Goal: Task Accomplishment & Management: Complete application form

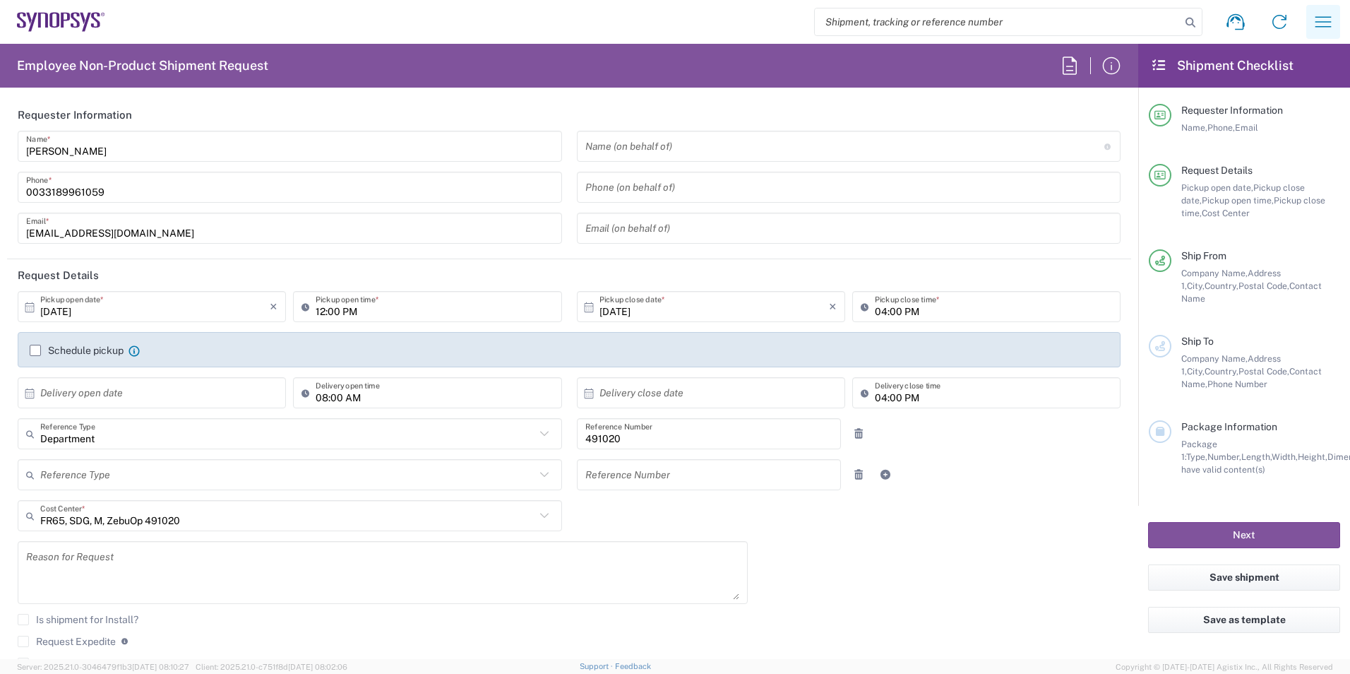
click at [1322, 26] on icon "button" at bounding box center [1323, 22] width 23 height 23
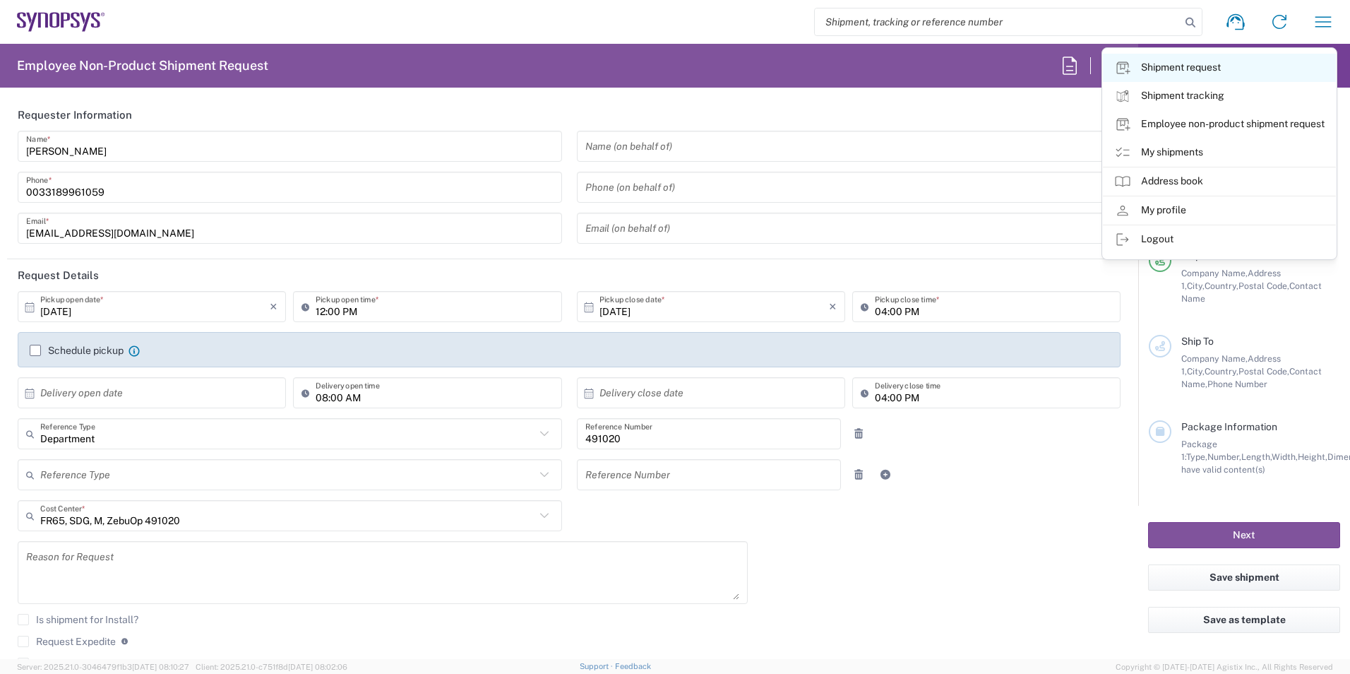
click at [1262, 67] on link "Shipment request" at bounding box center [1219, 68] width 233 height 28
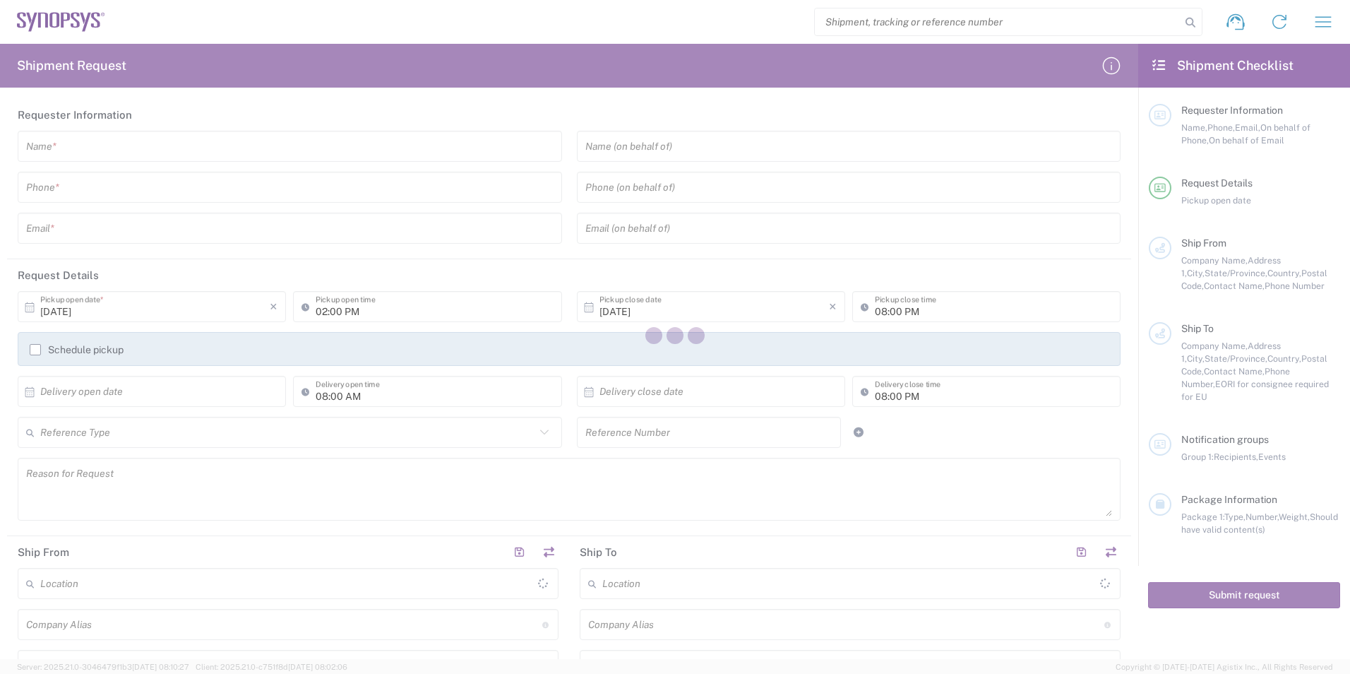
type input "[GEOGRAPHIC_DATA]"
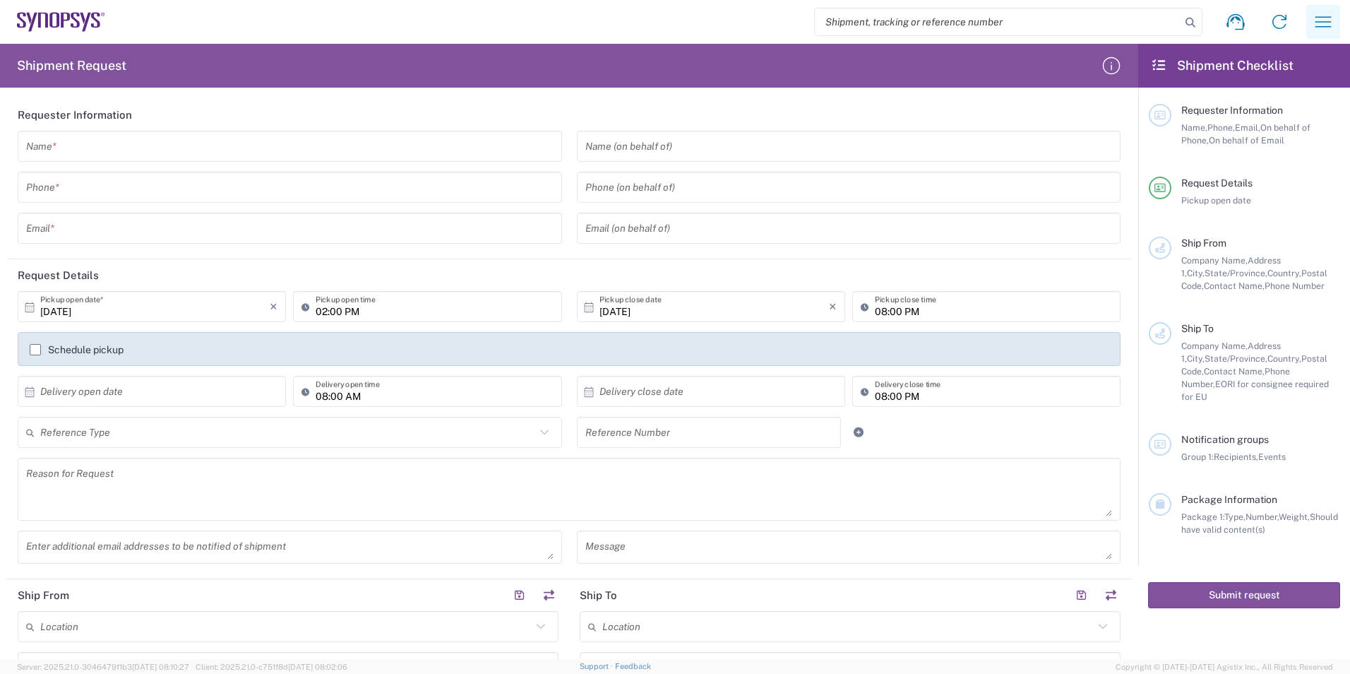
click at [1322, 20] on icon "button" at bounding box center [1323, 22] width 23 height 23
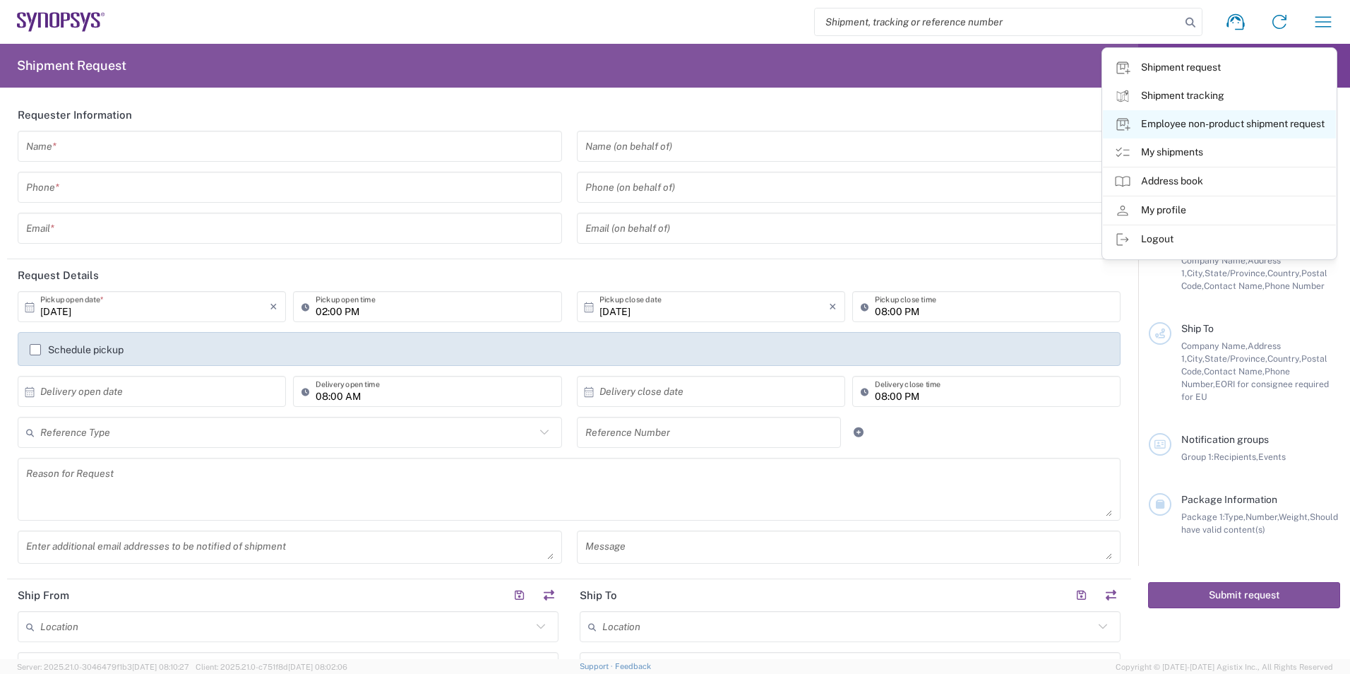
click at [1221, 116] on link "Employee non-product shipment request" at bounding box center [1219, 124] width 233 height 28
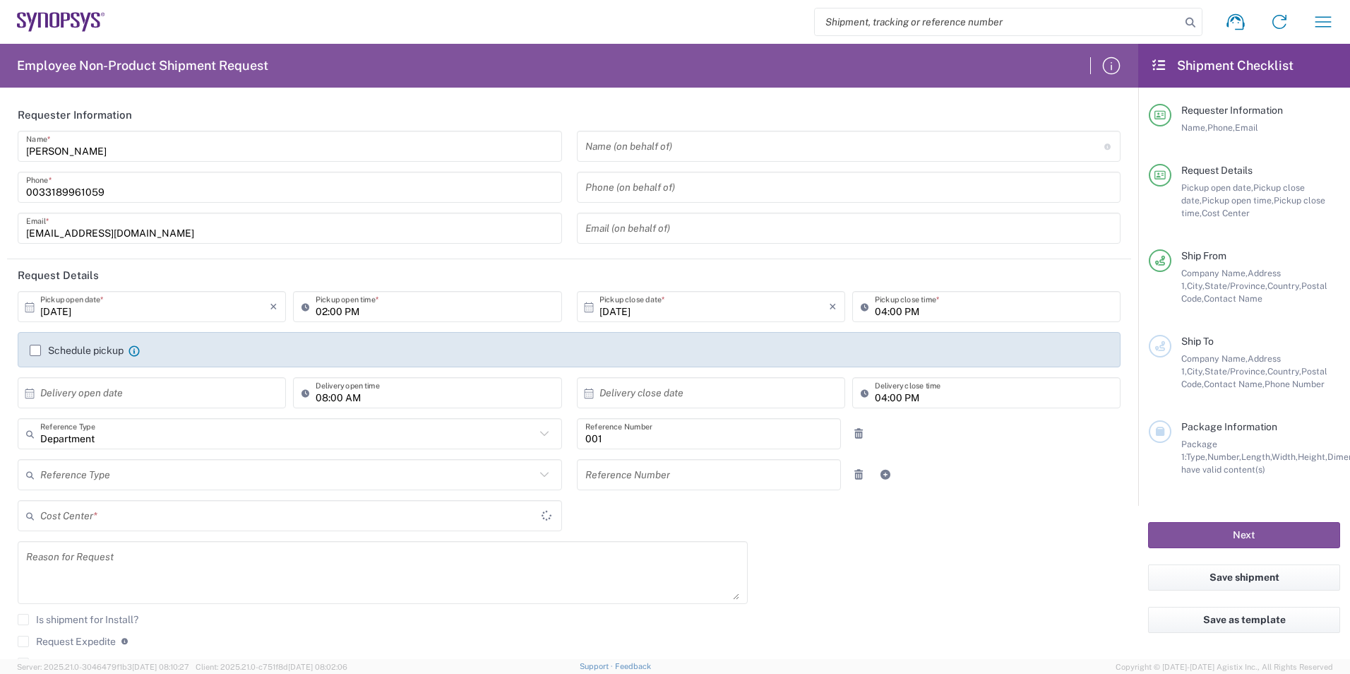
type input "[US_STATE]"
type input "Delivered at Place"
type input "Transportation 001"
click at [1276, 528] on button "Next" at bounding box center [1244, 535] width 192 height 26
click at [73, 306] on input "[DATE]" at bounding box center [154, 306] width 229 height 25
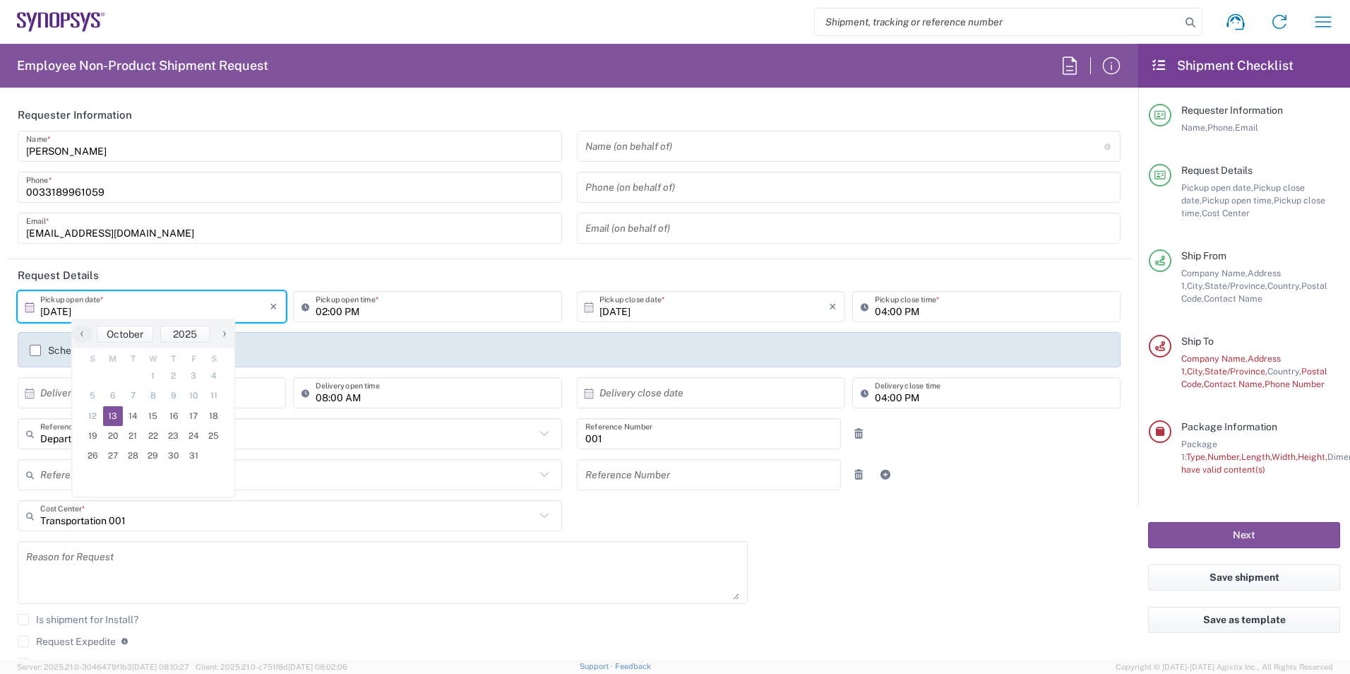
click at [66, 306] on input "[DATE]" at bounding box center [154, 306] width 229 height 25
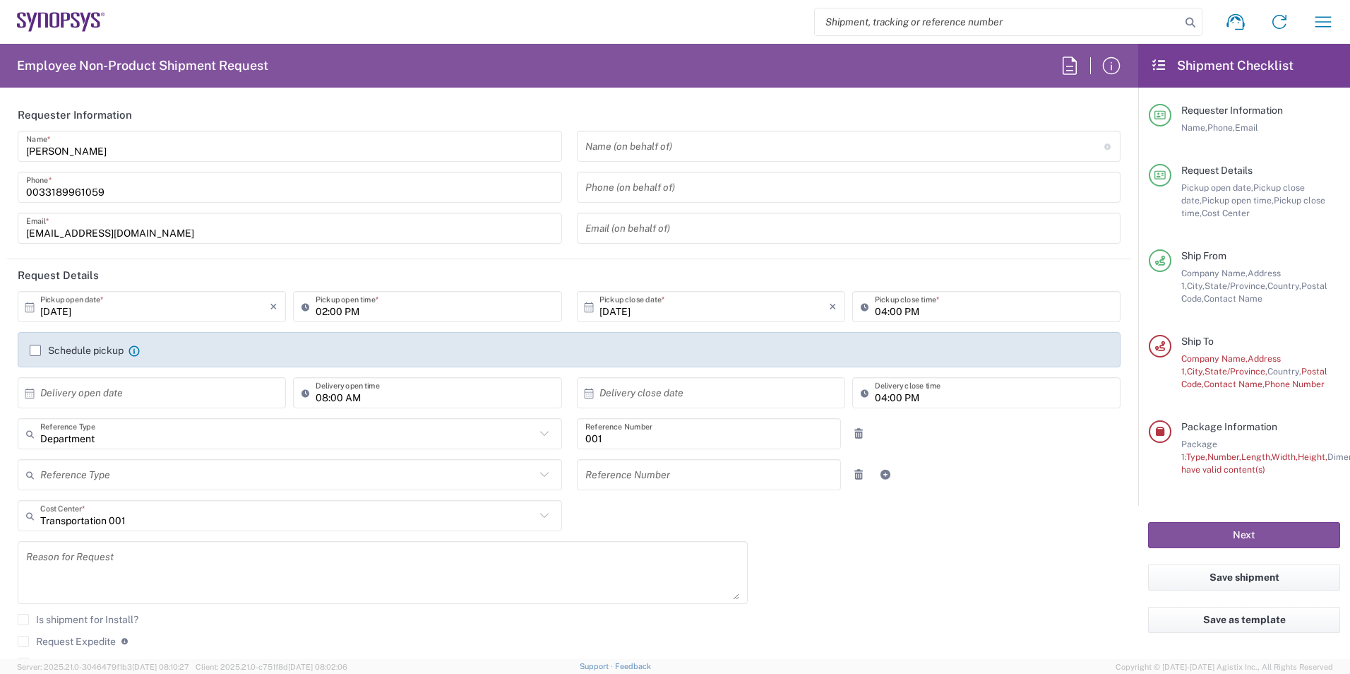
type input "[DATE]"
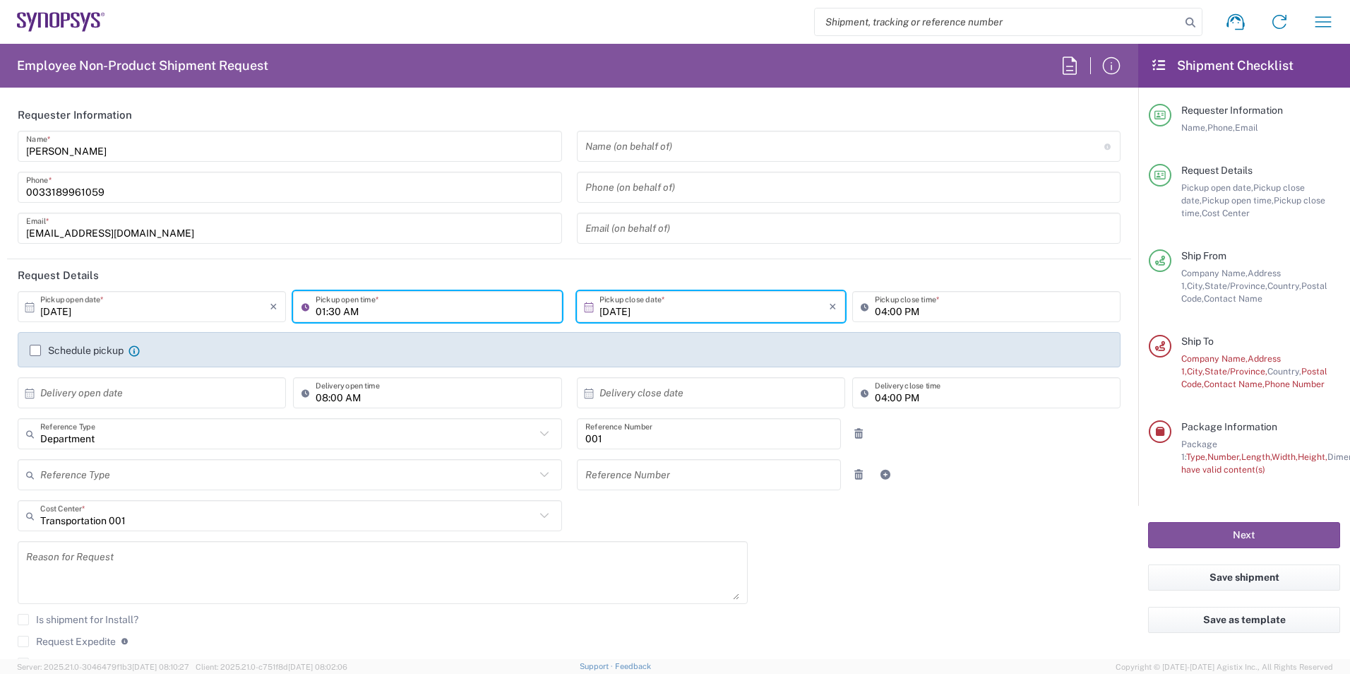
type input "01:30 AM"
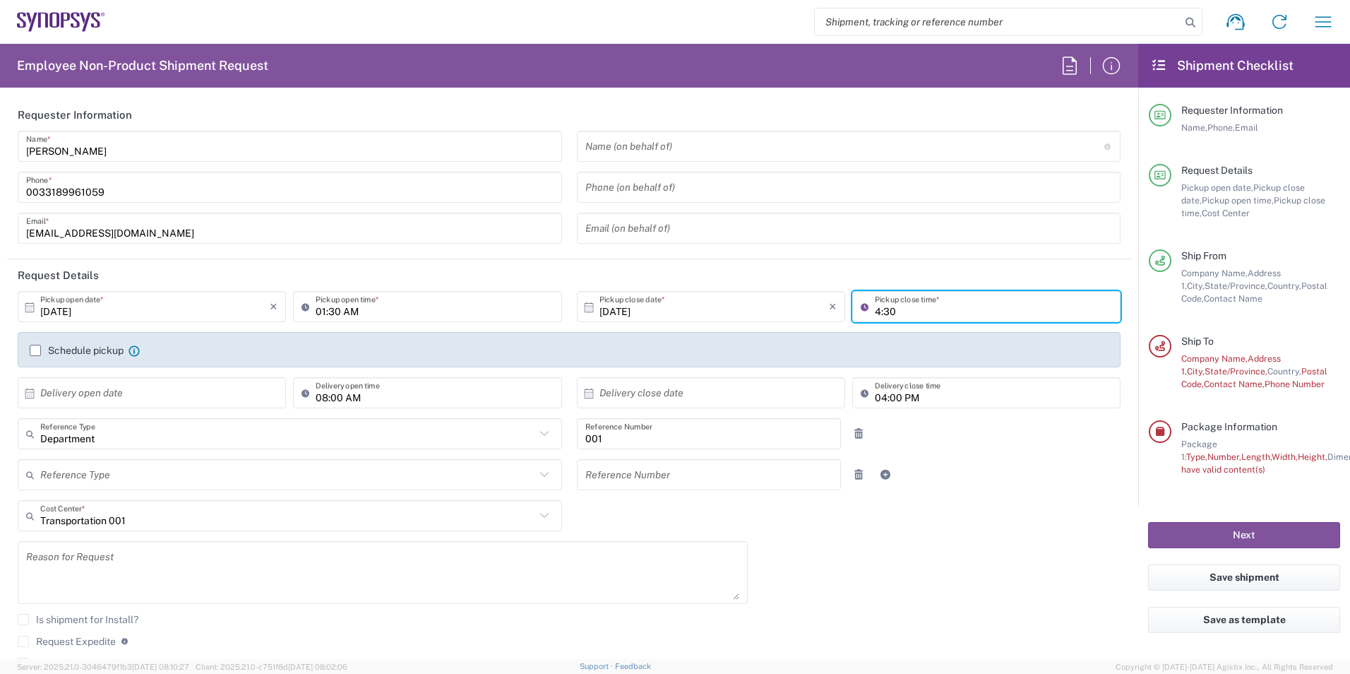
type input "4:30"
click at [937, 626] on div "[DATE] × Pickup open date * Cancel Apply 01:30 AM Pickup open time * [DATE] × P…" at bounding box center [570, 506] width 1118 height 431
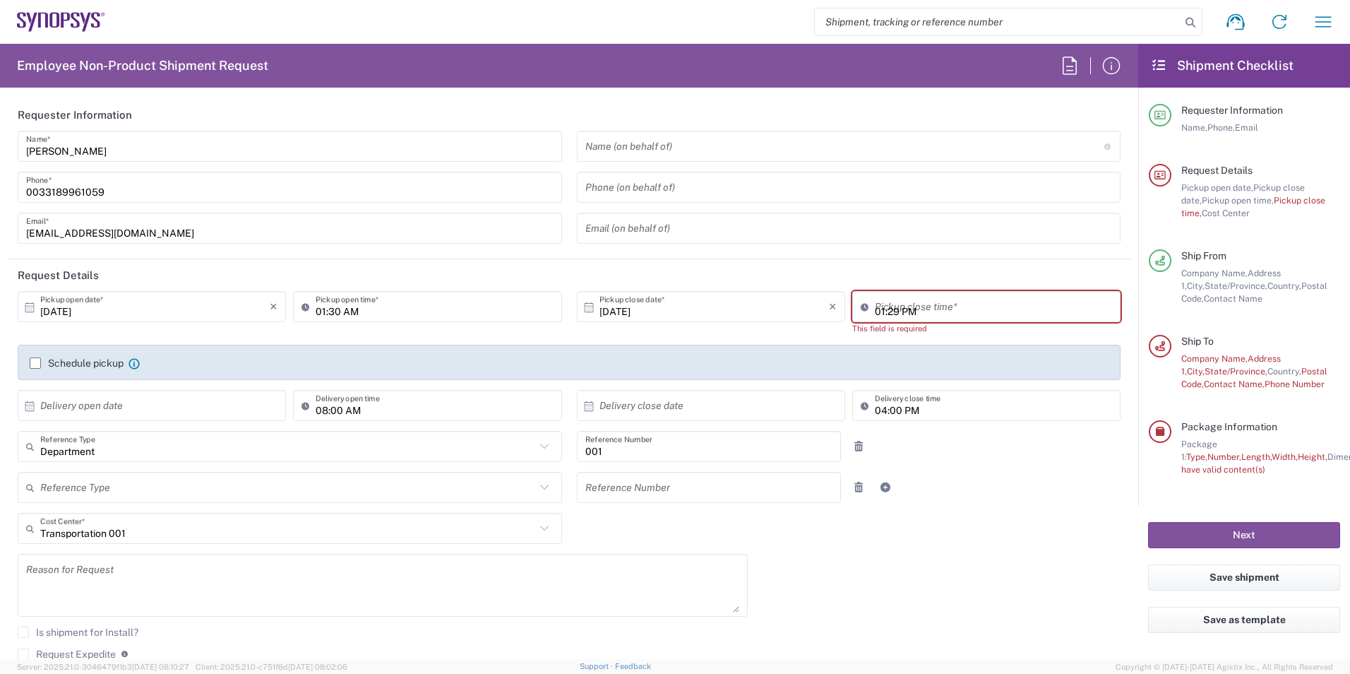
click at [899, 299] on input "01:29 PM" at bounding box center [993, 306] width 237 height 25
type input "04:30 PM"
click at [968, 599] on div "[DATE] × Pickup open date * Cancel Apply 01:30 AM Pickup open time * [DATE] × P…" at bounding box center [570, 512] width 1118 height 443
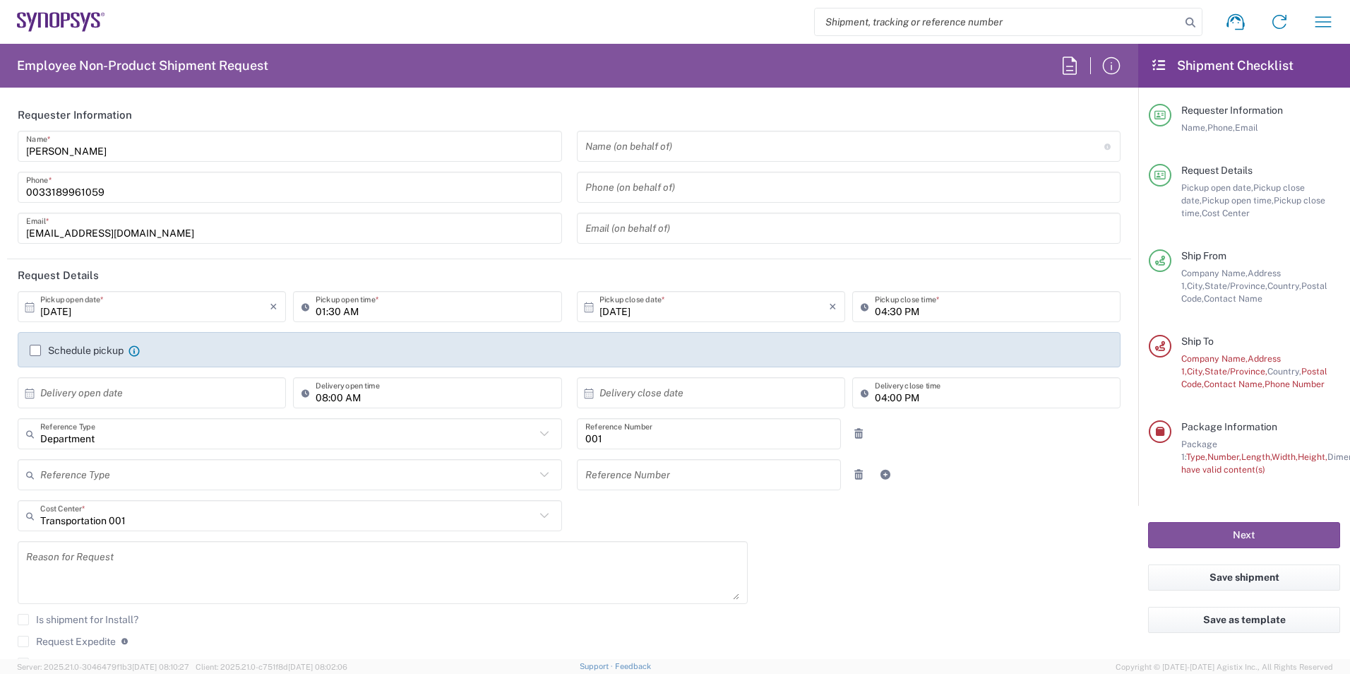
click at [28, 345] on div "Schedule pickup When scheduling a pickup please be sure to meet the following c…" at bounding box center [570, 355] width 1094 height 23
click at [30, 347] on label "Schedule pickup" at bounding box center [77, 350] width 94 height 11
click at [35, 350] on input "Schedule pickup" at bounding box center [35, 350] width 0 height 0
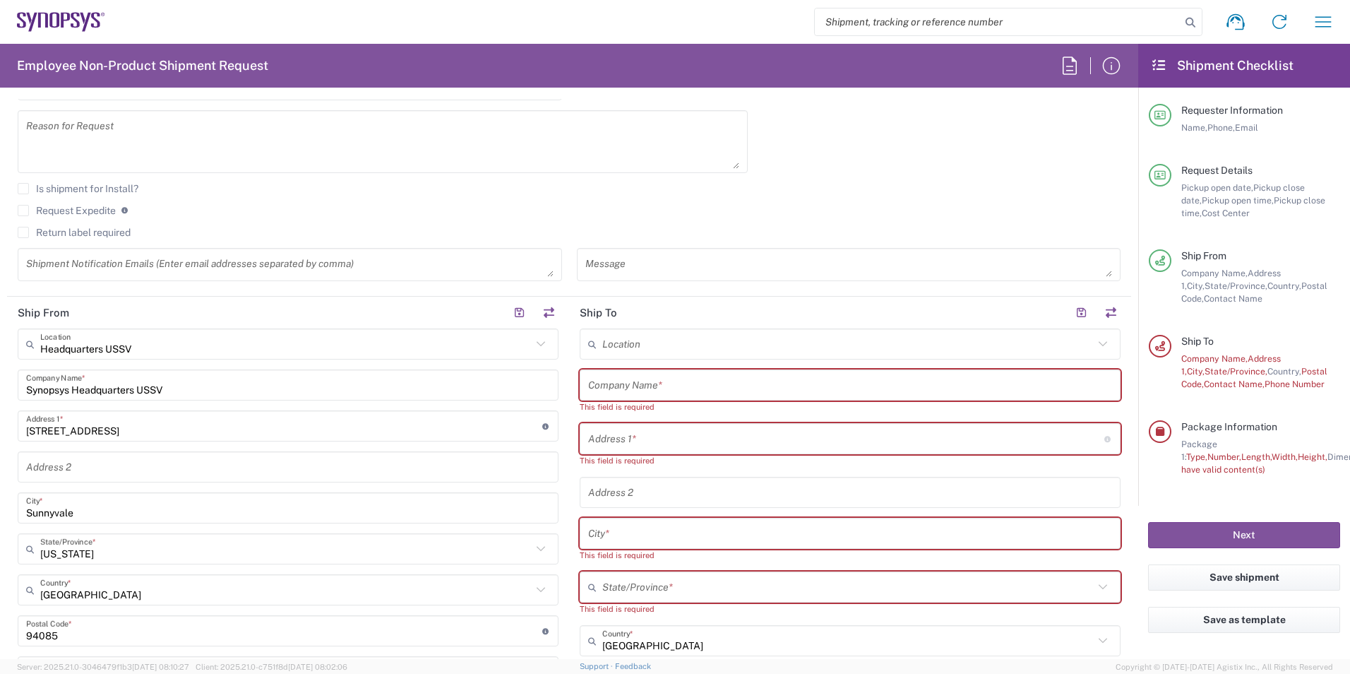
scroll to position [494, 0]
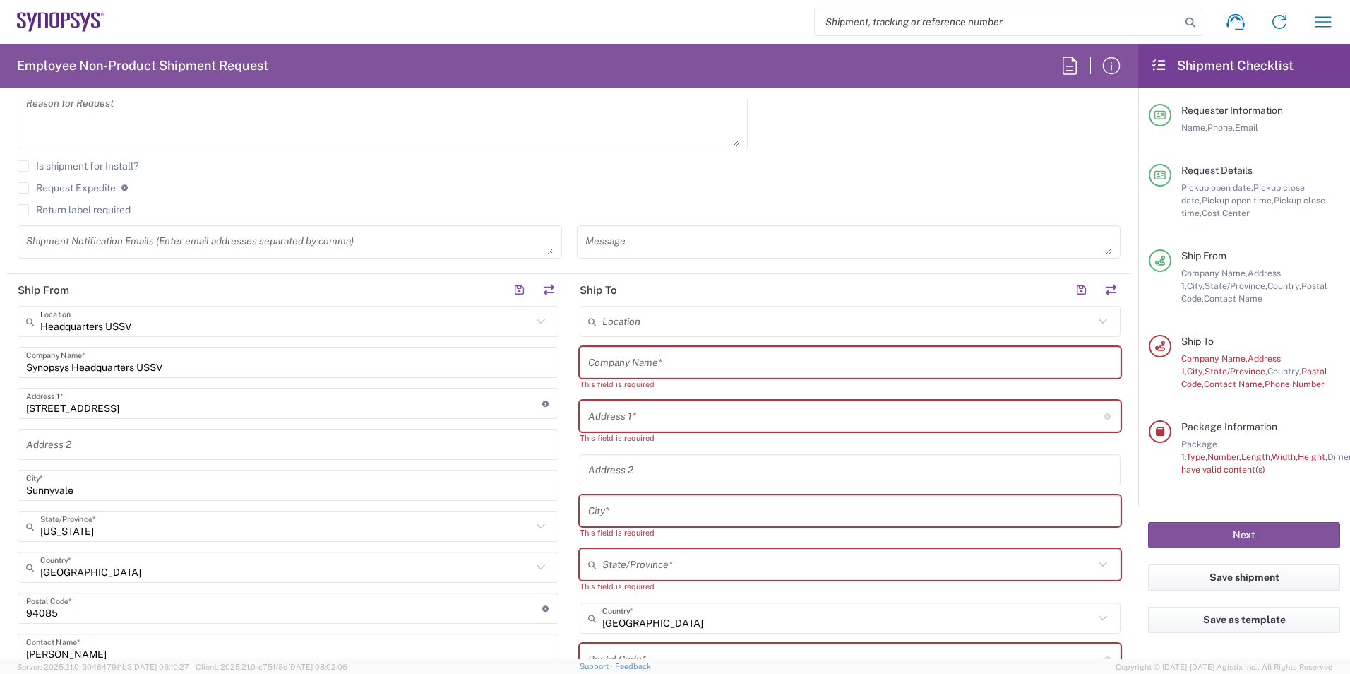
click at [642, 363] on input "text" at bounding box center [850, 362] width 524 height 25
paste input "JPC CONNECTIVITY INC C/O CHIN HUA EXPRESS CO., LTD."
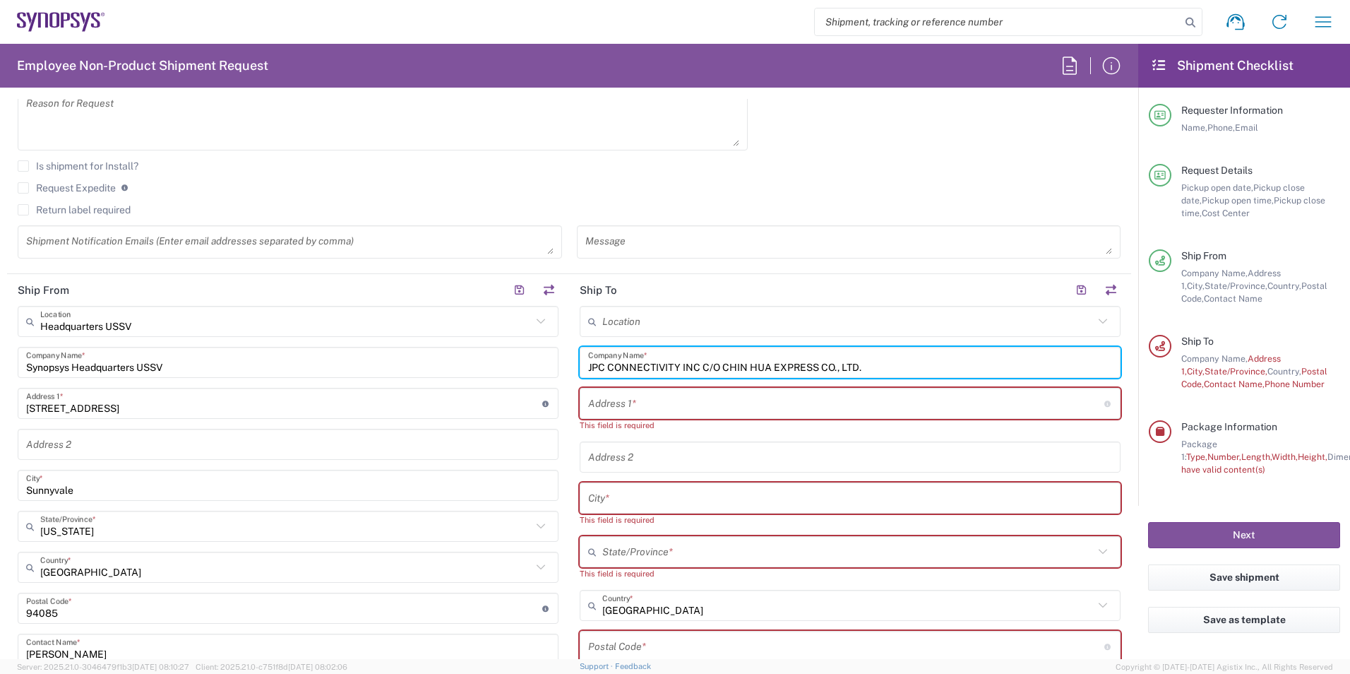
type input "JPC CONNECTIVITY INC C/O CHIN HUA EXPRESS CO., LTD."
click at [638, 448] on input "text" at bounding box center [850, 457] width 524 height 25
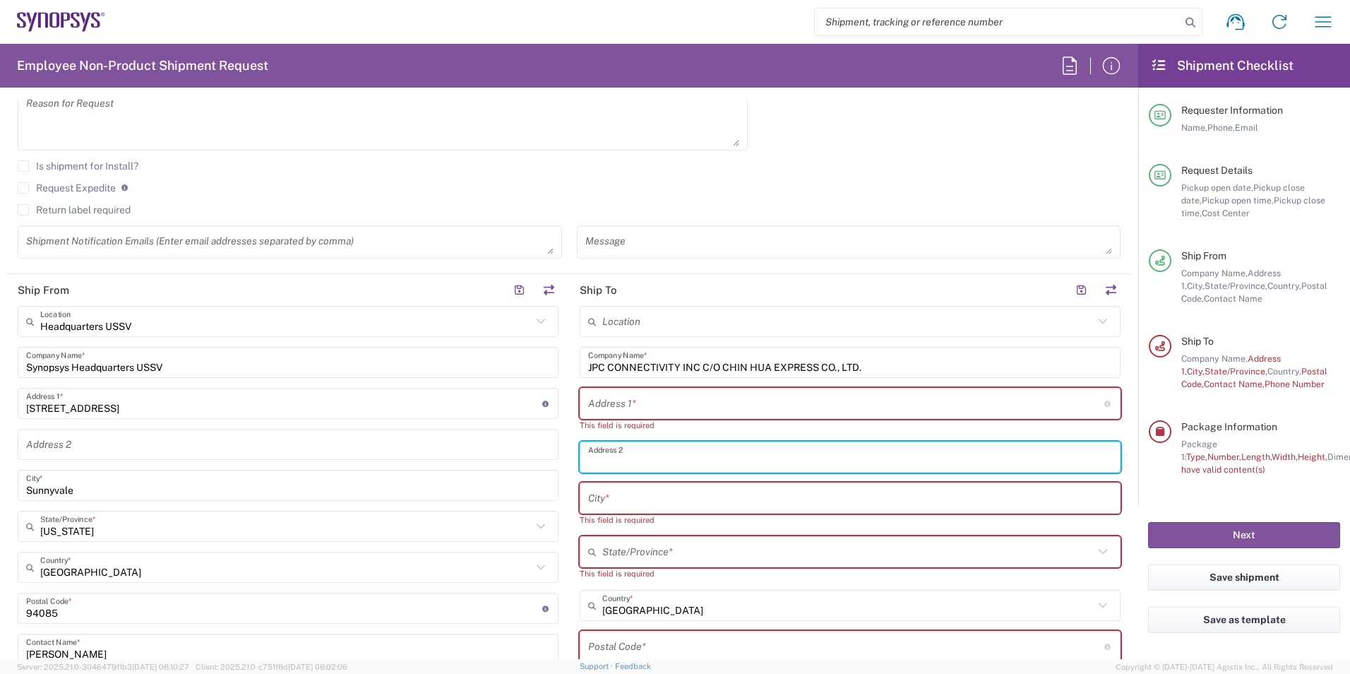
paste input "Lot 744B,745-747,750-752,754-757(parts) DD117, [GEOGRAPHIC_DATA][PERSON_NAME]"
type input "Lot 744B,745-747,750-752,754-757(parts) DD117, [GEOGRAPHIC_DATA][PERSON_NAME]"
click at [602, 491] on input "text" at bounding box center [850, 498] width 524 height 25
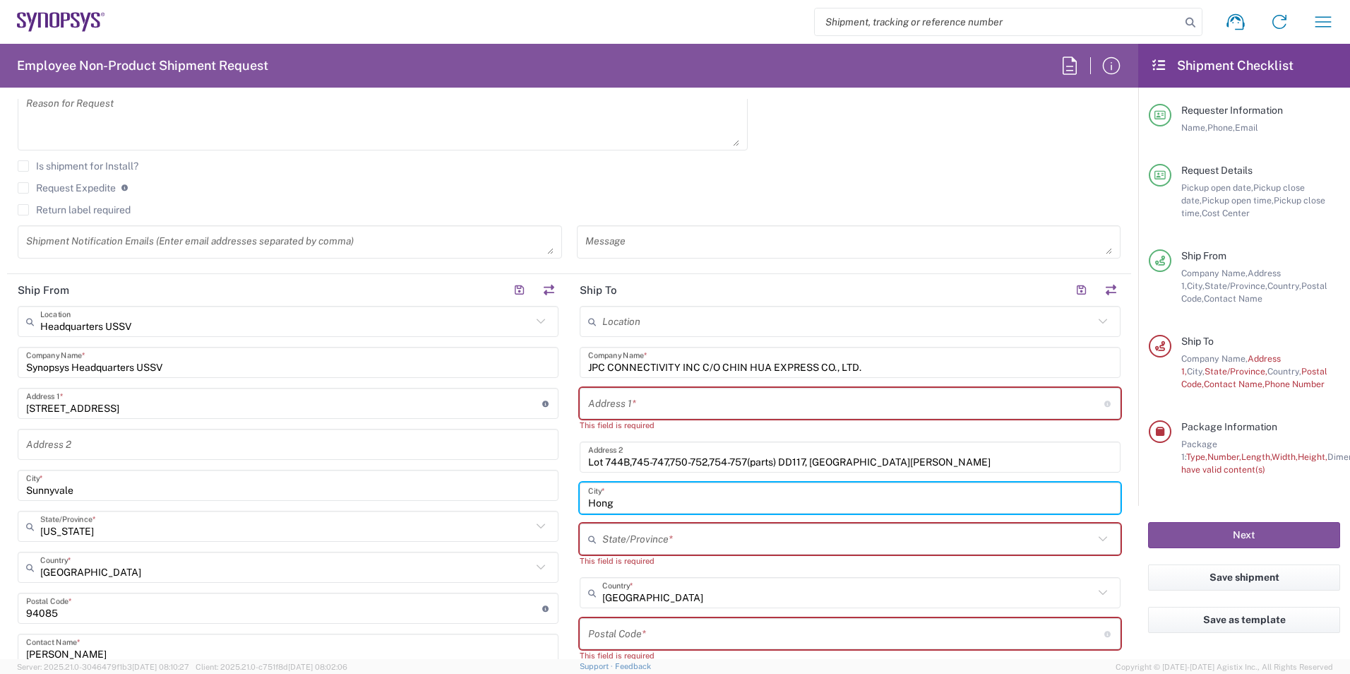
type input "Hong"
click at [973, 463] on input "Lot 744B,745-747,750-752,754-757(parts) DD117, [GEOGRAPHIC_DATA][PERSON_NAME]" at bounding box center [850, 457] width 524 height 25
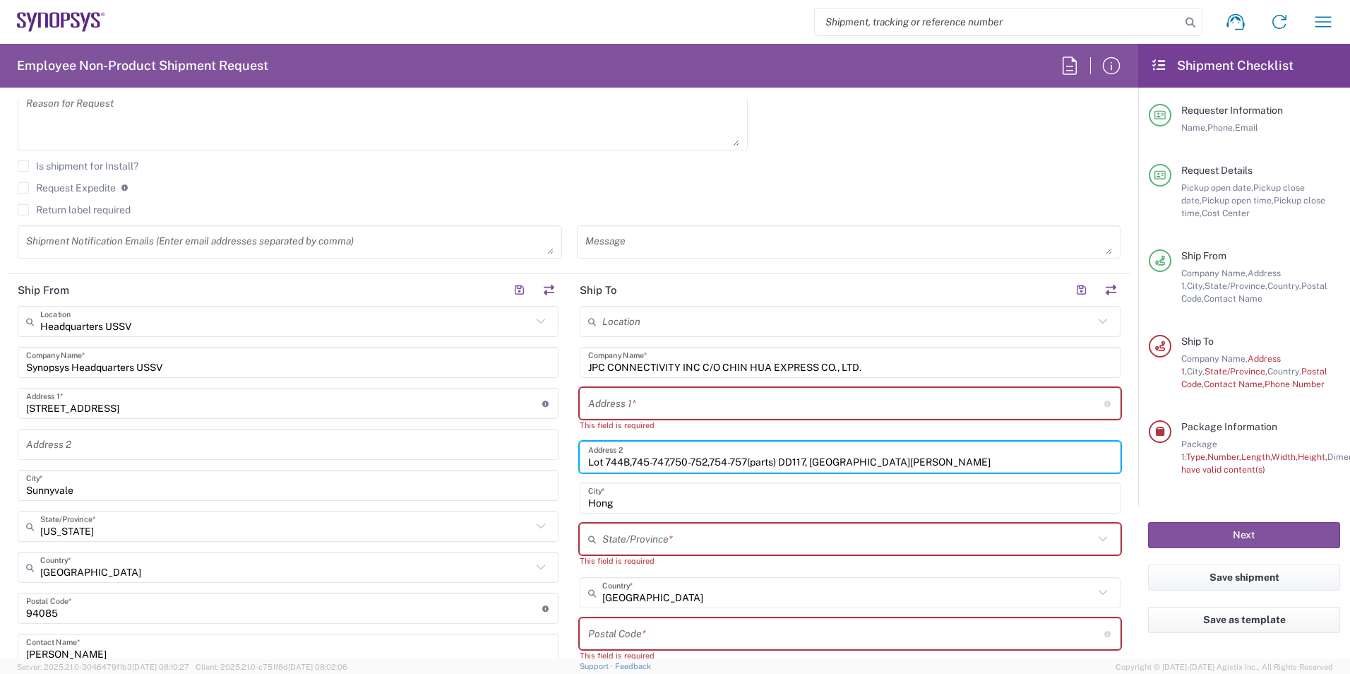
type input "Lot 744B,745-747,750-752,754-757(parts) DD117, [GEOGRAPHIC_DATA][PERSON_NAME]"
click at [673, 496] on input "Hong" at bounding box center [850, 498] width 524 height 25
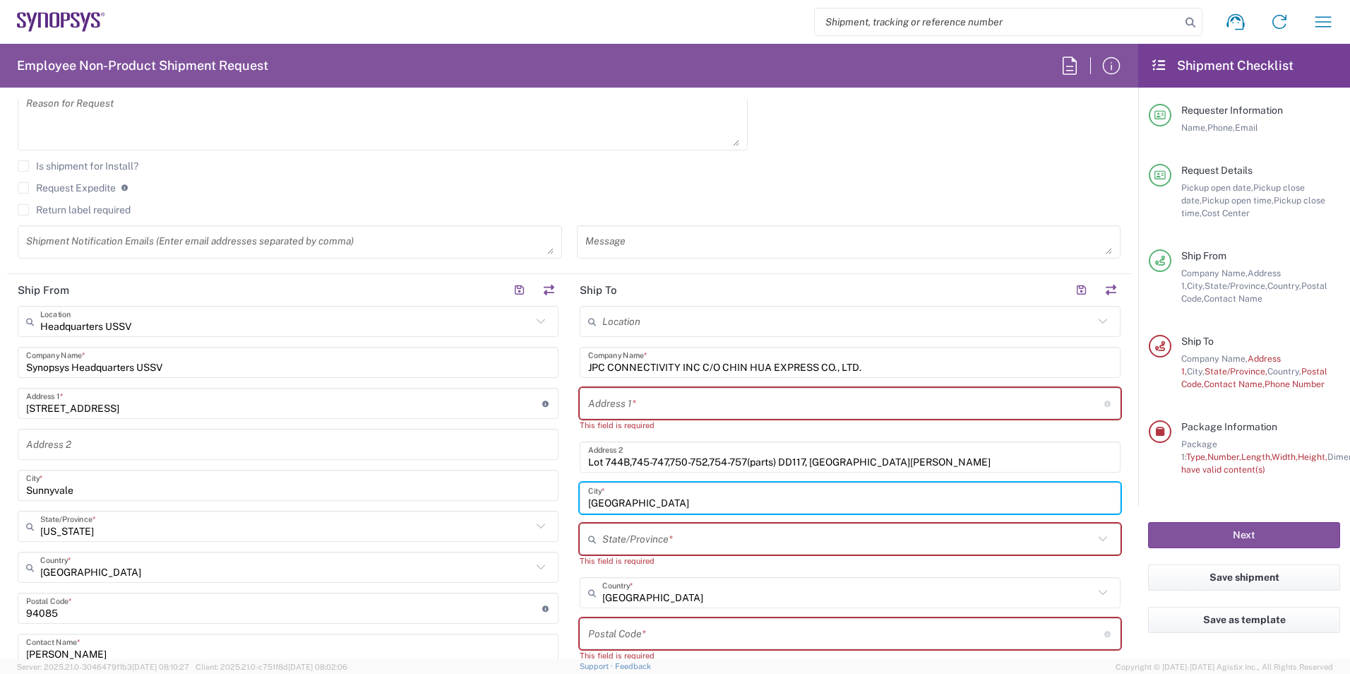
type input "[GEOGRAPHIC_DATA]"
click at [664, 543] on input "text" at bounding box center [847, 539] width 491 height 25
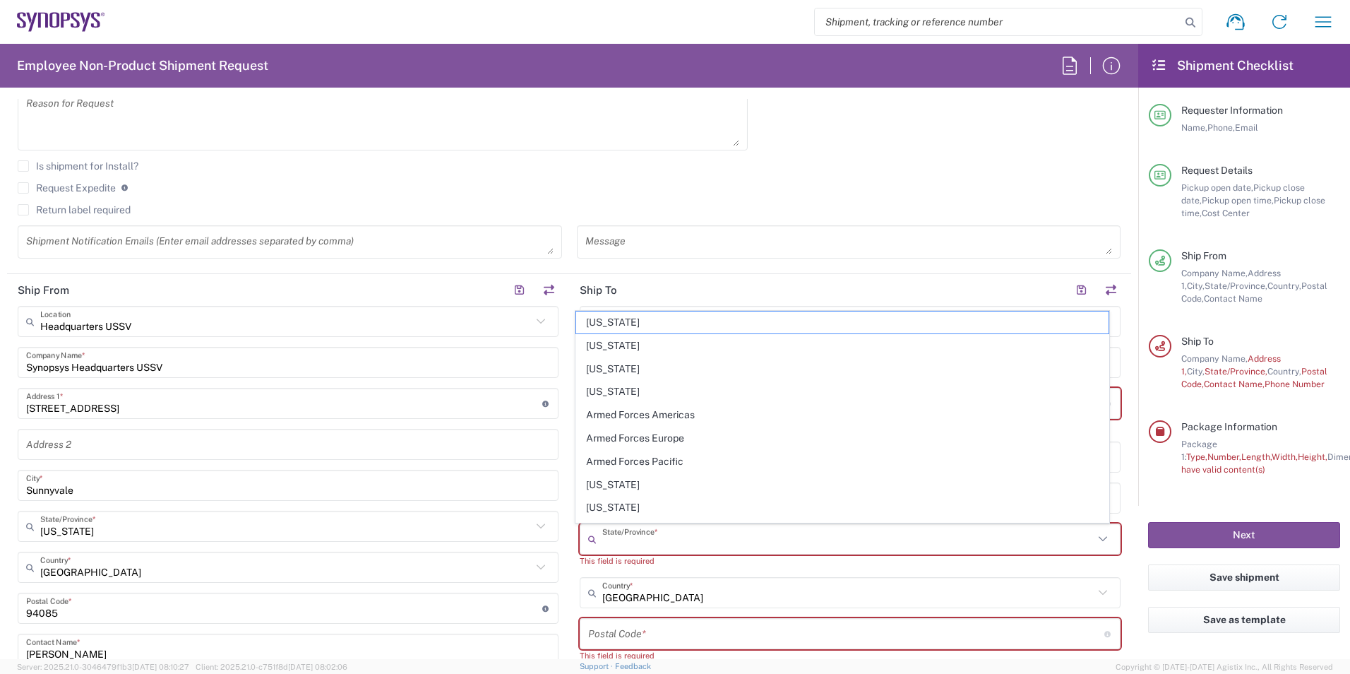
click at [665, 534] on input "text" at bounding box center [847, 539] width 491 height 25
click at [701, 177] on div "Is shipment for Install?" at bounding box center [569, 170] width 1103 height 21
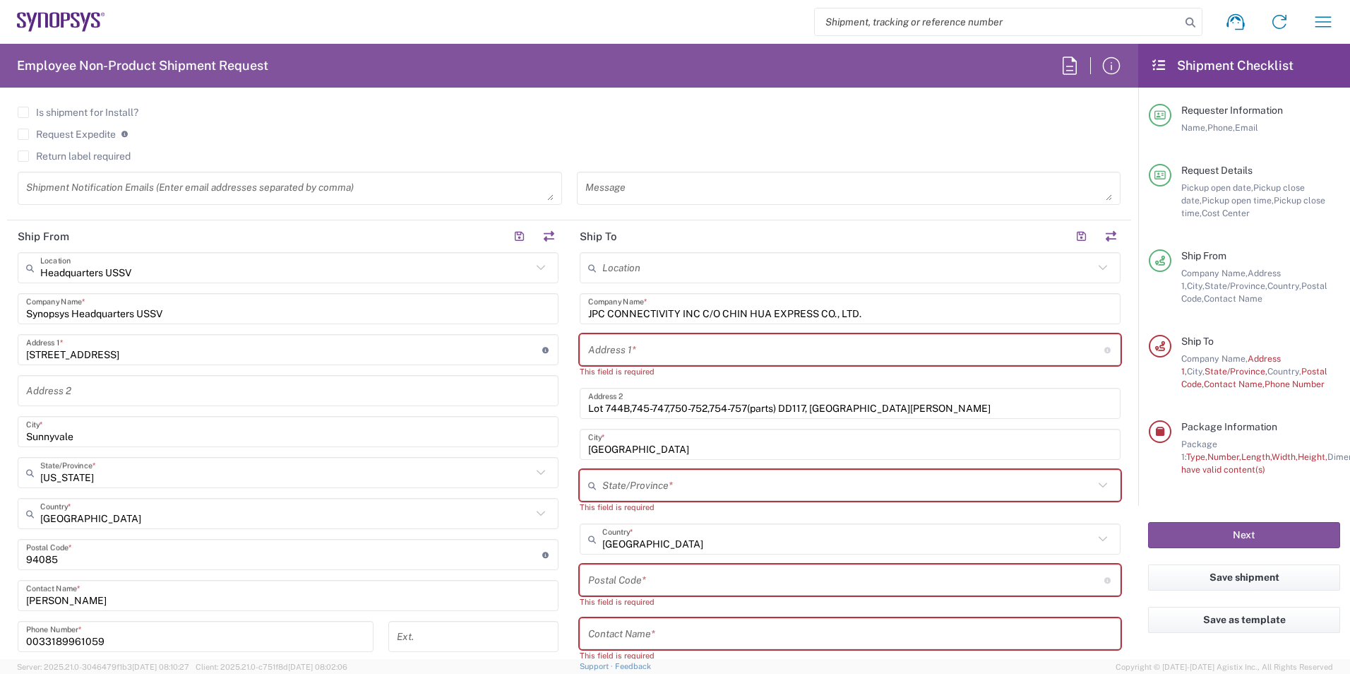
scroll to position [635, 0]
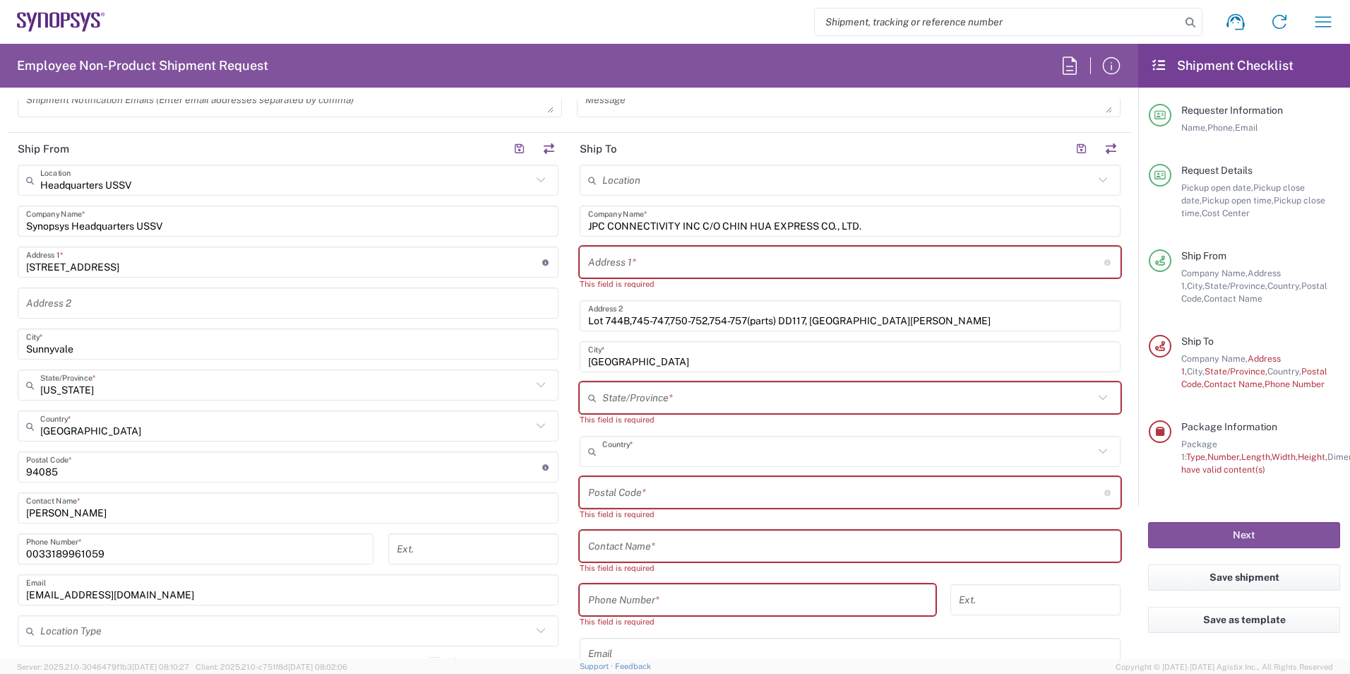
click at [764, 454] on input "text" at bounding box center [847, 451] width 491 height 25
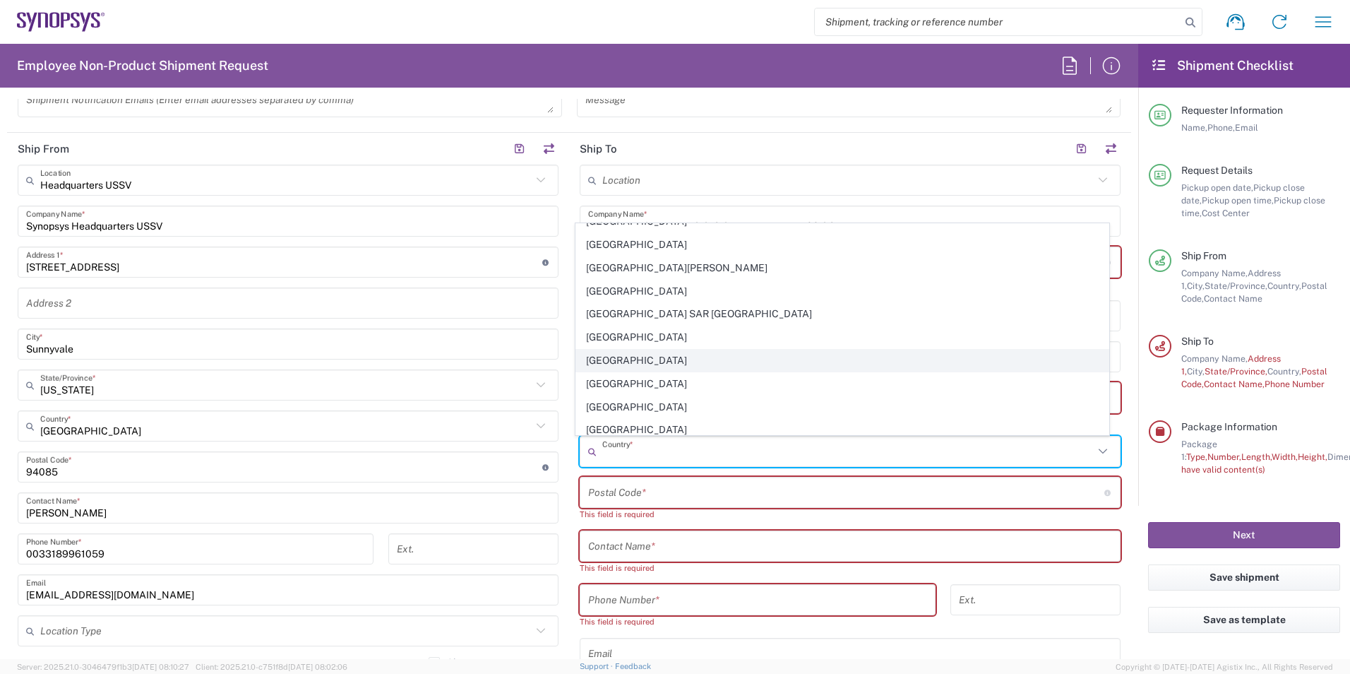
scroll to position [2330, 0]
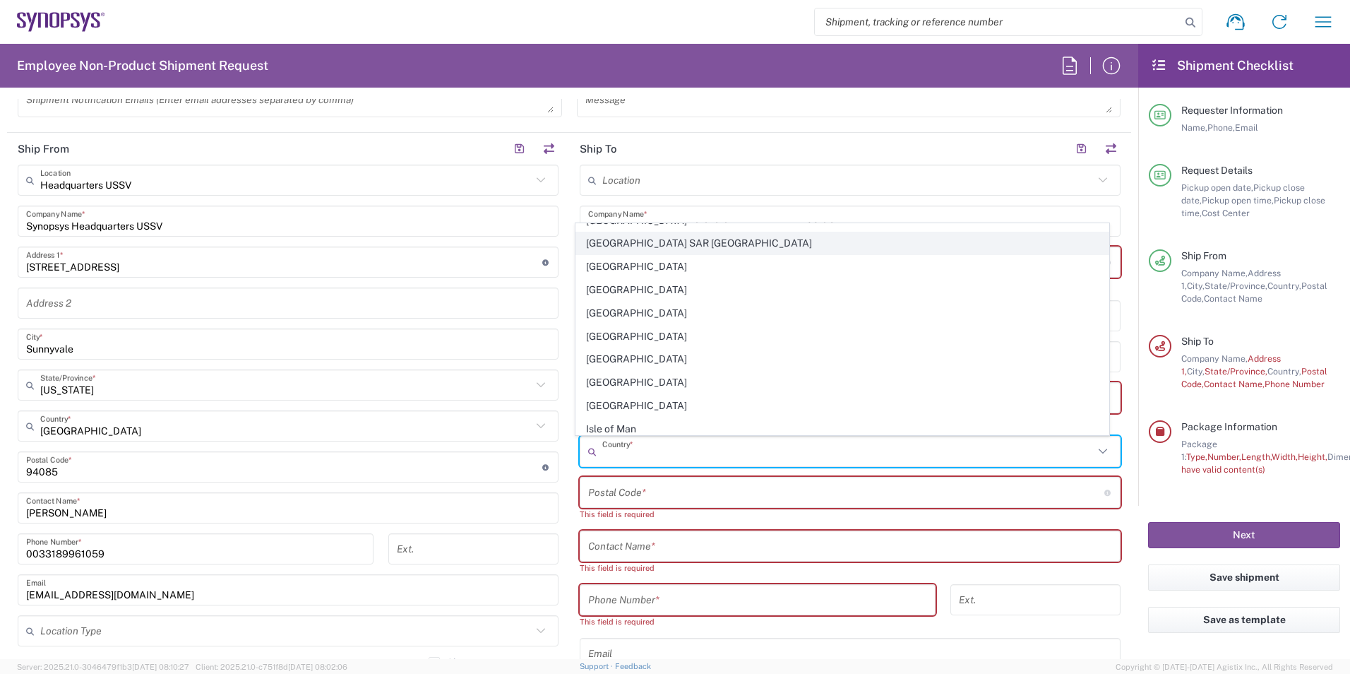
click at [671, 249] on span "[GEOGRAPHIC_DATA] SAR [GEOGRAPHIC_DATA]" at bounding box center [842, 243] width 533 height 22
type input "[GEOGRAPHIC_DATA] SAR [GEOGRAPHIC_DATA]"
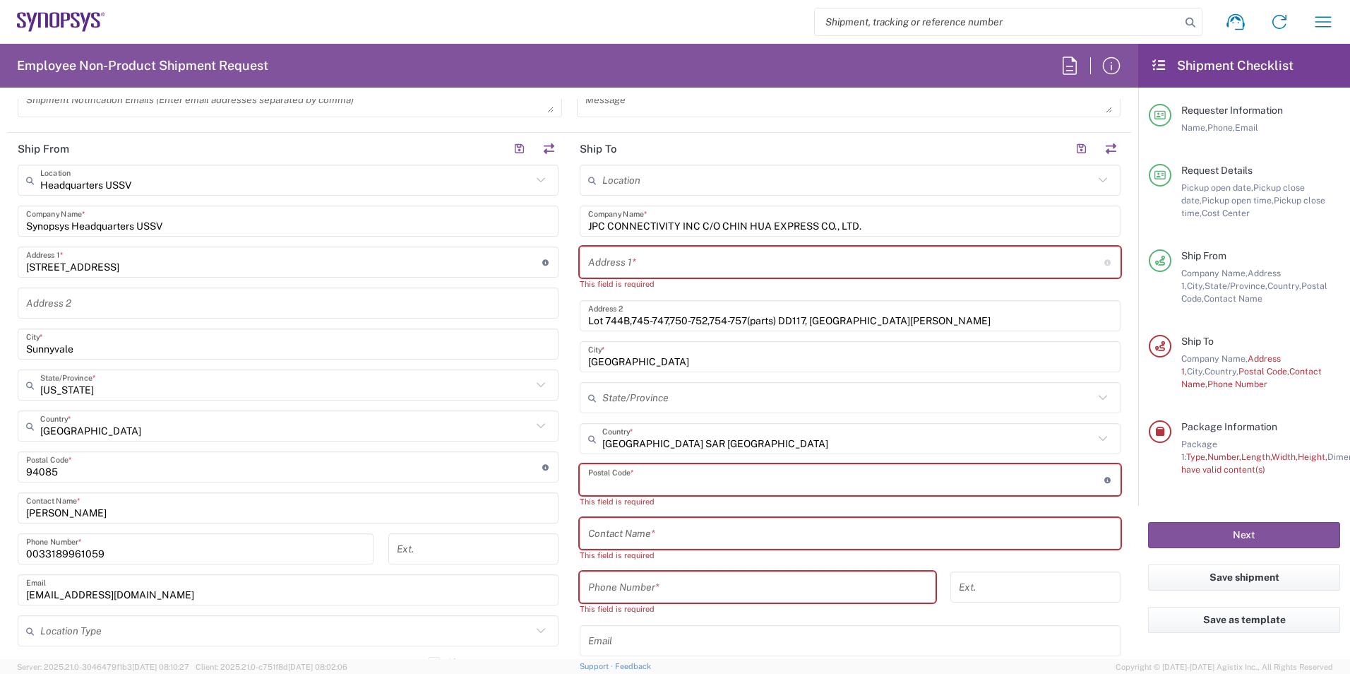
click at [679, 484] on input "undefined" at bounding box center [846, 479] width 516 height 25
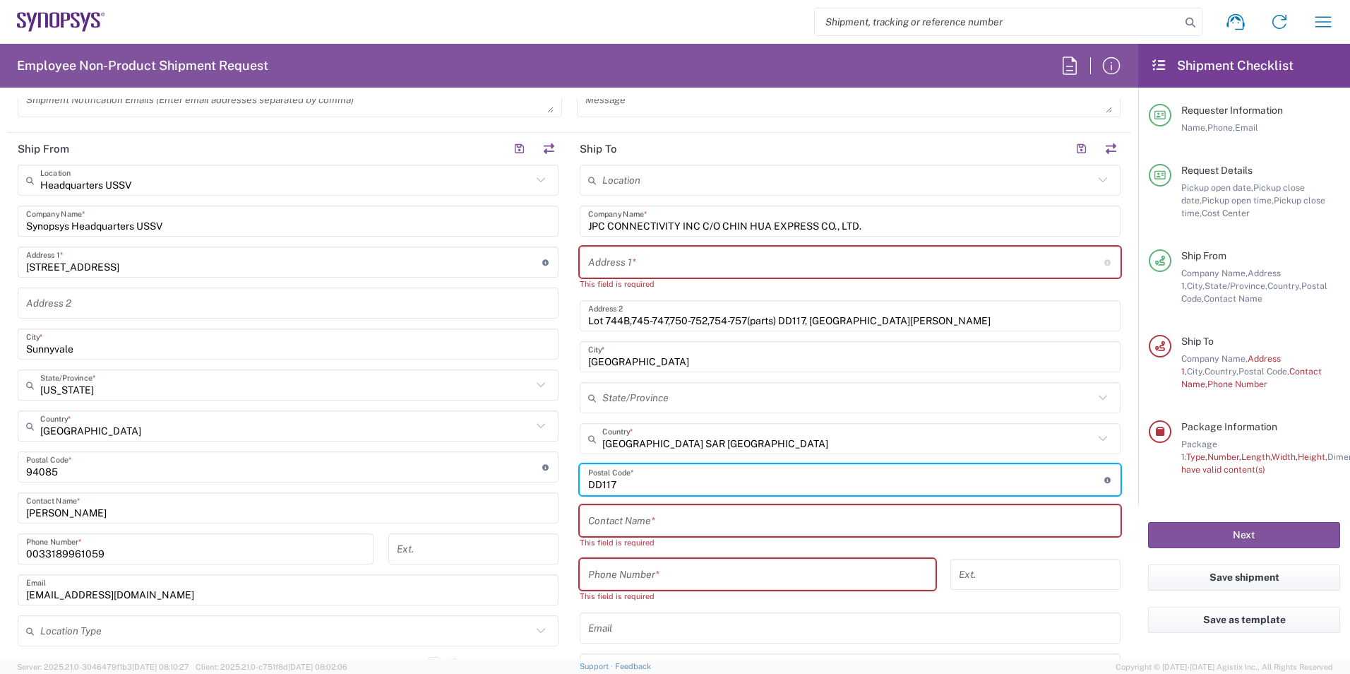
type input "DD117"
click at [1140, 573] on div "Save shipment" at bounding box center [1244, 585] width 212 height 42
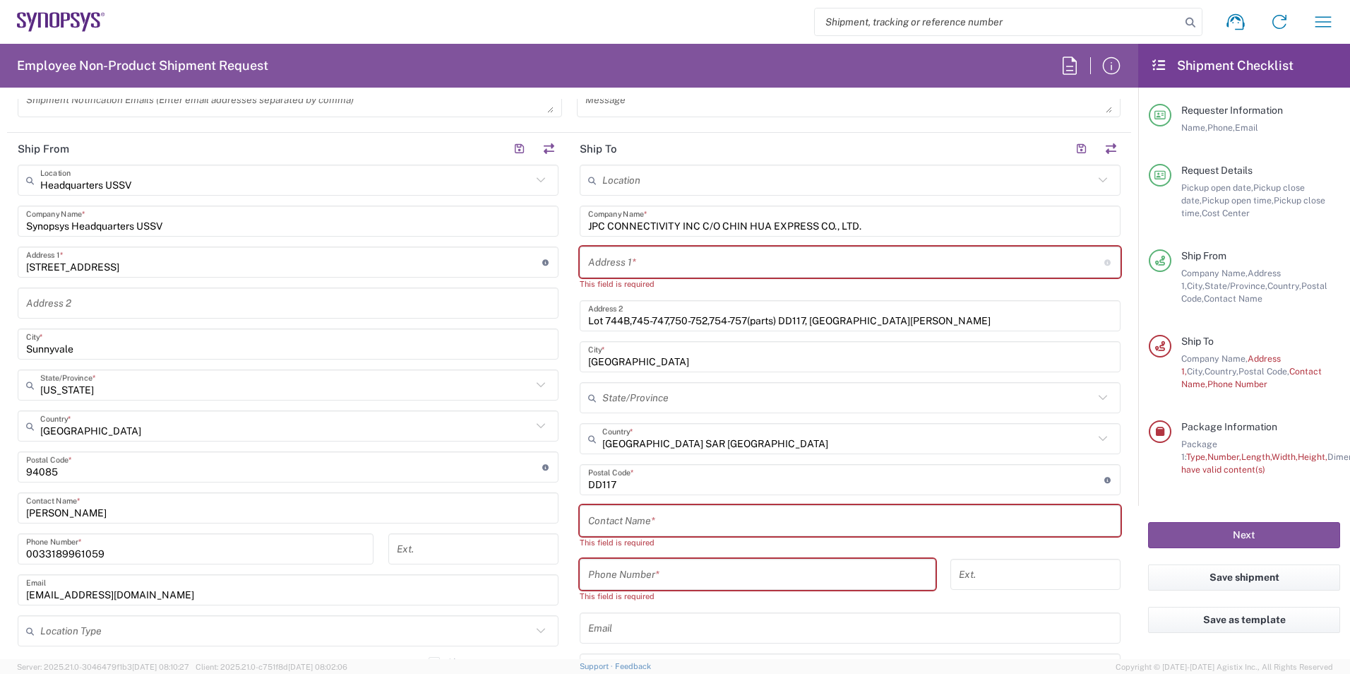
click at [630, 513] on input "text" at bounding box center [850, 520] width 524 height 25
click at [690, 571] on input "tel" at bounding box center [757, 574] width 339 height 25
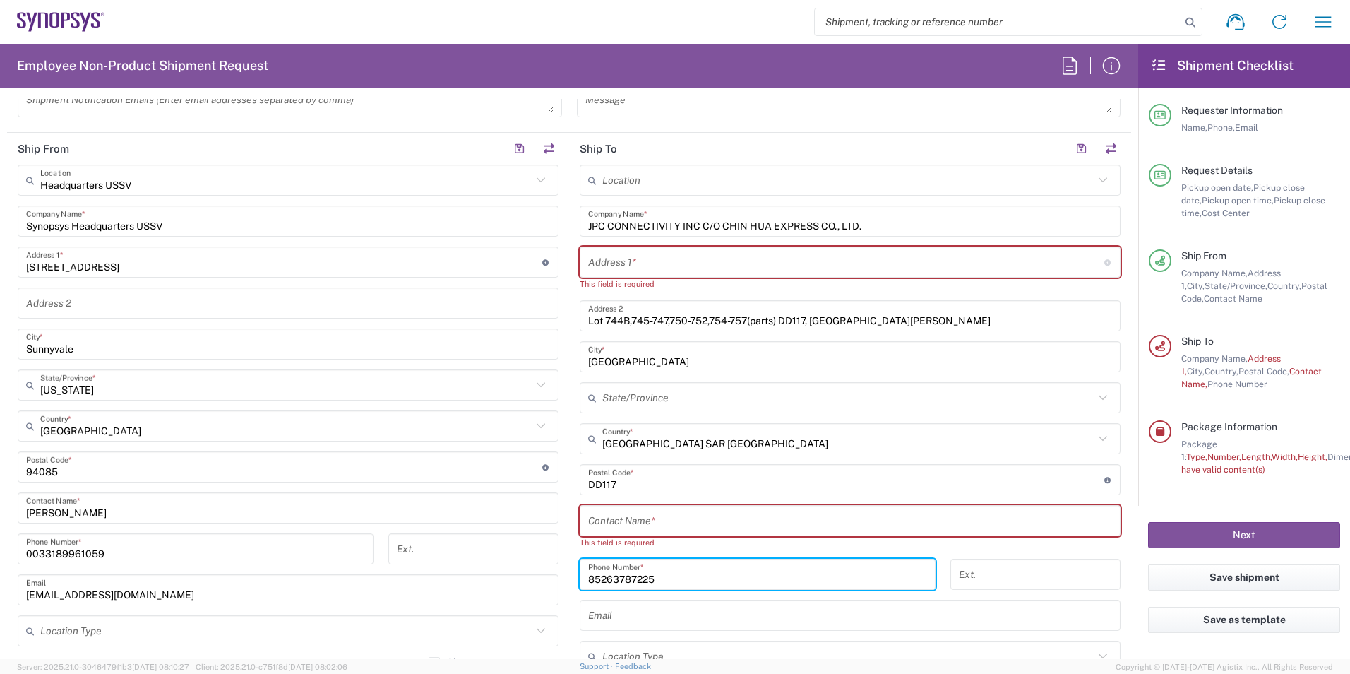
type input "85263787225"
click at [739, 522] on input "text" at bounding box center [850, 520] width 524 height 25
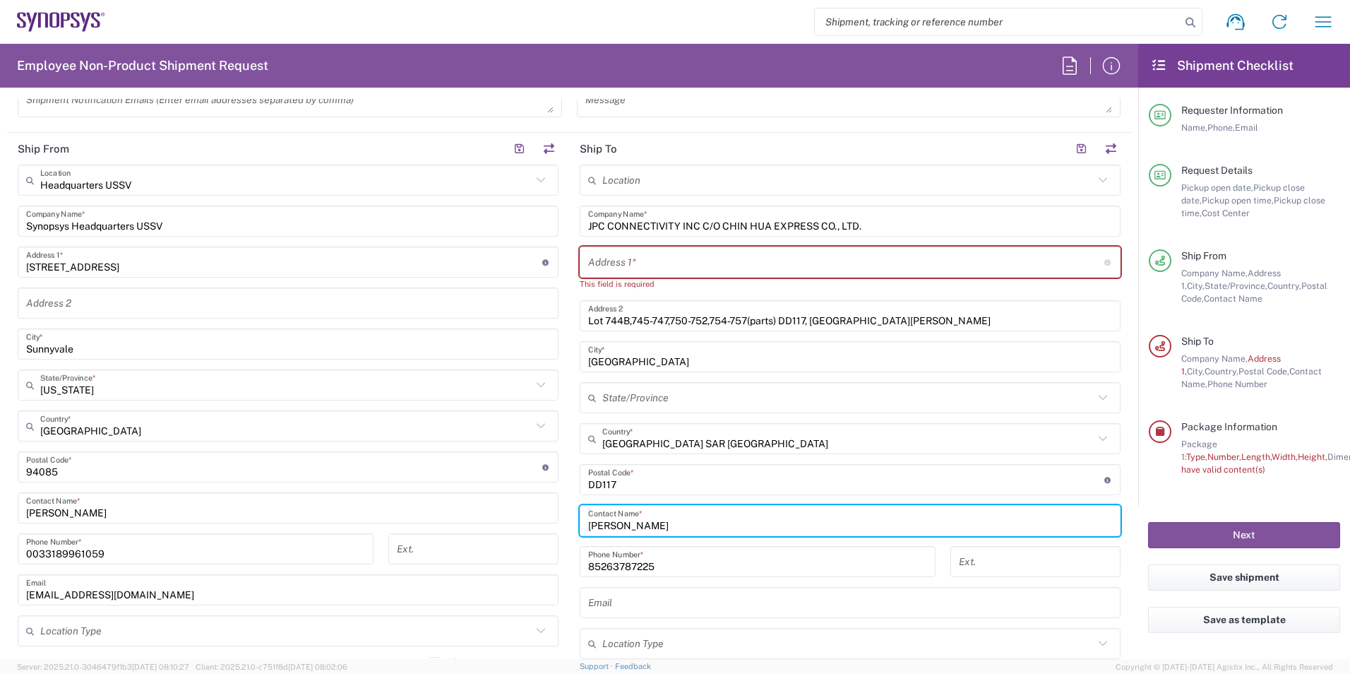
click at [624, 518] on input "[PERSON_NAME]" at bounding box center [850, 520] width 524 height 25
type input "[PERSON_NAME]"
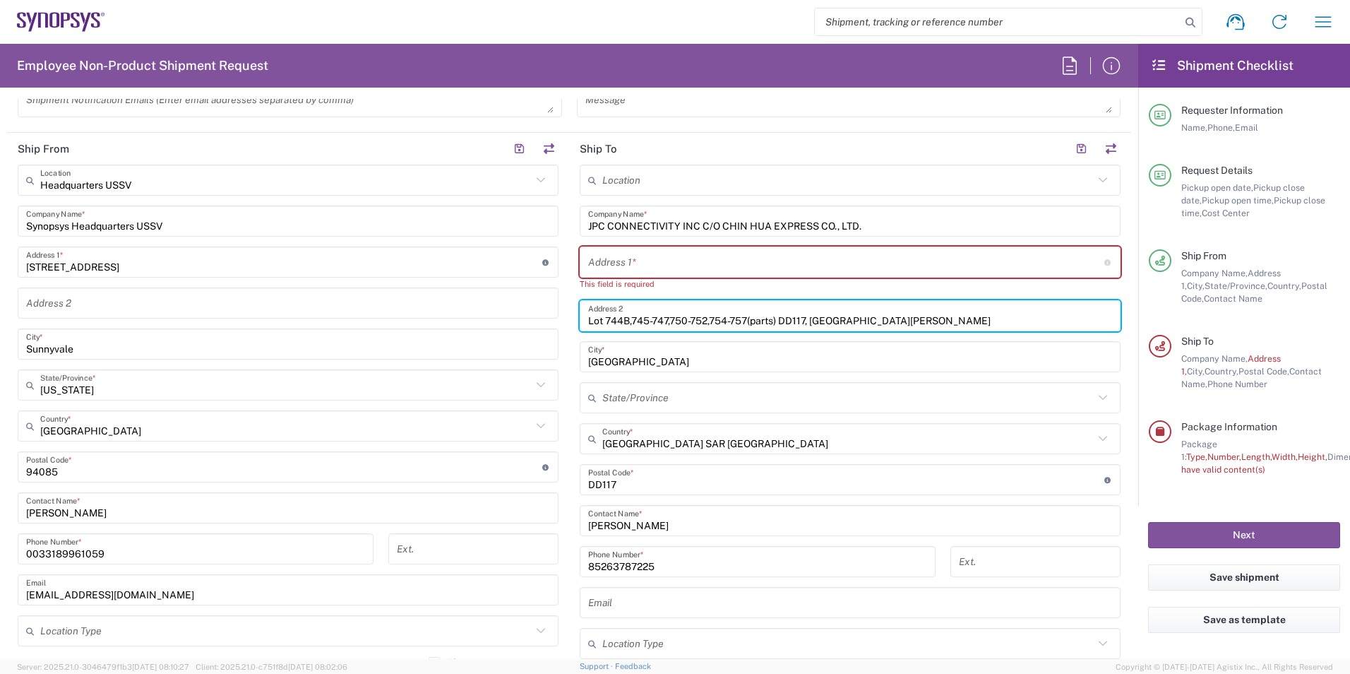
drag, startPoint x: 986, startPoint y: 318, endPoint x: 514, endPoint y: 346, distance: 472.5
click at [514, 346] on div "Ship From Headquarters USSV Location Headquarters [GEOGRAPHIC_DATA] Agrate Bria…" at bounding box center [569, 454] width 1124 height 643
click at [712, 250] on input "text" at bounding box center [846, 262] width 516 height 25
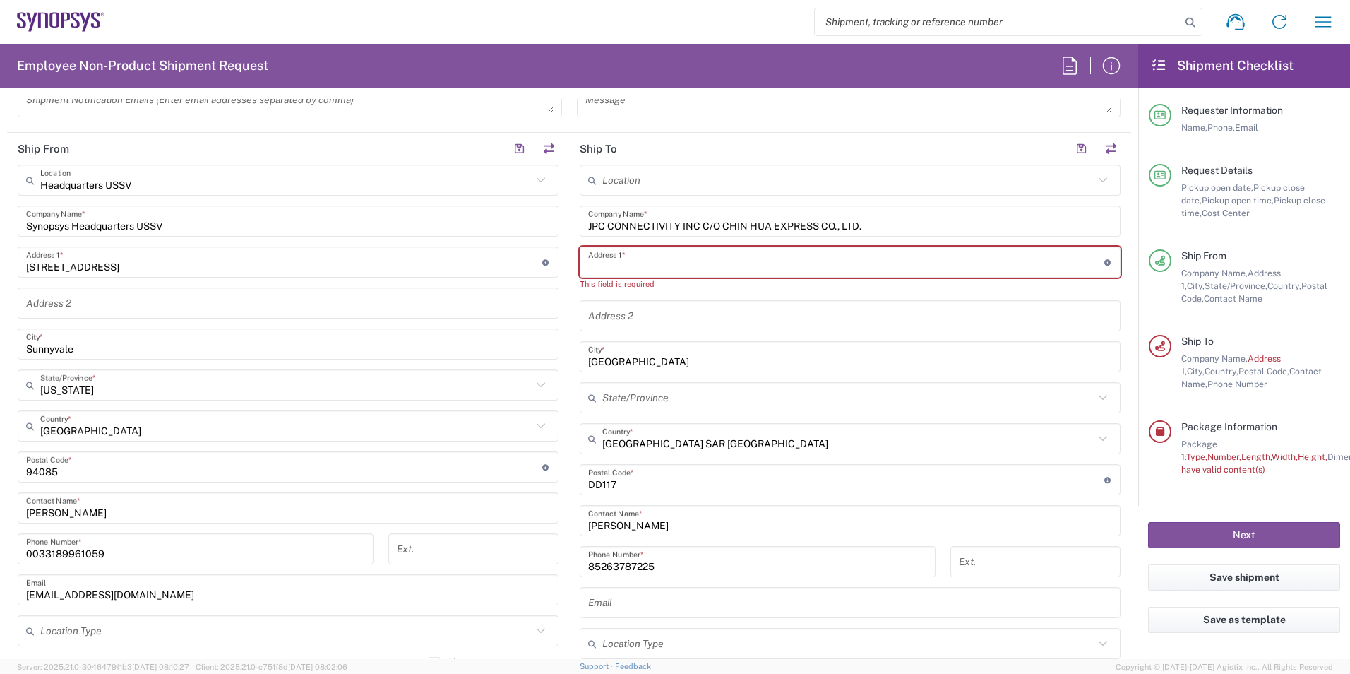
paste input "Lot 744B,745-747,750-752,754-757(parts) DD117, [GEOGRAPHIC_DATA][PERSON_NAME]"
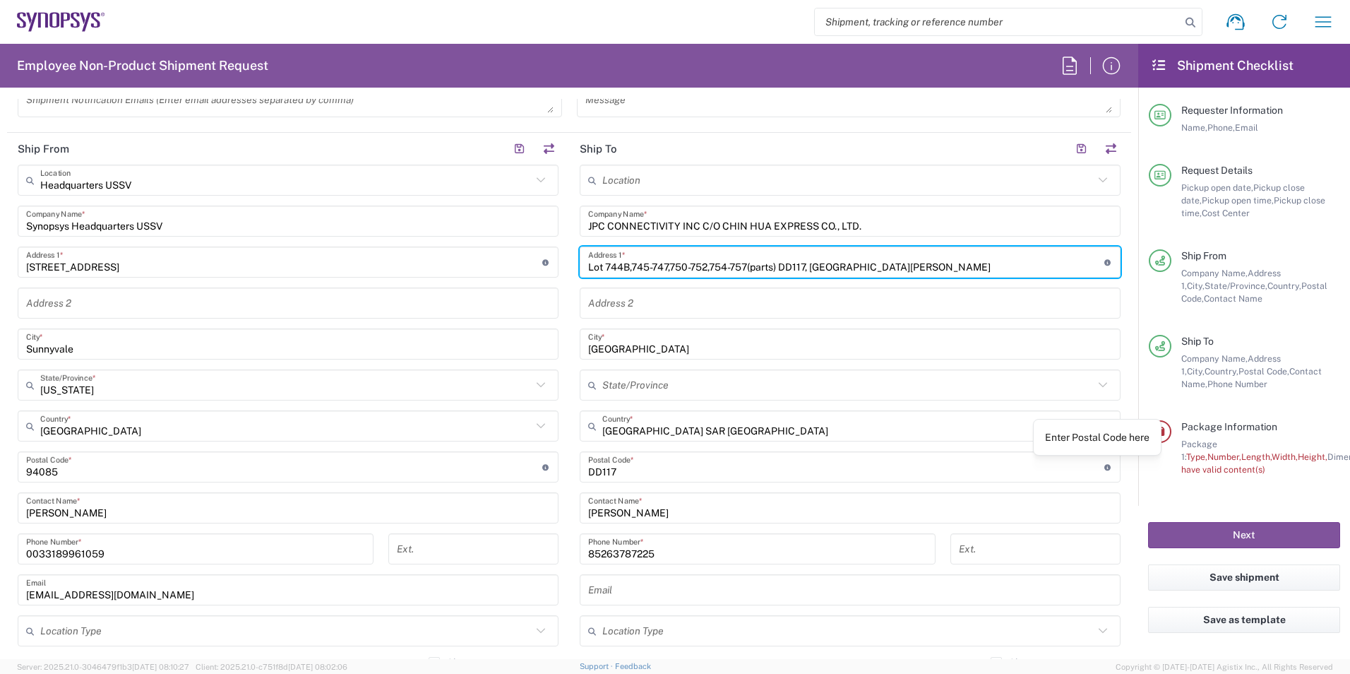
type input "Lot 744B,745-747,750-752,754-757(parts) DD117, [GEOGRAPHIC_DATA][PERSON_NAME]"
click at [1104, 467] on icon at bounding box center [1108, 467] width 8 height 6
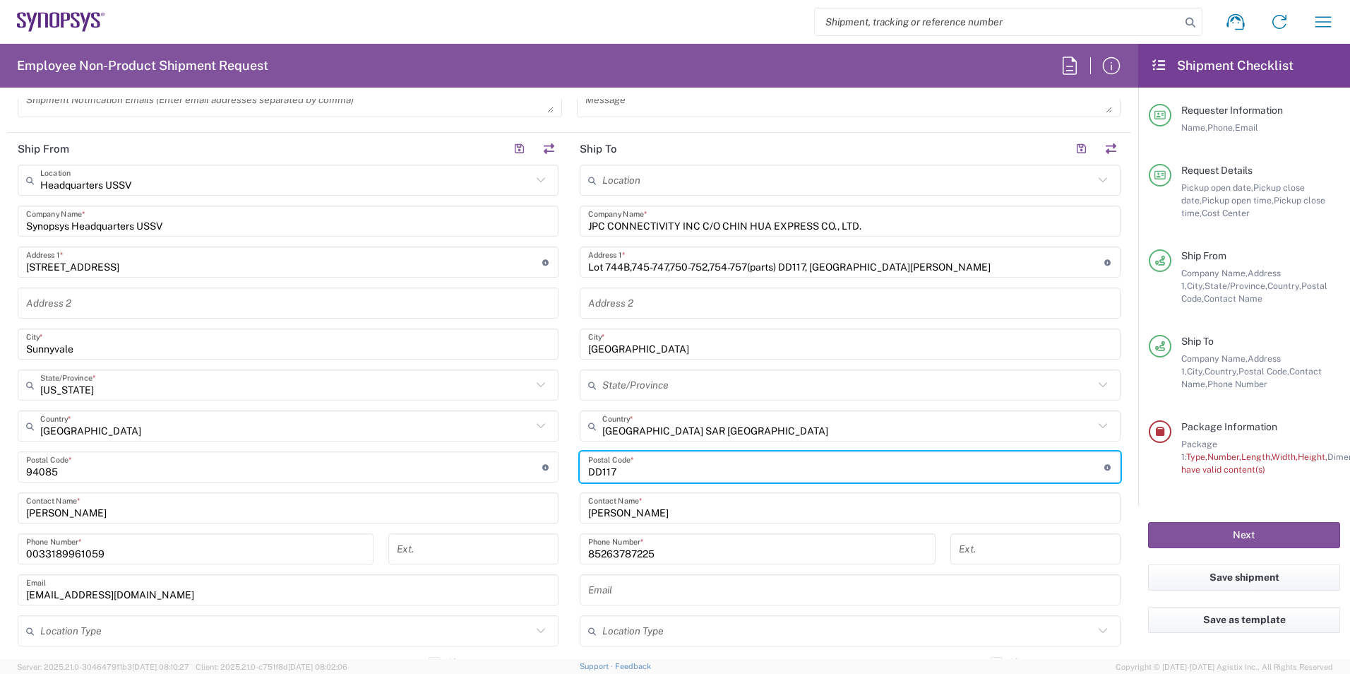
click at [1099, 385] on icon at bounding box center [1103, 384] width 8 height 5
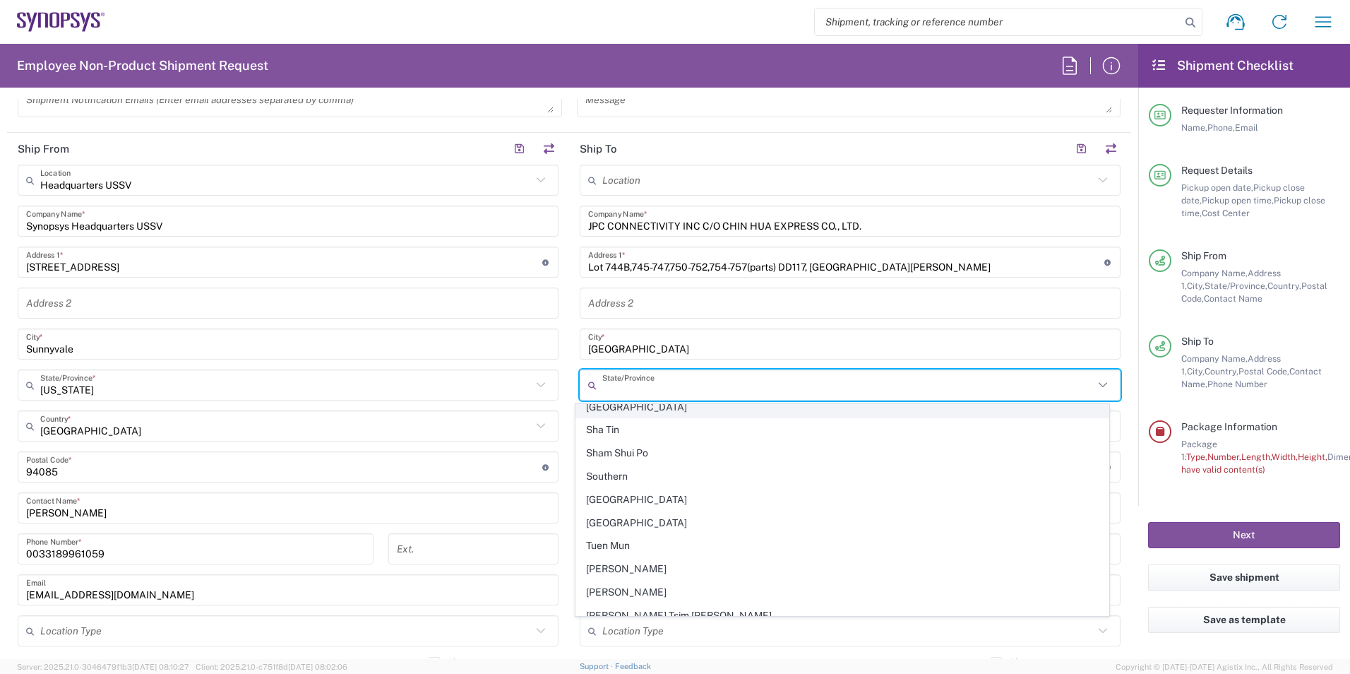
scroll to position [205, 0]
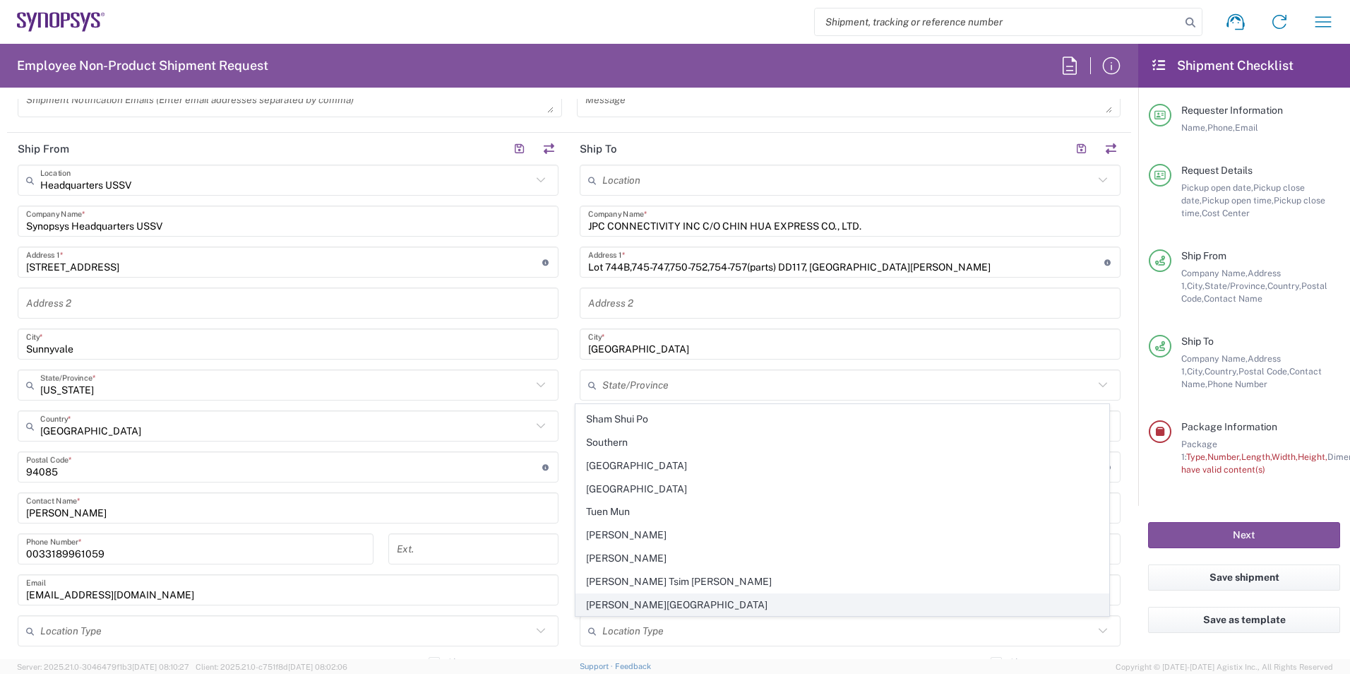
click at [648, 601] on span "[PERSON_NAME][GEOGRAPHIC_DATA]" at bounding box center [842, 605] width 533 height 22
type input "[PERSON_NAME][GEOGRAPHIC_DATA]"
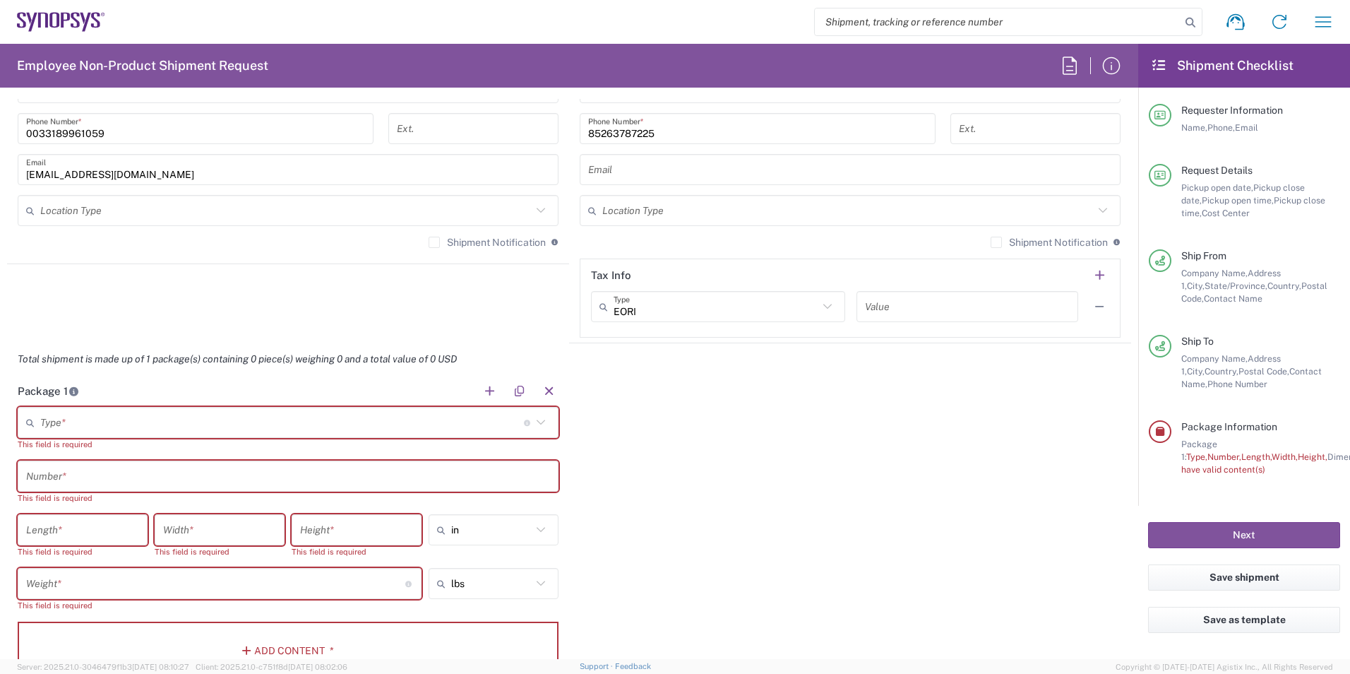
scroll to position [1059, 0]
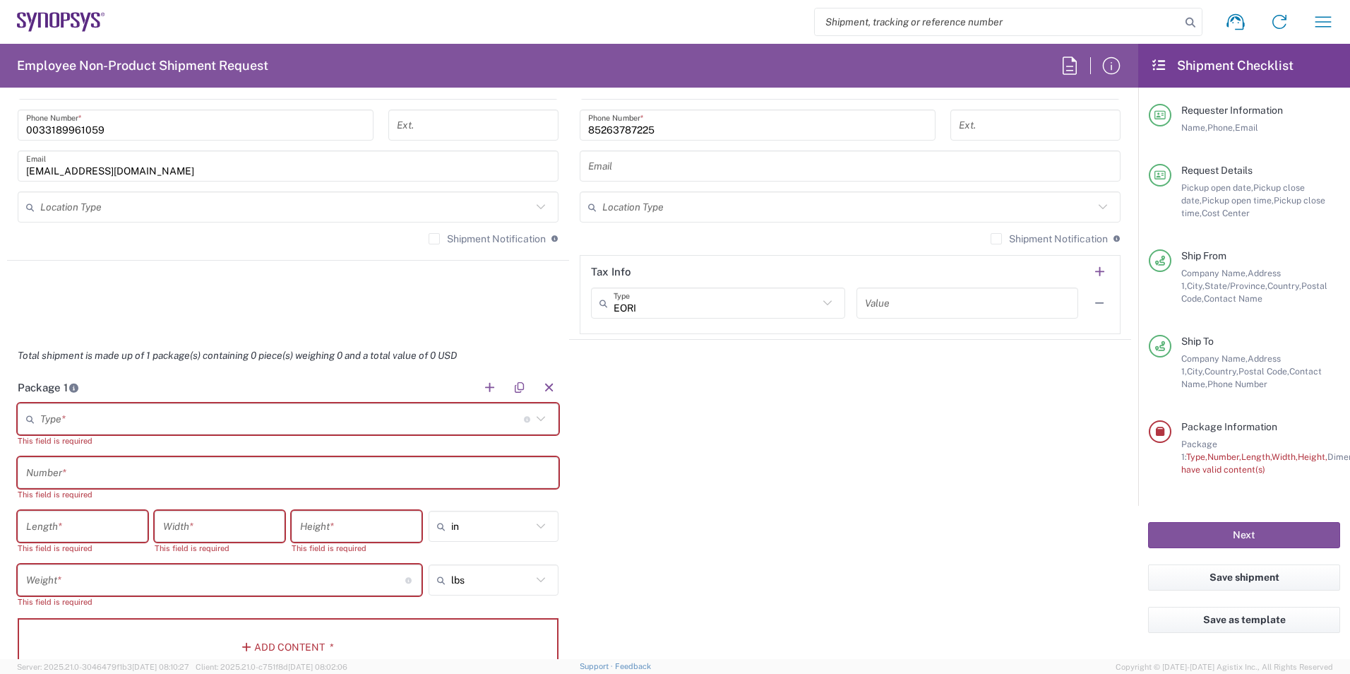
click at [316, 425] on input "text" at bounding box center [282, 419] width 484 height 25
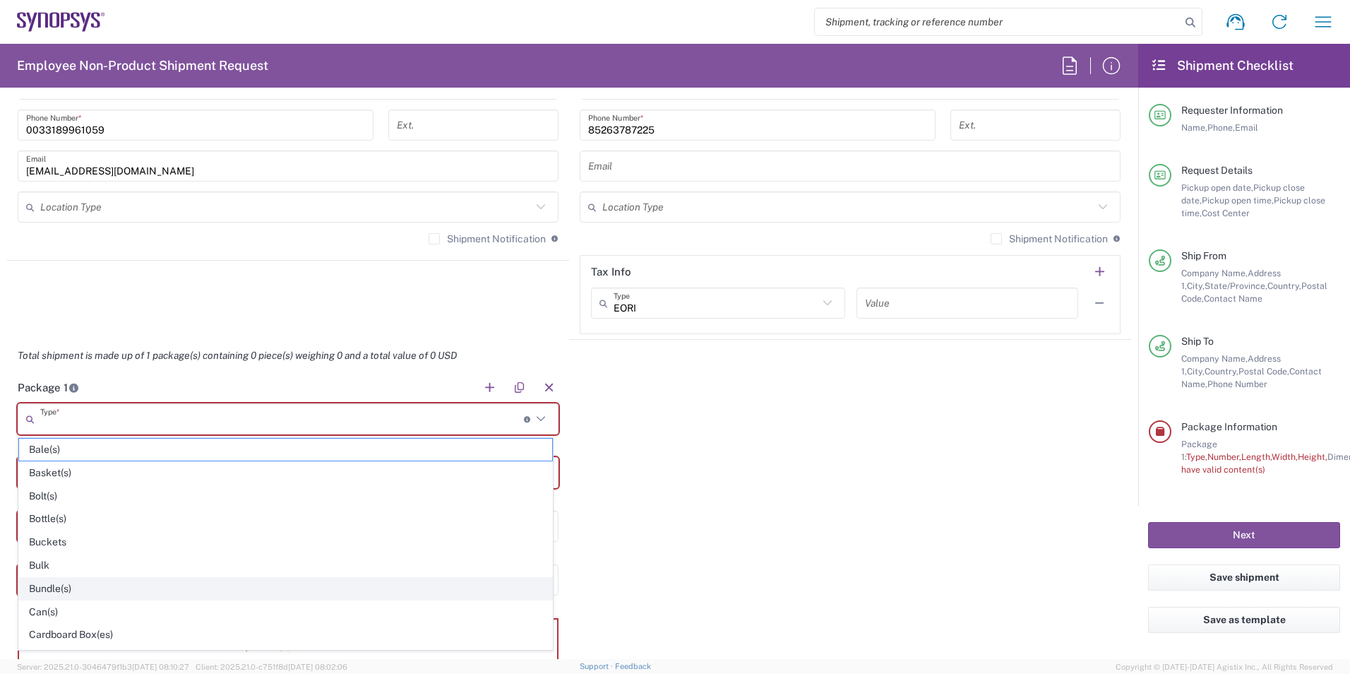
scroll to position [71, 0]
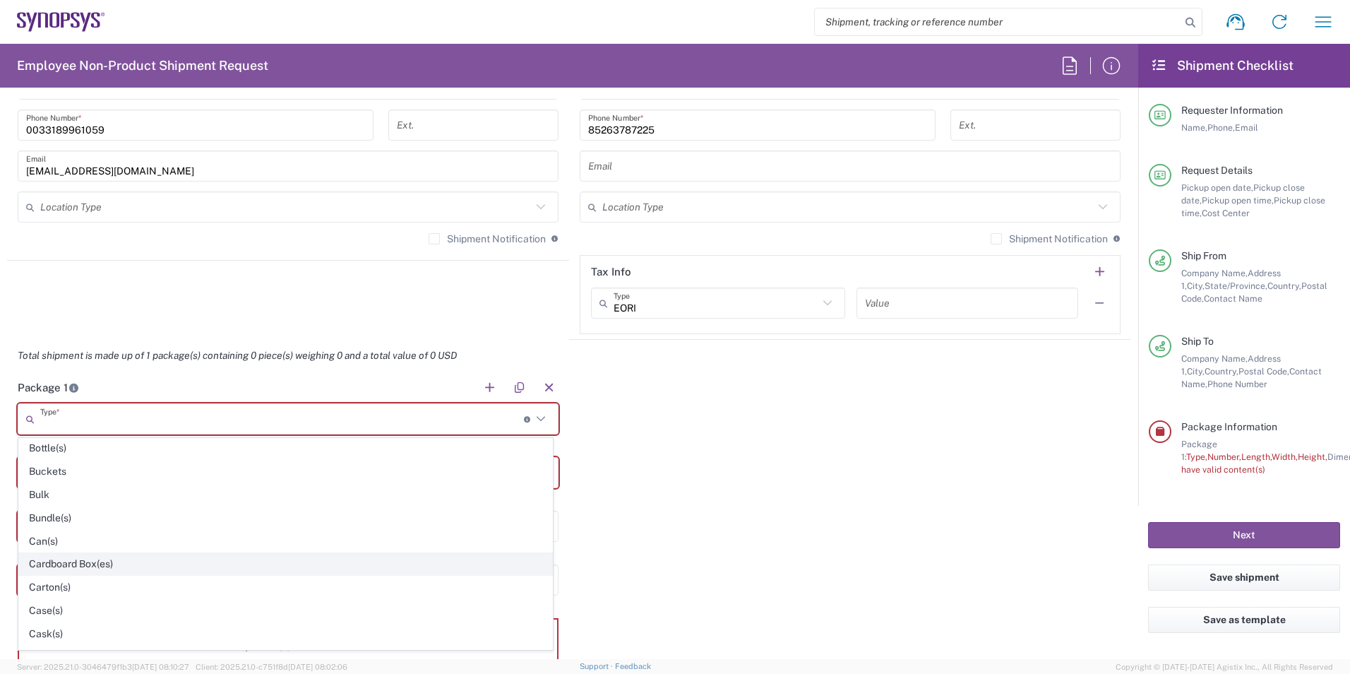
click at [210, 570] on span "Cardboard Box(es)" at bounding box center [285, 564] width 533 height 22
type input "Cardboard Box(es)"
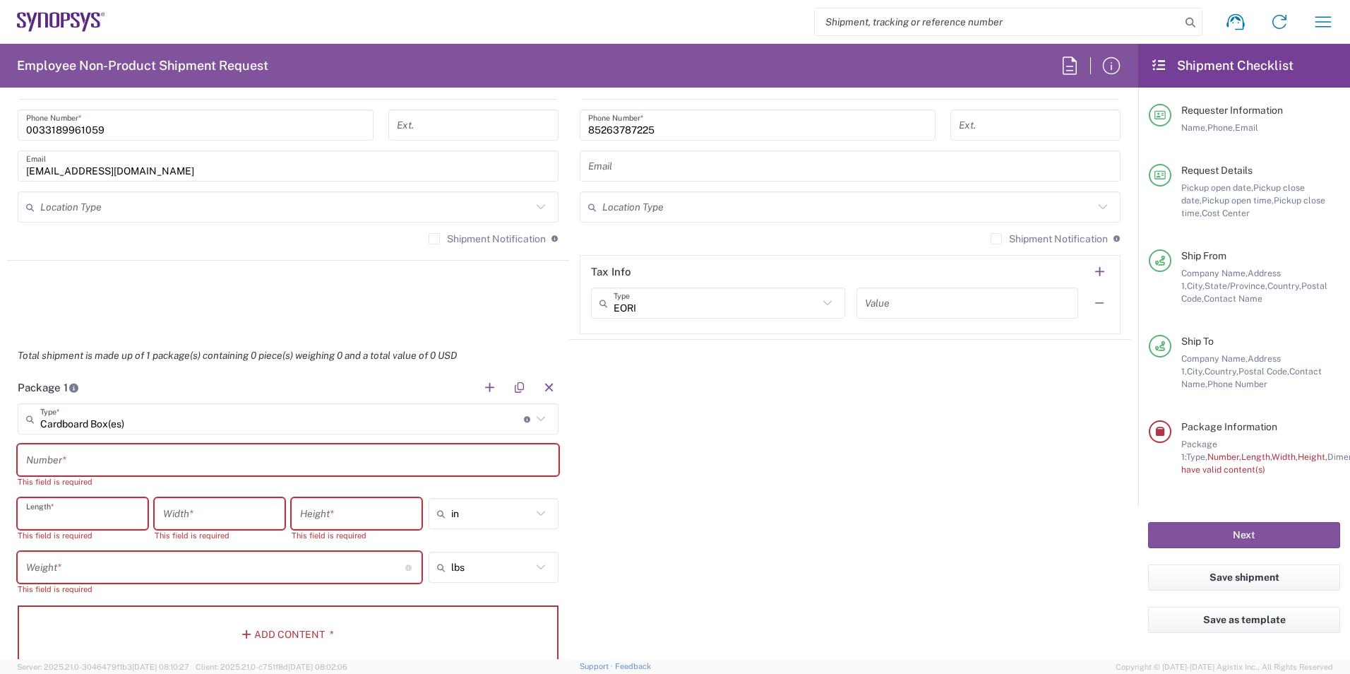
click at [106, 518] on input "number" at bounding box center [82, 513] width 113 height 25
click at [532, 511] on icon at bounding box center [541, 513] width 18 height 18
click at [492, 568] on span "cm" at bounding box center [489, 567] width 126 height 22
type input "cm"
click at [534, 565] on icon at bounding box center [541, 567] width 18 height 18
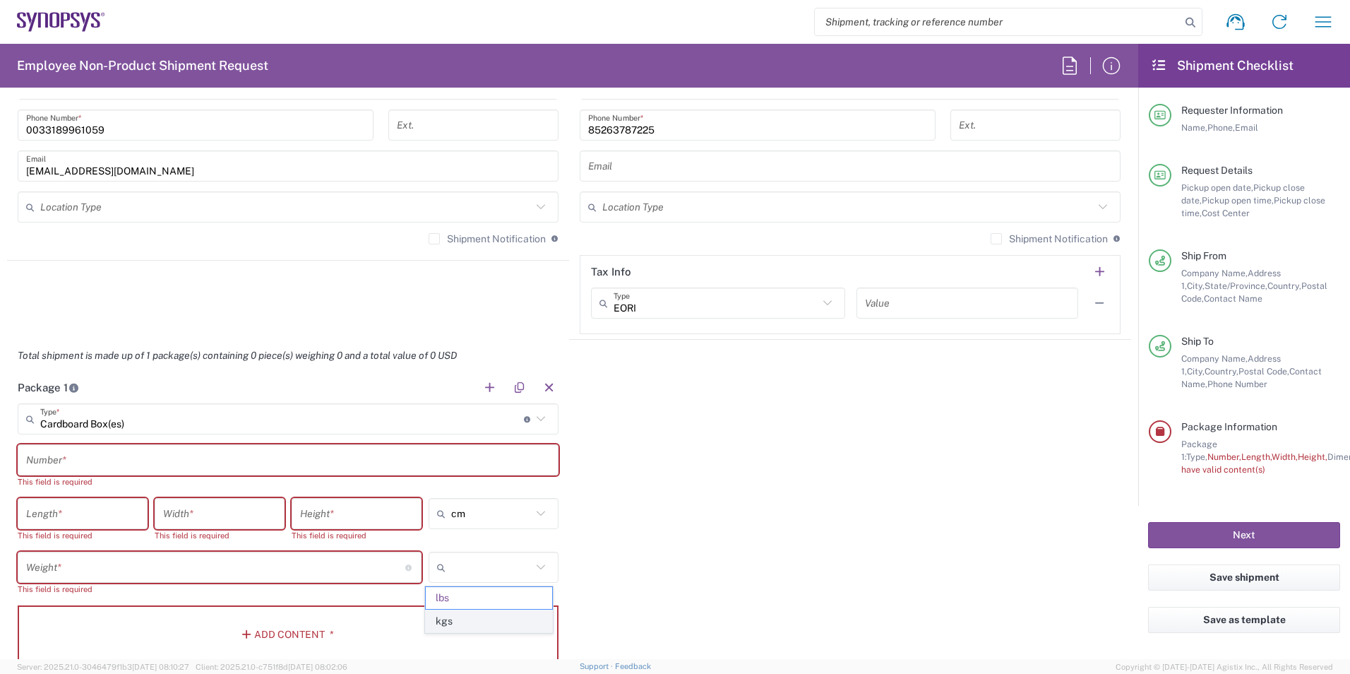
click at [479, 619] on span "kgs" at bounding box center [489, 621] width 126 height 22
type input "kgs"
click at [652, 562] on div "Package 1 Cardboard Box(es) Type * Material used to package goods Bale(s) Baske…" at bounding box center [569, 522] width 1124 height 302
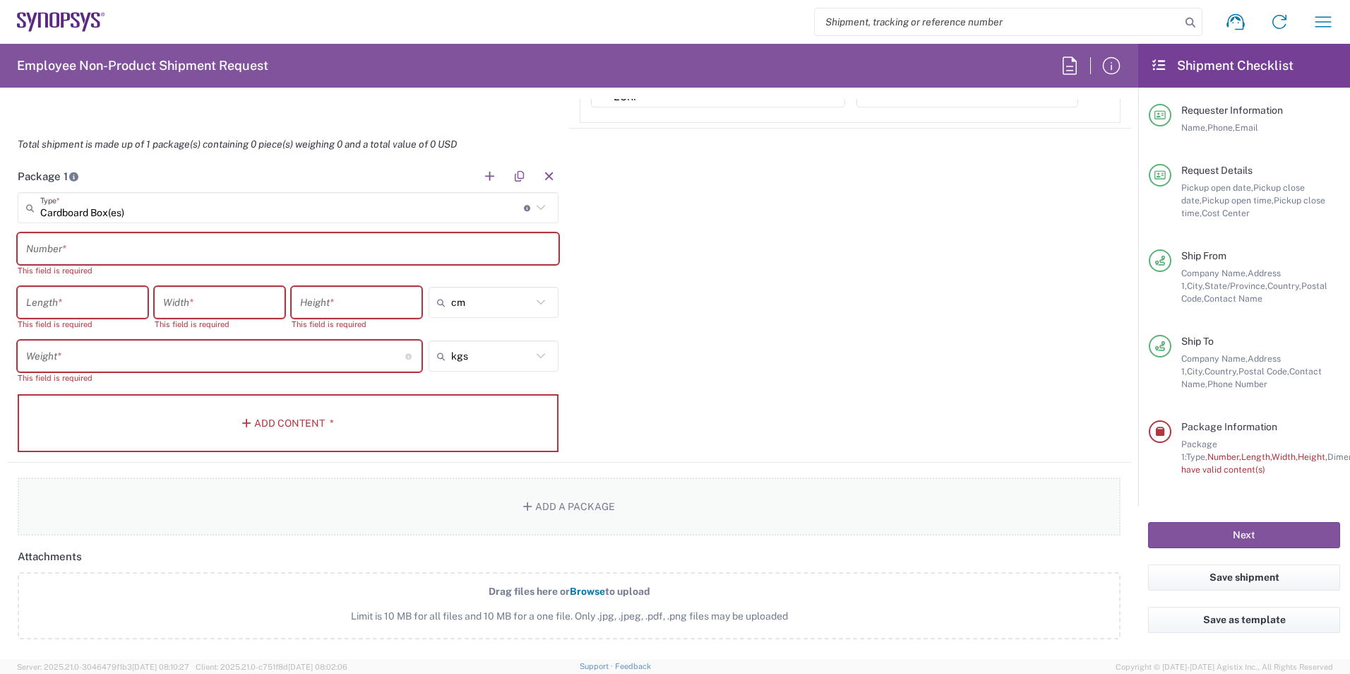
scroll to position [1271, 0]
click at [217, 238] on input "text" at bounding box center [288, 248] width 524 height 25
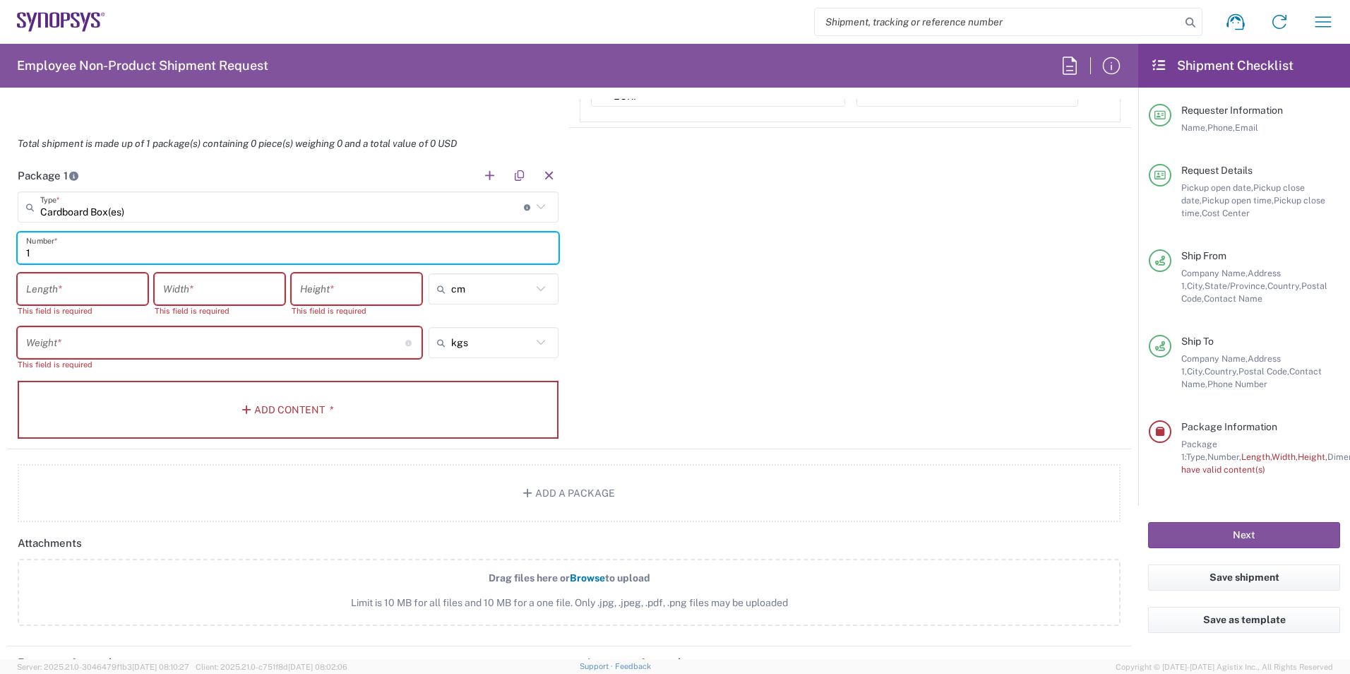
type input "1"
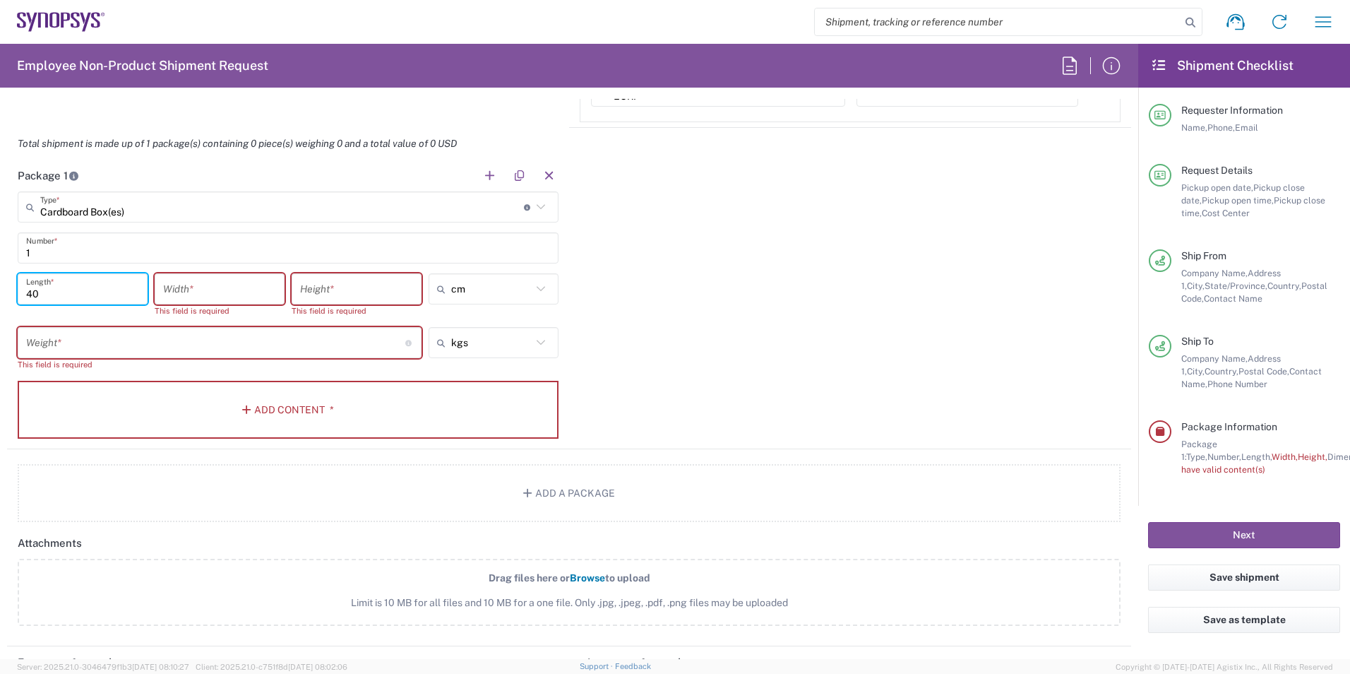
type input "40"
type input "33"
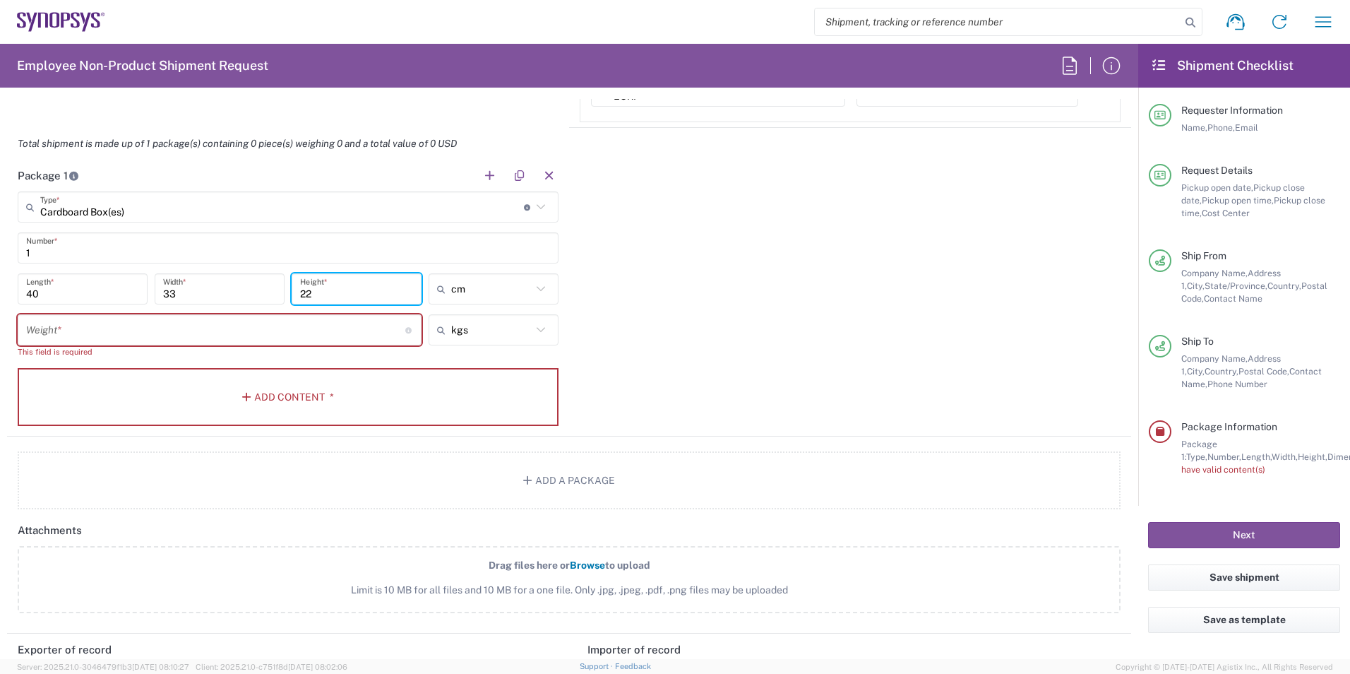
type input "22"
click at [131, 332] on input "number" at bounding box center [215, 330] width 379 height 25
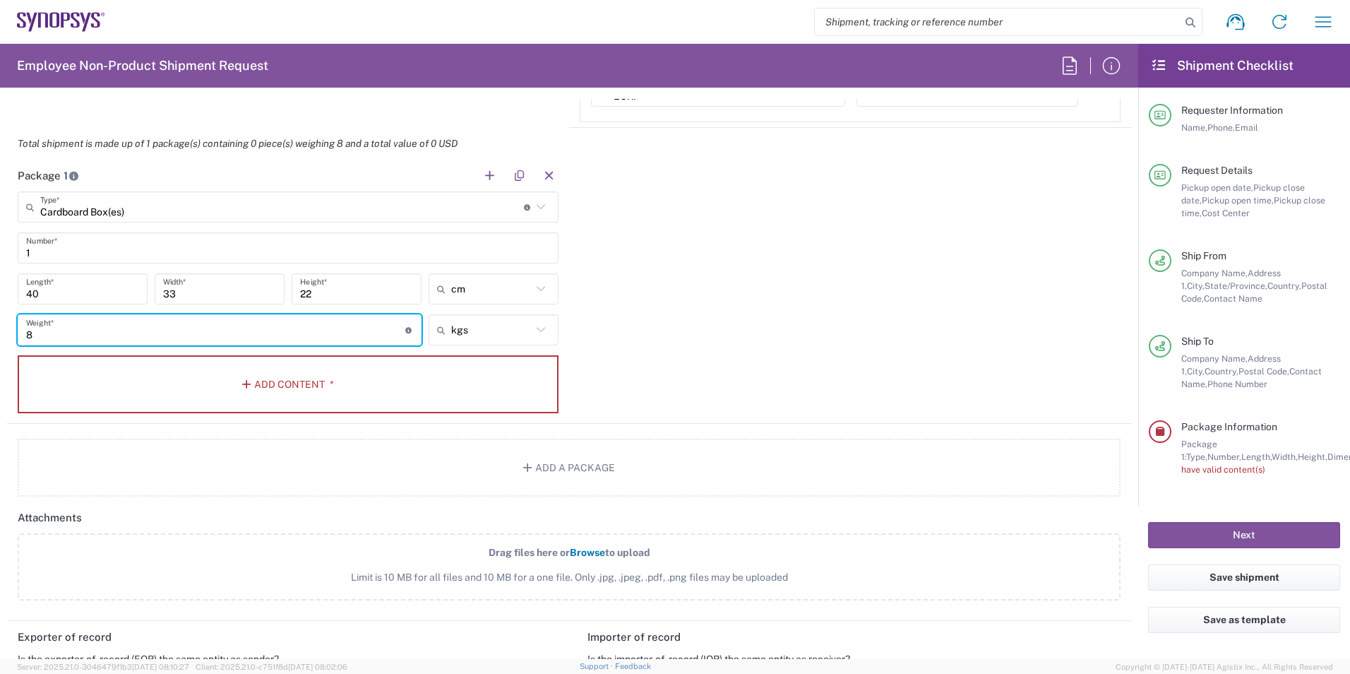
drag, startPoint x: 50, startPoint y: 337, endPoint x: 0, endPoint y: 327, distance: 51.1
click at [0, 328] on html "Shipment request Shipment tracking Employee non-product shipment request My shi…" at bounding box center [675, 337] width 1350 height 674
type input "9"
click at [239, 392] on button "Add Content *" at bounding box center [288, 384] width 541 height 58
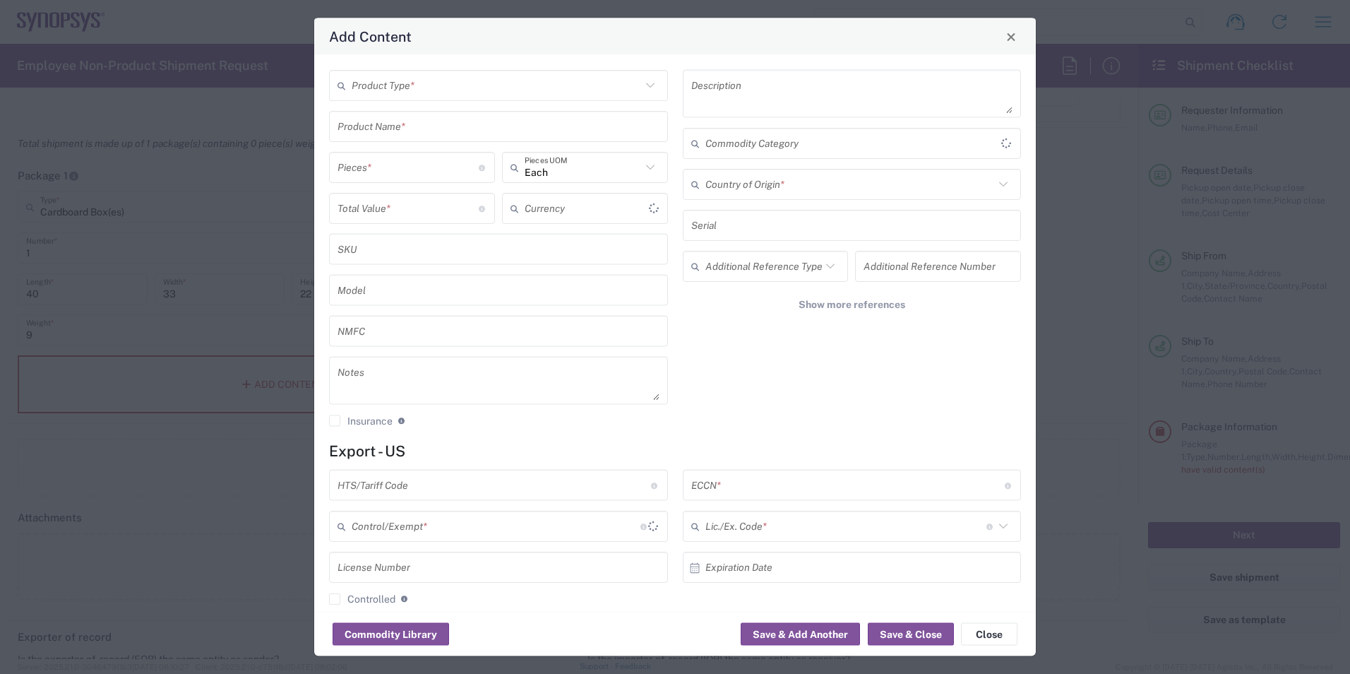
type input "US Dollar"
click at [403, 87] on input "text" at bounding box center [496, 85] width 289 height 25
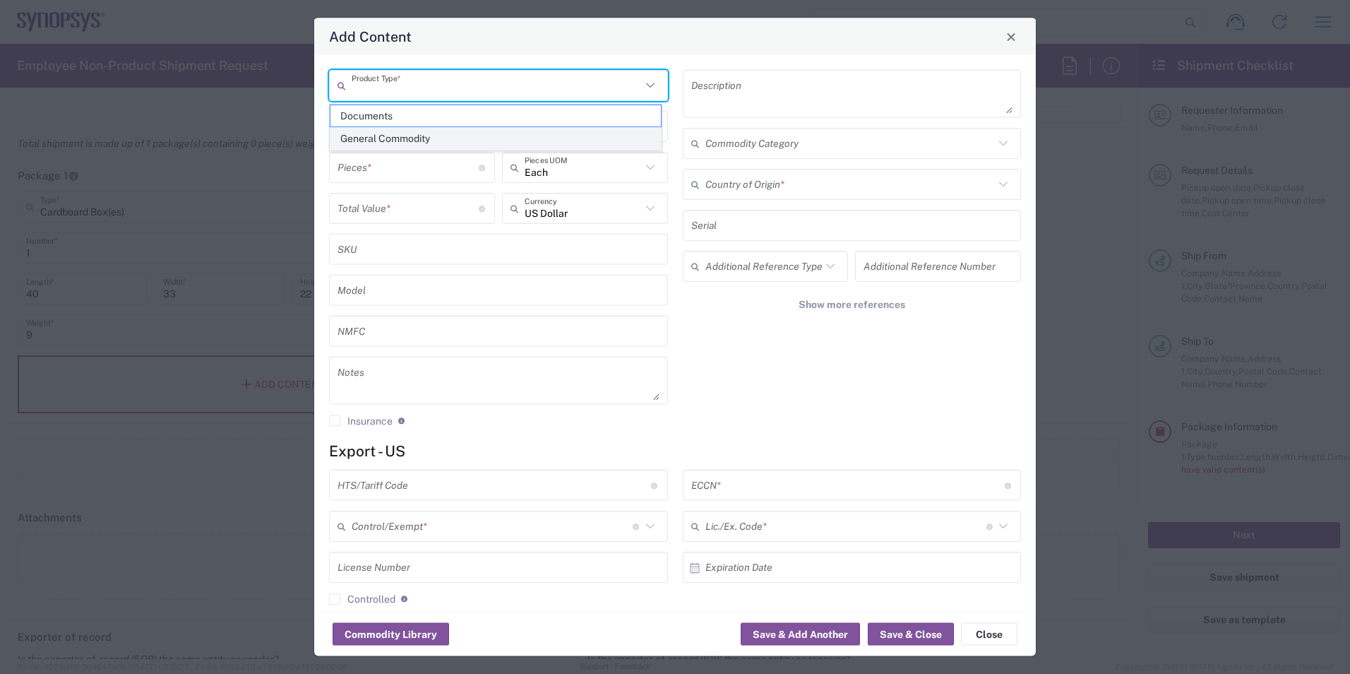
click at [388, 131] on span "General Commodity" at bounding box center [495, 139] width 330 height 22
type input "General Commodity"
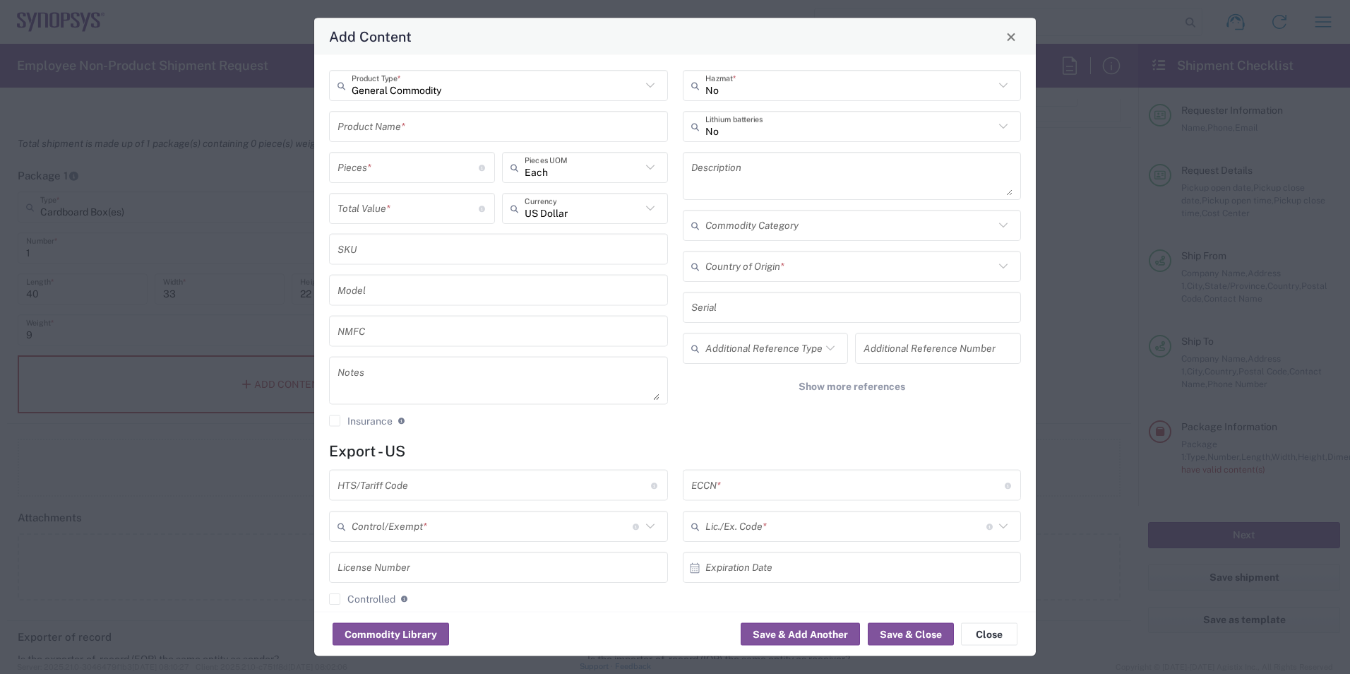
click at [392, 124] on input "text" at bounding box center [498, 126] width 322 height 25
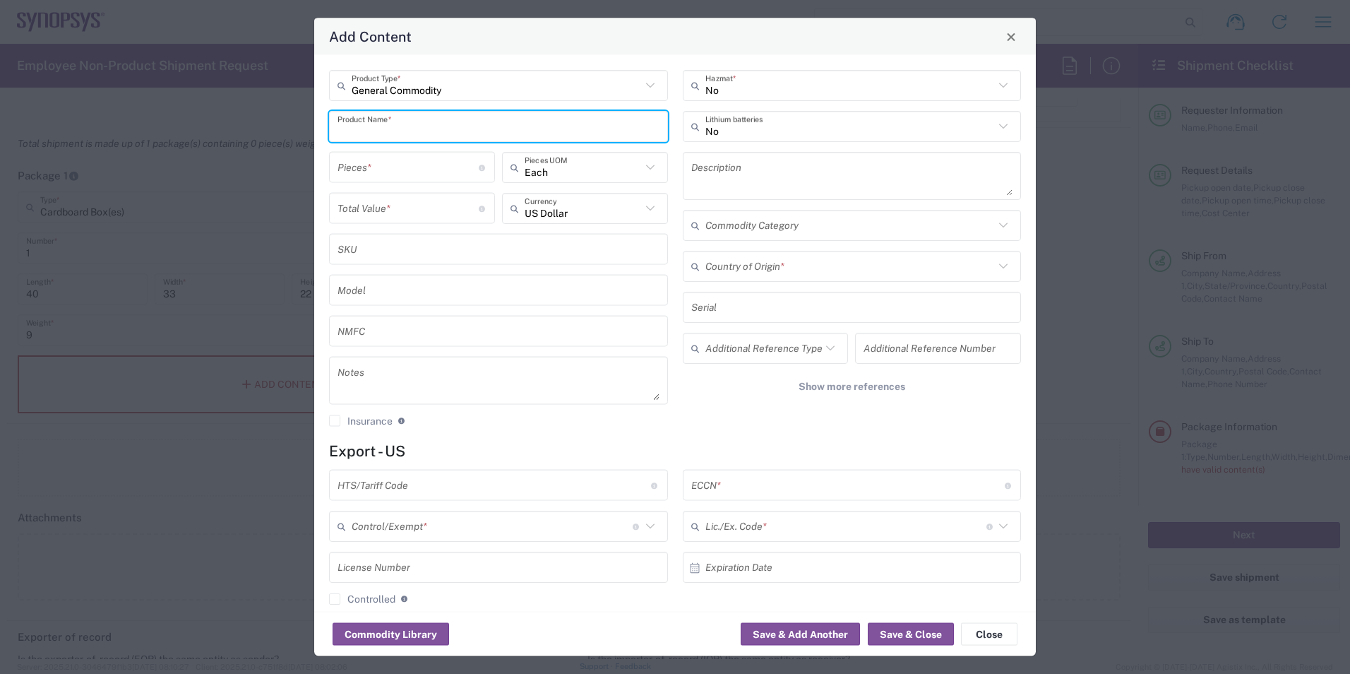
paste input "200G 850nm 2SR4 QSFP DD to MPO 24F"
type input "200G 850nm 2SR4 QSFP DD to MPO 24F"
click at [710, 169] on textarea at bounding box center [852, 176] width 322 height 40
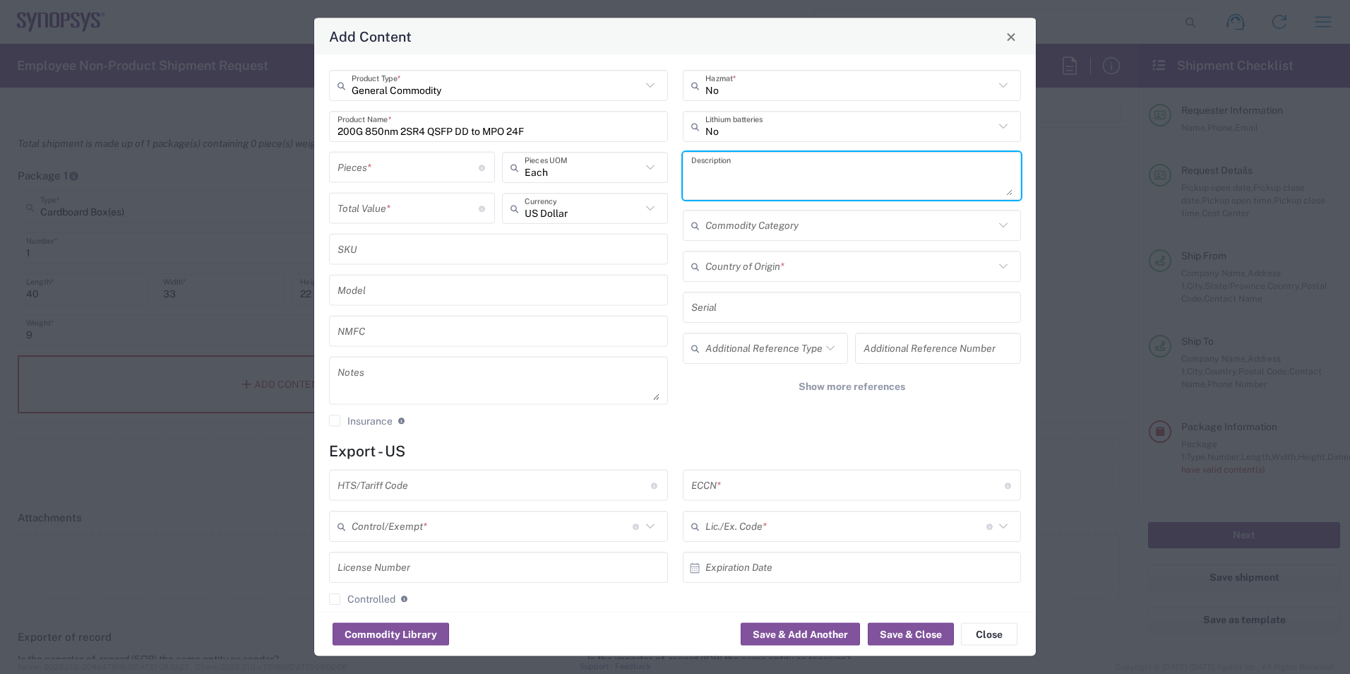
paste textarea "200G 850nm 2SR4 QSFP DD to MPO 24F"
type textarea "200G 850nm 2SR4 QSFP DD to MPO 24F"
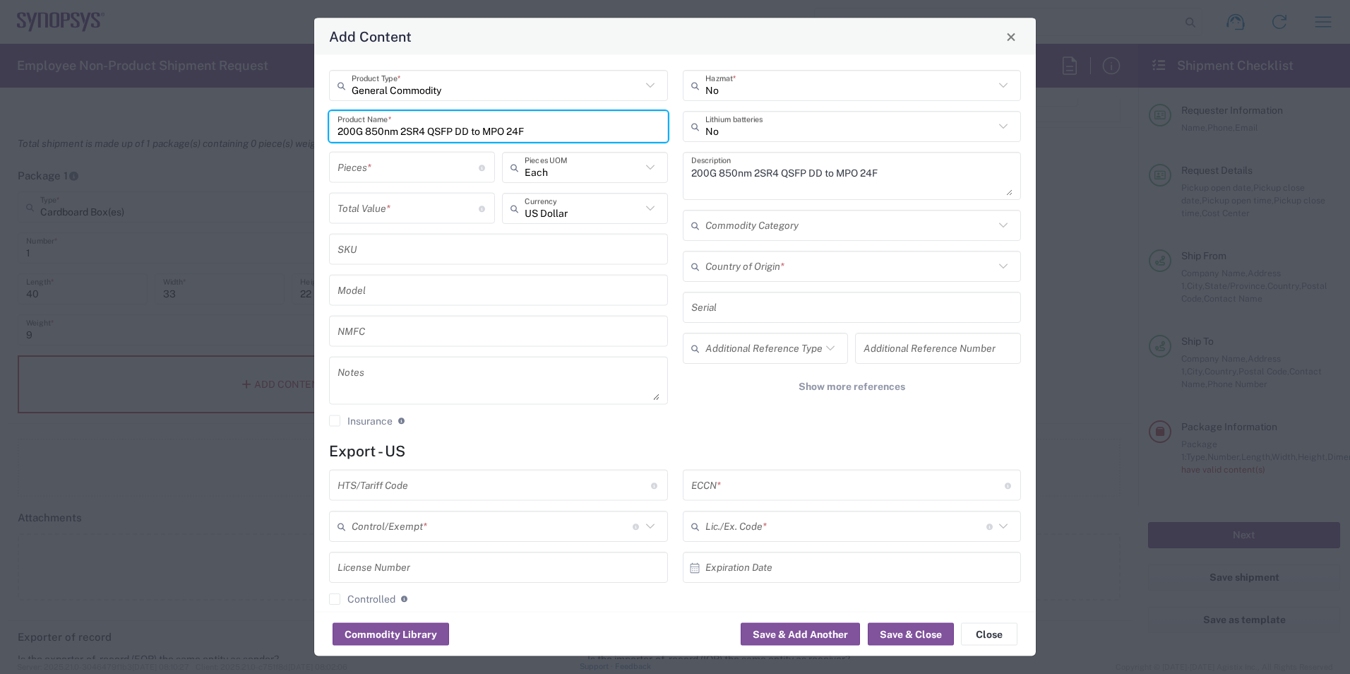
drag, startPoint x: 417, startPoint y: 114, endPoint x: 0, endPoint y: 61, distance: 420.5
click at [0, 61] on html "Shipment request Shipment tracking Employee non-product shipment request My shi…" at bounding box center [675, 337] width 1350 height 674
drag, startPoint x: 456, startPoint y: 132, endPoint x: 249, endPoint y: 131, distance: 207.6
click at [249, 131] on div "Add Content General Commodity Product Type * P59460FRCAS1-1 Product Name * Piec…" at bounding box center [675, 337] width 1350 height 674
type input "P59460FRCAS1-1"
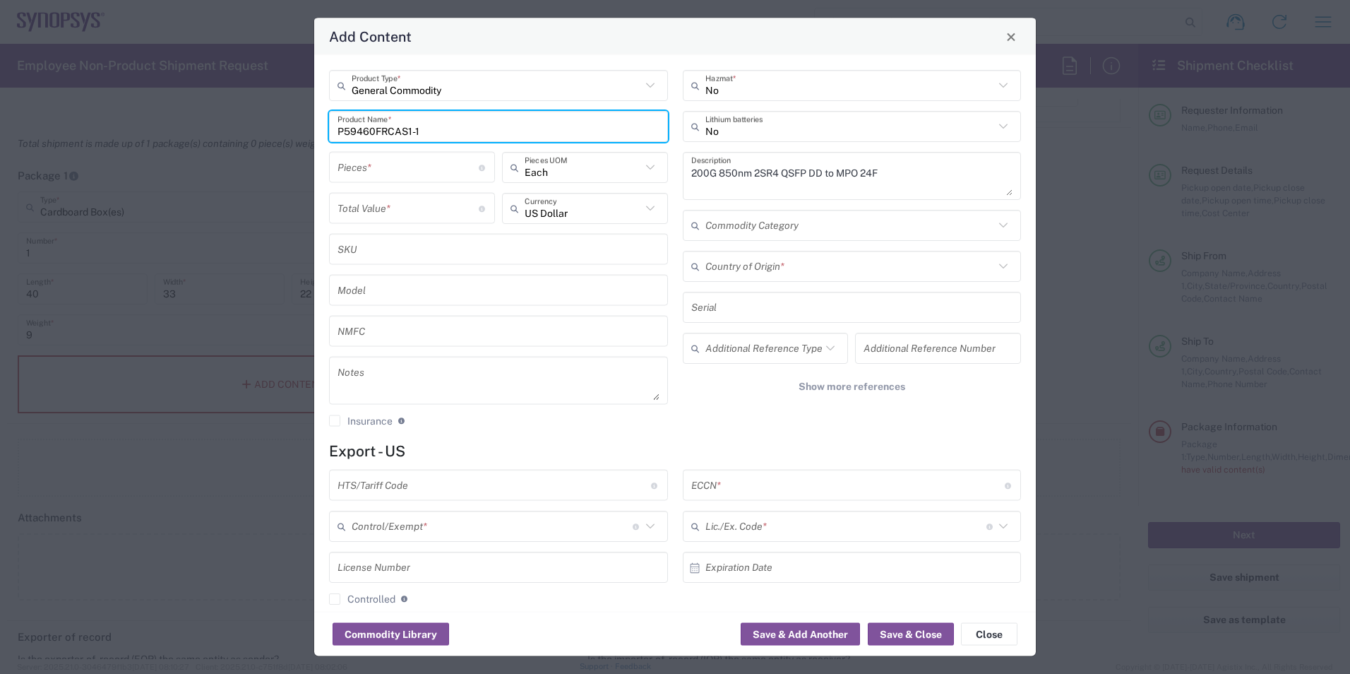
click at [911, 169] on textarea "200G 850nm 2SR4 QSFP DD to MPO 24F" at bounding box center [852, 176] width 322 height 40
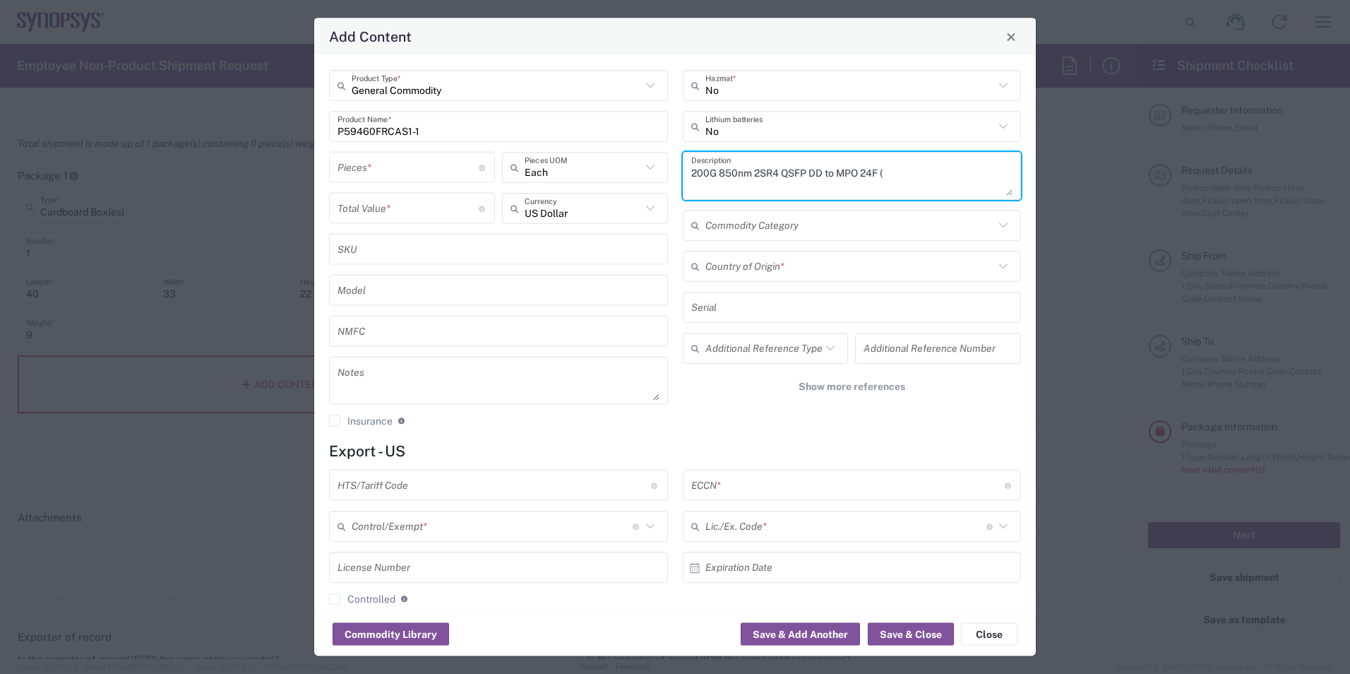
paste textarea "P59460FRCAS1-1"
click at [996, 169] on textarea "200G 850nm 2SR4 QSFP DD to MPO 24F (P59460FRCAS1-1). Cables connectors" at bounding box center [852, 176] width 322 height 40
type textarea "200G 850nm 2SR4 QSFP DD to MPO 24F (P59460FRCAS1-1). Cable connectors - Materia…"
click at [706, 276] on input "text" at bounding box center [849, 265] width 289 height 25
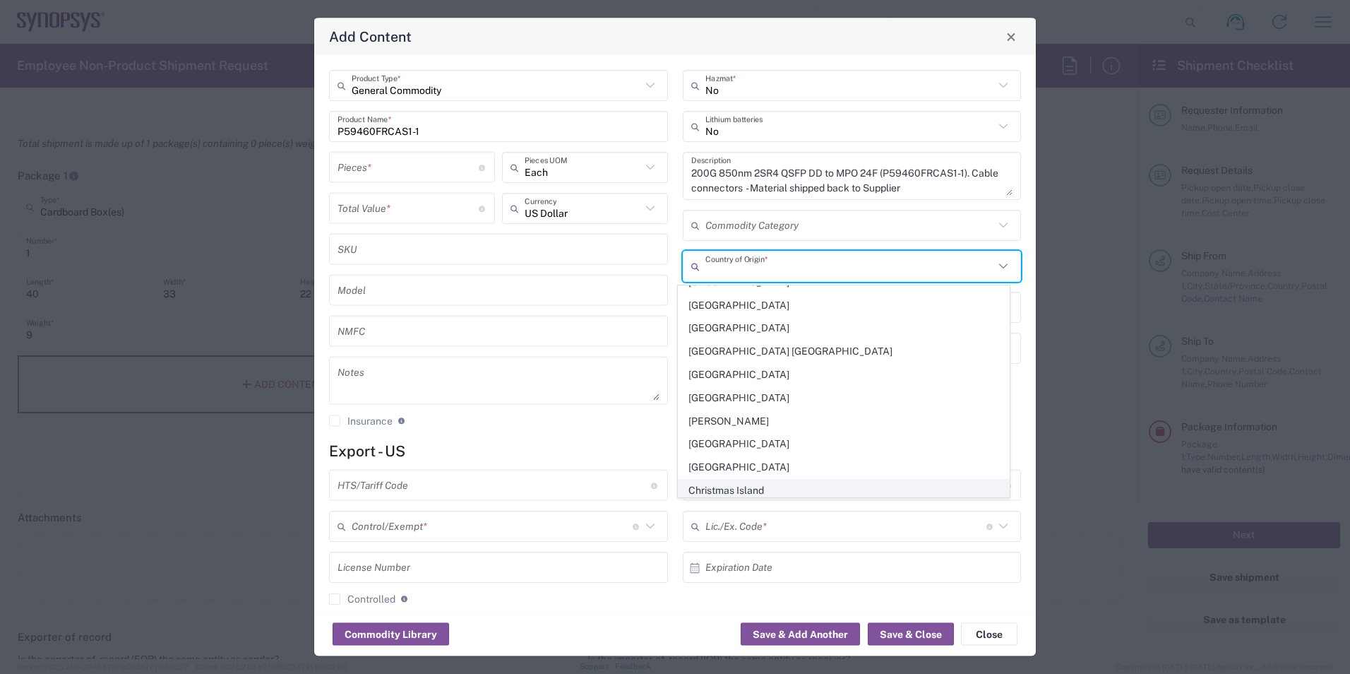
scroll to position [918, 0]
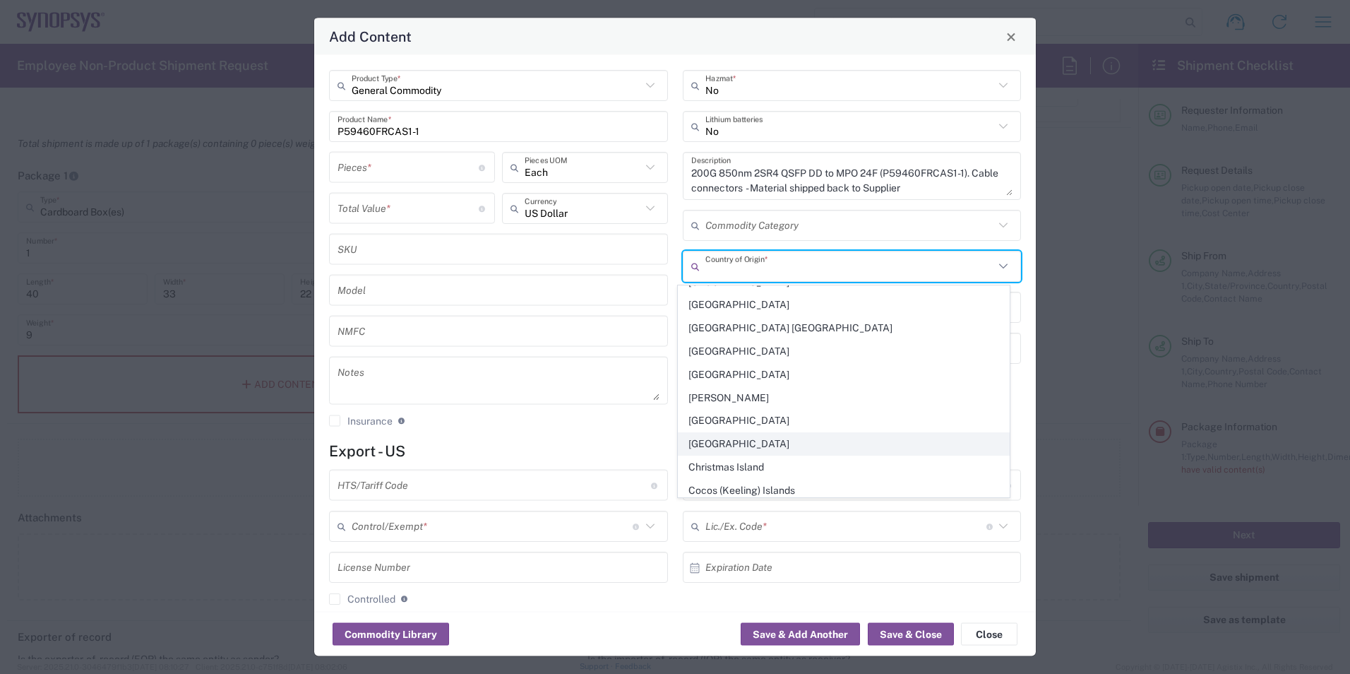
click at [719, 448] on span "[GEOGRAPHIC_DATA]" at bounding box center [843, 444] width 330 height 22
type input "[GEOGRAPHIC_DATA]"
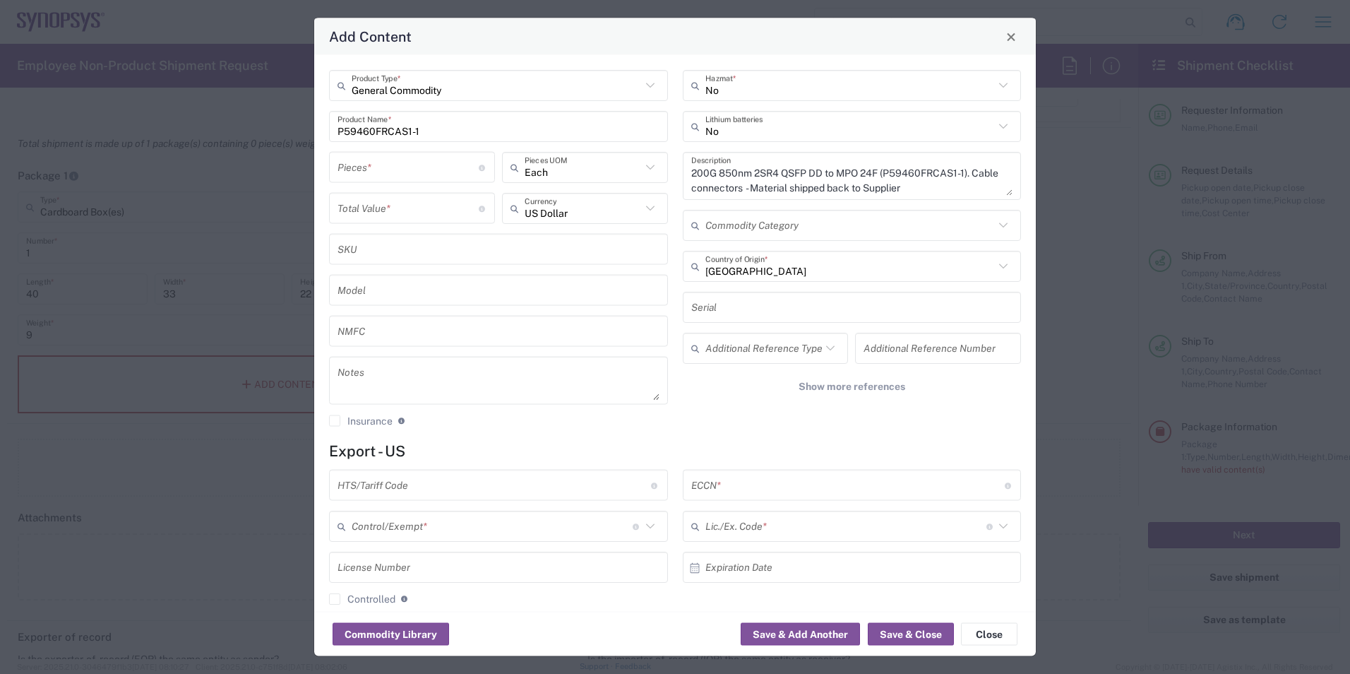
click at [412, 491] on input "text" at bounding box center [493, 484] width 313 height 25
type input "8517790000"
click at [730, 493] on input "text" at bounding box center [847, 484] width 313 height 25
type input "EAR99/NLR"
click at [626, 619] on div "Commodity Library Save & Add Another Save & Close Close" at bounding box center [675, 633] width 722 height 44
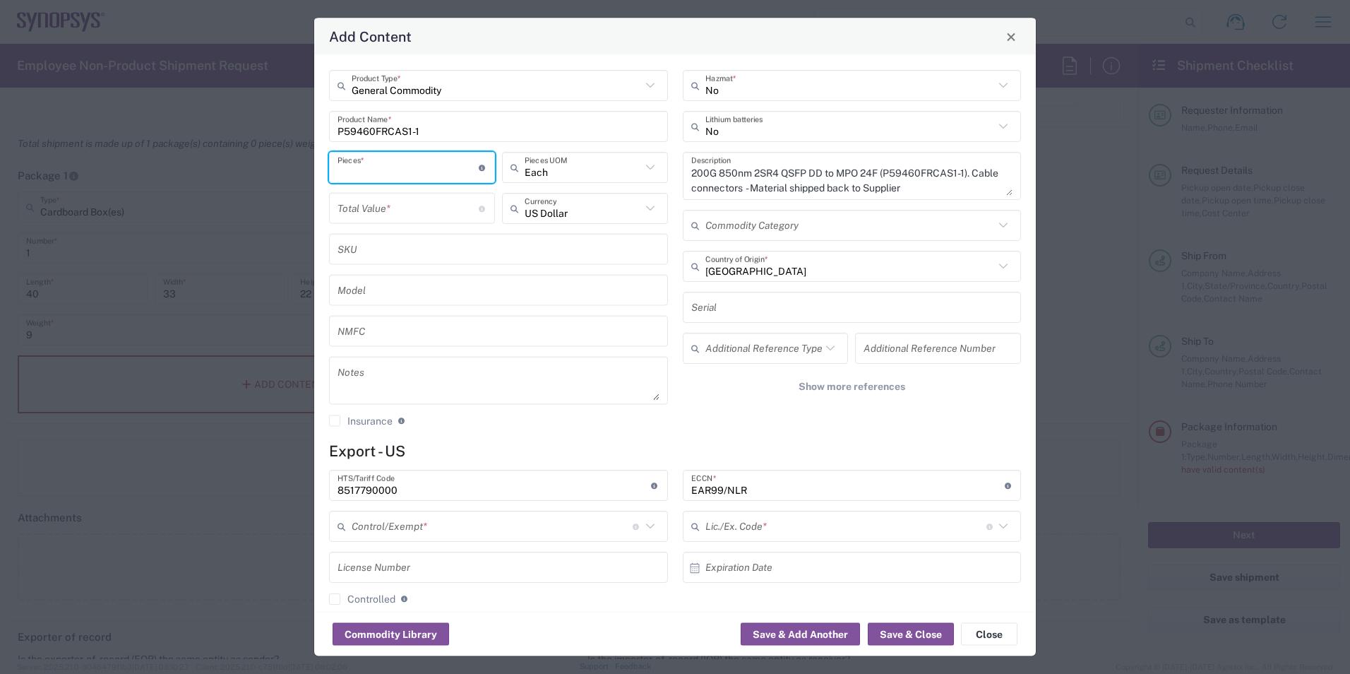
click at [404, 169] on input "number" at bounding box center [407, 167] width 141 height 25
type input "98"
click at [376, 205] on input "number" at bounding box center [407, 208] width 141 height 25
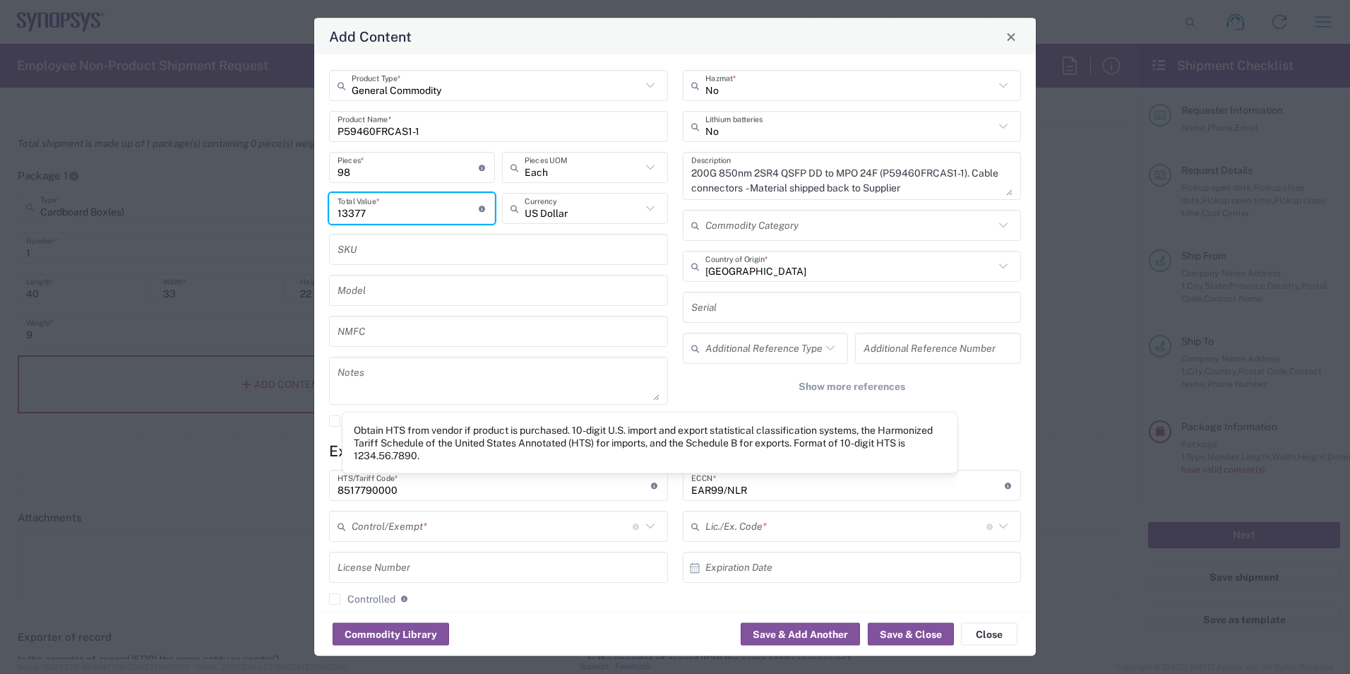
type input "13377"
click at [992, 402] on div "No Hazmat * No Lithium batteries 200G 850nm 2SR4 QSFP DD to MPO 24F (P59460FRCA…" at bounding box center [852, 253] width 354 height 367
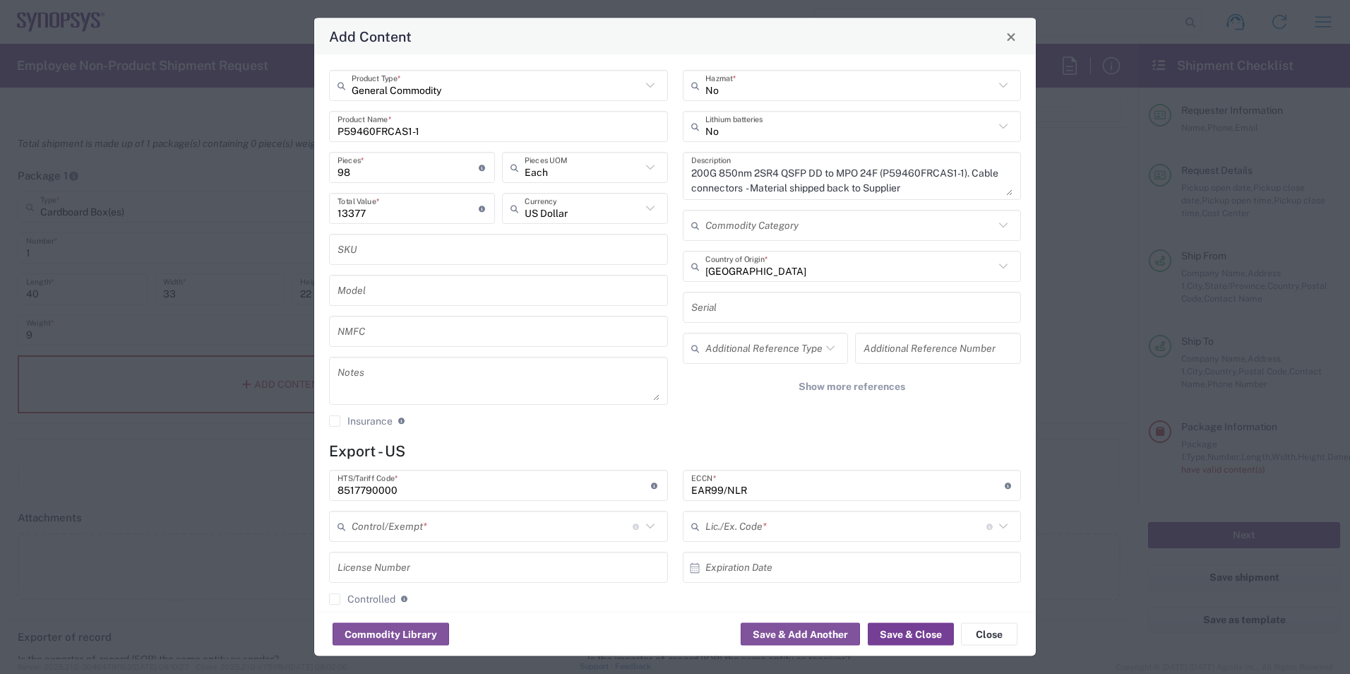
click at [923, 630] on button "Save & Close" at bounding box center [911, 634] width 86 height 23
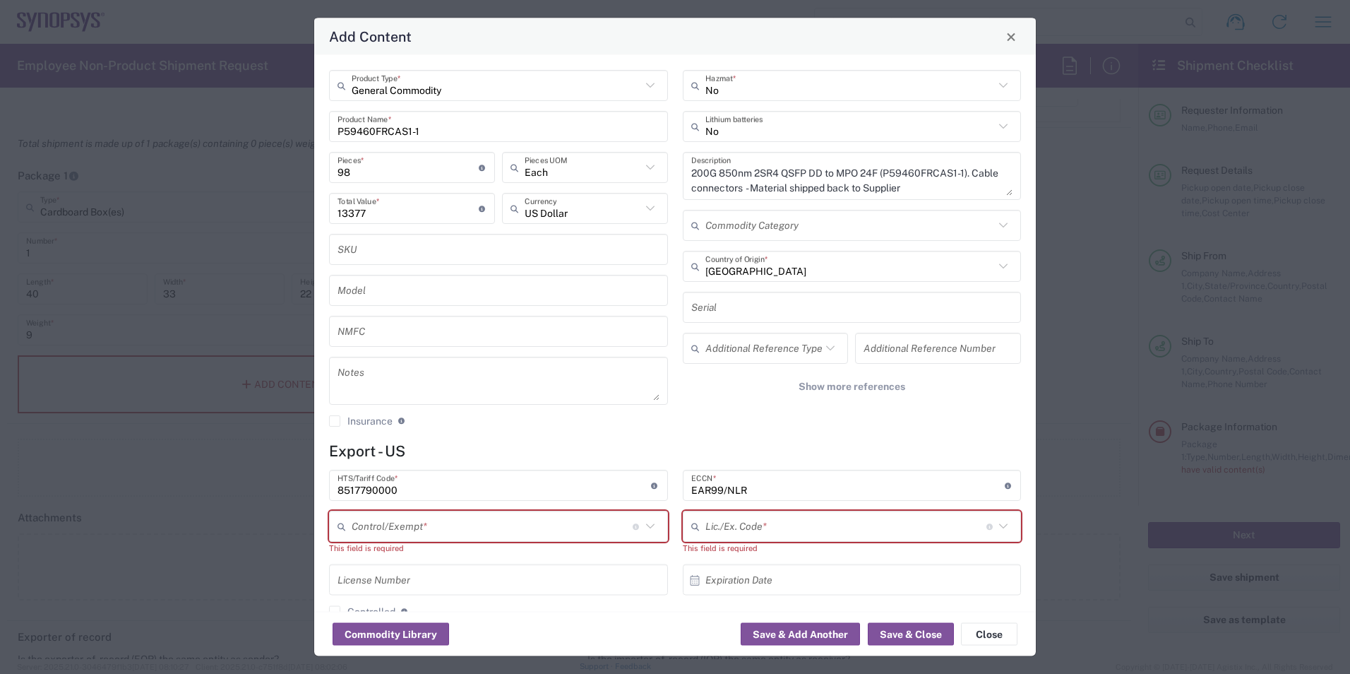
click at [647, 526] on icon at bounding box center [650, 526] width 18 height 18
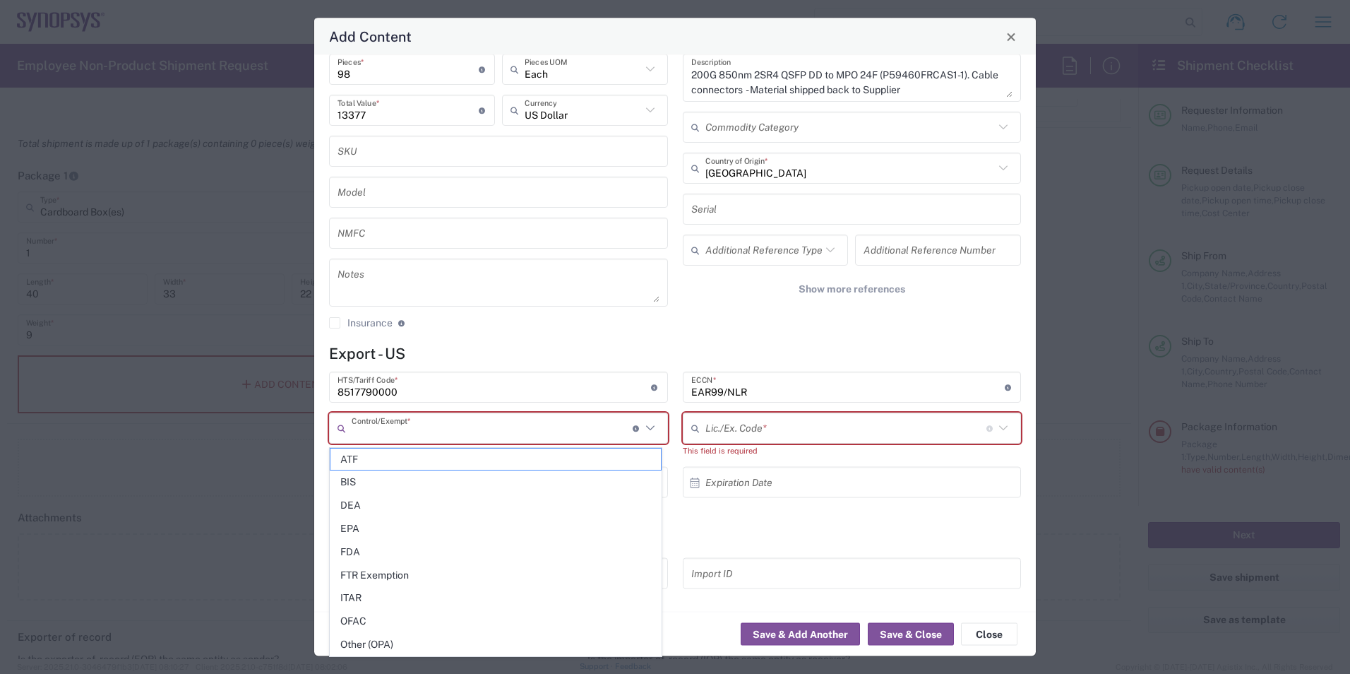
scroll to position [122, 0]
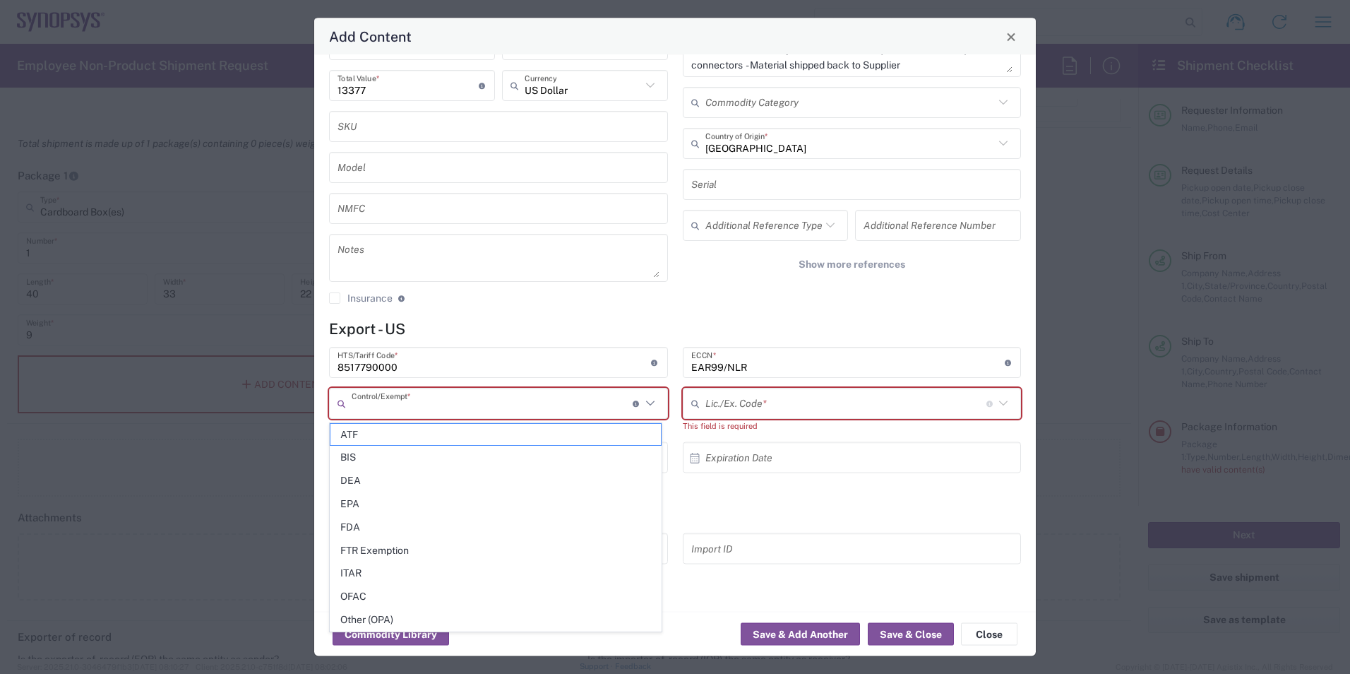
click at [591, 303] on agx-checkbox-control "Insurance Check this box to request insurance" at bounding box center [498, 298] width 339 height 13
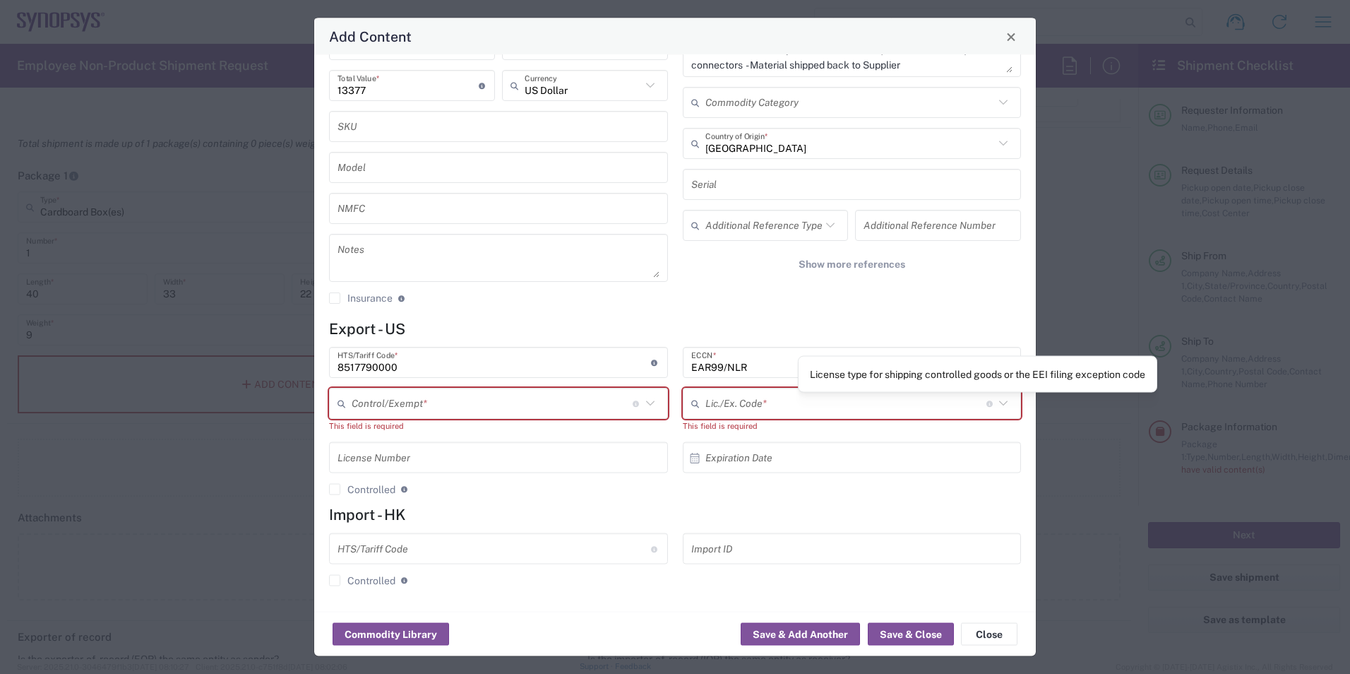
click at [933, 405] on input "text" at bounding box center [845, 403] width 281 height 25
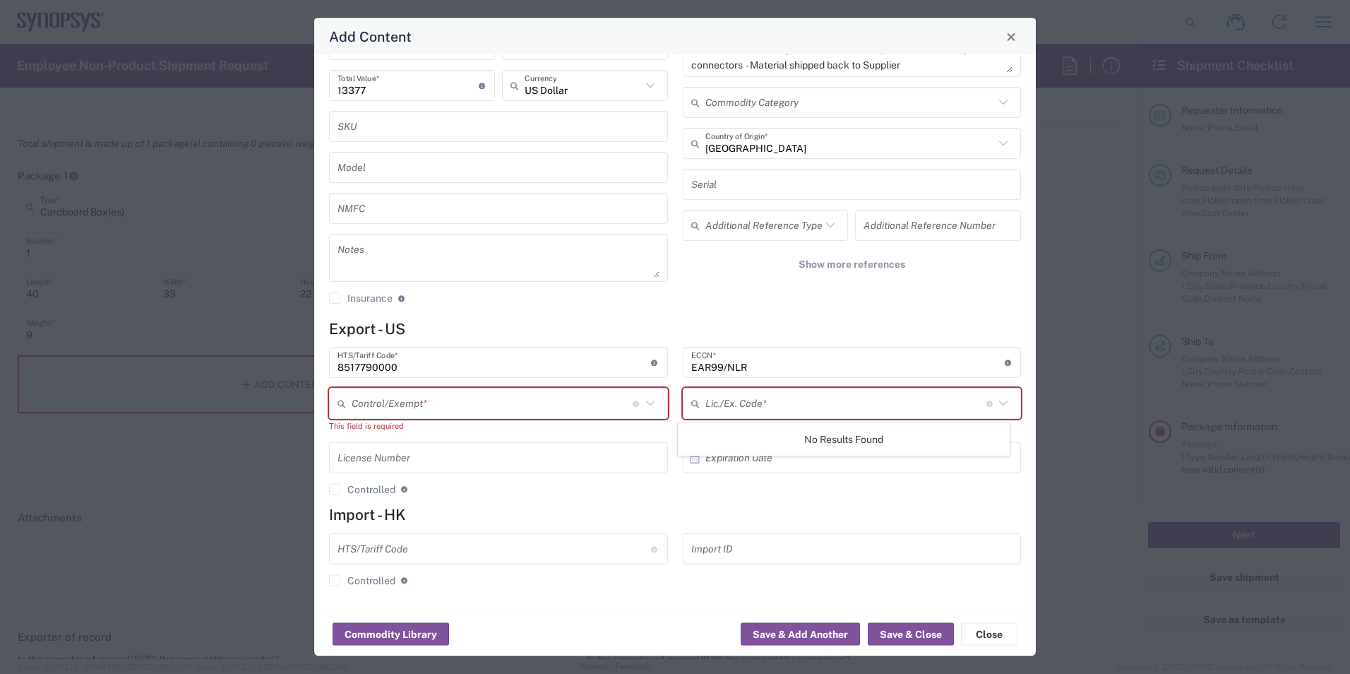
click at [997, 404] on icon at bounding box center [1003, 404] width 18 height 18
click at [754, 409] on input "text" at bounding box center [845, 403] width 281 height 25
click at [900, 304] on div "No Hazmat * No Lithium batteries 200G 850nm 2SR4 QSFP DD to MPO 24F (P59460FRCA…" at bounding box center [852, 131] width 354 height 367
click at [786, 398] on input "text" at bounding box center [845, 403] width 281 height 25
type input "n"
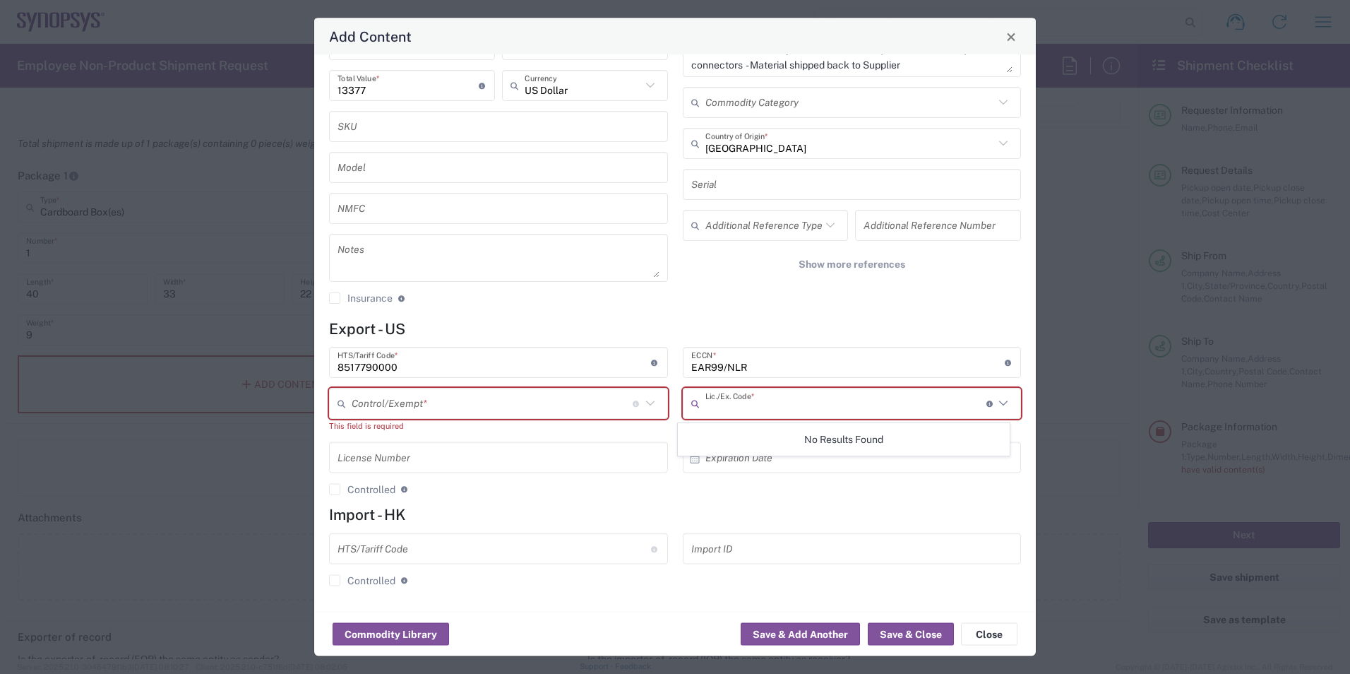
click at [727, 316] on div "General Commodity Product Type * P59460FRCAS1-1 Product Name * 98 Pieces * Numb…" at bounding box center [675, 333] width 722 height 556
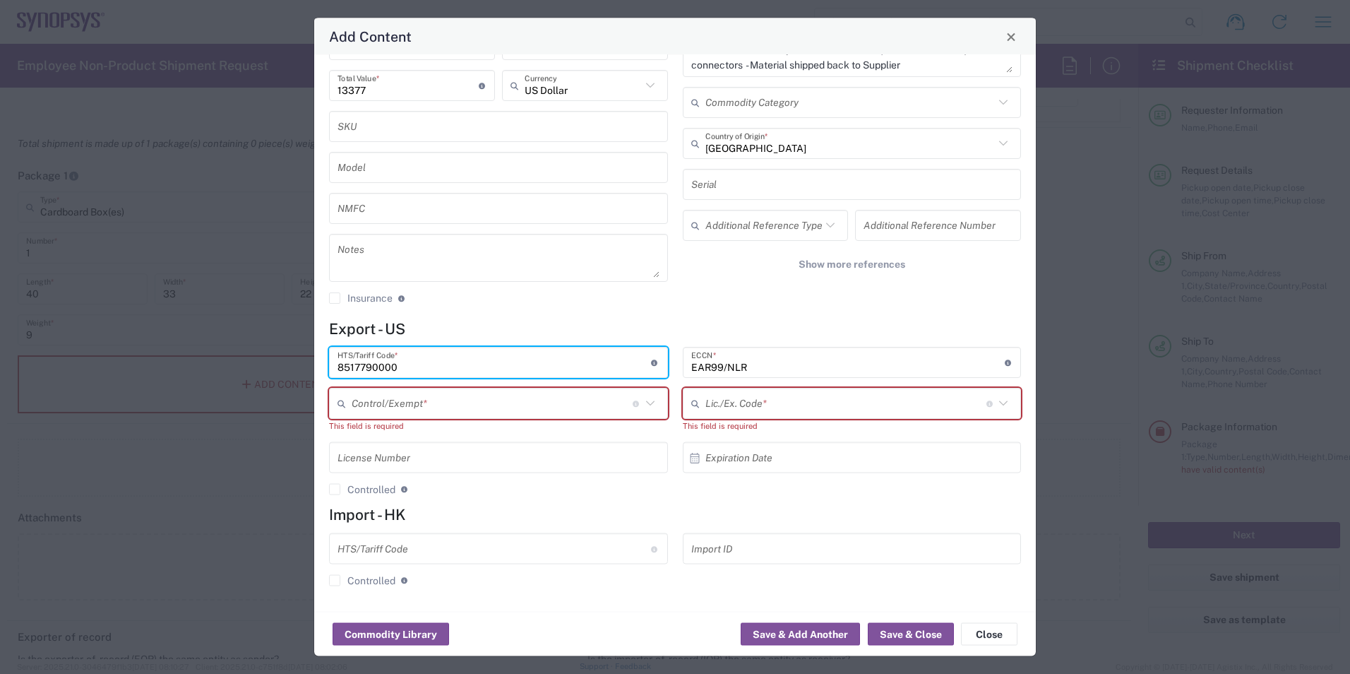
drag, startPoint x: 414, startPoint y: 360, endPoint x: 328, endPoint y: 359, distance: 86.8
click at [328, 359] on div "8517790000 HTS/Tariff Code * Obtain HTS from vendor if product is purchased. 10…" at bounding box center [499, 426] width 354 height 158
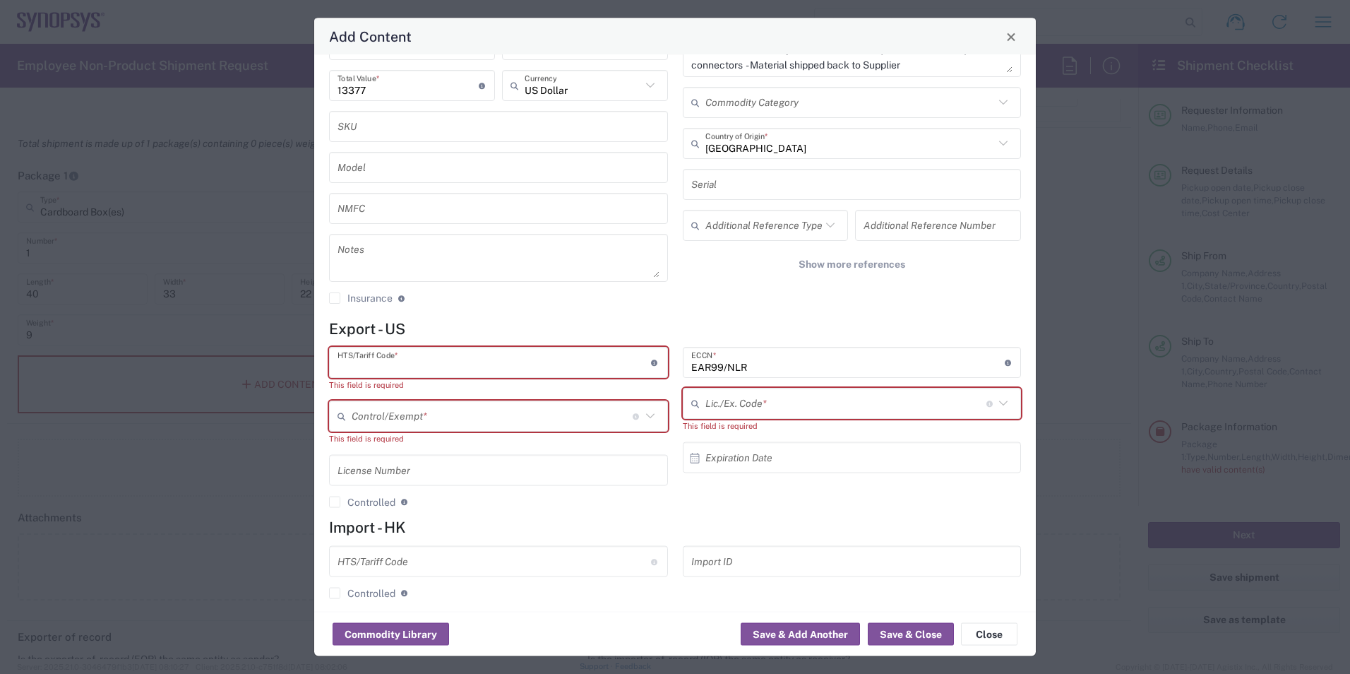
click at [719, 354] on input "EAR99/NLR" at bounding box center [847, 362] width 313 height 25
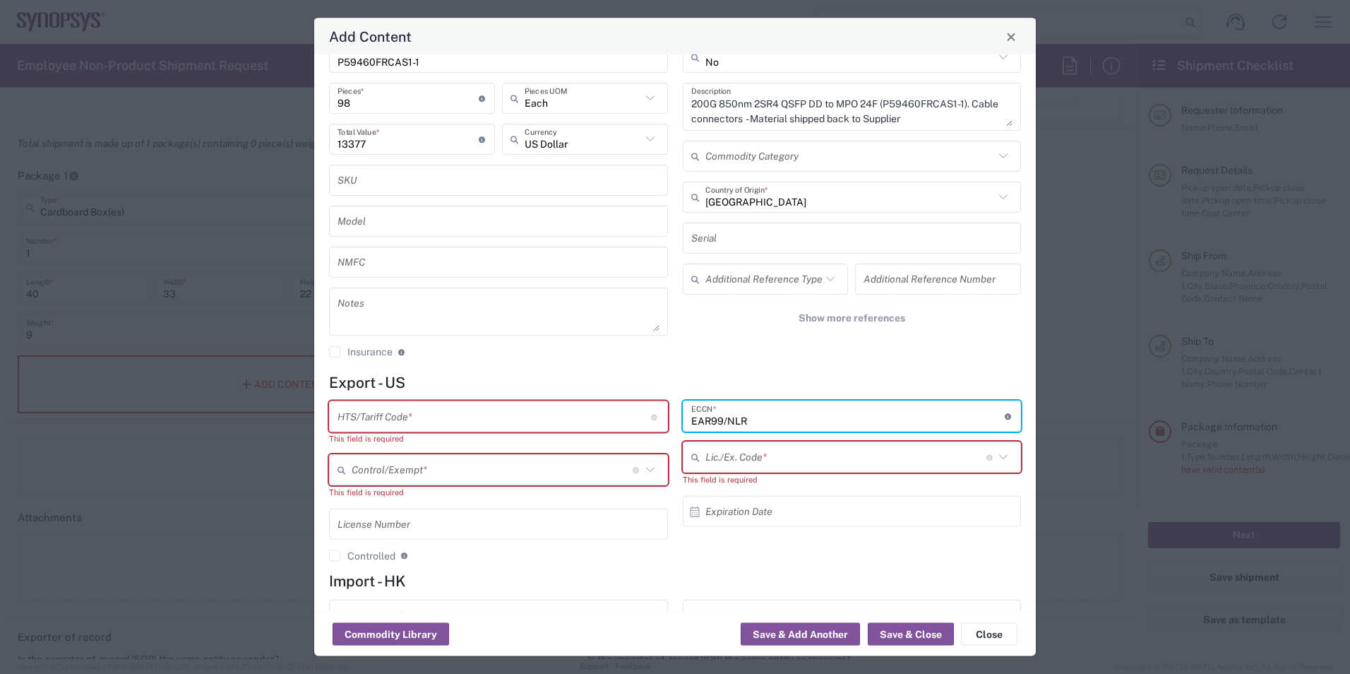
scroll to position [135, 0]
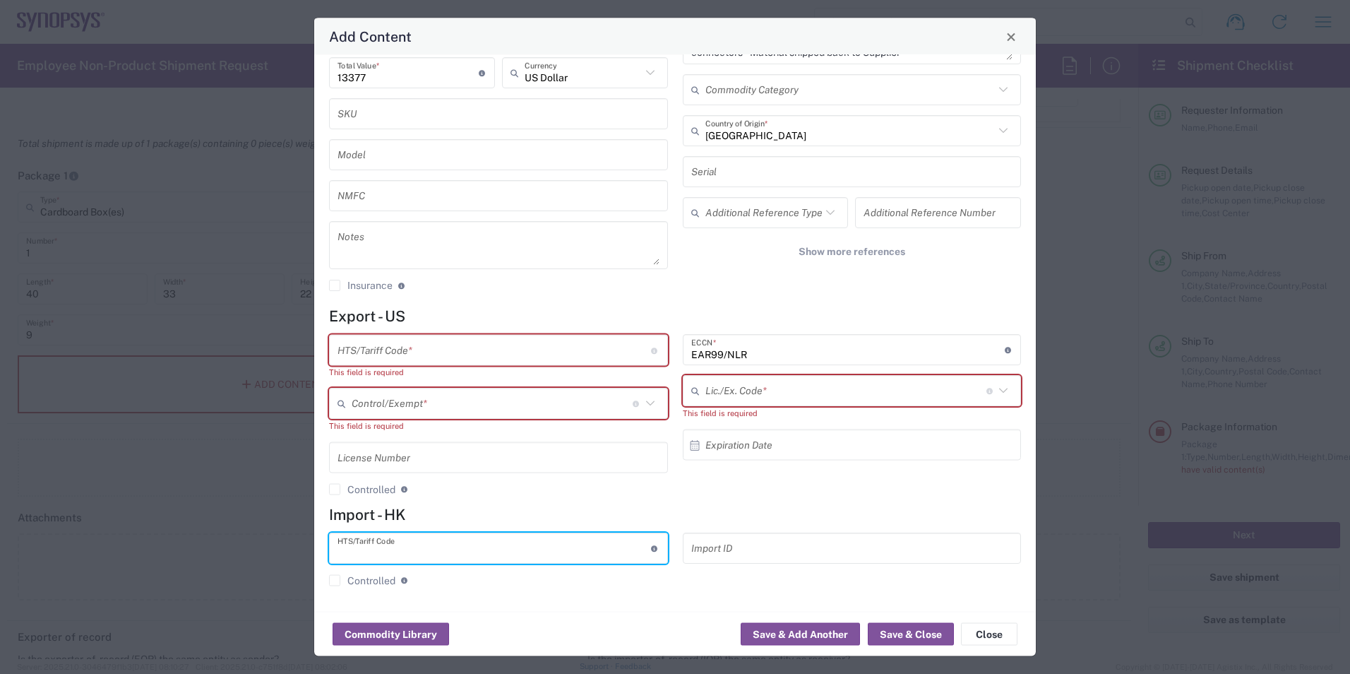
click at [424, 539] on input "text" at bounding box center [493, 548] width 313 height 25
type input "8517790000"
click at [644, 491] on agx-checkbox-control "Controlled Governmental control of exports for statistical, strategic and suppl…" at bounding box center [498, 489] width 339 height 13
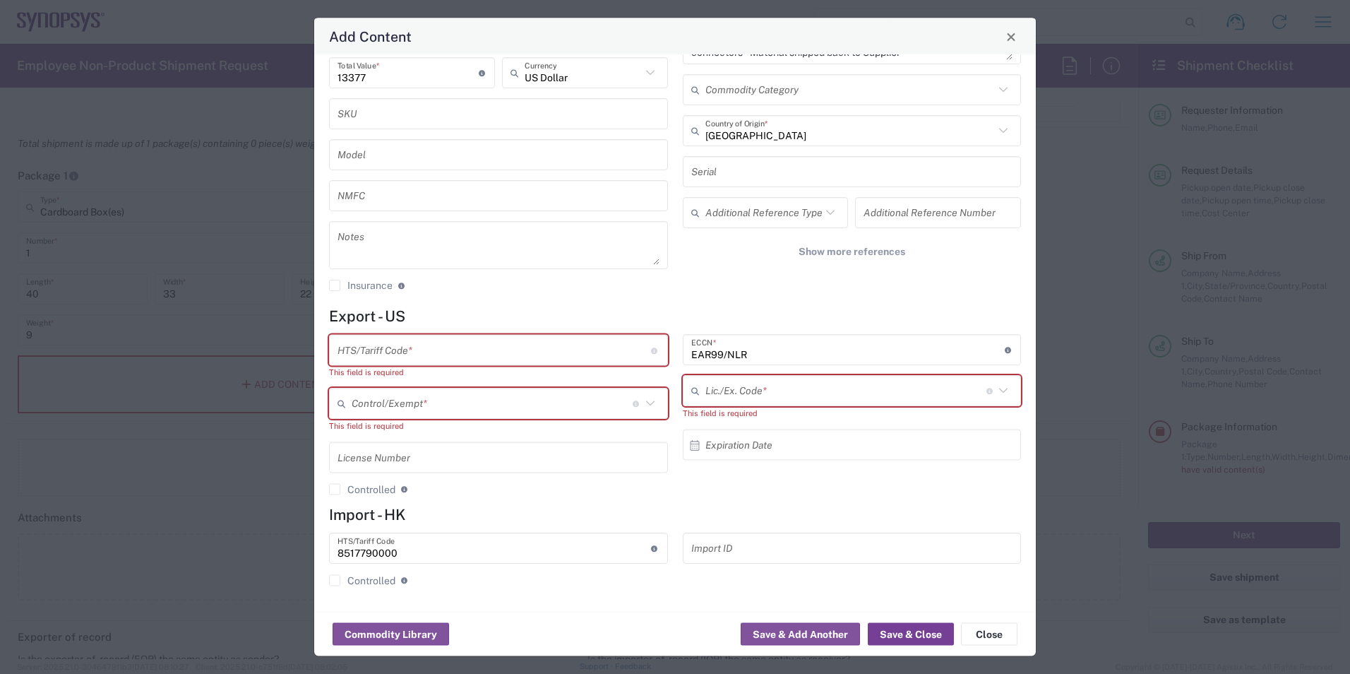
click at [928, 634] on button "Save & Close" at bounding box center [911, 634] width 86 height 23
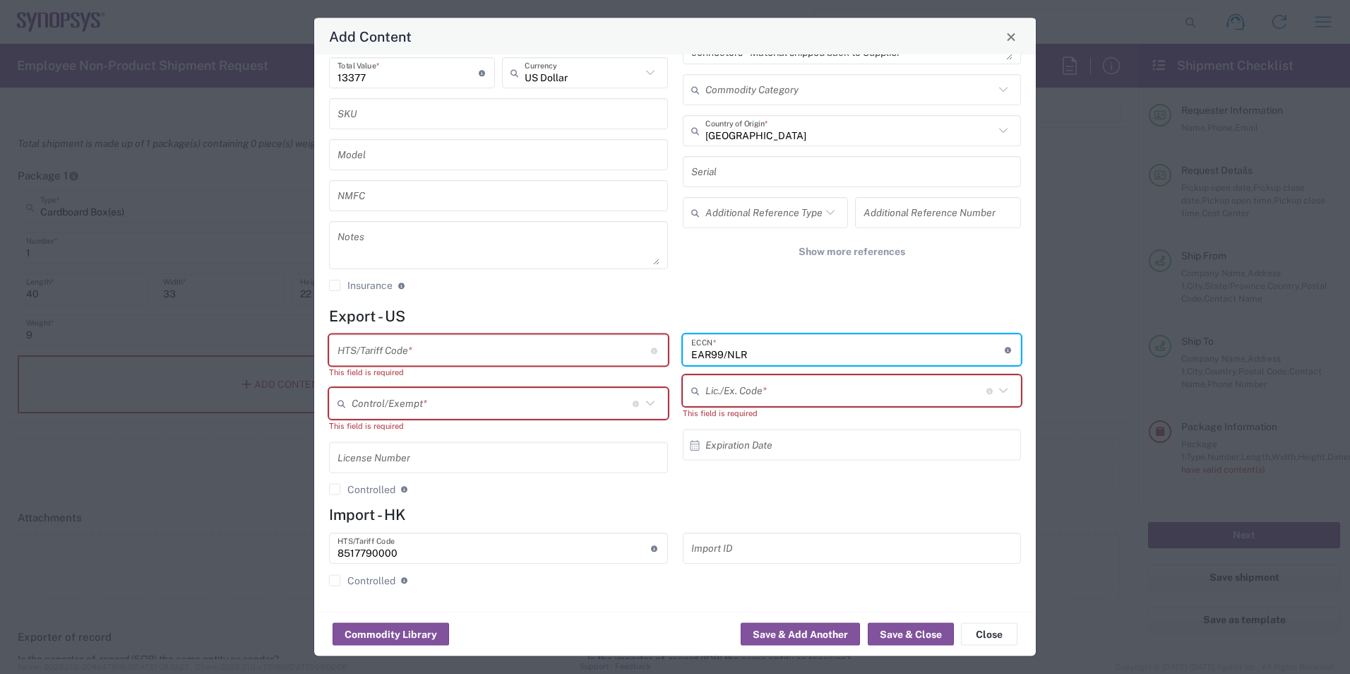
drag, startPoint x: 906, startPoint y: 349, endPoint x: 586, endPoint y: 342, distance: 319.9
click at [554, 335] on div "HTS/Tariff Code * Obtain HTS from vendor if product is purchased. 10-digit U.S.…" at bounding box center [675, 420] width 707 height 171
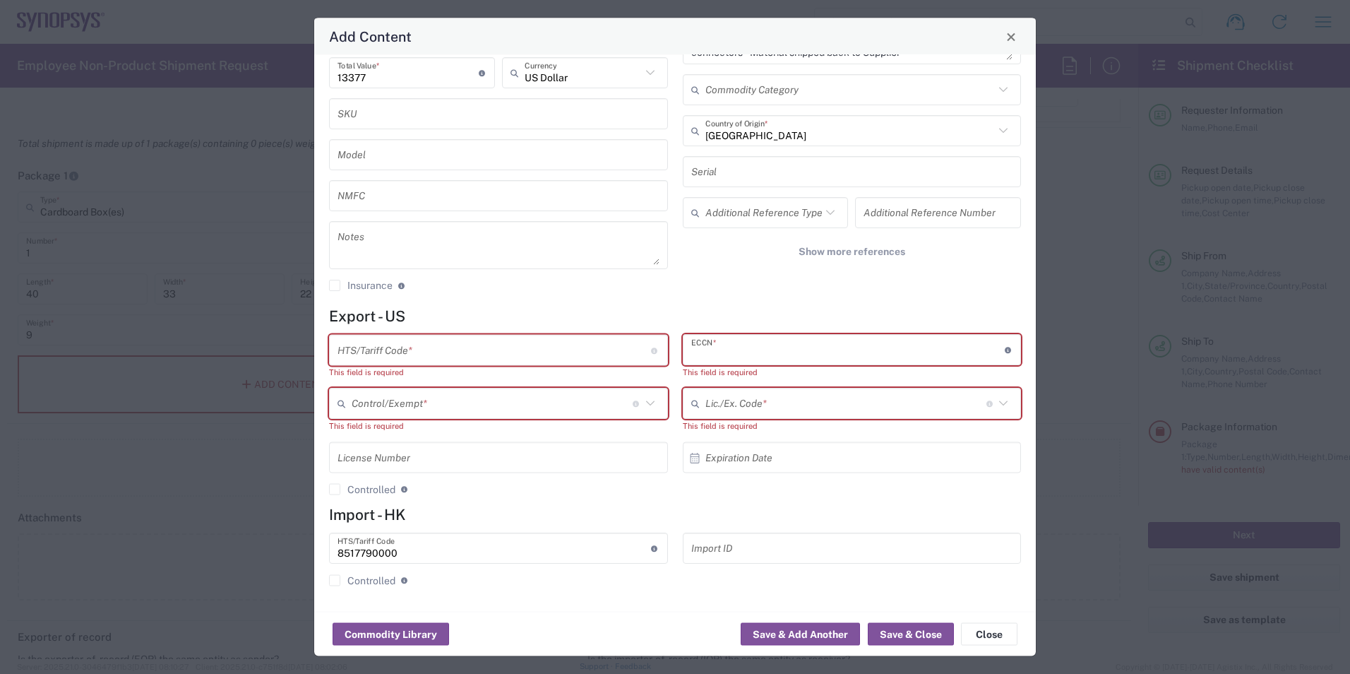
click at [804, 303] on div "General Commodity Product Type * P59460FRCAS1-1 Product Name * 98 Pieces * Numb…" at bounding box center [675, 333] width 722 height 556
click at [982, 630] on button "Close" at bounding box center [989, 634] width 56 height 23
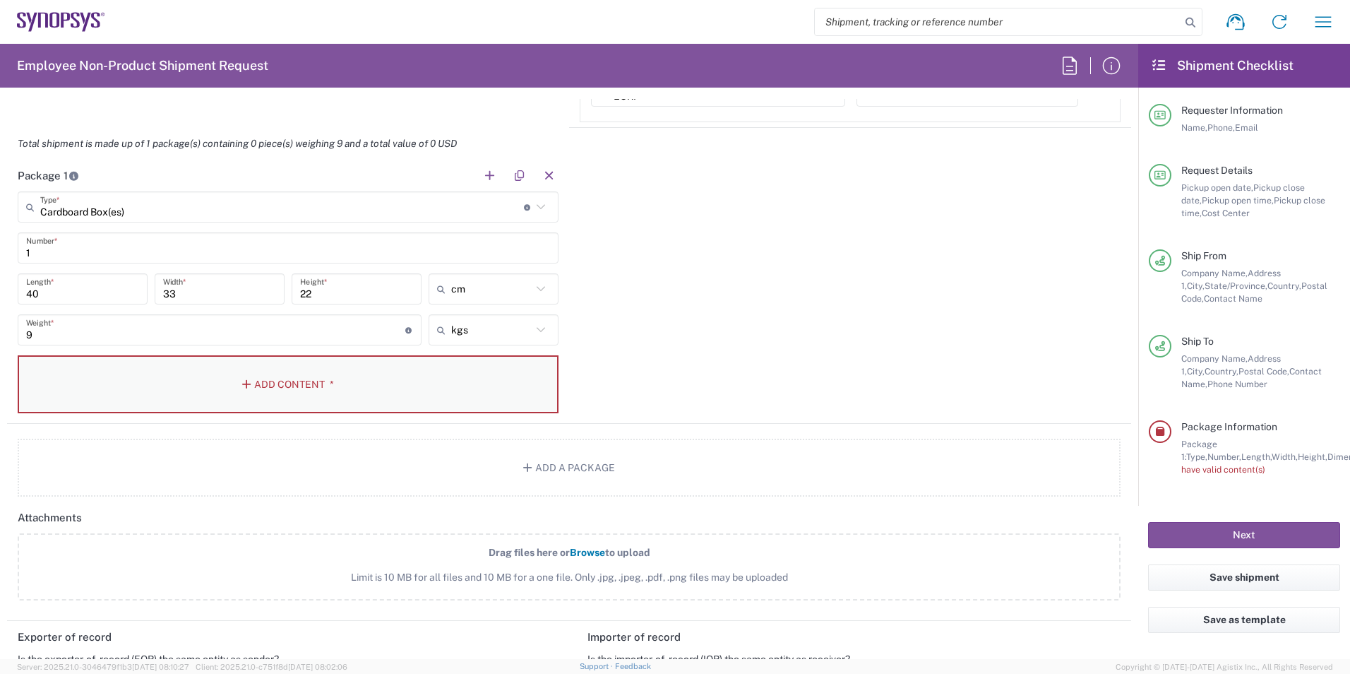
click at [286, 374] on button "Add Content *" at bounding box center [288, 384] width 541 height 58
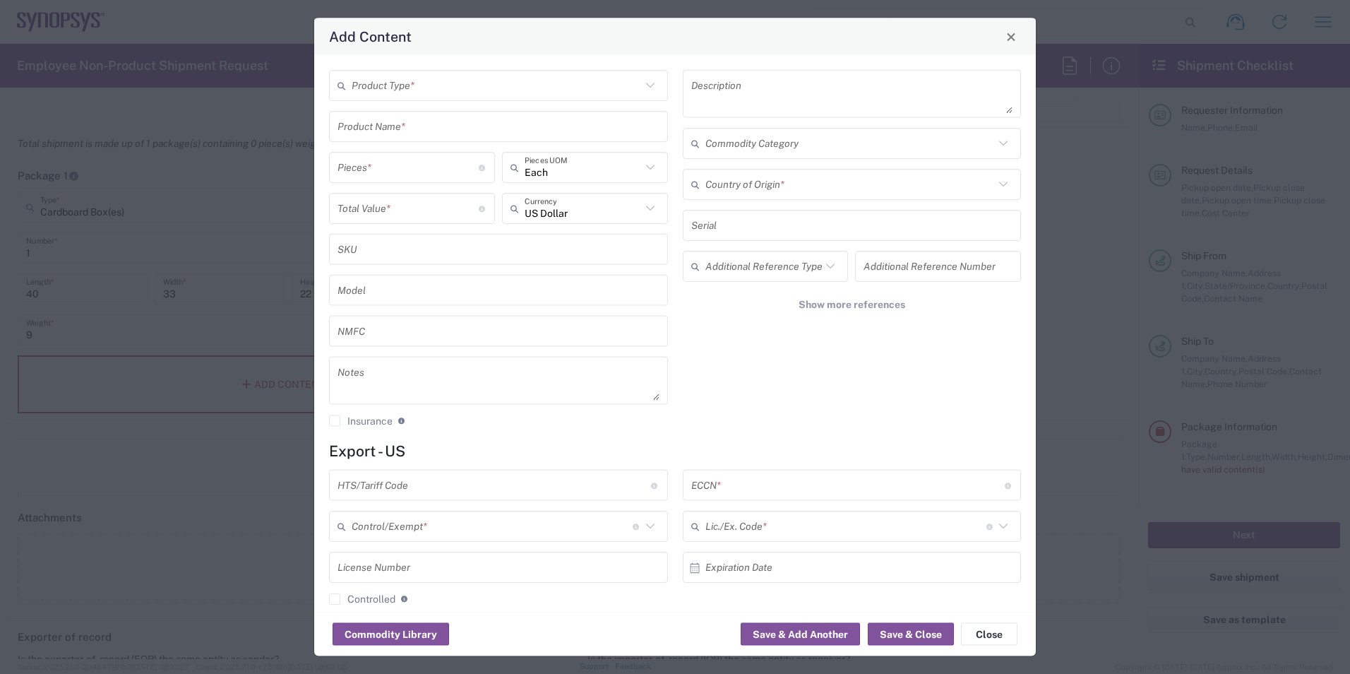
click at [420, 85] on input "text" at bounding box center [496, 85] width 289 height 25
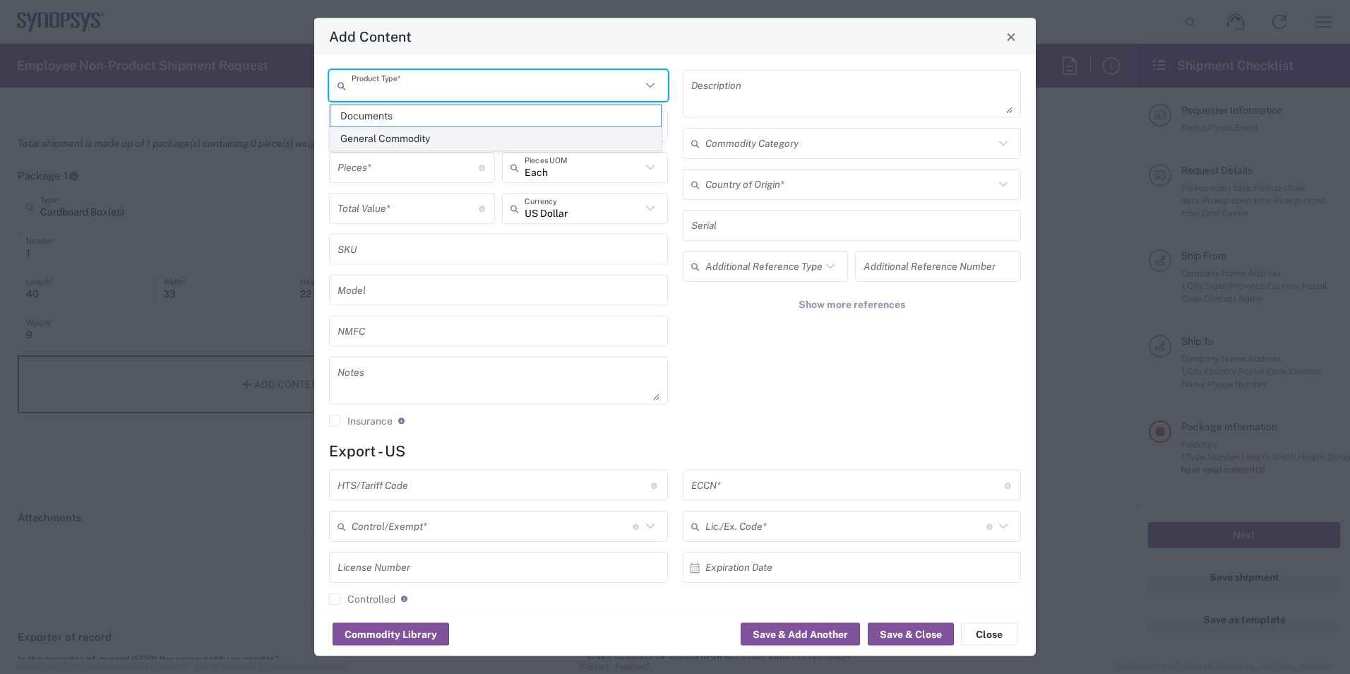
click at [410, 140] on span "General Commodity" at bounding box center [495, 139] width 330 height 22
type input "General Commodity"
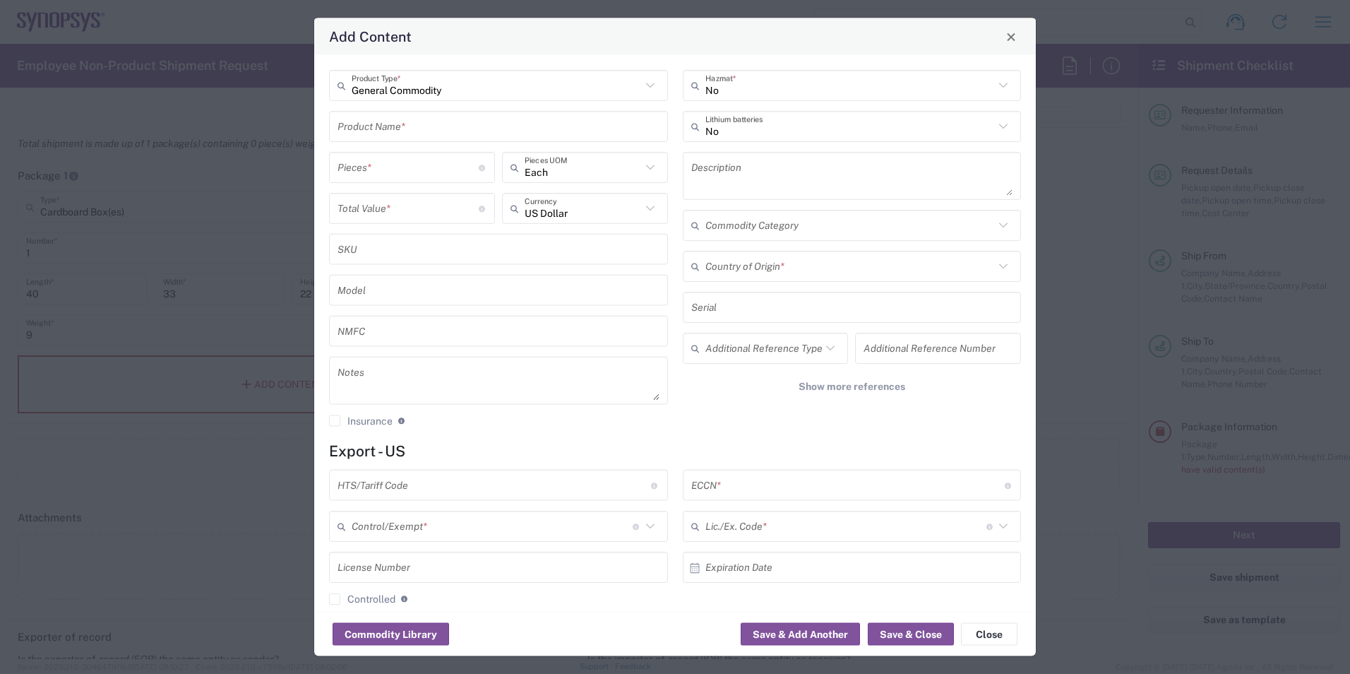
click at [421, 123] on input "text" at bounding box center [498, 126] width 322 height 25
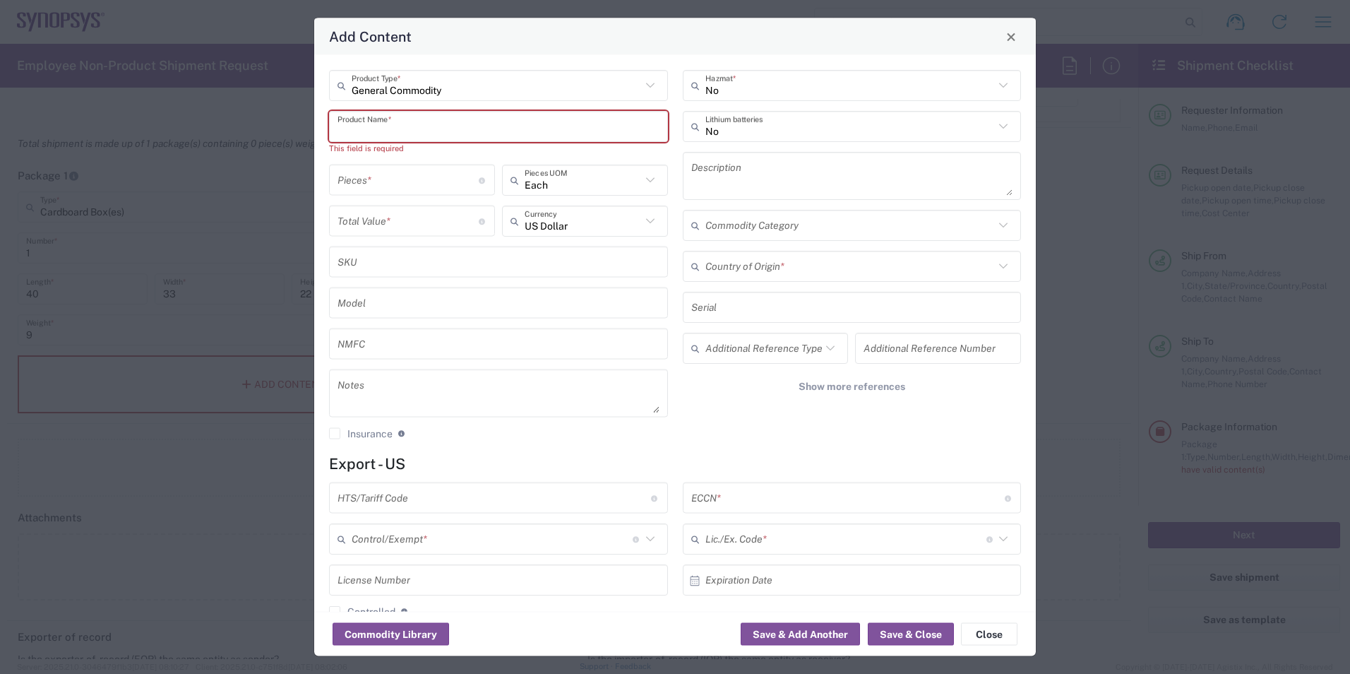
click at [693, 179] on textarea at bounding box center [852, 176] width 322 height 40
paste textarea "200G 850nm 2SR4 QSFP DD to MPO 24F"
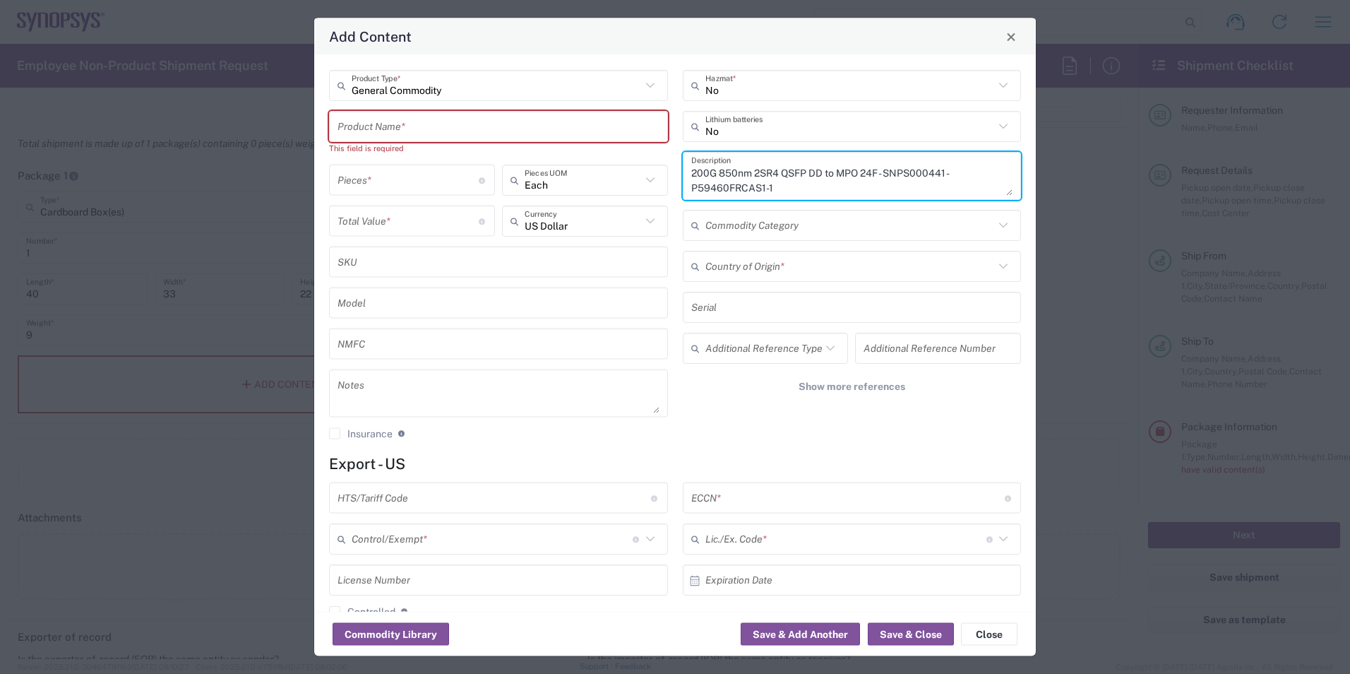
drag, startPoint x: 793, startPoint y: 192, endPoint x: 629, endPoint y: 184, distance: 164.0
click at [629, 186] on div "General Commodity Product Type * Product Name * This field is required Pieces *…" at bounding box center [675, 260] width 707 height 380
type textarea "200G 850nm 2SR4 QSFP DD to MPO 24F - SNPS000441 - P59460FRCAS1-1"
click at [421, 124] on input "text" at bounding box center [498, 126] width 322 height 25
paste input "P59460FRCAS1-1"
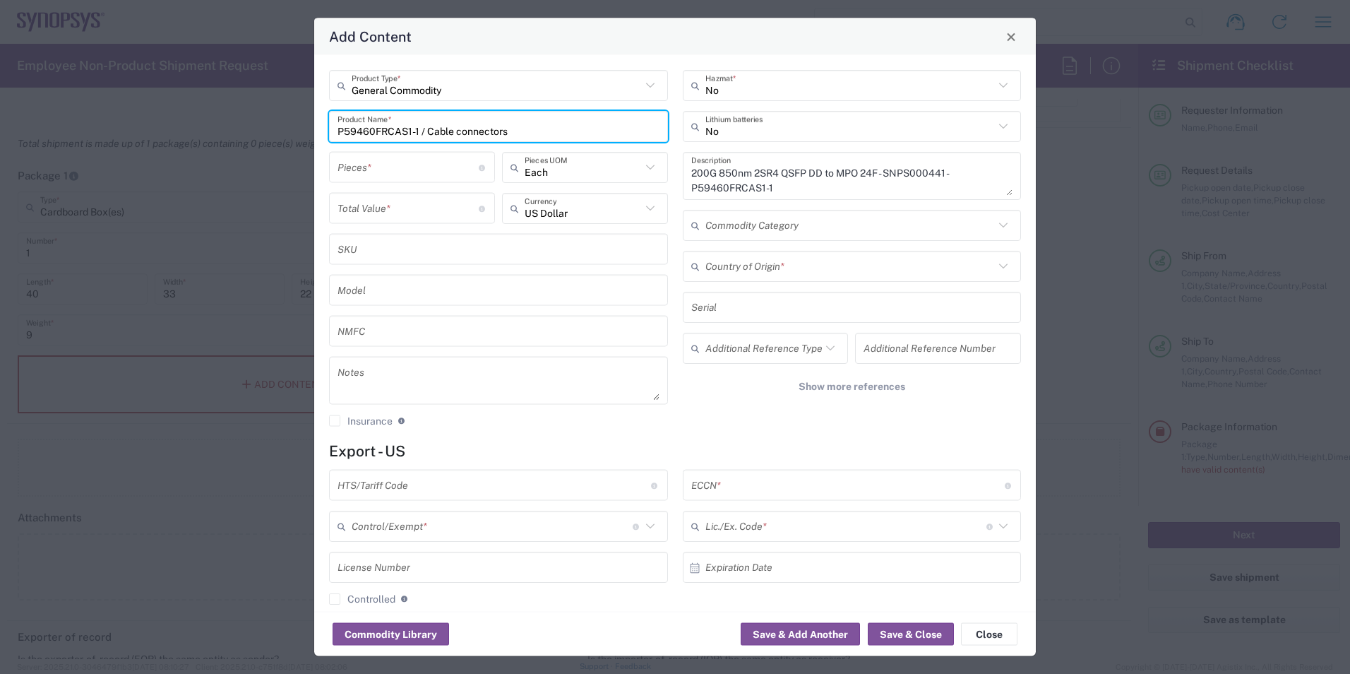
type input "P59460FRCAS1-1 / Cable connectors"
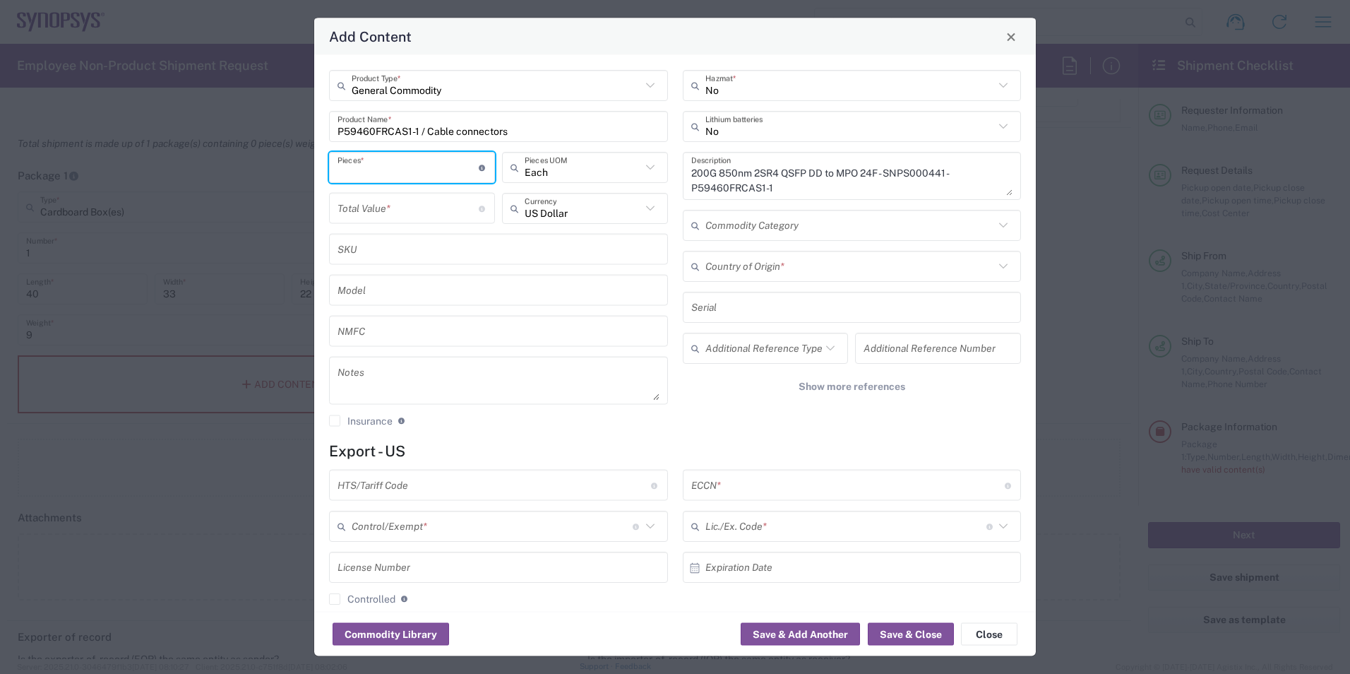
click at [455, 171] on input "number" at bounding box center [407, 167] width 141 height 25
type input "98"
drag, startPoint x: 377, startPoint y: 196, endPoint x: 372, endPoint y: 202, distance: 7.5
click at [371, 203] on input "number" at bounding box center [407, 208] width 141 height 25
type input "13377"
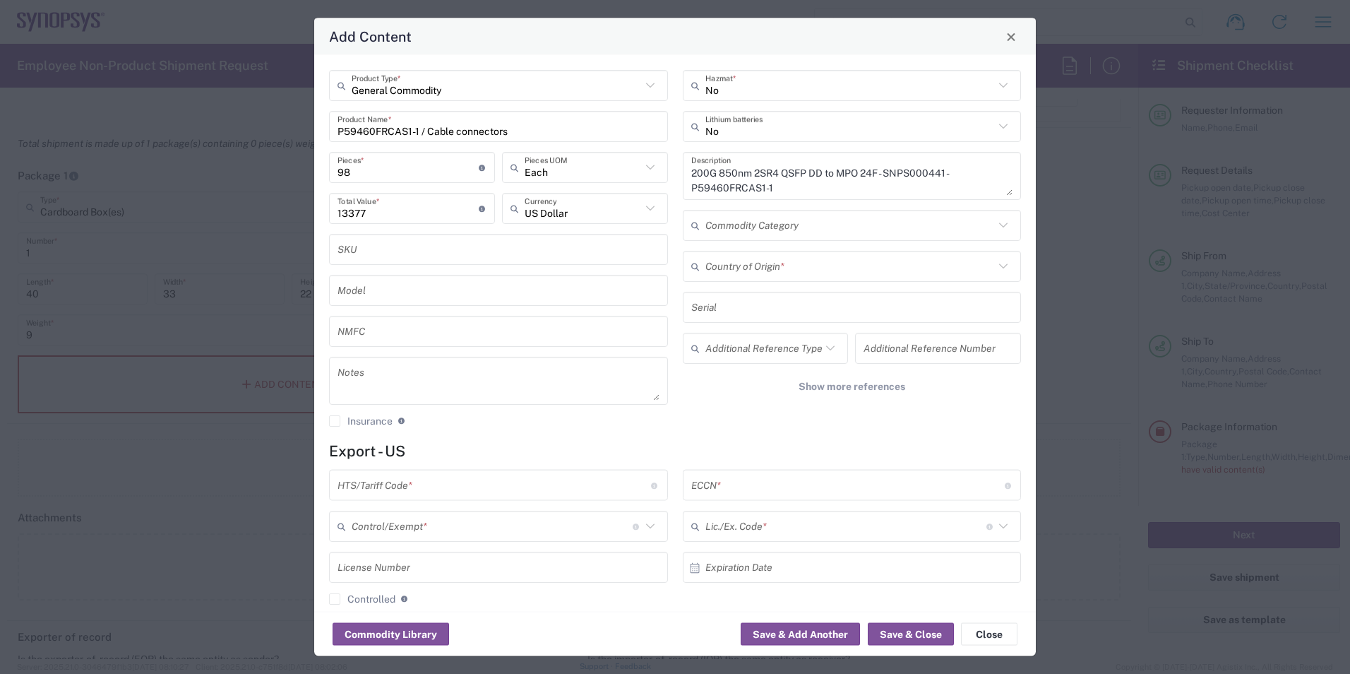
click at [750, 422] on div "No Hazmat * No Lithium batteries 200G 850nm 2SR4 QSFP DD to MPO 24F - SNPS00044…" at bounding box center [852, 253] width 354 height 367
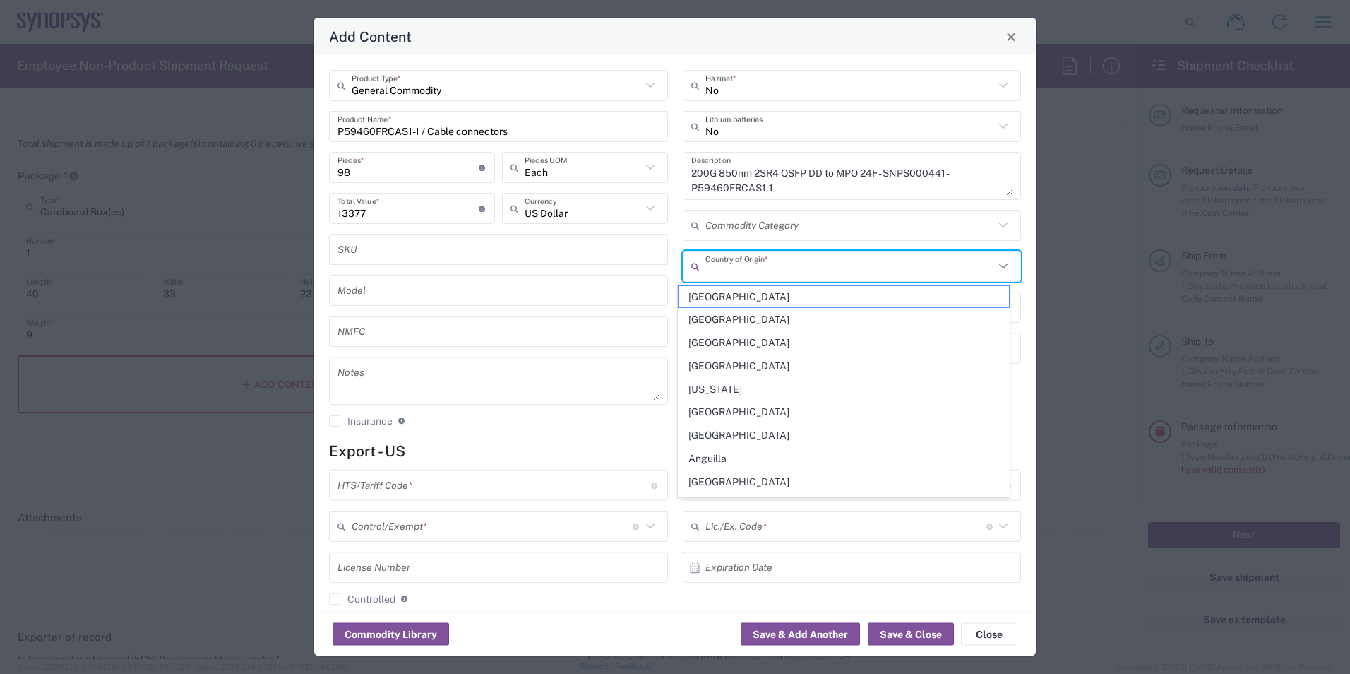
click at [839, 263] on input "text" at bounding box center [849, 265] width 289 height 25
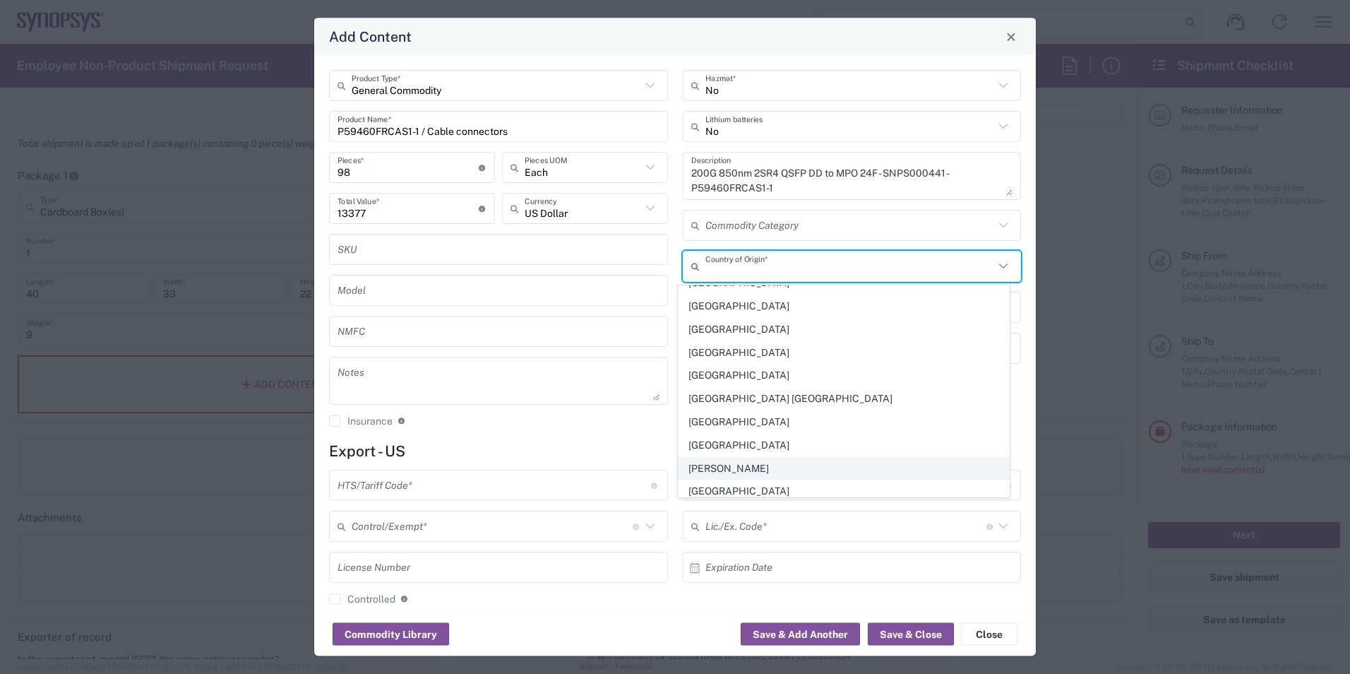
scroll to position [988, 0]
click at [719, 378] on span "[GEOGRAPHIC_DATA]" at bounding box center [843, 373] width 330 height 22
type input "[GEOGRAPHIC_DATA]"
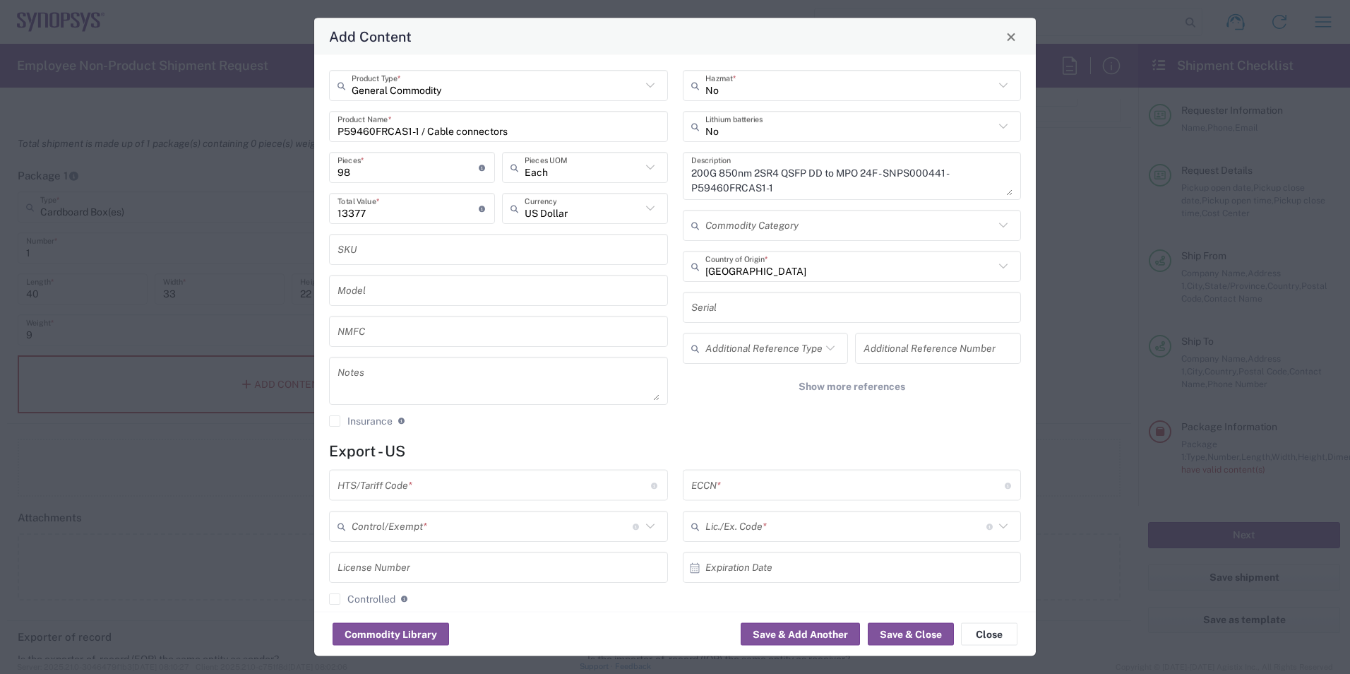
click at [736, 426] on div "No Hazmat * No Lithium batteries 200G 850nm 2SR4 QSFP DD to MPO 24F - SNPS00044…" at bounding box center [852, 253] width 354 height 367
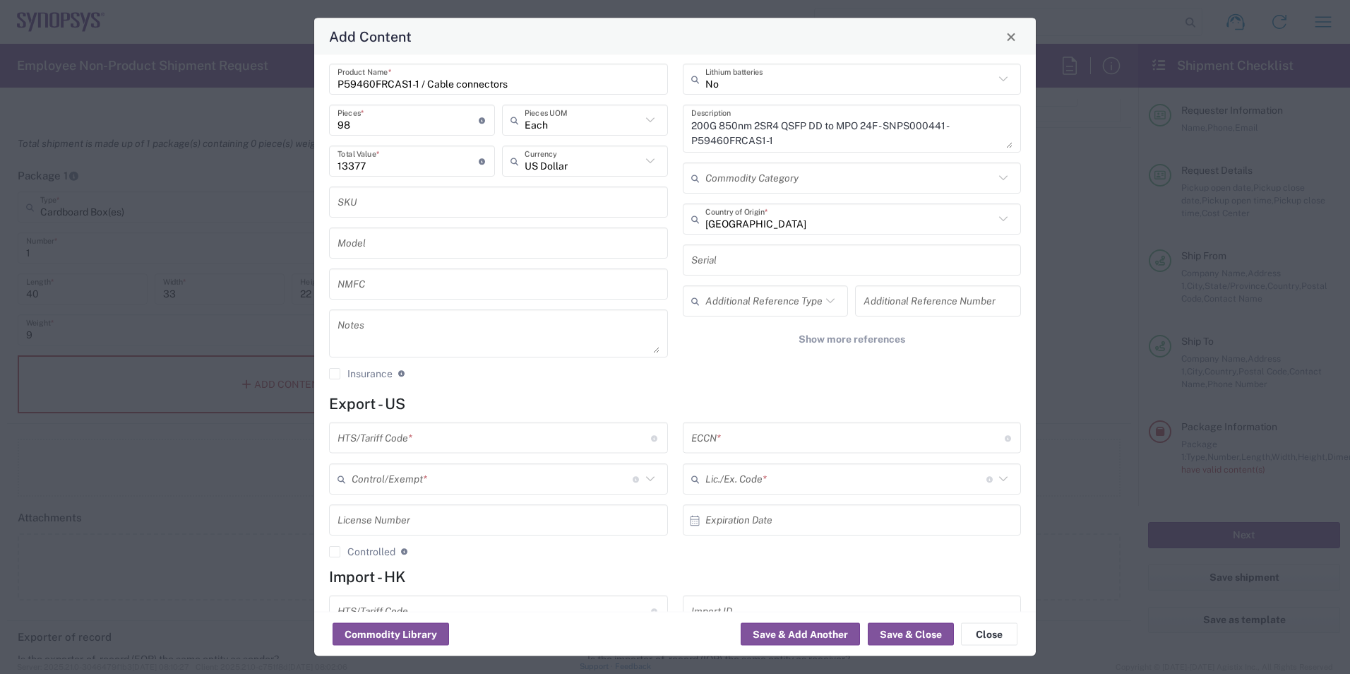
scroll to position [109, 0]
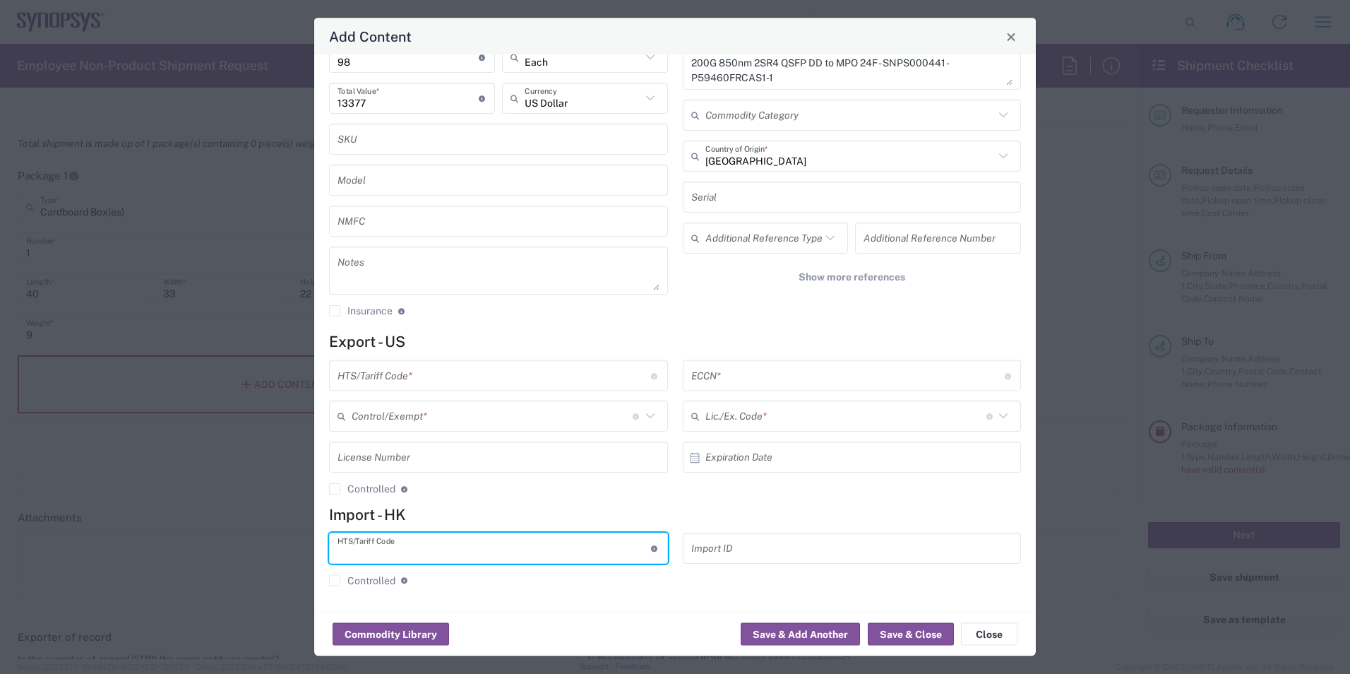
click at [506, 542] on input "text" at bounding box center [493, 548] width 313 height 25
type input "8517790000"
click at [772, 495] on div "ECCN * Obtain ECCN from vendor if product is purchased. Export Control Classifi…" at bounding box center [852, 432] width 354 height 145
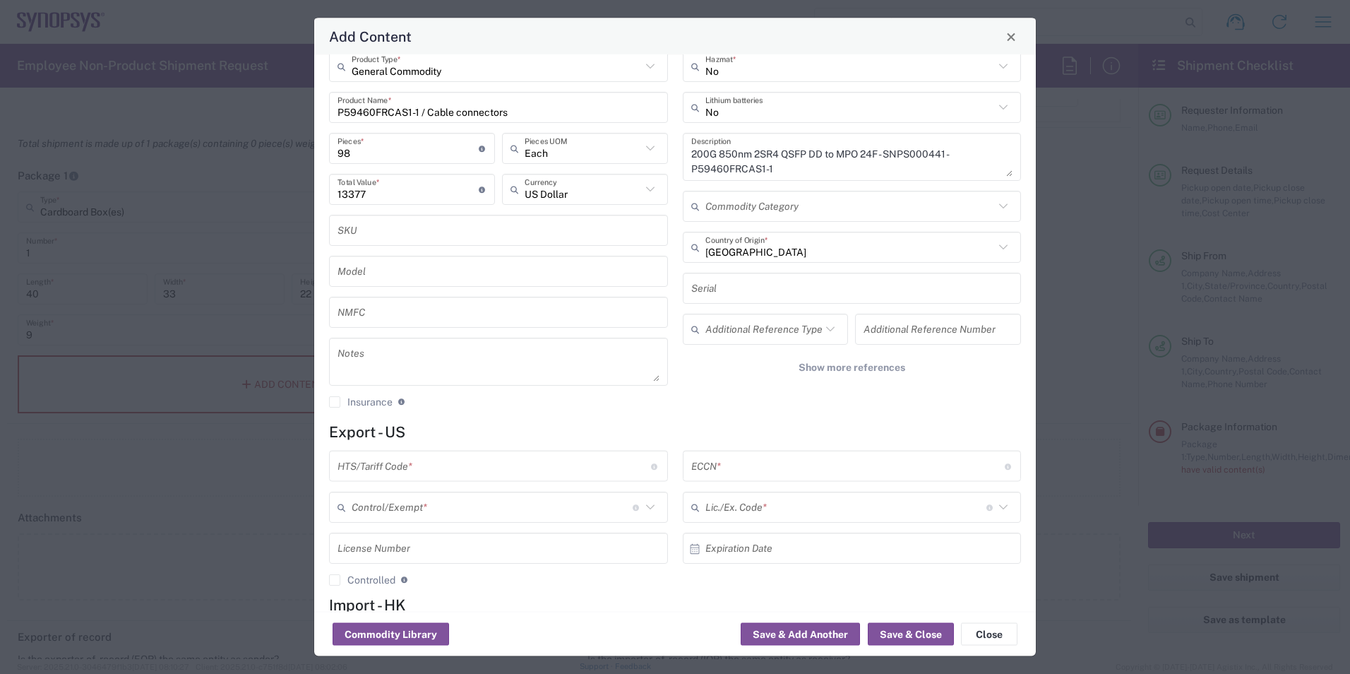
scroll to position [0, 0]
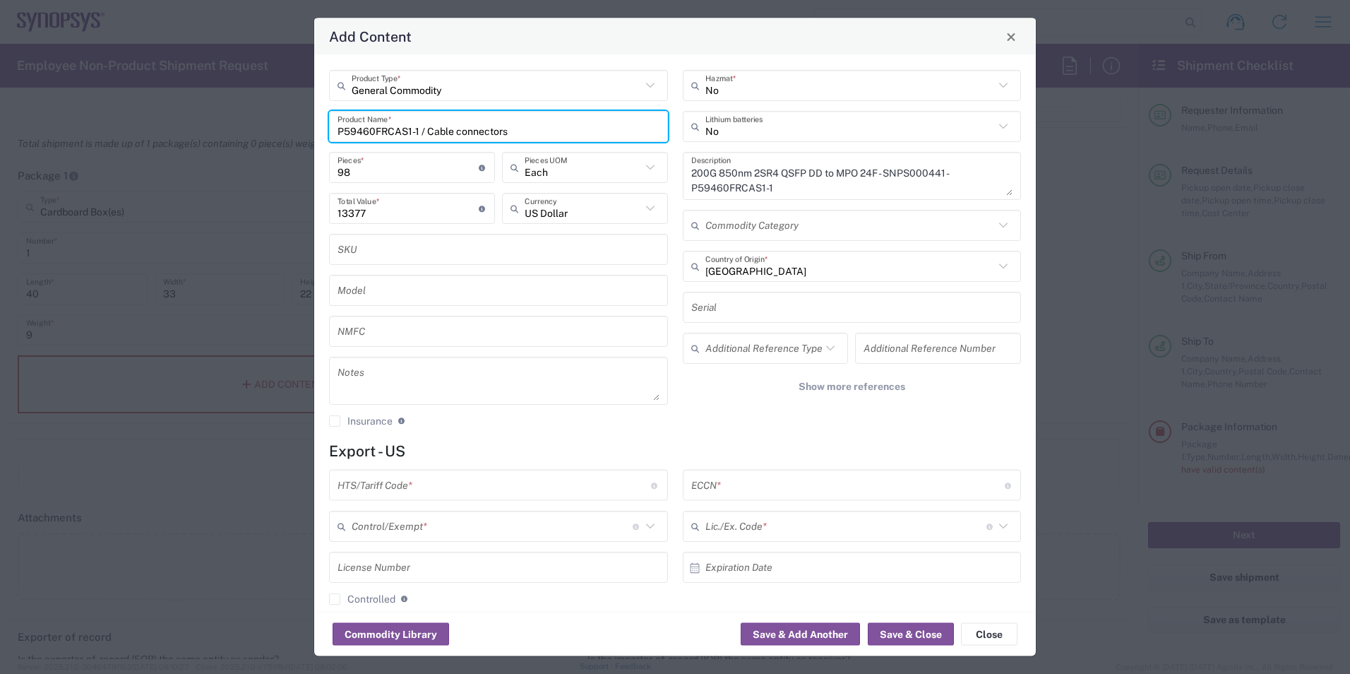
drag, startPoint x: 515, startPoint y: 133, endPoint x: 426, endPoint y: 131, distance: 88.3
click at [426, 131] on input "P59460FRCAS1-1 / Cable connectors" at bounding box center [498, 126] width 322 height 25
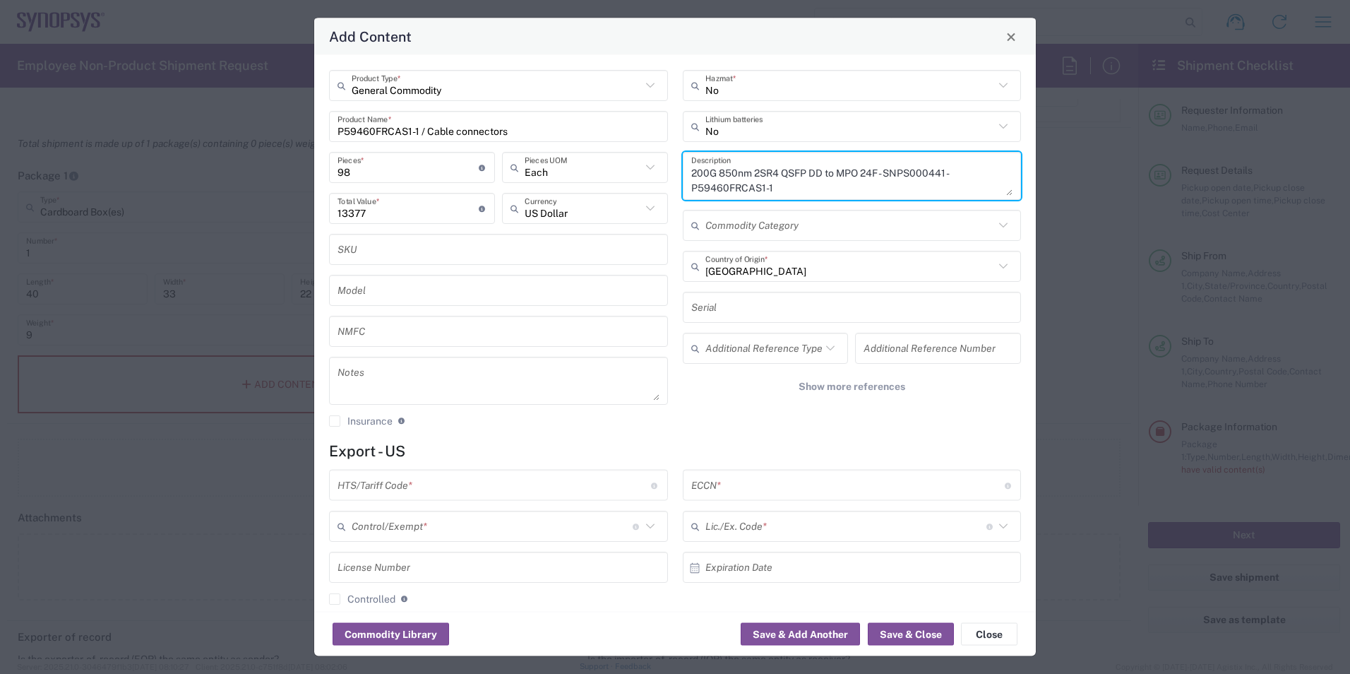
click at [784, 192] on textarea "200G 850nm 2SR4 QSFP DD to MPO 24F - SNPS000441 - P59460FRCAS1-1" at bounding box center [852, 176] width 322 height 40
paste textarea "Cable connectors"
type textarea "200G 850nm 2SR4 QSFP DD to MPO 24F - SNPS000441 - P59460FRCAS1-1. Cable connect…"
click at [925, 635] on button "Save & Close" at bounding box center [911, 634] width 86 height 23
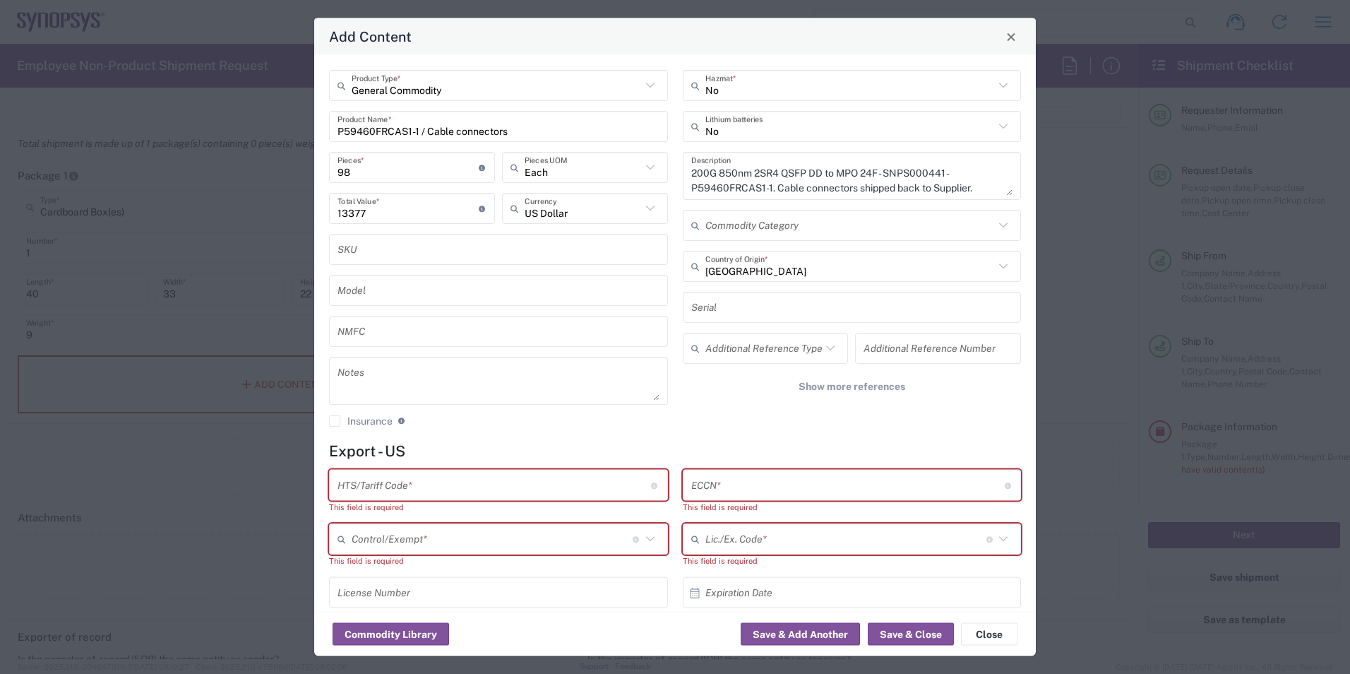
click at [722, 483] on input "text" at bounding box center [847, 484] width 313 height 25
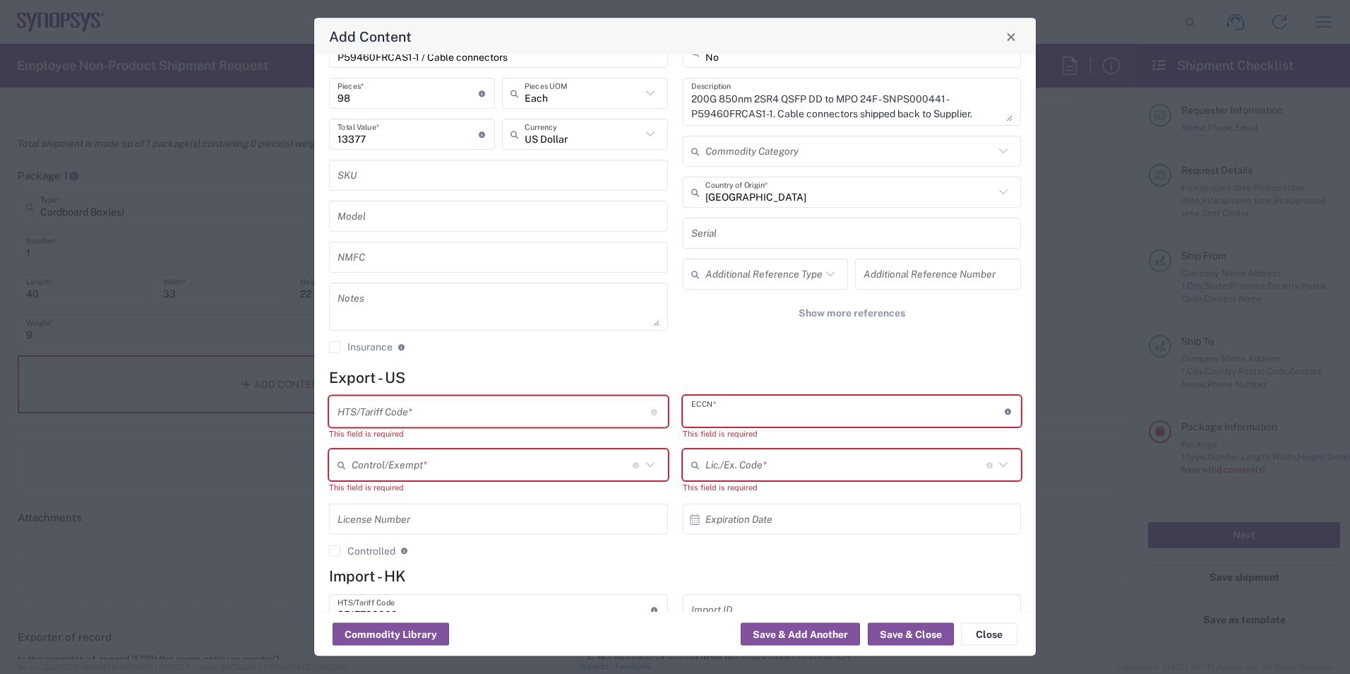
scroll to position [135, 0]
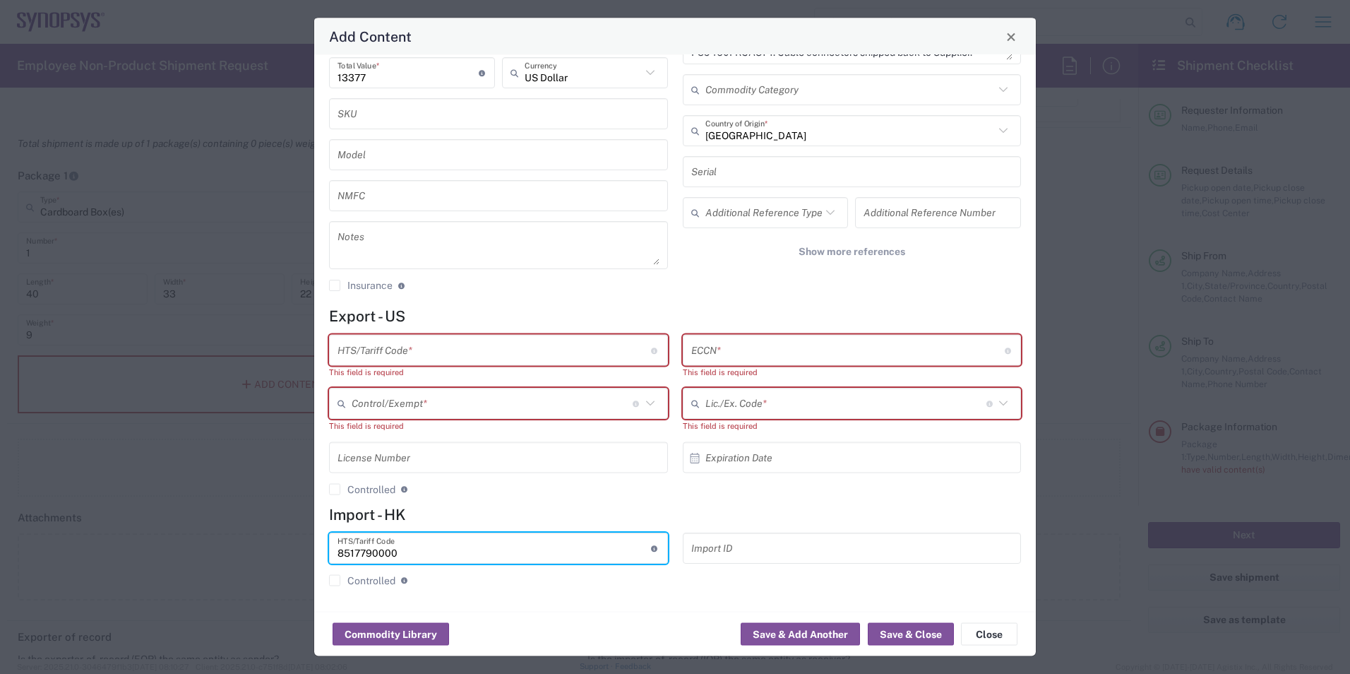
drag, startPoint x: 412, startPoint y: 549, endPoint x: 339, endPoint y: 433, distance: 137.7
click at [304, 537] on div "Add Content General Commodity Product Type * P59460FRCAS1-1 / Cable connectors …" at bounding box center [675, 337] width 1350 height 674
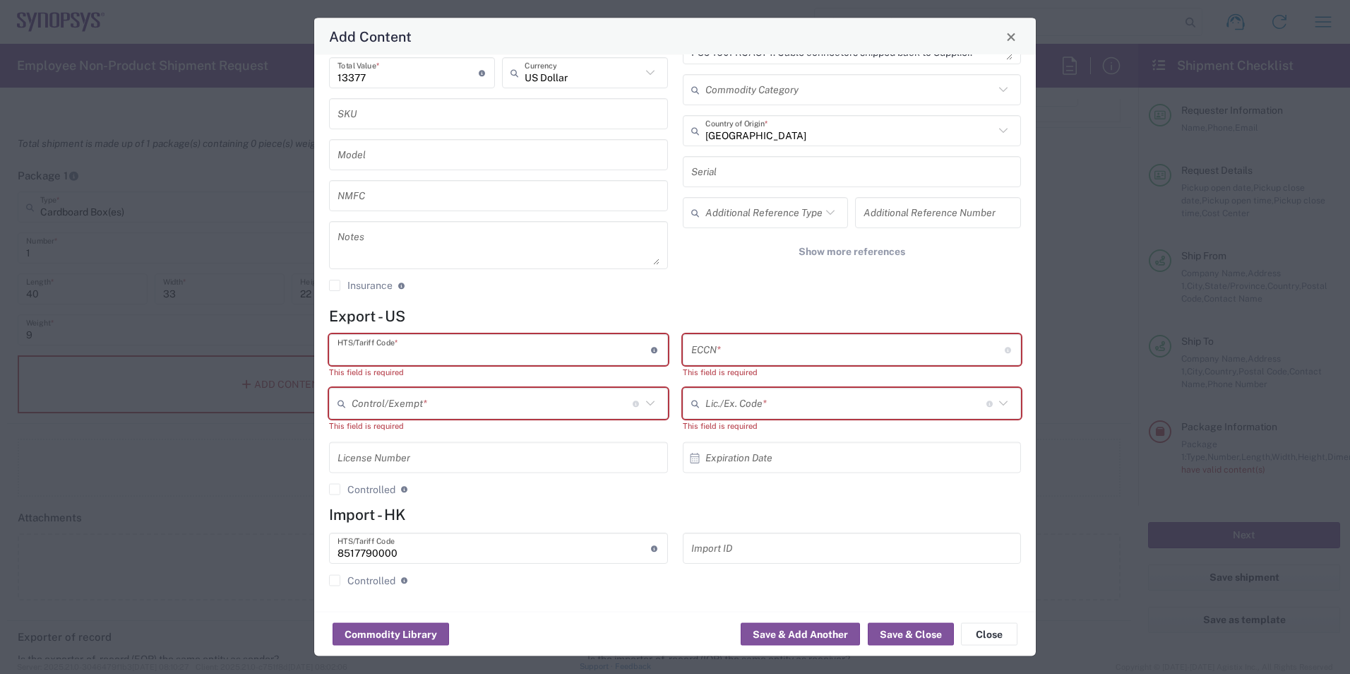
click at [369, 338] on input "text" at bounding box center [493, 349] width 313 height 25
paste input "8517790000"
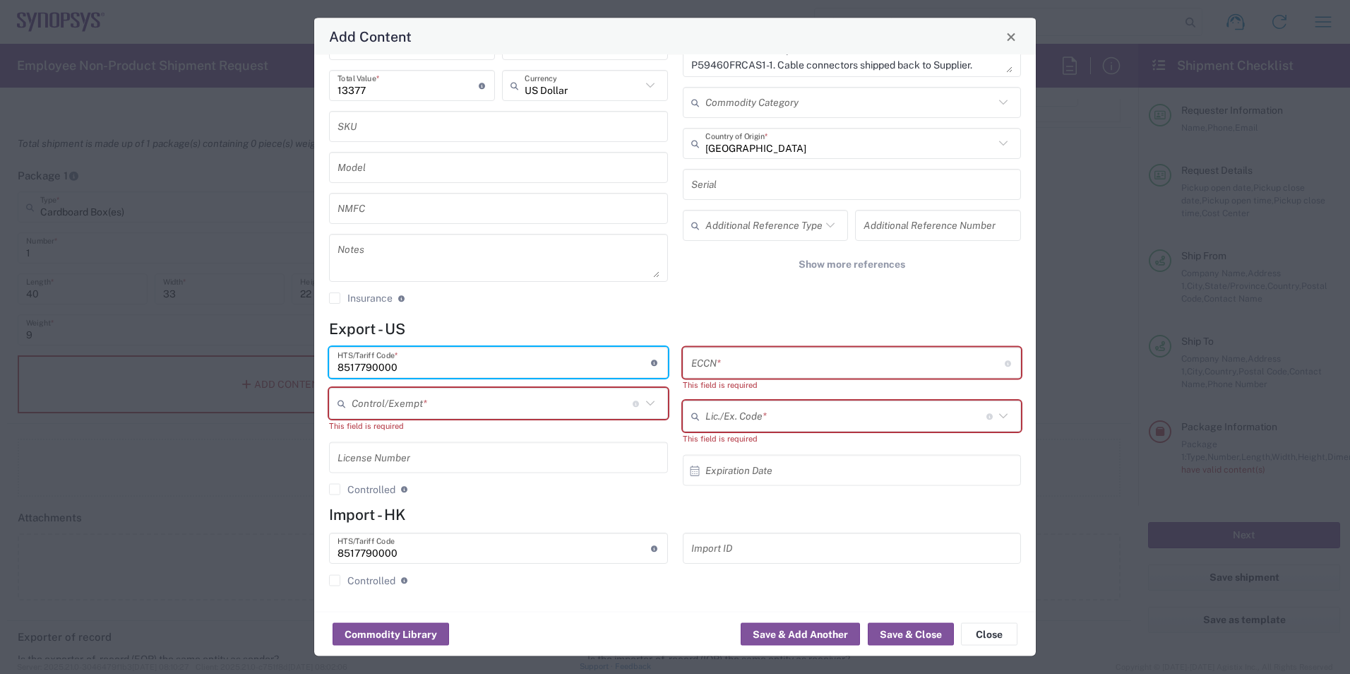
type input "8517790000"
click at [760, 373] on input "text" at bounding box center [847, 362] width 313 height 25
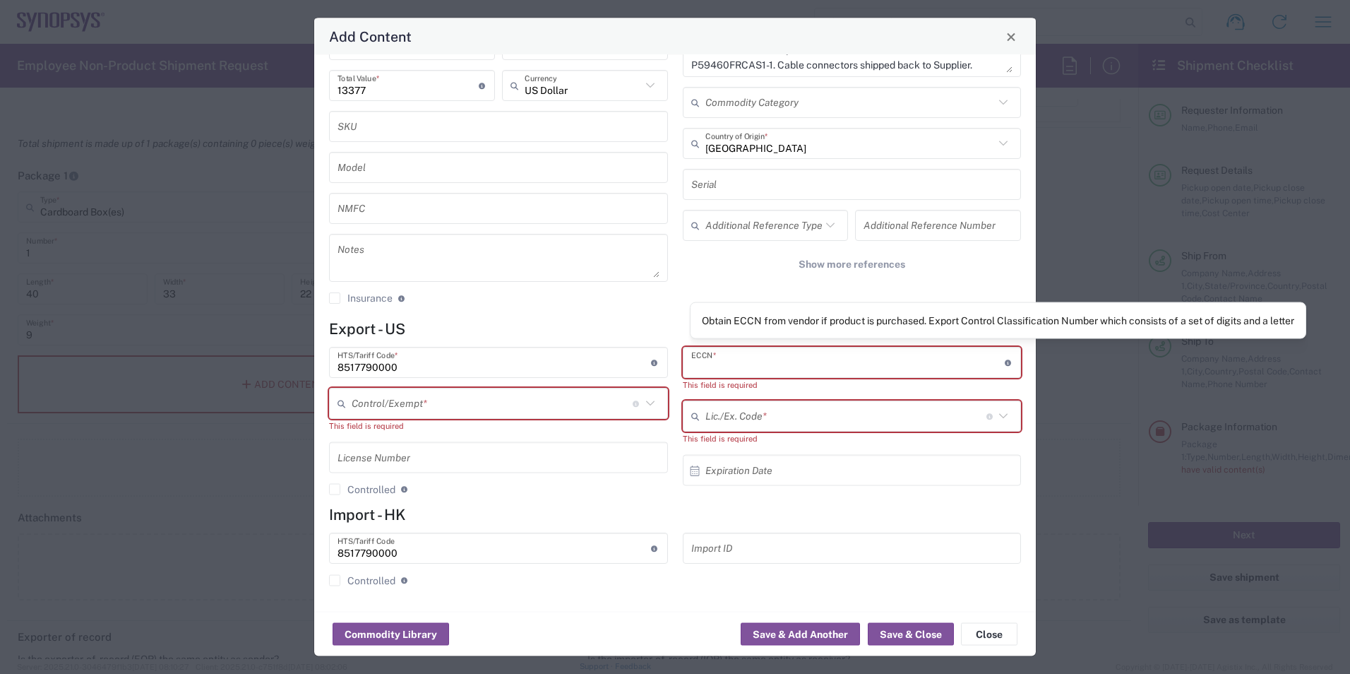
click at [1005, 364] on icon at bounding box center [1009, 362] width 8 height 6
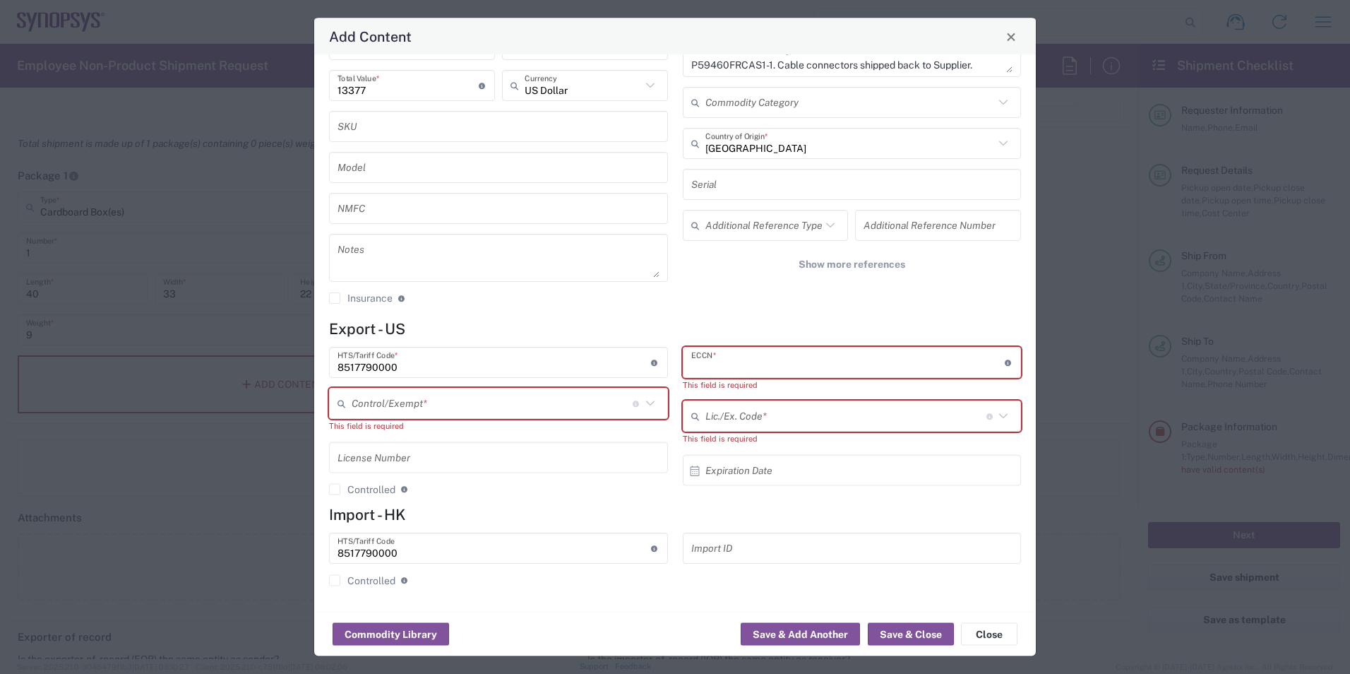
click at [909, 363] on input "text" at bounding box center [847, 362] width 313 height 25
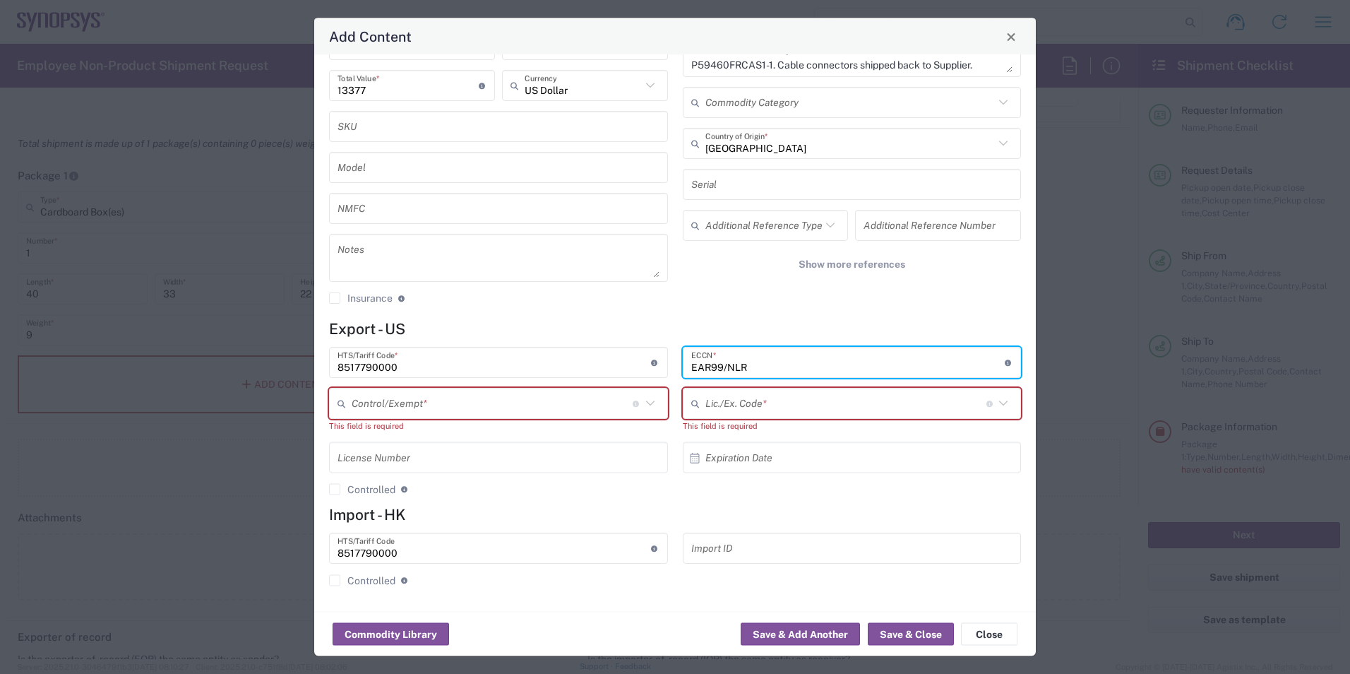
type input "EAR99/NLR"
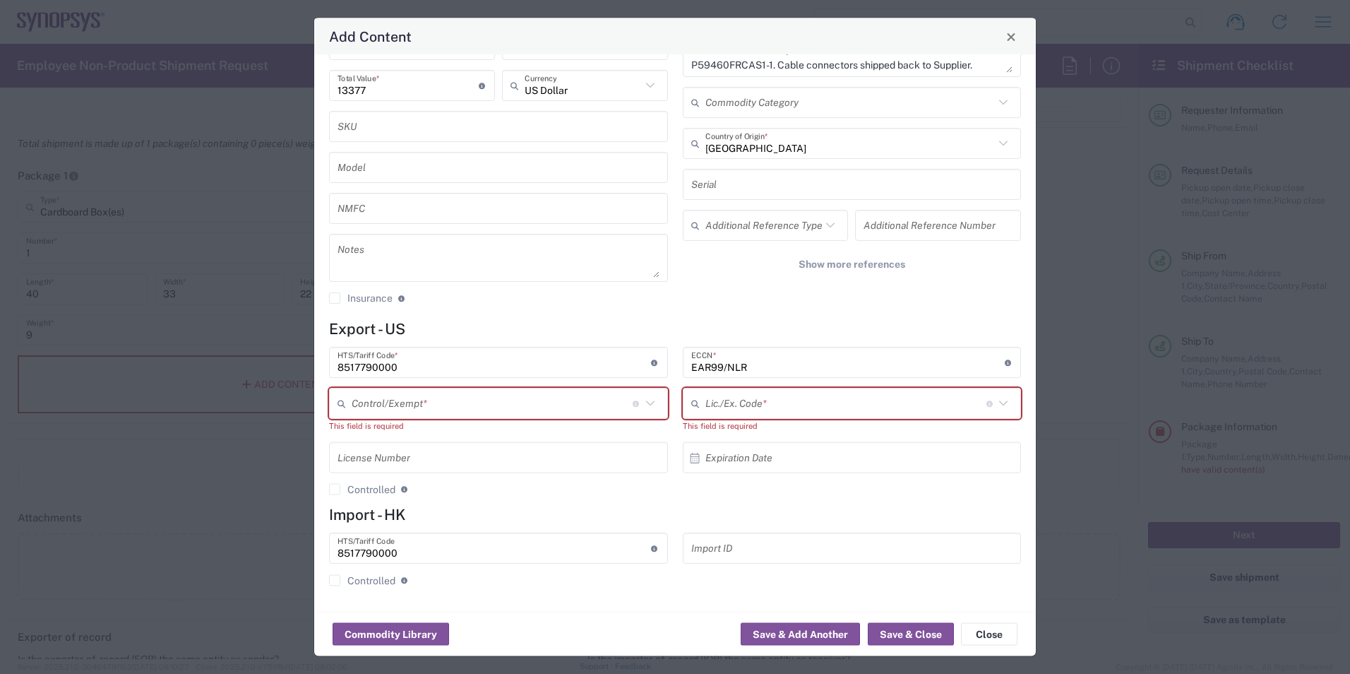
click at [770, 299] on div "No Hazmat * No Lithium batteries 200G 850nm 2SR4 QSFP DD to MPO 24F - SNPS00044…" at bounding box center [852, 131] width 354 height 367
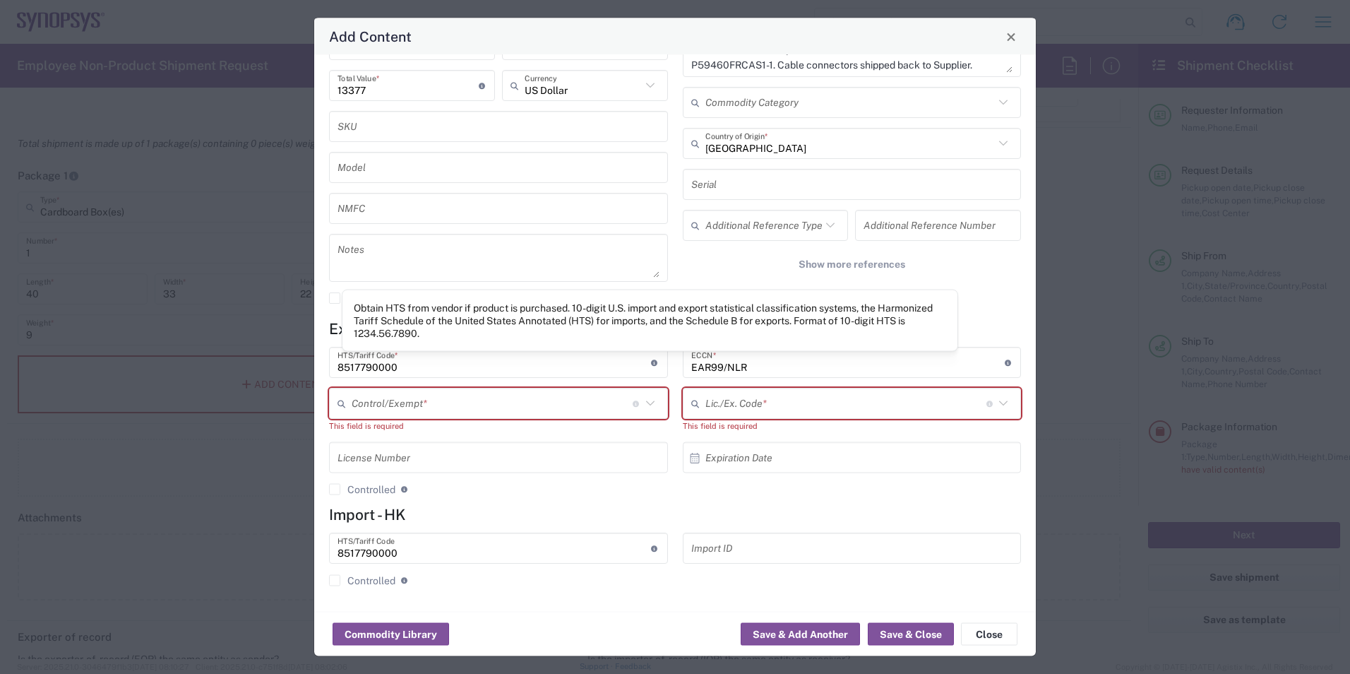
click at [601, 373] on input "8517790000" at bounding box center [493, 362] width 313 height 25
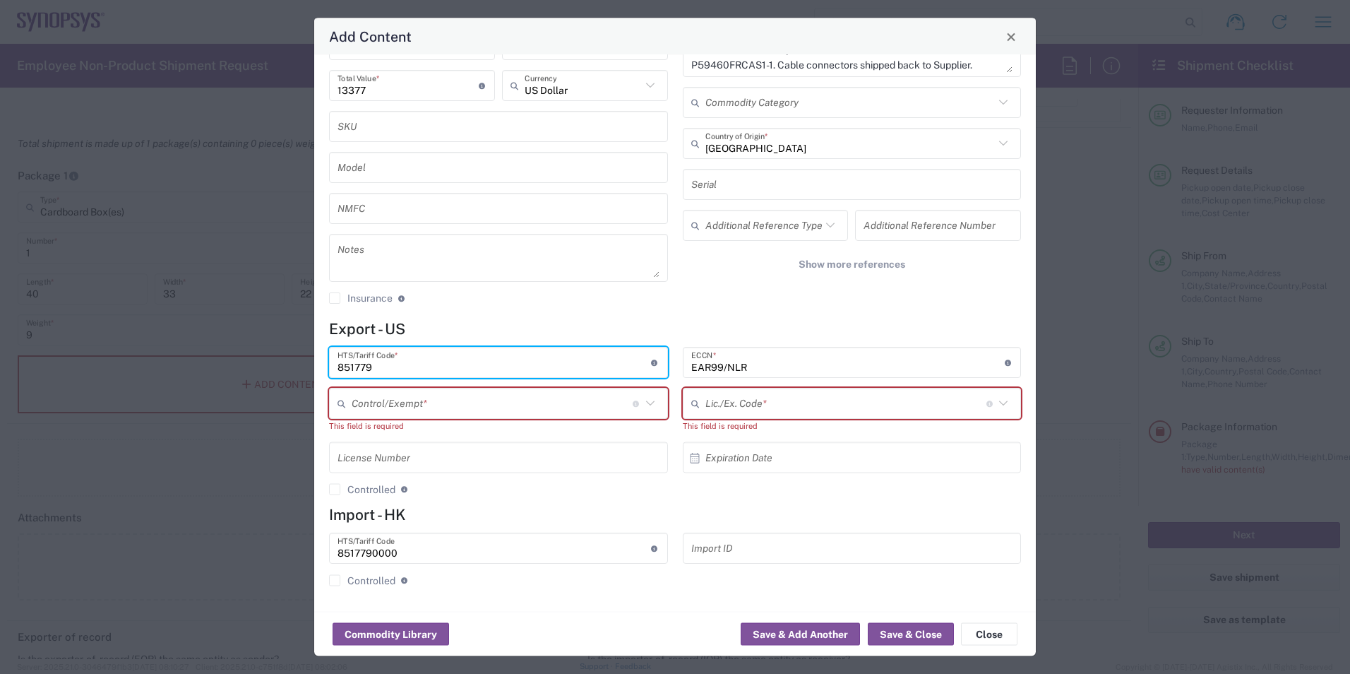
type input "851779"
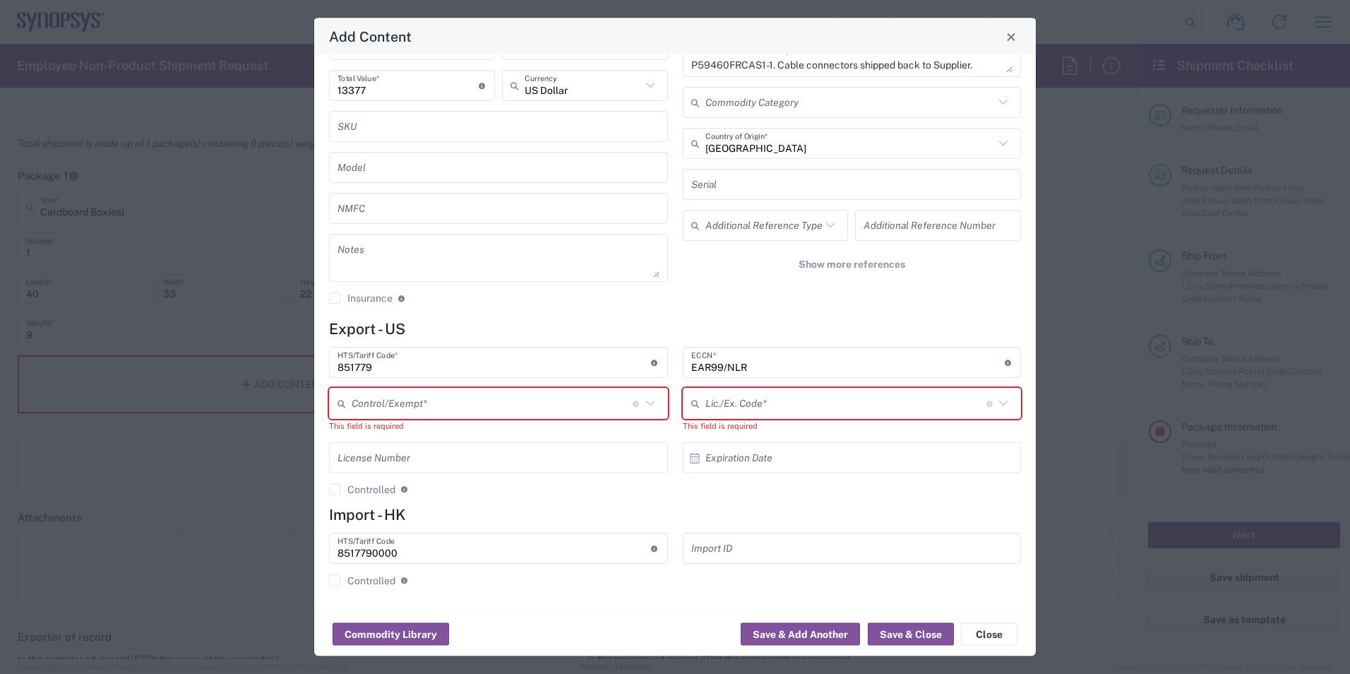
click at [663, 315] on div "General Commodity Product Type * P59460FRCAS1-1 / Cable connectors Product Name…" at bounding box center [675, 333] width 722 height 556
click at [935, 635] on button "Save & Close" at bounding box center [911, 634] width 86 height 23
click at [926, 632] on button "Save & Close" at bounding box center [911, 634] width 86 height 23
drag, startPoint x: 927, startPoint y: 628, endPoint x: 919, endPoint y: 624, distance: 8.5
click at [919, 628] on button "Save & Close" at bounding box center [911, 634] width 86 height 23
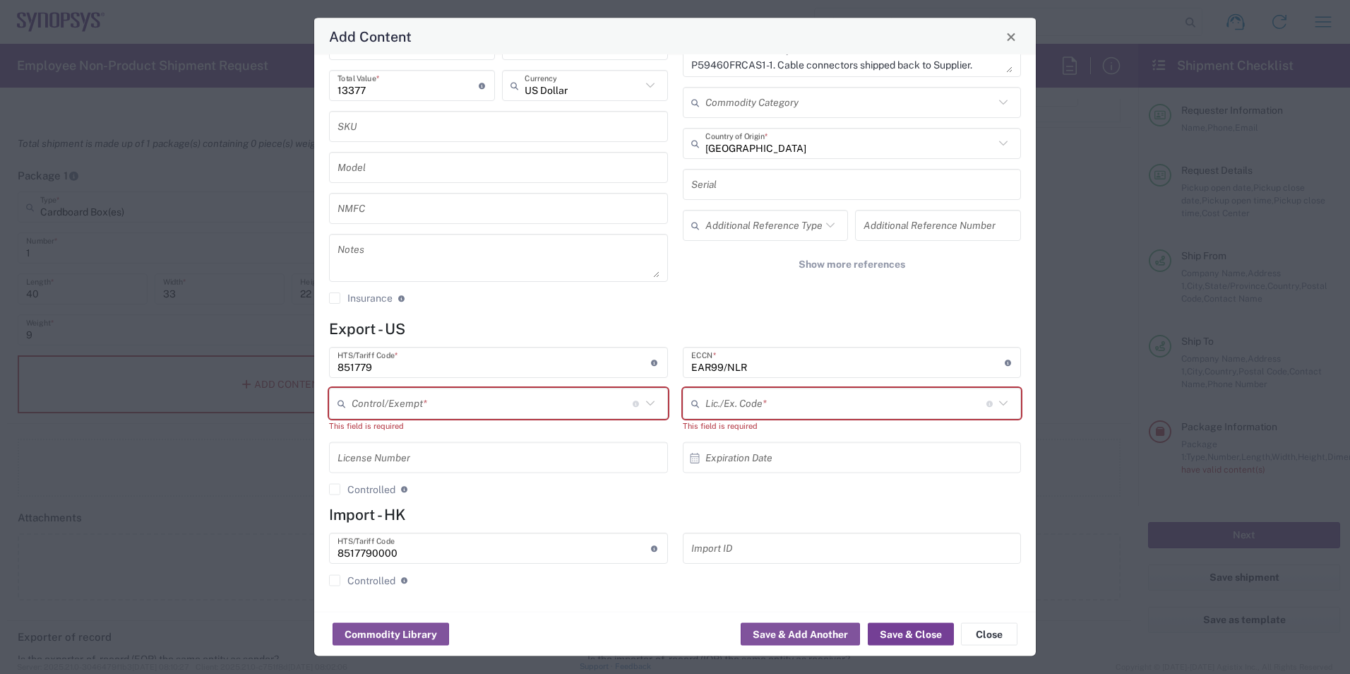
click at [919, 624] on button "Save & Close" at bounding box center [911, 634] width 86 height 23
click at [868, 630] on button "Save & Close" at bounding box center [911, 634] width 86 height 23
click at [875, 629] on button "Save & Close" at bounding box center [911, 634] width 86 height 23
click at [945, 320] on h4 "Export - US" at bounding box center [675, 329] width 692 height 18
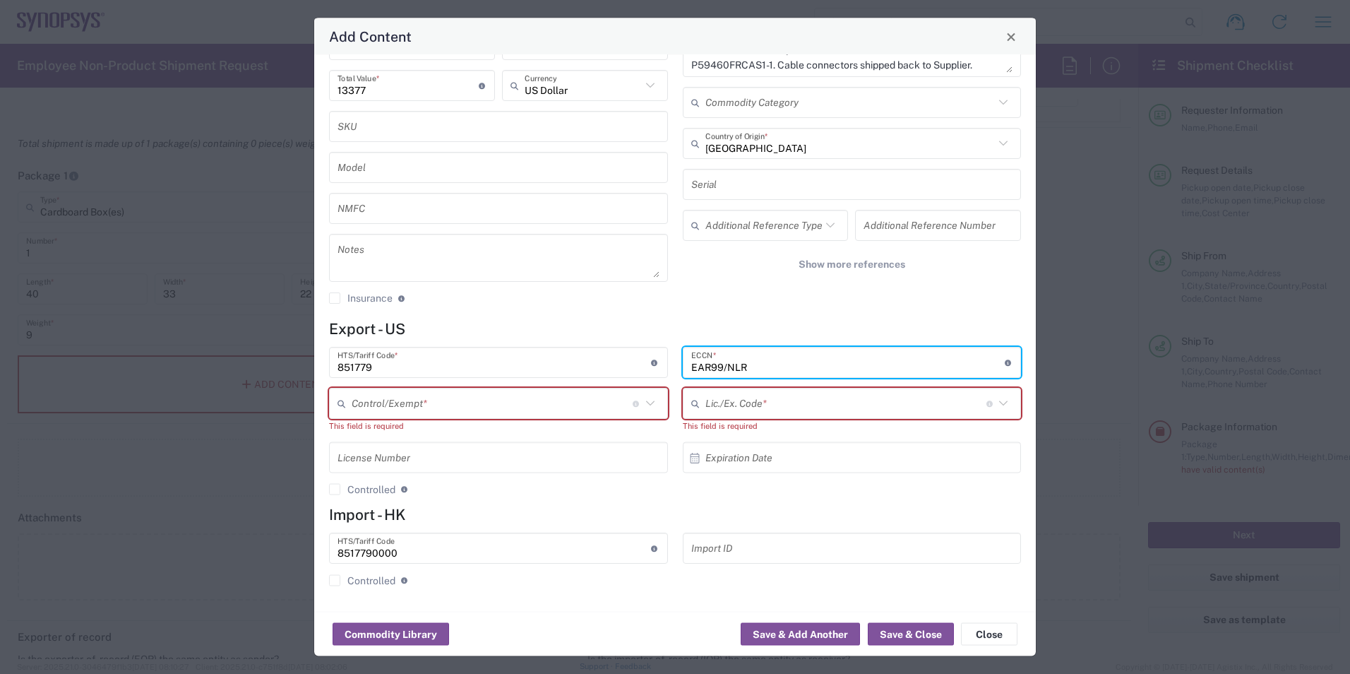
drag, startPoint x: 796, startPoint y: 366, endPoint x: 582, endPoint y: 346, distance: 214.8
click at [577, 356] on div "851779 HTS/Tariff Code * Obtain HTS from vendor if product is purchased. 10-dig…" at bounding box center [675, 426] width 707 height 158
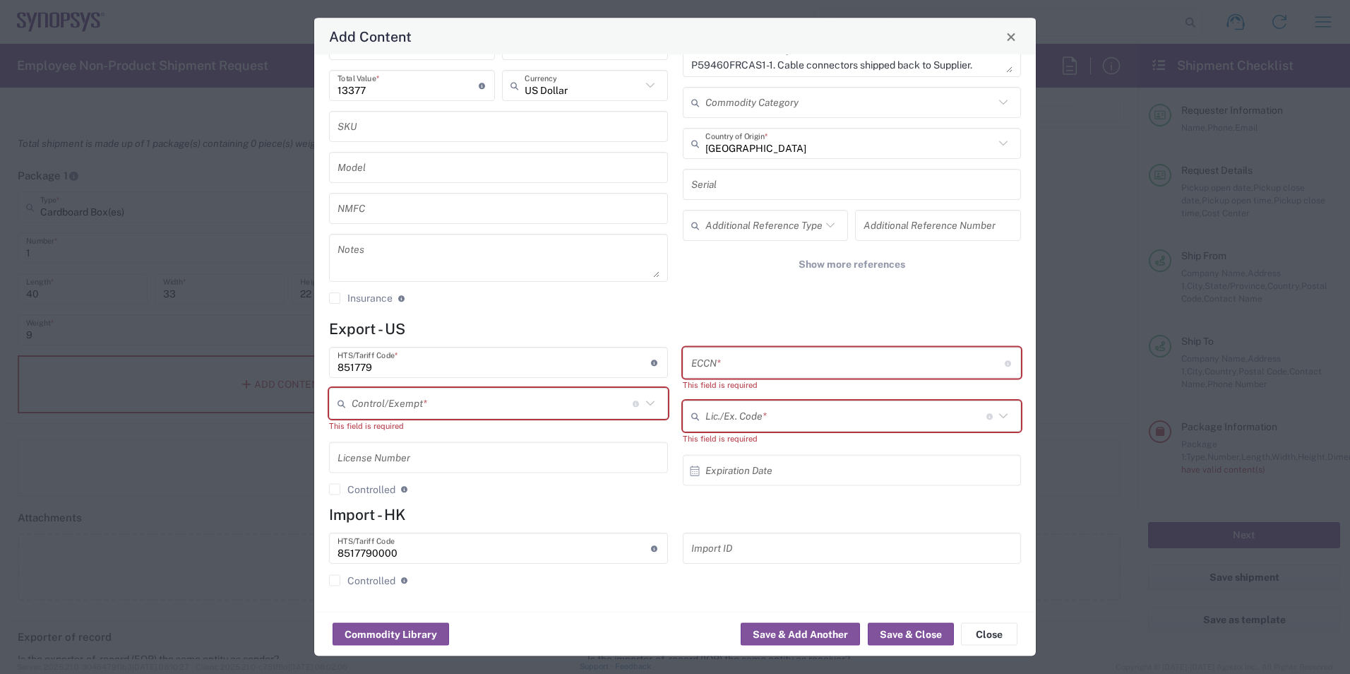
click at [541, 232] on div "General Commodity Product Type * P59460FRCAS1-1 / Cable connectors Product Name…" at bounding box center [499, 131] width 354 height 367
click at [685, 352] on div "ECCN * Obtain ECCN from vendor if product is purchased. Export Control Classifi…" at bounding box center [852, 362] width 339 height 31
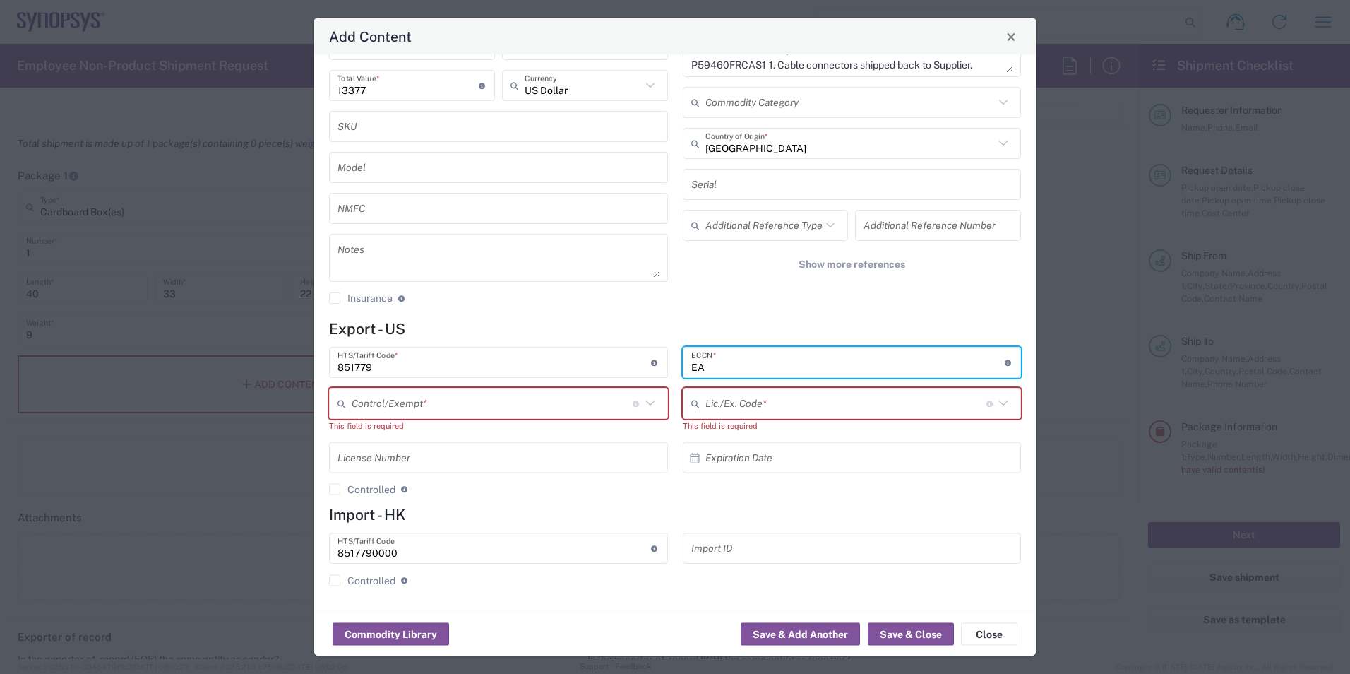
type input "E"
type input "?"
type input "NLR"
drag, startPoint x: 750, startPoint y: 357, endPoint x: 681, endPoint y: 363, distance: 68.7
click at [683, 363] on div "NLR ECCN * Obtain ECCN from vendor if product is purchased. Export Control Clas…" at bounding box center [852, 362] width 339 height 31
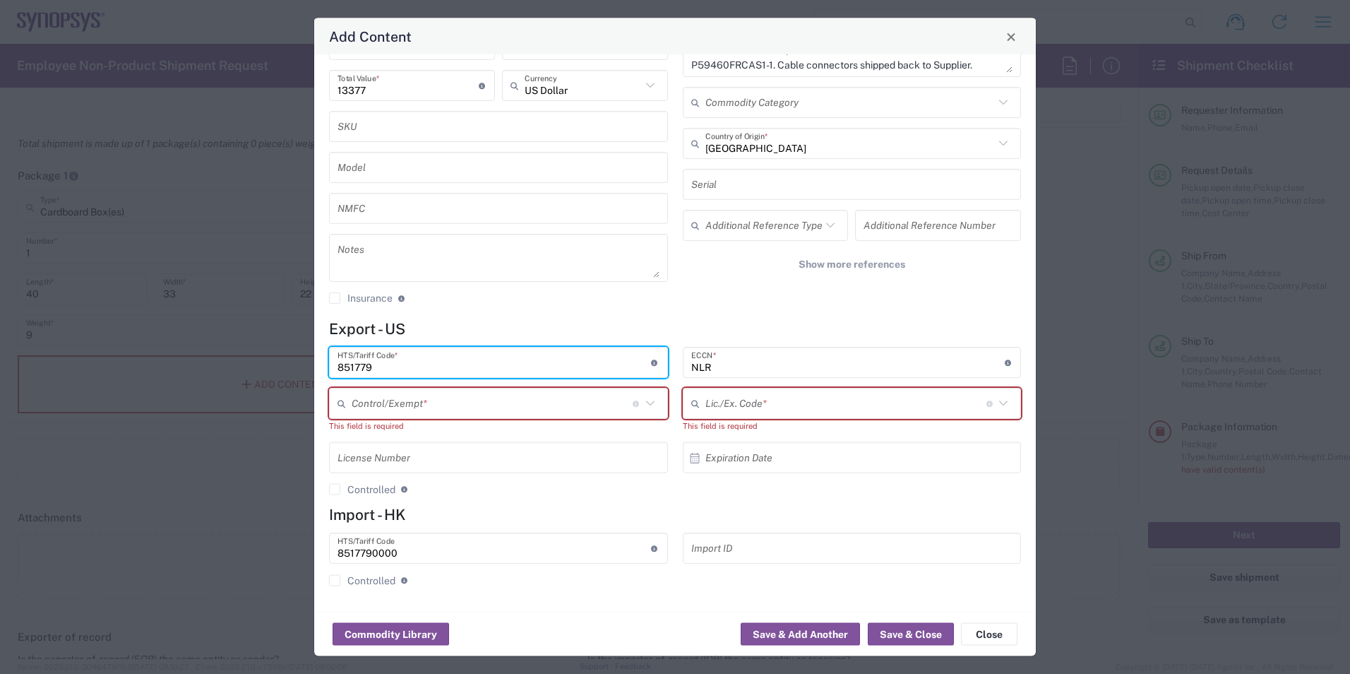
drag, startPoint x: 438, startPoint y: 367, endPoint x: 285, endPoint y: 355, distance: 153.7
click at [285, 355] on div "Add Content General Commodity Product Type * P59460FRCAS1-1 / Cable connectors …" at bounding box center [675, 337] width 1350 height 674
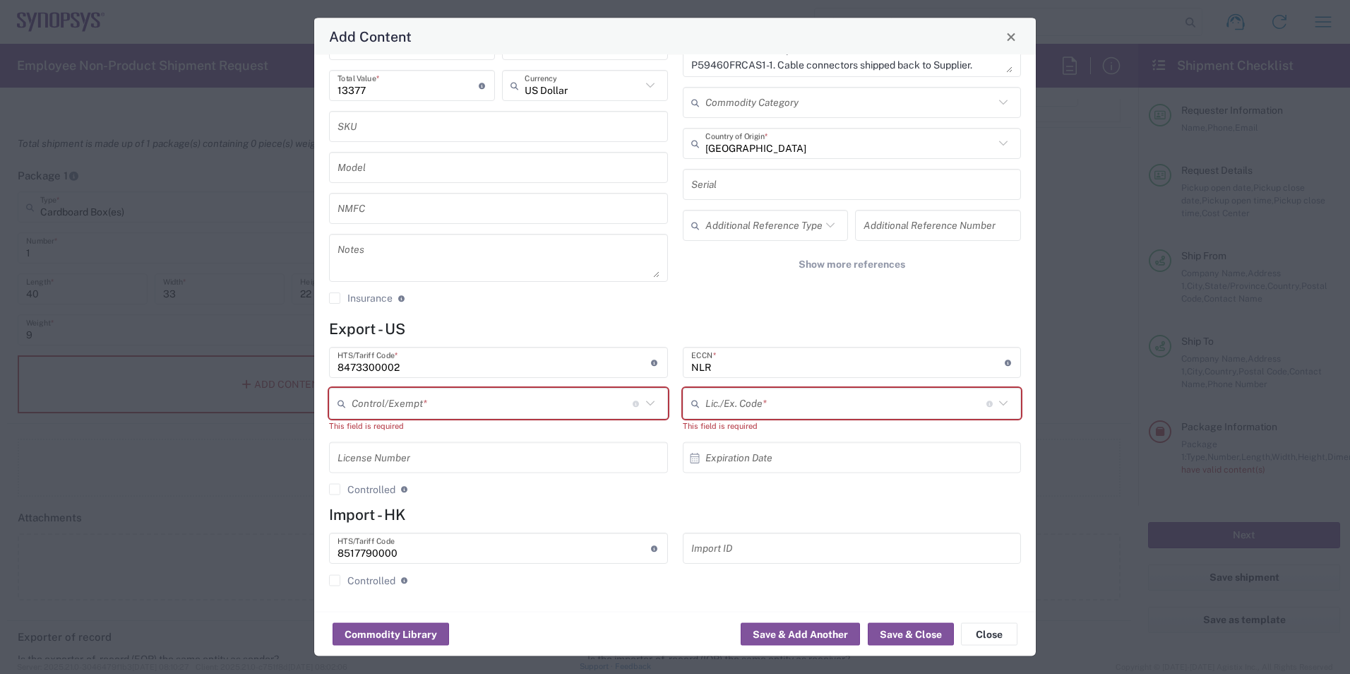
click at [509, 316] on div "General Commodity Product Type * P59460FRCAS1-1 / Cable connectors Product Name…" at bounding box center [675, 333] width 722 height 556
click at [936, 630] on button "Save & Close" at bounding box center [911, 634] width 86 height 23
click at [929, 633] on button "Save & Close" at bounding box center [911, 634] width 86 height 23
click at [705, 356] on input "NLR" at bounding box center [847, 362] width 313 height 25
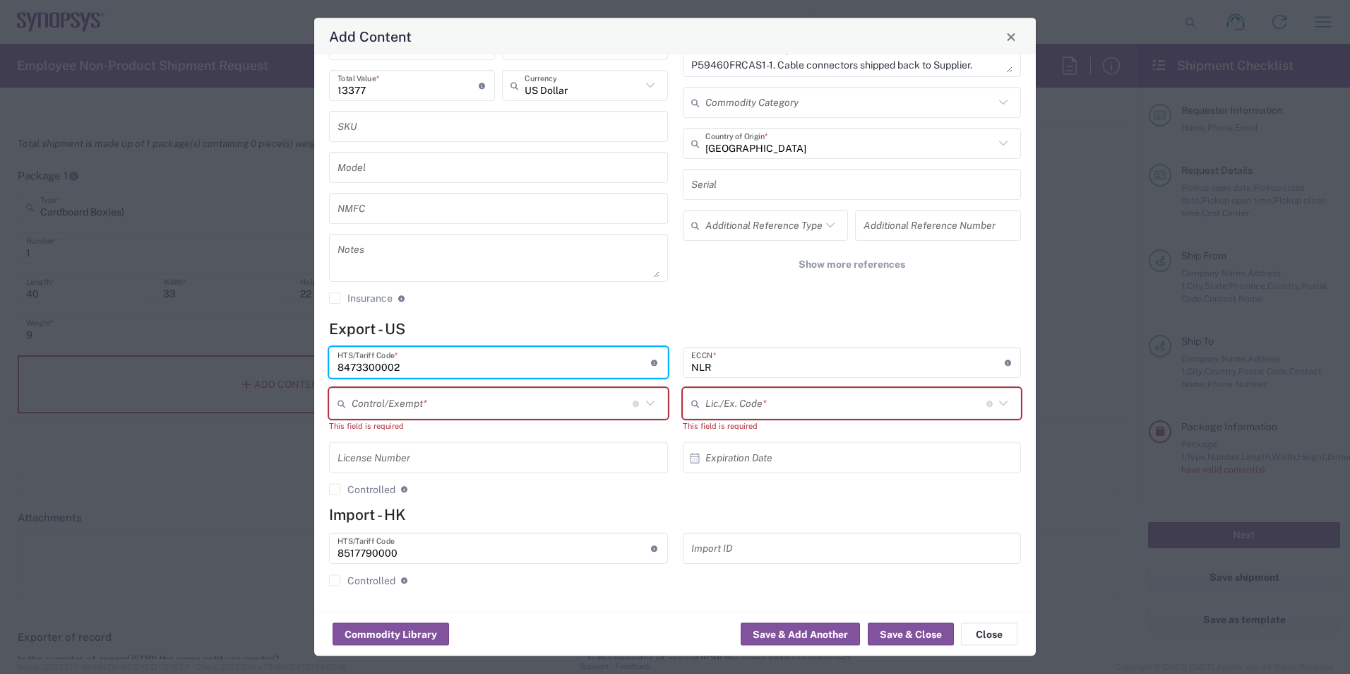
click at [561, 359] on input "8473300002" at bounding box center [493, 362] width 313 height 25
drag, startPoint x: 455, startPoint y: 360, endPoint x: 366, endPoint y: 363, distance: 88.3
click at [366, 363] on input "8473300002" at bounding box center [493, 362] width 313 height 25
type input "847330"
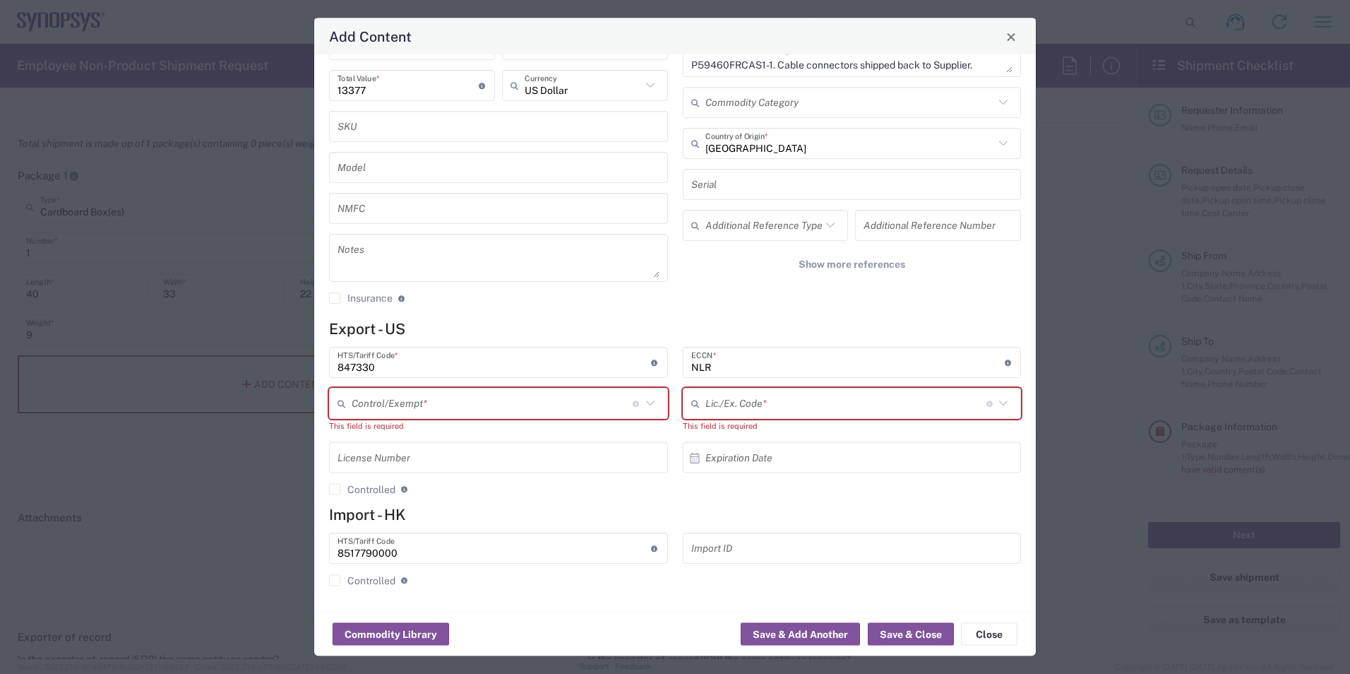
drag, startPoint x: 503, startPoint y: 328, endPoint x: 495, endPoint y: 330, distance: 8.3
click at [495, 330] on h4 "Export - US" at bounding box center [675, 329] width 692 height 18
click at [900, 637] on button "Save & Close" at bounding box center [911, 634] width 86 height 23
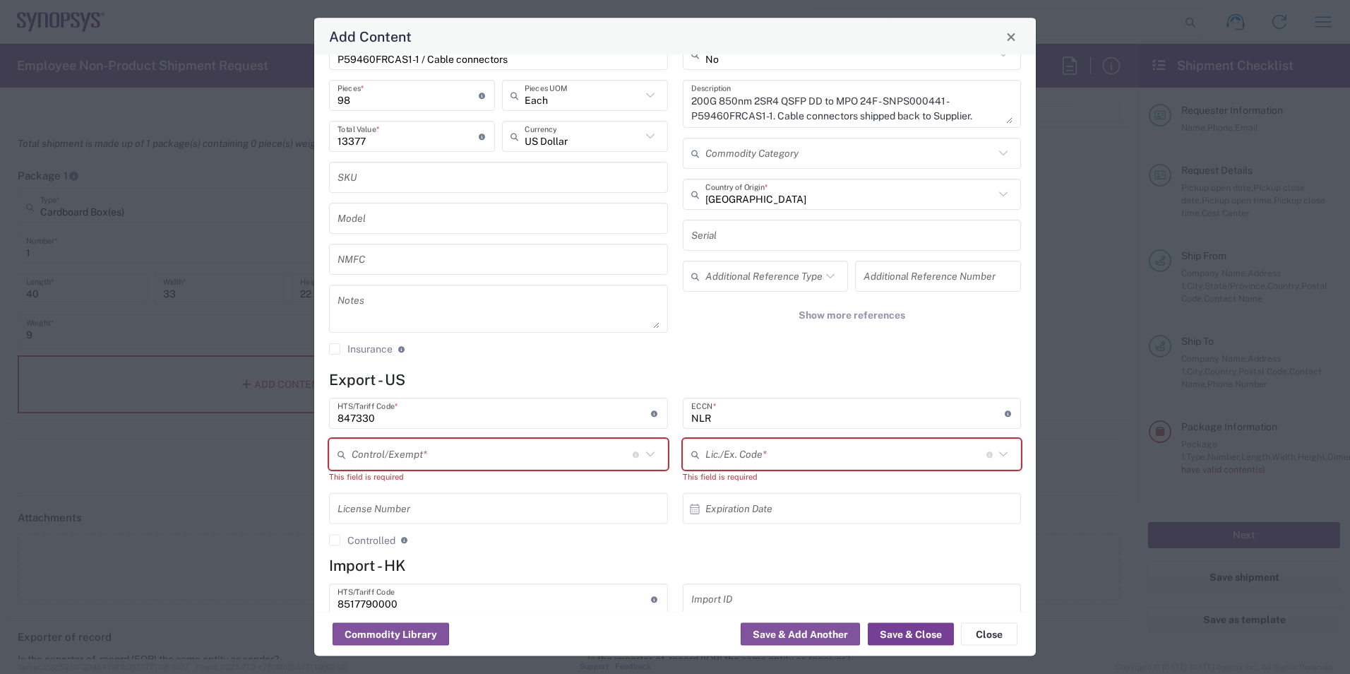
scroll to position [0, 0]
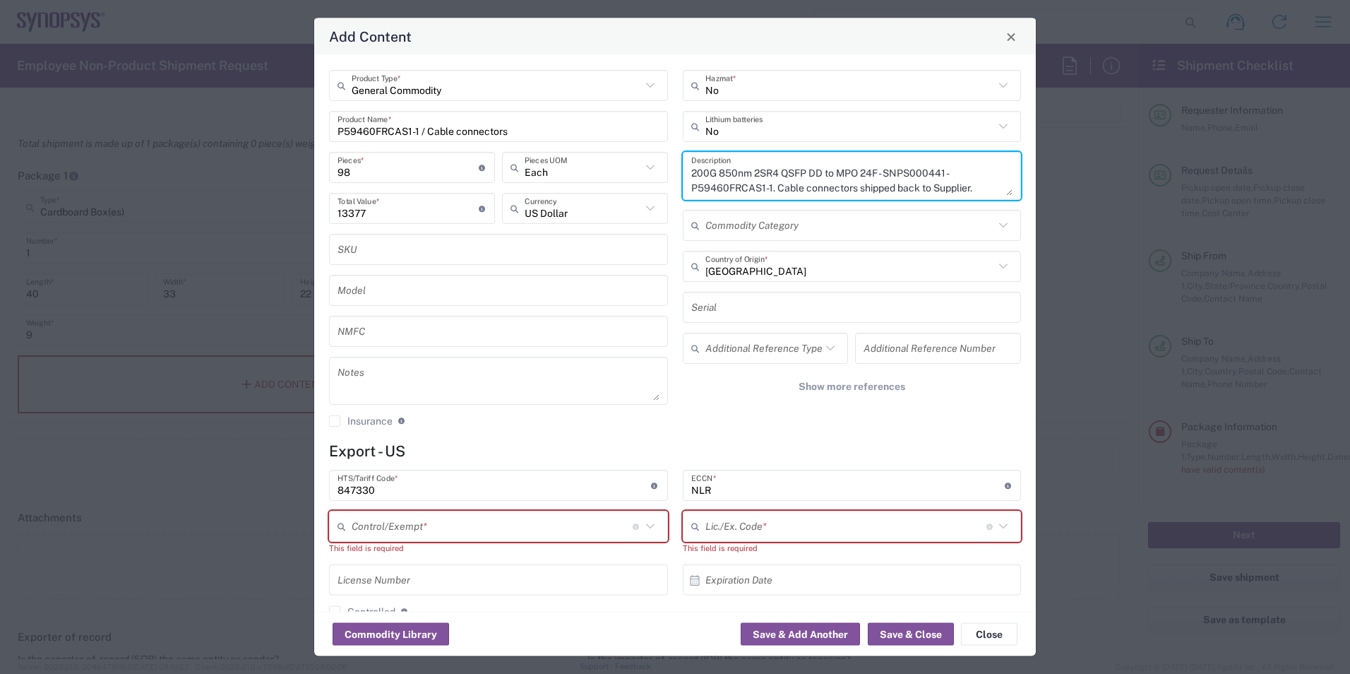
drag, startPoint x: 985, startPoint y: 189, endPoint x: 561, endPoint y: 145, distance: 426.6
click at [559, 146] on div "General Commodity Product Type * P59460FRCAS1-1 / Cable connectors Product Name…" at bounding box center [675, 253] width 707 height 367
click at [989, 638] on button "Close" at bounding box center [989, 634] width 56 height 23
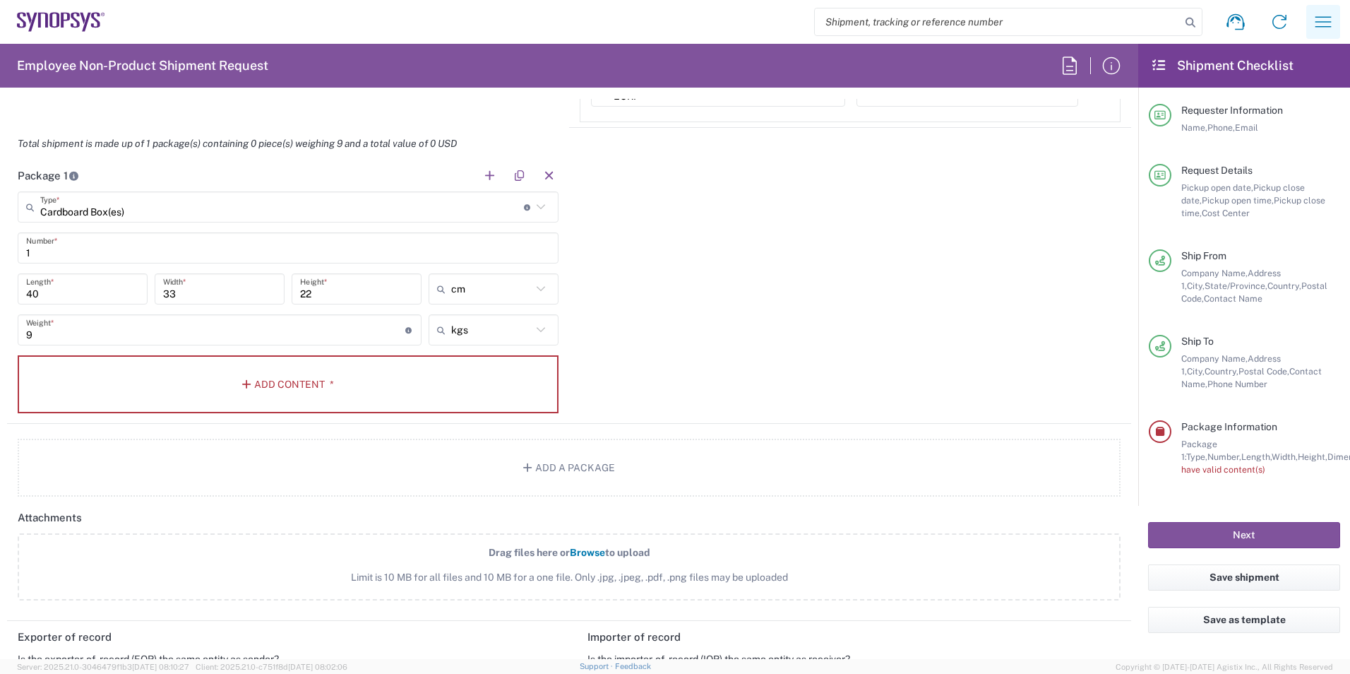
click at [1326, 26] on icon "button" at bounding box center [1323, 22] width 23 height 23
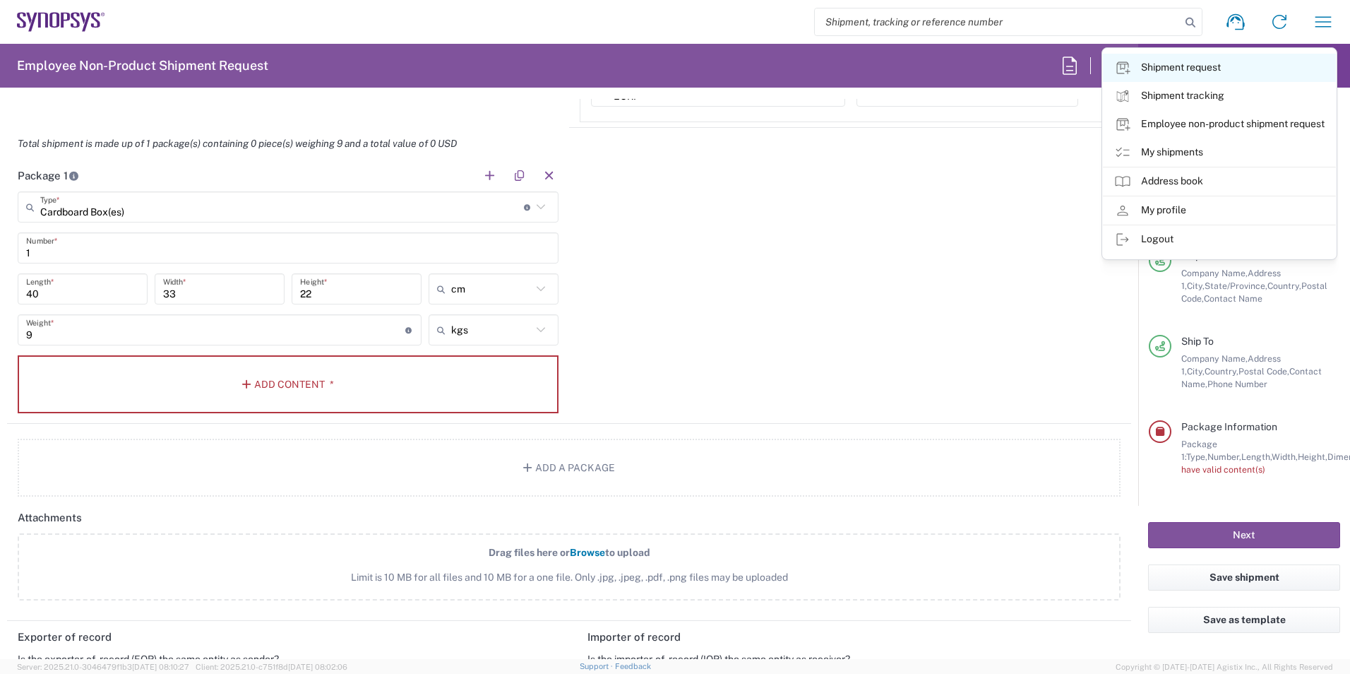
click at [1181, 65] on link "Shipment request" at bounding box center [1219, 68] width 233 height 28
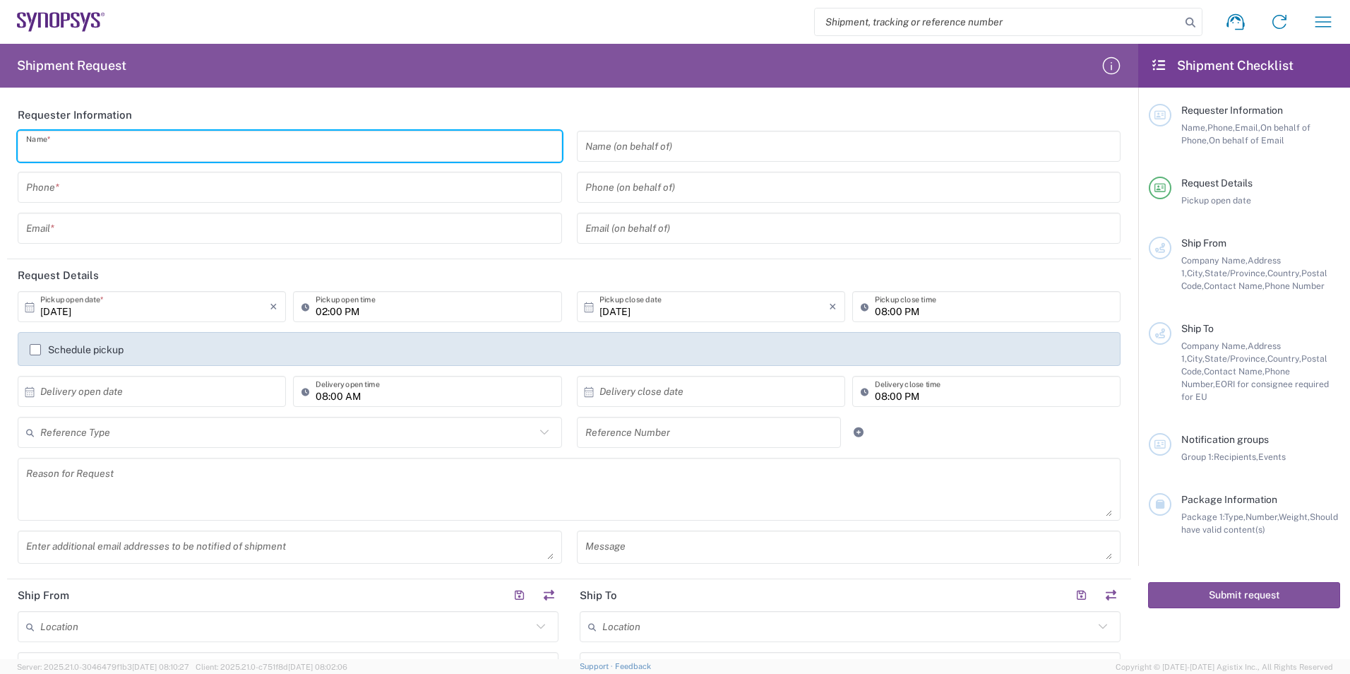
click at [74, 142] on input "text" at bounding box center [289, 146] width 527 height 25
type input "[PERSON_NAME]"
type input "0189961059"
type input "[EMAIL_ADDRESS][DOMAIN_NAME]"
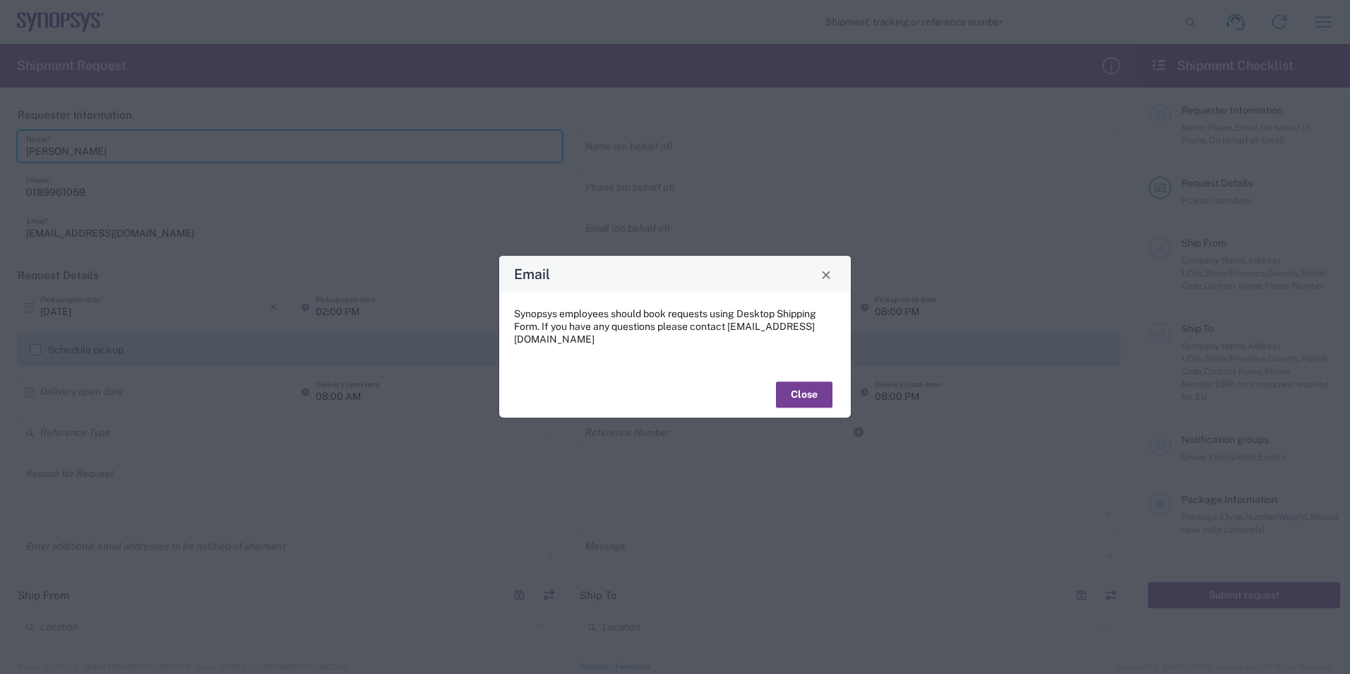
click at [797, 386] on button "Close" at bounding box center [804, 394] width 56 height 26
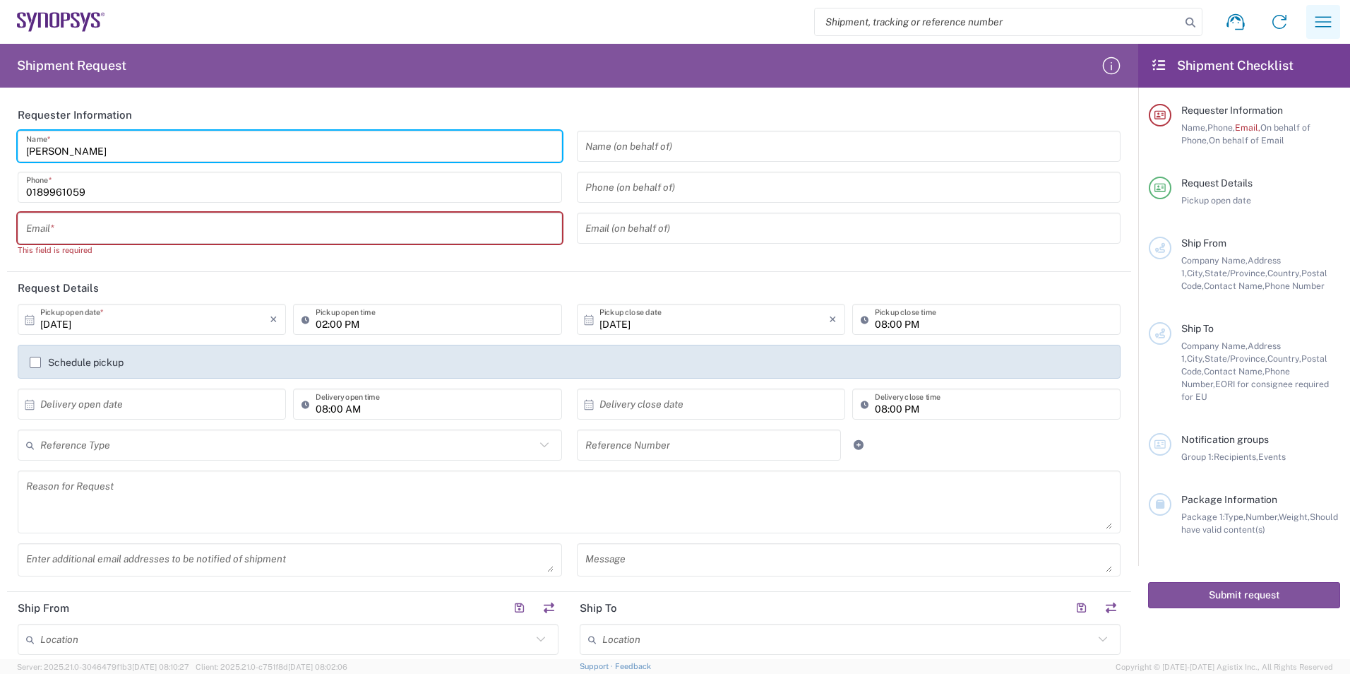
click at [1326, 20] on icon "button" at bounding box center [1323, 22] width 23 height 23
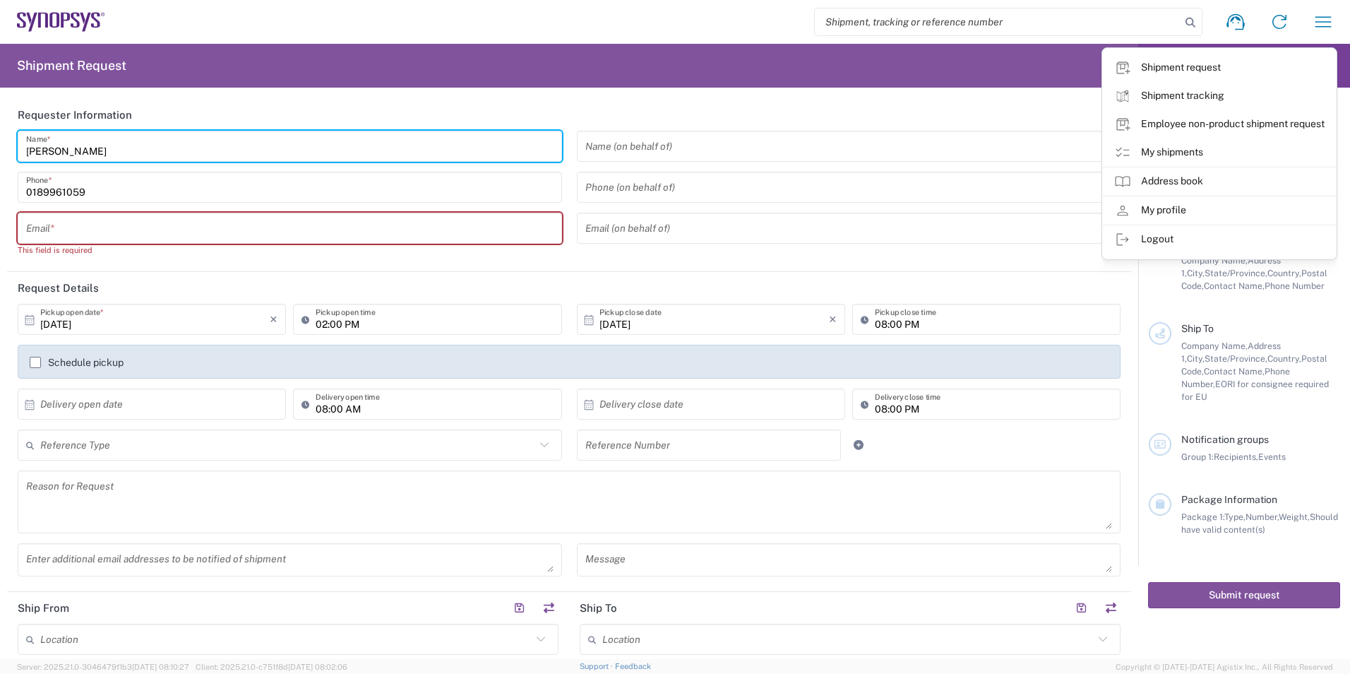
click at [1214, 71] on link "Shipment request" at bounding box center [1219, 68] width 233 height 28
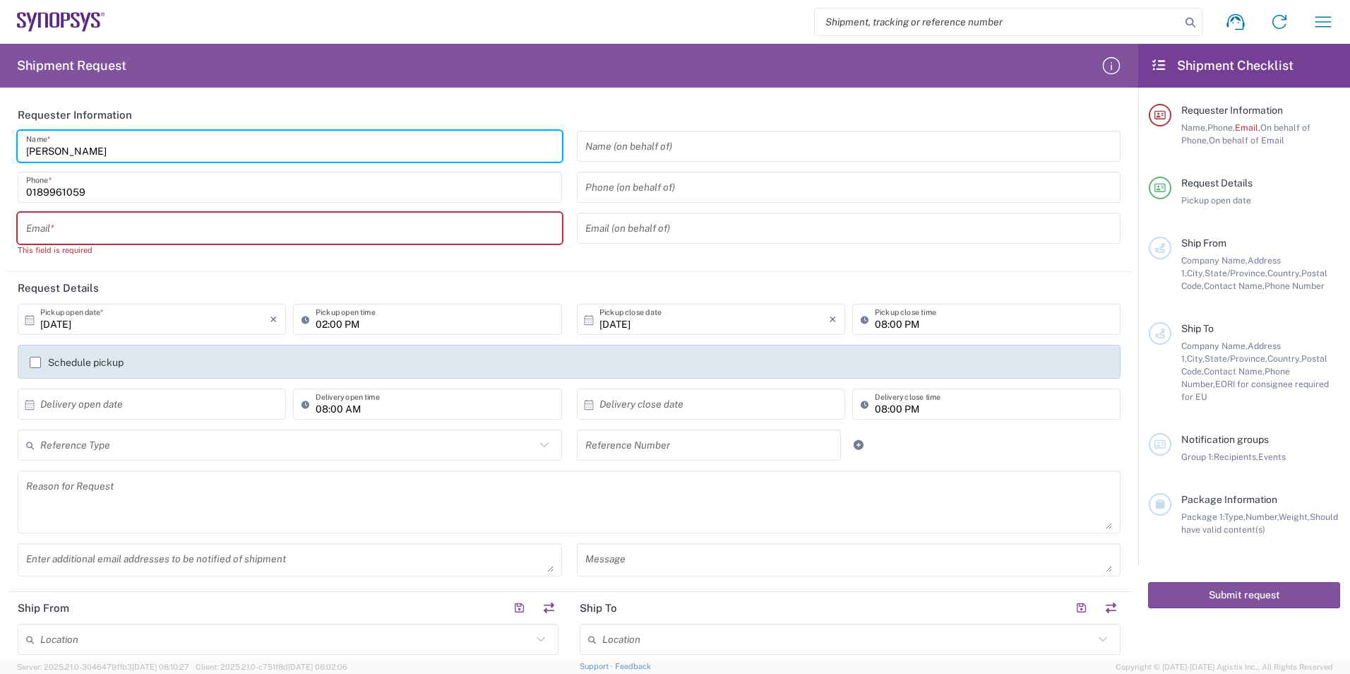
click at [79, 68] on h2 "Shipment Request" at bounding box center [71, 65] width 109 height 17
click at [1325, 28] on icon "button" at bounding box center [1323, 22] width 23 height 23
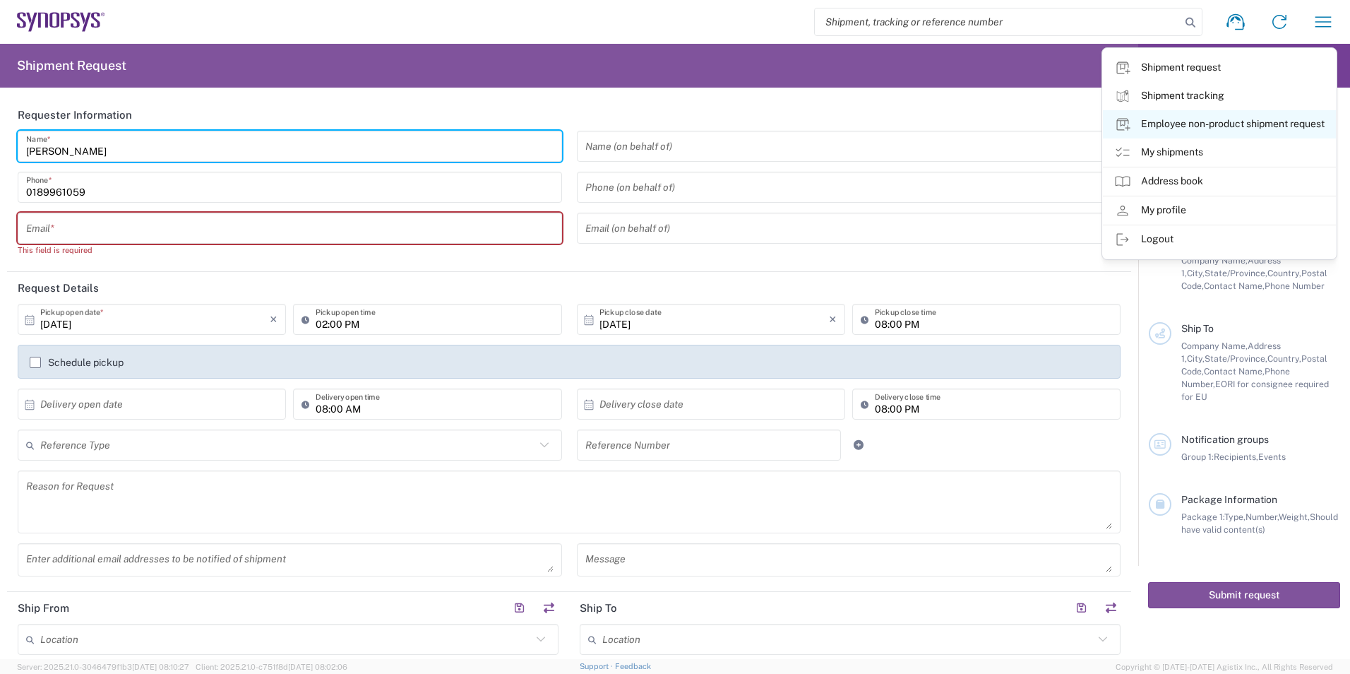
click at [1229, 126] on link "Employee non-product shipment request" at bounding box center [1219, 124] width 233 height 28
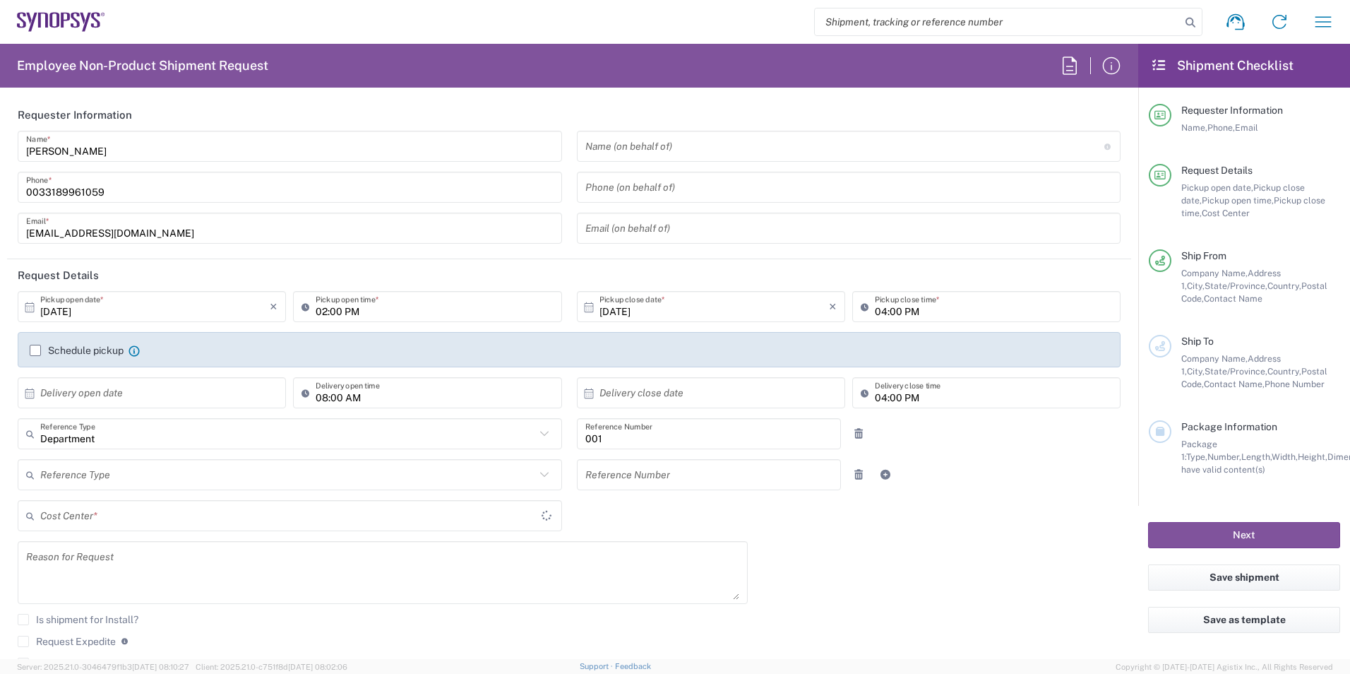
type input "[US_STATE]"
type input "Transportation 001"
click at [1334, 17] on button "button" at bounding box center [1323, 22] width 34 height 34
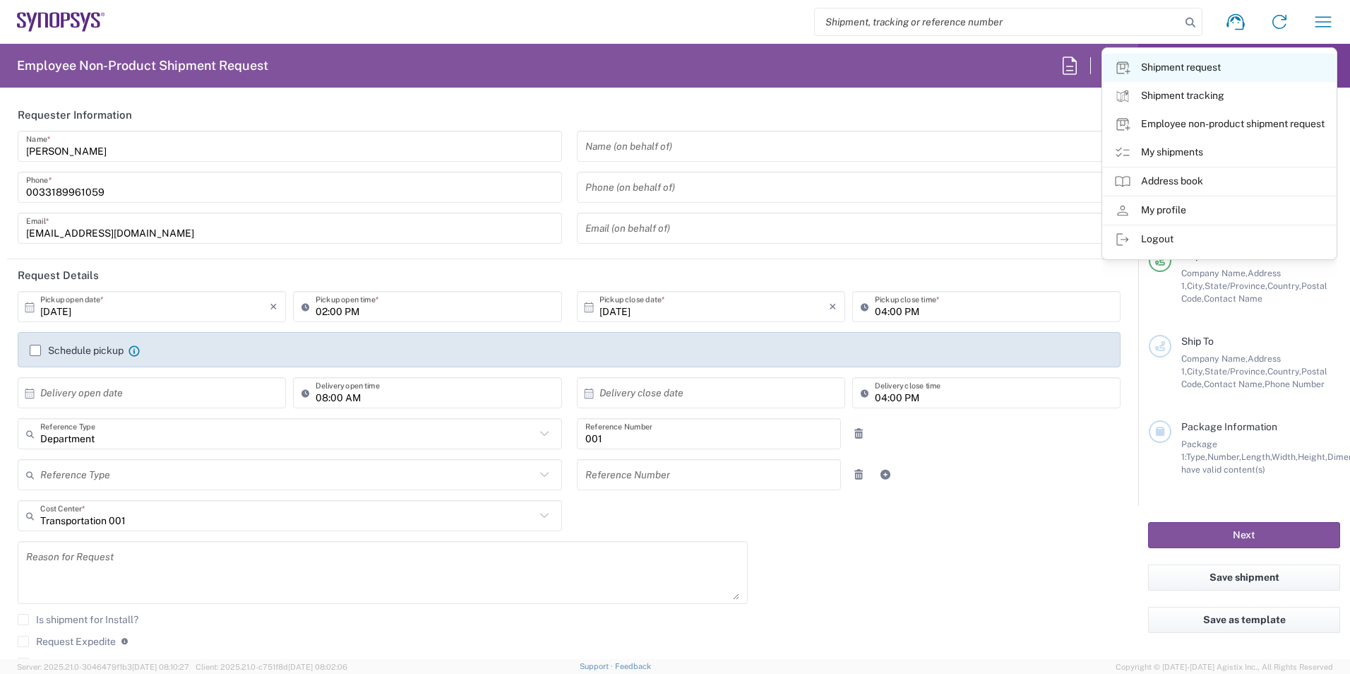
click at [1154, 73] on link "Shipment request" at bounding box center [1219, 68] width 233 height 28
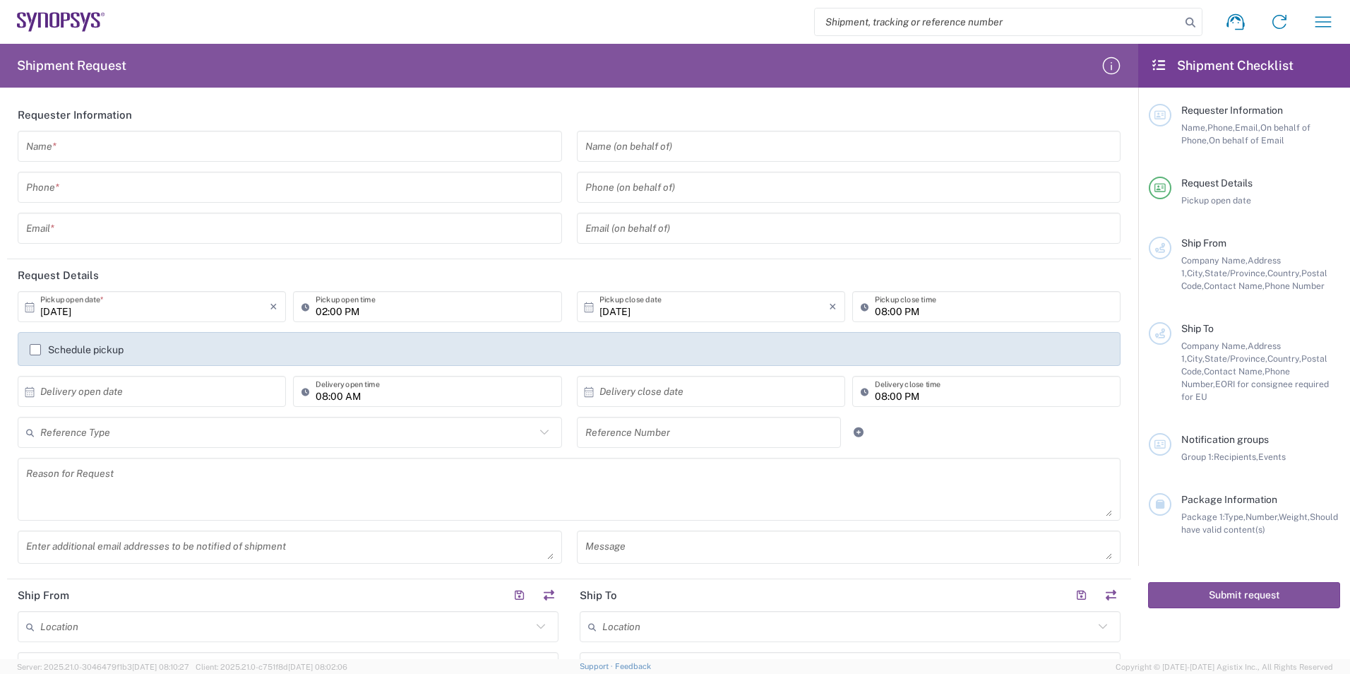
click at [127, 126] on header "Requester Information" at bounding box center [569, 115] width 1124 height 32
click at [123, 141] on input "text" at bounding box center [289, 146] width 527 height 25
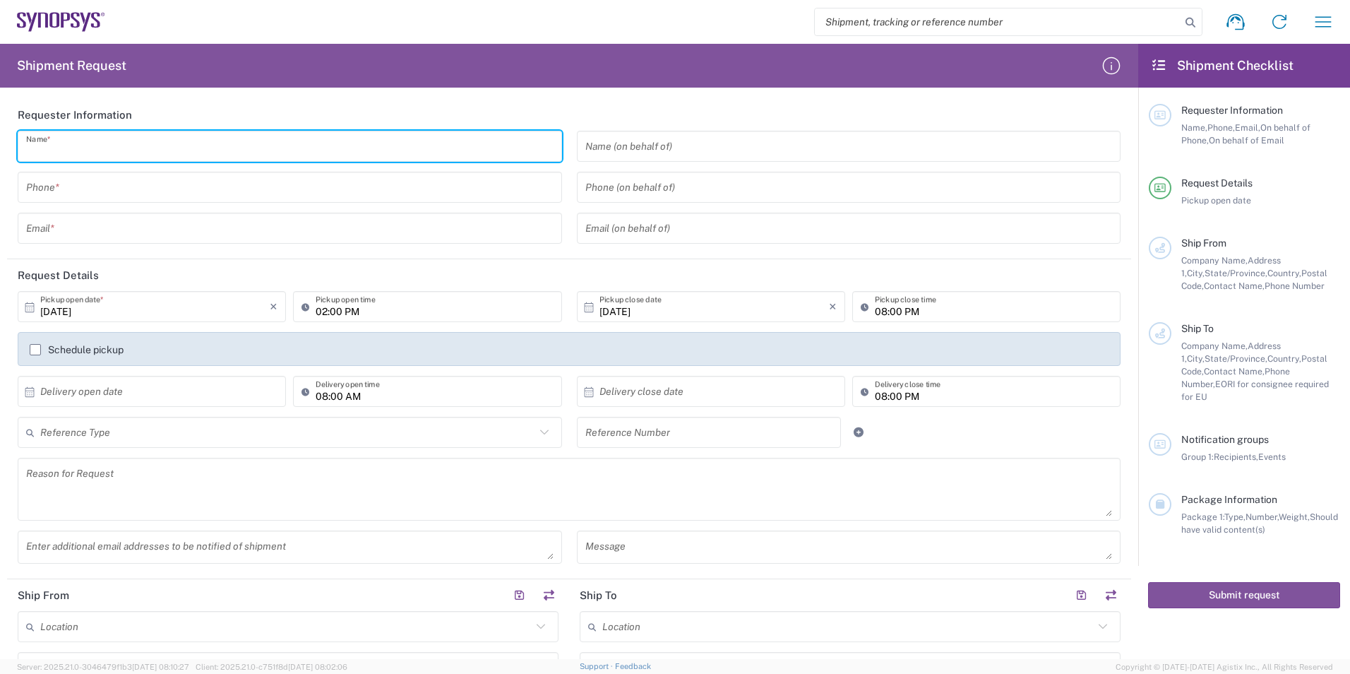
type input "[PERSON_NAME]"
type input "0189961059"
type input "[EMAIL_ADDRESS][DOMAIN_NAME]"
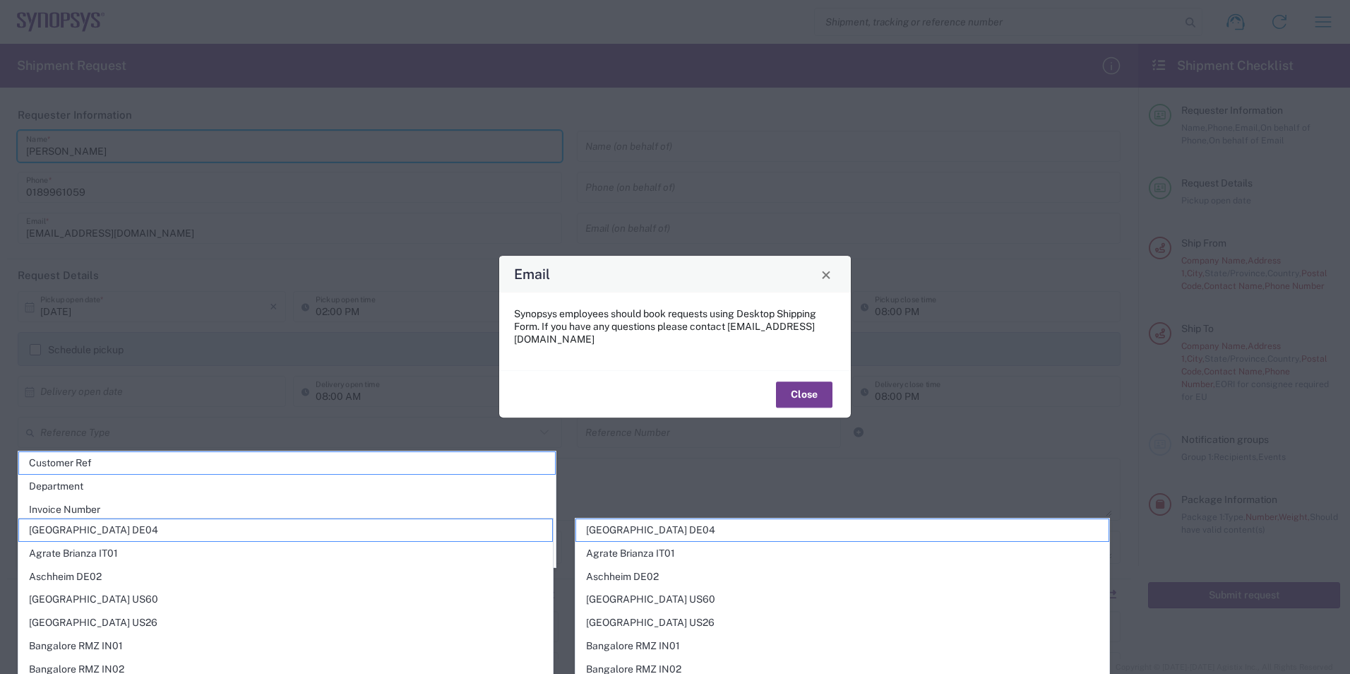
click at [787, 391] on button "Close" at bounding box center [804, 394] width 56 height 26
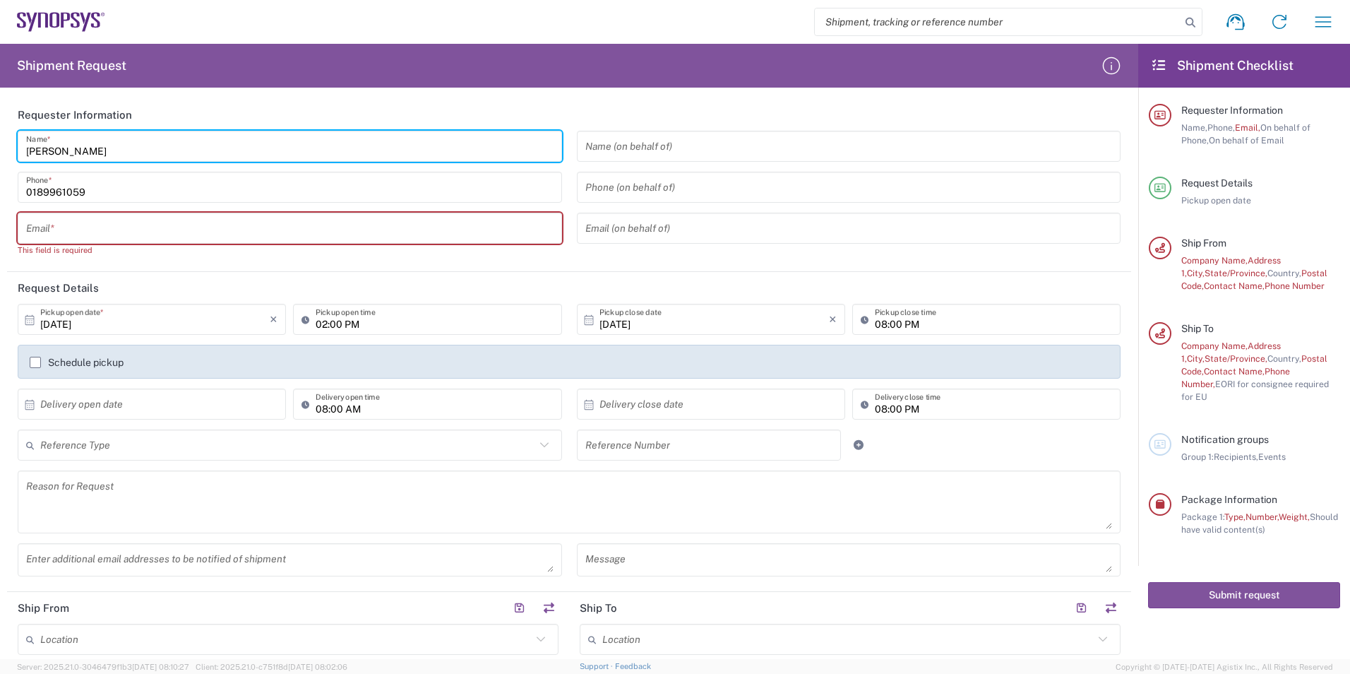
click at [52, 230] on input "text" at bounding box center [289, 228] width 527 height 25
type input "[EMAIL_ADDRESS][DOMAIN_NAME]"
type input "SYNOPSYS EMULATION AND VERIFICATION"
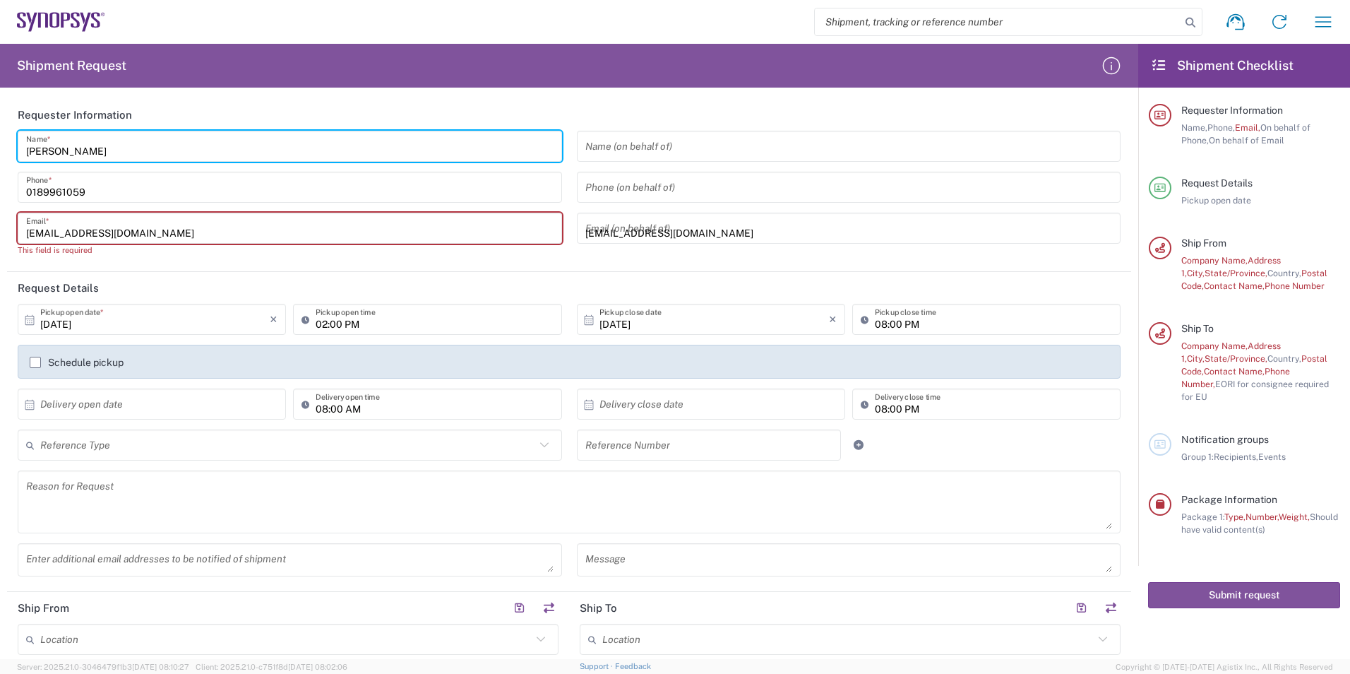
type input "[STREET_ADDRESS]"
type input "Rungis"
type input "94150"
type input "0189961059"
type input "[EMAIL_ADDRESS][DOMAIN_NAME]"
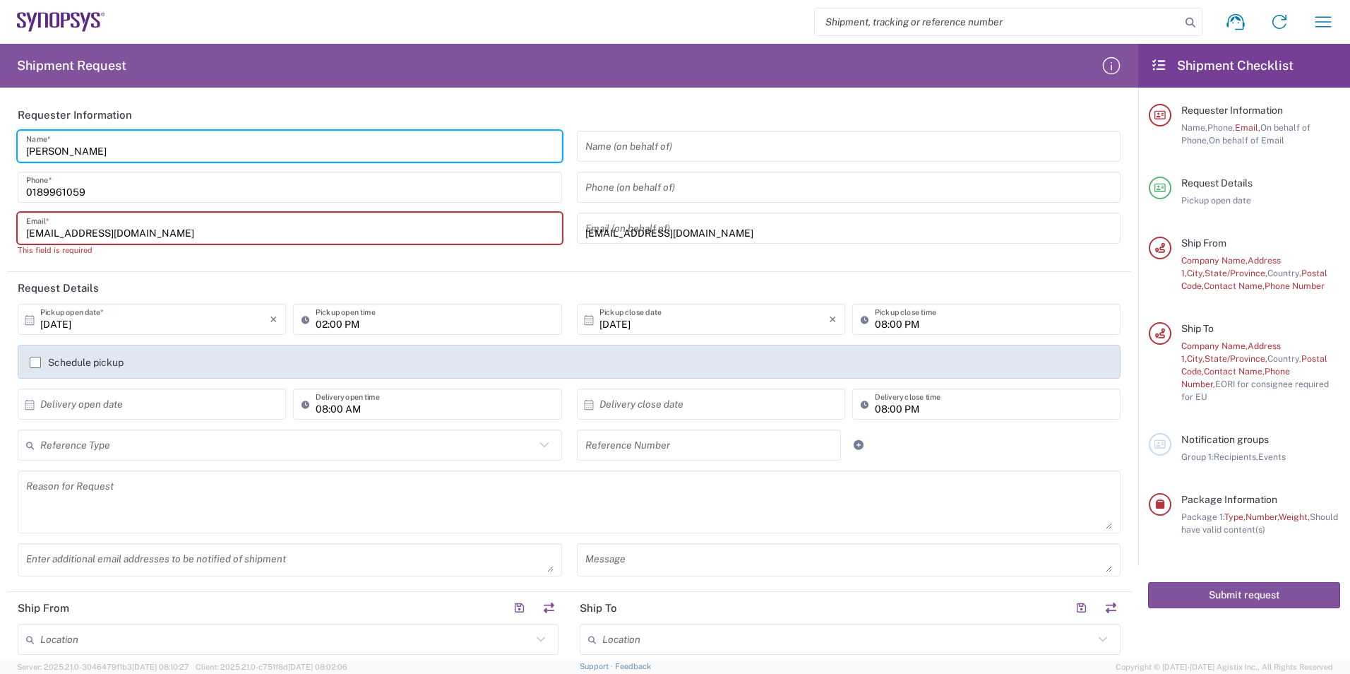
type input "SYNOPSYS EMULATION AND VERIFICATION"
type input "[STREET_ADDRESS]"
type input "Rungis"
type input "94150"
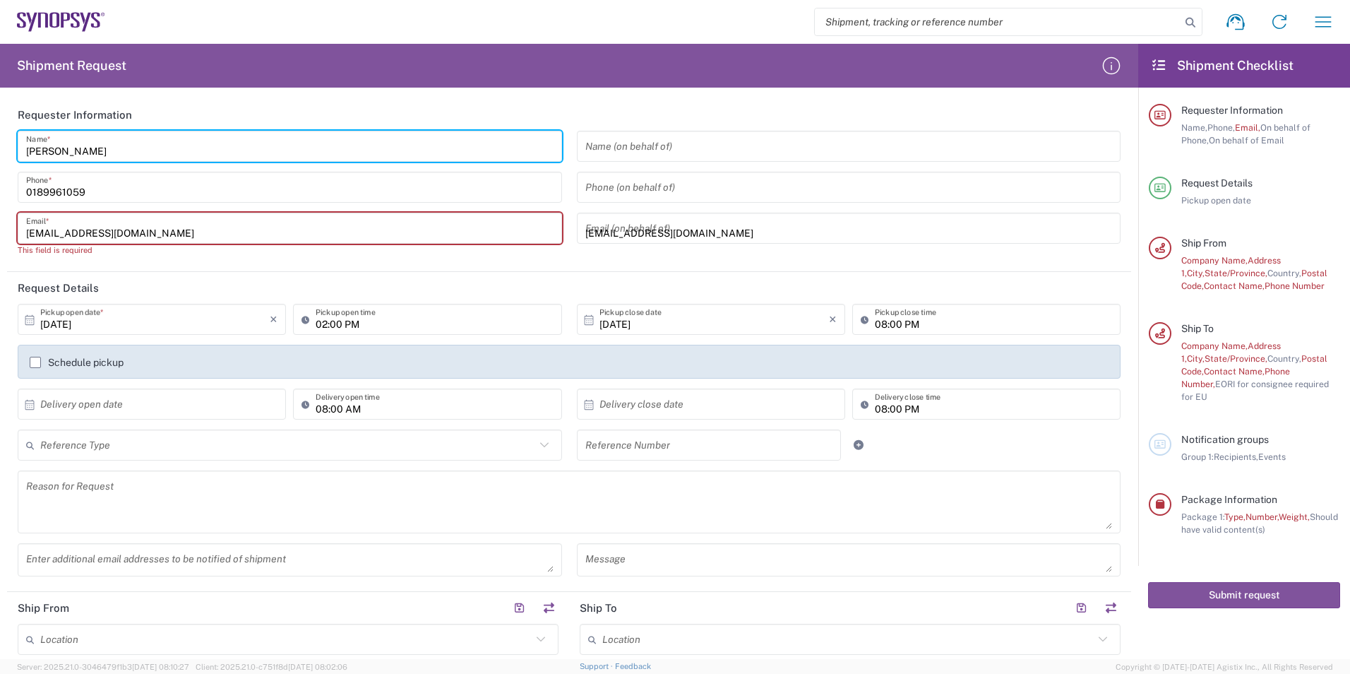
type input "0189961059"
type input "[EMAIL_ADDRESS][DOMAIN_NAME]"
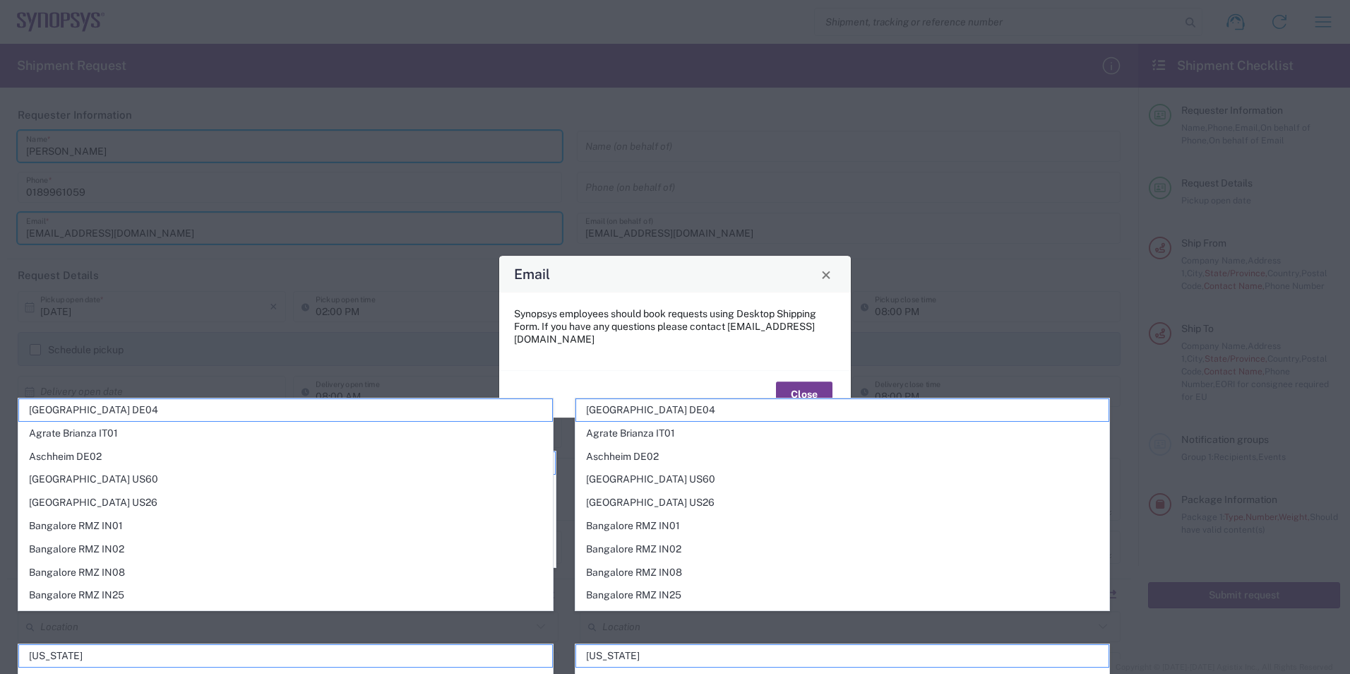
click at [827, 389] on button "Close" at bounding box center [804, 394] width 56 height 26
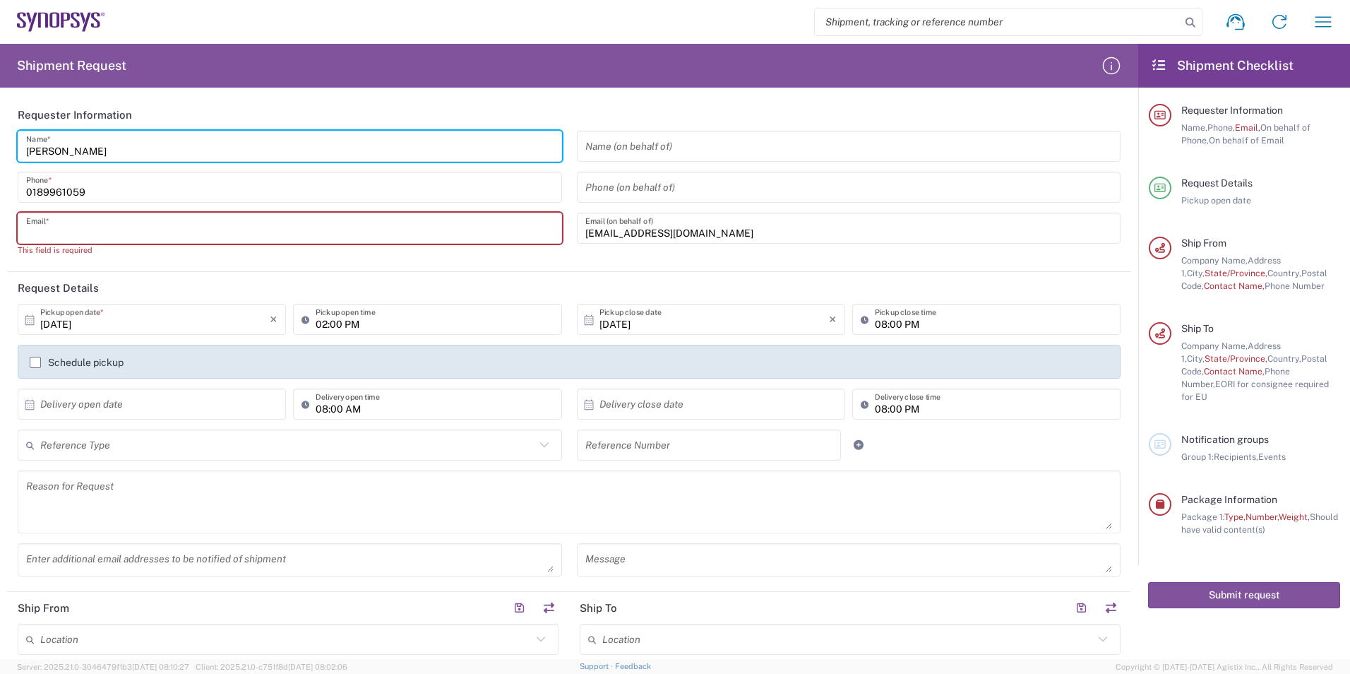
click at [64, 323] on input "[DATE]" at bounding box center [154, 319] width 229 height 25
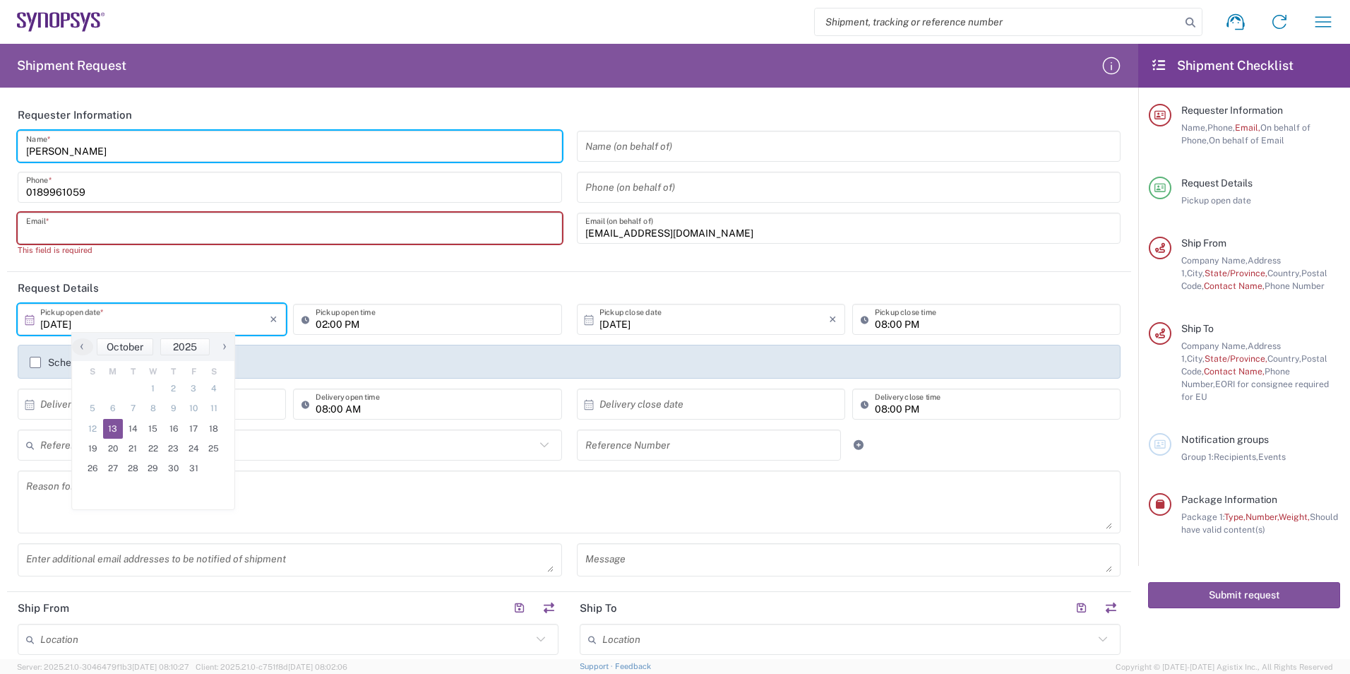
type input "[DATE]"
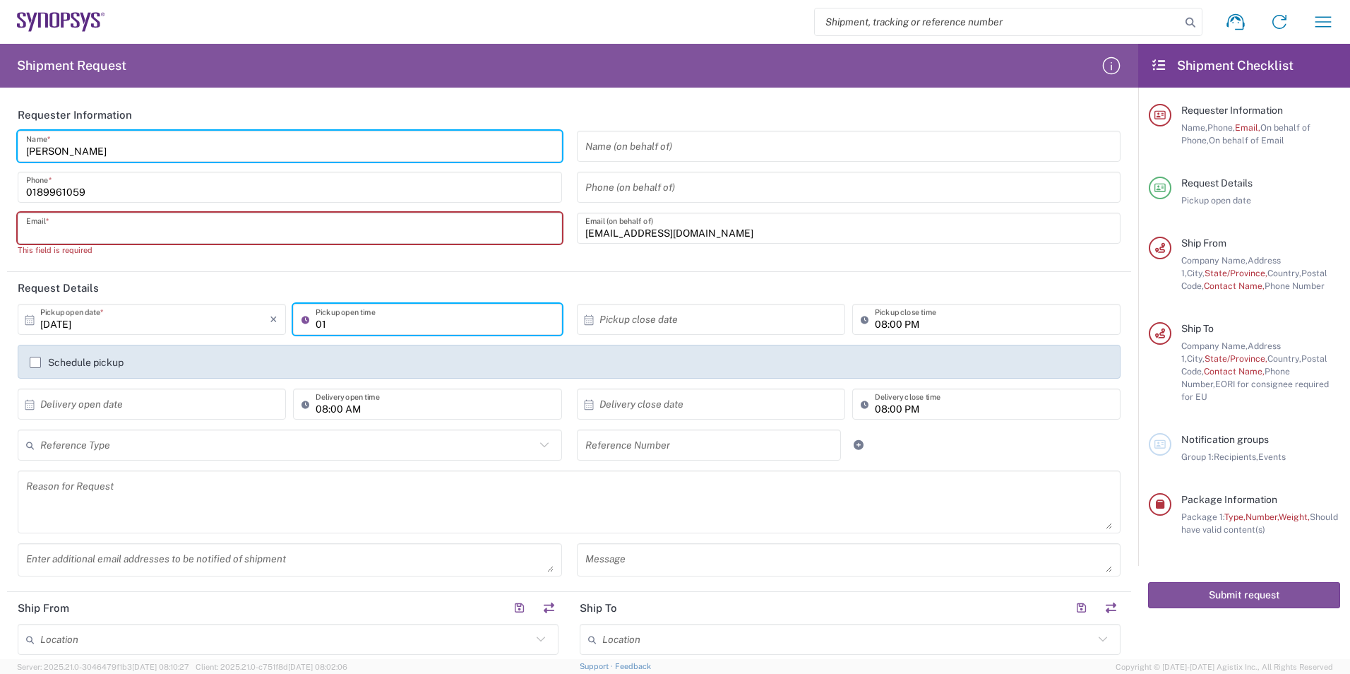
type input "01:30 PM"
click at [787, 323] on input "text" at bounding box center [713, 319] width 229 height 25
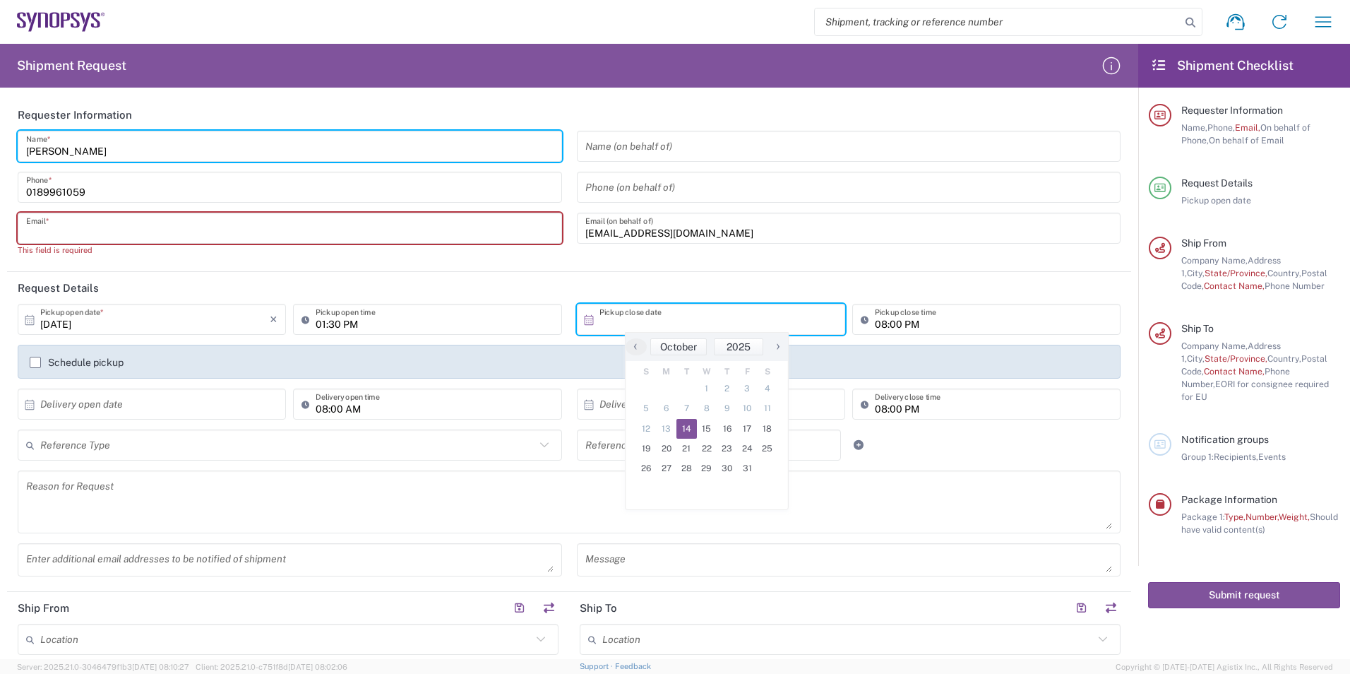
click at [687, 429] on span "14" at bounding box center [686, 429] width 20 height 20
type input "[DATE]"
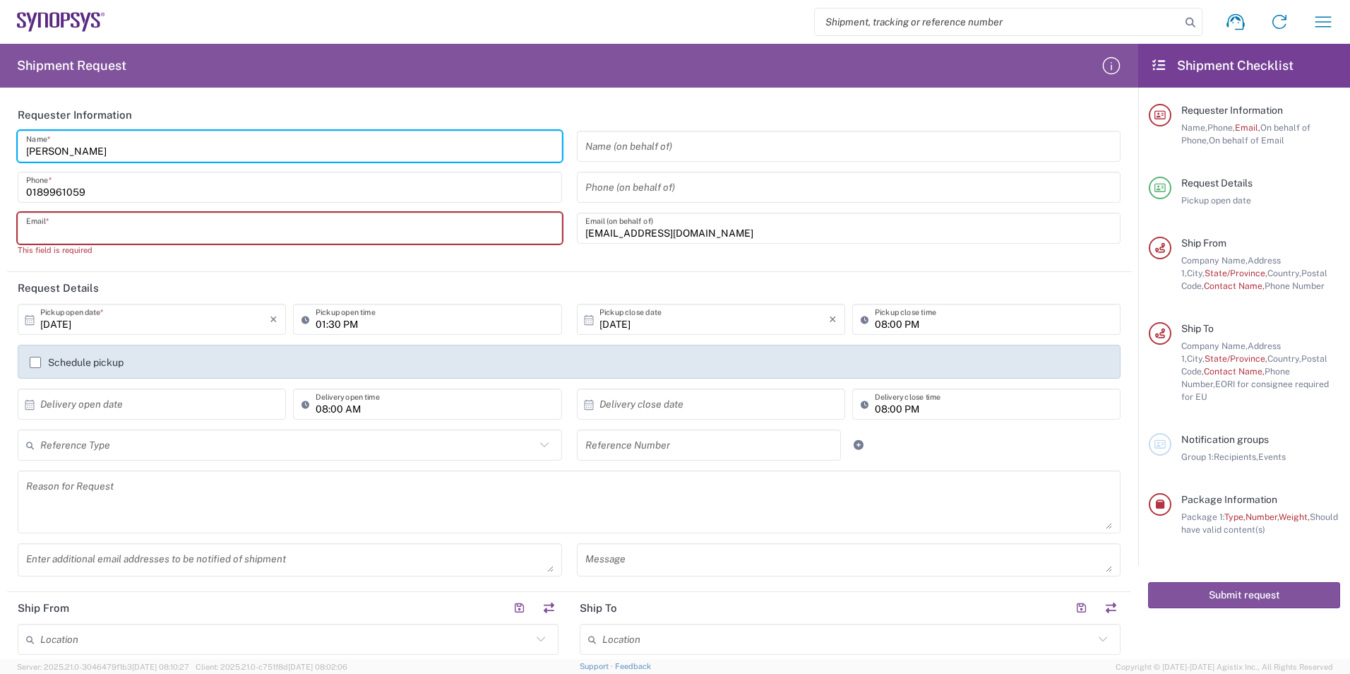
click at [884, 320] on input "08:00 PM" at bounding box center [993, 319] width 237 height 25
type input "04:30 PM"
click at [955, 426] on div "08:00 PM Delivery close time" at bounding box center [986, 408] width 275 height 41
click at [42, 364] on label "Schedule pickup" at bounding box center [77, 362] width 94 height 11
click at [35, 362] on input "Schedule pickup" at bounding box center [35, 362] width 0 height 0
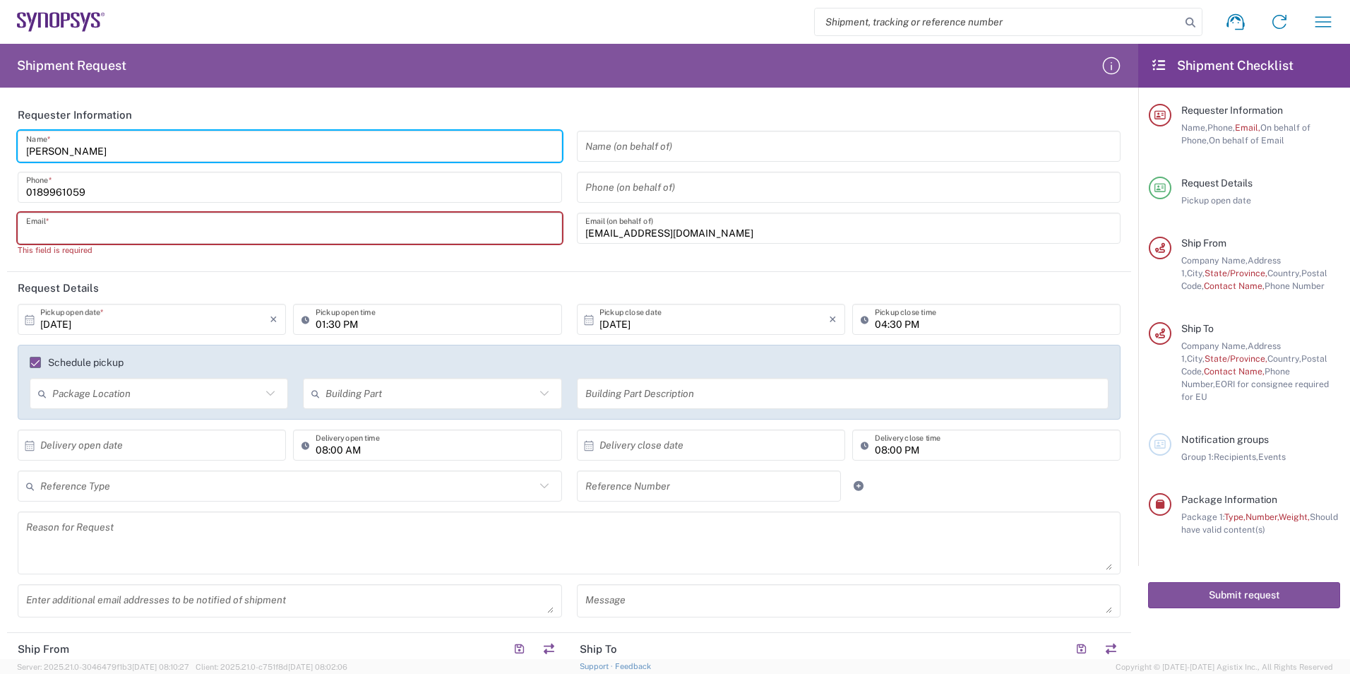
click at [966, 497] on div "Reference Type Customer Ref Department Invoice Number Purchase Order RMA Refere…" at bounding box center [570, 490] width 1118 height 41
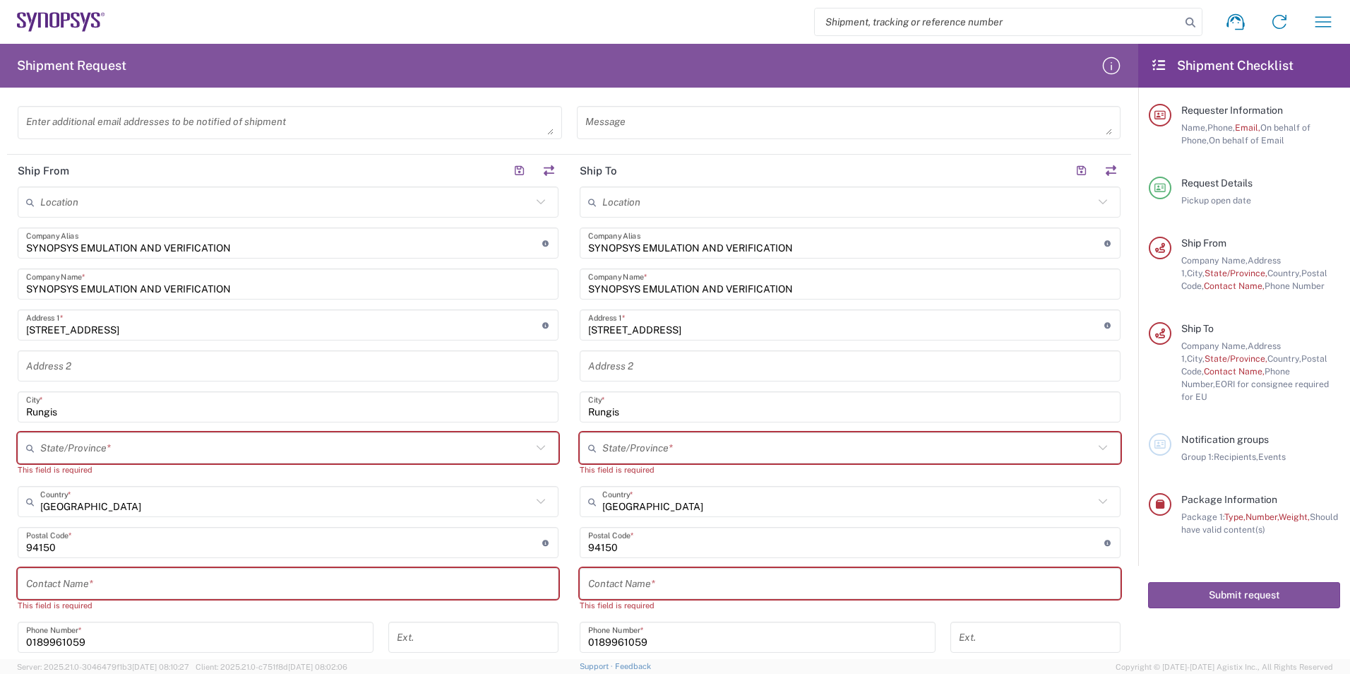
scroll to position [494, 0]
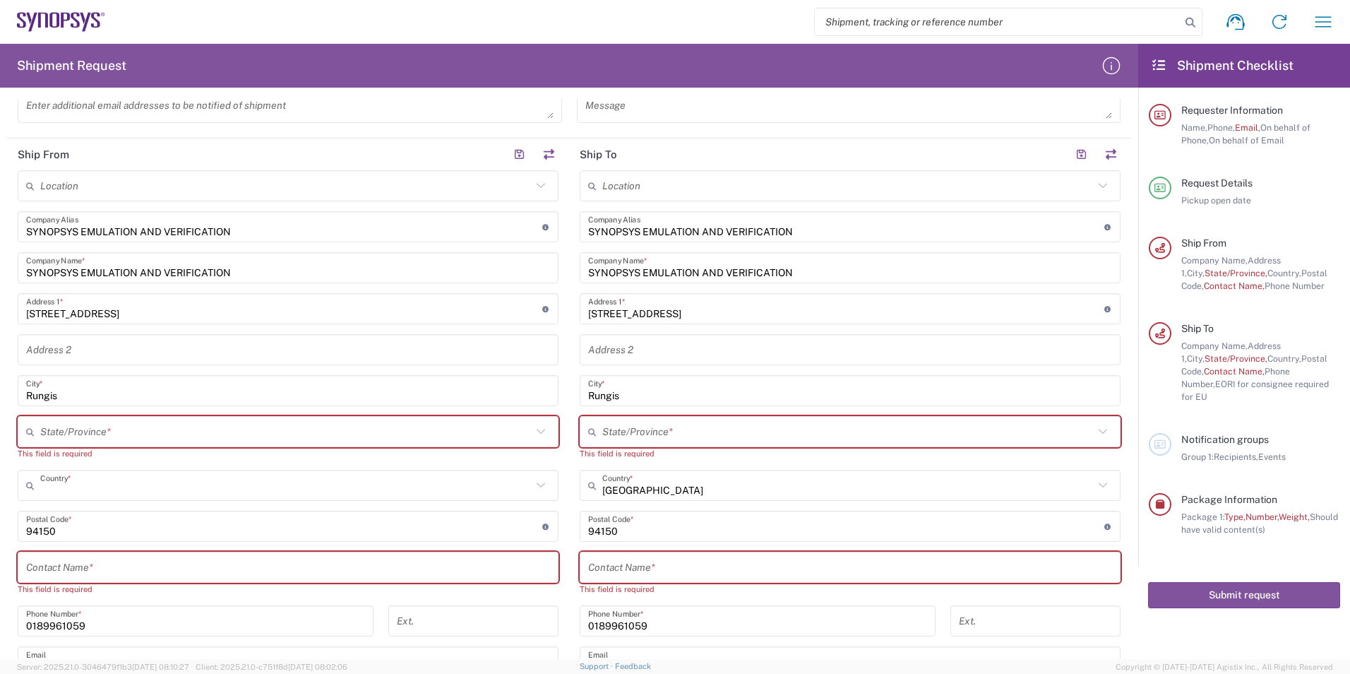
click at [284, 492] on input "text" at bounding box center [285, 485] width 491 height 25
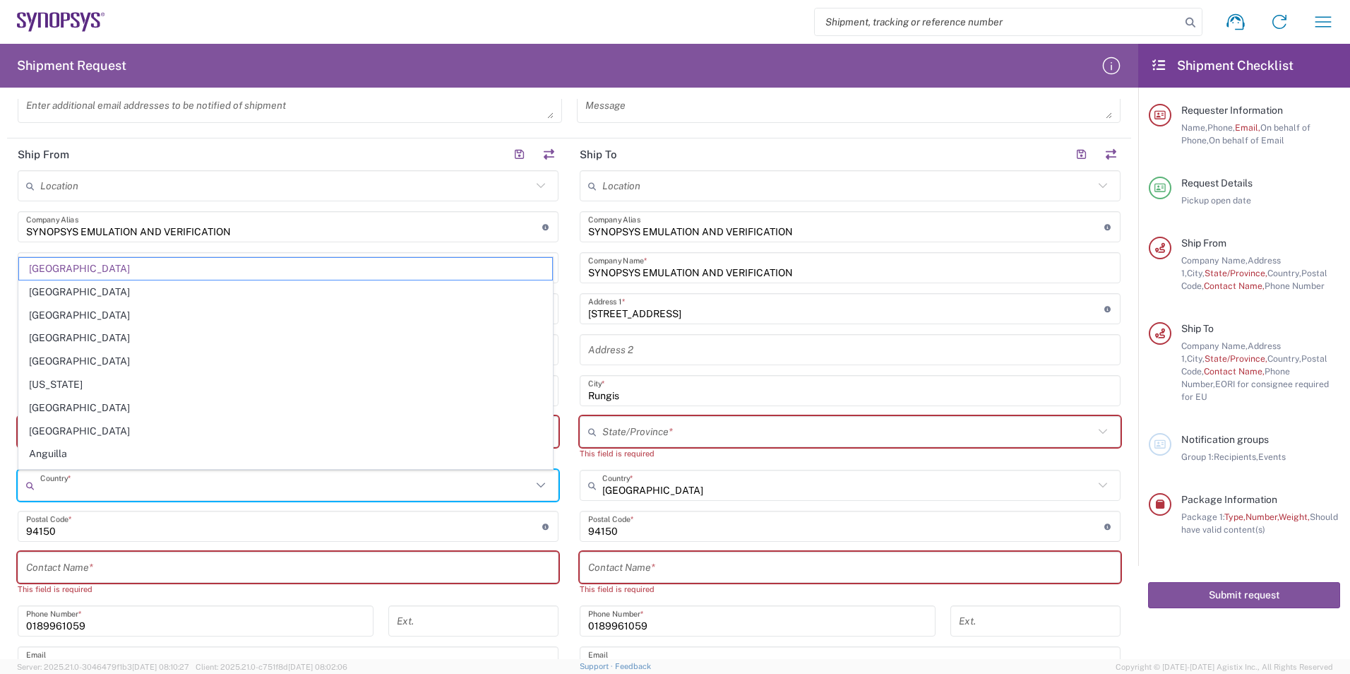
type input "[GEOGRAPHIC_DATA]"
type input "[EMAIL_ADDRESS][DOMAIN_NAME]"
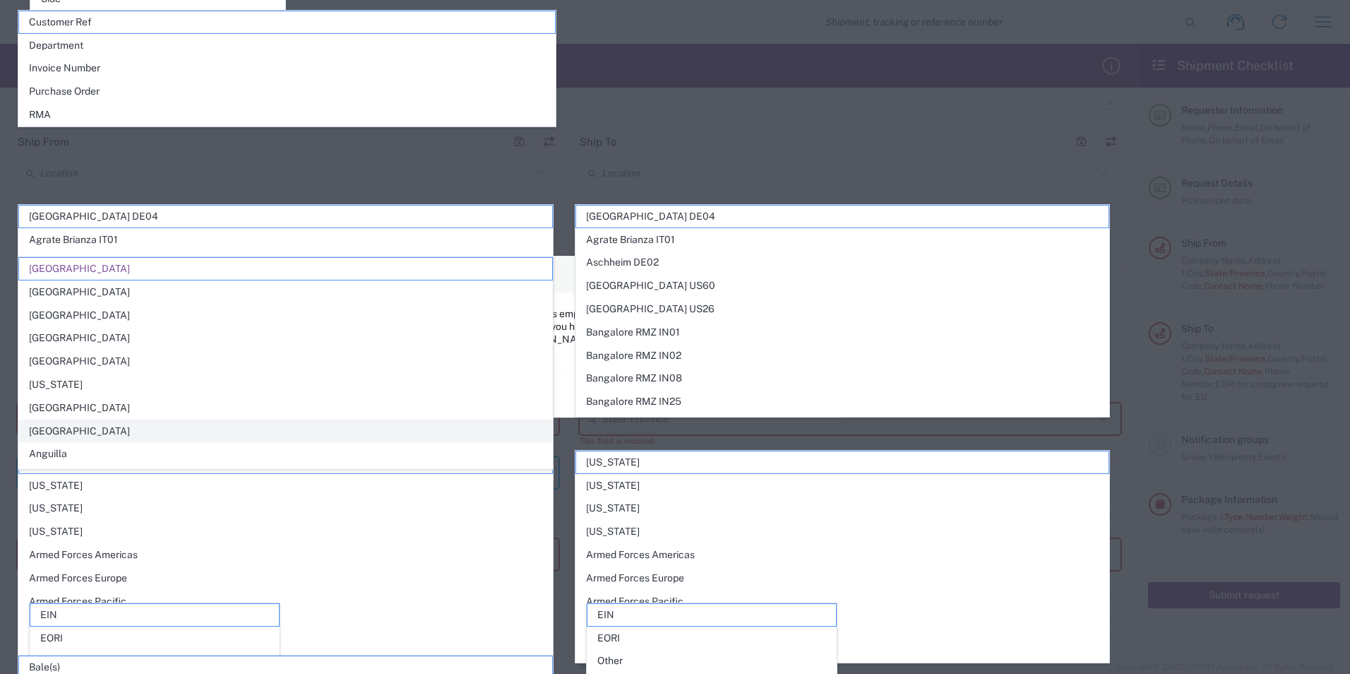
scroll to position [625, 0]
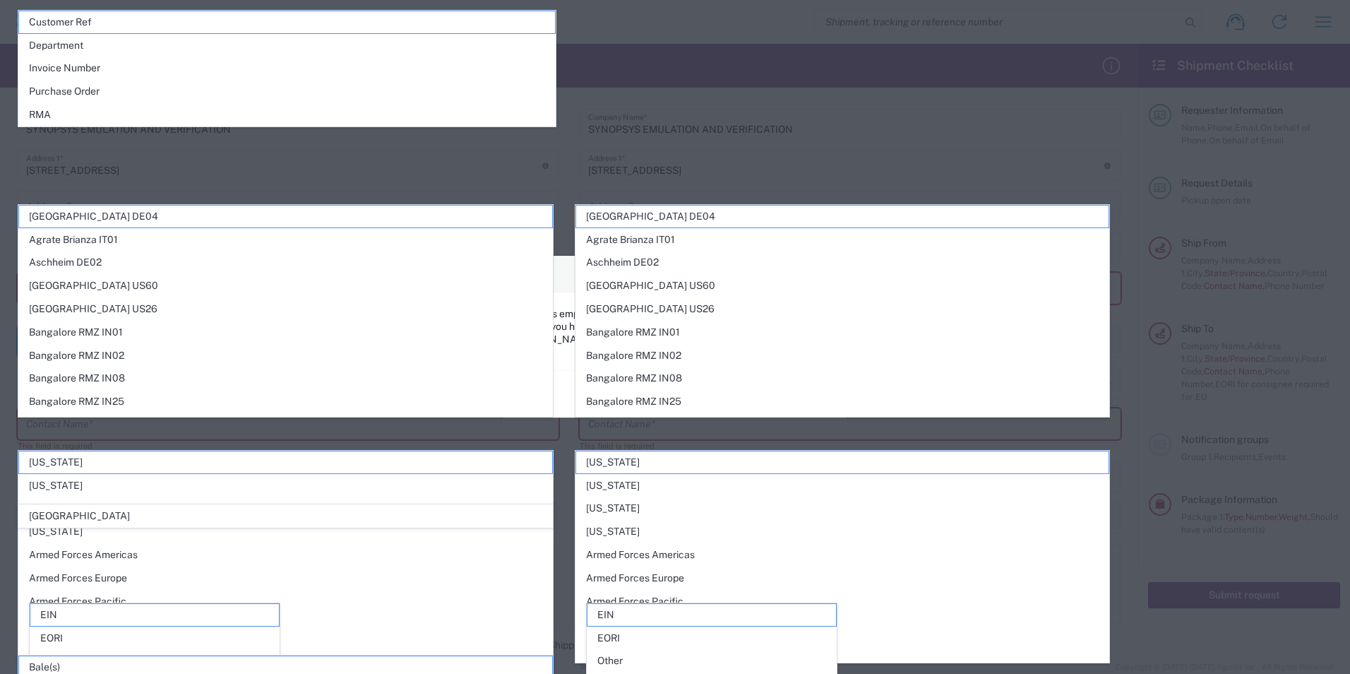
click at [1199, 313] on div "Email Synopsys employees should book requests using Desktop Shipping Form. If y…" at bounding box center [675, 337] width 1350 height 674
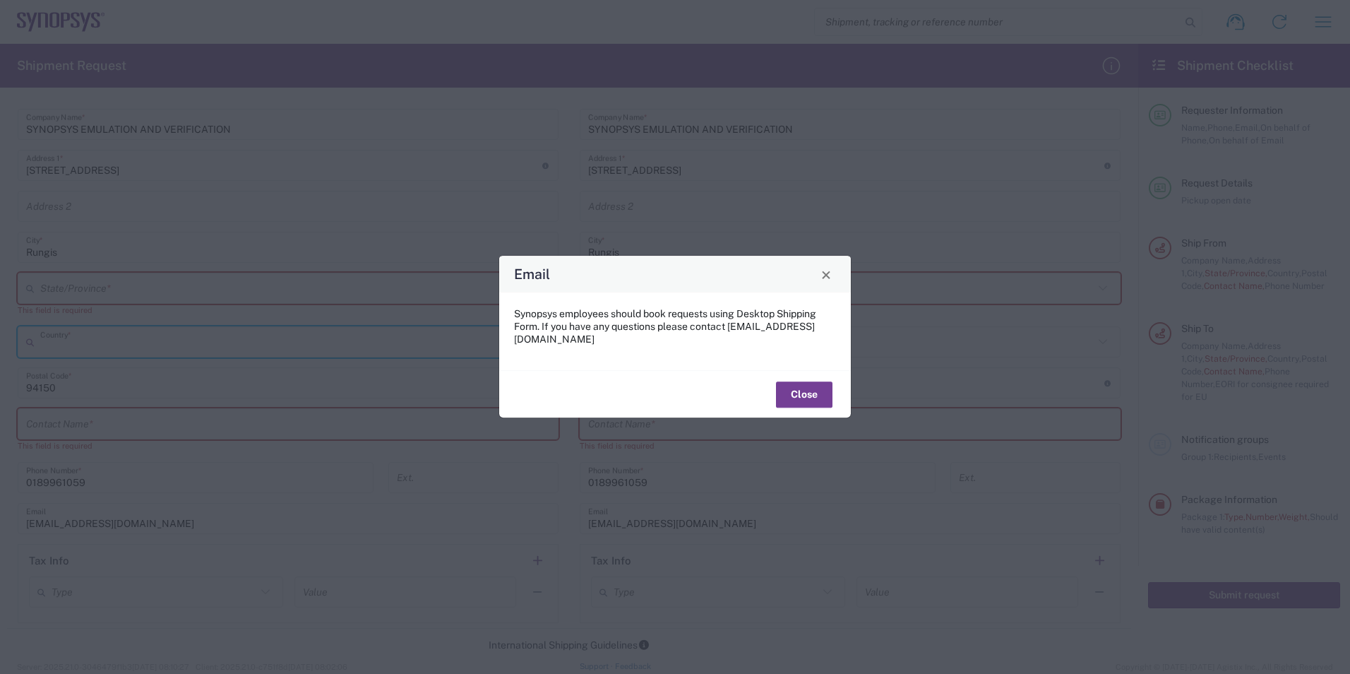
click at [788, 390] on button "Close" at bounding box center [804, 394] width 56 height 26
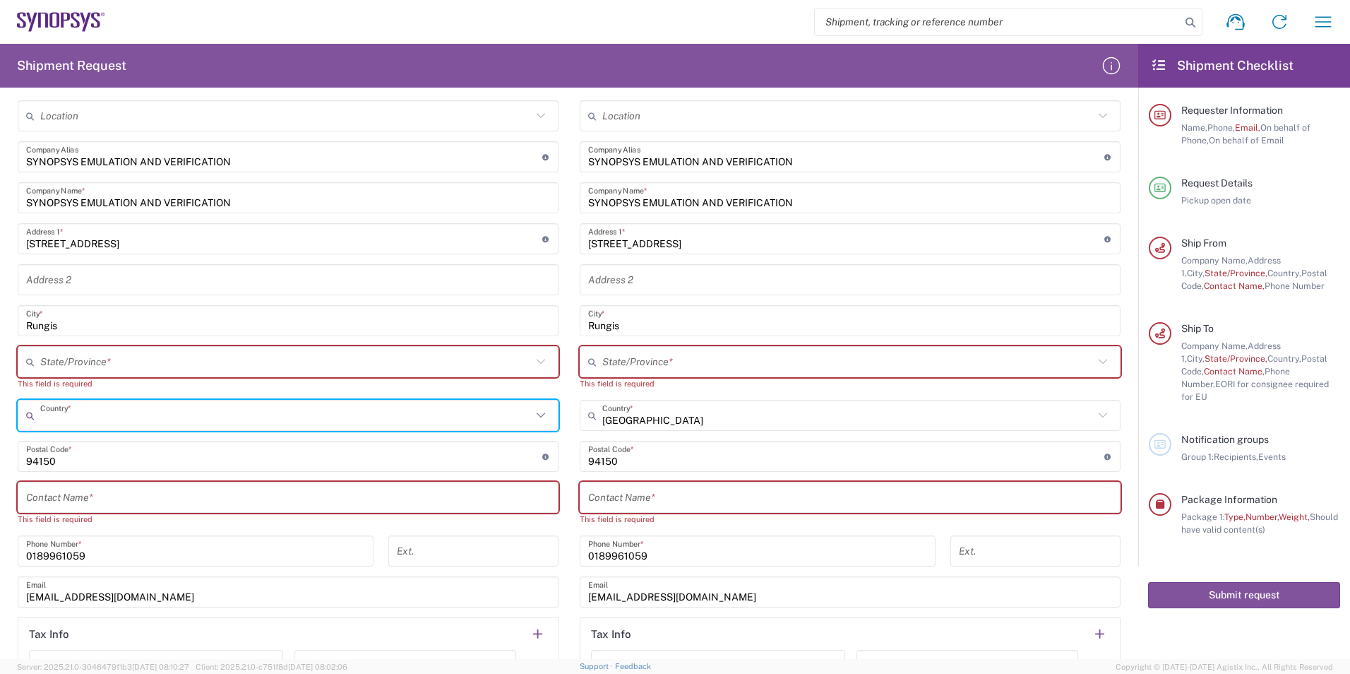
scroll to position [567, 0]
click at [124, 349] on input "text" at bounding box center [285, 359] width 491 height 25
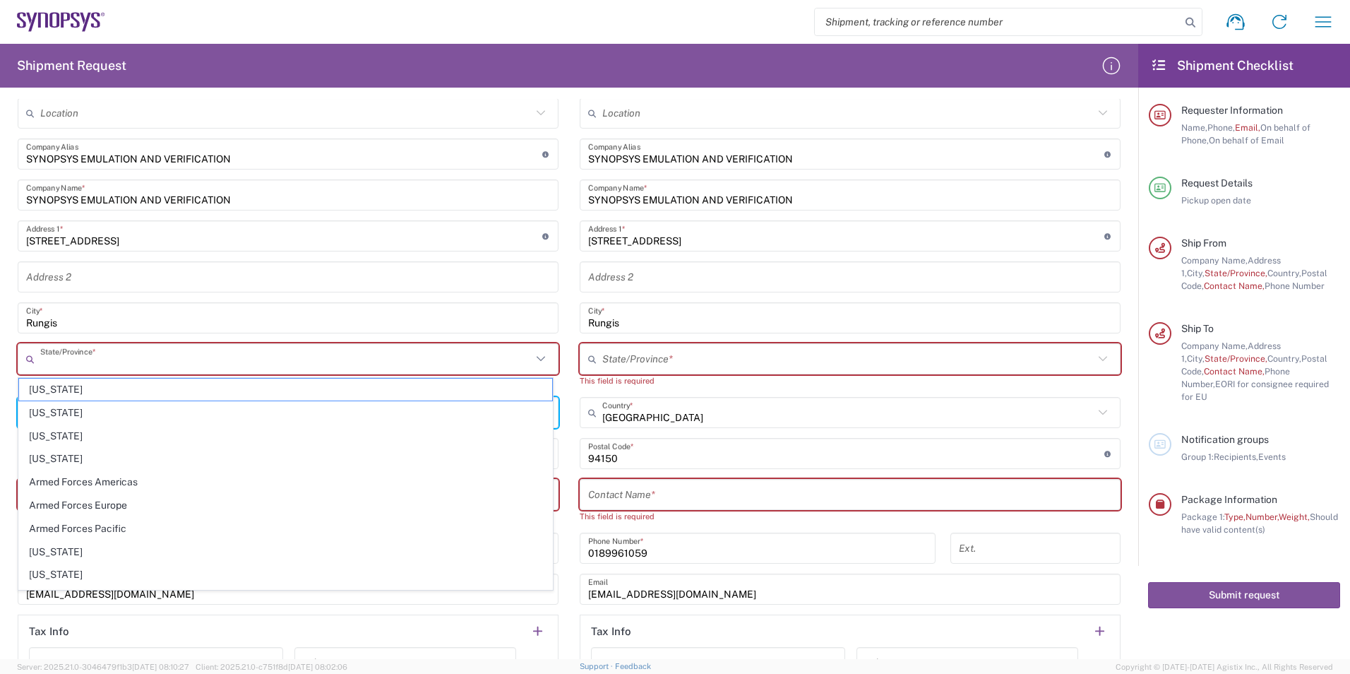
click at [125, 340] on div "Location [GEOGRAPHIC_DATA] DE04 Agrate Brianza IT01 [GEOGRAPHIC_DATA] DE02 [GEO…" at bounding box center [288, 395] width 541 height 596
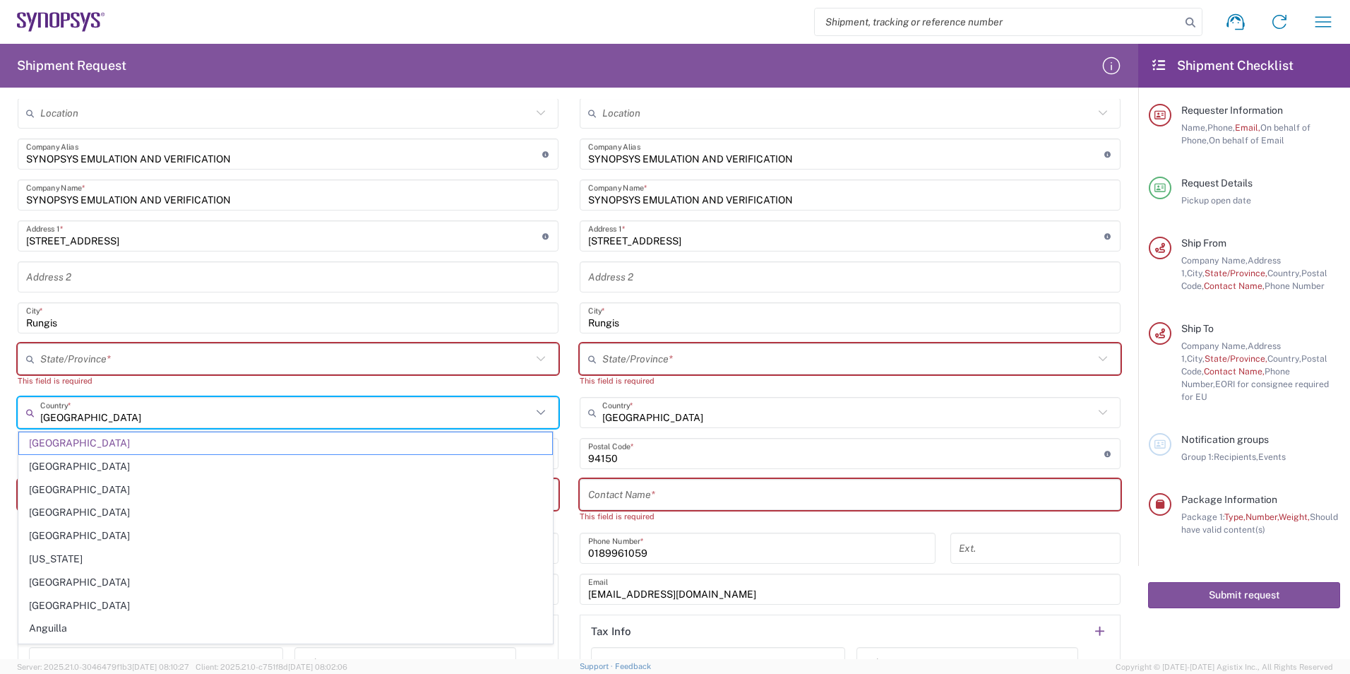
click at [126, 407] on input "[GEOGRAPHIC_DATA]" at bounding box center [285, 412] width 491 height 25
type input "United Statesfr"
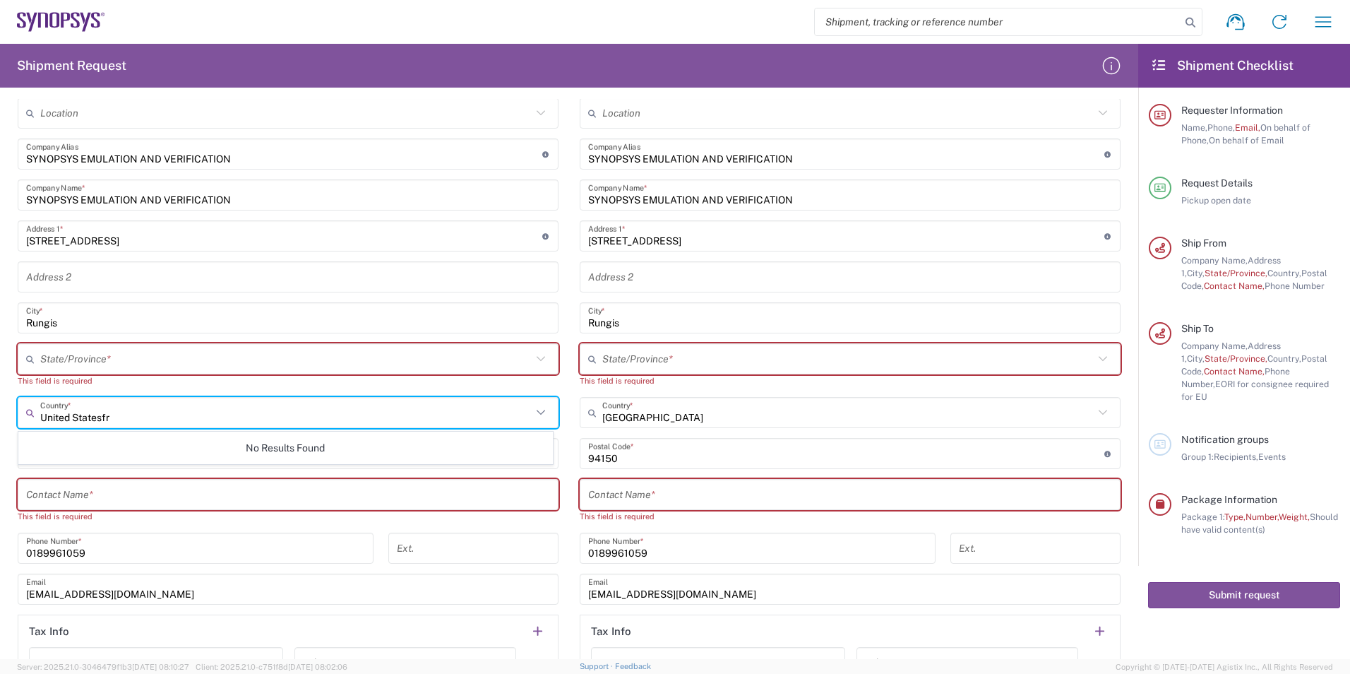
drag, startPoint x: 66, startPoint y: 417, endPoint x: 0, endPoint y: 409, distance: 66.8
click at [0, 410] on html "Shipment request Shipment tracking Employee non-product shipment request My shi…" at bounding box center [675, 337] width 1350 height 674
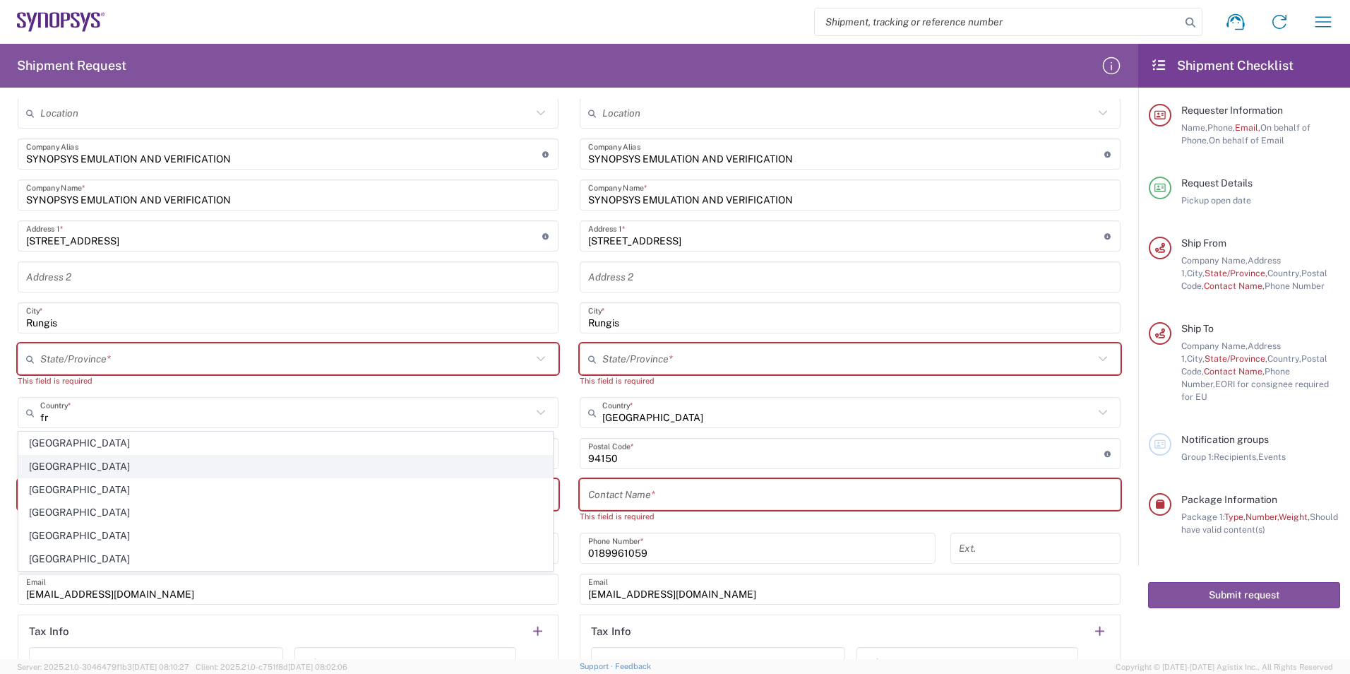
click at [54, 471] on span "[GEOGRAPHIC_DATA]" at bounding box center [285, 466] width 533 height 22
type input "[GEOGRAPHIC_DATA]"
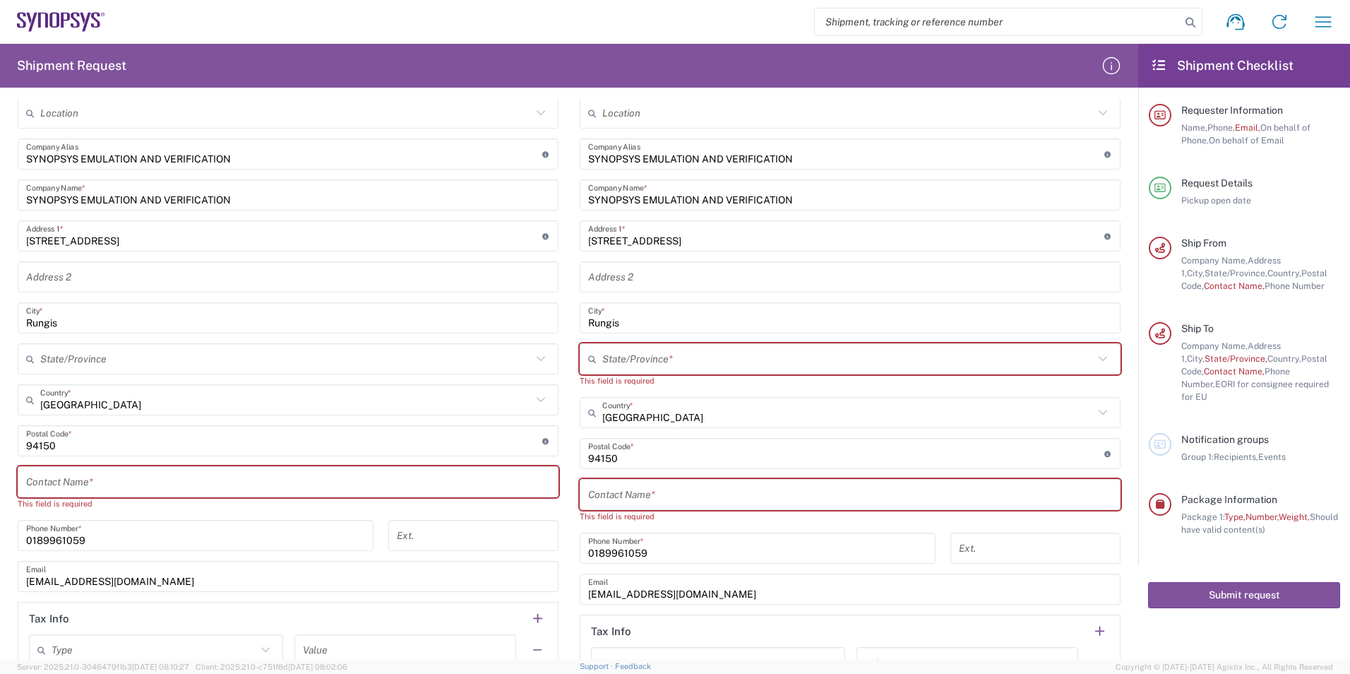
click at [527, 510] on div "Location [GEOGRAPHIC_DATA] DE04 Agrate Brianza IT01 [GEOGRAPHIC_DATA] DE02 [GEO…" at bounding box center [288, 388] width 541 height 583
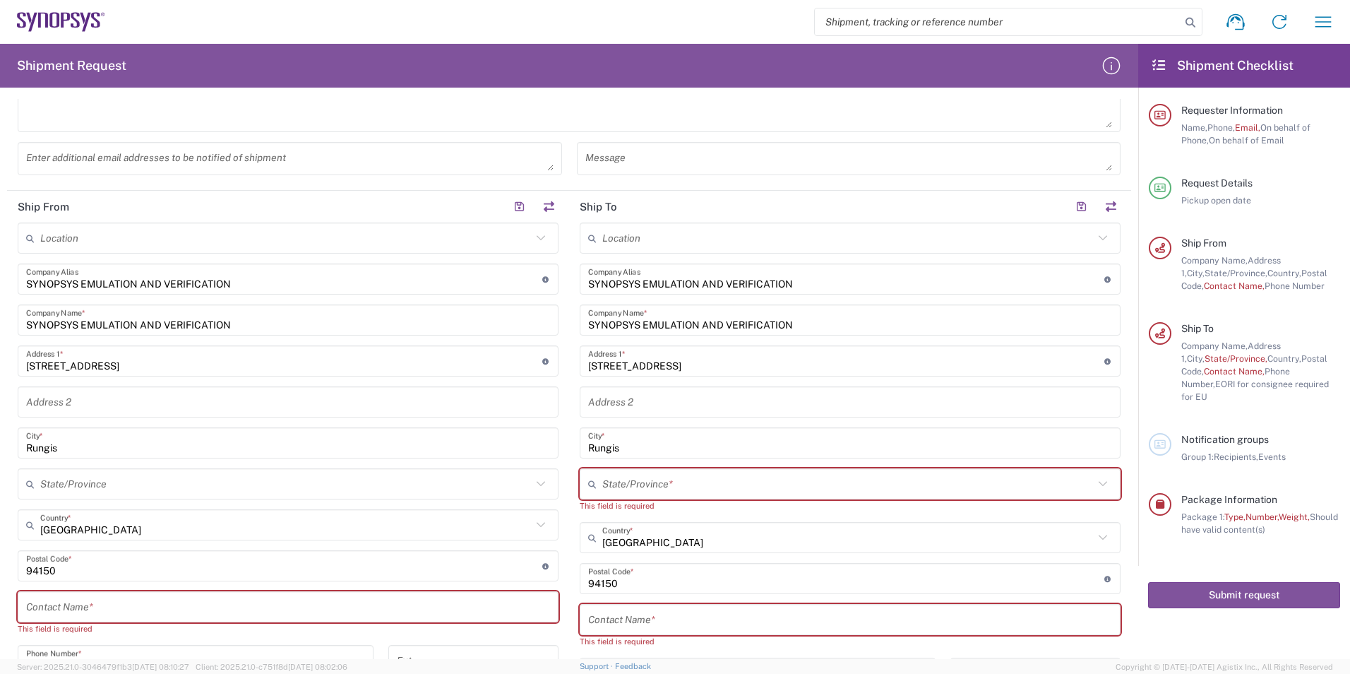
scroll to position [355, 0]
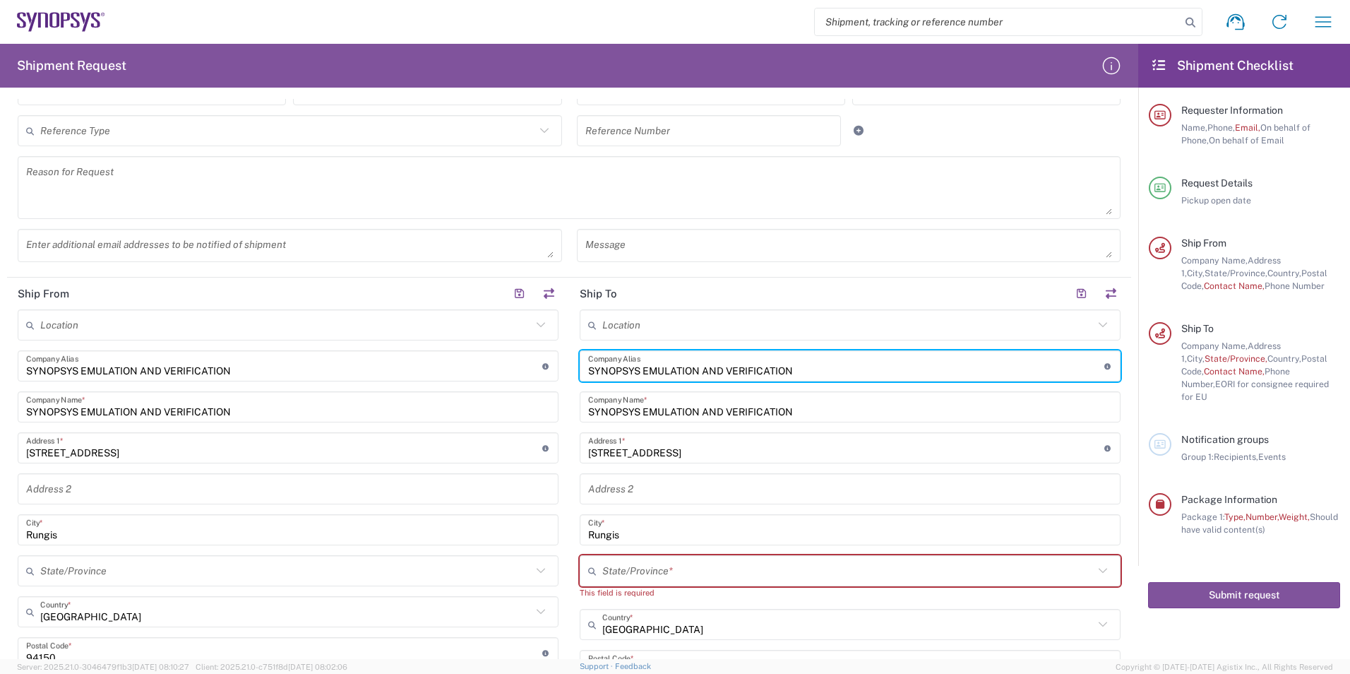
drag, startPoint x: 830, startPoint y: 364, endPoint x: 544, endPoint y: 349, distance: 285.6
click at [544, 349] on div "Ship From Location [GEOGRAPHIC_DATA] DE04 Agrate Brianza IT01 [GEOGRAPHIC_DATA]…" at bounding box center [569, 593] width 1124 height 633
paste input "JPC CONNECTIVITY INC C/O CHIN HUA EXPRESS CO., LTD"
type input "JPC CONNECTIVITY INC C/O CHIN HUA EXPRESS CO., LTD"
drag, startPoint x: 890, startPoint y: 369, endPoint x: 569, endPoint y: 354, distance: 320.9
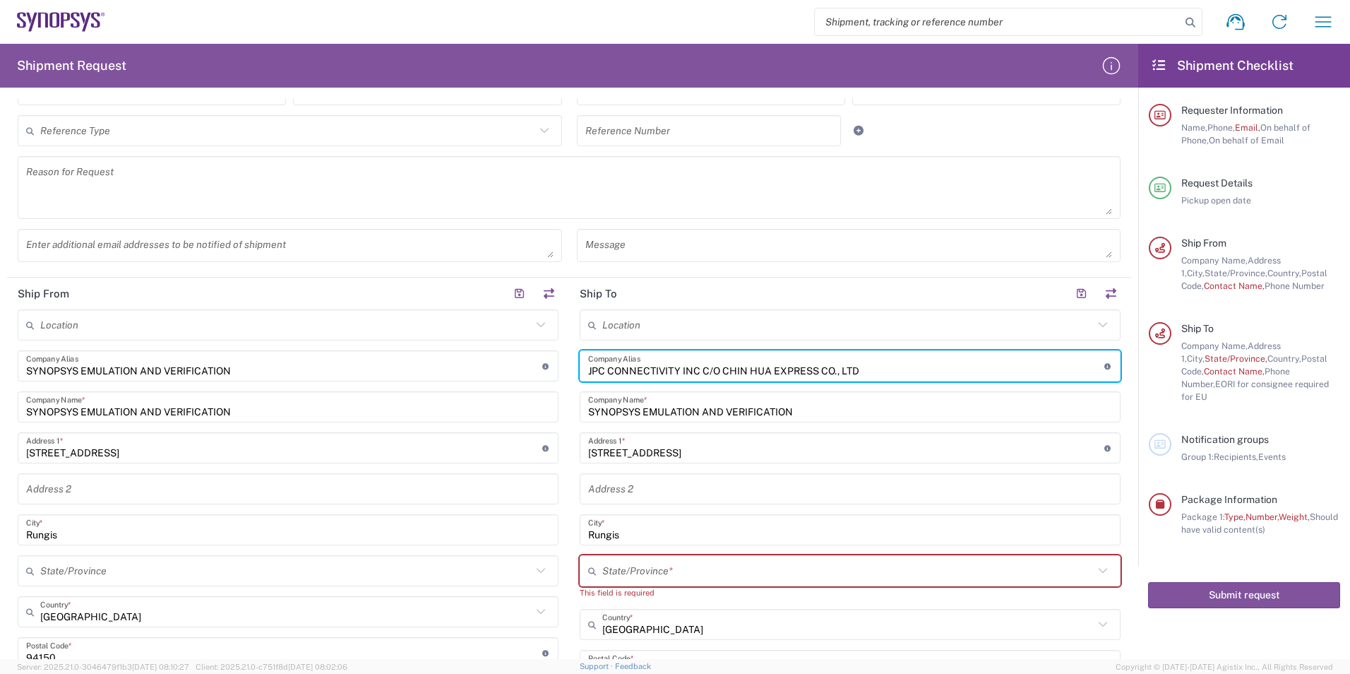
click at [569, 354] on main "Location [GEOGRAPHIC_DATA] DE04 Agrate Brianza IT01 [GEOGRAPHIC_DATA] DE02 [GEO…" at bounding box center [850, 607] width 562 height 596
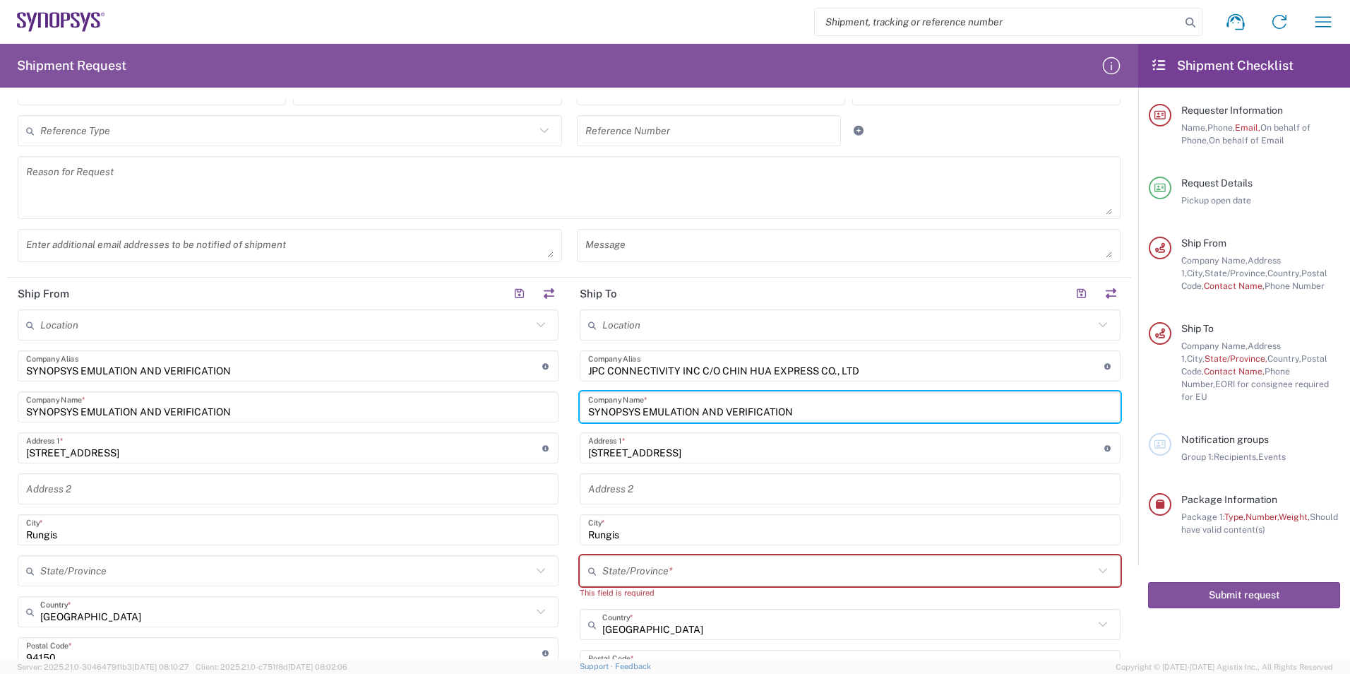
drag, startPoint x: 825, startPoint y: 414, endPoint x: 563, endPoint y: 386, distance: 262.7
click at [569, 386] on main "Location [GEOGRAPHIC_DATA] DE04 Agrate Brianza IT01 [GEOGRAPHIC_DATA] DE02 [GEO…" at bounding box center [850, 607] width 562 height 596
paste input "JPC CONNECTIVITY INC C/O CHIN HUA EXPRESS CO., LTD"
type input "JPC CONNECTIVITY INC C/O CHIN HUA EXPRESS CO., LTD"
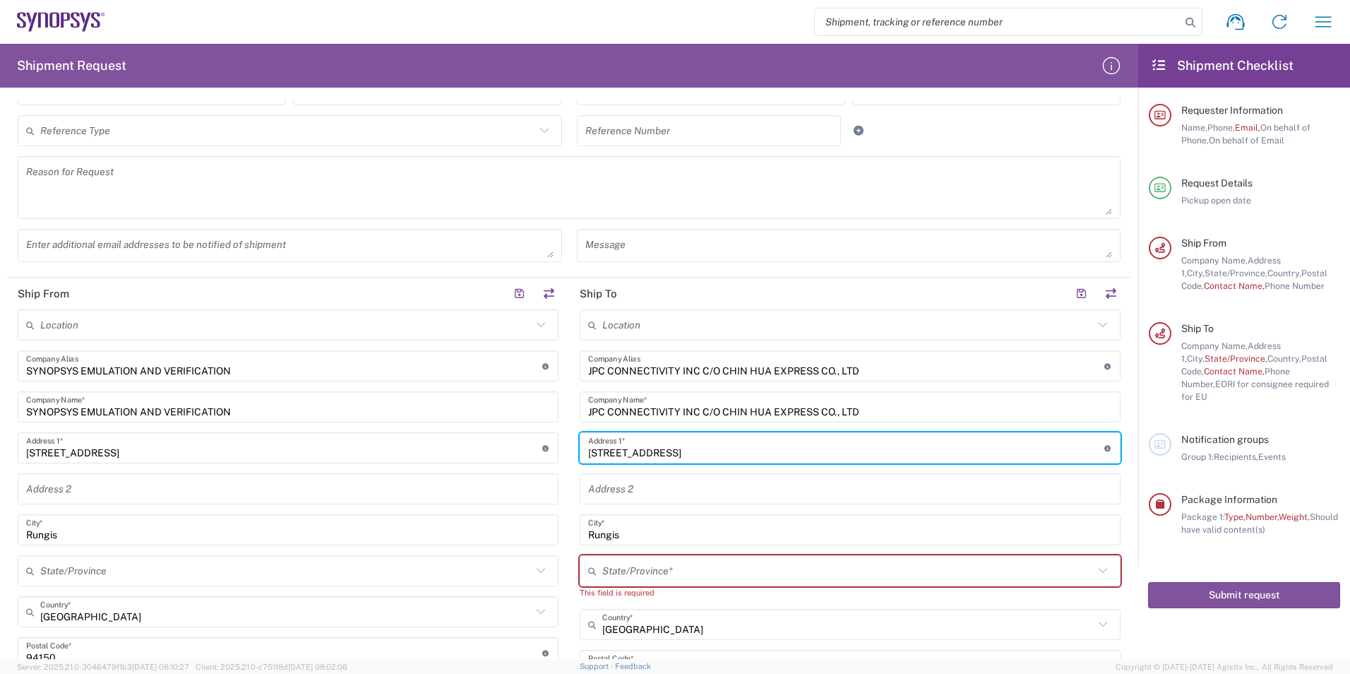
drag, startPoint x: 691, startPoint y: 450, endPoint x: 537, endPoint y: 433, distance: 154.8
click at [537, 433] on div "Ship From Location [GEOGRAPHIC_DATA] DE04 Agrate Brianza IT01 [GEOGRAPHIC_DATA]…" at bounding box center [569, 593] width 1124 height 633
paste input "Lot 744B,745-747,750-752,754-757(parts) DD117, [GEOGRAPHIC_DATA][PERSON_NAME]"
type input "Lot 744B,745-747,750-752,754-757(parts) DD117, [GEOGRAPHIC_DATA][PERSON_NAME]"
click at [738, 535] on input "Rungis" at bounding box center [850, 530] width 524 height 25
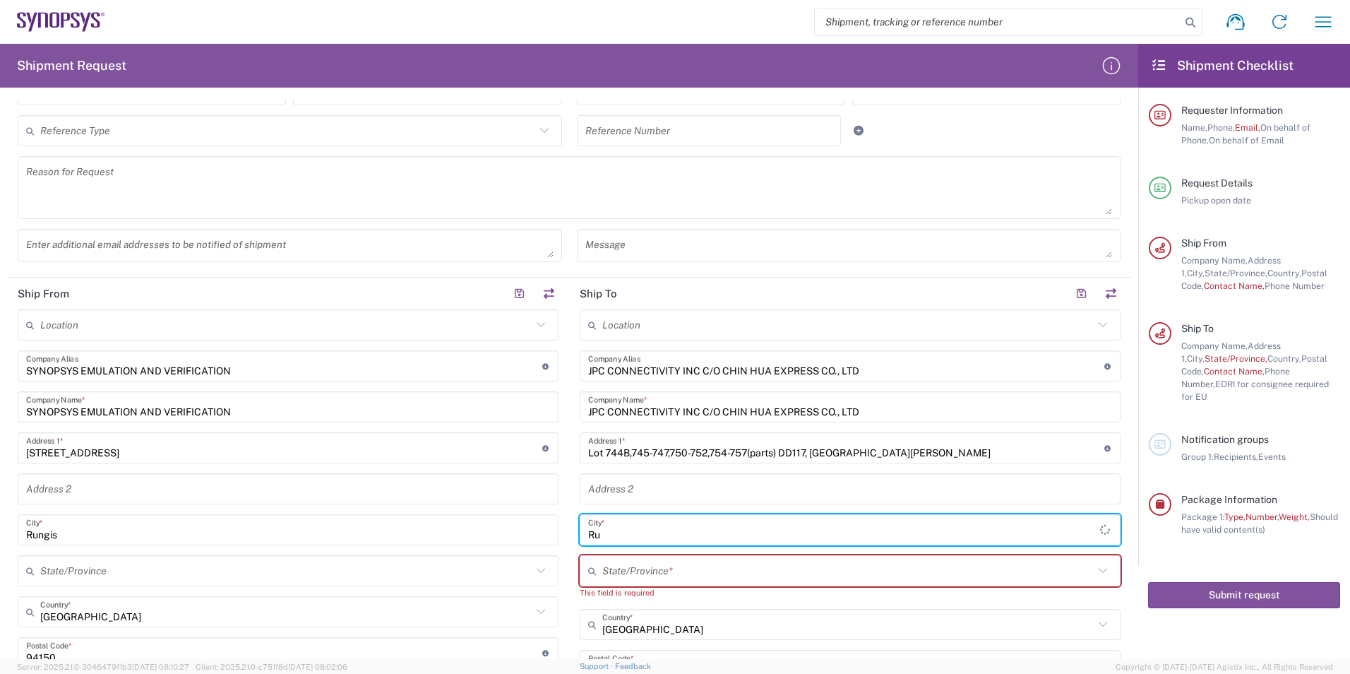
type input "R"
type input "hong"
click at [726, 633] on input "text" at bounding box center [847, 624] width 491 height 25
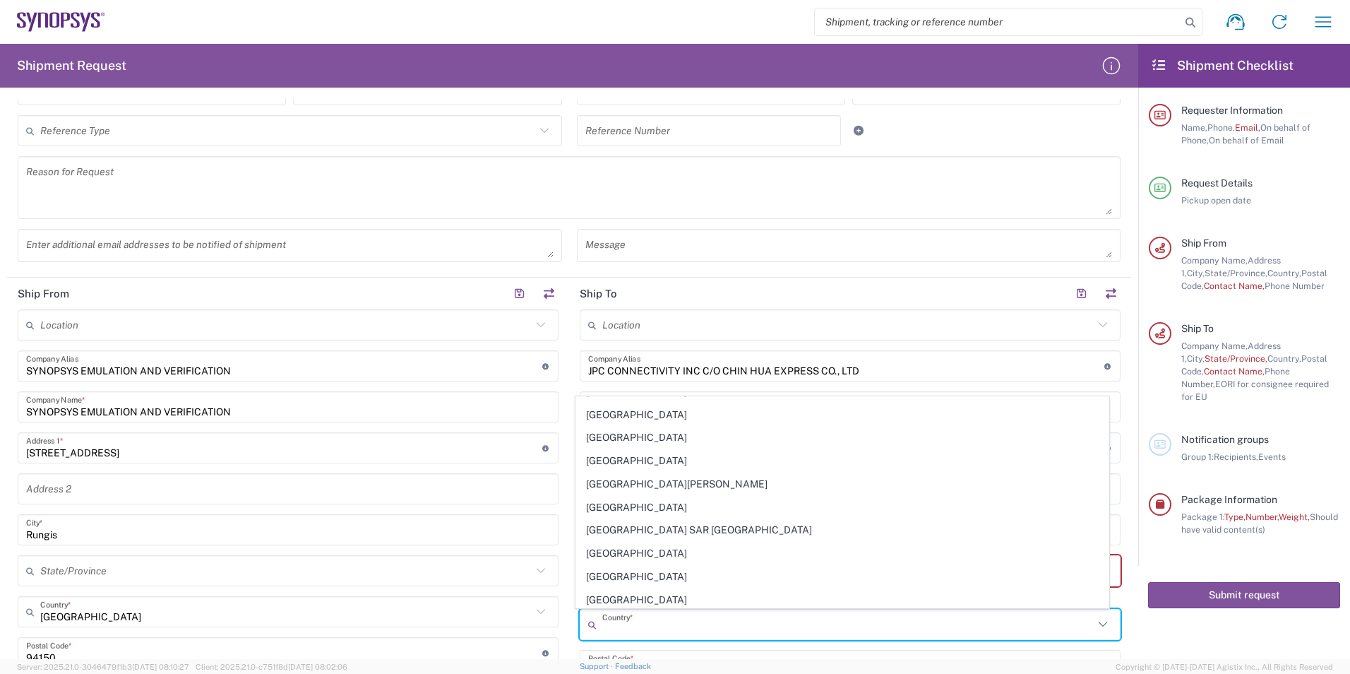
scroll to position [2189, 0]
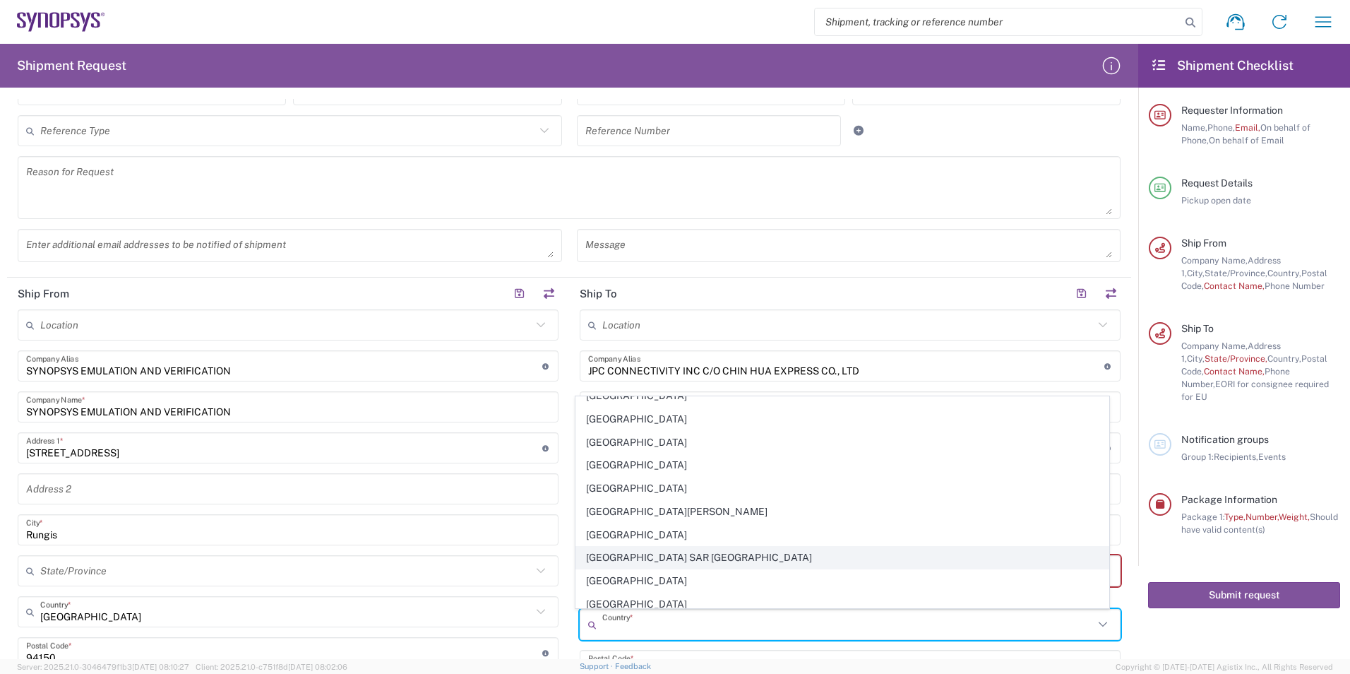
click at [597, 553] on span "[GEOGRAPHIC_DATA] SAR [GEOGRAPHIC_DATA]" at bounding box center [842, 557] width 533 height 22
type input "[GEOGRAPHIC_DATA] SAR [GEOGRAPHIC_DATA]"
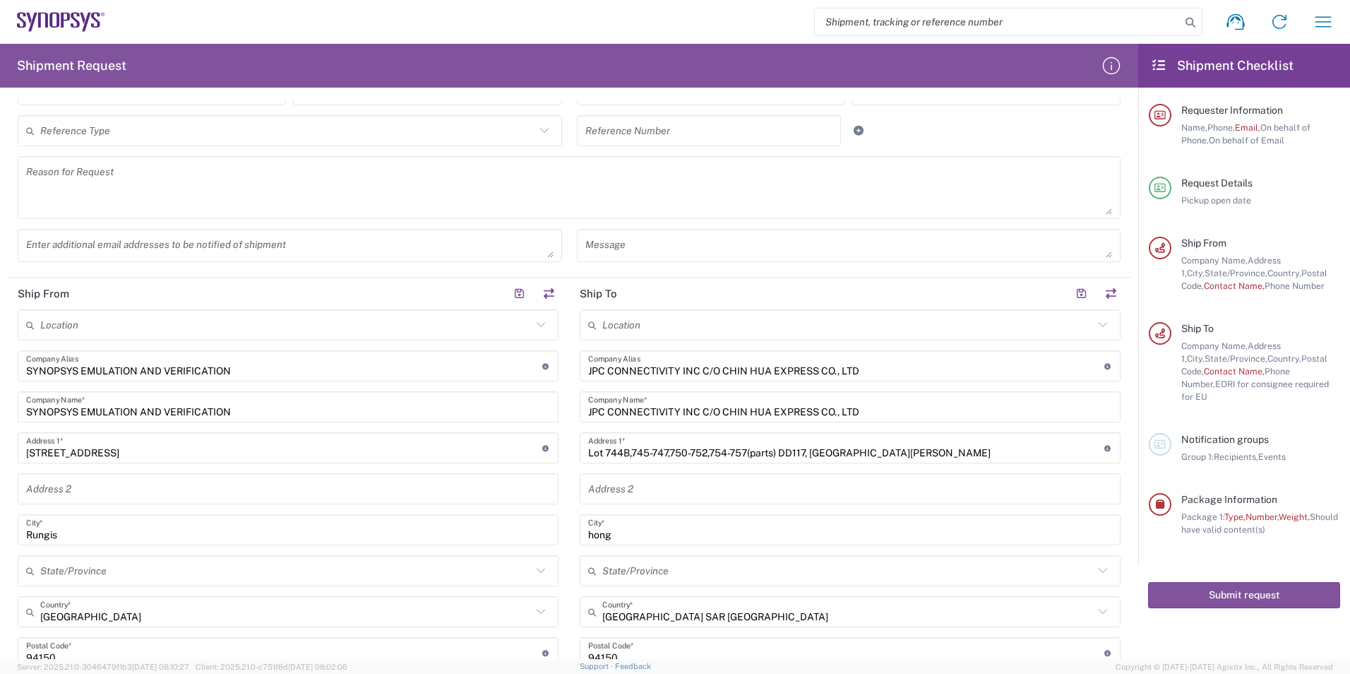
click at [648, 538] on input "hong" at bounding box center [850, 530] width 524 height 25
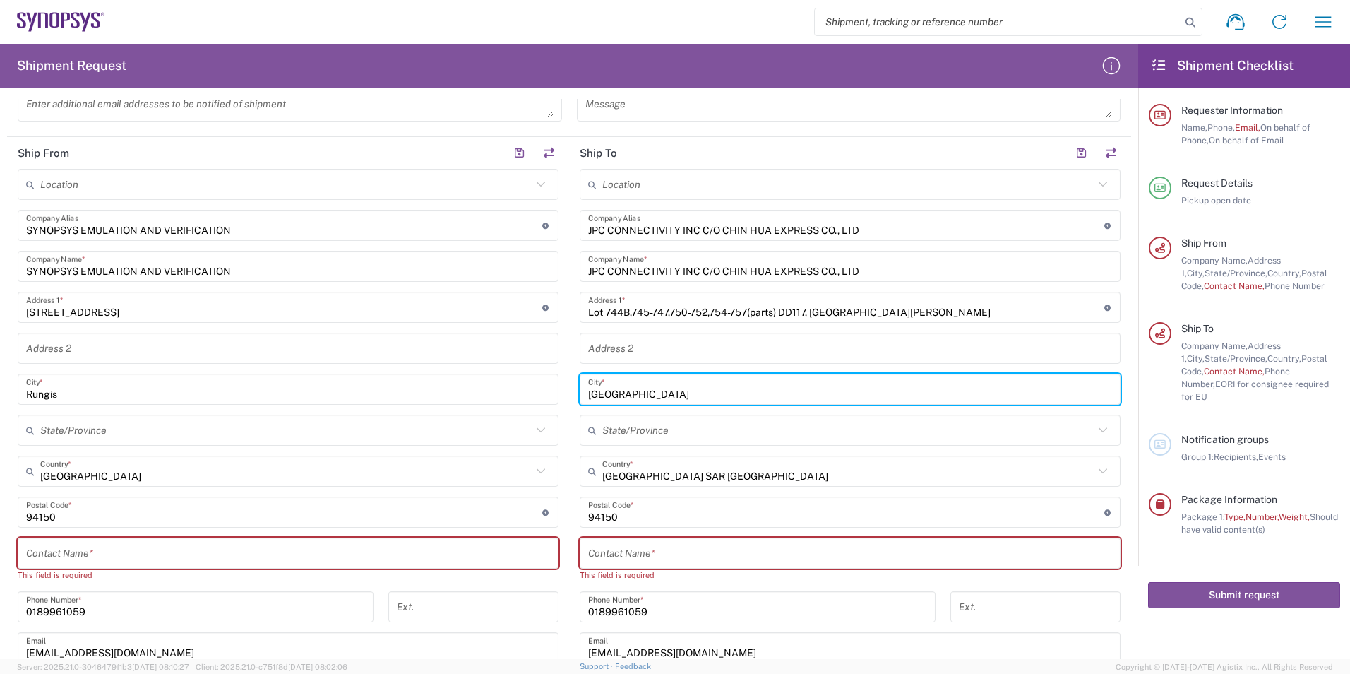
scroll to position [496, 0]
type input "[GEOGRAPHIC_DATA]"
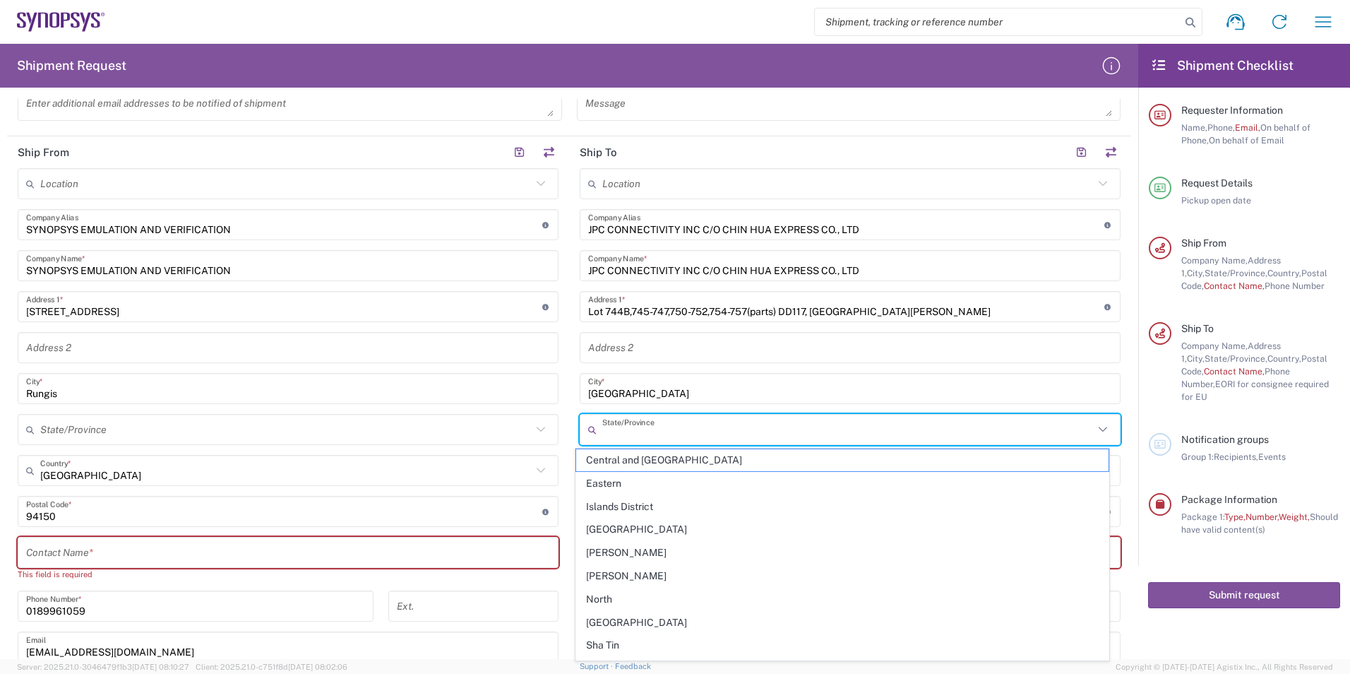
click at [774, 430] on input "text" at bounding box center [847, 429] width 491 height 25
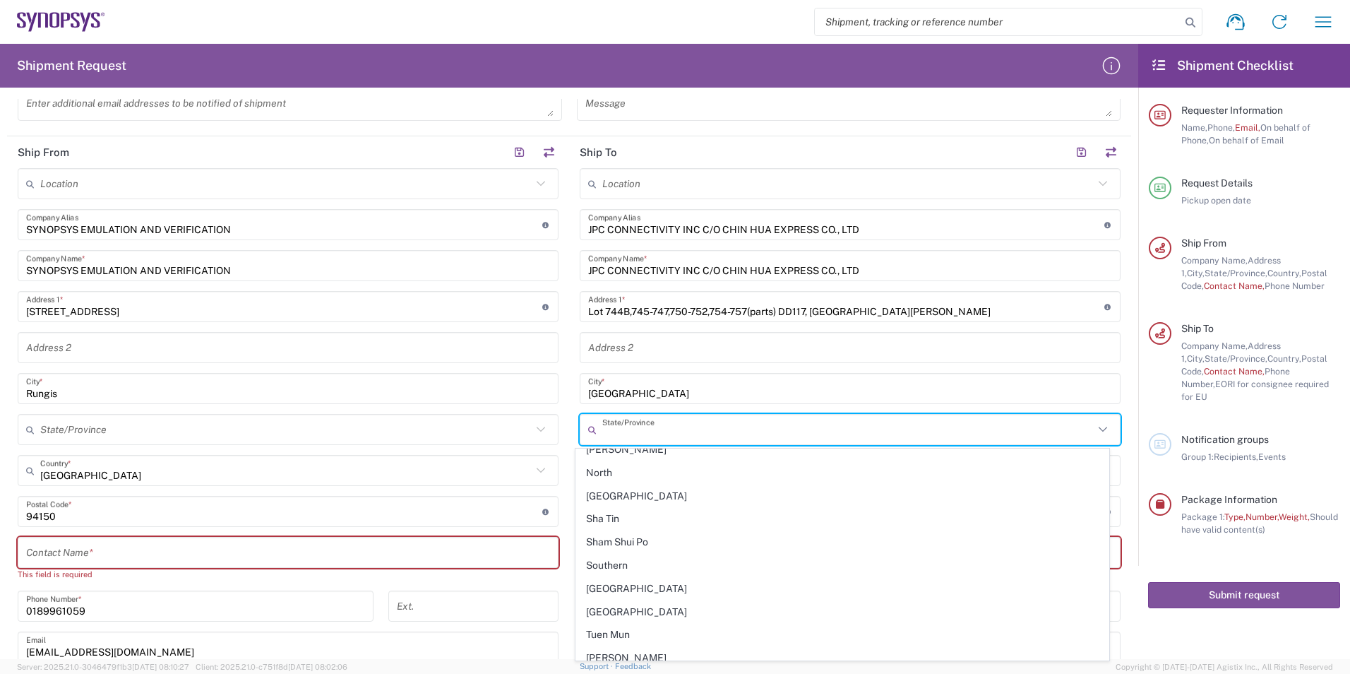
scroll to position [205, 0]
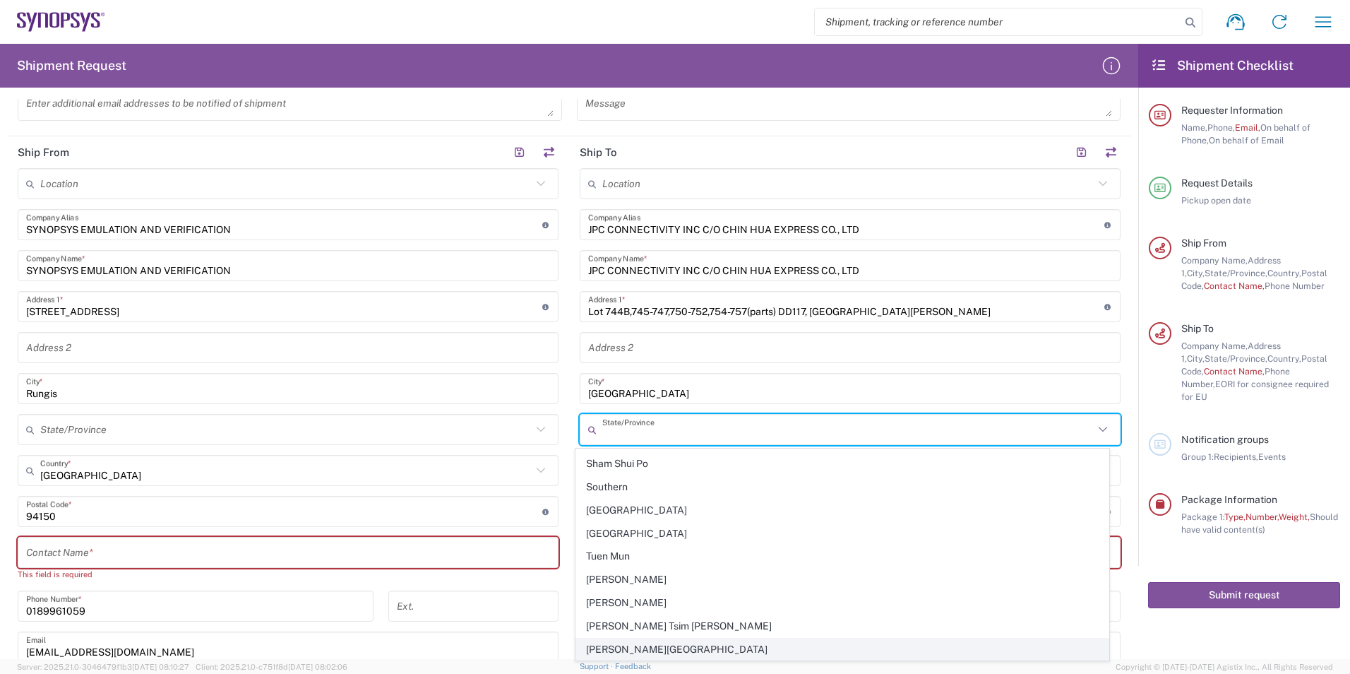
click at [623, 645] on span "[PERSON_NAME][GEOGRAPHIC_DATA]" at bounding box center [842, 649] width 533 height 22
type input "[PERSON_NAME][GEOGRAPHIC_DATA]"
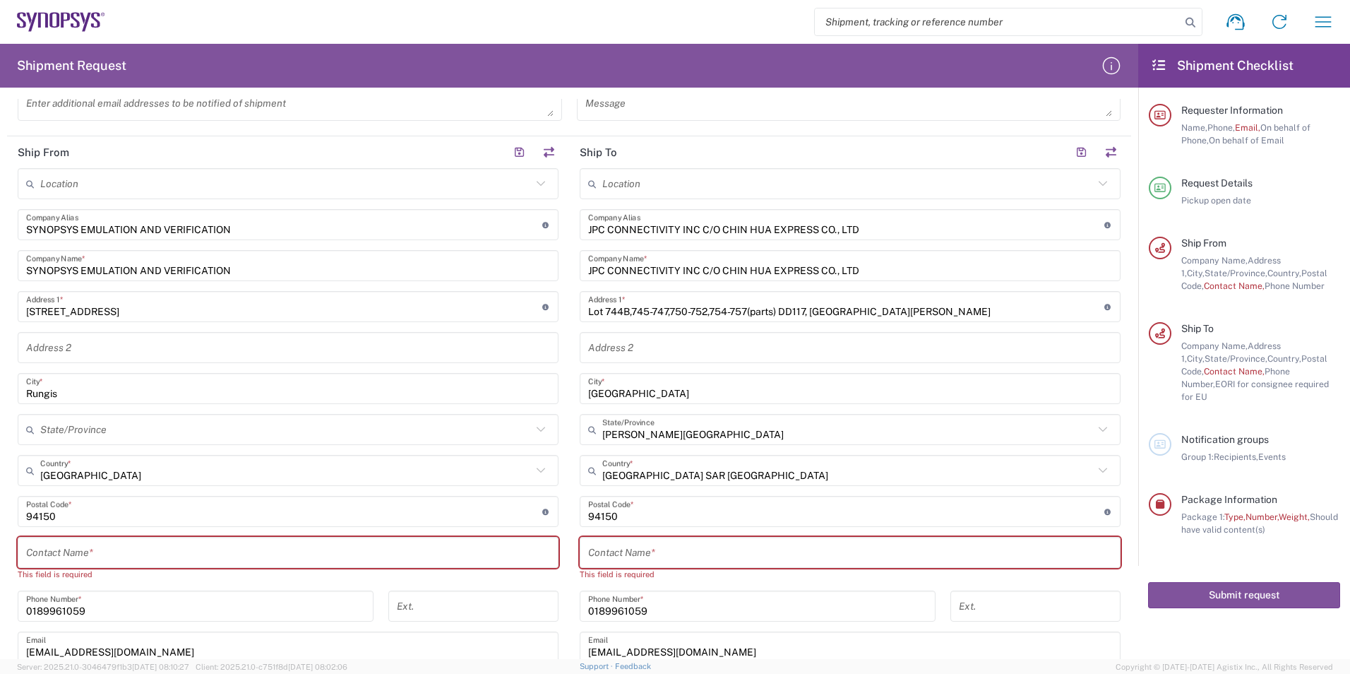
click at [962, 565] on div "Contact Name *" at bounding box center [850, 552] width 541 height 31
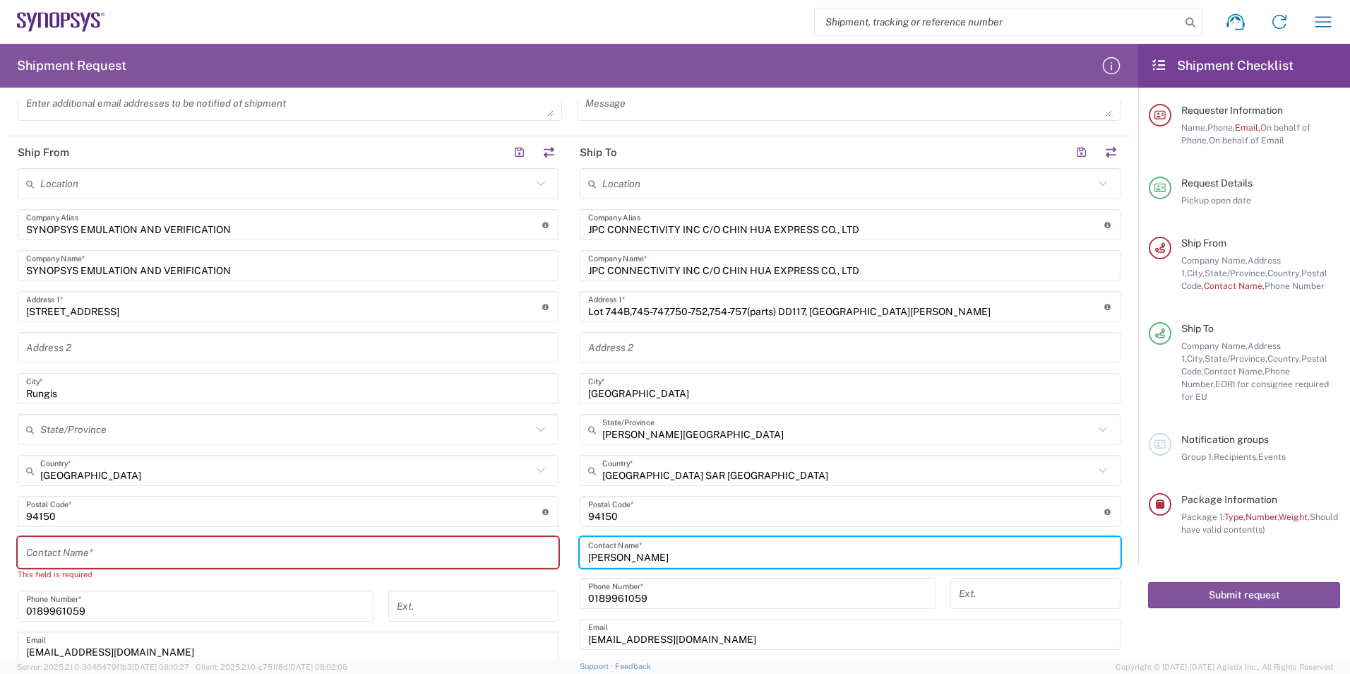
scroll to position [986, 0]
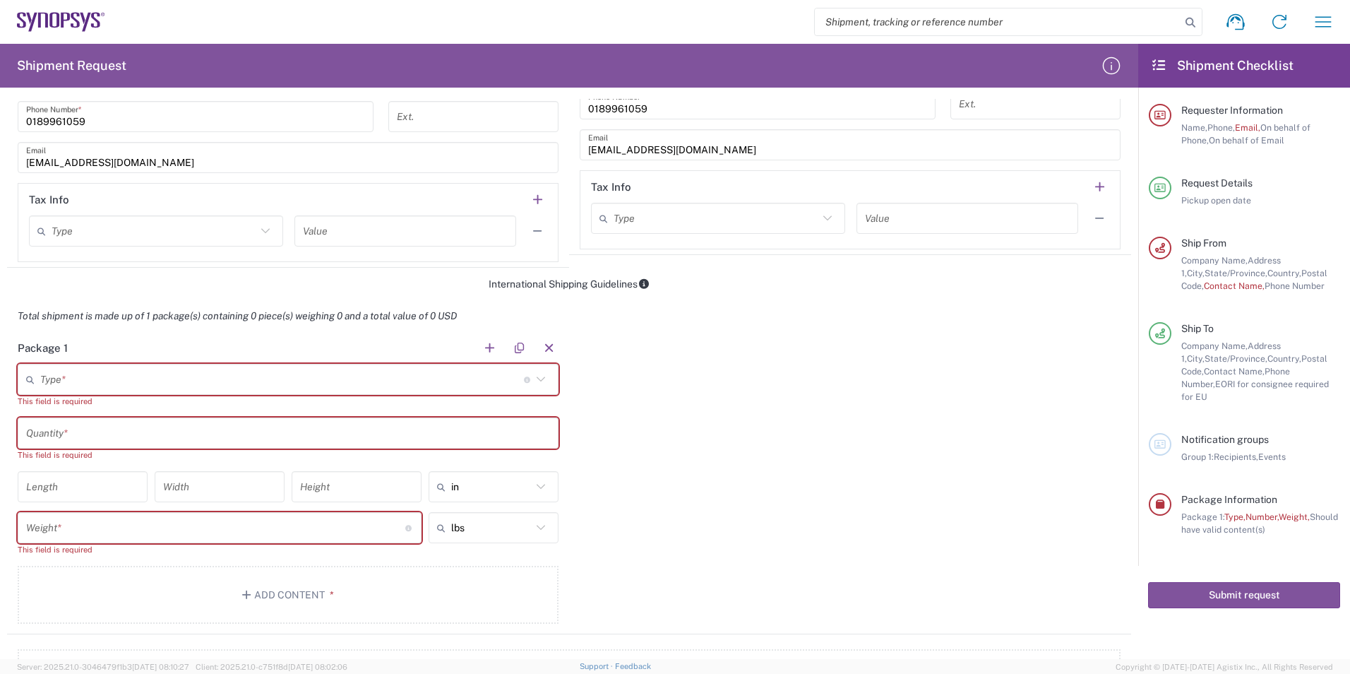
type input "[PERSON_NAME]"
click at [364, 383] on input "text" at bounding box center [282, 379] width 484 height 25
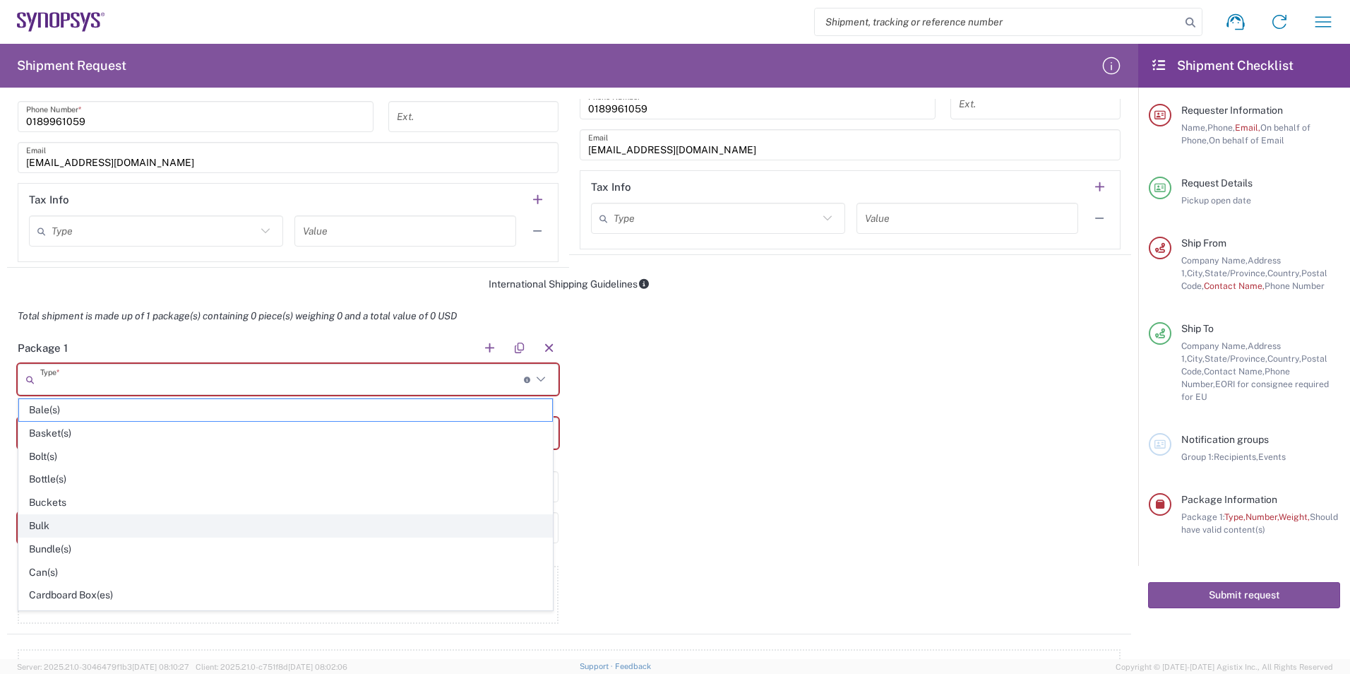
scroll to position [71, 0]
click at [81, 525] on span "Cardboard Box(es)" at bounding box center [285, 524] width 533 height 22
type input "Cardboard Box(es)"
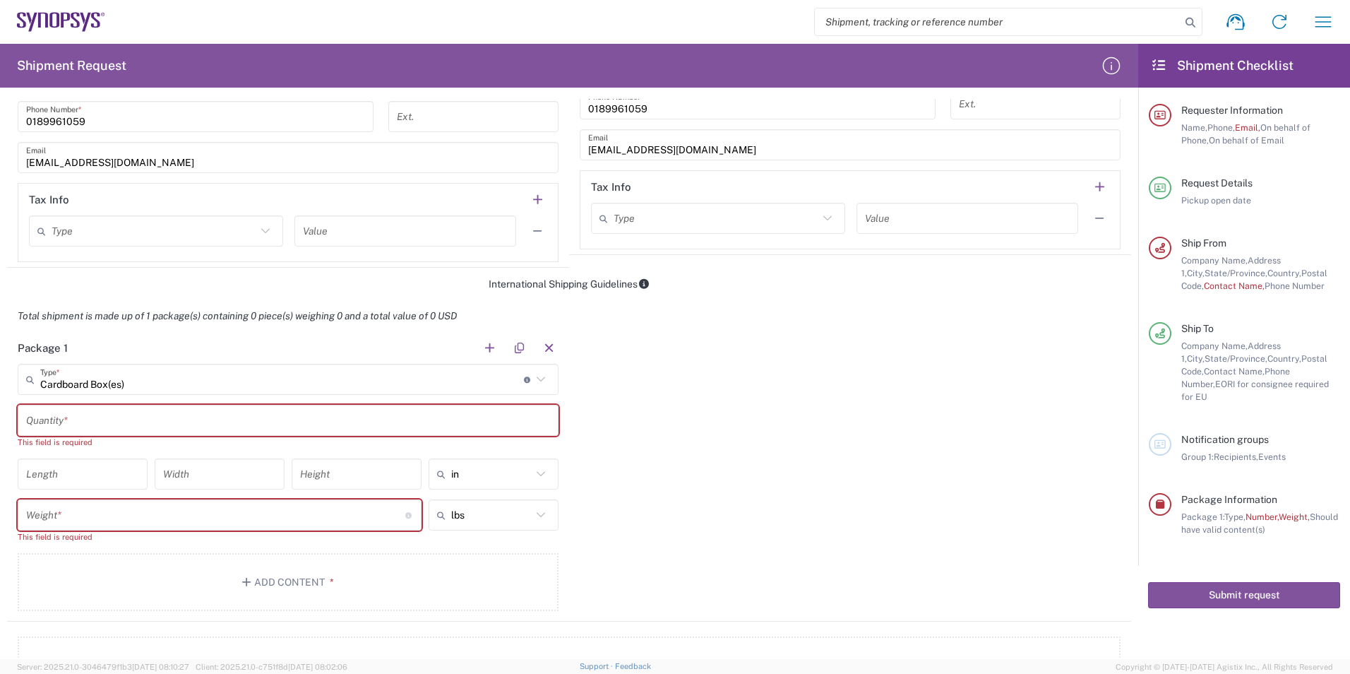
click at [210, 419] on input "text" at bounding box center [288, 420] width 524 height 25
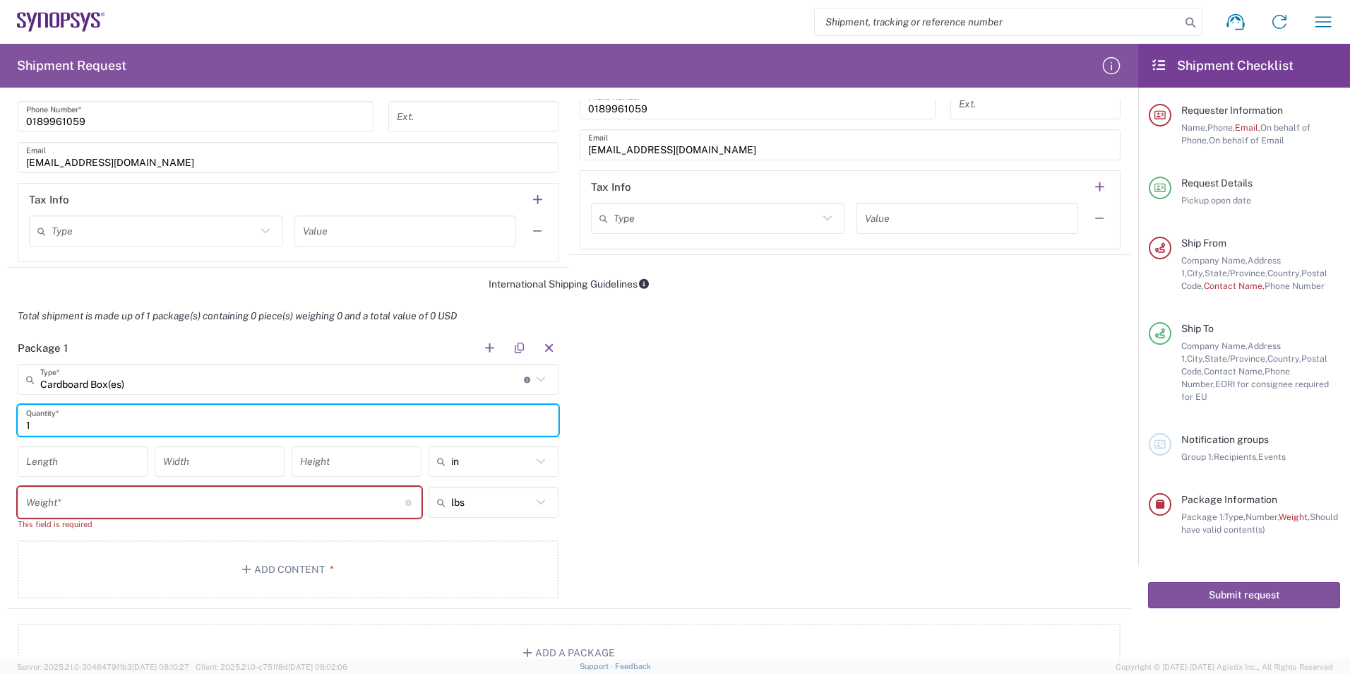
type input "1"
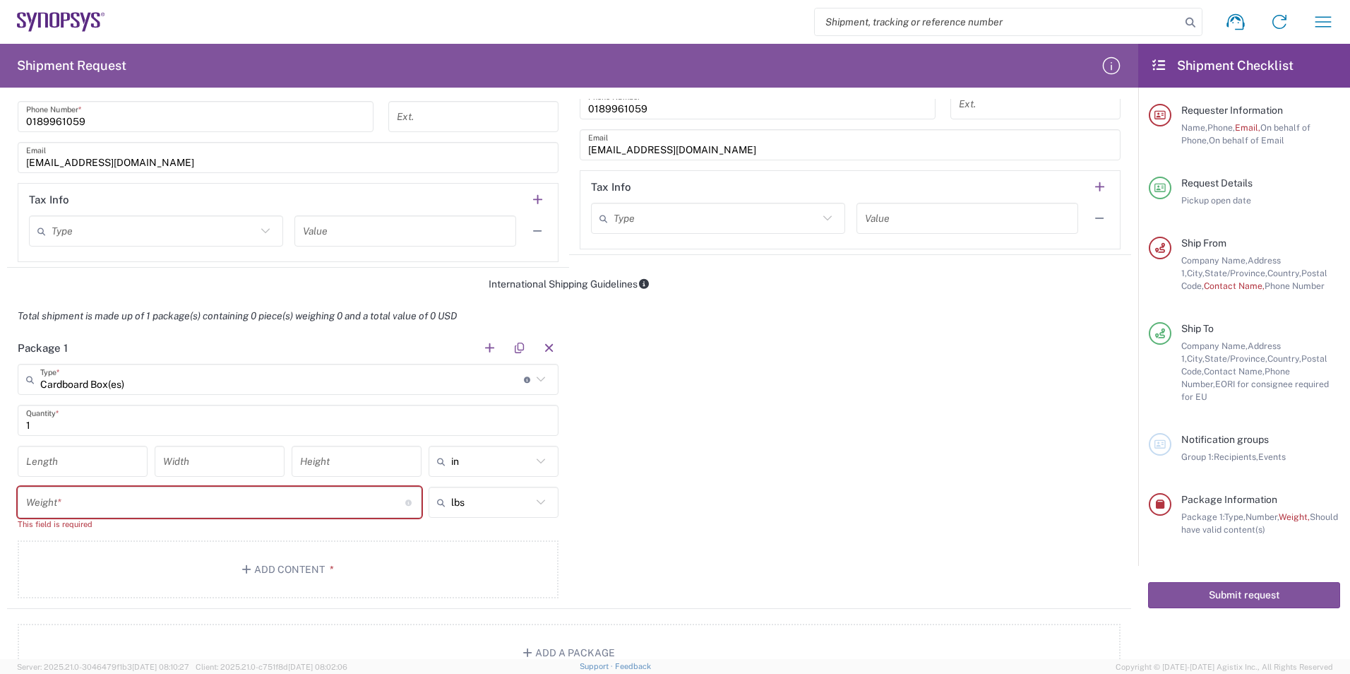
click at [532, 460] on icon at bounding box center [541, 461] width 18 height 18
click at [499, 518] on span "cm" at bounding box center [489, 515] width 126 height 22
type input "cm"
click at [104, 464] on input "number" at bounding box center [82, 461] width 113 height 25
type input "40"
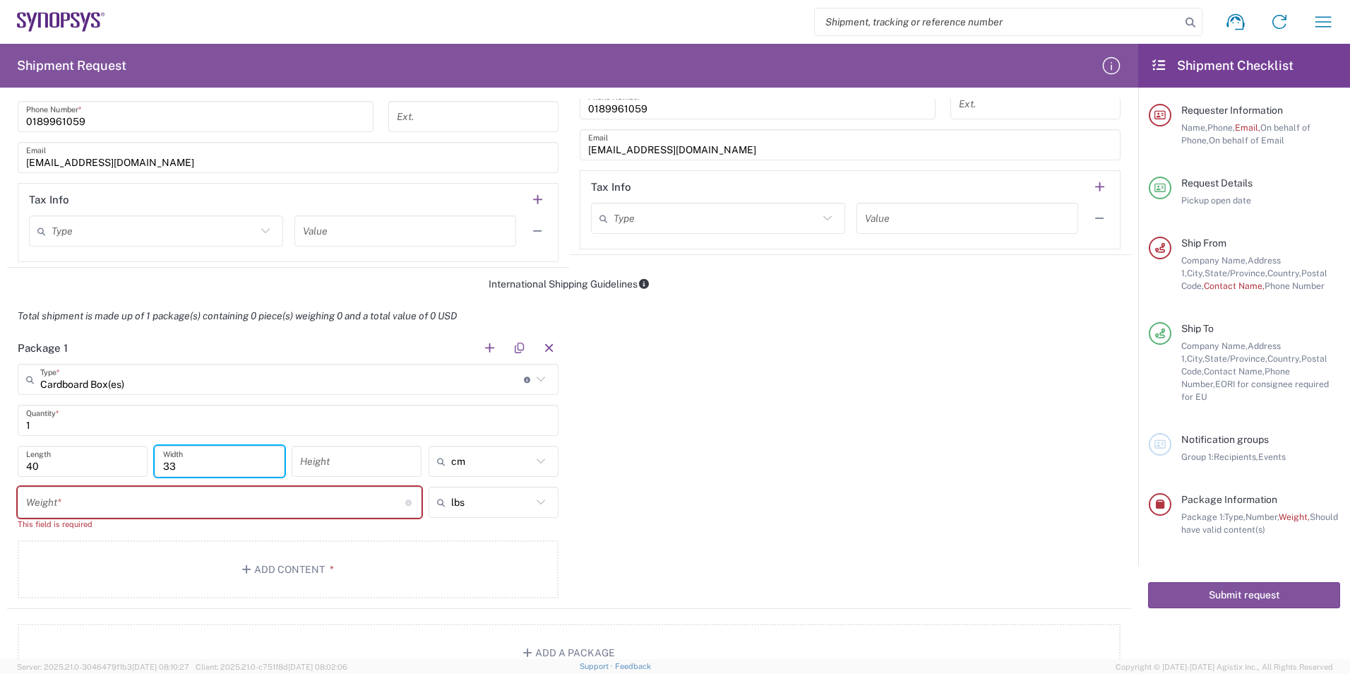
type input "33"
type input "22"
click at [147, 488] on div "Weight * Total weight of package(s) in pounds or kilograms" at bounding box center [220, 501] width 404 height 31
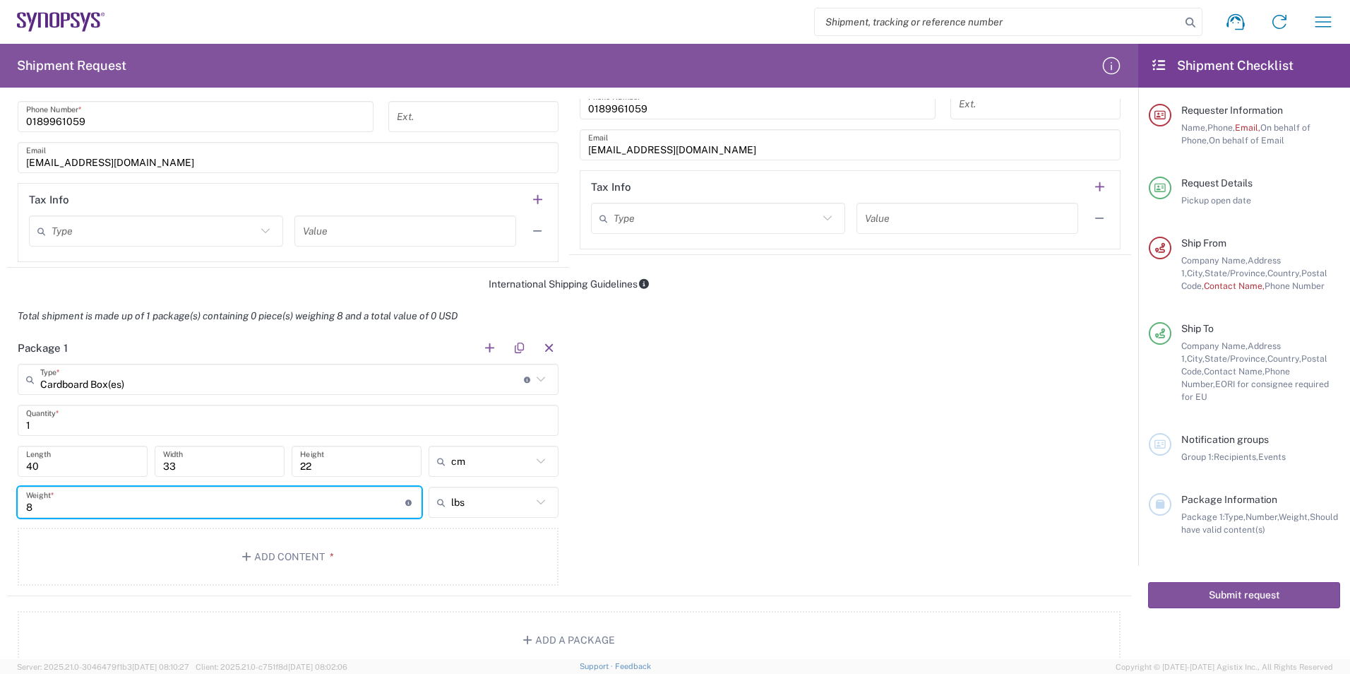
drag, startPoint x: 194, startPoint y: 502, endPoint x: 0, endPoint y: 494, distance: 194.3
click at [0, 494] on html "Shipment request Shipment tracking Employee non-product shipment request My shi…" at bounding box center [675, 337] width 1350 height 674
type input "9"
click at [492, 503] on input "text" at bounding box center [491, 502] width 80 height 23
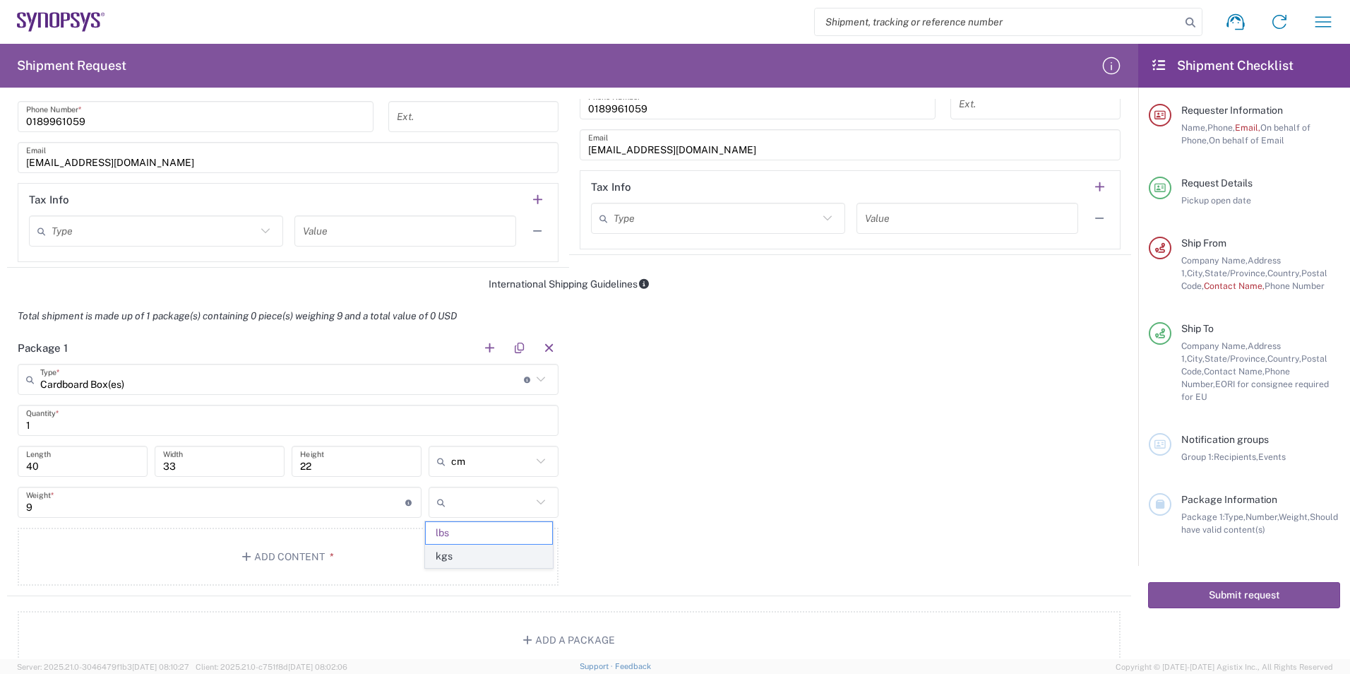
click at [471, 561] on span "kgs" at bounding box center [489, 556] width 126 height 22
type input "4.08"
type input "kgs"
click at [734, 502] on div "Package 1 Cardboard Box(es) Type * Material used to package goods Bale(s) Baske…" at bounding box center [569, 464] width 1124 height 264
click at [205, 537] on button "Add Content *" at bounding box center [288, 556] width 541 height 58
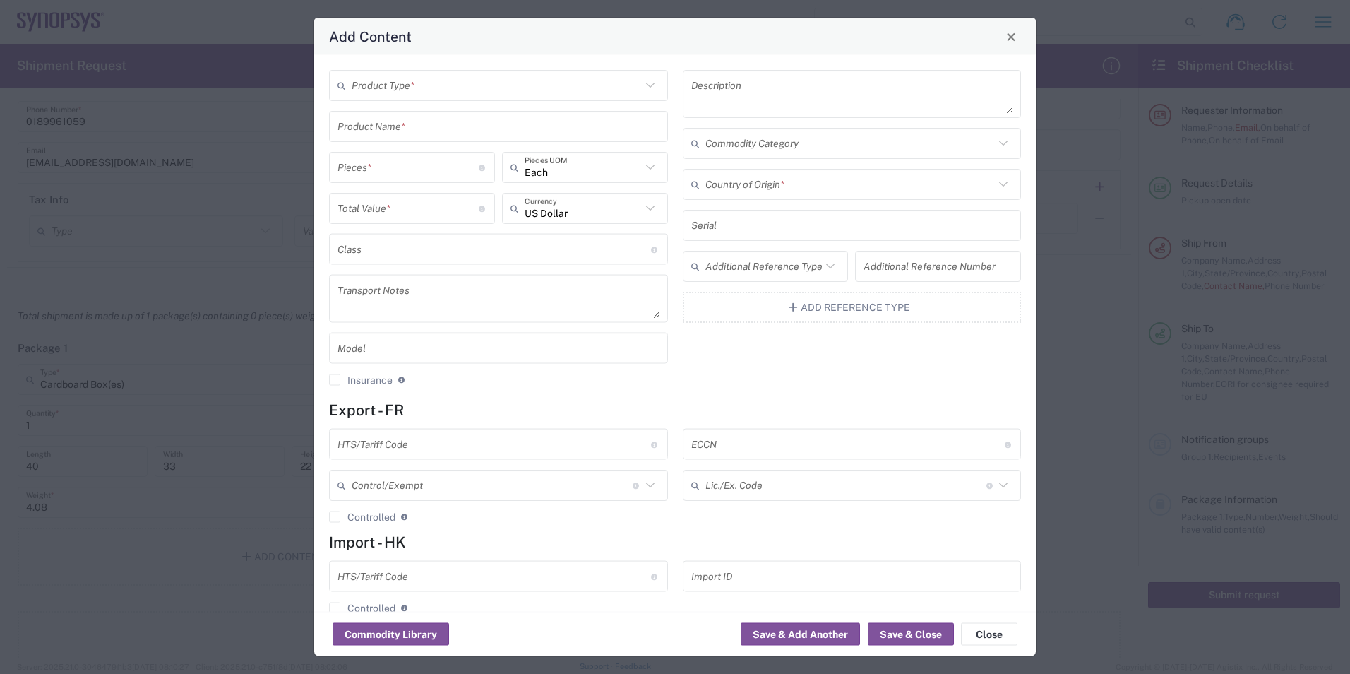
click at [753, 85] on textarea at bounding box center [852, 94] width 322 height 40
paste textarea "Lot 744B,745-747,750-752,754-757(parts) DD117, [GEOGRAPHIC_DATA][PERSON_NAME]"
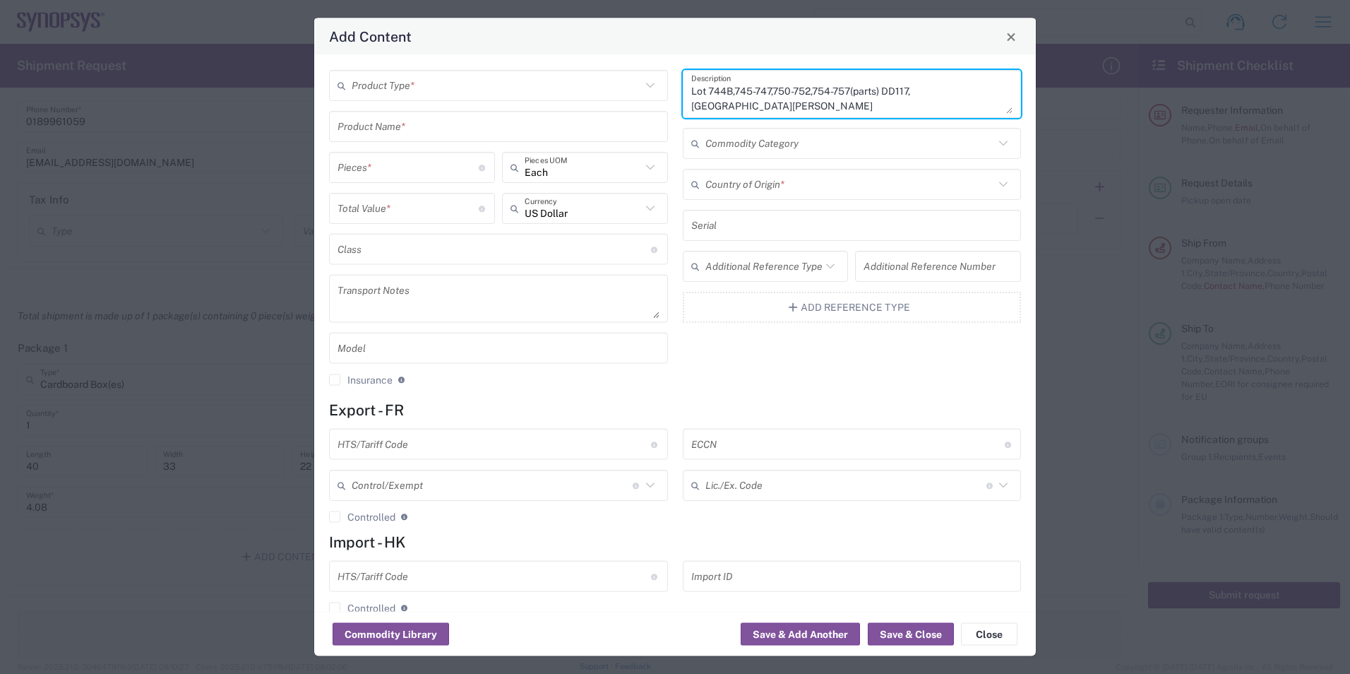
type textarea "Lot 744B,745-747,750-752,754-757(parts) DD117, [GEOGRAPHIC_DATA][PERSON_NAME]"
click at [1003, 626] on button "Close" at bounding box center [989, 634] width 56 height 23
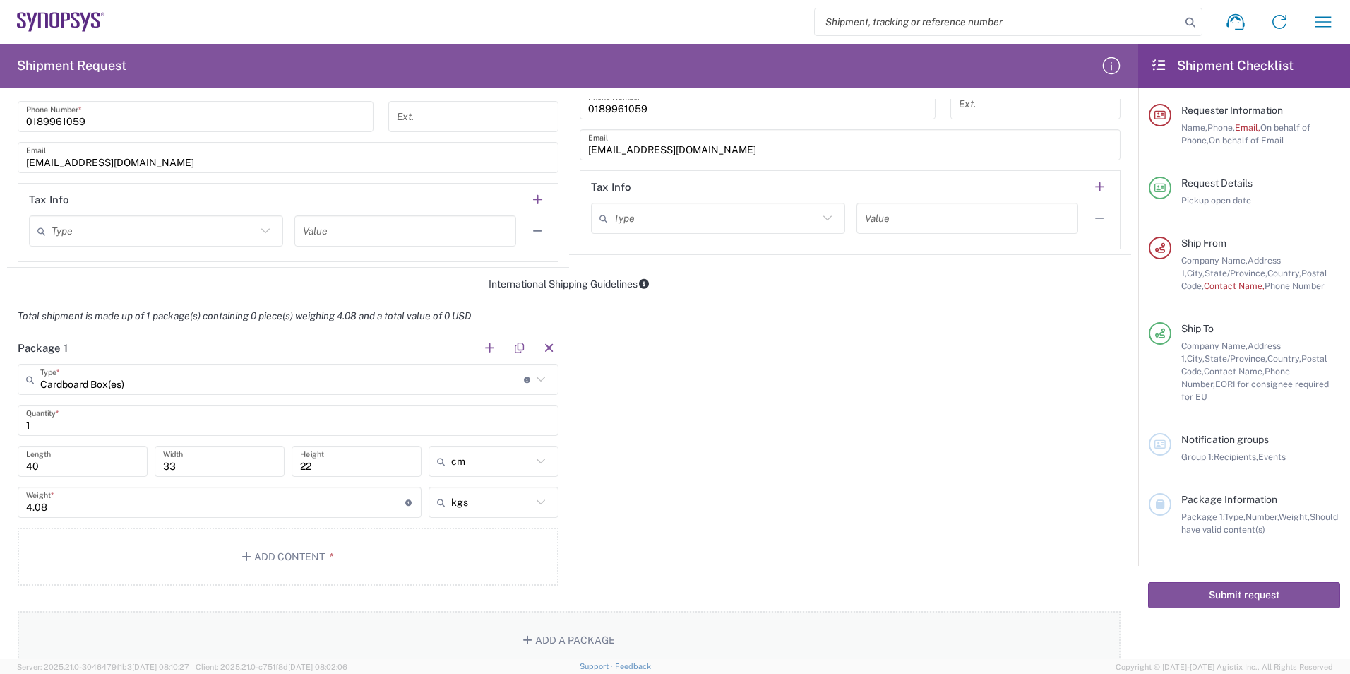
click at [1002, 626] on button "Add a Package" at bounding box center [569, 640] width 1103 height 58
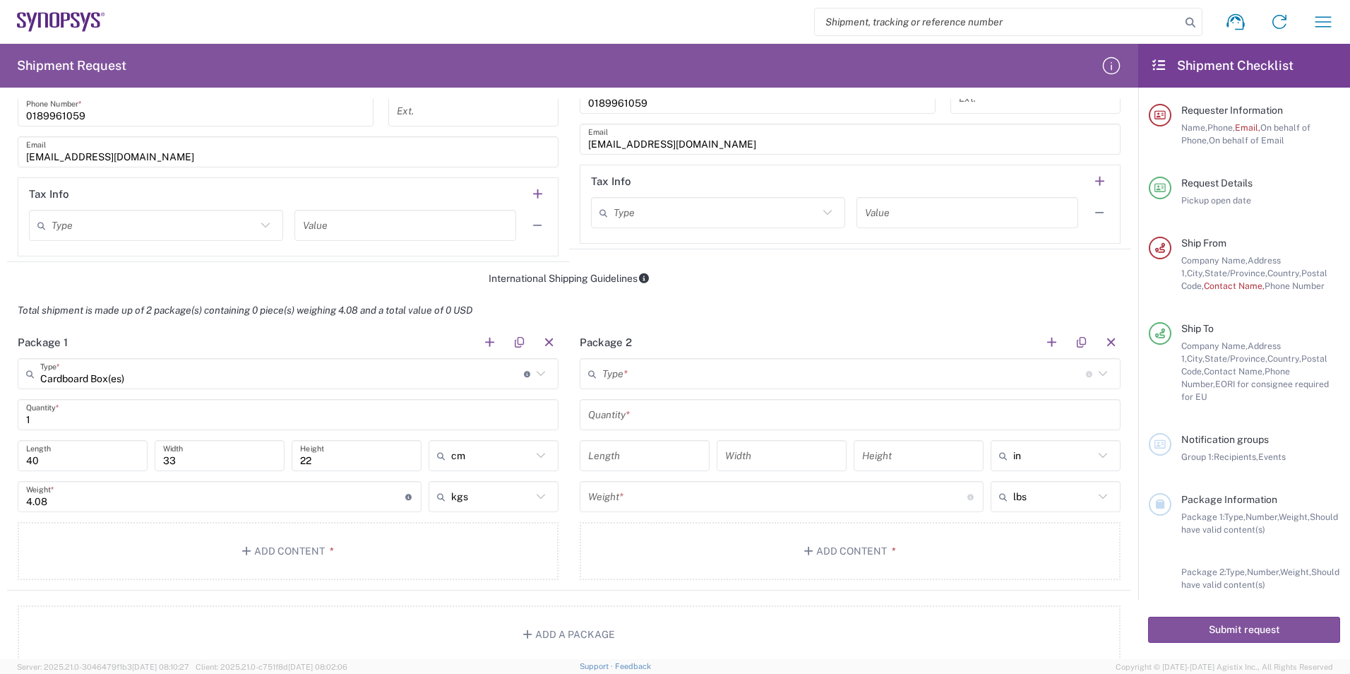
scroll to position [986, 0]
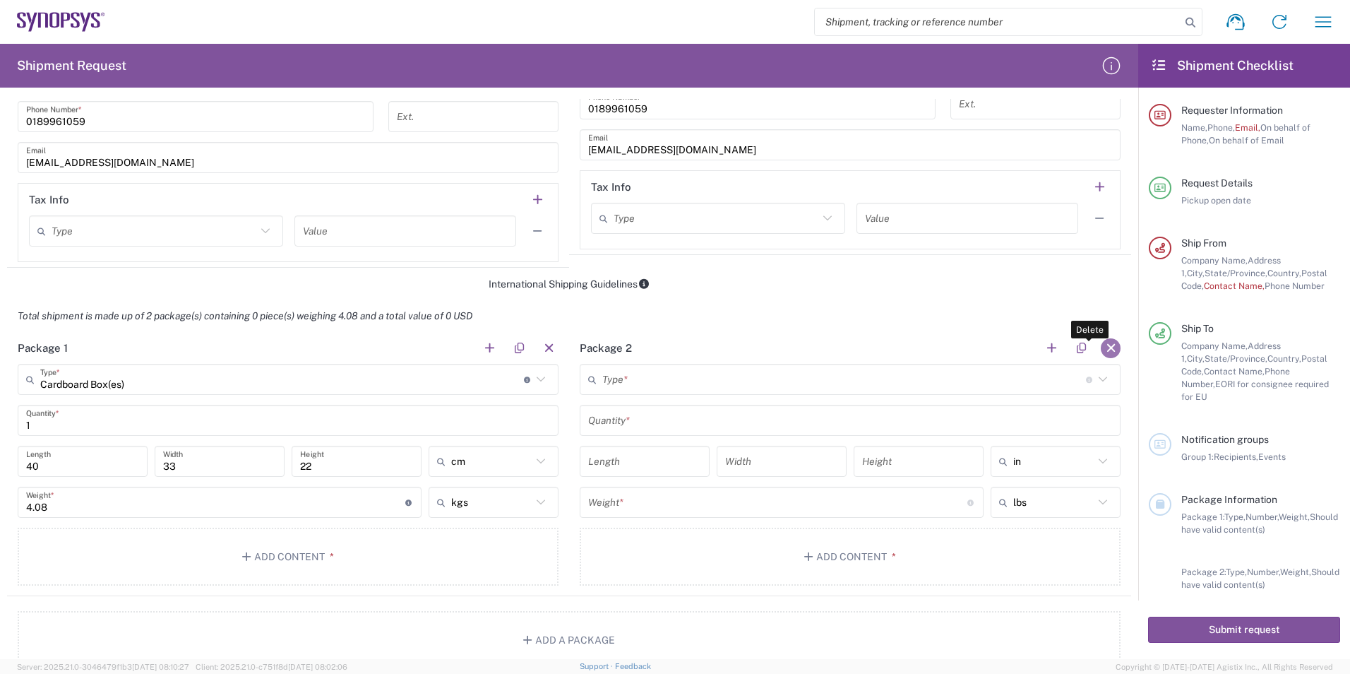
click at [1104, 345] on button "button" at bounding box center [1111, 348] width 20 height 20
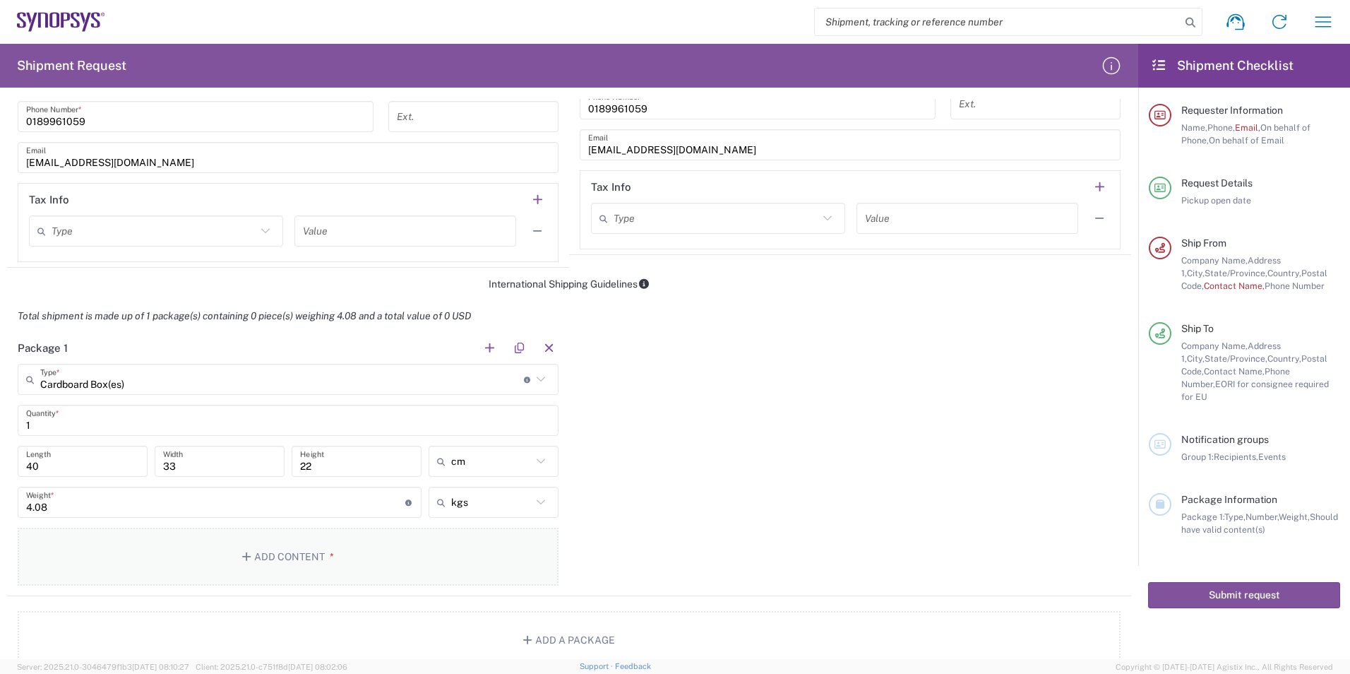
scroll to position [1197, 0]
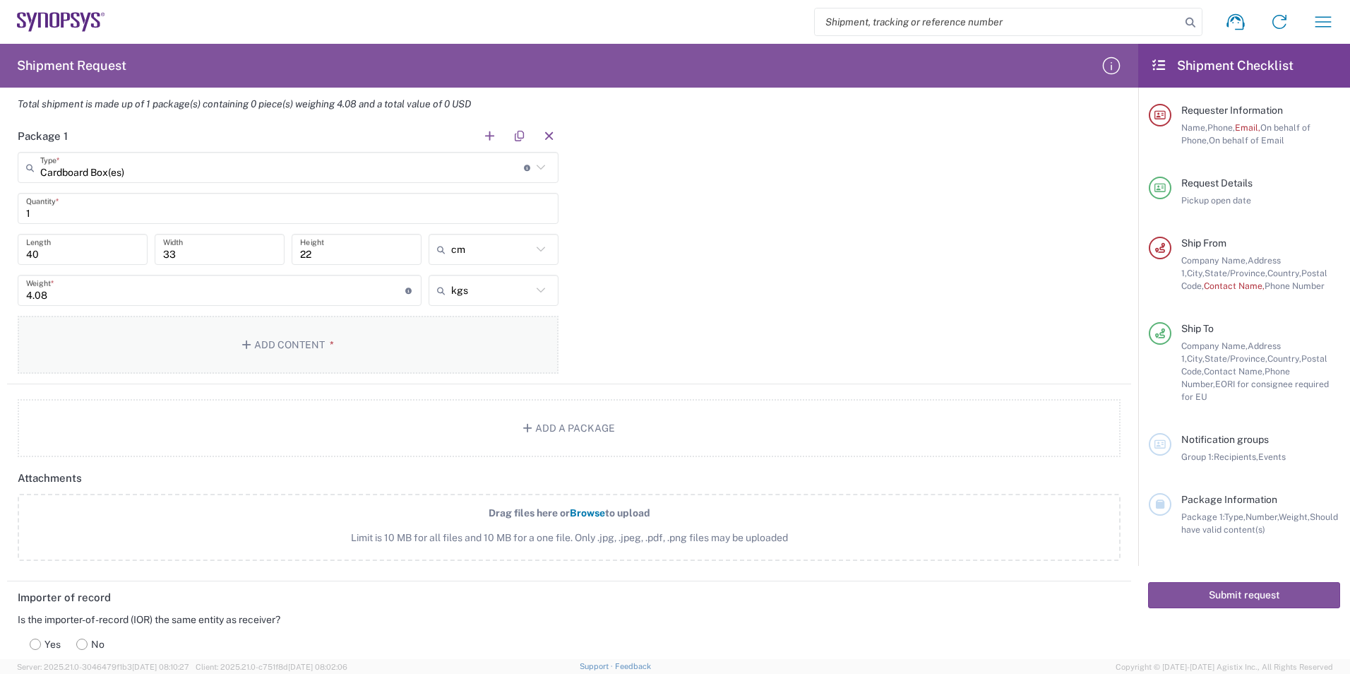
click at [282, 352] on button "Add Content *" at bounding box center [288, 345] width 541 height 58
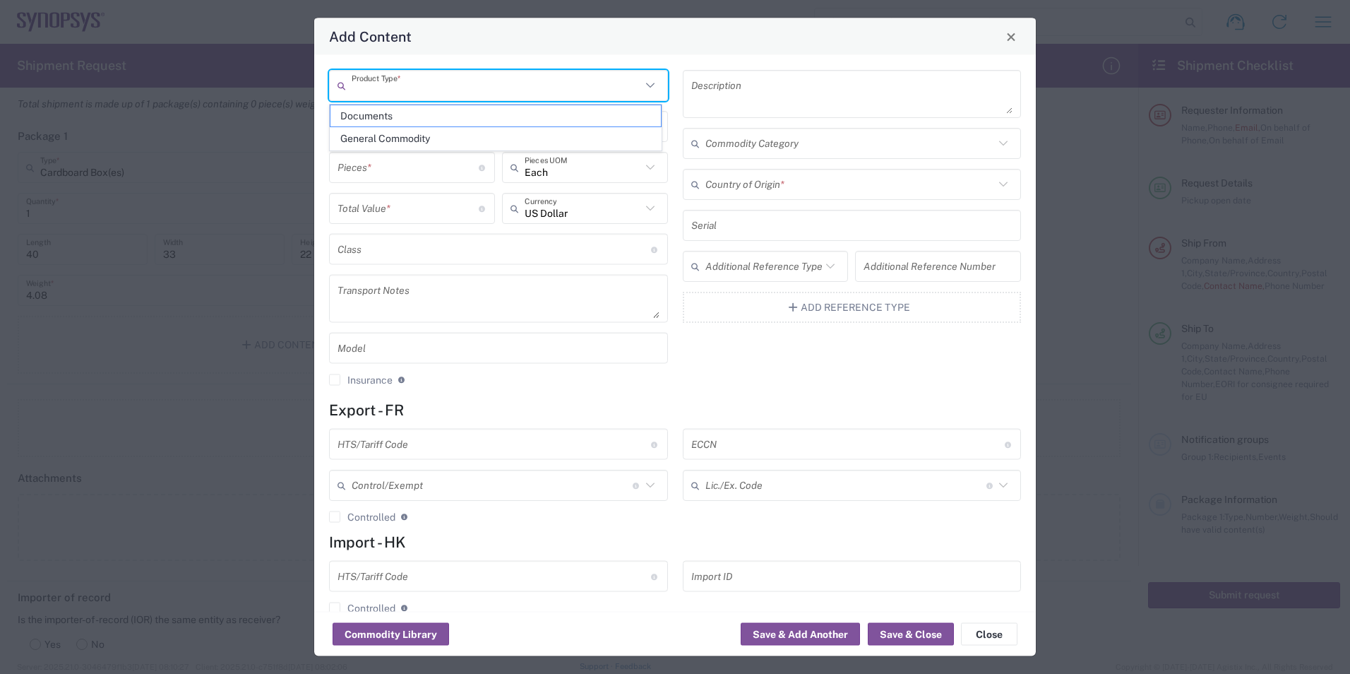
click at [431, 86] on input "text" at bounding box center [496, 85] width 289 height 25
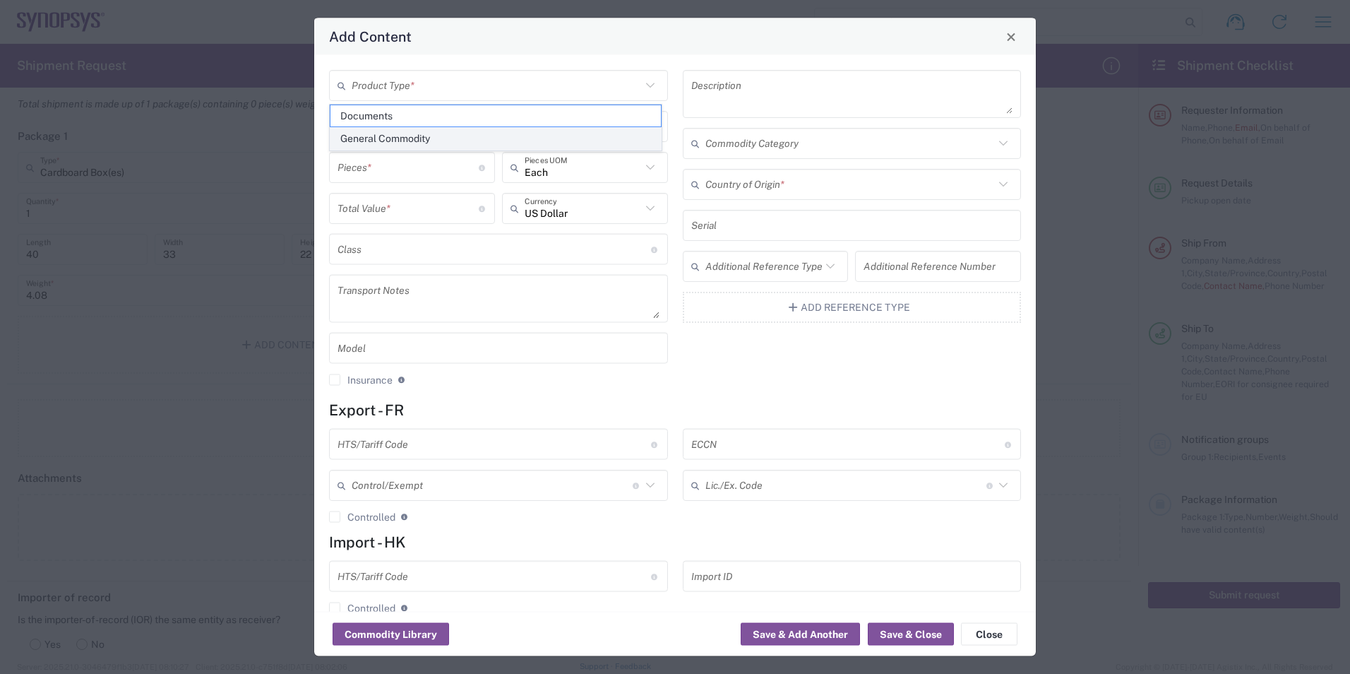
click at [427, 138] on span "General Commodity" at bounding box center [495, 139] width 330 height 22
type input "General Commodity"
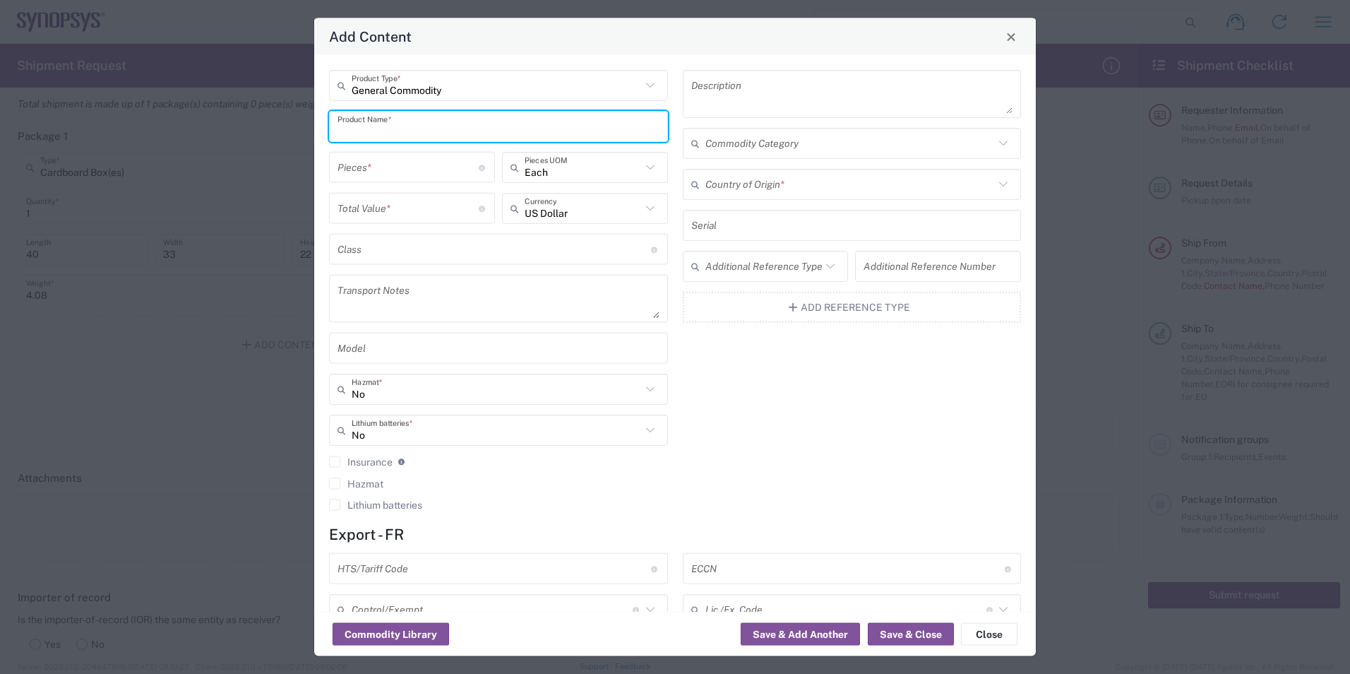
click at [434, 128] on input "text" at bounding box center [498, 126] width 322 height 25
click at [736, 88] on textarea at bounding box center [852, 94] width 322 height 40
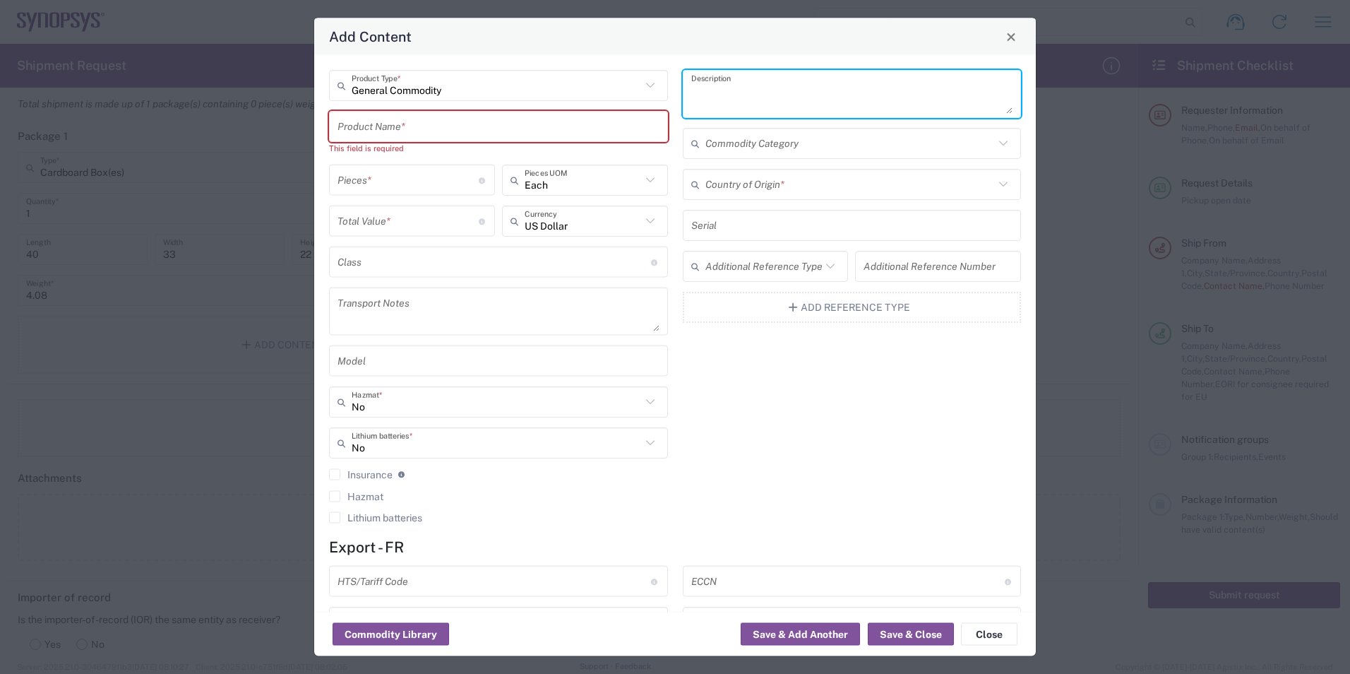
paste textarea "Lot 744B,745-747,750-752,754-757(parts) DD117, [GEOGRAPHIC_DATA][PERSON_NAME]"
type textarea "Lot 744B,745-747,750-752,754-757(parts) DD117, [GEOGRAPHIC_DATA][PERSON_NAME]"
drag, startPoint x: 715, startPoint y: 102, endPoint x: 657, endPoint y: 75, distance: 63.8
click at [657, 75] on div "General Commodity Product Type * Product Name * This field is required Pieces *…" at bounding box center [675, 301] width 707 height 463
click at [412, 120] on input "text" at bounding box center [498, 126] width 322 height 25
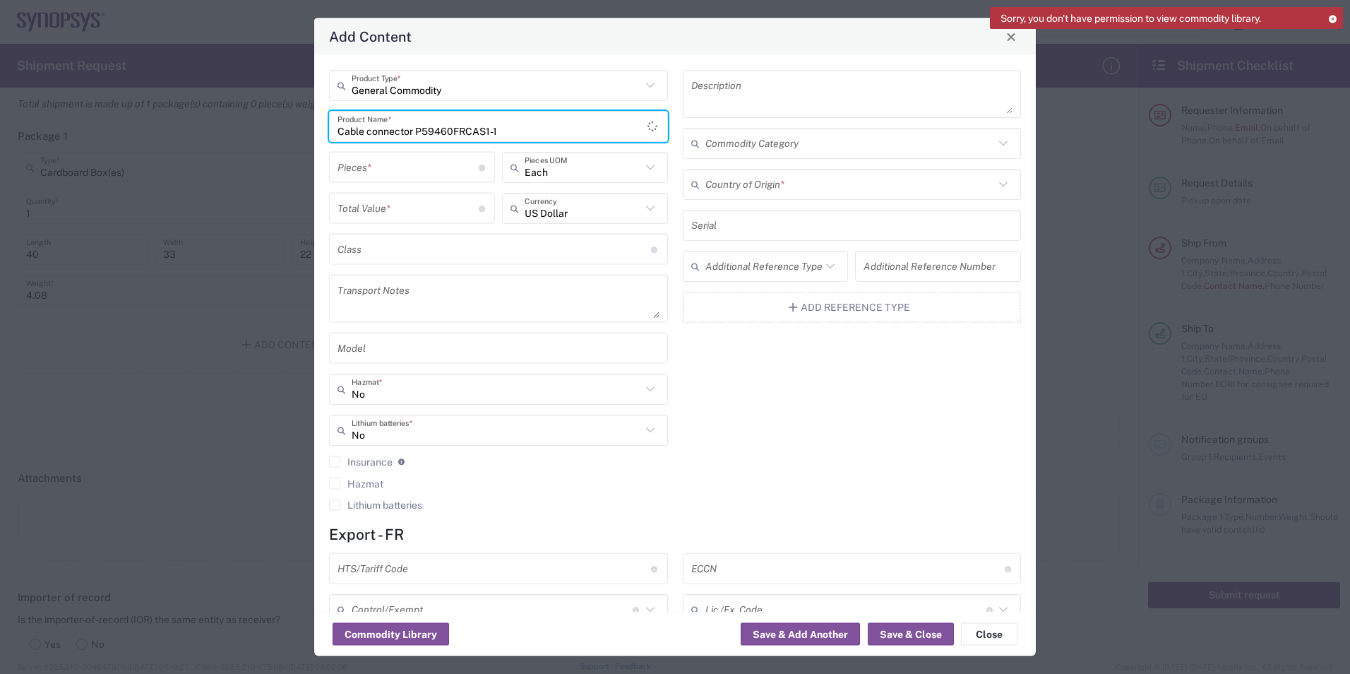
type input "Cable connector P59460FRCAS1-1"
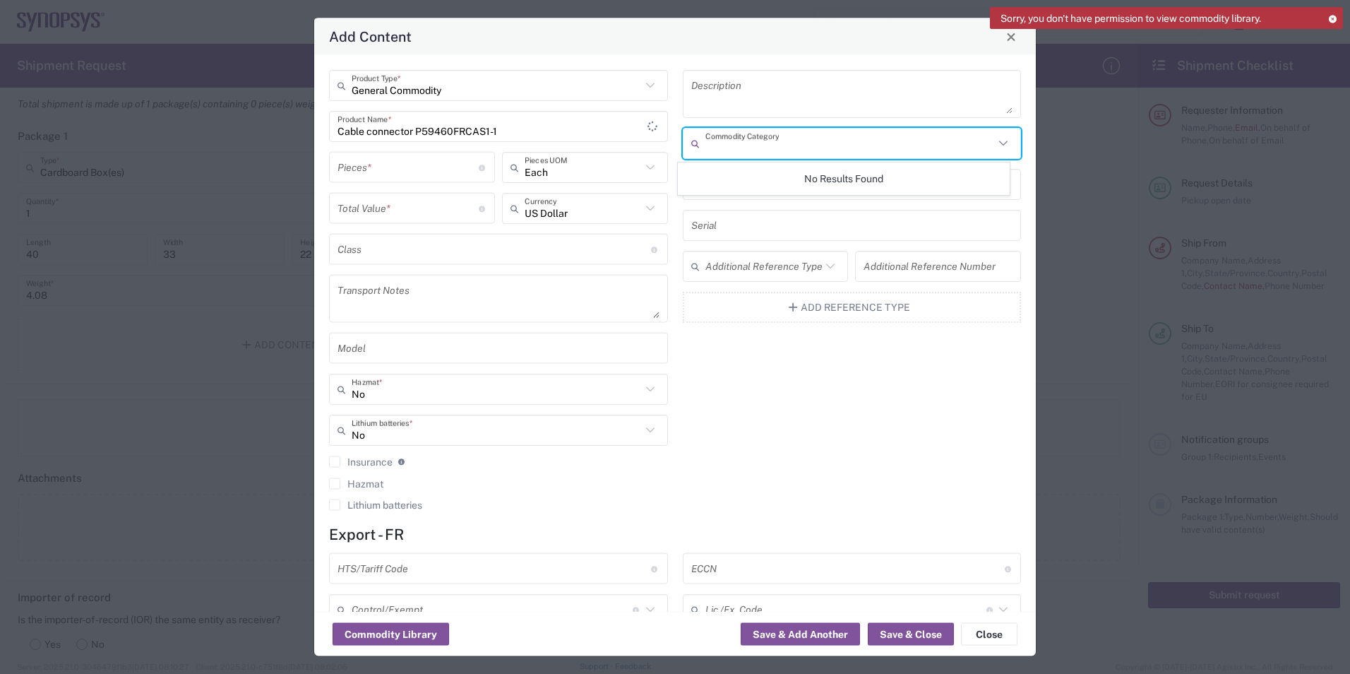
click at [717, 146] on input "text" at bounding box center [849, 143] width 289 height 25
click at [712, 96] on textarea at bounding box center [852, 94] width 322 height 40
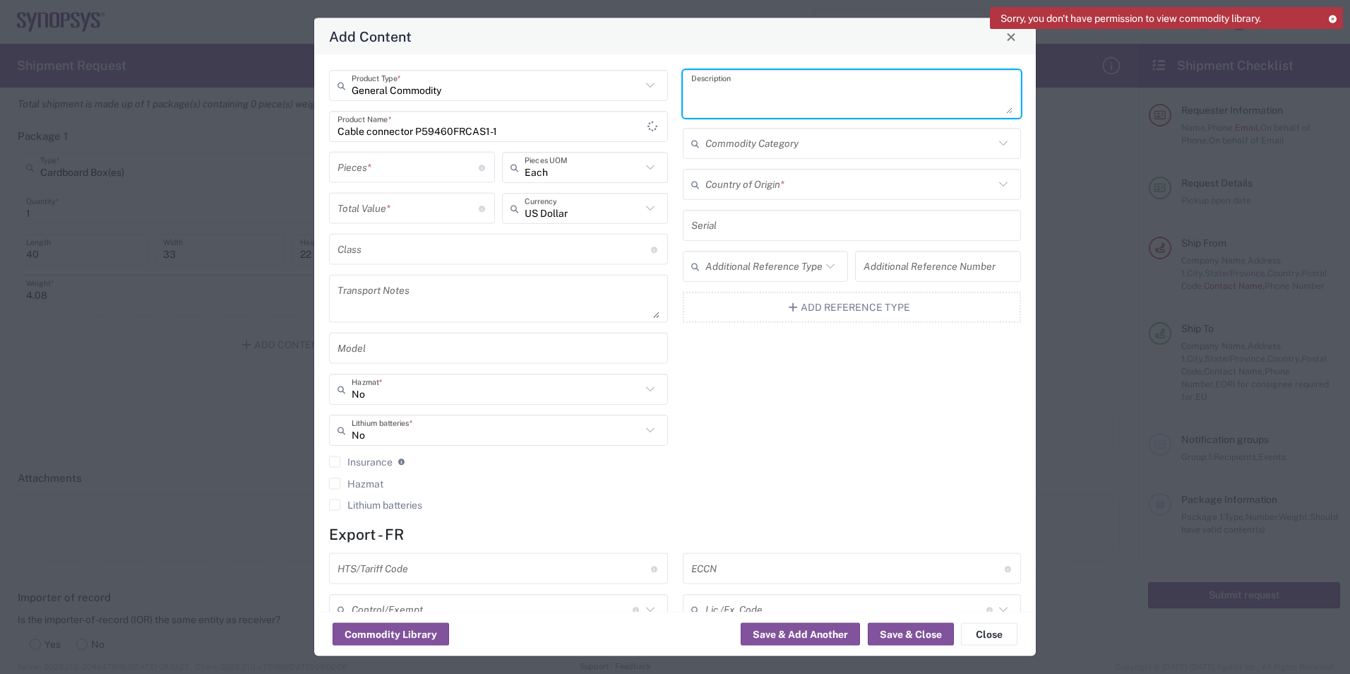
paste textarea "200G 850nm 2SR4 QSFP DD to MPO 24F"
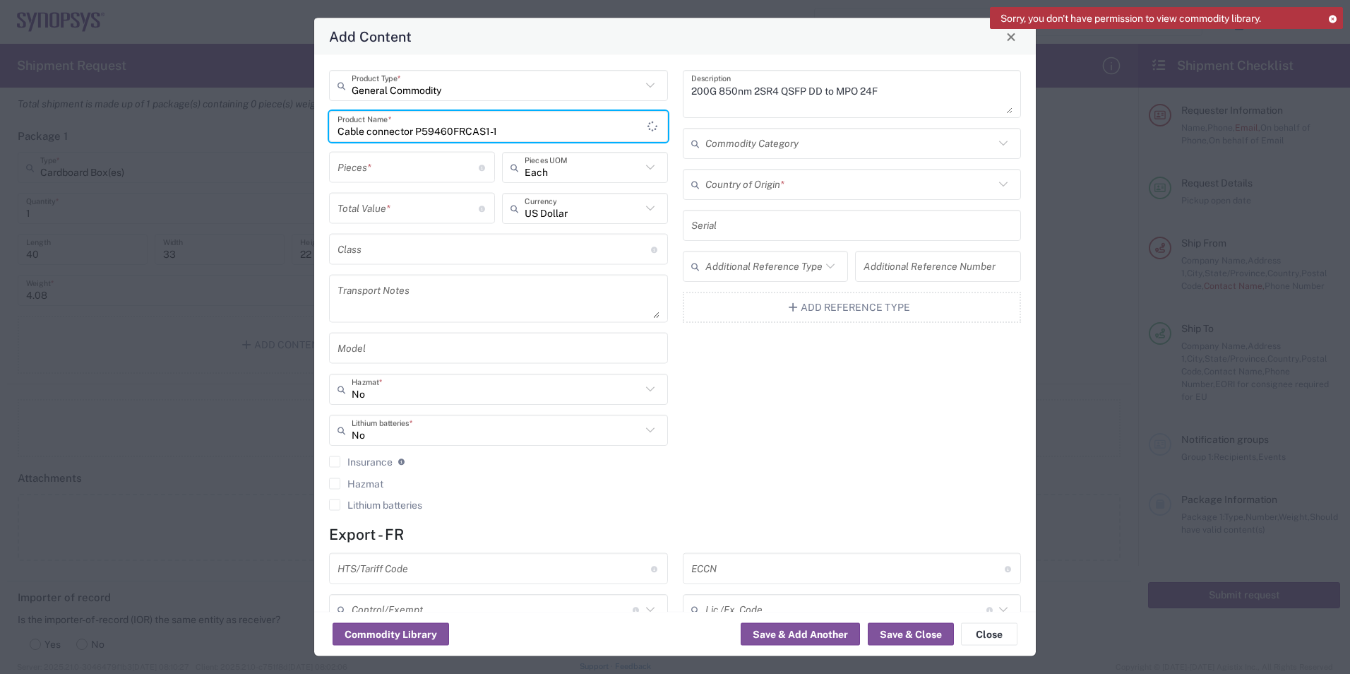
drag, startPoint x: 558, startPoint y: 131, endPoint x: 249, endPoint y: 123, distance: 308.6
click at [249, 124] on div "Add Content General Commodity Product Type * Cable connector P59460FRCAS1-1 Pro…" at bounding box center [675, 337] width 1350 height 674
click at [883, 89] on textarea "200G 850nm 2SR4 QSFP DD to MPO 24F" at bounding box center [852, 94] width 322 height 40
drag, startPoint x: 520, startPoint y: 131, endPoint x: 258, endPoint y: 111, distance: 262.7
click at [255, 112] on div "Add Content General Commodity Product Type * Cable connector P59460FRCAS1-1 Pro…" at bounding box center [675, 337] width 1350 height 674
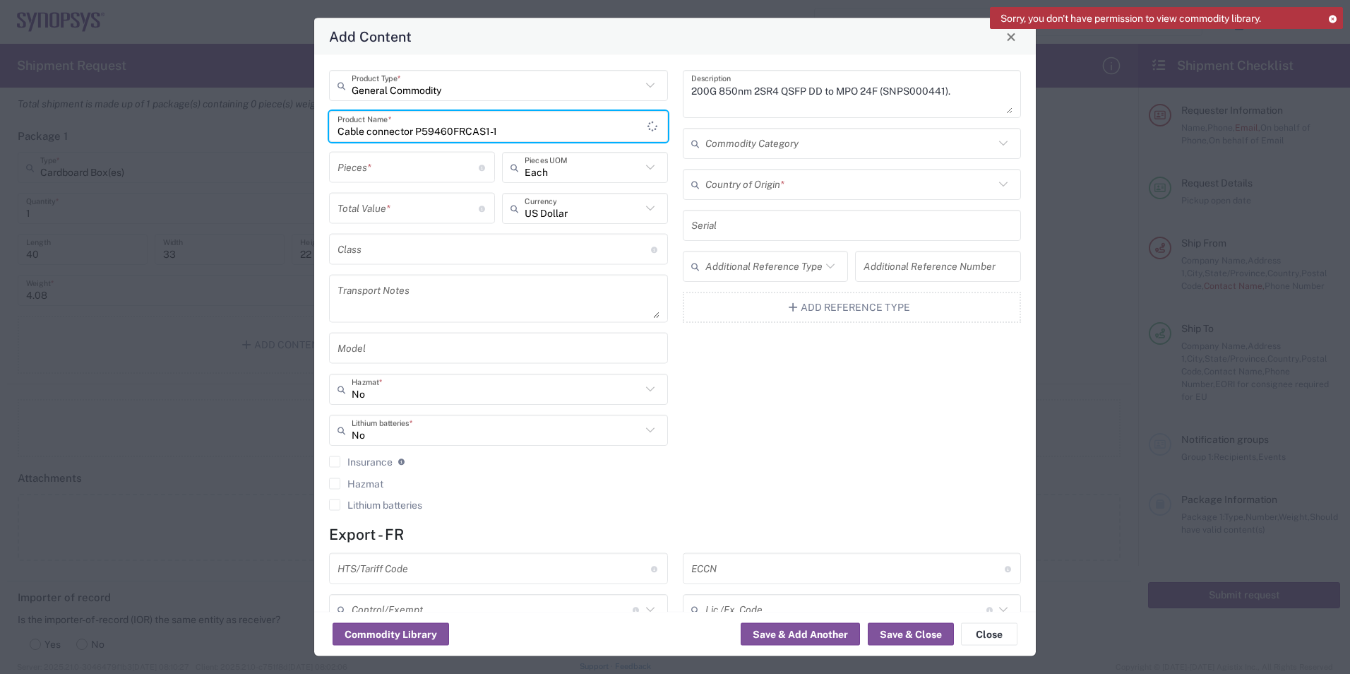
click at [750, 108] on textarea "200G 850nm 2SR4 QSFP DD to MPO 24F (SNPS000441)." at bounding box center [852, 94] width 322 height 40
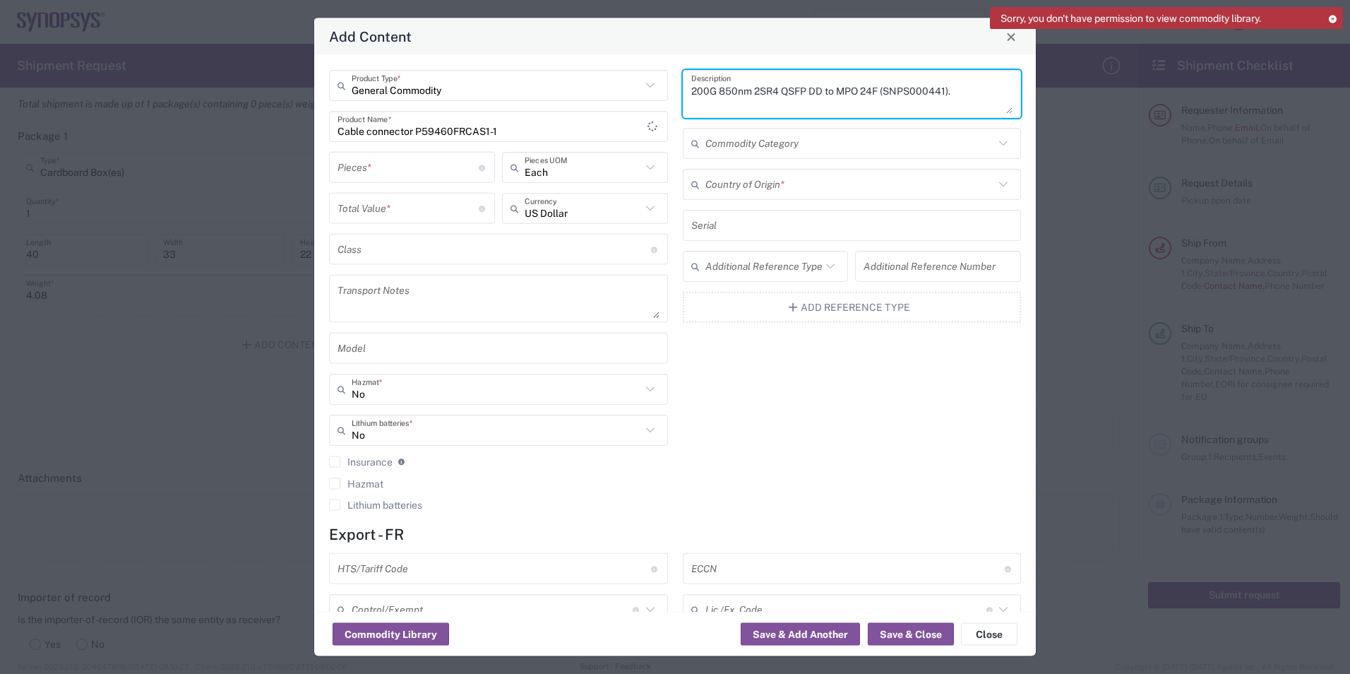
paste textarea "Cable connector P59460FRCAS1-1"
click at [806, 103] on textarea "200G 850nm Cable connector P59460FRCAS1-1SR4 QSFP DD to MPO 24F (SNPS000441)." at bounding box center [852, 94] width 322 height 40
type textarea "200G 850nm Cable connector P59460FRCAS1-1SR4 QSFP DD to MPO 24F (SNPS000441). S…"
click at [798, 195] on input "text" at bounding box center [849, 184] width 289 height 25
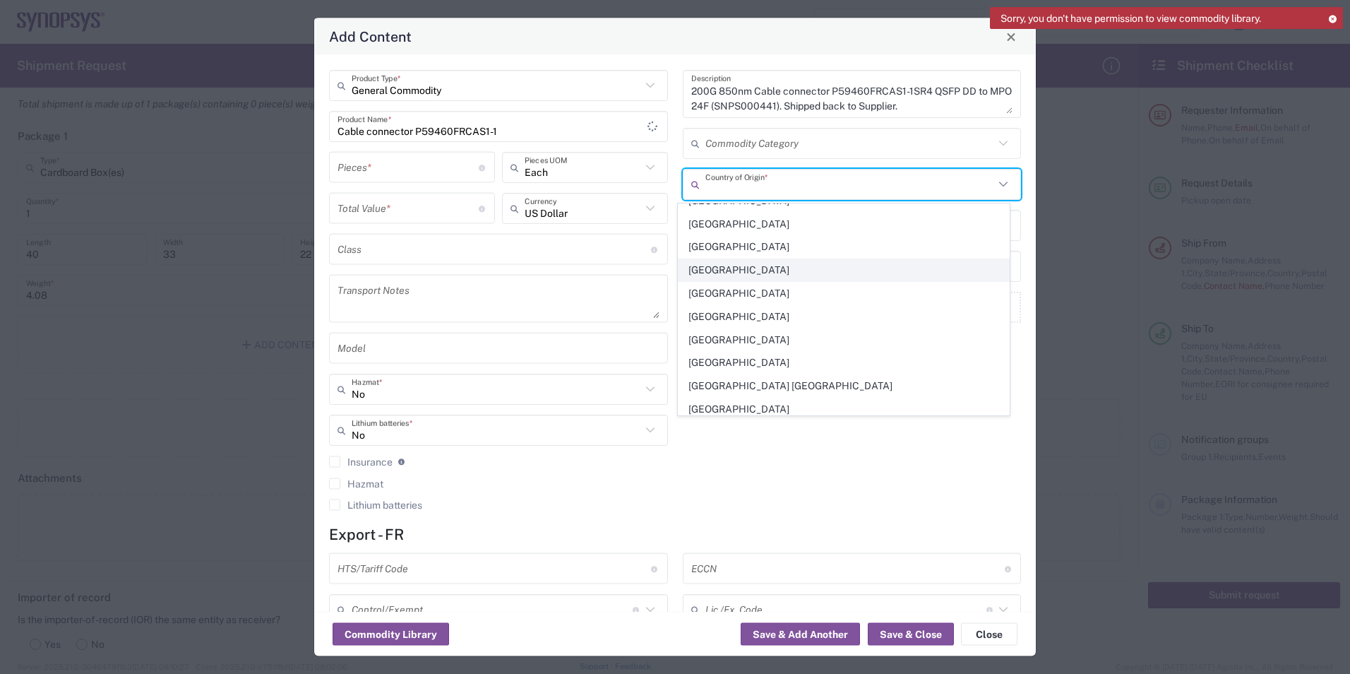
scroll to position [918, 0]
click at [725, 361] on span "[GEOGRAPHIC_DATA]" at bounding box center [843, 362] width 330 height 22
type input "[GEOGRAPHIC_DATA]"
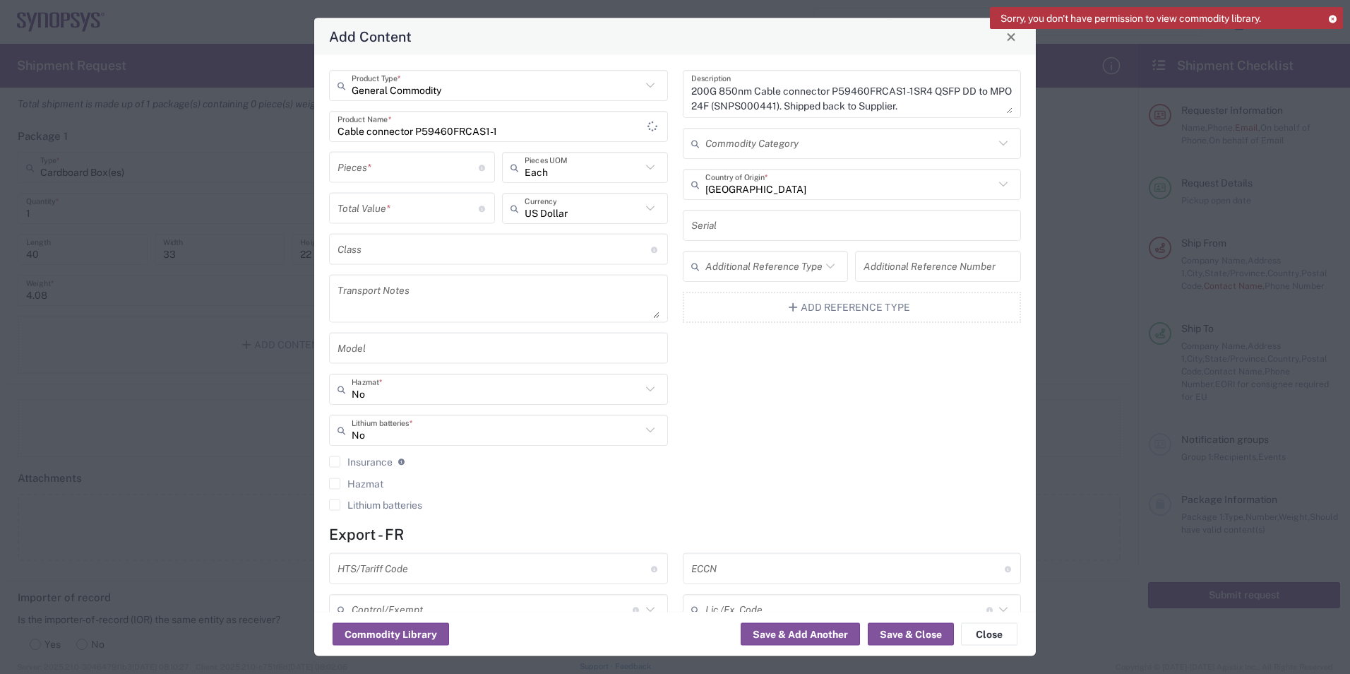
click at [340, 171] on input "number" at bounding box center [407, 167] width 141 height 25
type input "98"
click at [645, 168] on icon at bounding box center [650, 167] width 18 height 18
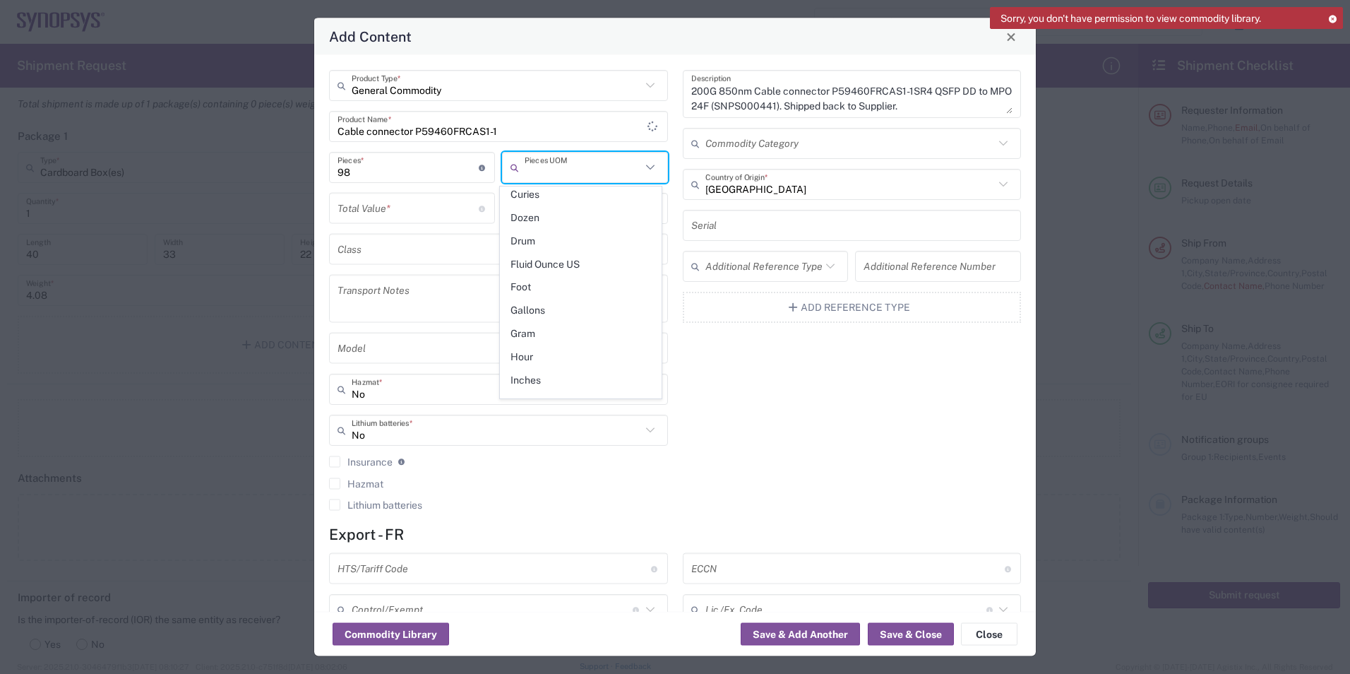
scroll to position [282, 0]
click at [719, 412] on div "200G 850nm Cable connector P59460FRCAS1-1SR4 QSFP DD to MPO 24F (SNPS000441). S…" at bounding box center [852, 295] width 354 height 450
type input "Each"
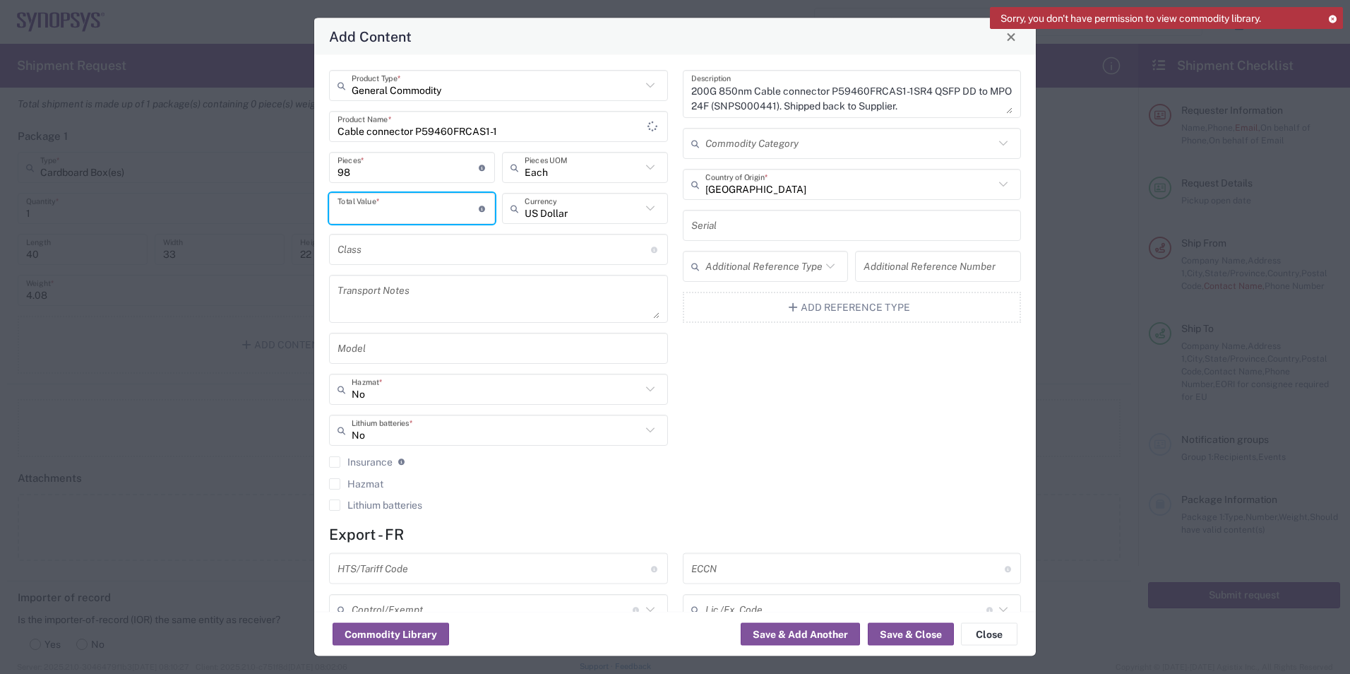
click at [412, 212] on input "number" at bounding box center [407, 208] width 141 height 25
type input "13377"
click at [796, 393] on div "200G 850nm Cable connector P59460FRCAS1-1SR4 QSFP DD to MPO 24F (SNPS000441). S…" at bounding box center [852, 295] width 354 height 450
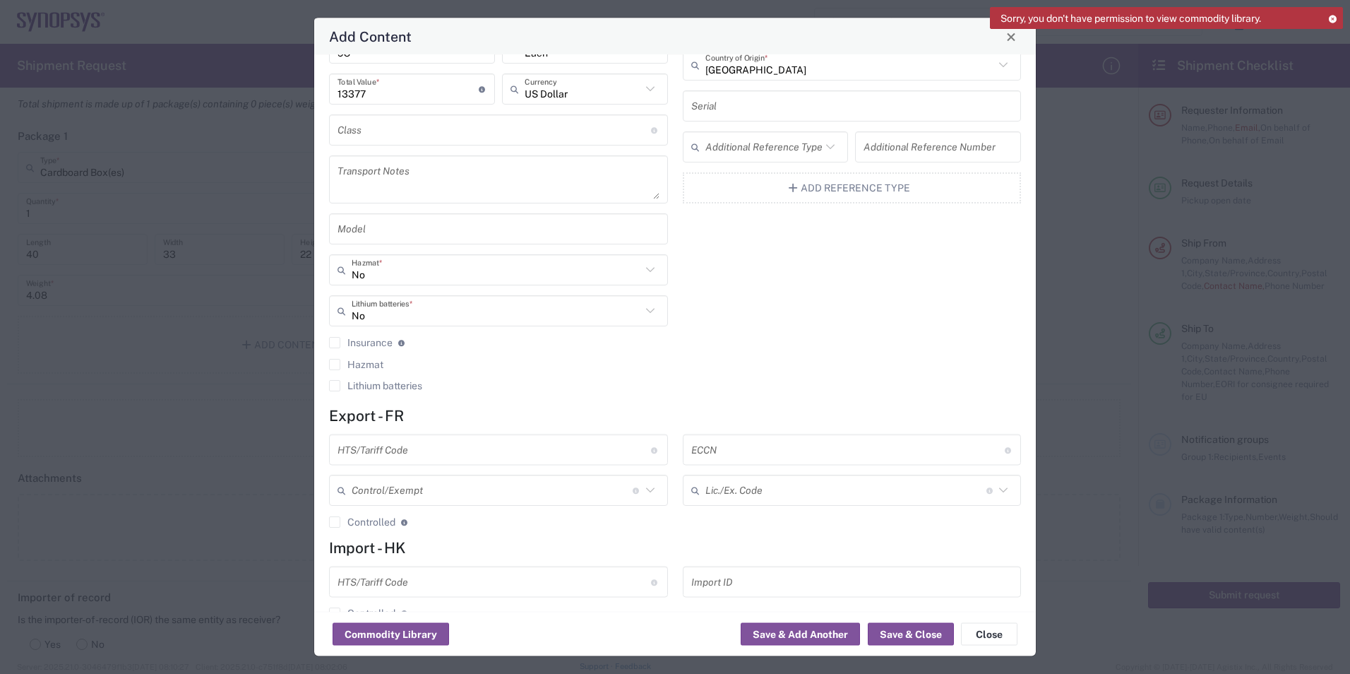
scroll to position [152, 0]
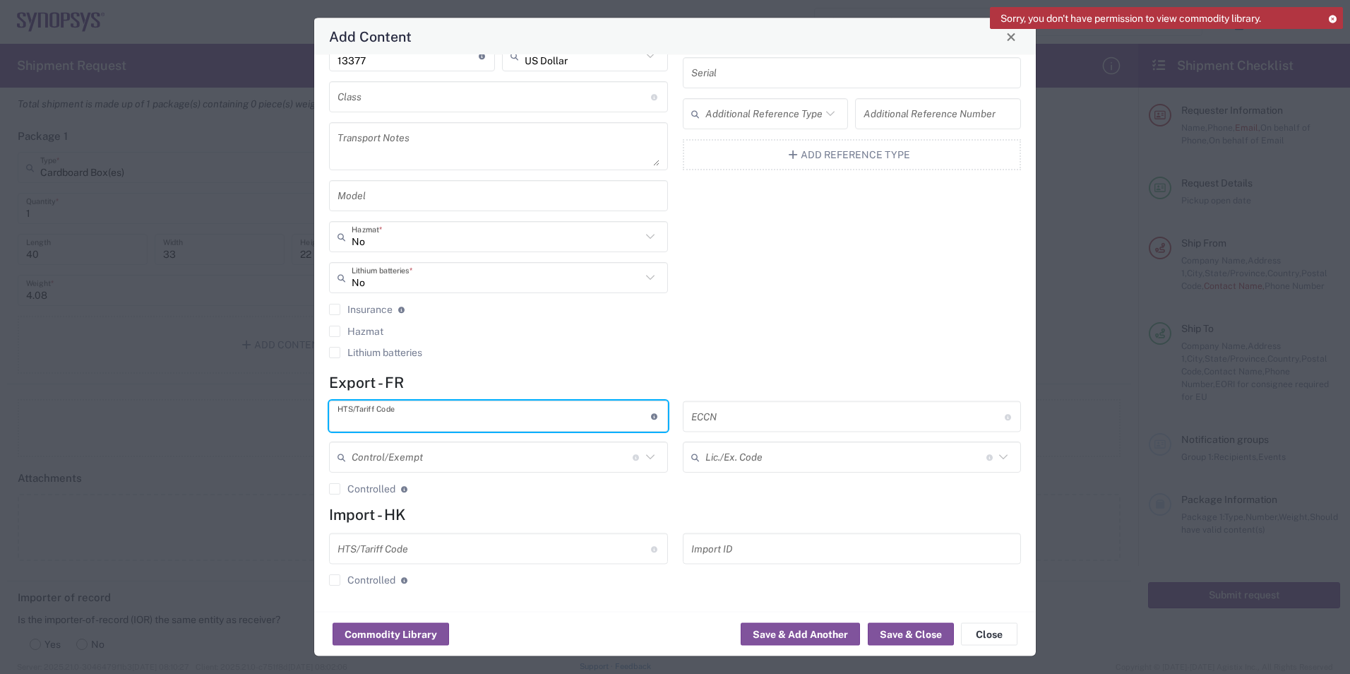
click at [491, 414] on input "text" at bounding box center [493, 416] width 313 height 25
type input "851779"
click at [623, 347] on agx-checkbox-control "Lithium batteries" at bounding box center [498, 352] width 339 height 11
drag, startPoint x: 349, startPoint y: 422, endPoint x: 310, endPoint y: 421, distance: 39.6
click at [310, 421] on div "Add Content General Commodity Product Type * Cable connector P59460FRCAS1-1 Pro…" at bounding box center [675, 337] width 1350 height 674
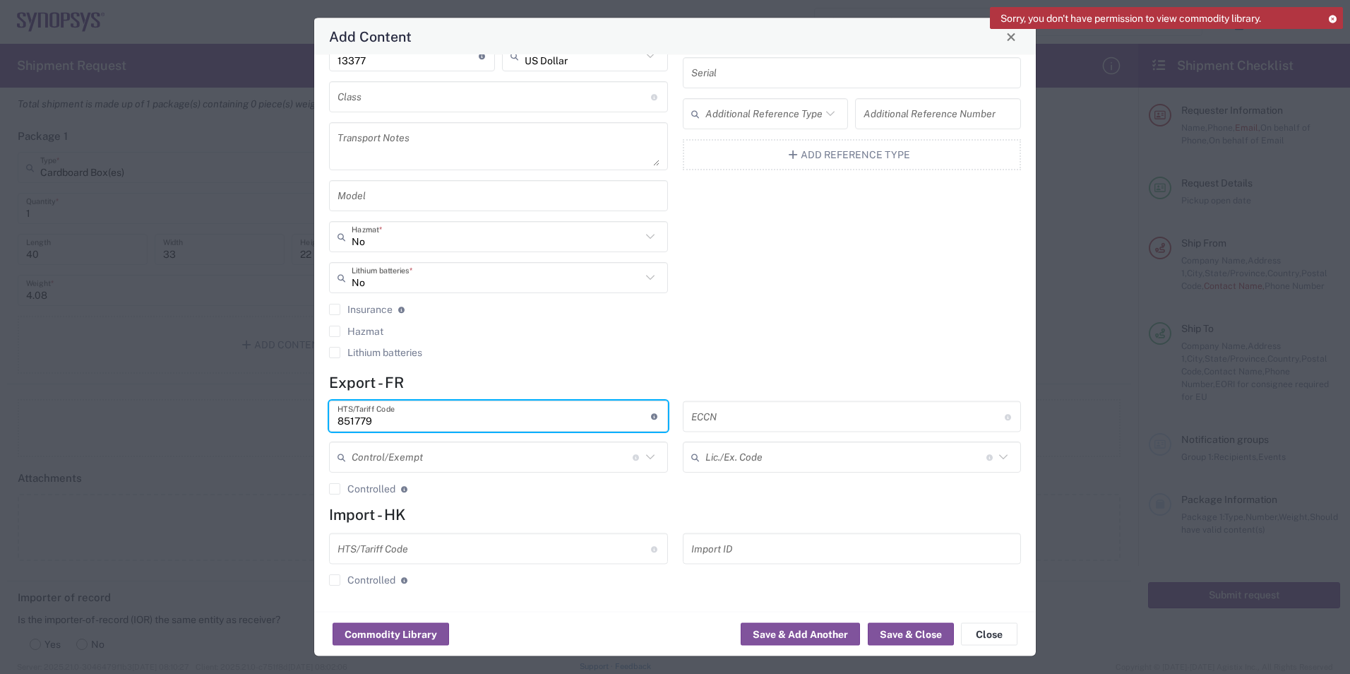
click at [351, 542] on input "text" at bounding box center [493, 548] width 313 height 25
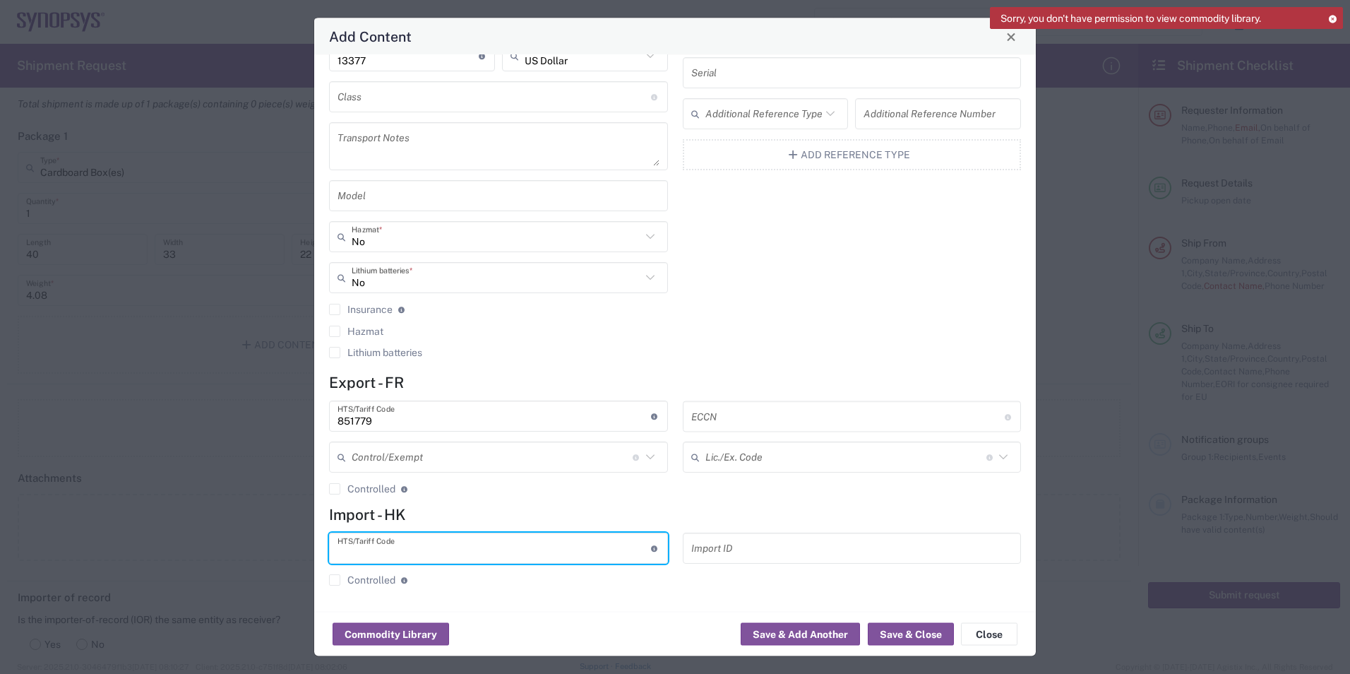
paste input "851779"
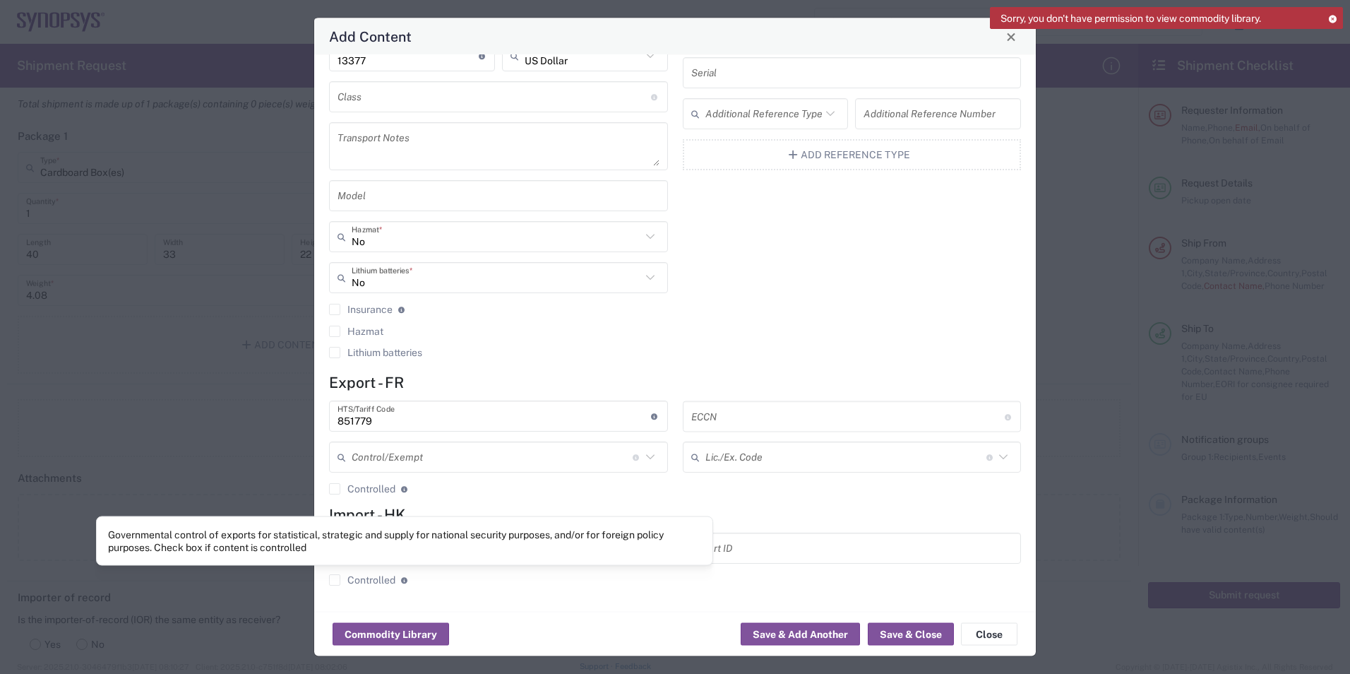
type input "851779"
click at [530, 606] on div "General Commodity Product Type * Cable connector P59460FRCAS1-1 Product Name * …" at bounding box center [675, 333] width 722 height 556
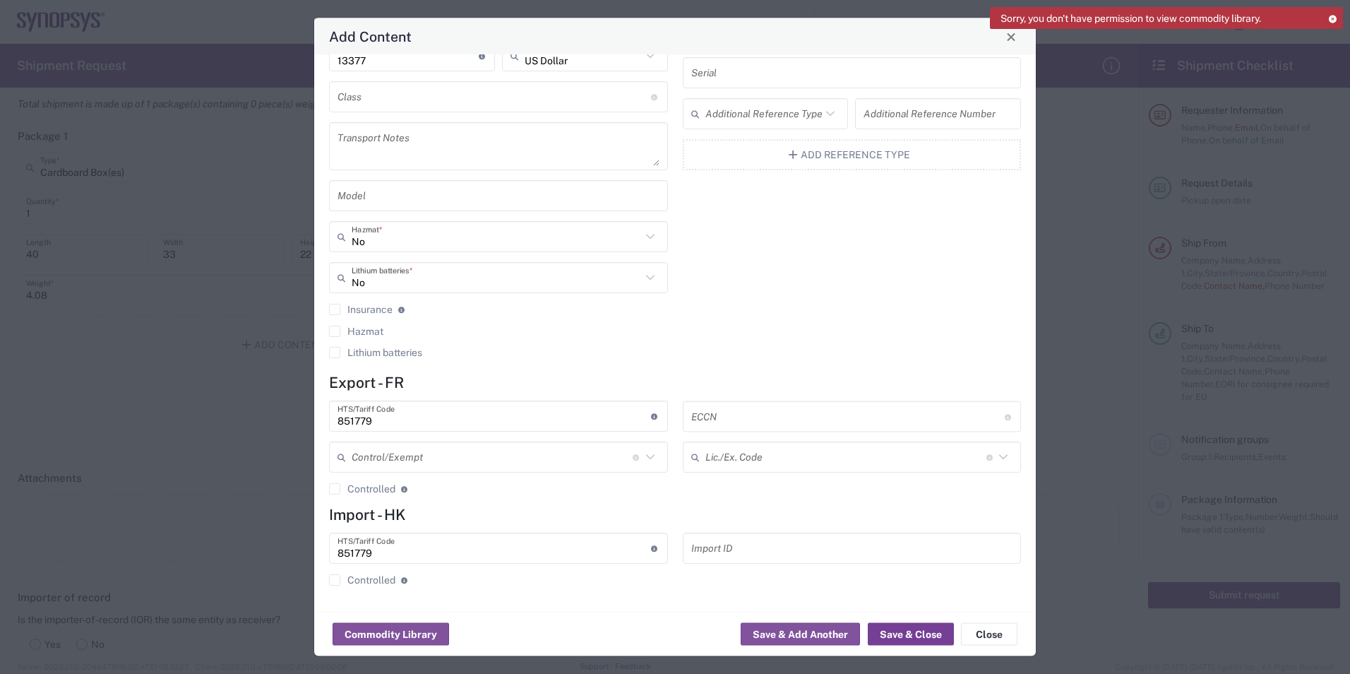
click at [911, 633] on button "Save & Close" at bounding box center [911, 634] width 86 height 23
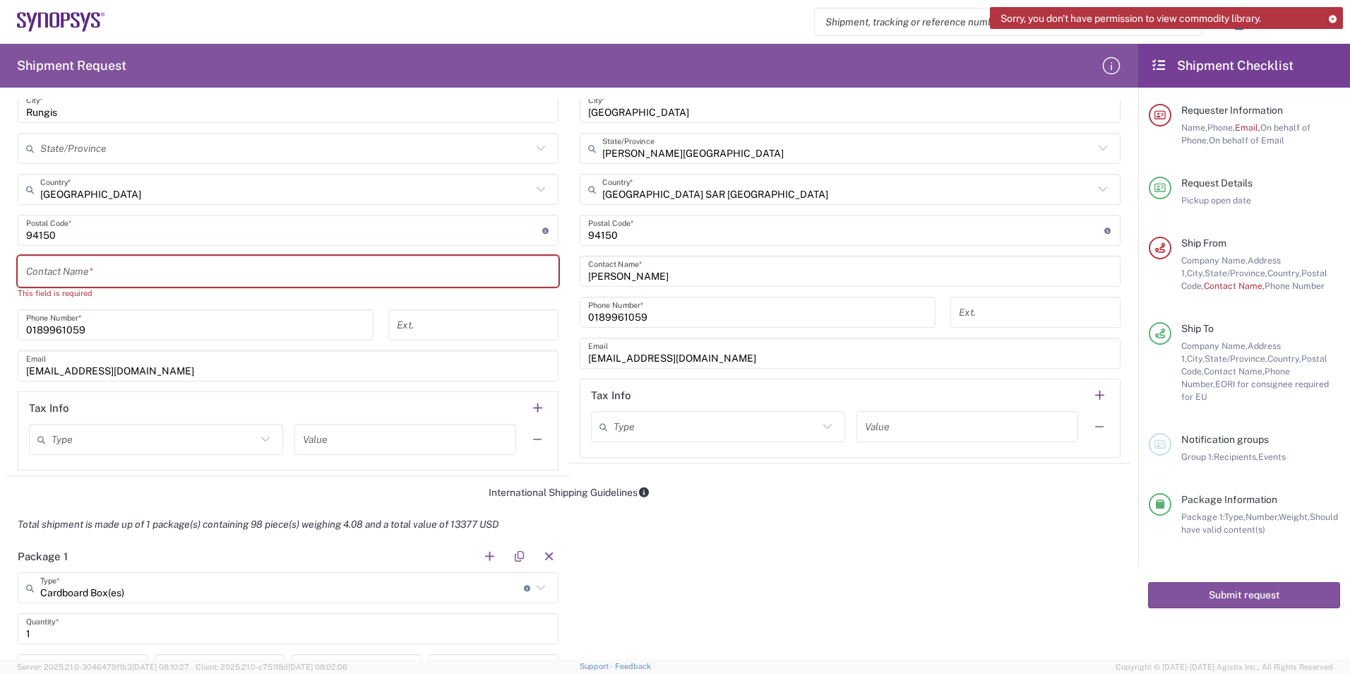
scroll to position [774, 0]
click at [276, 256] on div "Location [GEOGRAPHIC_DATA] DE04 Agrate Brianza IT01 [GEOGRAPHIC_DATA] DE02 [GEO…" at bounding box center [288, 182] width 541 height 583
click at [285, 263] on input "text" at bounding box center [288, 275] width 524 height 25
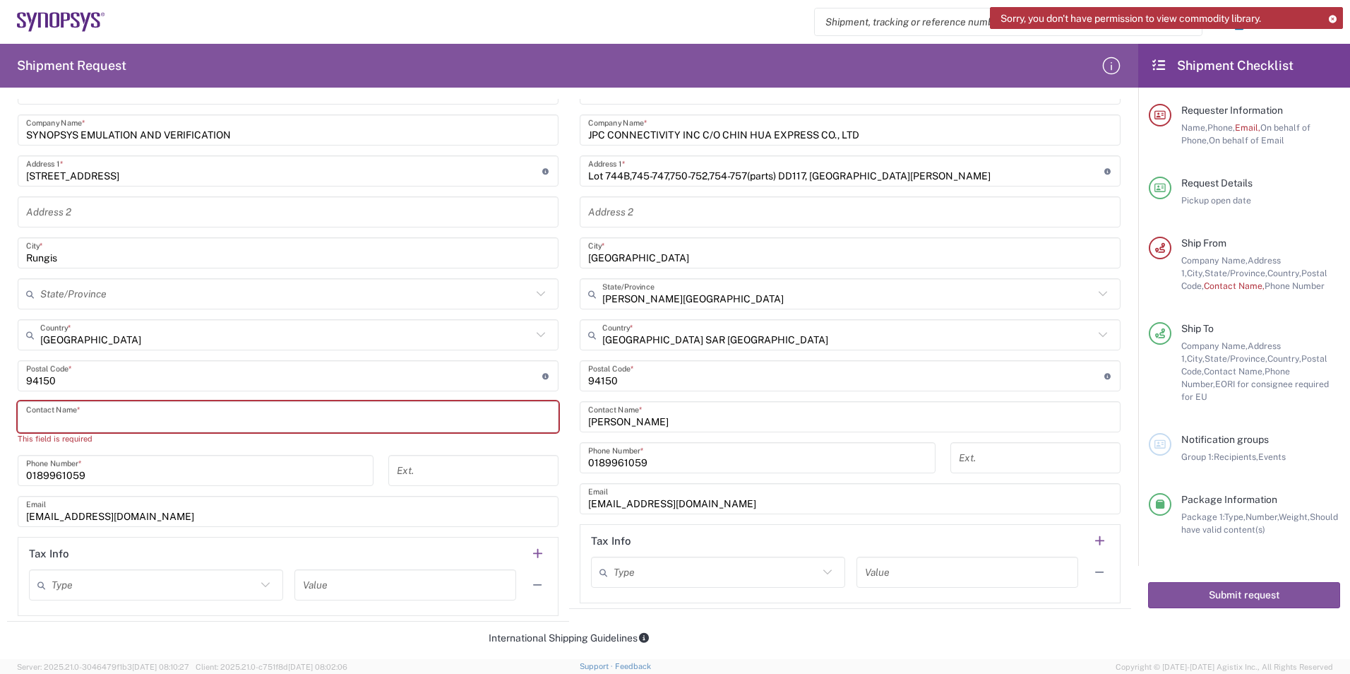
scroll to position [633, 0]
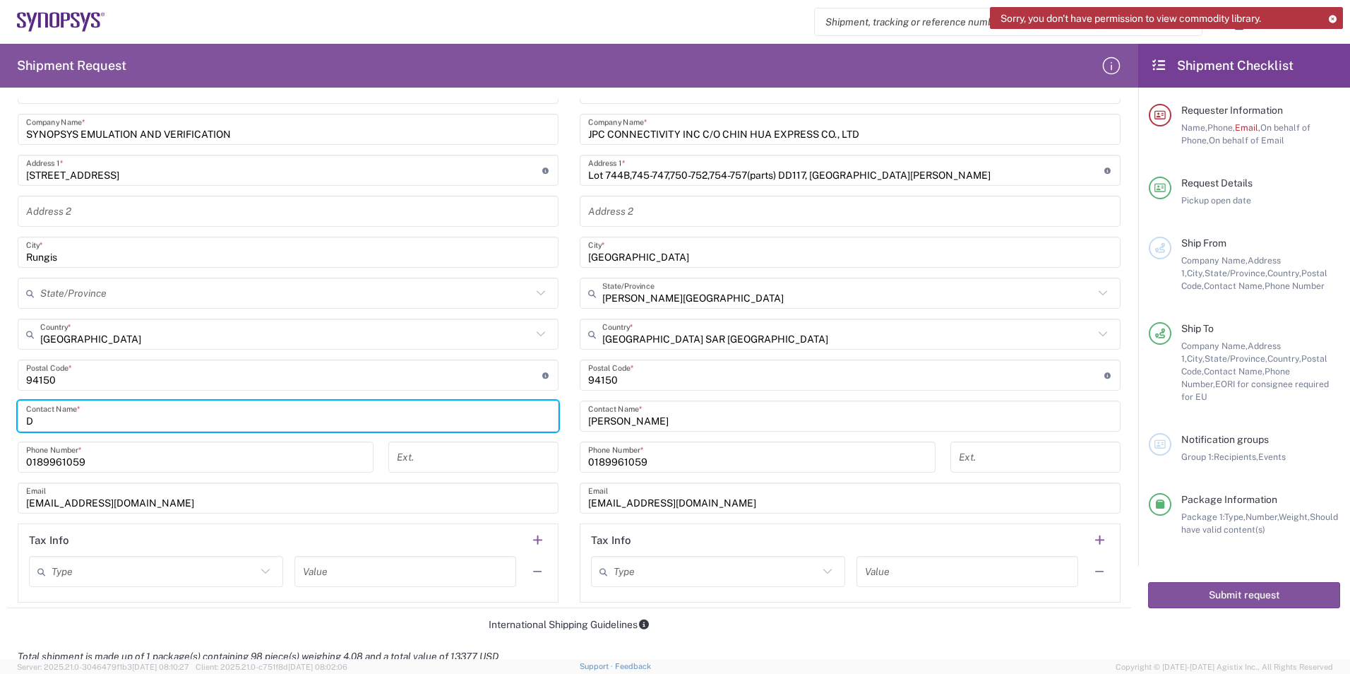
type input "D"
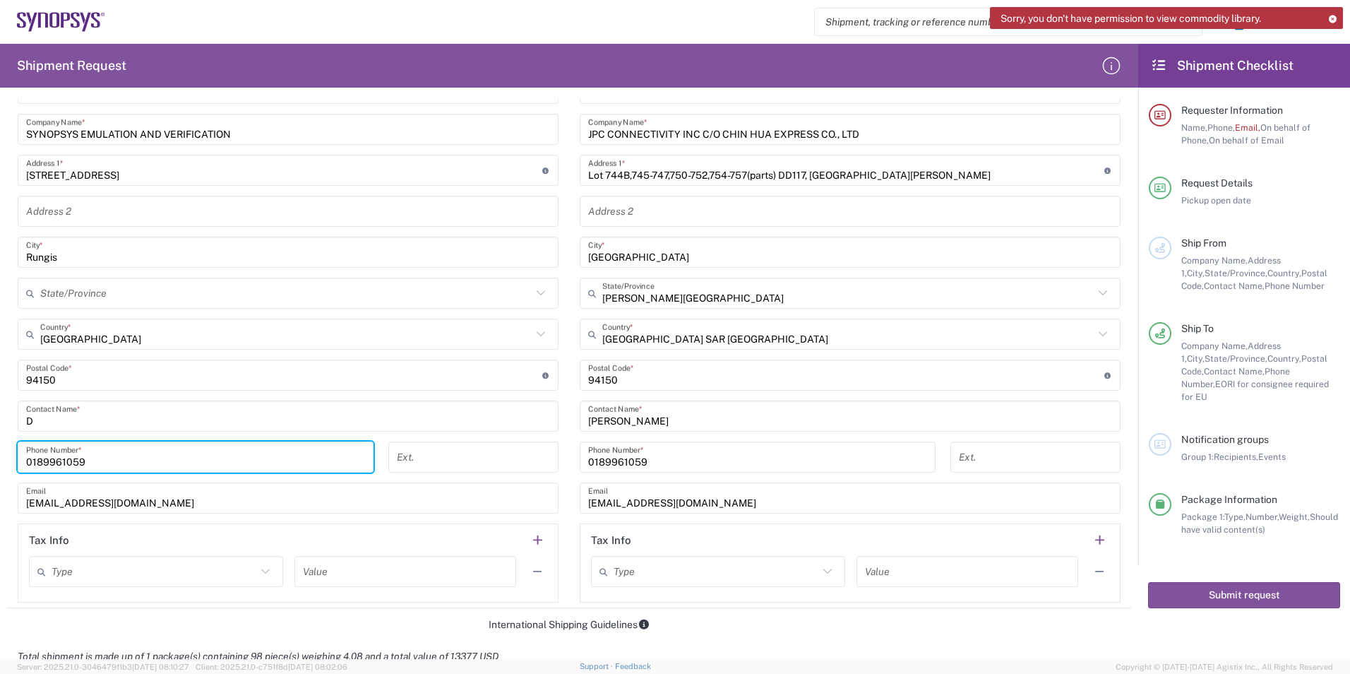
type input "i"
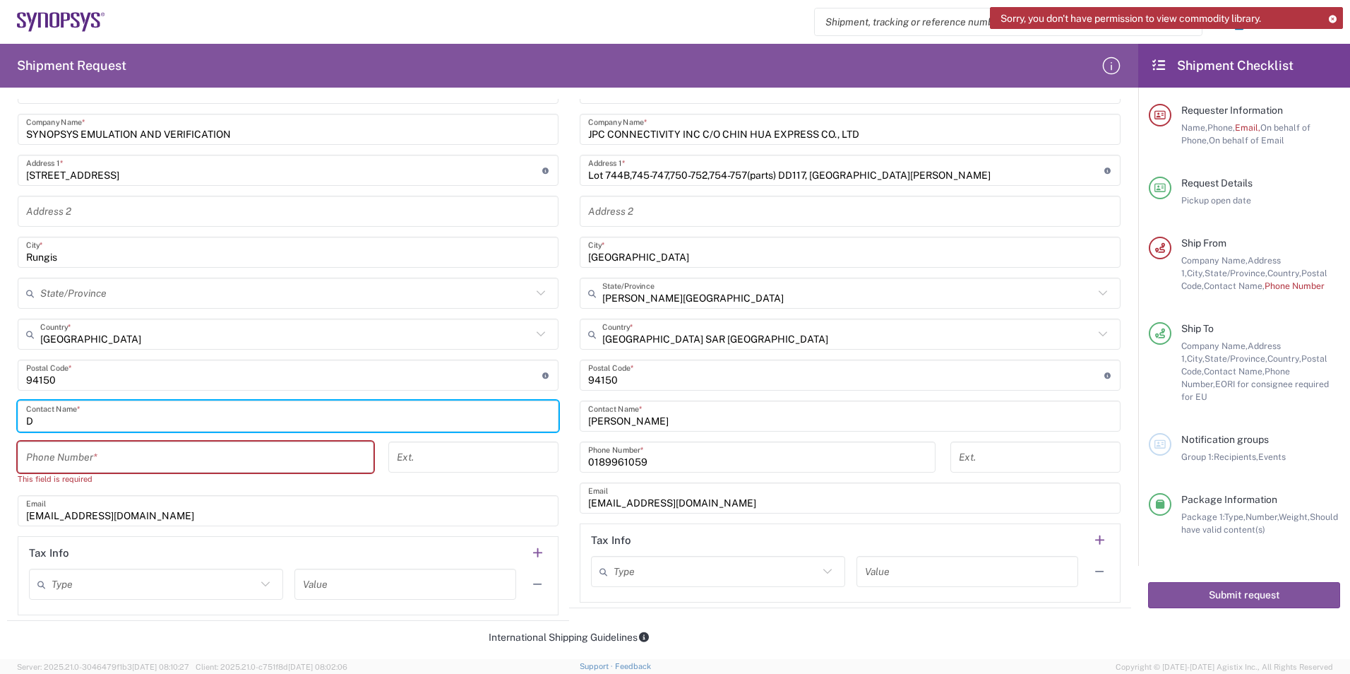
click at [242, 414] on input "D" at bounding box center [288, 416] width 524 height 25
click at [229, 423] on input "D" at bounding box center [288, 416] width 524 height 25
type input "[PERSON_NAME]"
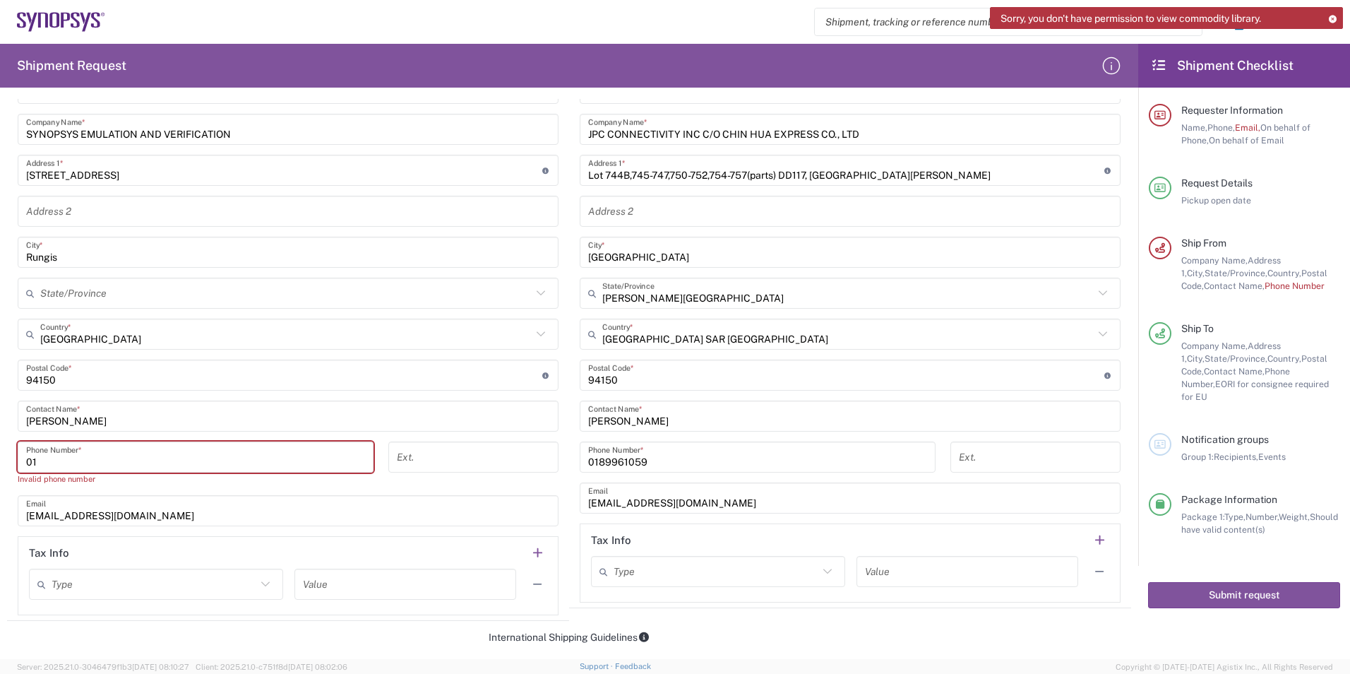
type input "0189961059"
type input "[EMAIL_ADDRESS][DOMAIN_NAME]"
type input "[PERSON_NAME]"
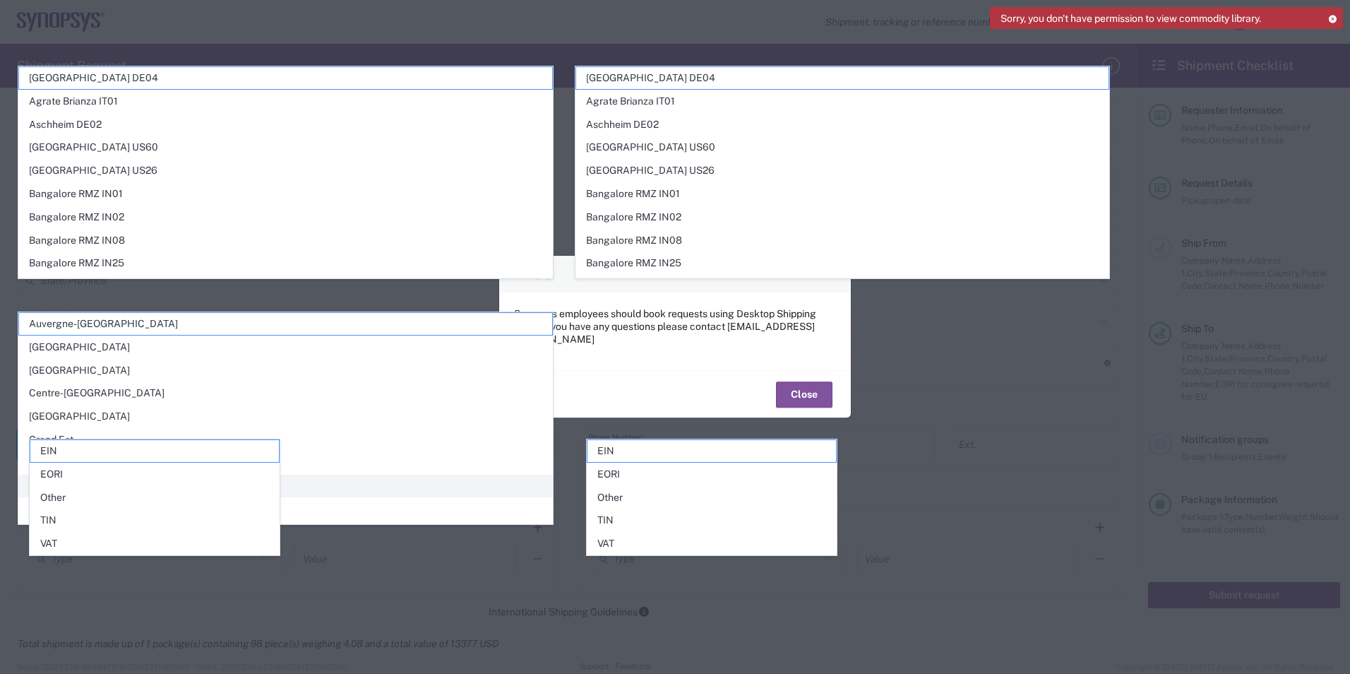
scroll to position [620, 0]
click at [1016, 459] on div "Email Synopsys employees should book requests using Desktop Shipping Form. If y…" at bounding box center [675, 337] width 1350 height 674
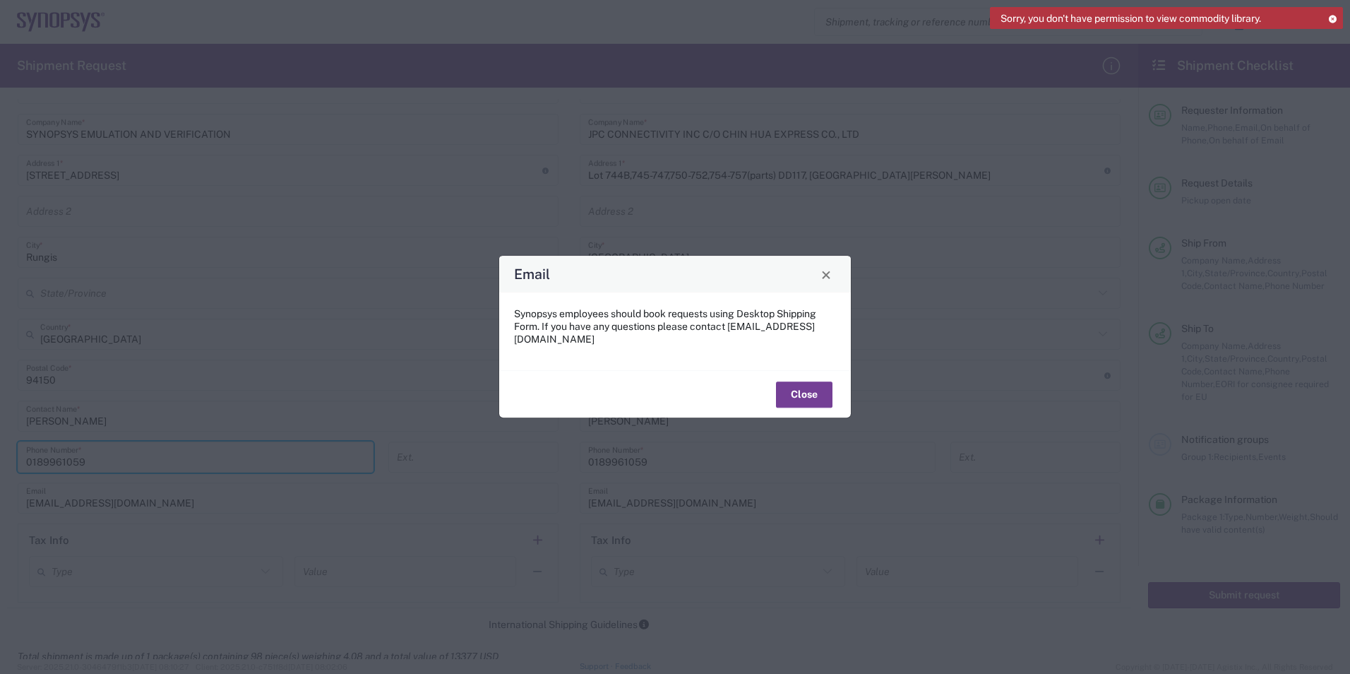
click at [825, 392] on button "Close" at bounding box center [804, 394] width 56 height 26
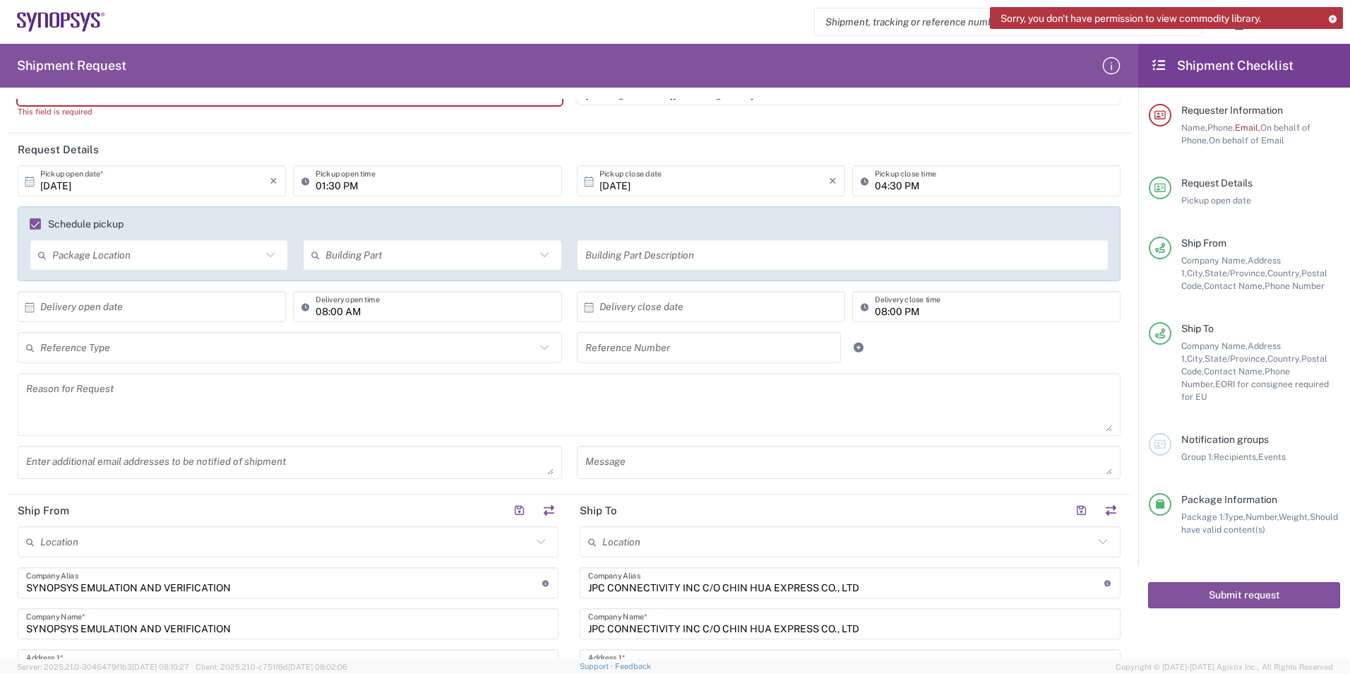
scroll to position [0, 0]
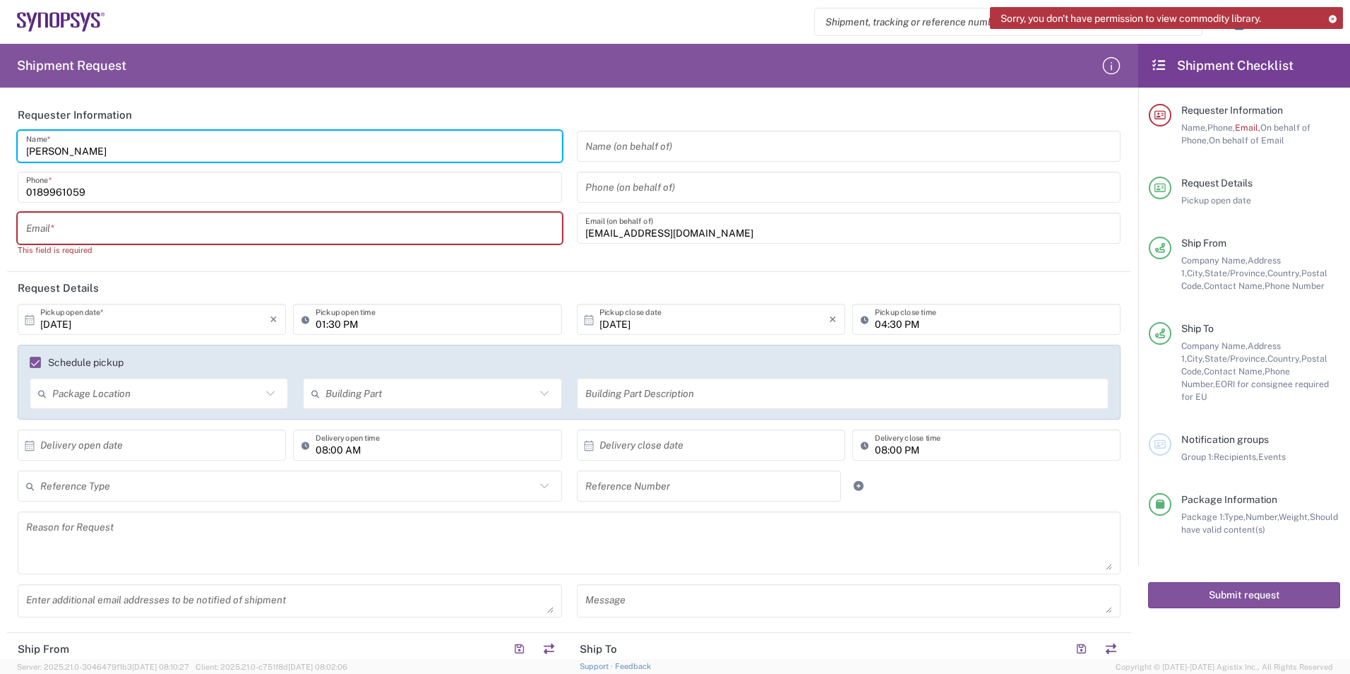
click at [244, 226] on input "text" at bounding box center [289, 228] width 527 height 25
type input "[EMAIL_ADDRESS][DOMAIN_NAME]"
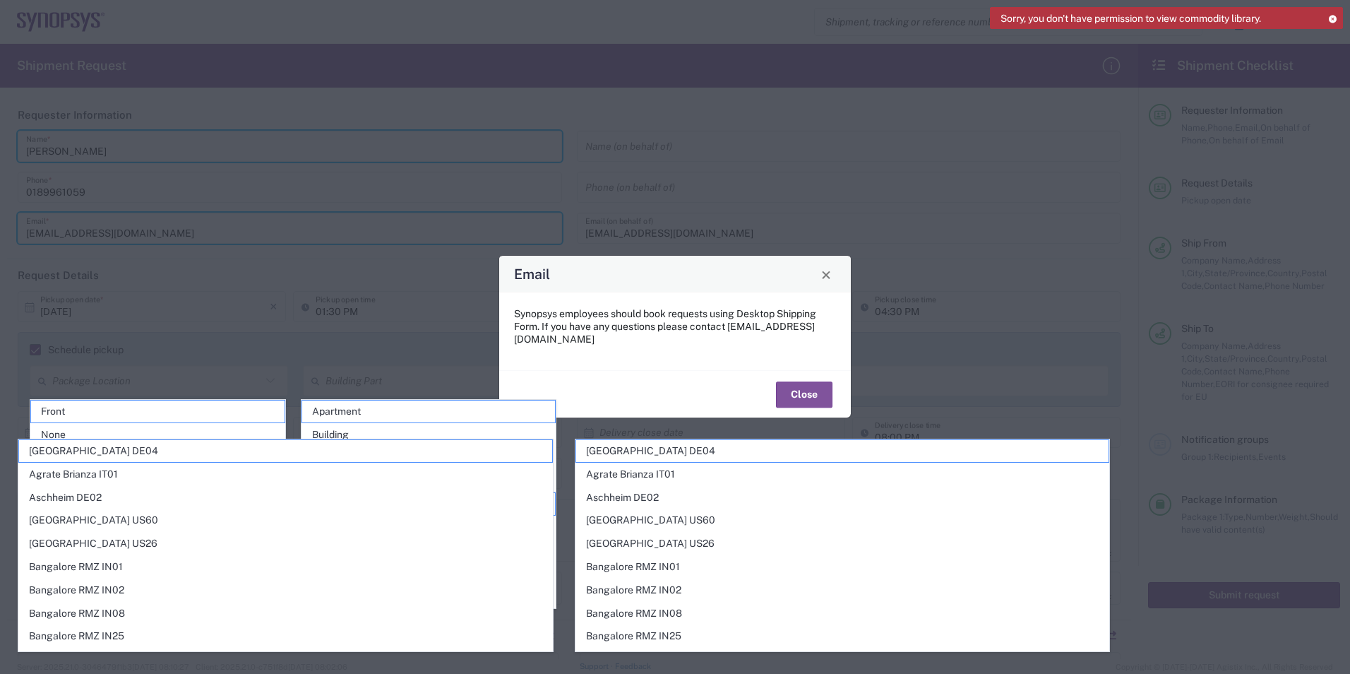
click at [800, 374] on div "Close" at bounding box center [675, 393] width 352 height 47
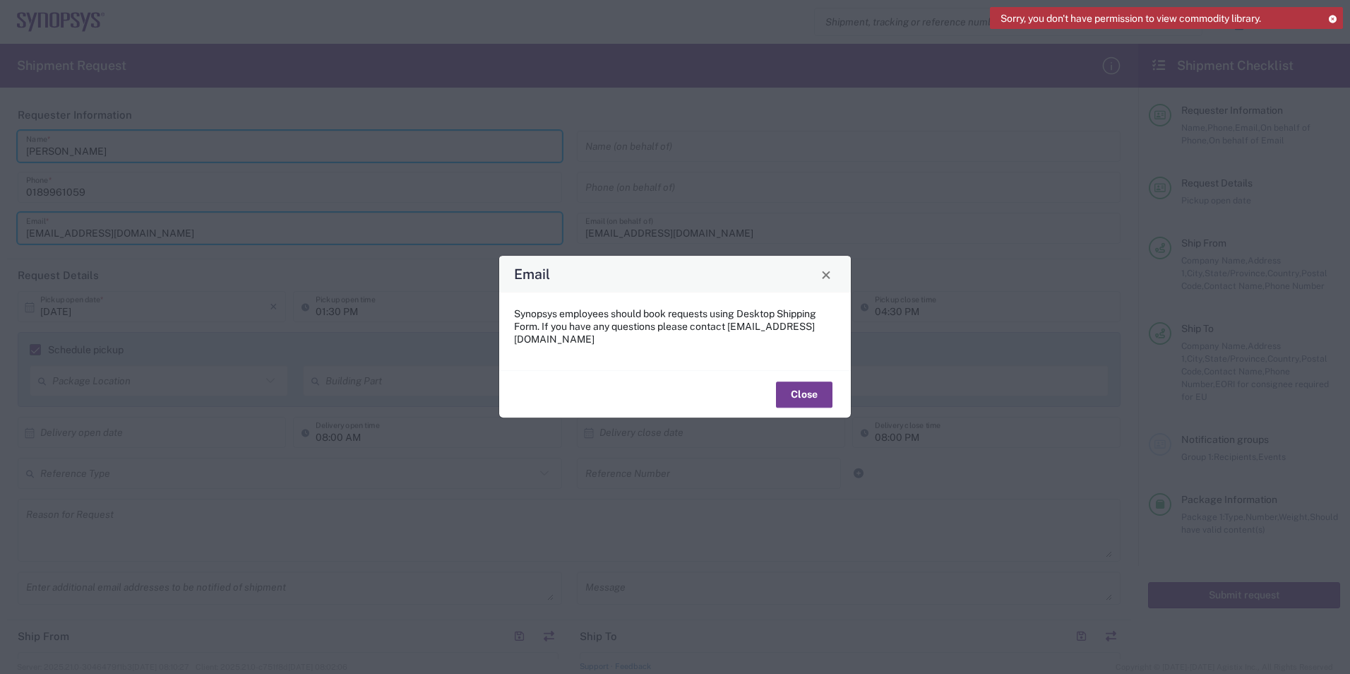
click at [797, 384] on button "Close" at bounding box center [804, 394] width 56 height 26
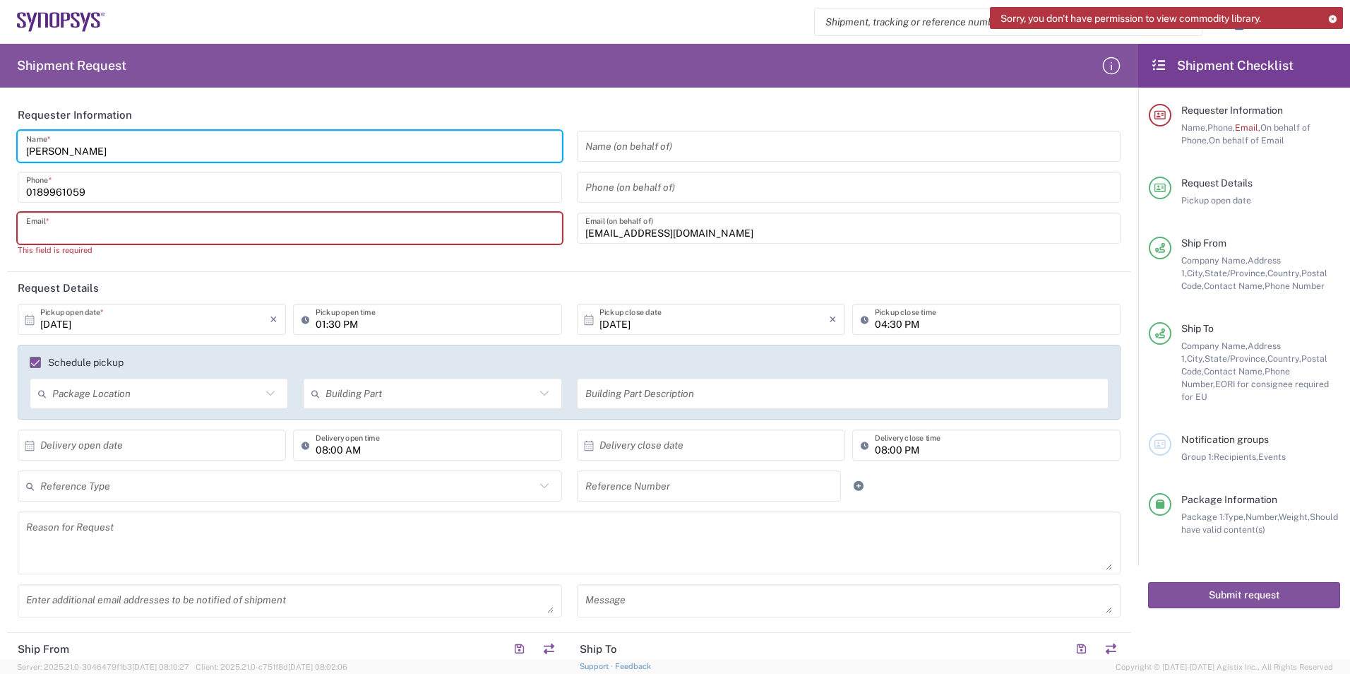
drag, startPoint x: 389, startPoint y: 199, endPoint x: 386, endPoint y: 209, distance: 10.3
click at [389, 199] on input "0189961059" at bounding box center [289, 187] width 527 height 25
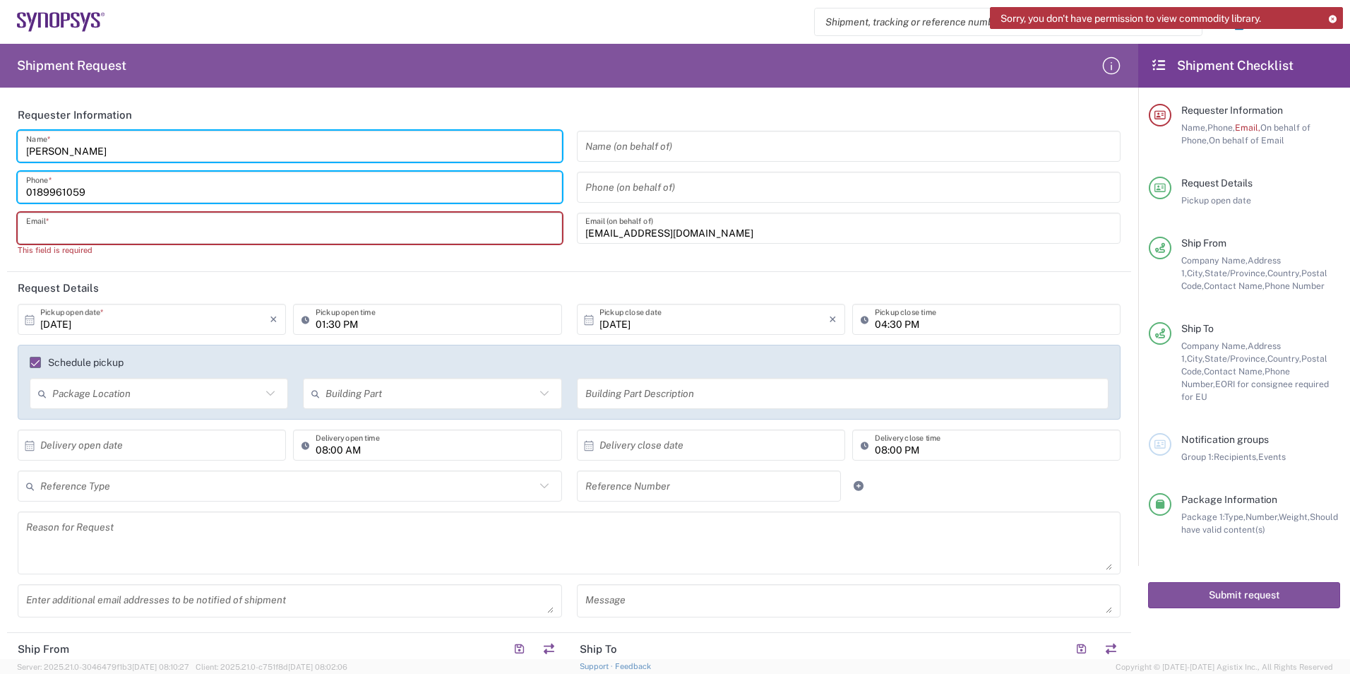
click at [356, 227] on input "text" at bounding box center [289, 228] width 527 height 25
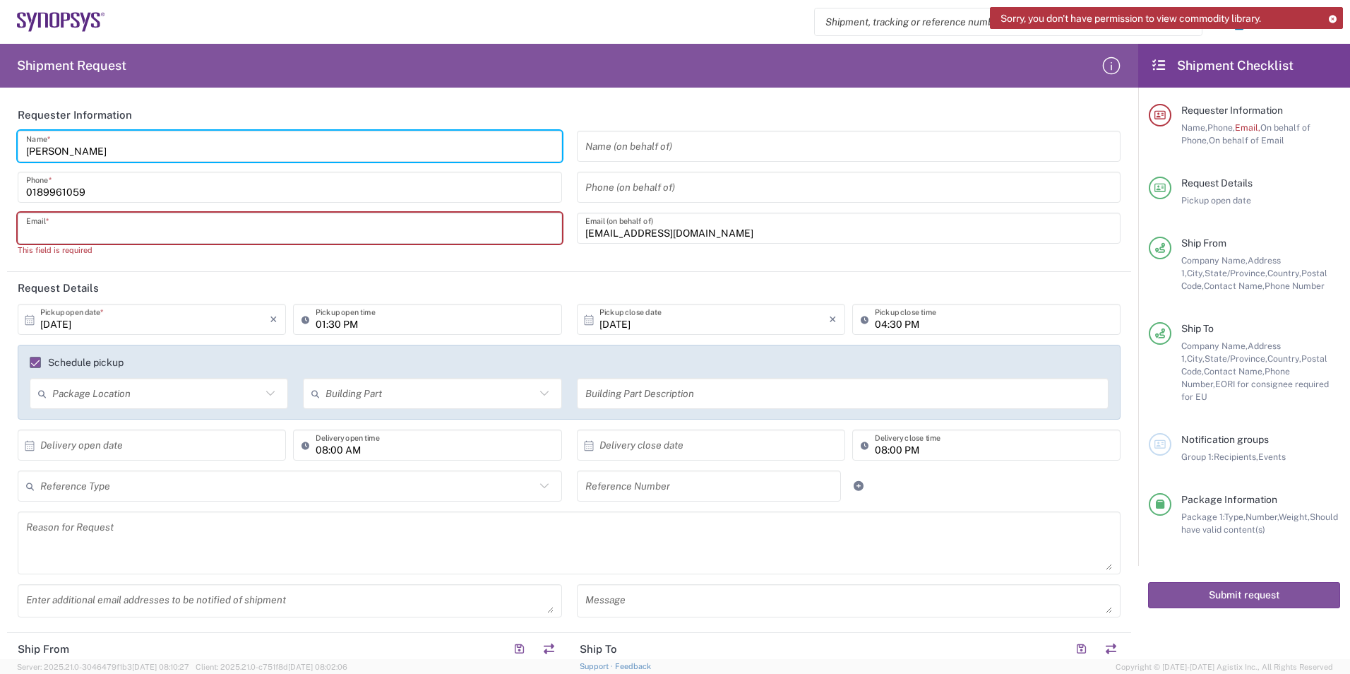
type input "[EMAIL_ADDRESS][DOMAIN_NAME]"
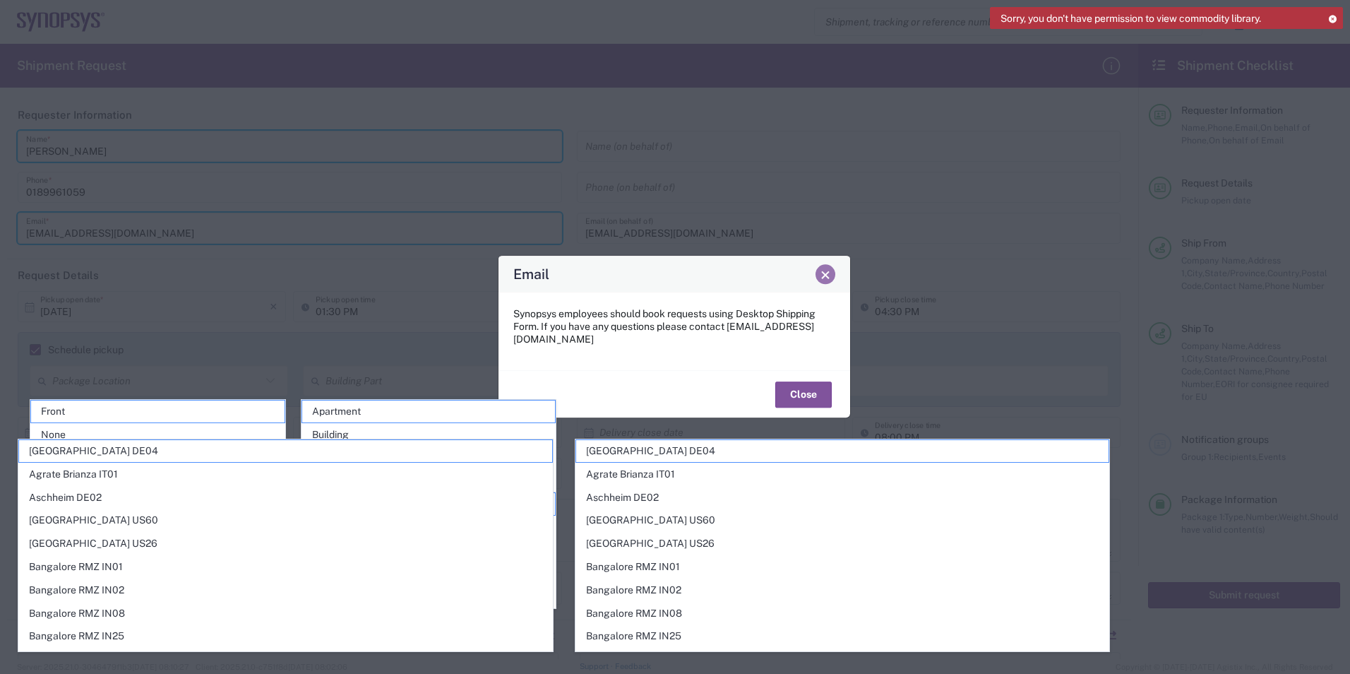
click at [825, 280] on span "Close" at bounding box center [825, 275] width 10 height 10
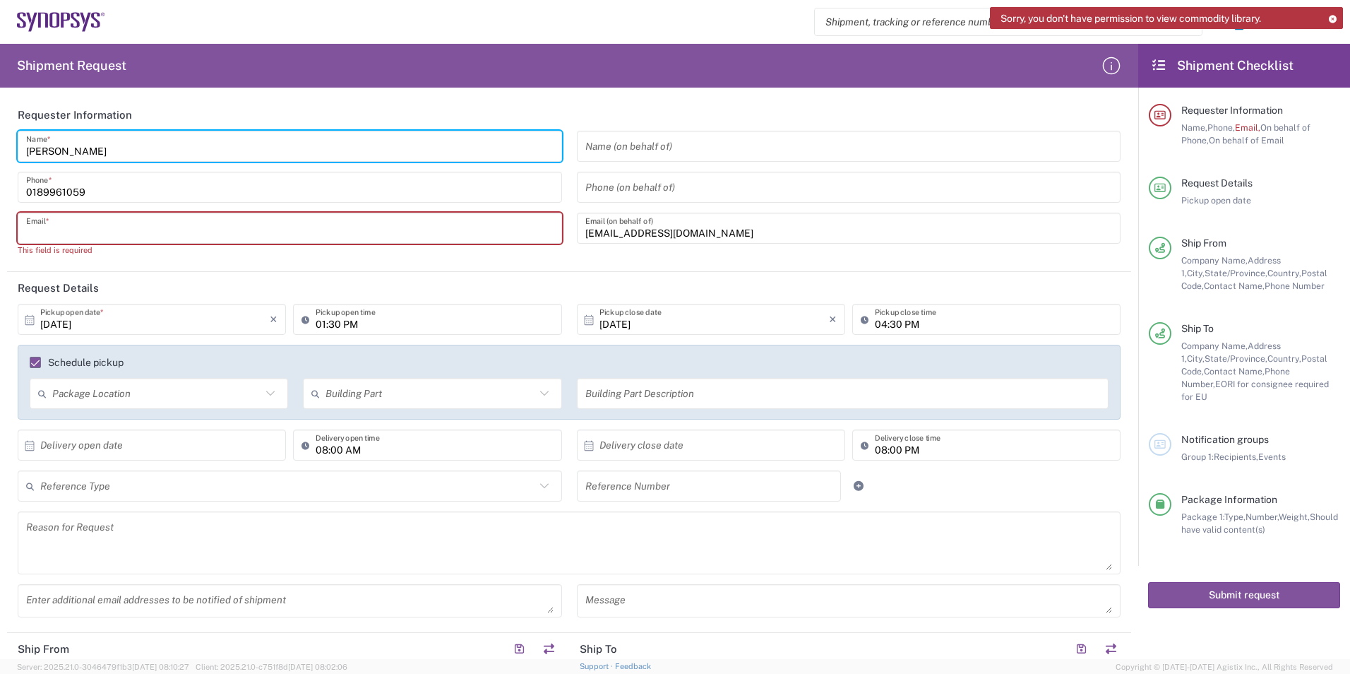
click at [275, 234] on input "text" at bounding box center [289, 228] width 527 height 25
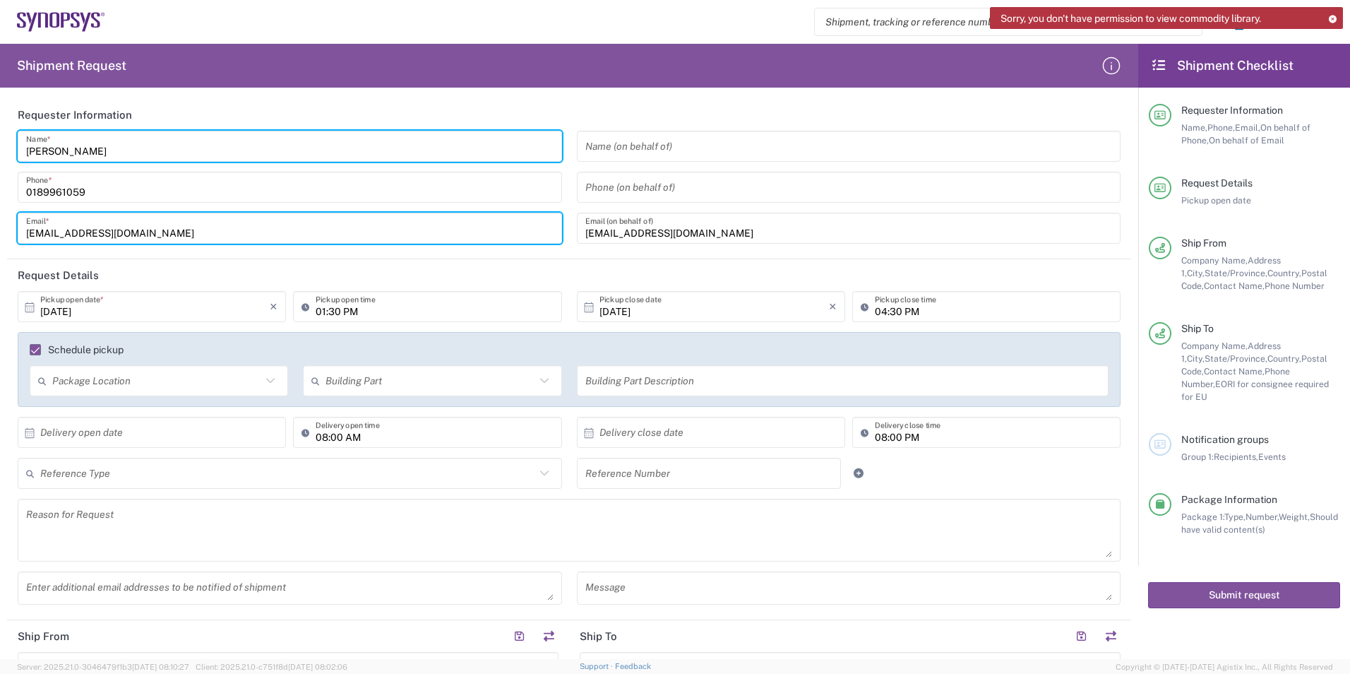
type input "[EMAIL_ADDRESS][DOMAIN_NAME]"
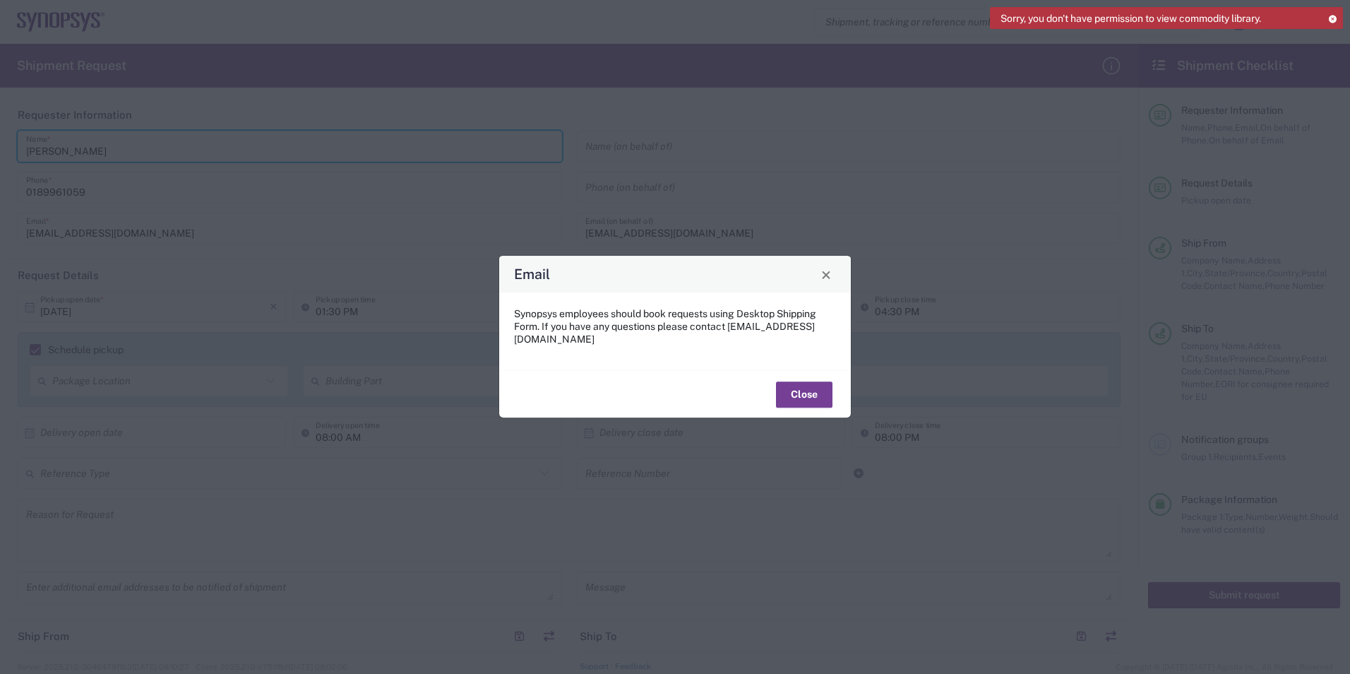
click at [827, 395] on button "Close" at bounding box center [804, 394] width 56 height 26
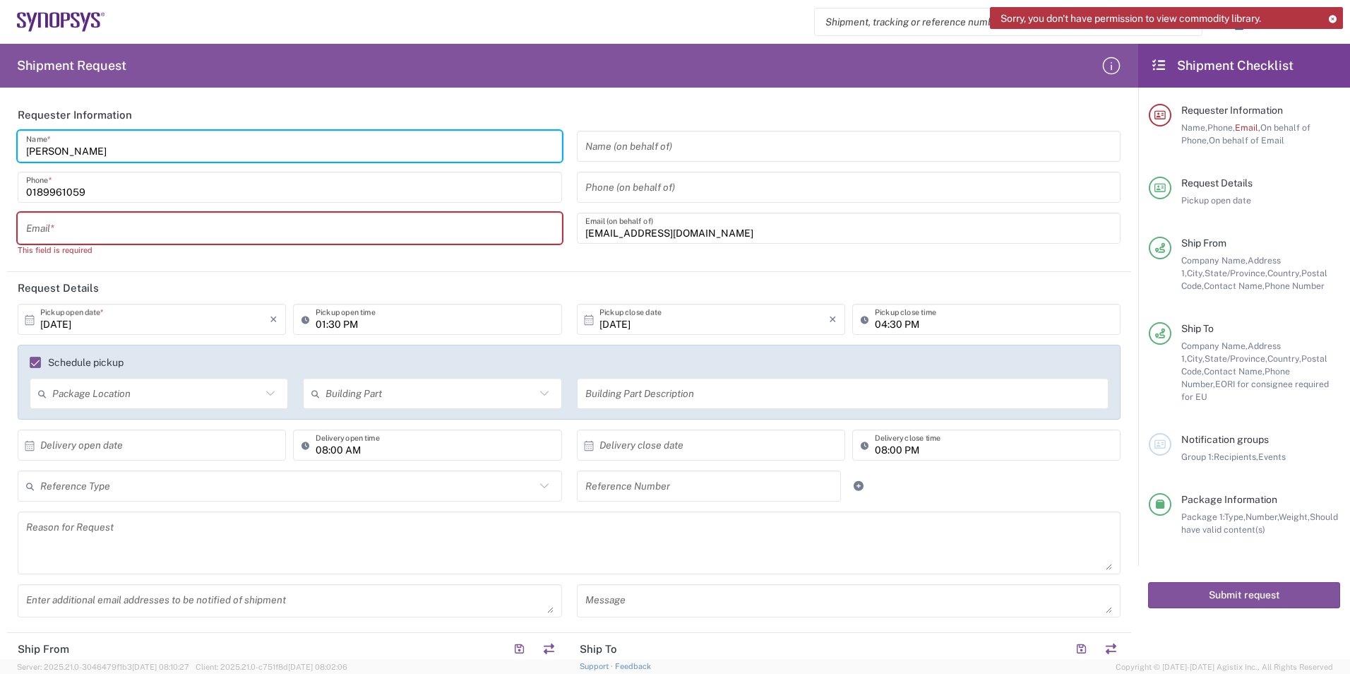
click at [1334, 19] on icon at bounding box center [1332, 19] width 10 height 8
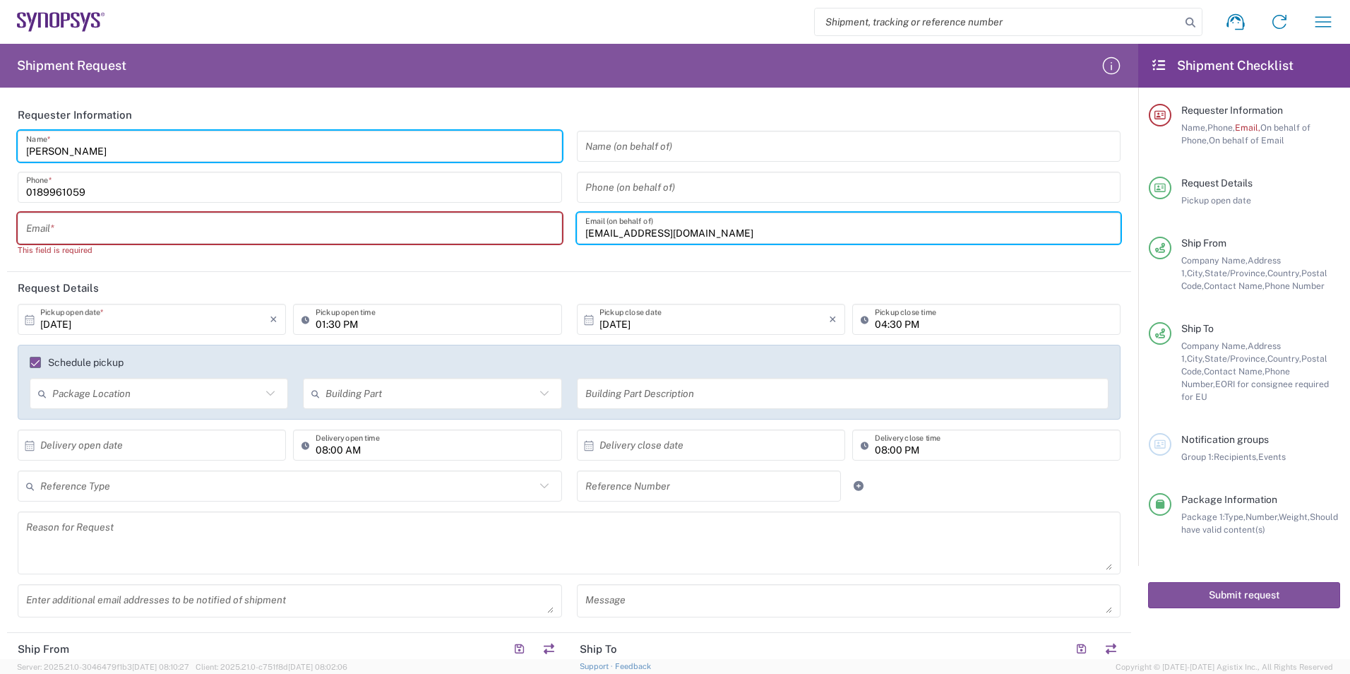
drag, startPoint x: 708, startPoint y: 232, endPoint x: 449, endPoint y: 241, distance: 259.3
click at [449, 241] on div "[PERSON_NAME] Name * [PHONE_NUMBER] Phone * Email * This field is required Name…" at bounding box center [570, 199] width 1118 height 136
type input "[EMAIL_ADDRESS][DOMAIN_NAME]"
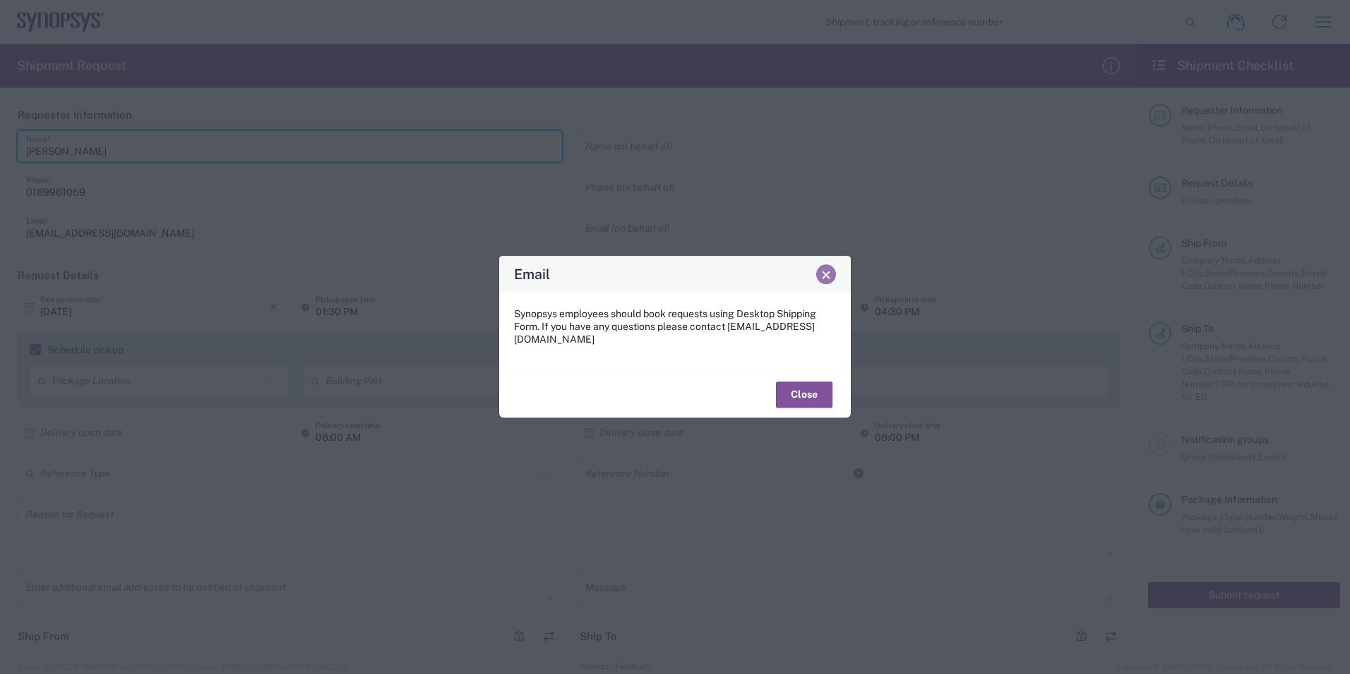
click at [819, 284] on button "Close" at bounding box center [826, 274] width 20 height 20
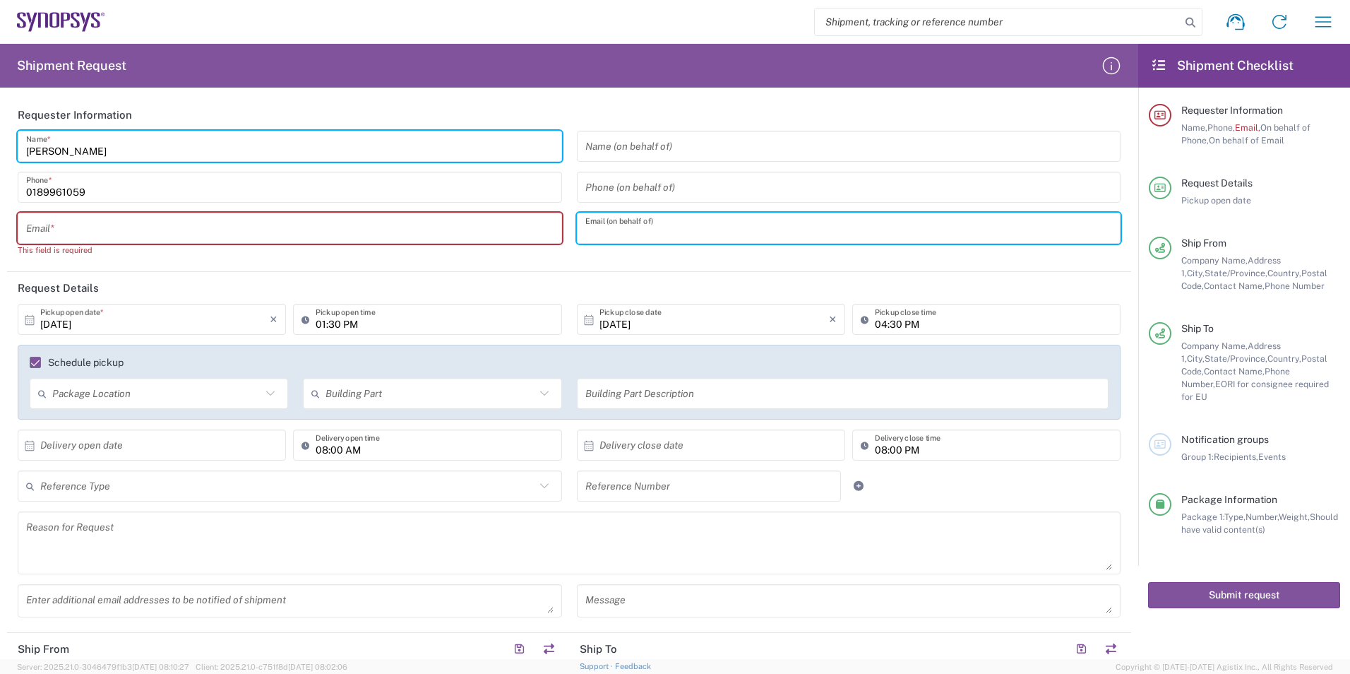
drag, startPoint x: 491, startPoint y: 233, endPoint x: 402, endPoint y: 225, distance: 90.0
click at [402, 225] on div "[PERSON_NAME] Name * [PHONE_NUMBER] Phone * Email * This field is required Name…" at bounding box center [570, 199] width 1118 height 136
click at [280, 227] on input "text" at bounding box center [289, 228] width 527 height 25
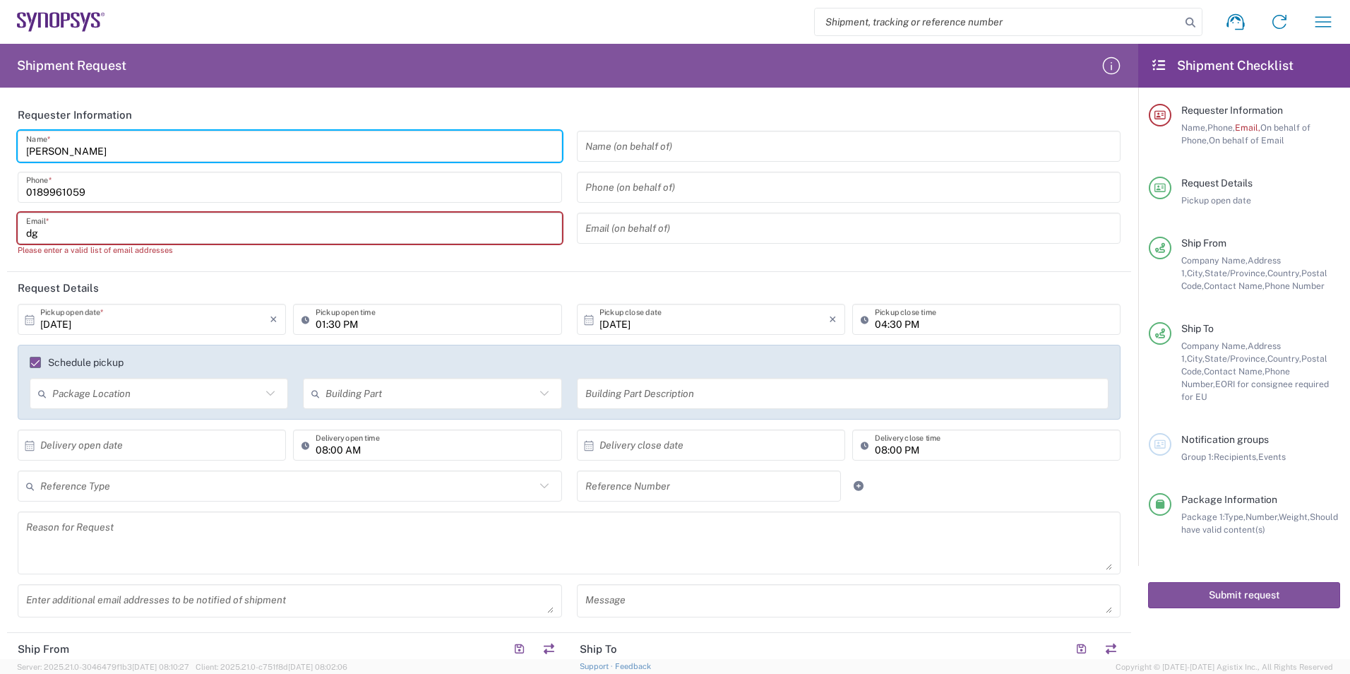
type input "[EMAIL_ADDRESS][DOMAIN_NAME]"
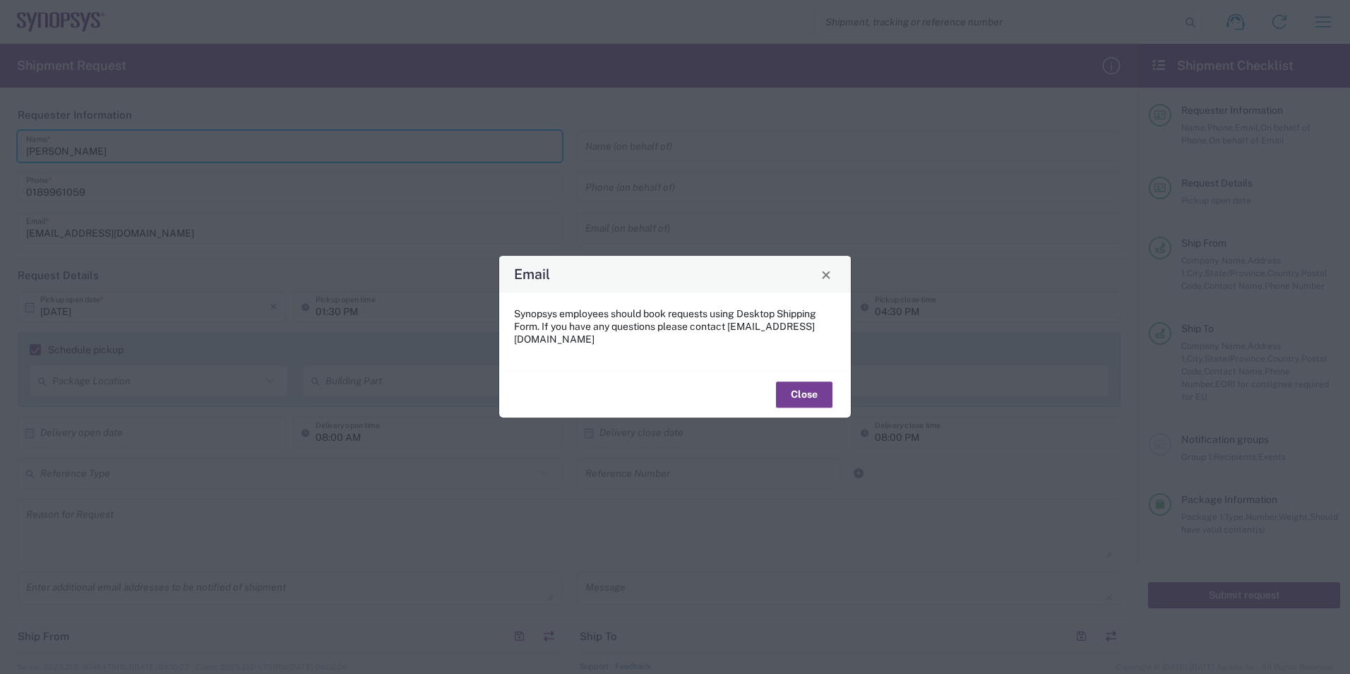
click at [816, 393] on button "Close" at bounding box center [804, 394] width 56 height 26
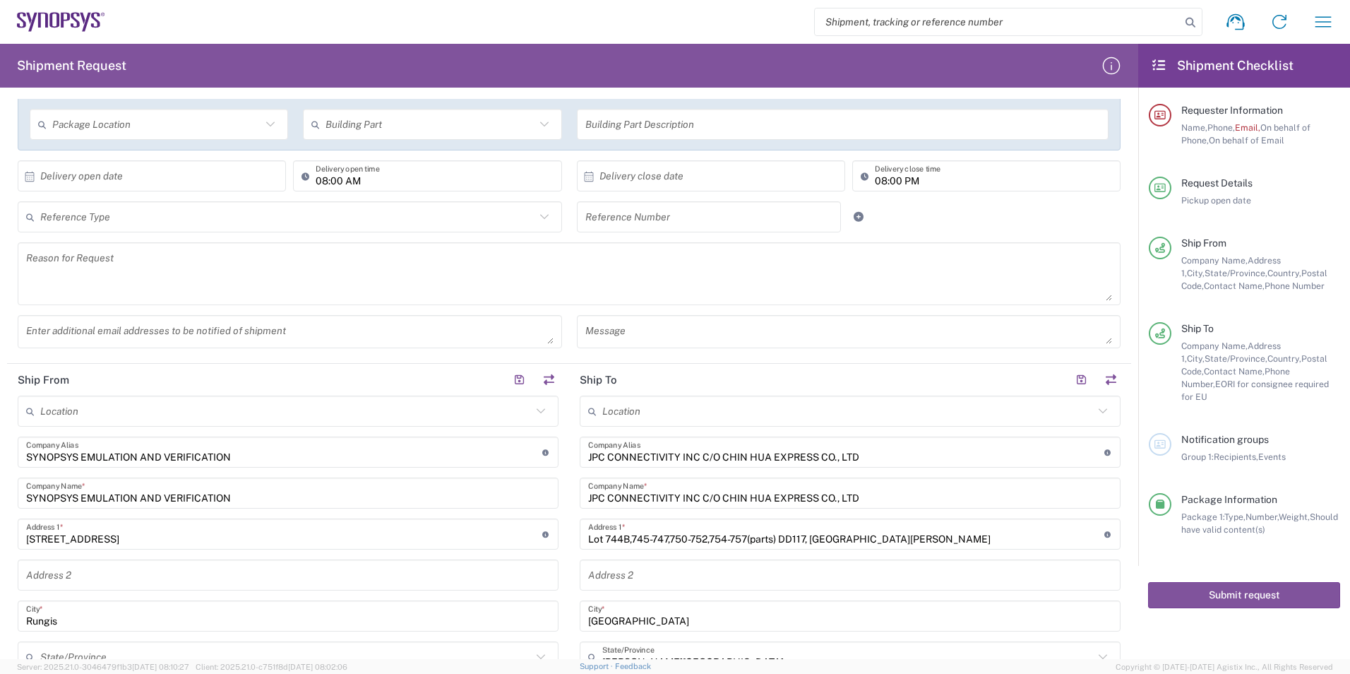
scroll to position [424, 0]
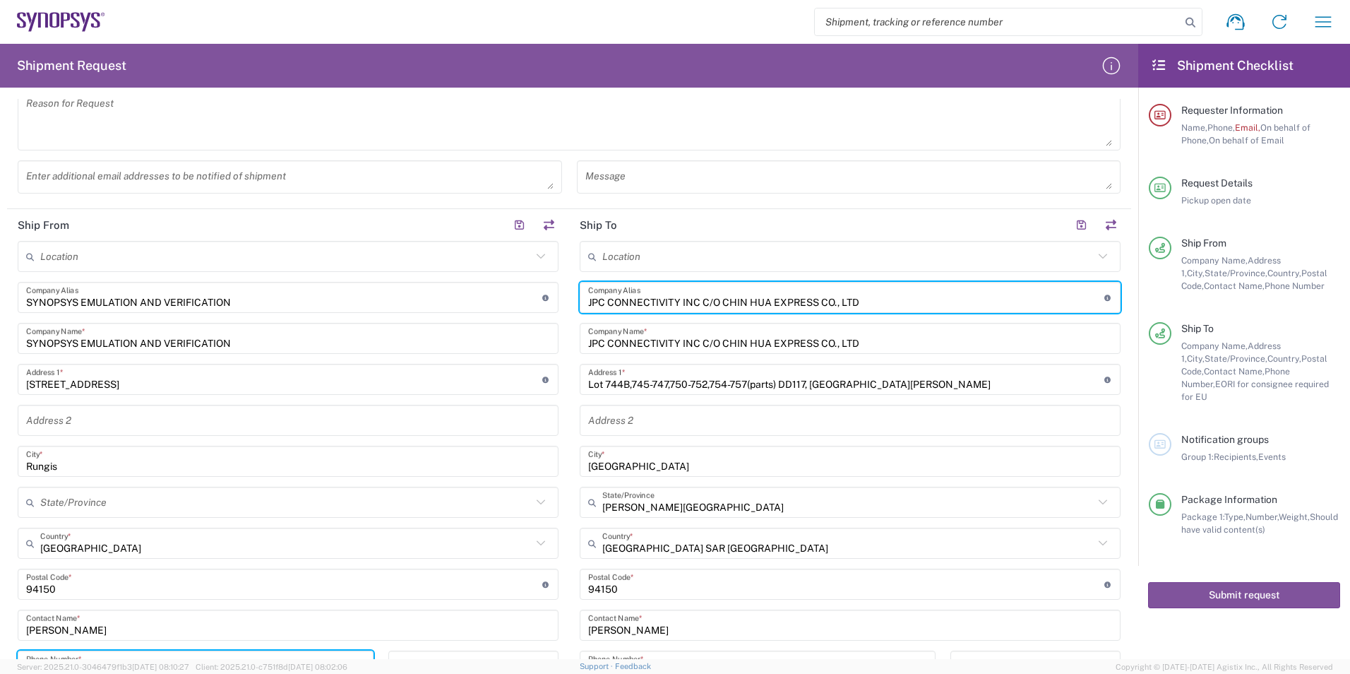
drag, startPoint x: 907, startPoint y: 309, endPoint x: 315, endPoint y: 289, distance: 592.7
click at [315, 289] on div "Ship From Location [GEOGRAPHIC_DATA] DE04 Agrate Brianza IT01 [GEOGRAPHIC_DATA]…" at bounding box center [569, 513] width 1124 height 608
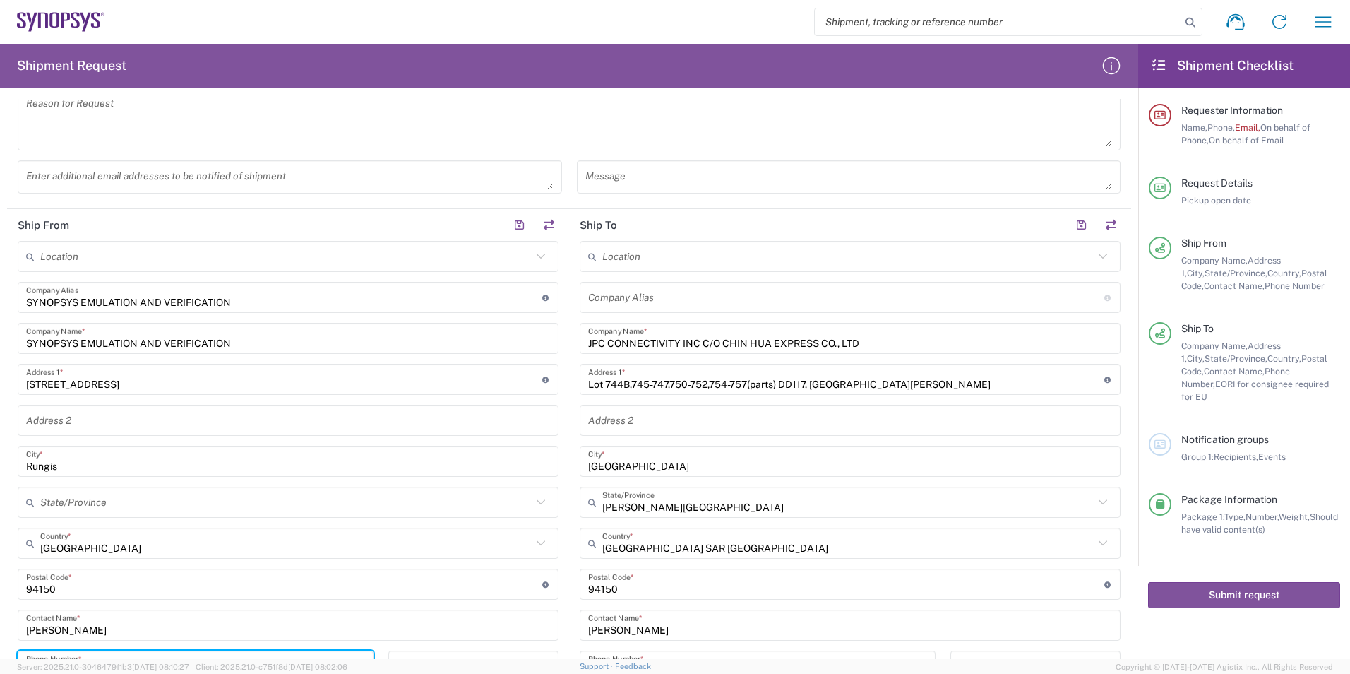
click at [858, 215] on header "Ship To" at bounding box center [850, 225] width 562 height 32
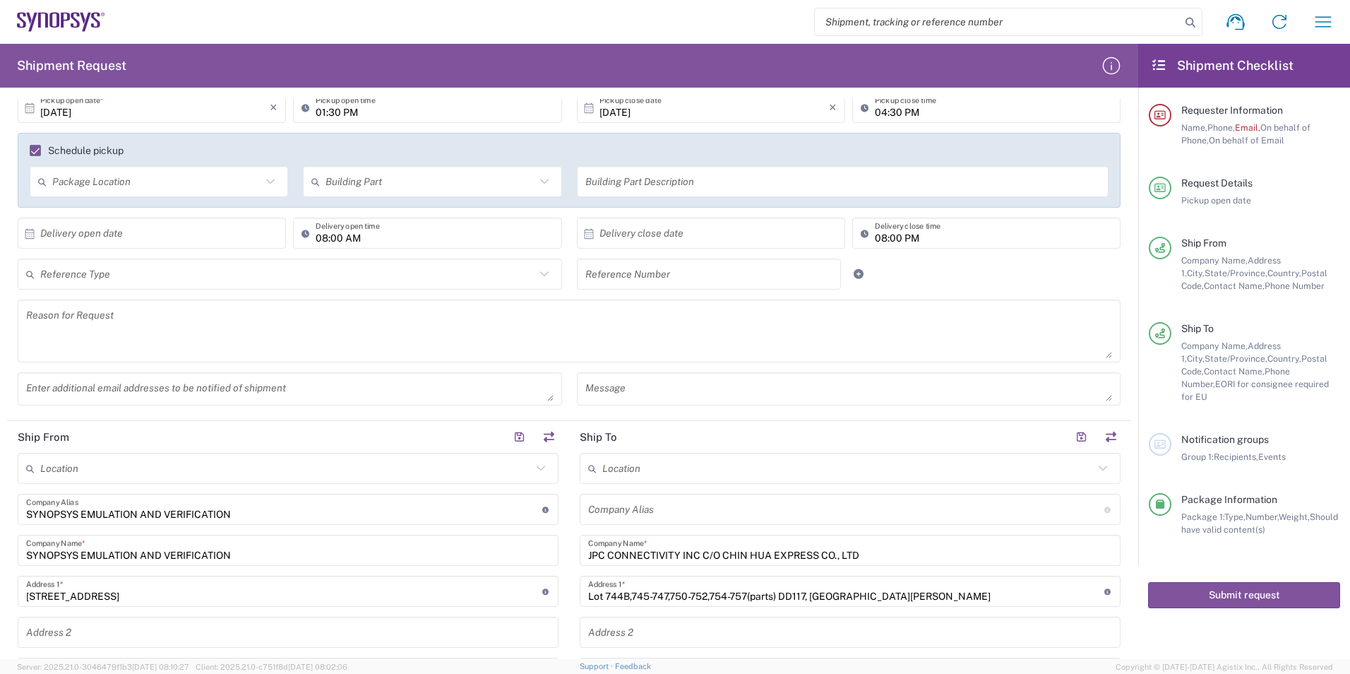
scroll to position [0, 0]
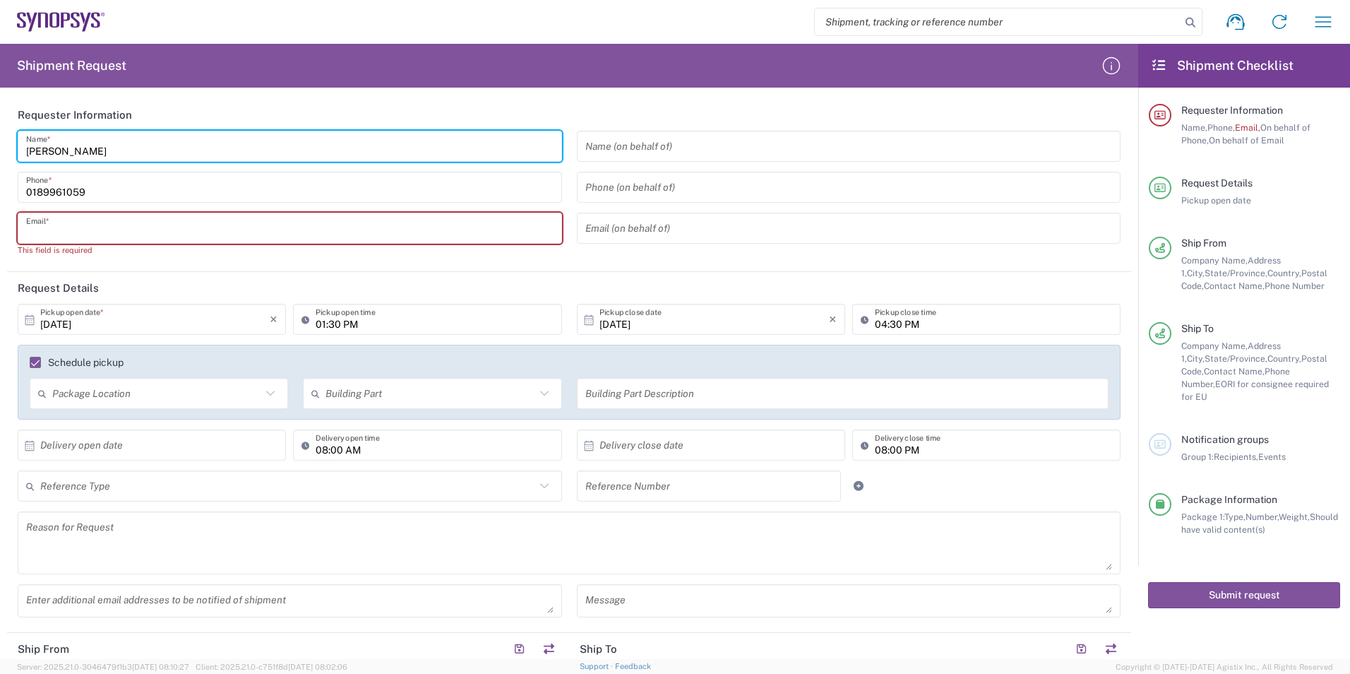
click at [154, 221] on input "text" at bounding box center [289, 228] width 527 height 25
type input "[EMAIL_ADDRESS][DOMAIN_NAME]"
type input "SYNOPSYS EMULATION AND VERIFICATION"
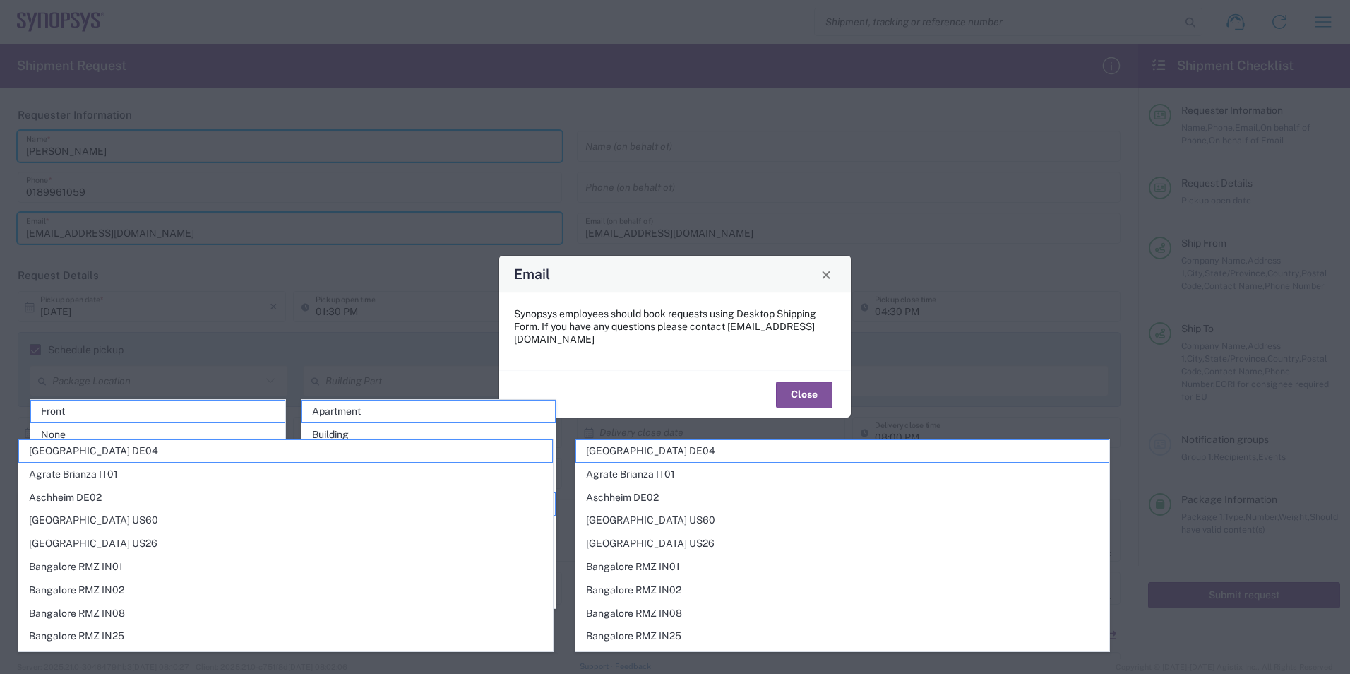
click at [847, 389] on div "Close" at bounding box center [675, 393] width 352 height 47
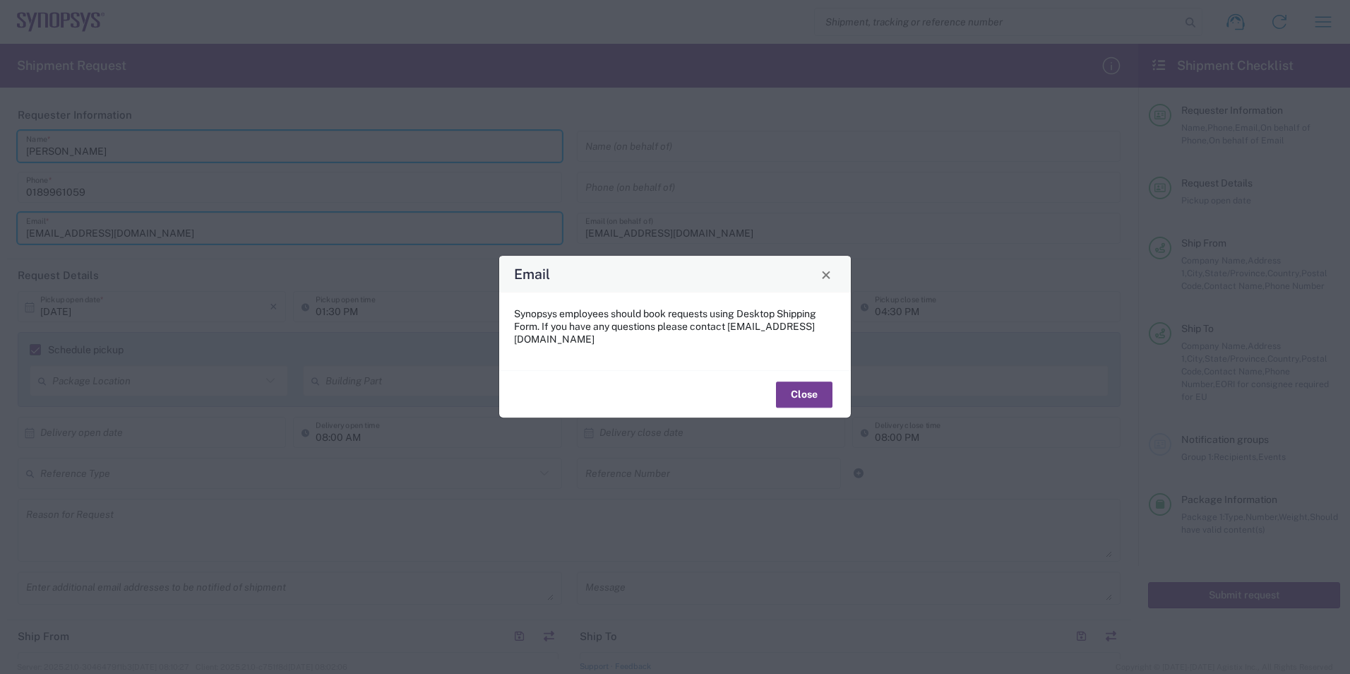
click at [804, 390] on button "Close" at bounding box center [804, 394] width 56 height 26
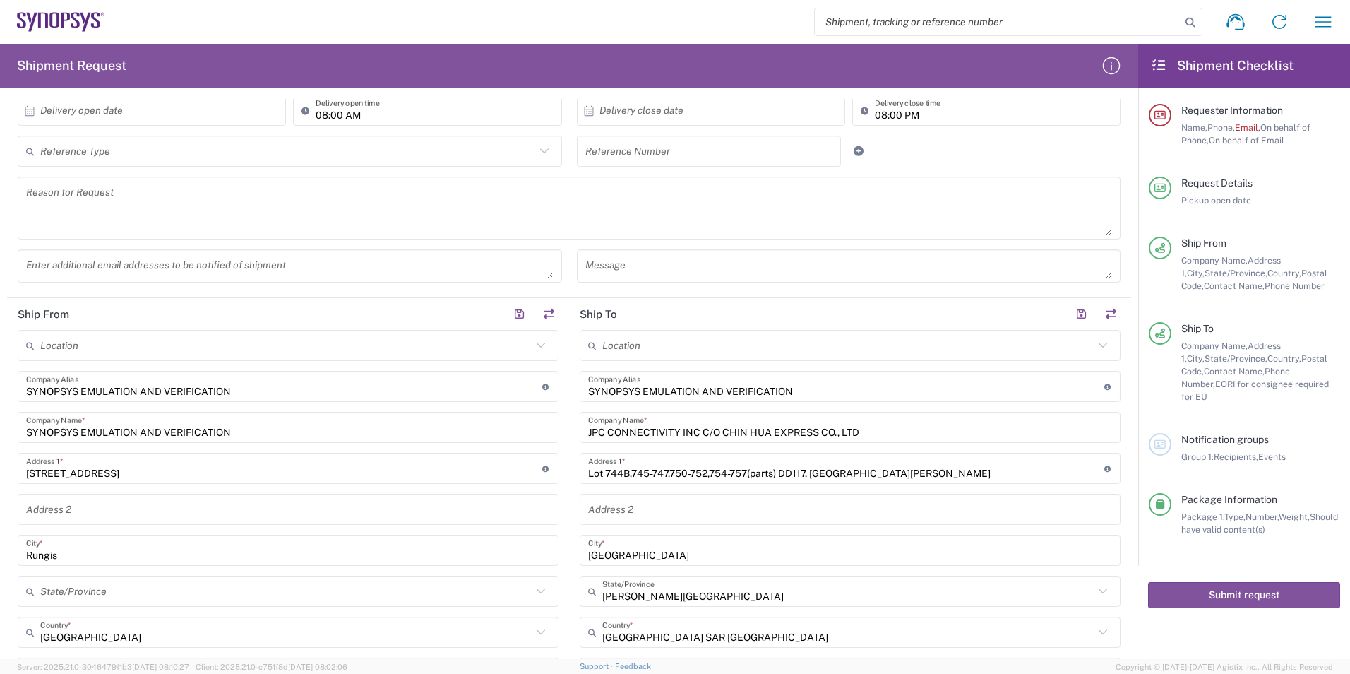
scroll to position [353, 0]
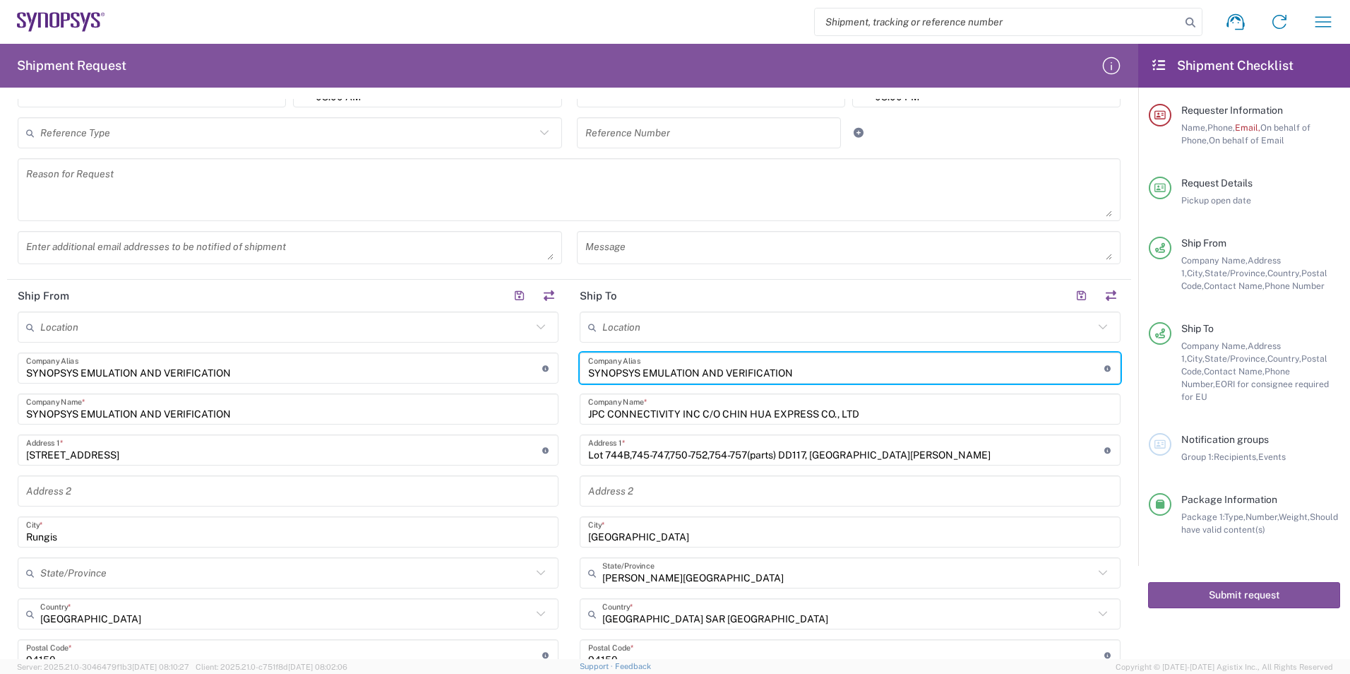
drag, startPoint x: 633, startPoint y: 370, endPoint x: 436, endPoint y: 351, distance: 197.9
click at [435, 350] on div "Ship From Location [GEOGRAPHIC_DATA] DE04 Agrate Brianza IT01 [GEOGRAPHIC_DATA]…" at bounding box center [569, 584] width 1124 height 608
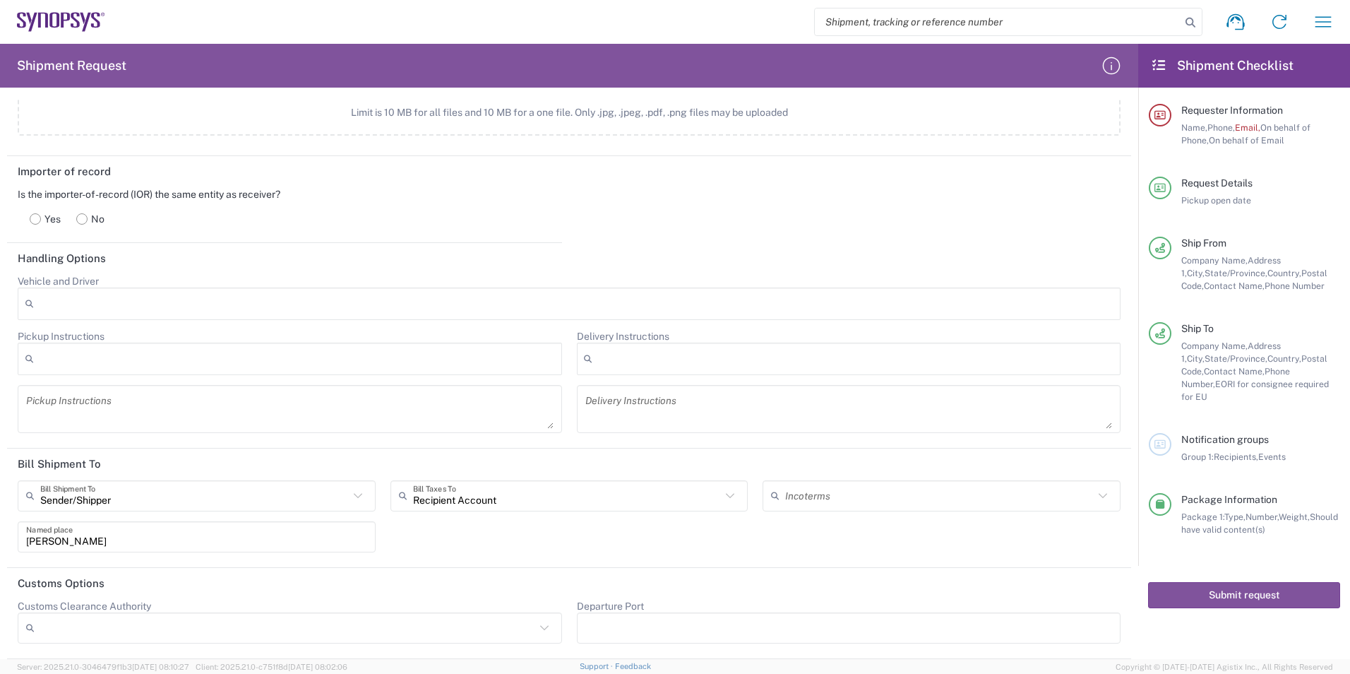
scroll to position [1622, 0]
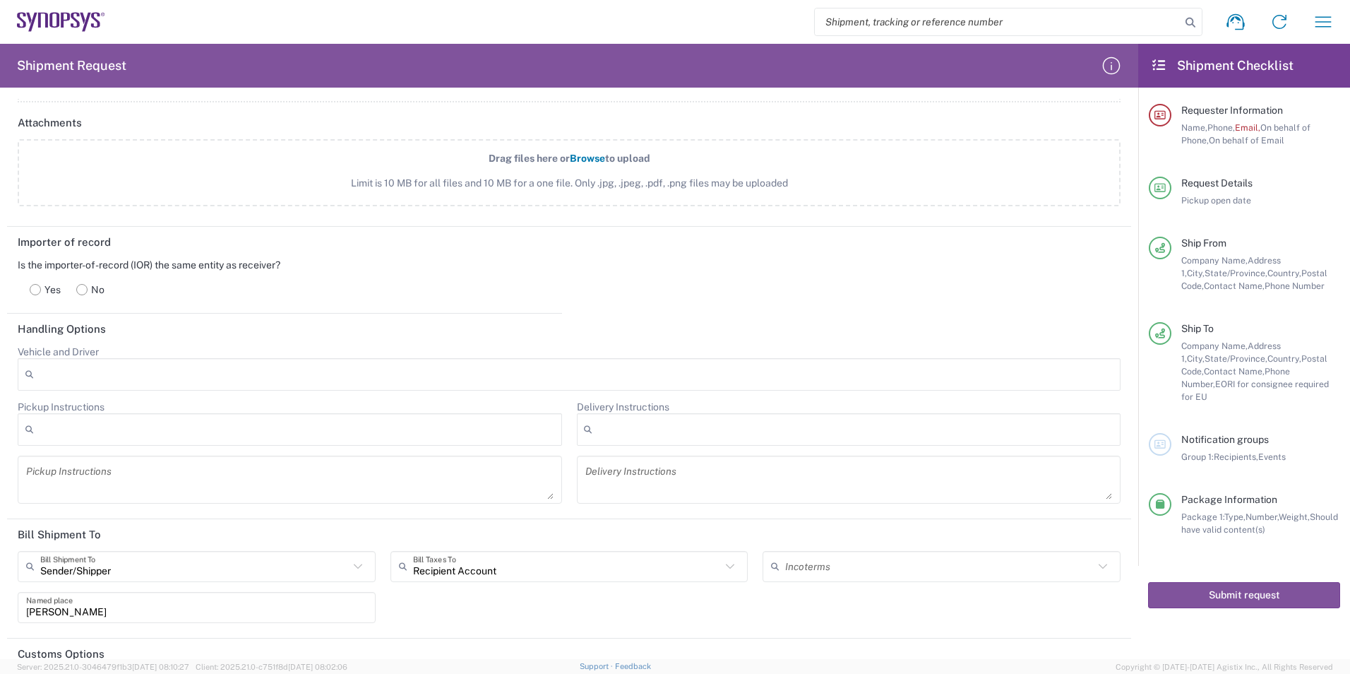
click at [40, 295] on label "Yes" at bounding box center [45, 289] width 47 height 28
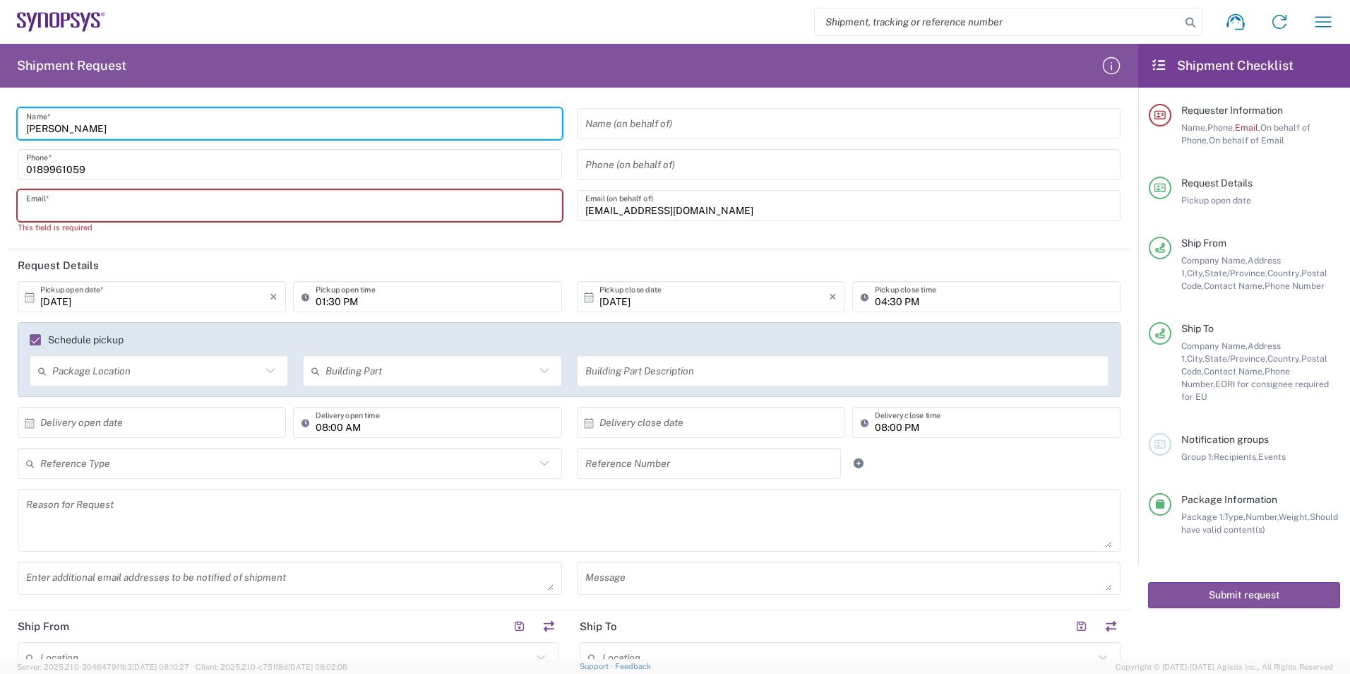
scroll to position [0, 0]
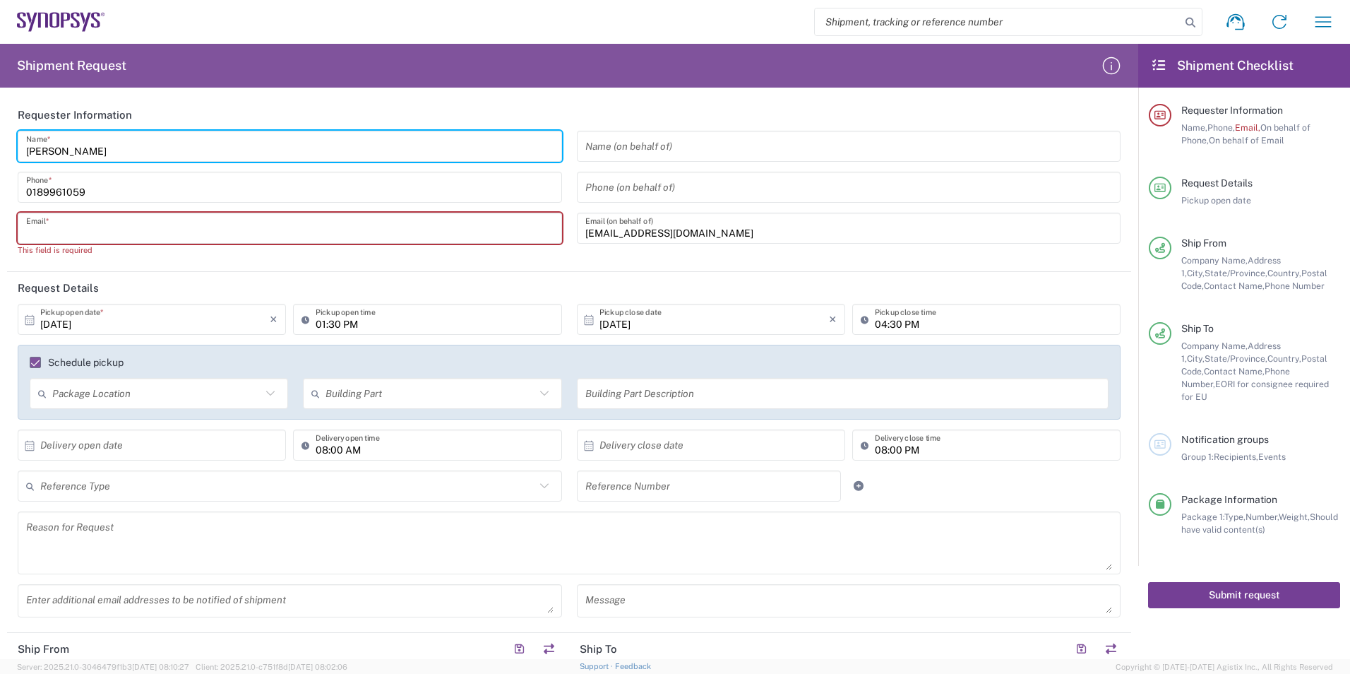
click at [1223, 587] on button "Submit request" at bounding box center [1244, 595] width 192 height 26
click at [1223, 586] on button "Submit request" at bounding box center [1244, 595] width 192 height 26
click at [1223, 585] on button "Submit request" at bounding box center [1244, 595] width 192 height 26
click at [145, 220] on input "text" at bounding box center [289, 228] width 527 height 25
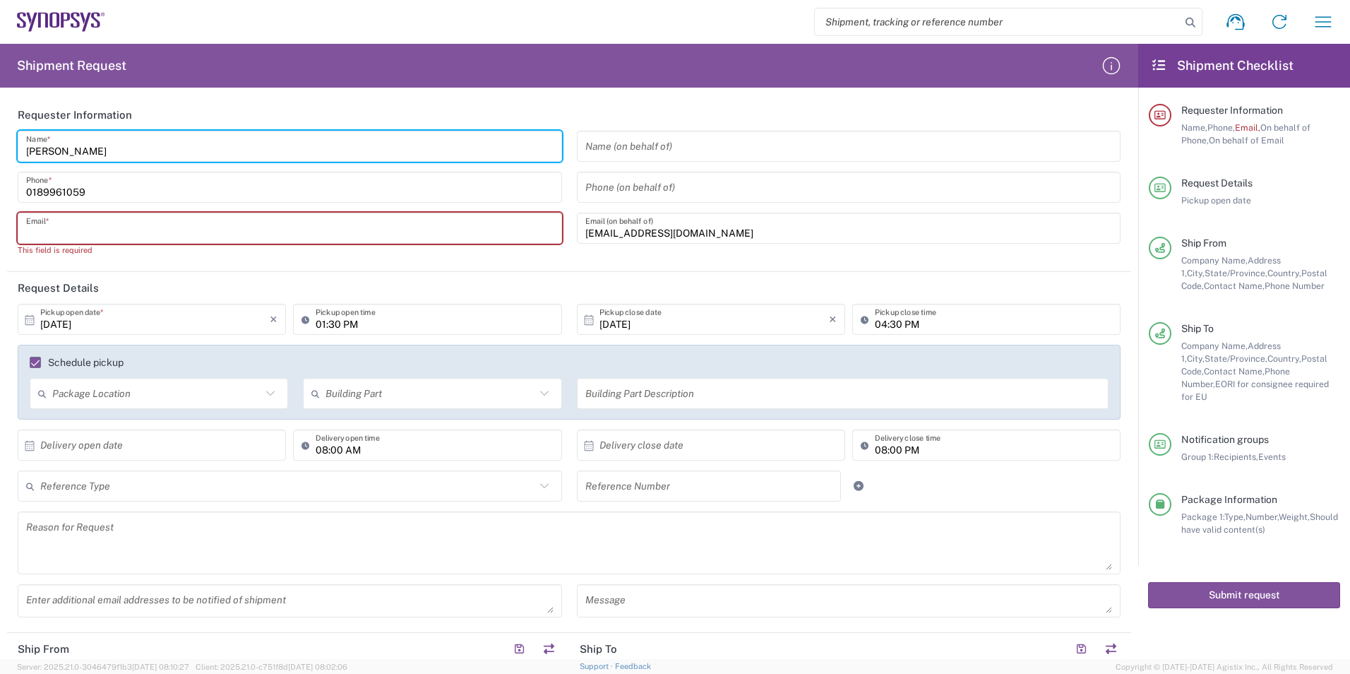
click at [37, 362] on label "Schedule pickup" at bounding box center [77, 362] width 94 height 11
click at [29, 362] on input "Schedule pickup" at bounding box center [29, 362] width 0 height 0
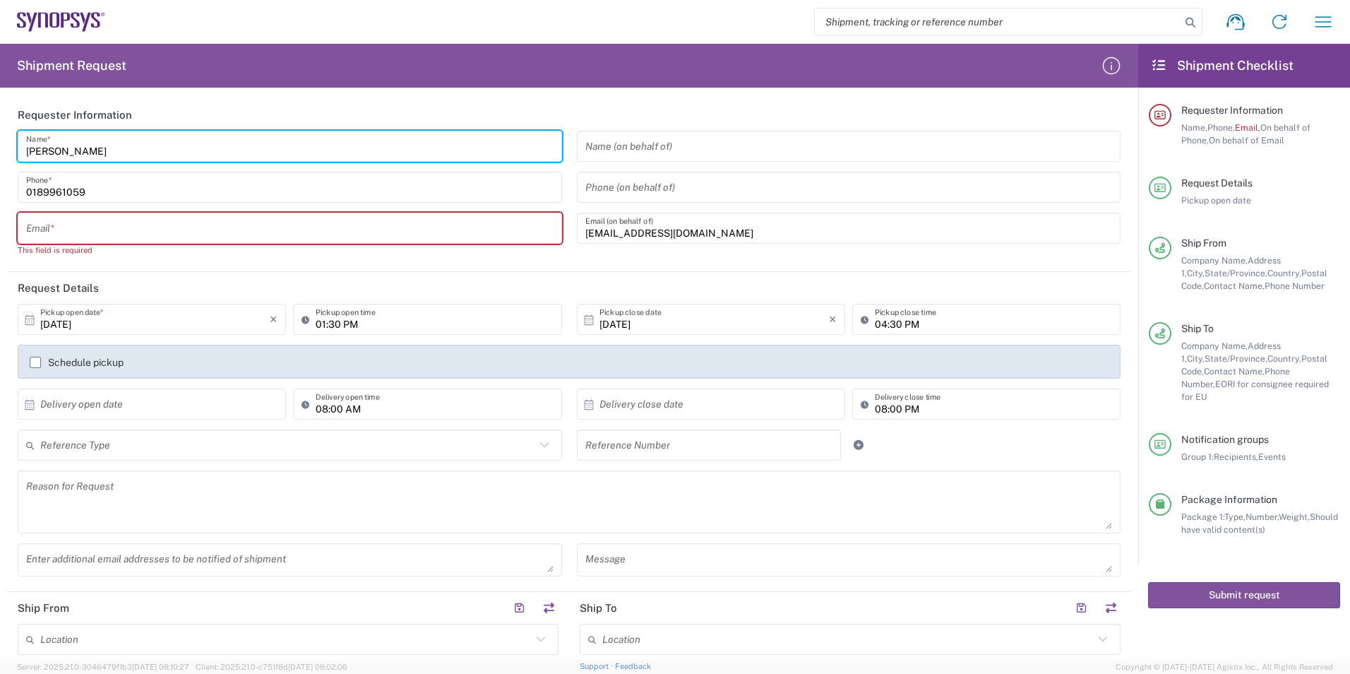
click at [85, 224] on input "text" at bounding box center [289, 228] width 527 height 25
click at [240, 222] on input "[PERSON_NAME]." at bounding box center [289, 228] width 527 height 25
click at [240, 224] on input "[PERSON_NAME]." at bounding box center [289, 228] width 527 height 25
click at [354, 299] on header "Request Details" at bounding box center [569, 288] width 1124 height 32
drag, startPoint x: 100, startPoint y: 237, endPoint x: 73, endPoint y: 234, distance: 26.9
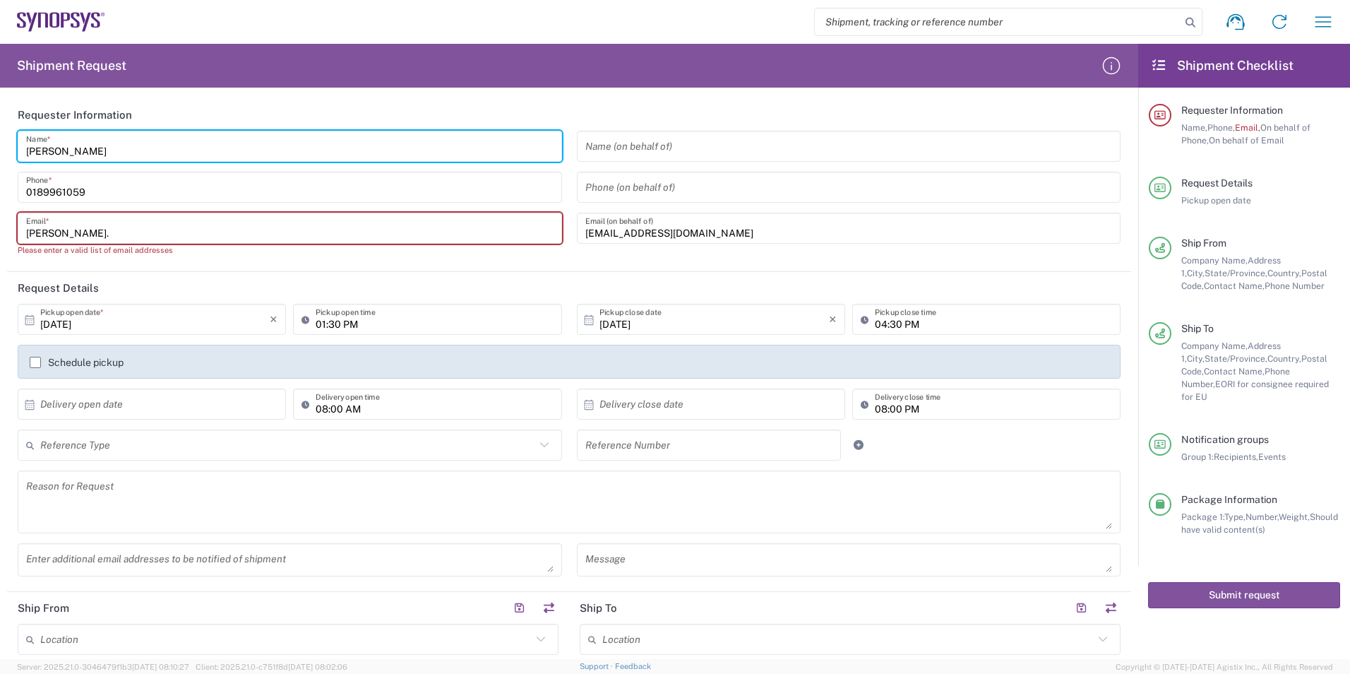
click at [73, 234] on input "[PERSON_NAME]." at bounding box center [289, 228] width 527 height 25
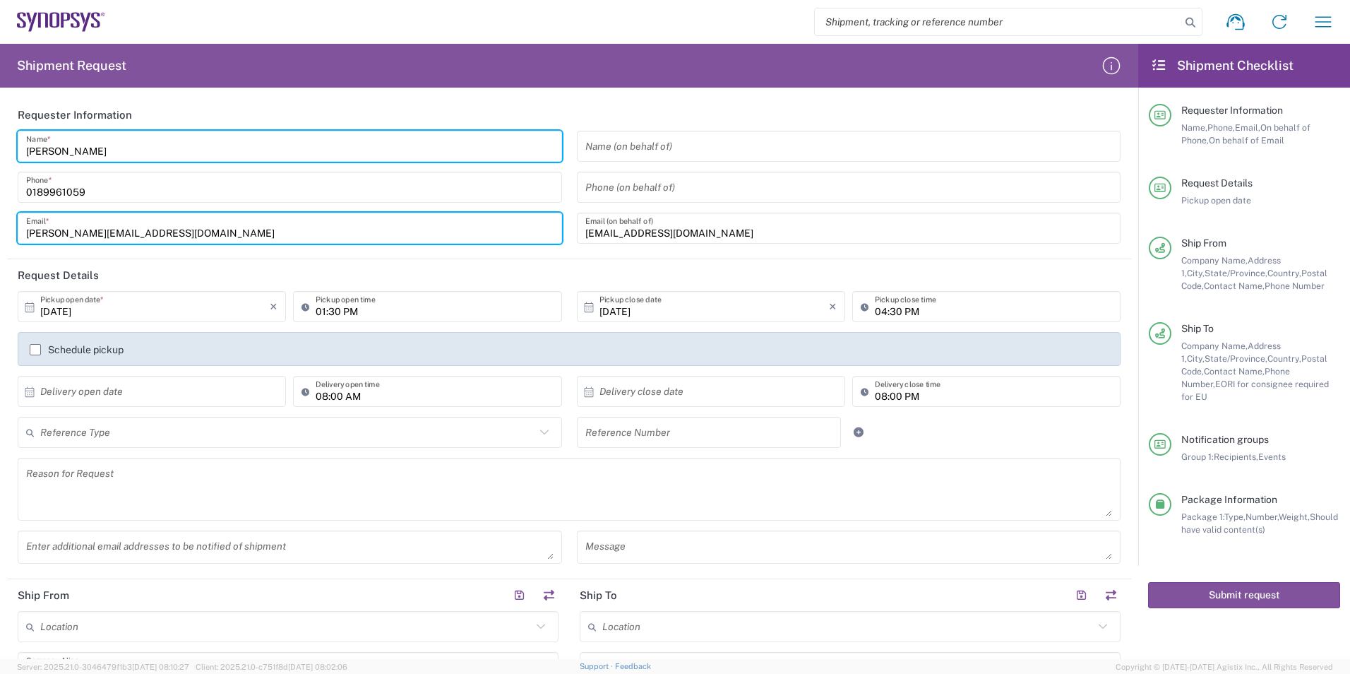
type input "[PERSON_NAME][EMAIL_ADDRESS][DOMAIN_NAME]"
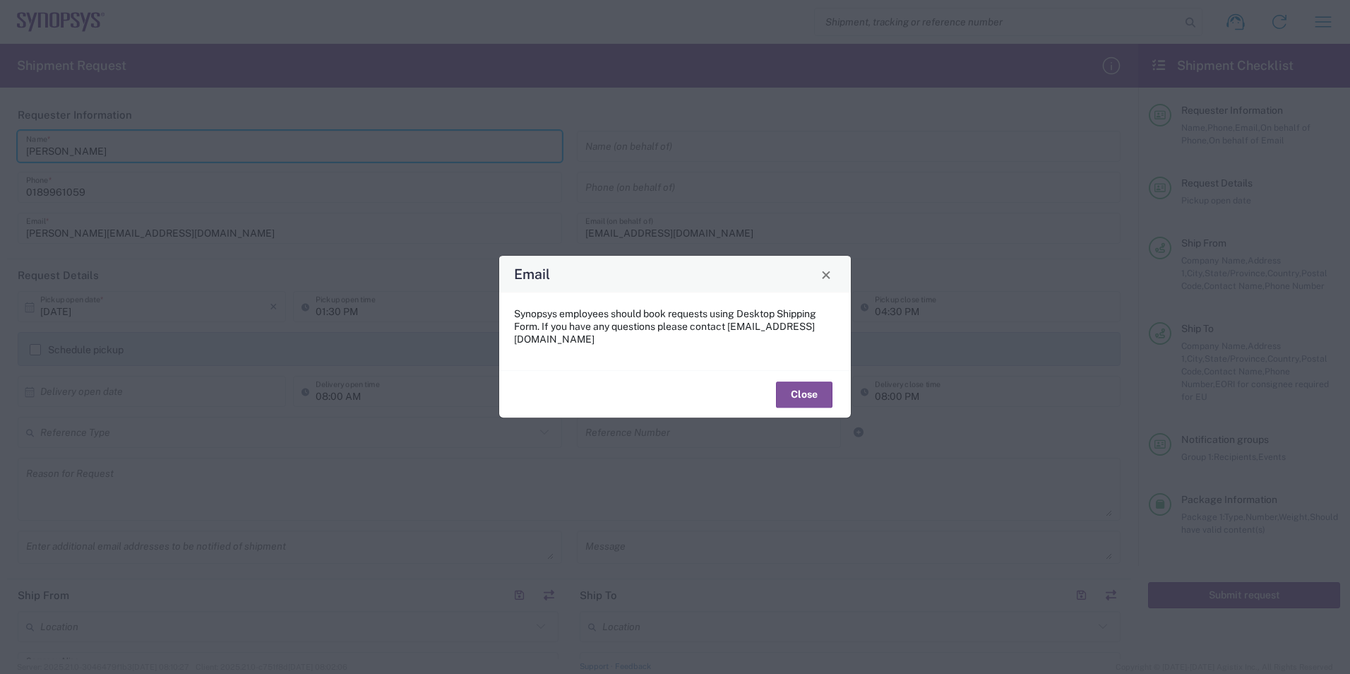
click at [830, 276] on span "Close" at bounding box center [826, 275] width 10 height 10
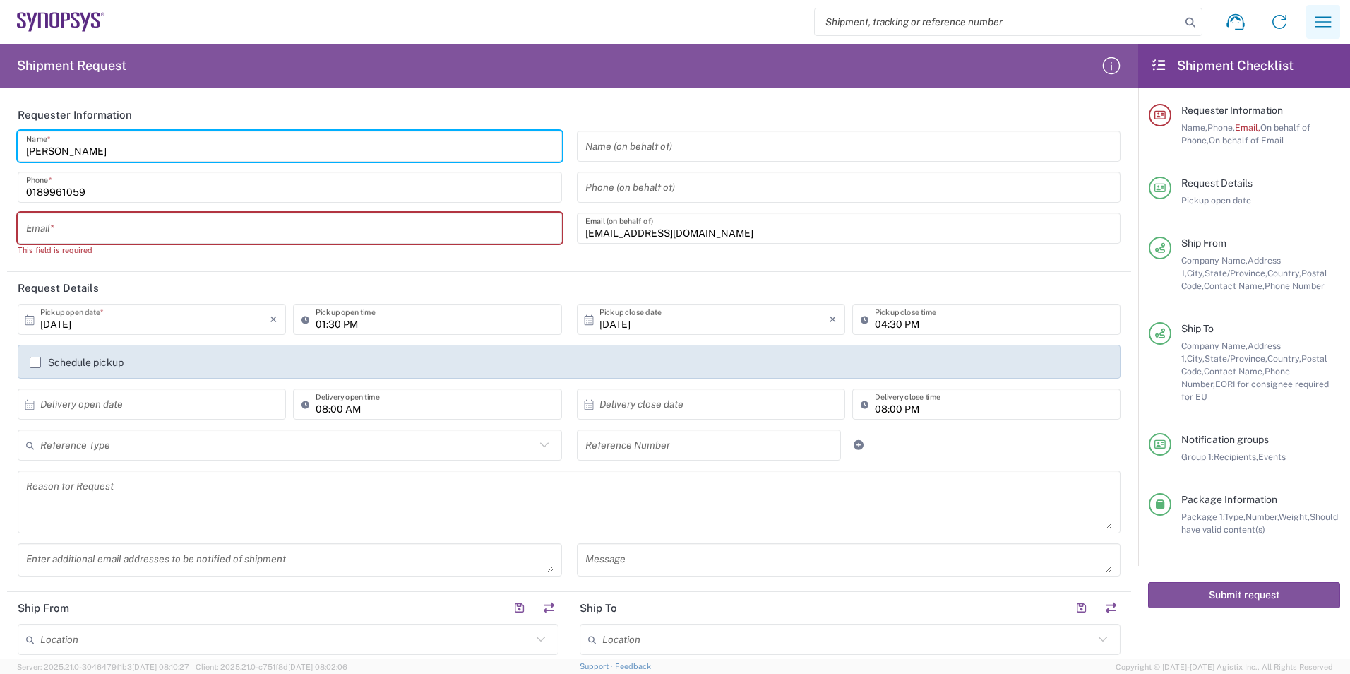
click at [1337, 32] on button "button" at bounding box center [1323, 22] width 34 height 34
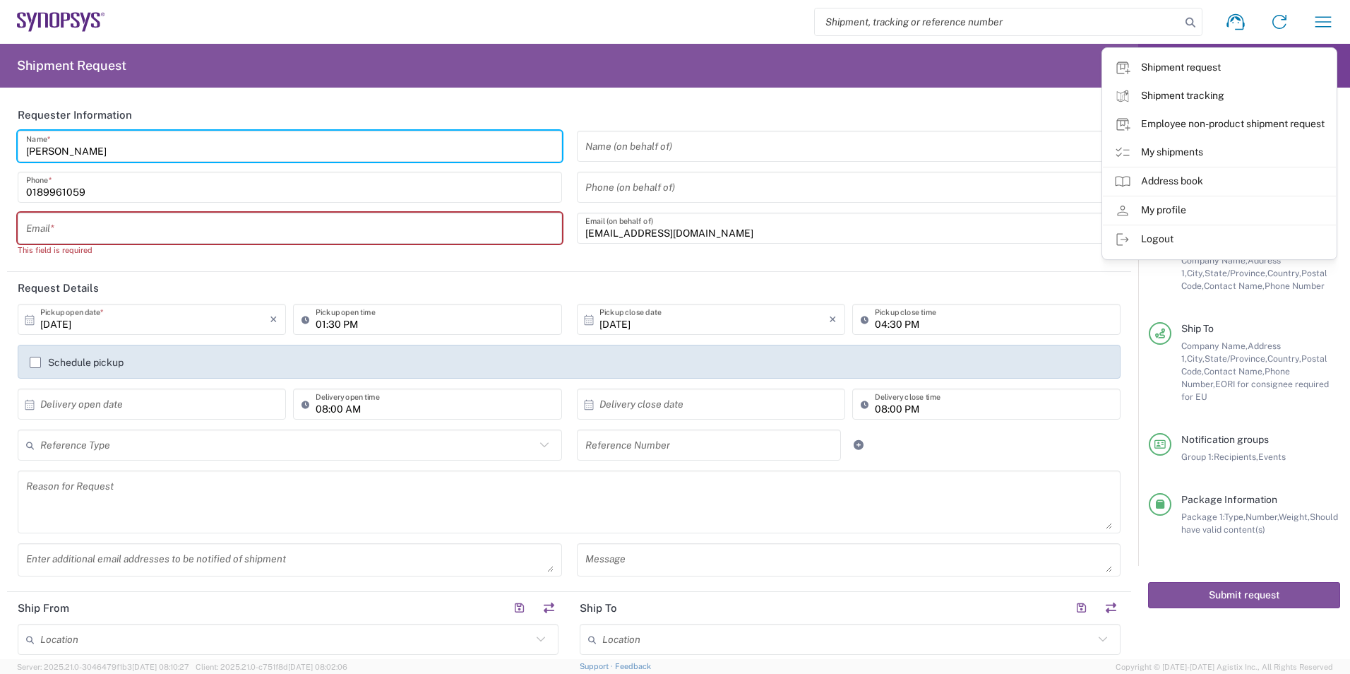
click at [1263, 118] on link "Employee non-product shipment request" at bounding box center [1219, 124] width 233 height 28
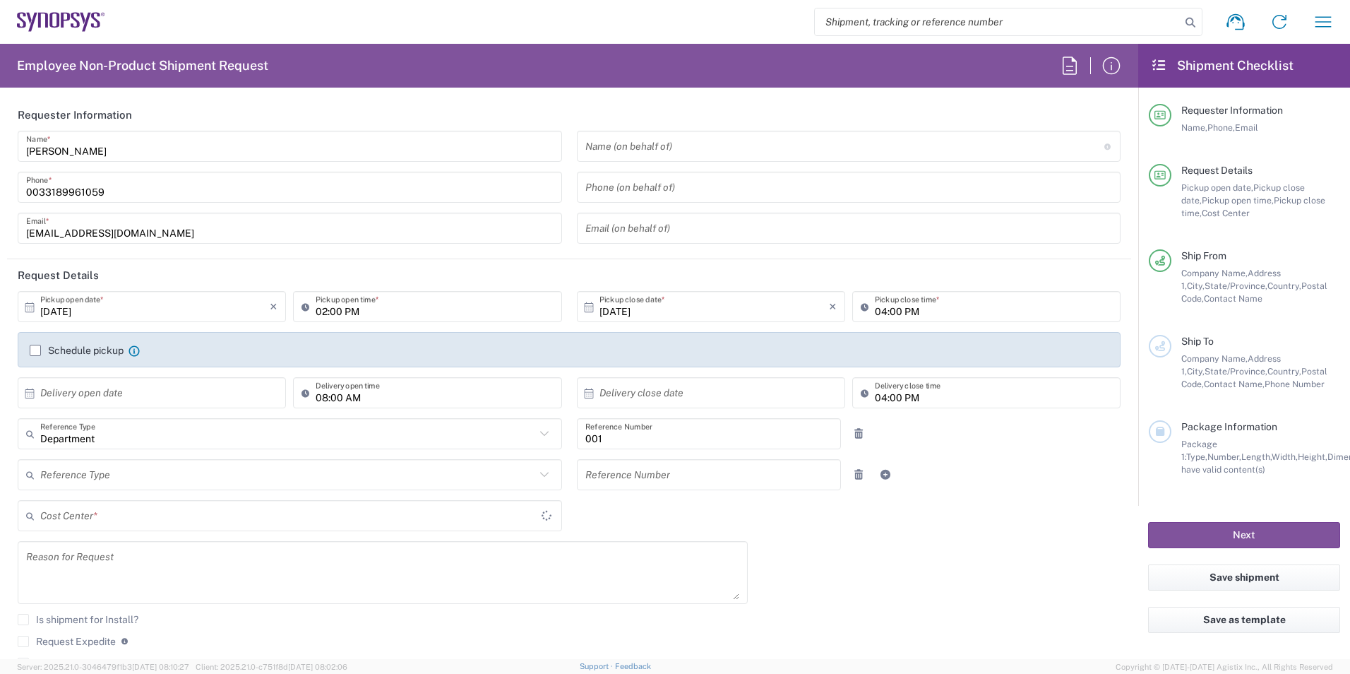
type input "[US_STATE]"
type input "Transportation 001"
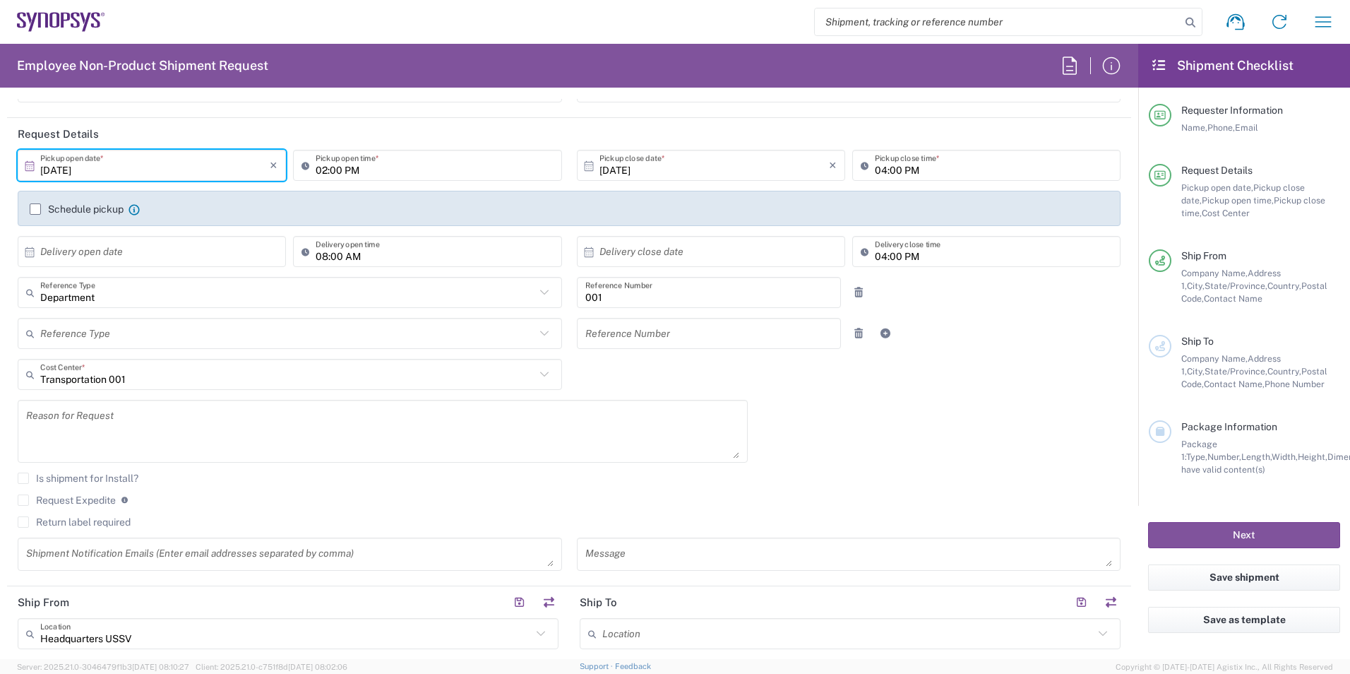
click at [62, 162] on input "[DATE]" at bounding box center [154, 165] width 229 height 25
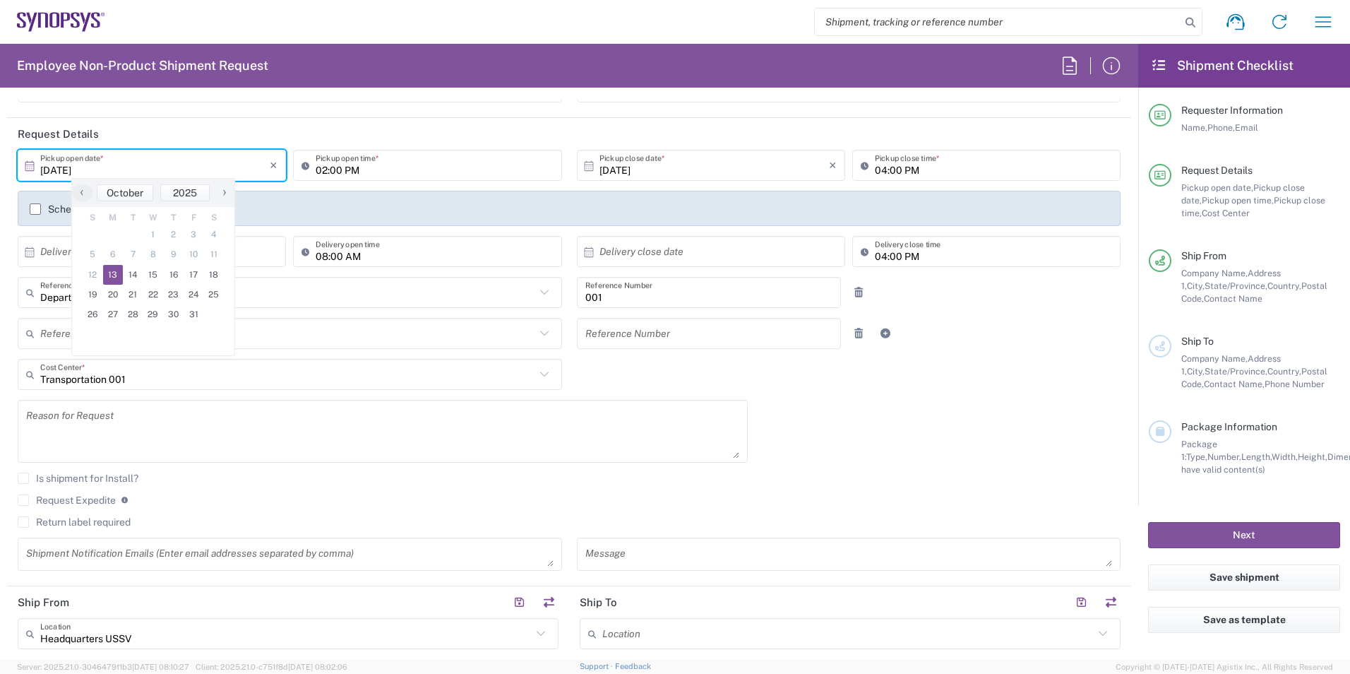
type input "[DATE]"
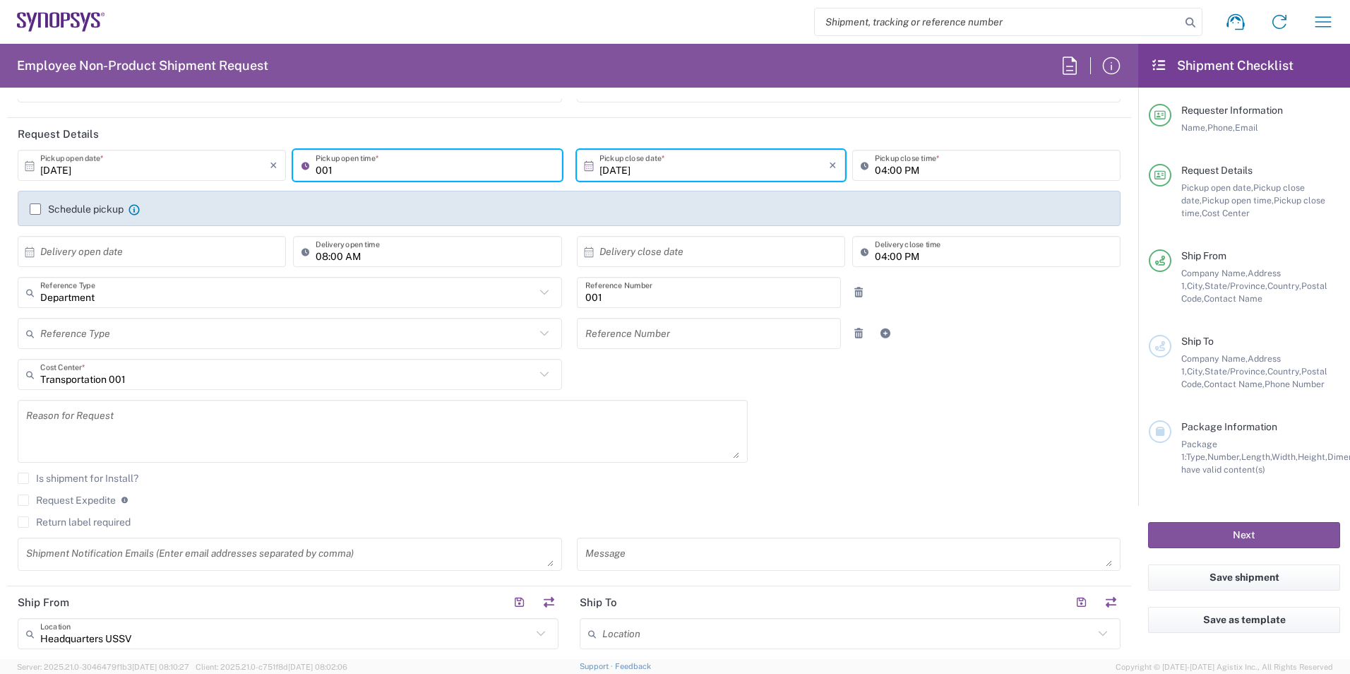
type input "01:30 PM"
click at [883, 172] on input "04:00 PM" at bounding box center [993, 165] width 237 height 25
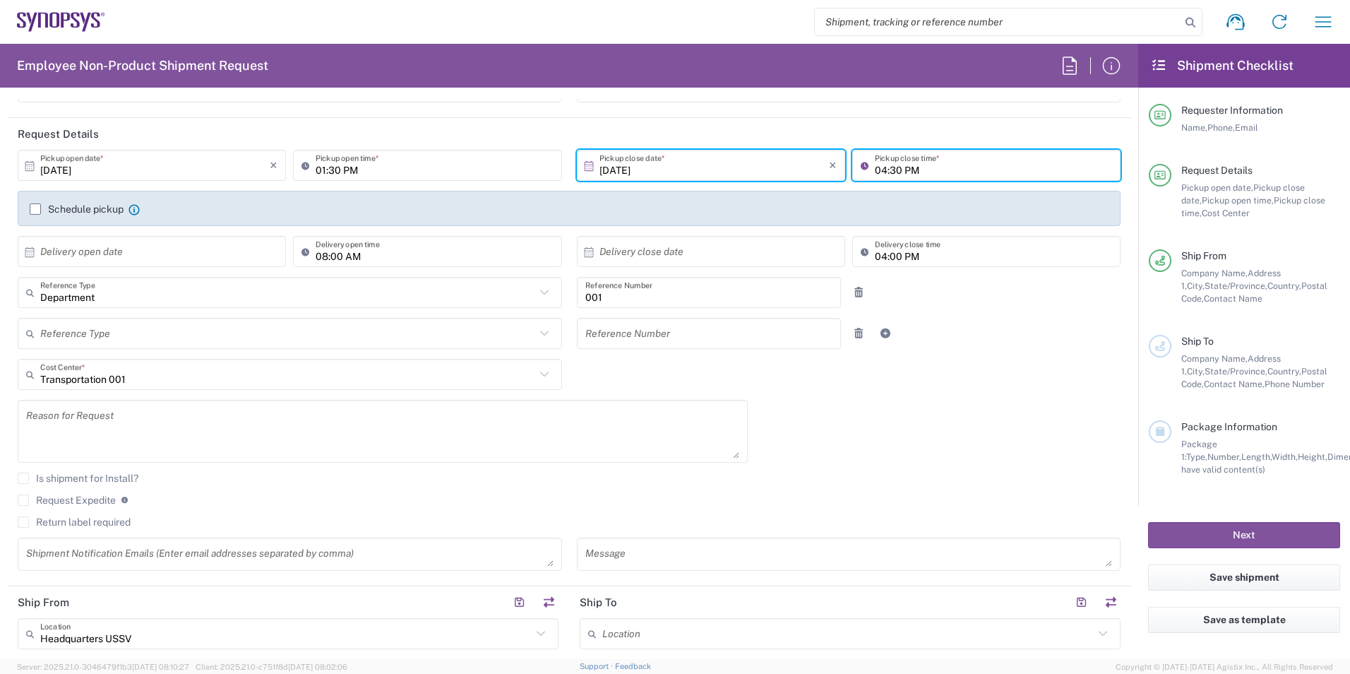
type input "04:30 PM"
click at [931, 378] on div "[DATE] × Pickup open date * Cancel Apply 01:30 PM Pickup open time * [DATE] × P…" at bounding box center [570, 365] width 1118 height 431
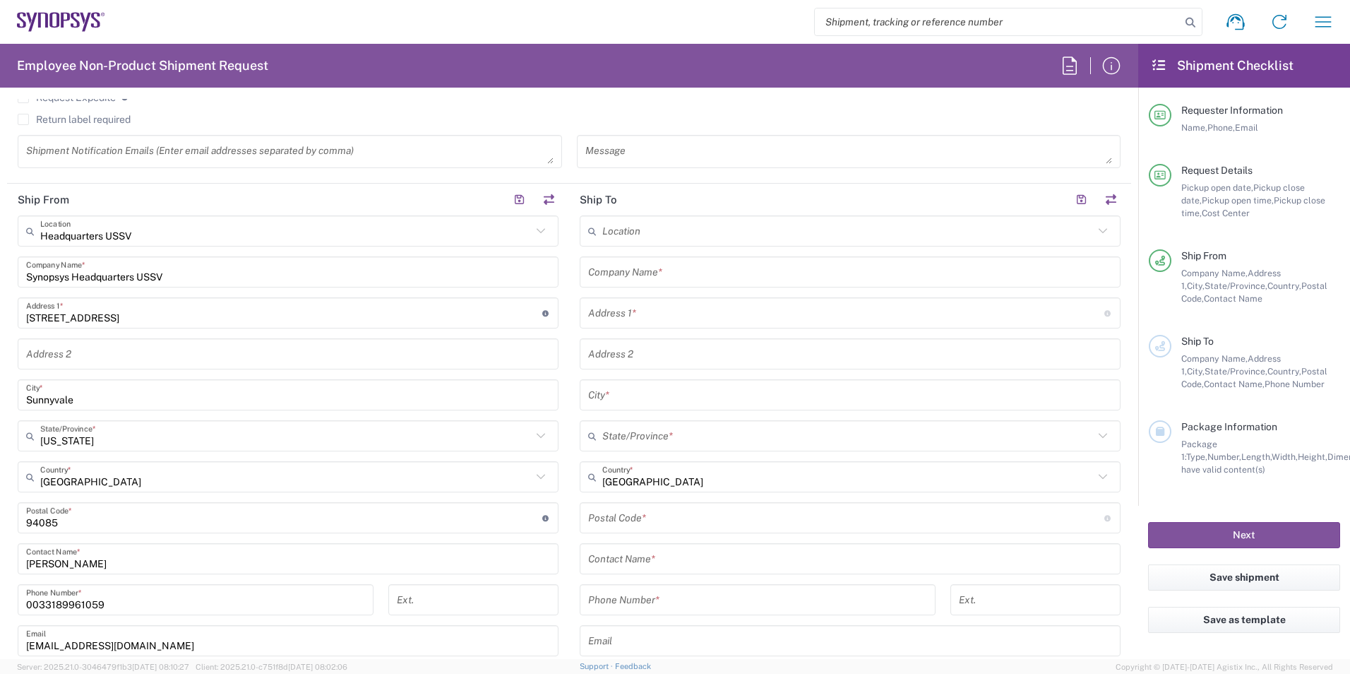
scroll to position [353, 0]
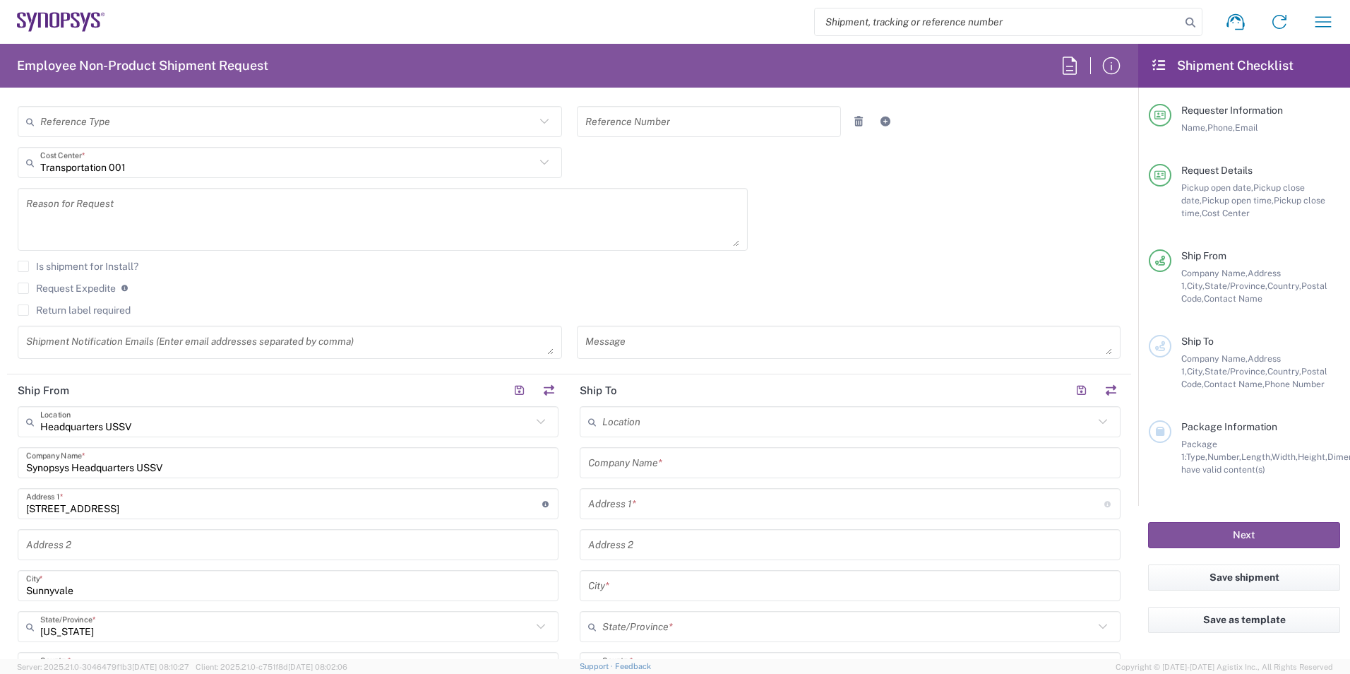
click at [542, 418] on icon at bounding box center [541, 421] width 18 height 18
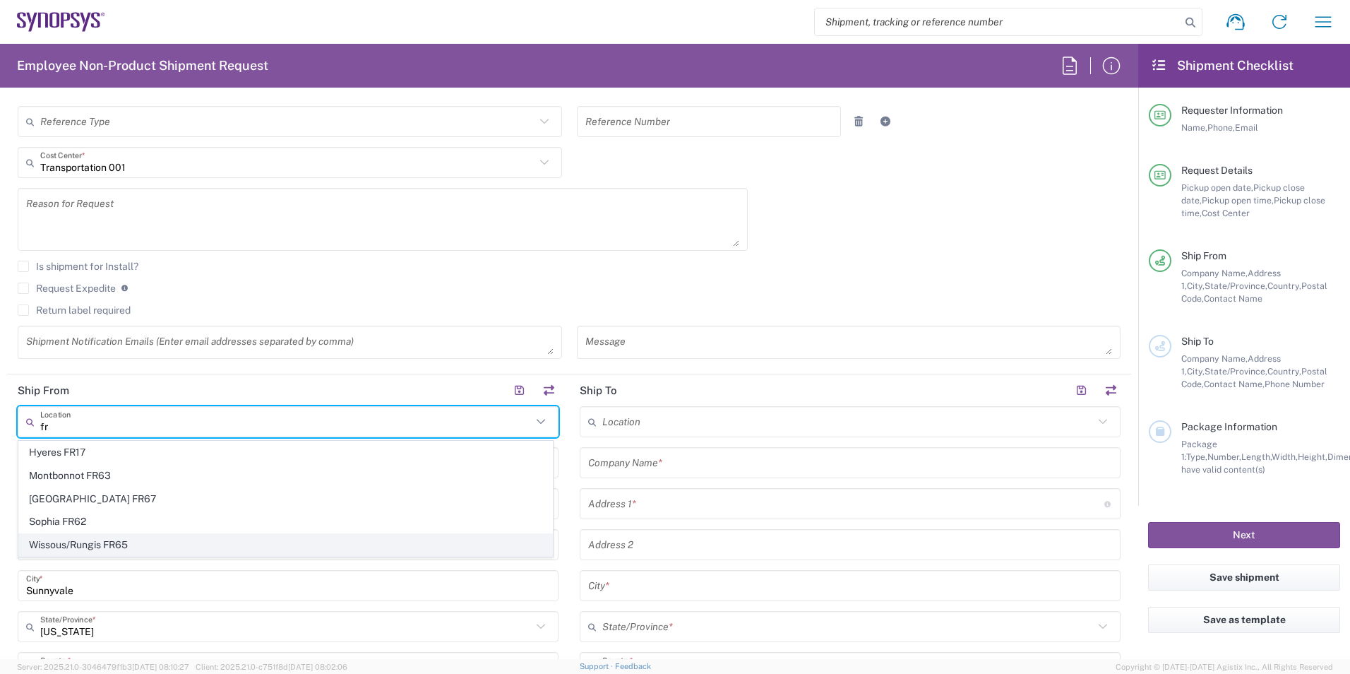
click at [93, 541] on span "Wissous/Rungis FR65" at bounding box center [285, 545] width 533 height 22
type input "Wissous/Rungis FR65"
type input "SYNOPSYS EMULATION AND VERIFICATION"
type input "[STREET_ADDRESS]"
type input "Rungis"
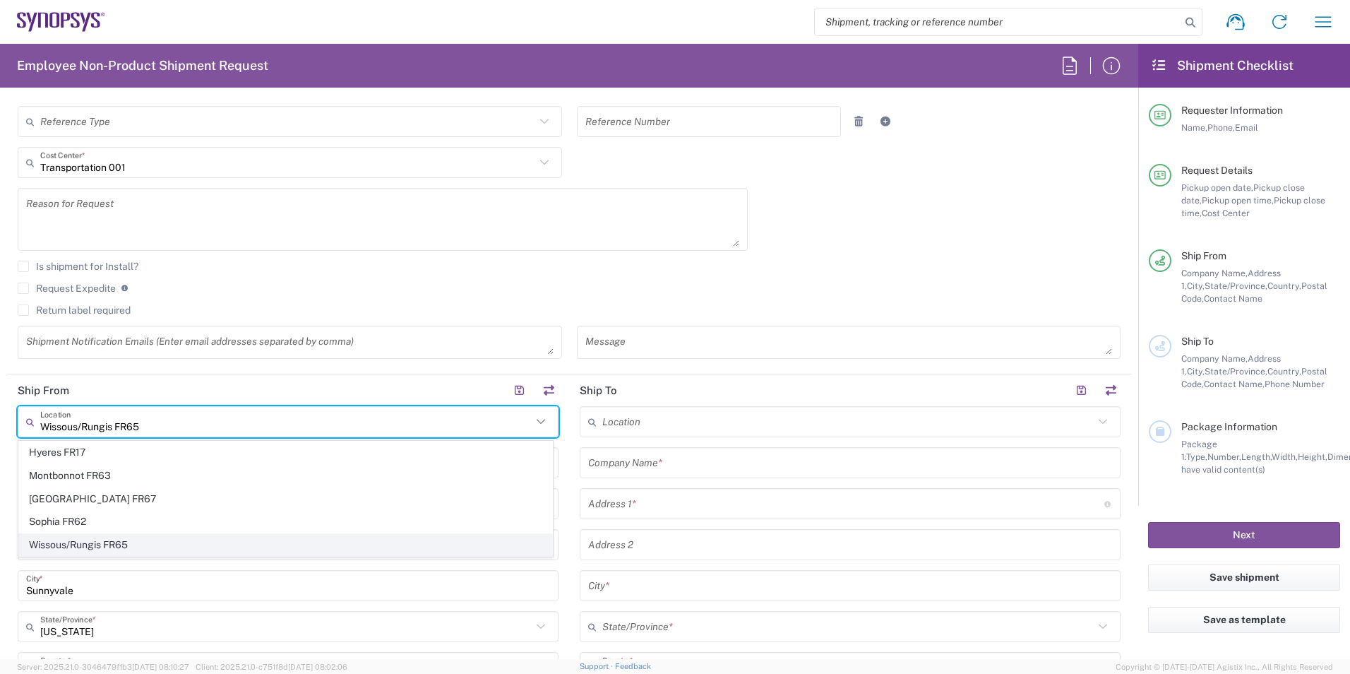
type input "[GEOGRAPHIC_DATA]"
type input "94150"
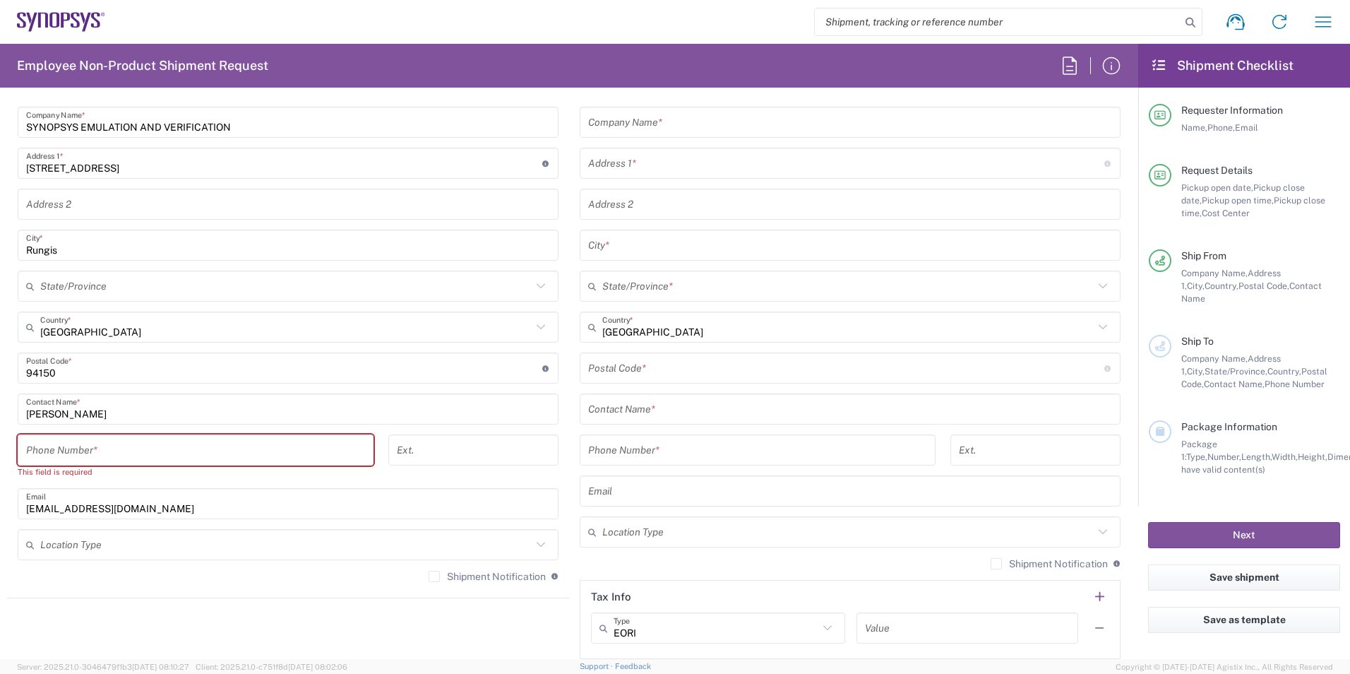
scroll to position [706, 0]
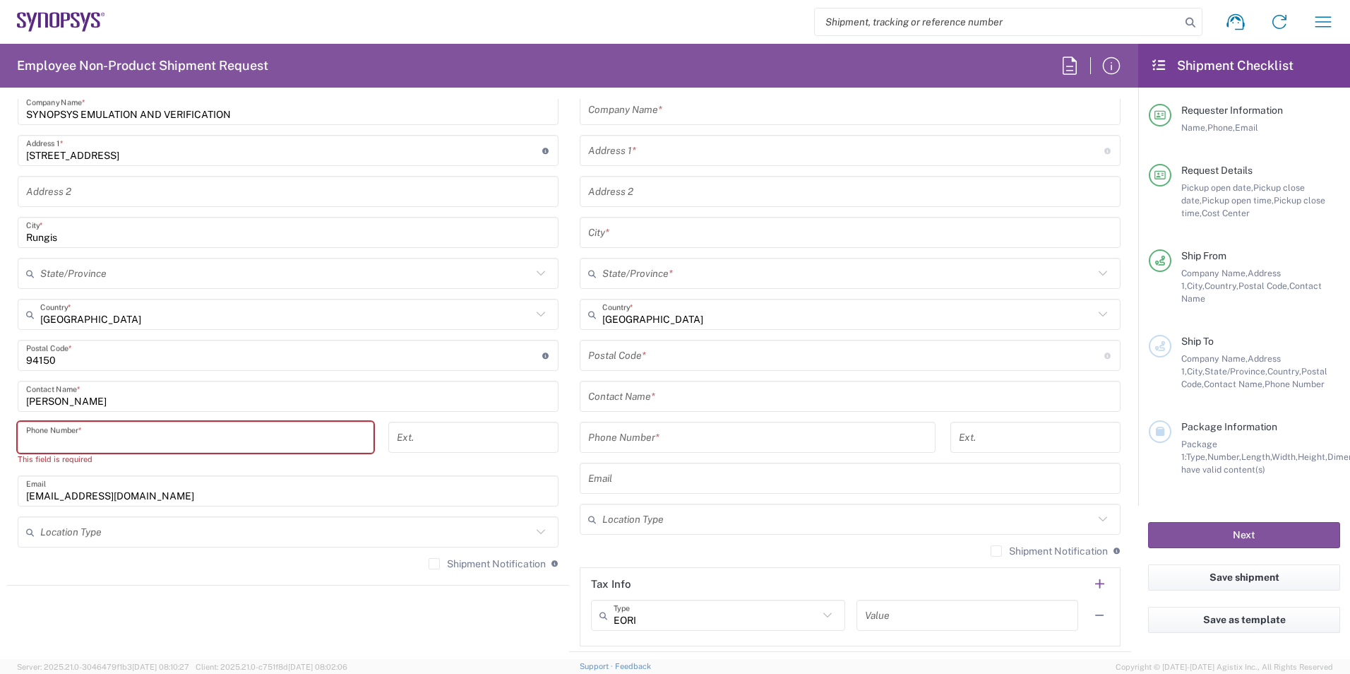
click at [256, 429] on input "tel" at bounding box center [195, 437] width 339 height 25
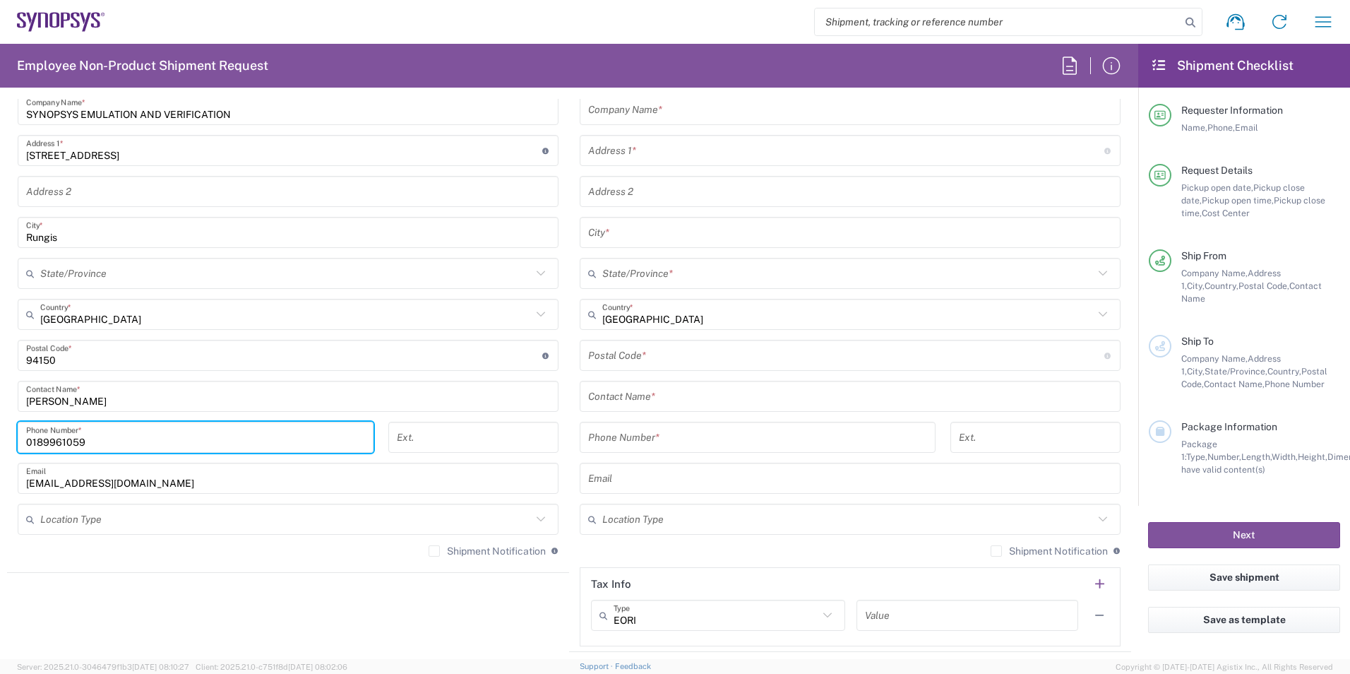
type input "0189961059"
click at [580, 554] on div "Shipment Notification If checked, a shipment notification email will be sent to…" at bounding box center [850, 555] width 541 height 23
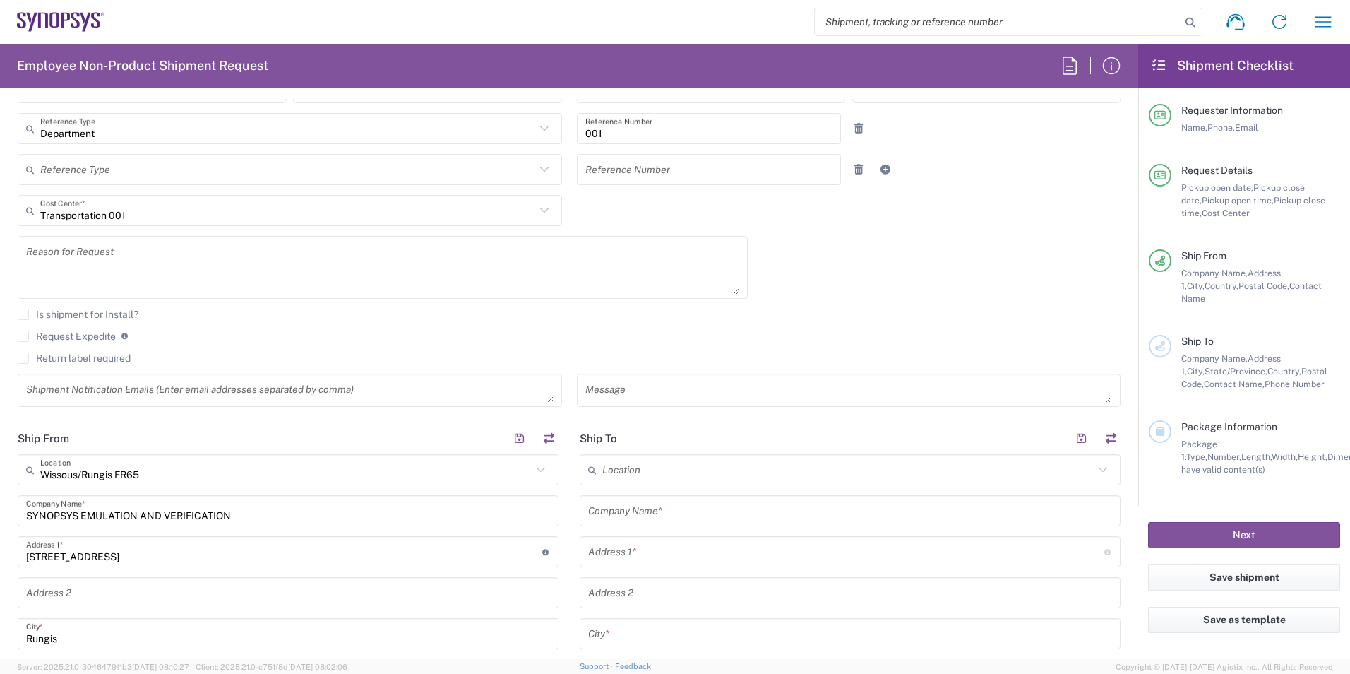
scroll to position [282, 0]
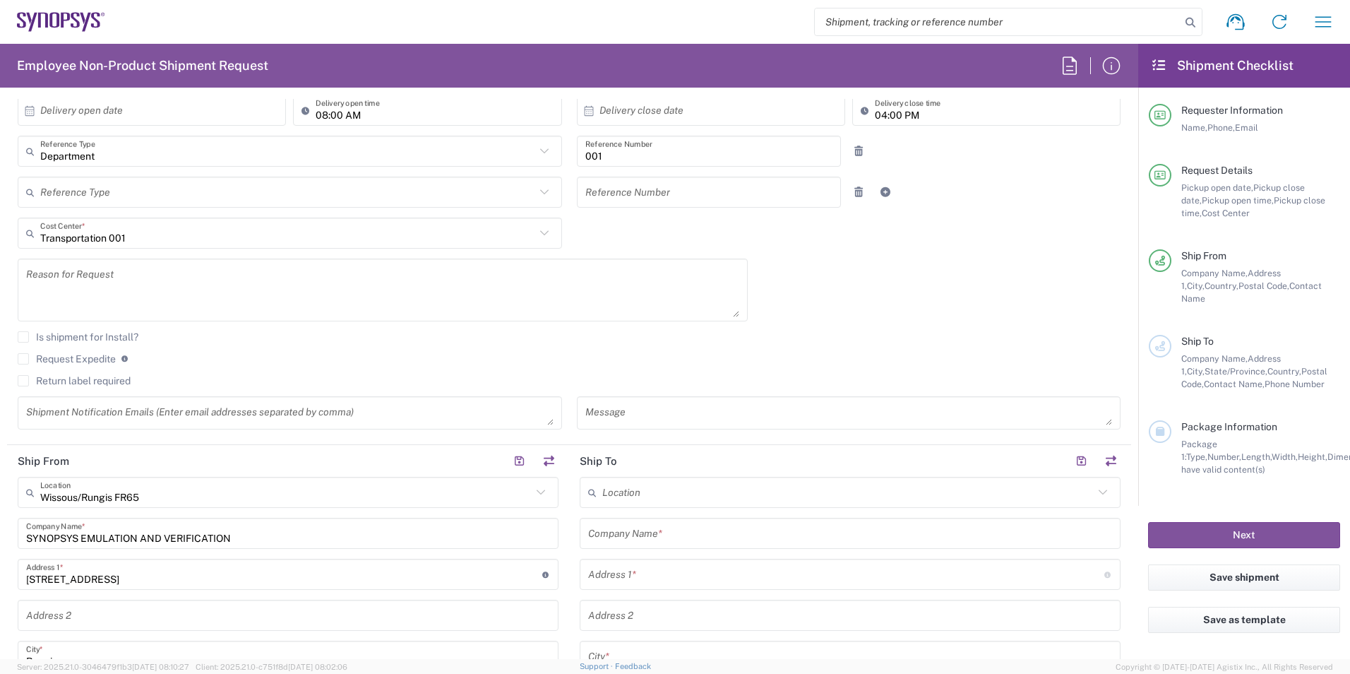
click at [605, 541] on input "text" at bounding box center [850, 533] width 524 height 25
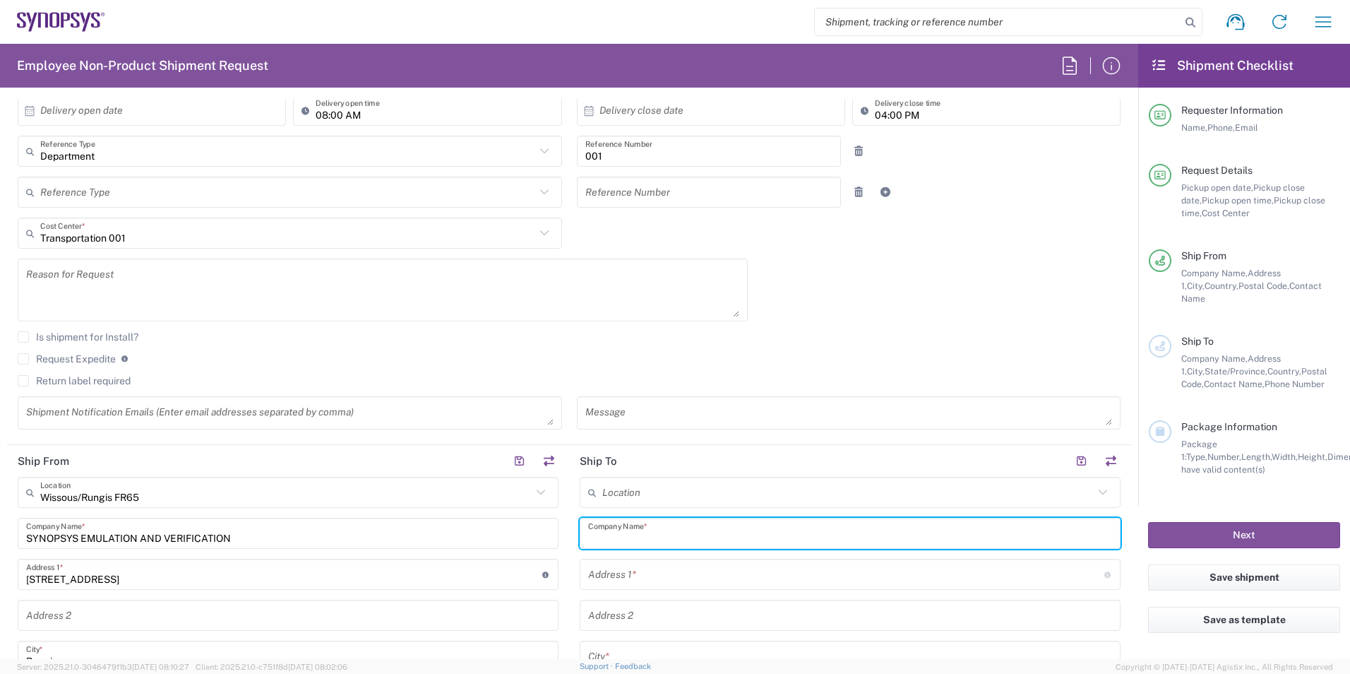
paste input "JPC CONNECTIVITY INC C/O CHIN HUA EXPRESS CO., LTD"
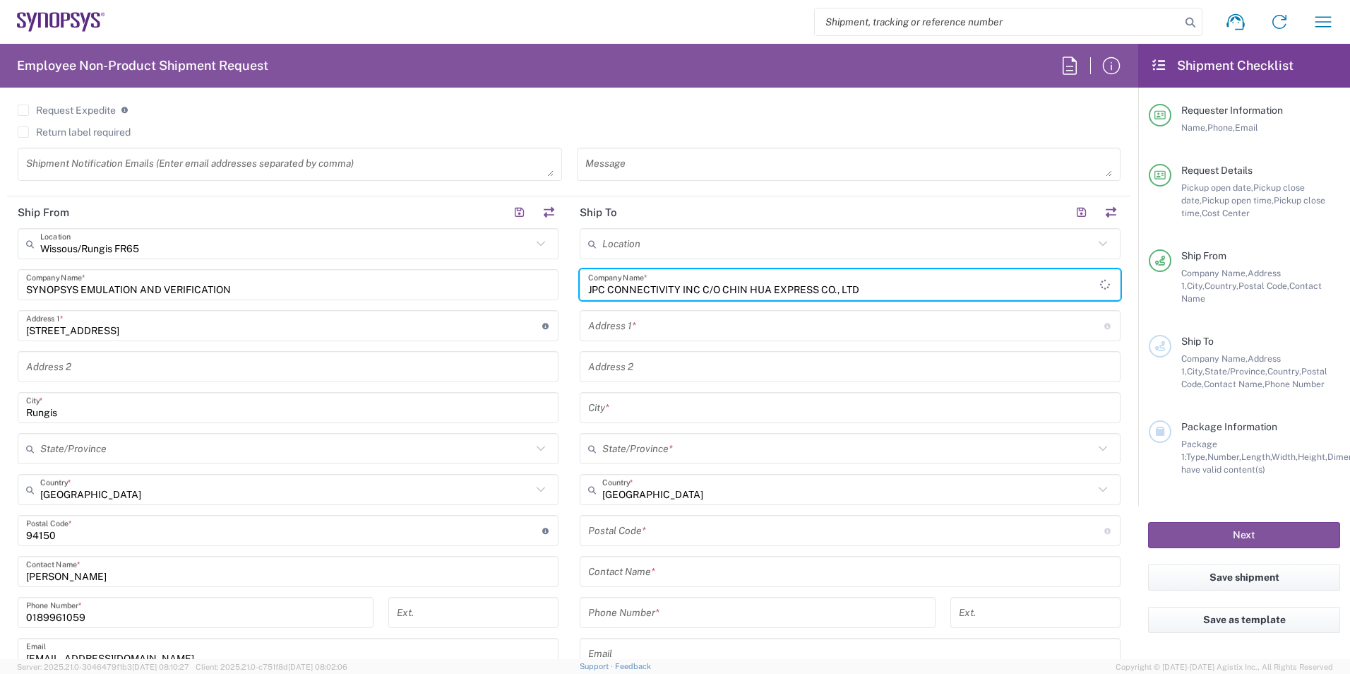
scroll to position [565, 0]
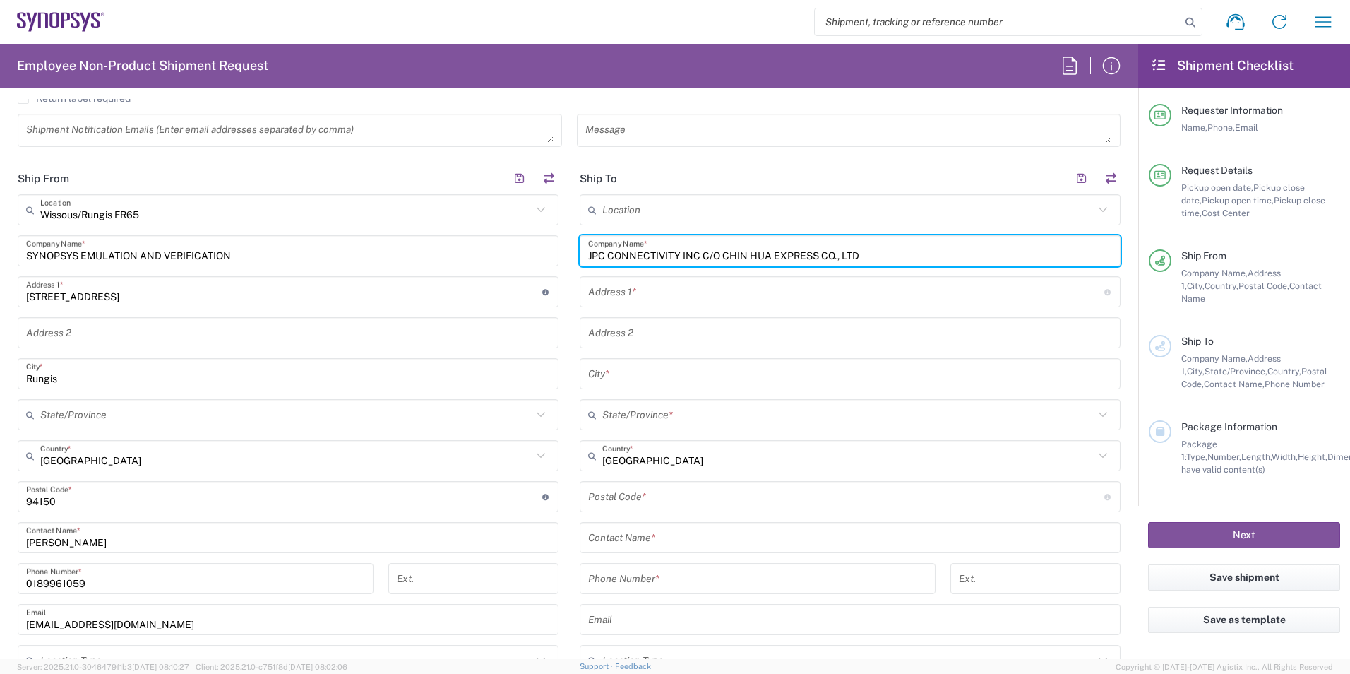
type input "JPC CONNECTIVITY INC C/O CHIN HUA EXPRESS CO., LTD"
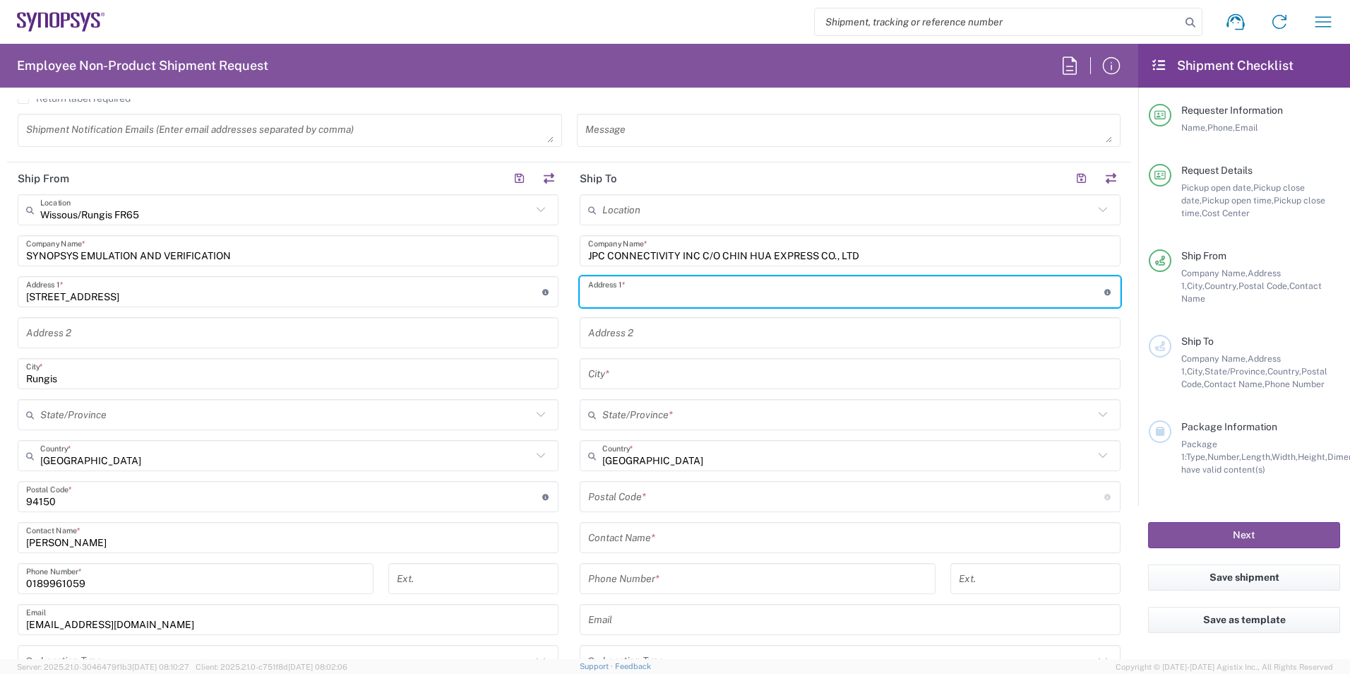
click at [646, 300] on input "text" at bounding box center [846, 292] width 516 height 25
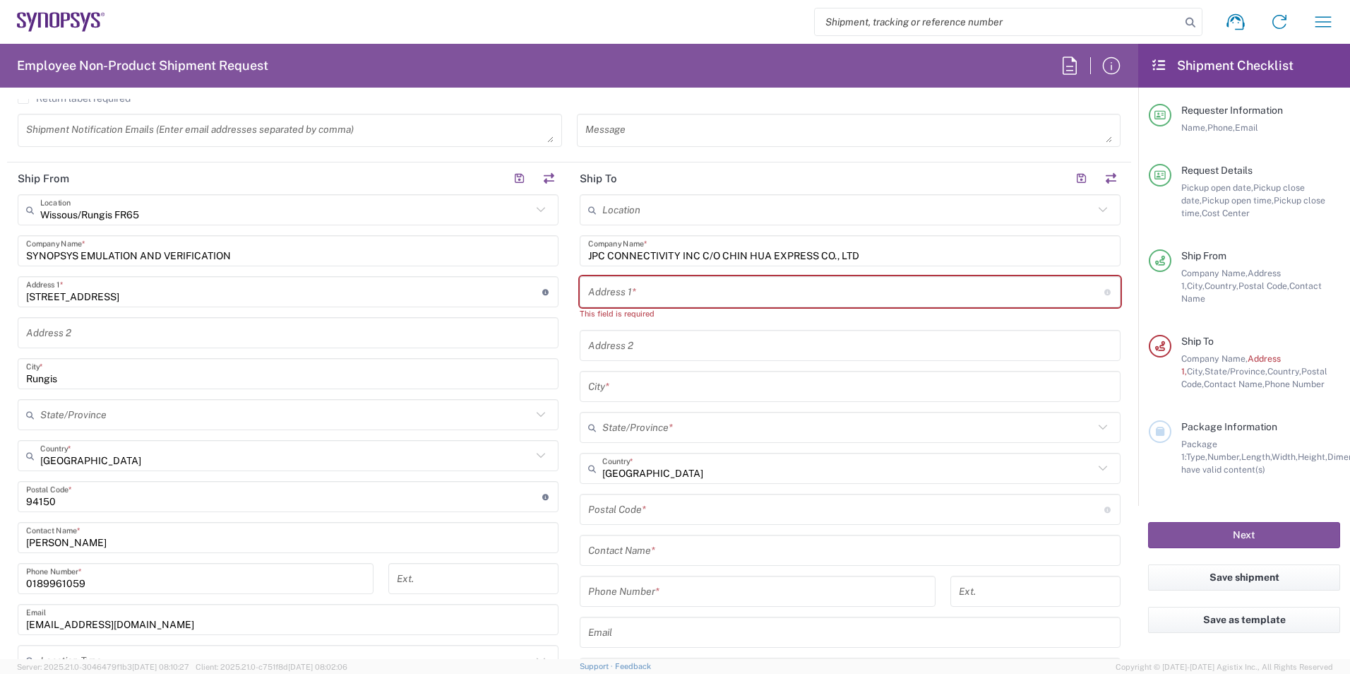
click at [655, 296] on input "text" at bounding box center [846, 292] width 516 height 25
paste input "Lot 744B,745-747,750-752,754-757(parts) DD117, [GEOGRAPHIC_DATA][PERSON_NAME]"
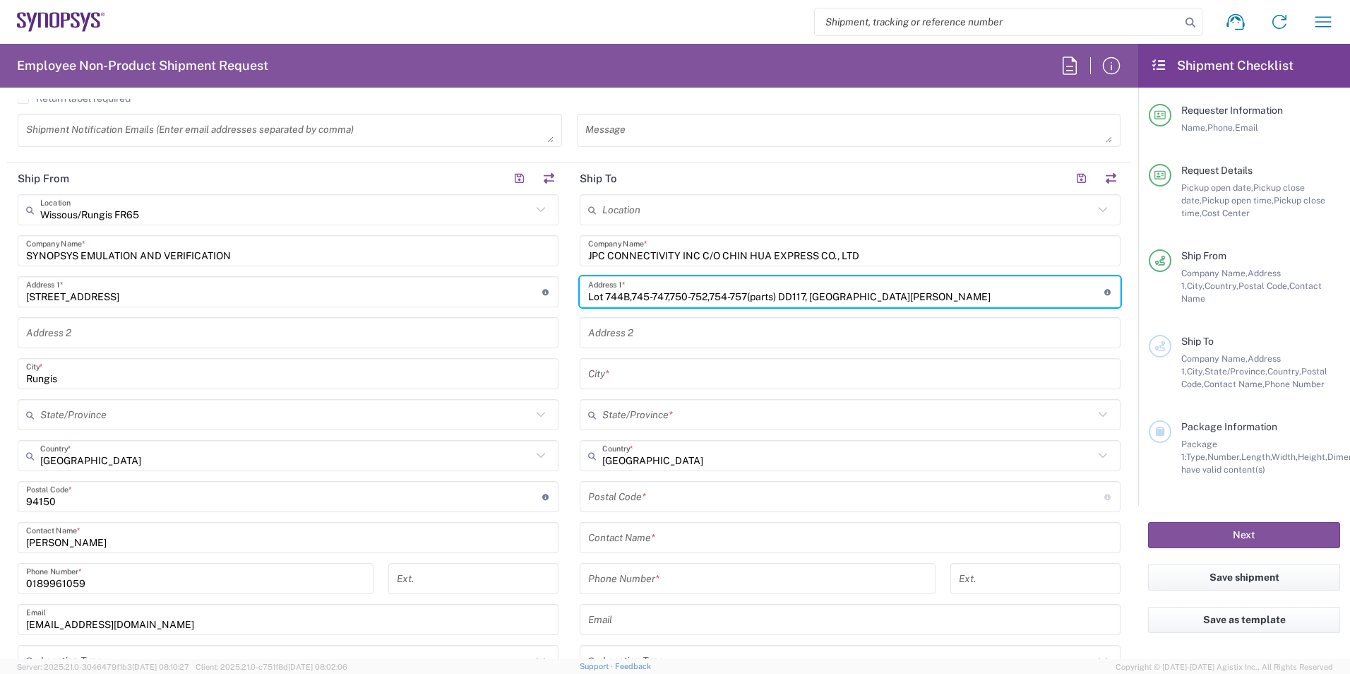
type input "Lot 744B,745-747,750-752,754-757(parts) DD117, [GEOGRAPHIC_DATA][PERSON_NAME]"
click at [677, 459] on input "text" at bounding box center [847, 455] width 491 height 25
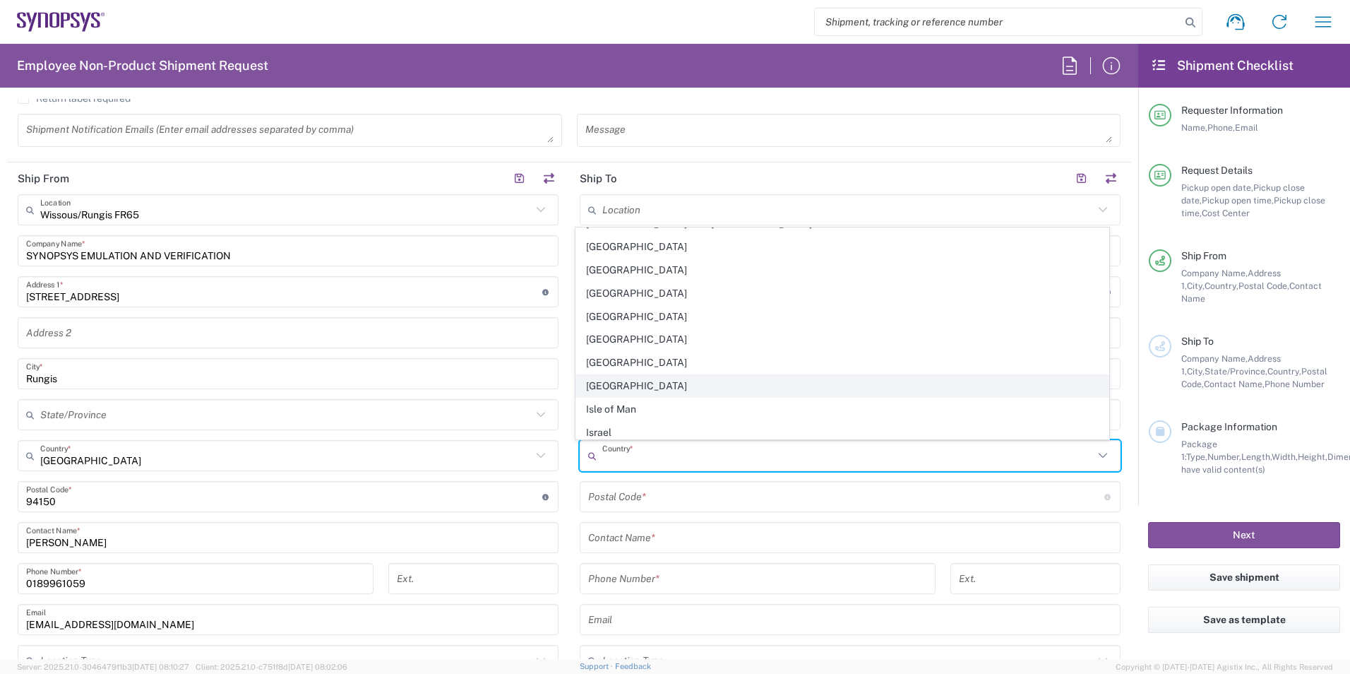
scroll to position [2330, 0]
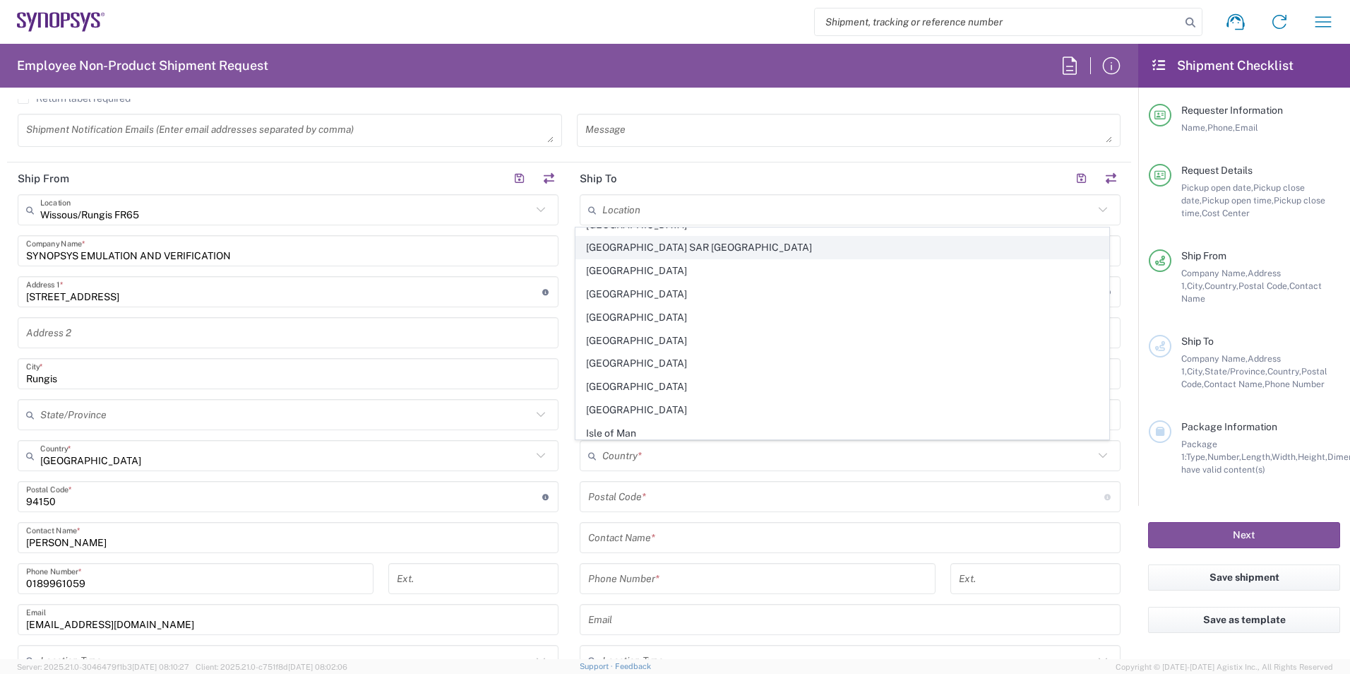
click at [716, 249] on span "[GEOGRAPHIC_DATA] SAR [GEOGRAPHIC_DATA]" at bounding box center [842, 248] width 533 height 22
type input "[GEOGRAPHIC_DATA] SAR [GEOGRAPHIC_DATA]"
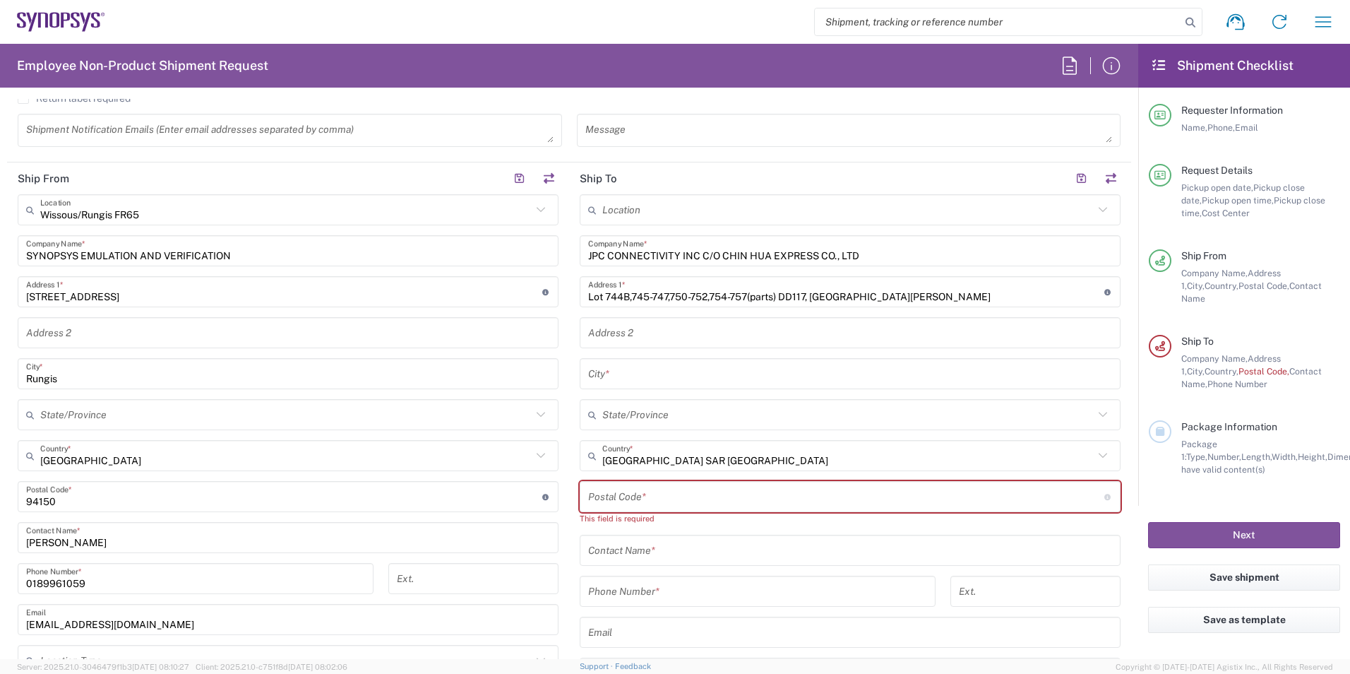
click at [678, 498] on input "undefined" at bounding box center [846, 496] width 516 height 25
click at [712, 417] on input "text" at bounding box center [847, 414] width 491 height 25
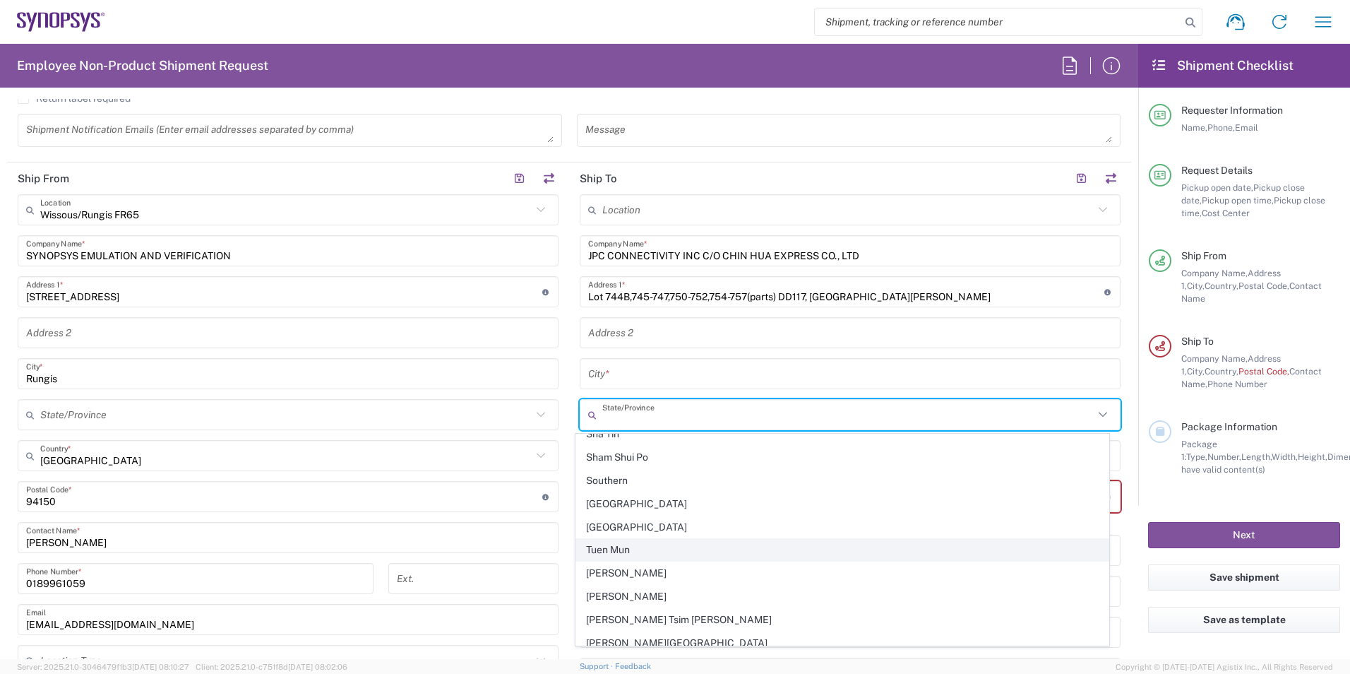
scroll to position [205, 0]
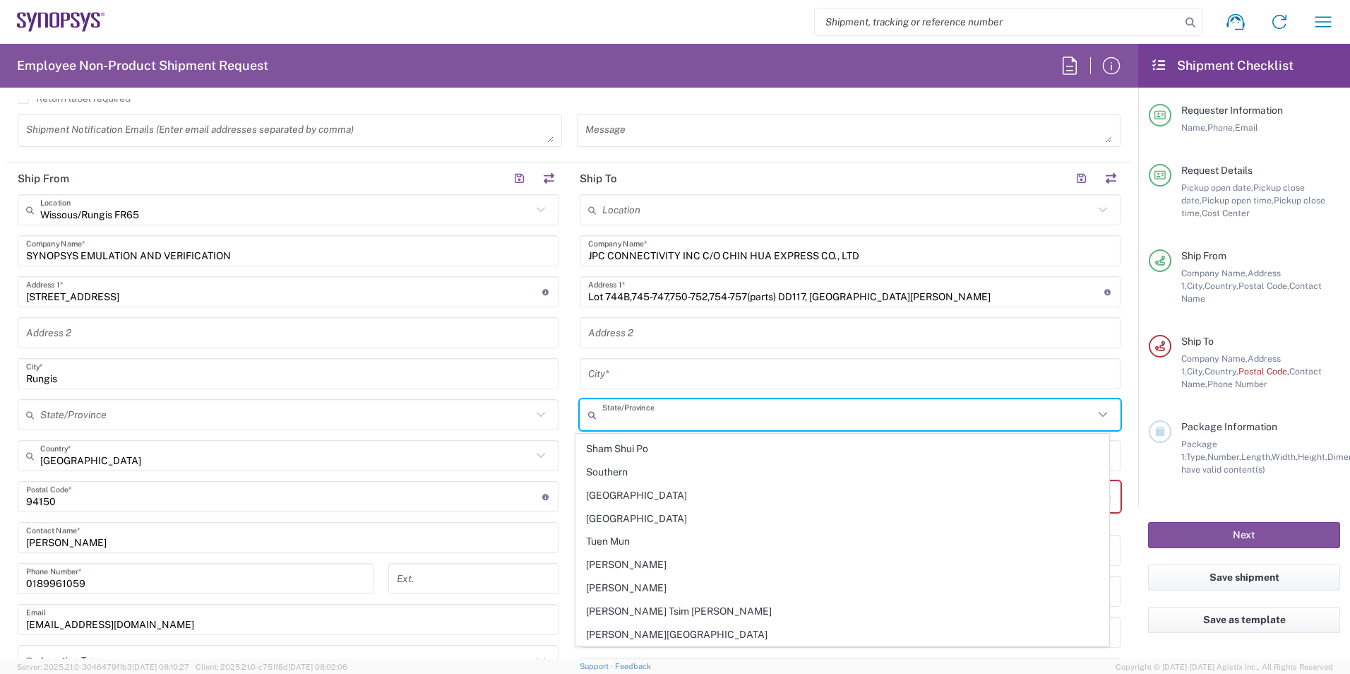
click at [635, 630] on span "[PERSON_NAME][GEOGRAPHIC_DATA]" at bounding box center [842, 634] width 533 height 22
type input "[PERSON_NAME][GEOGRAPHIC_DATA]"
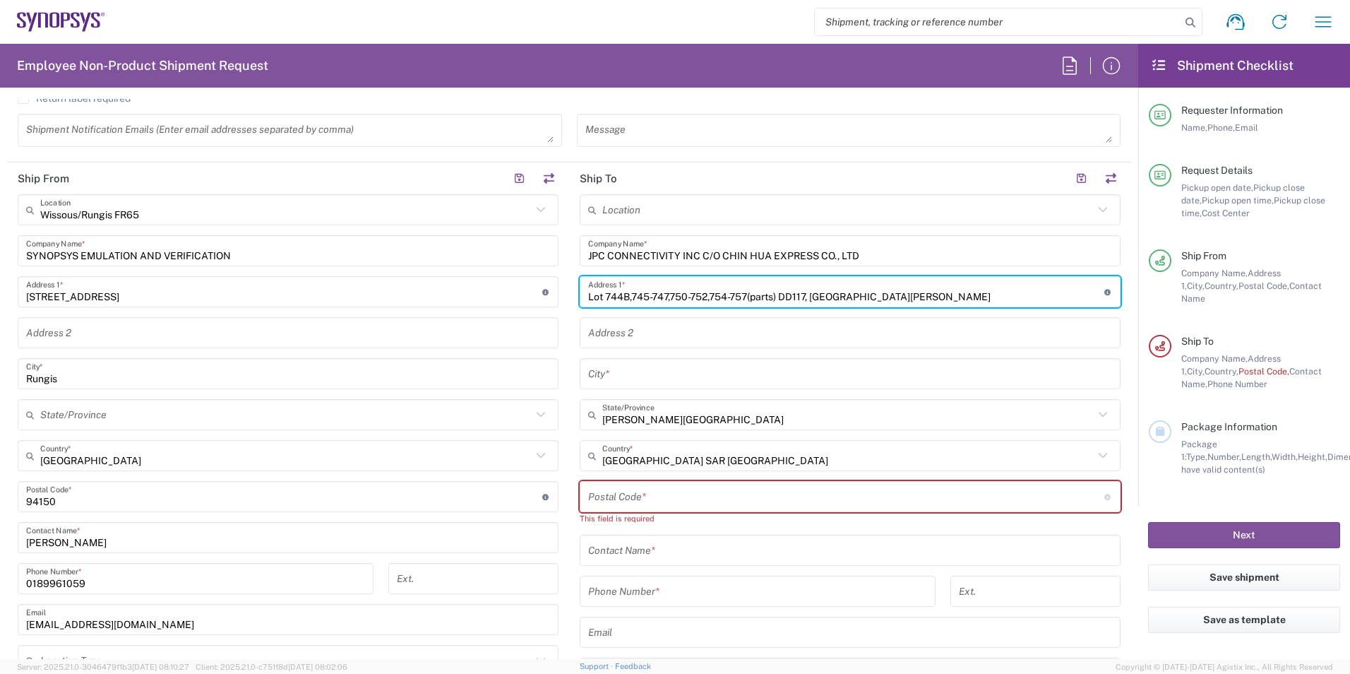
click at [960, 297] on input "Lot 744B,745-747,750-752,754-757(parts) DD117, [GEOGRAPHIC_DATA][PERSON_NAME]" at bounding box center [846, 292] width 516 height 25
type input "Lot 744B,745-747,750-752,754-757(parts) DD117, [GEOGRAPHIC_DATA][PERSON_NAME]"
click at [670, 379] on input "text" at bounding box center [850, 373] width 524 height 25
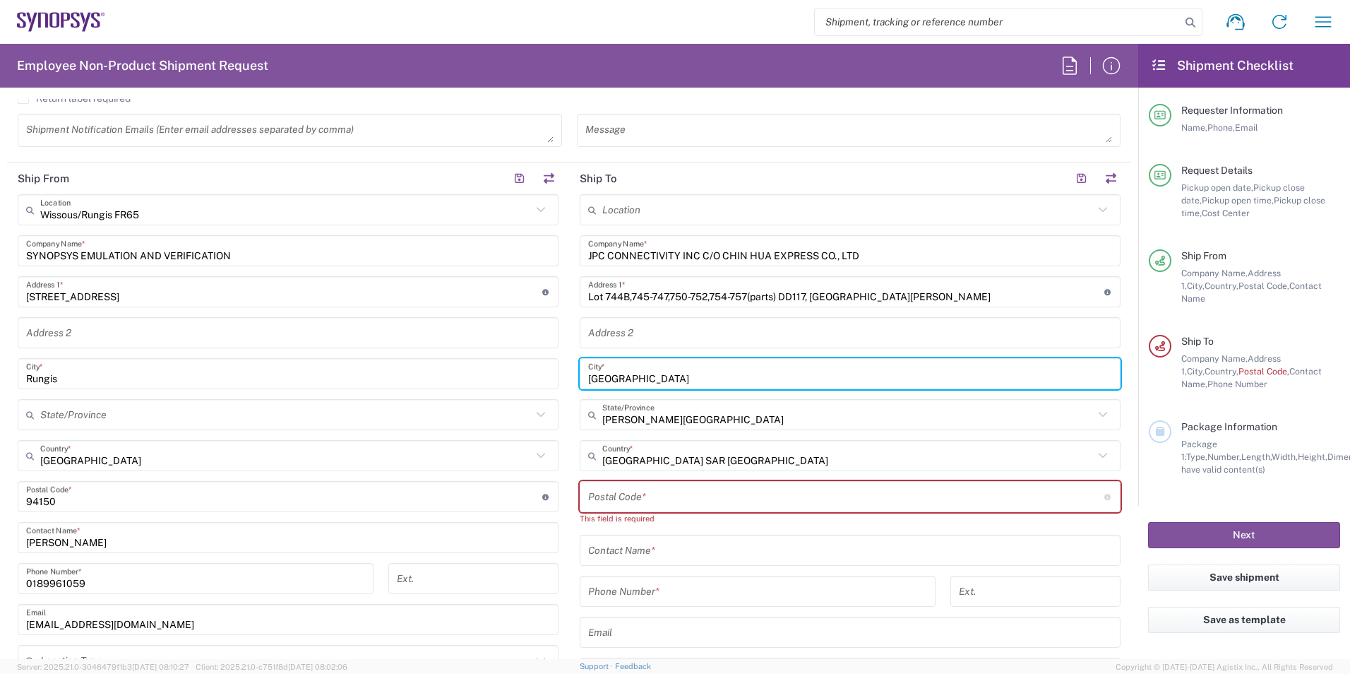
type input "[GEOGRAPHIC_DATA]"
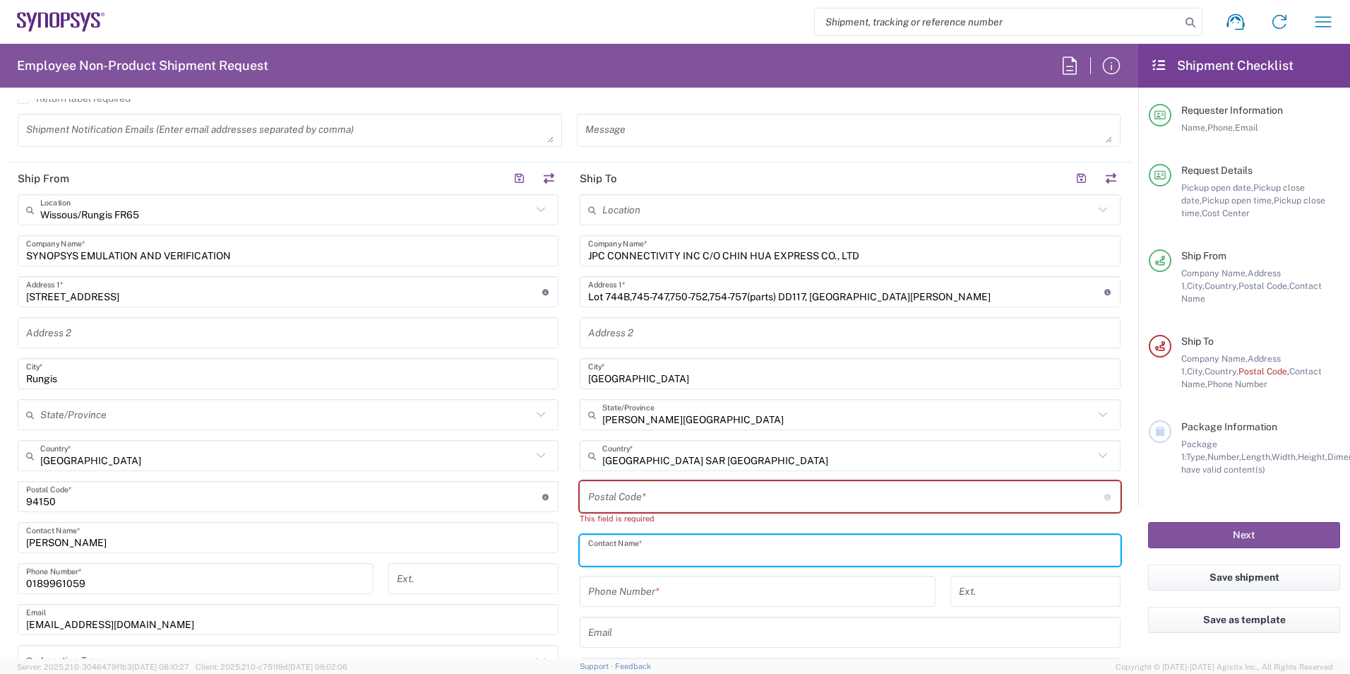
click at [759, 545] on input "text" at bounding box center [850, 550] width 524 height 25
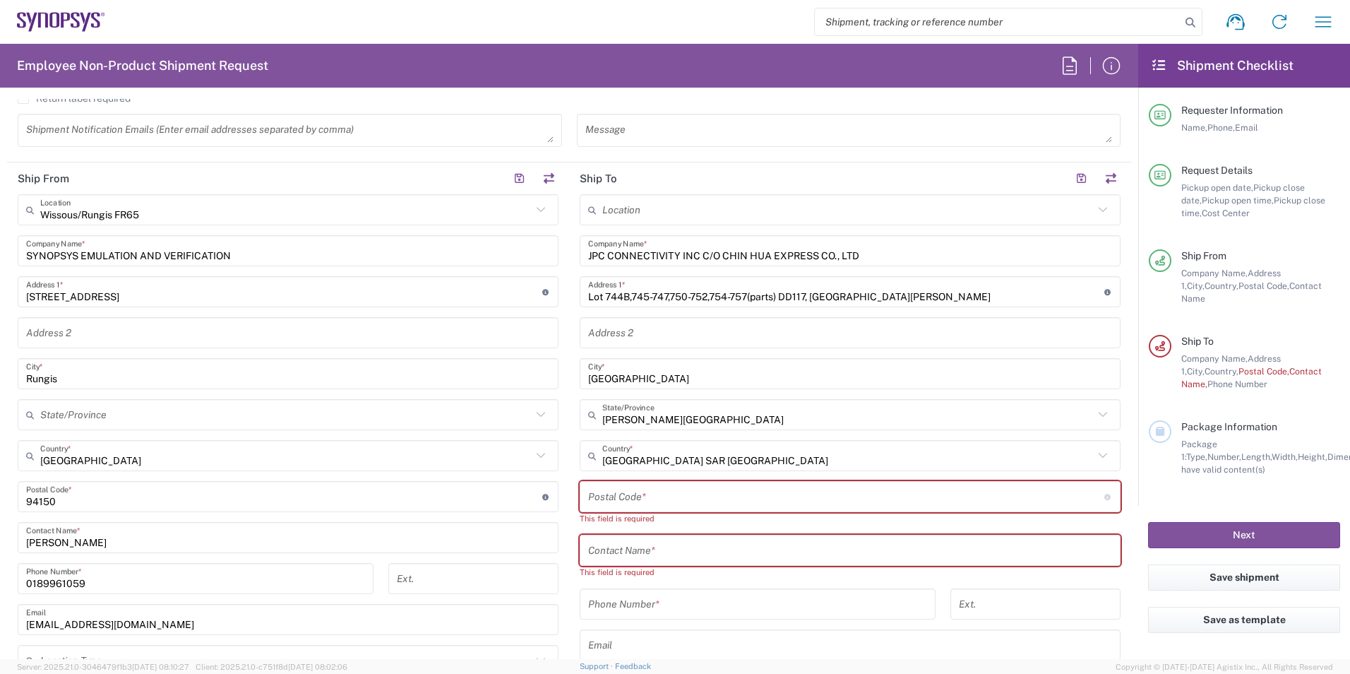
click at [630, 496] on input "undefined" at bounding box center [846, 496] width 516 height 25
paste input "BIN ([PERSON_NAME])"
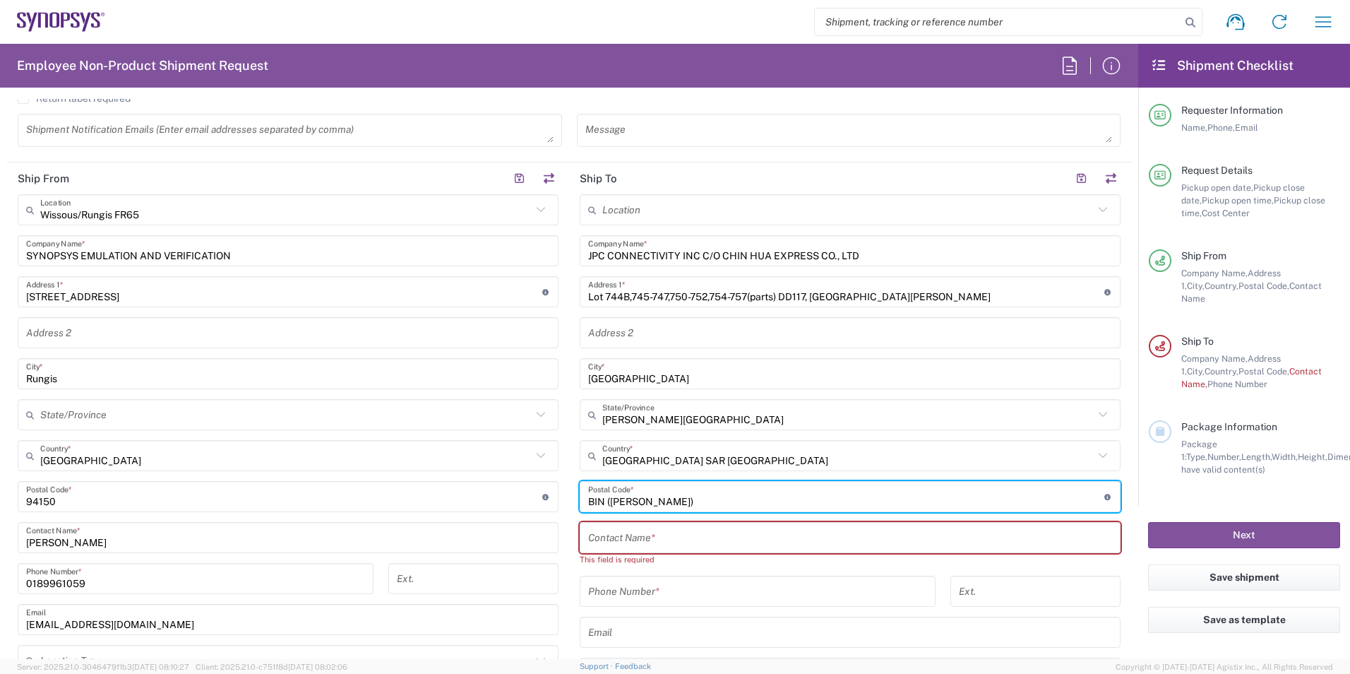
type input "BIN ([PERSON_NAME])"
click at [624, 534] on input "text" at bounding box center [850, 537] width 524 height 25
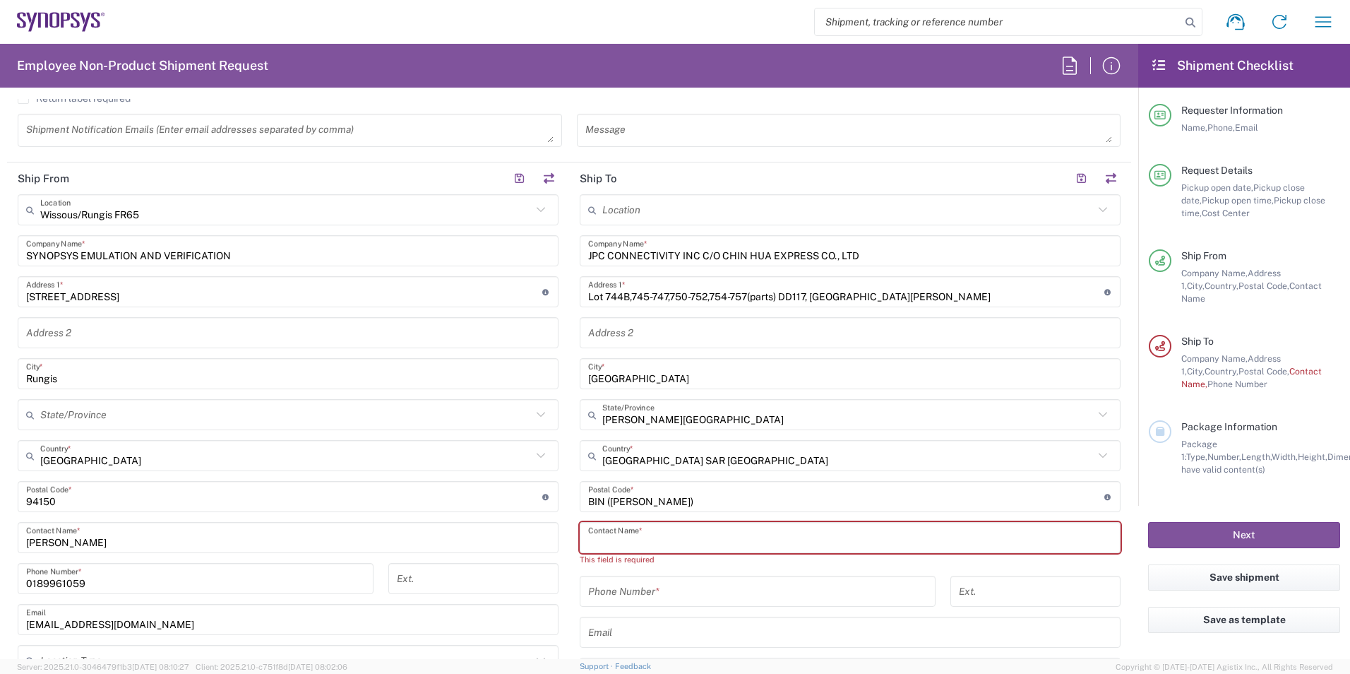
paste input "BIN ([PERSON_NAME])"
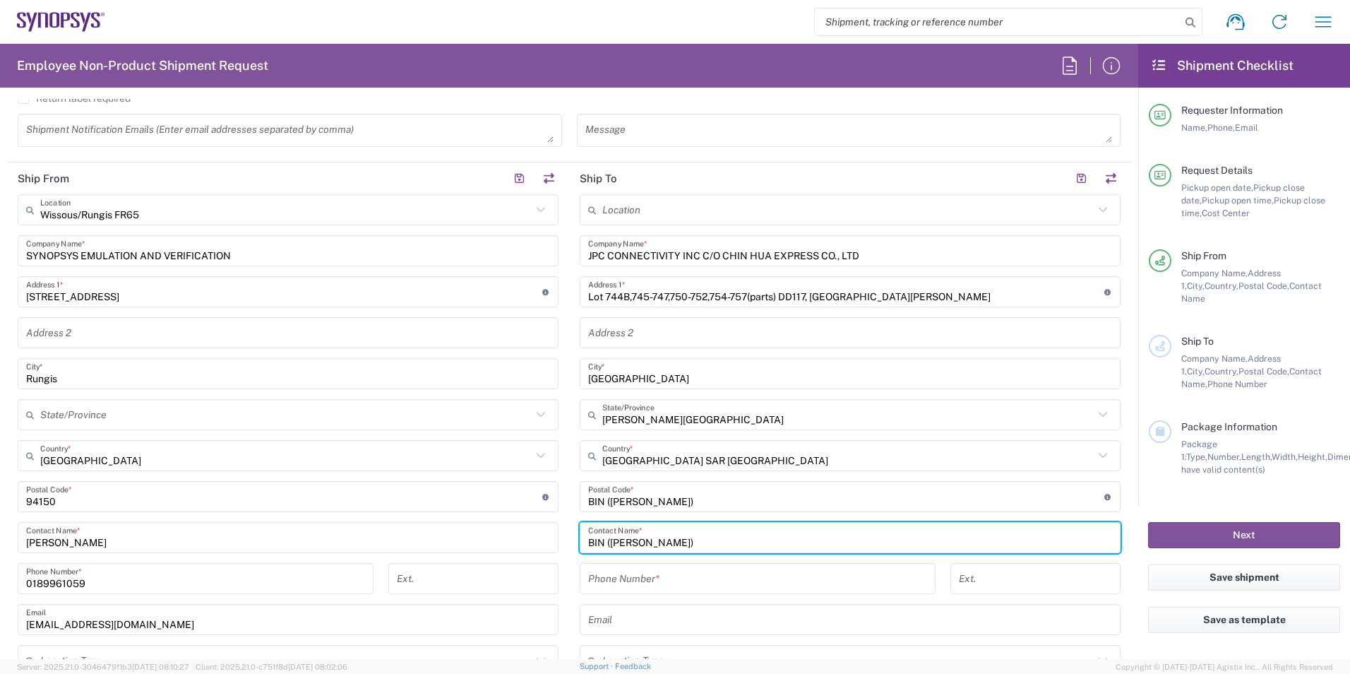
type input "BIN ([PERSON_NAME])"
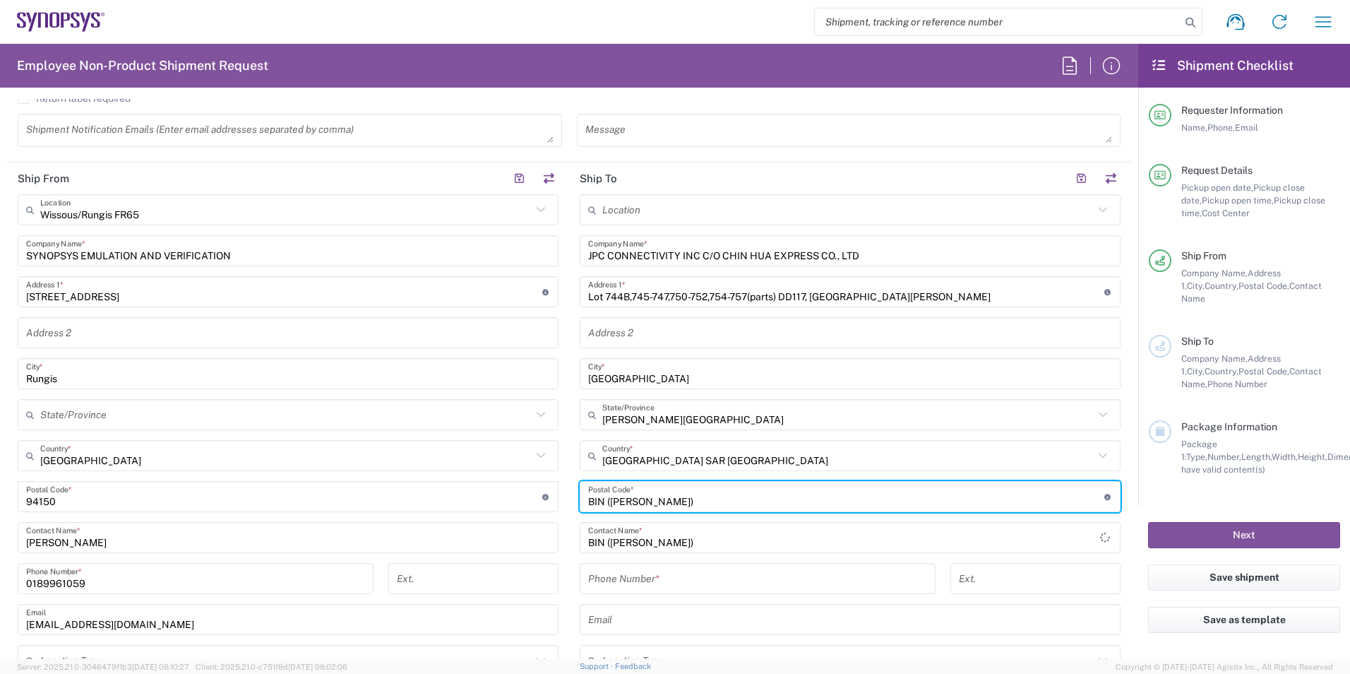
drag, startPoint x: 650, startPoint y: 500, endPoint x: 556, endPoint y: 487, distance: 94.8
click at [560, 487] on div "Ship From [GEOGRAPHIC_DATA]/Rungis FR65 Location Wissous/Rungis FR65 [GEOGRAPHI…" at bounding box center [569, 477] width 1124 height 630
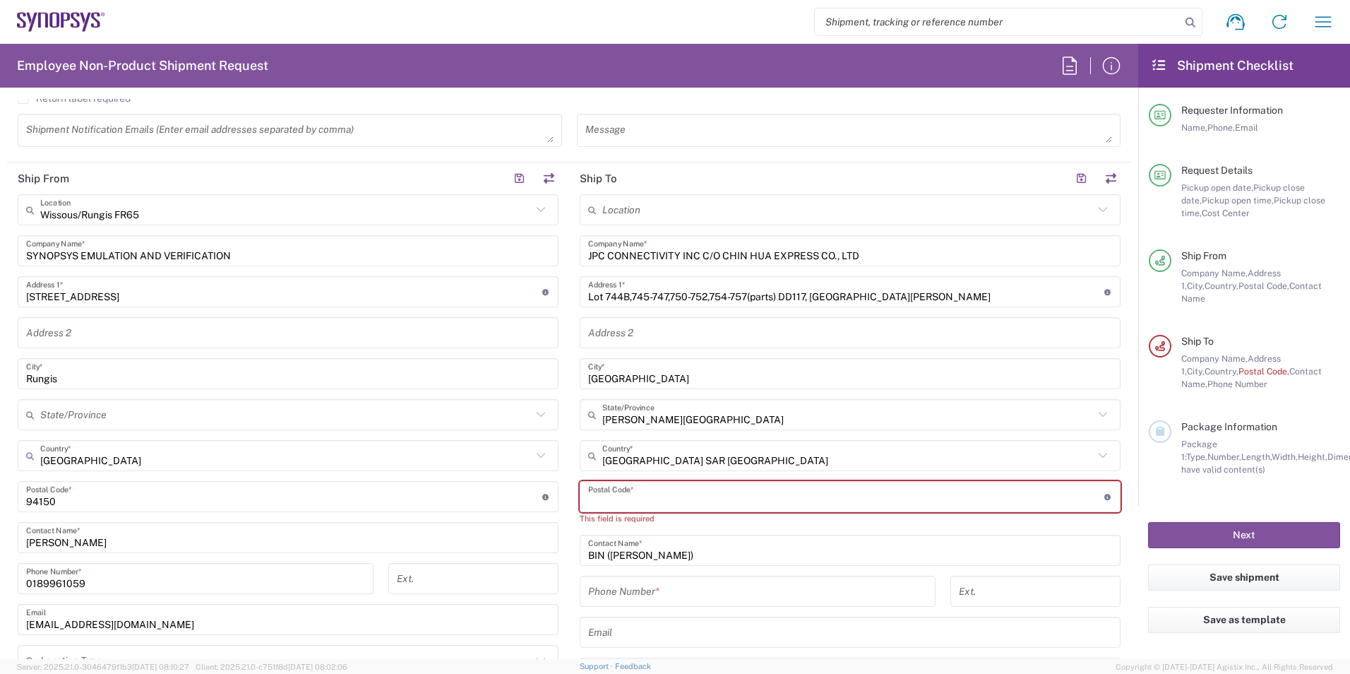
click at [561, 500] on main "Wissous/Rungis FR65 Location Wissous/Rungis FR65 [GEOGRAPHIC_DATA] DE04 Agrate …" at bounding box center [288, 451] width 562 height 514
click at [570, 538] on main "Location [GEOGRAPHIC_DATA] DE04 Agrate Brianza IT01 [GEOGRAPHIC_DATA] DE02 [GEO…" at bounding box center [850, 497] width 562 height 606
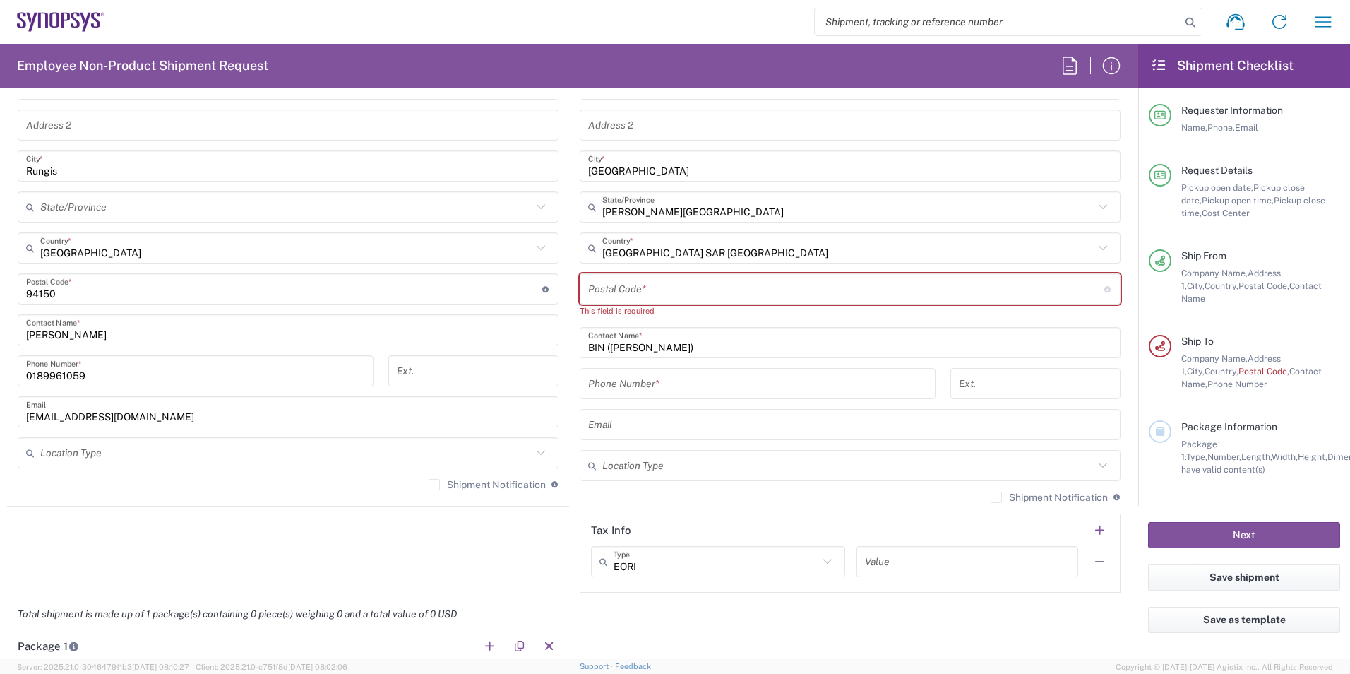
scroll to position [777, 0]
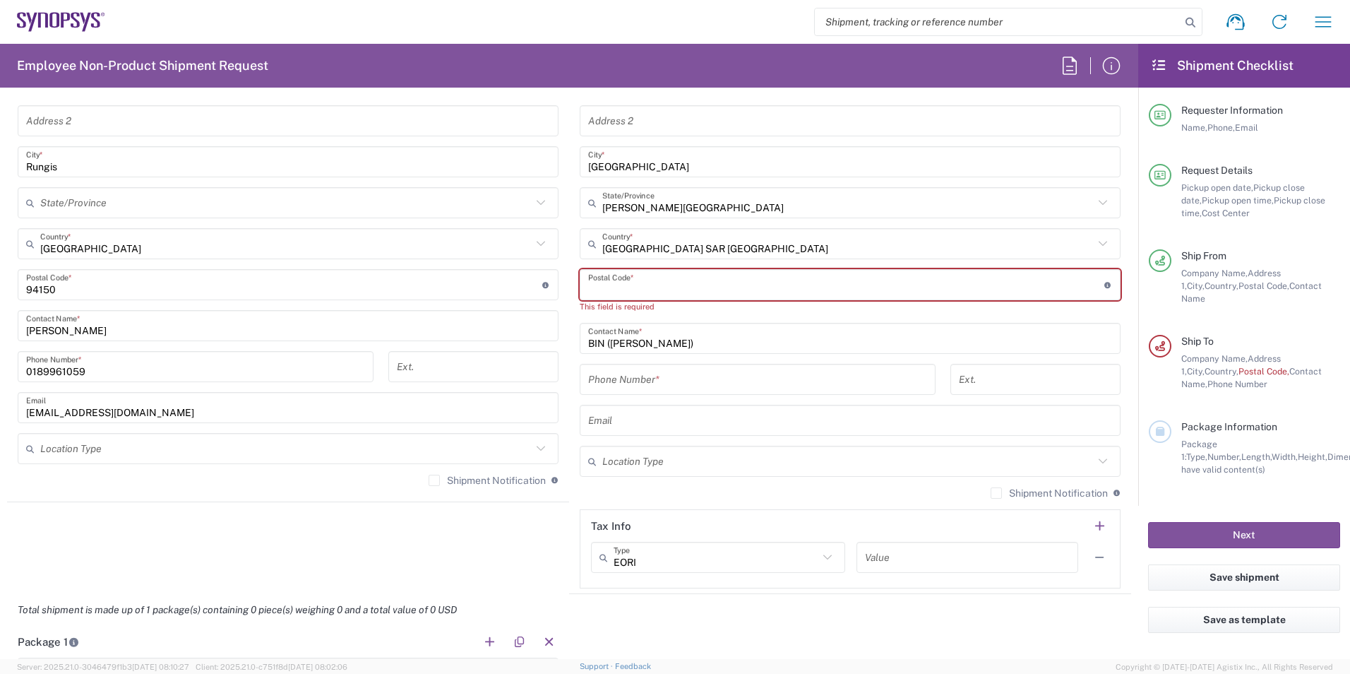
click at [765, 287] on input "undefined" at bounding box center [846, 285] width 516 height 25
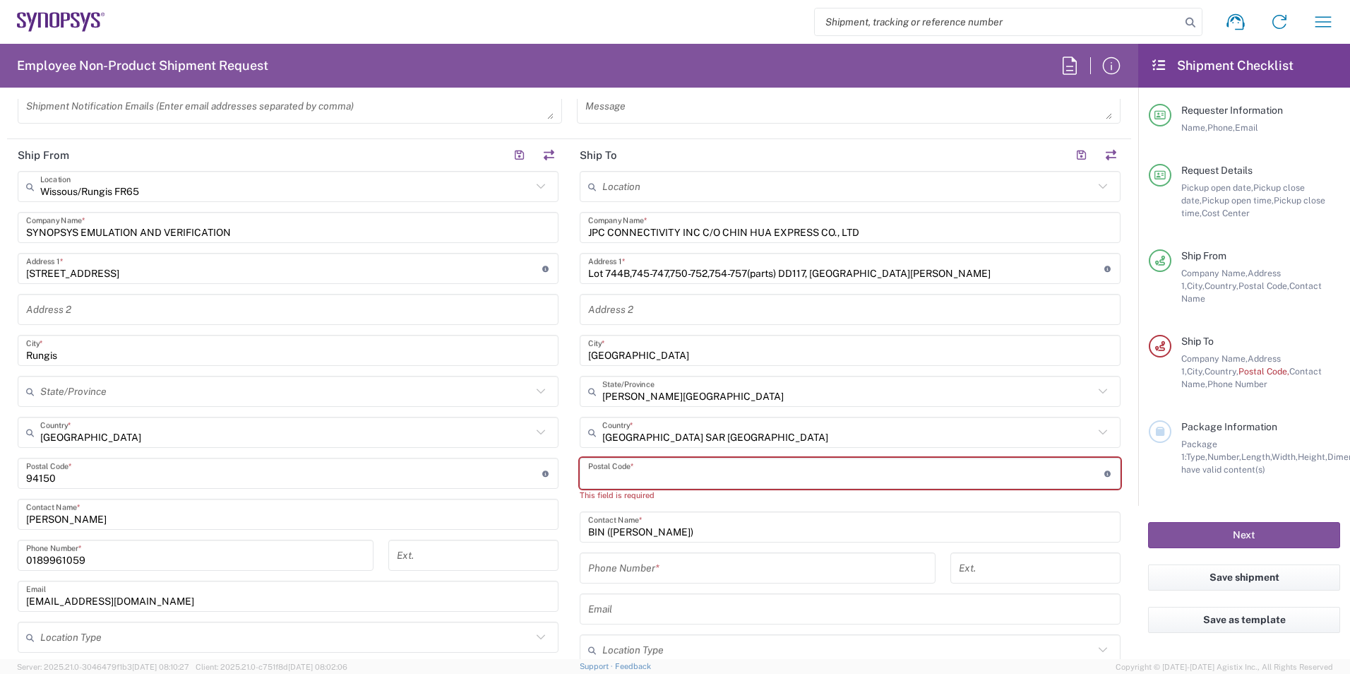
scroll to position [494, 0]
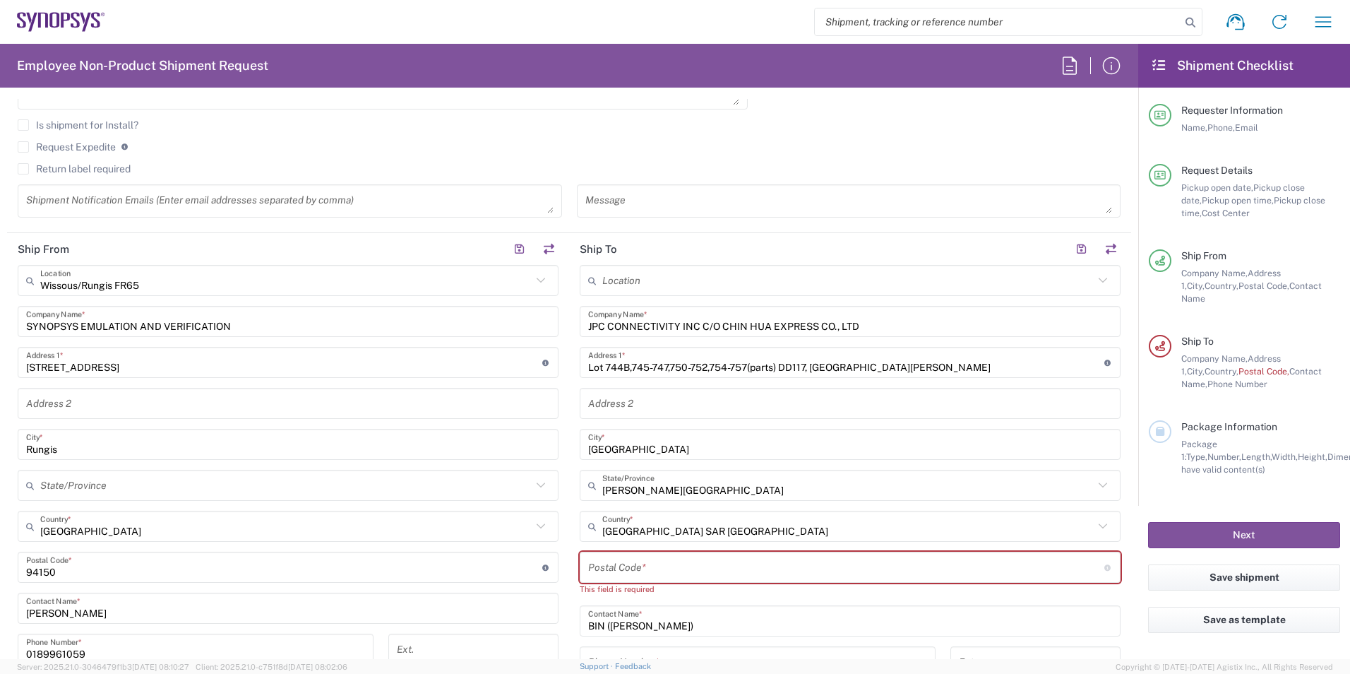
drag, startPoint x: 581, startPoint y: 322, endPoint x: 791, endPoint y: 320, distance: 209.7
click at [770, 321] on div "JPC CONNECTIVITY INC C/O CHIN HUA EXPRESS CO., LTD Company Name *" at bounding box center [850, 321] width 541 height 31
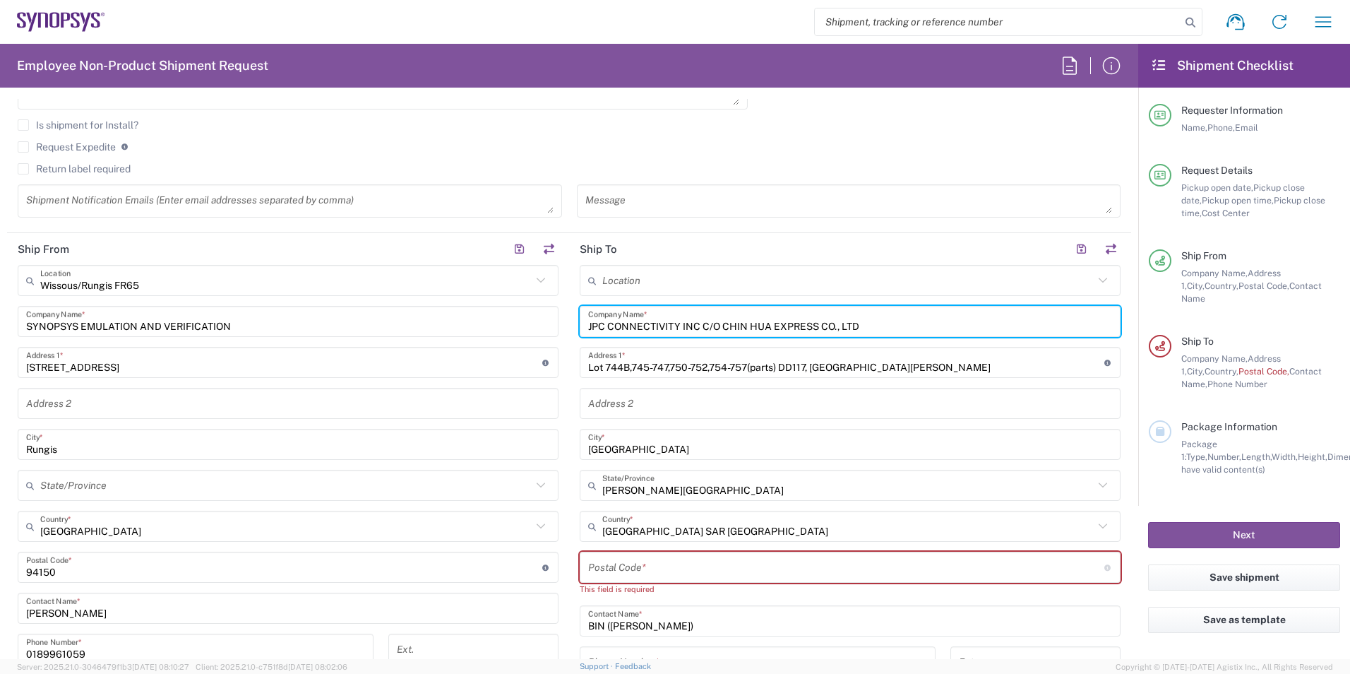
drag, startPoint x: 902, startPoint y: 323, endPoint x: 567, endPoint y: 319, distance: 334.7
click at [569, 319] on main "Location [GEOGRAPHIC_DATA] DE04 Agrate Brianza IT01 [GEOGRAPHIC_DATA] DE02 [GEO…" at bounding box center [850, 568] width 562 height 606
click at [591, 554] on div "Postal Code * Enter Postal Code here" at bounding box center [850, 566] width 541 height 31
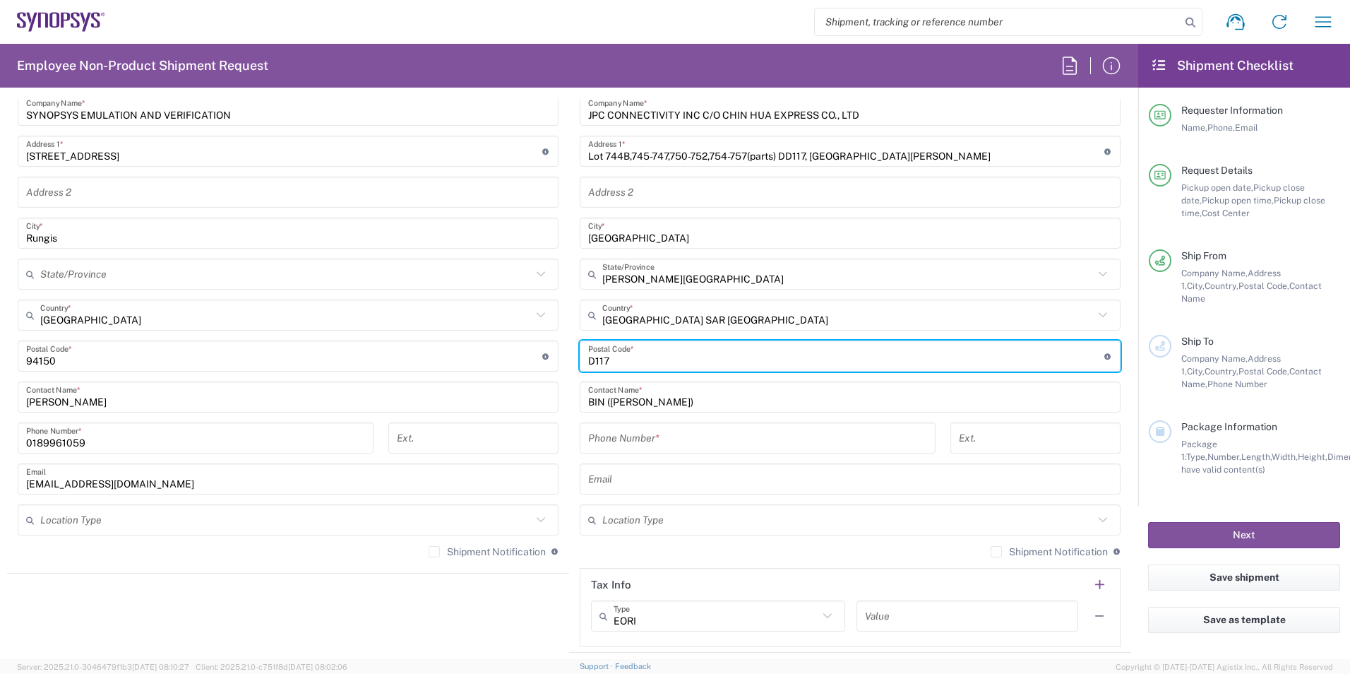
scroll to position [706, 0]
type input "D117"
click at [650, 431] on input "tel" at bounding box center [757, 437] width 339 height 25
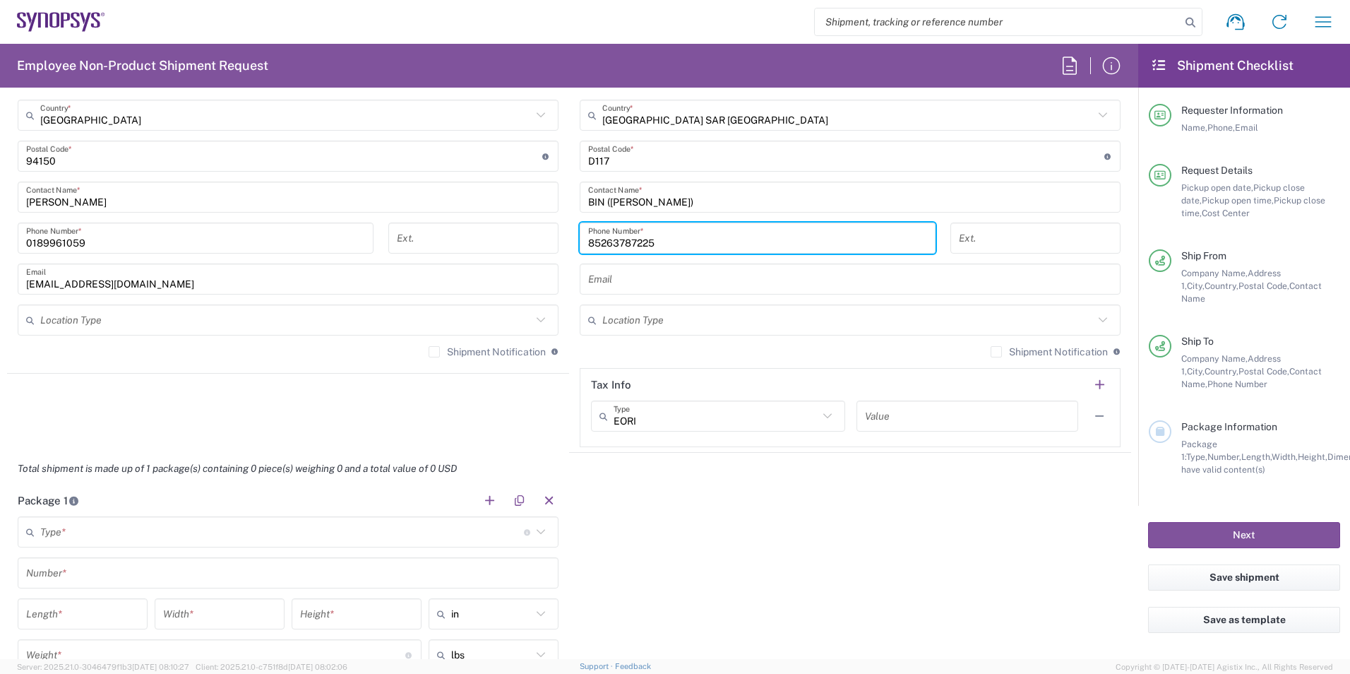
scroll to position [918, 0]
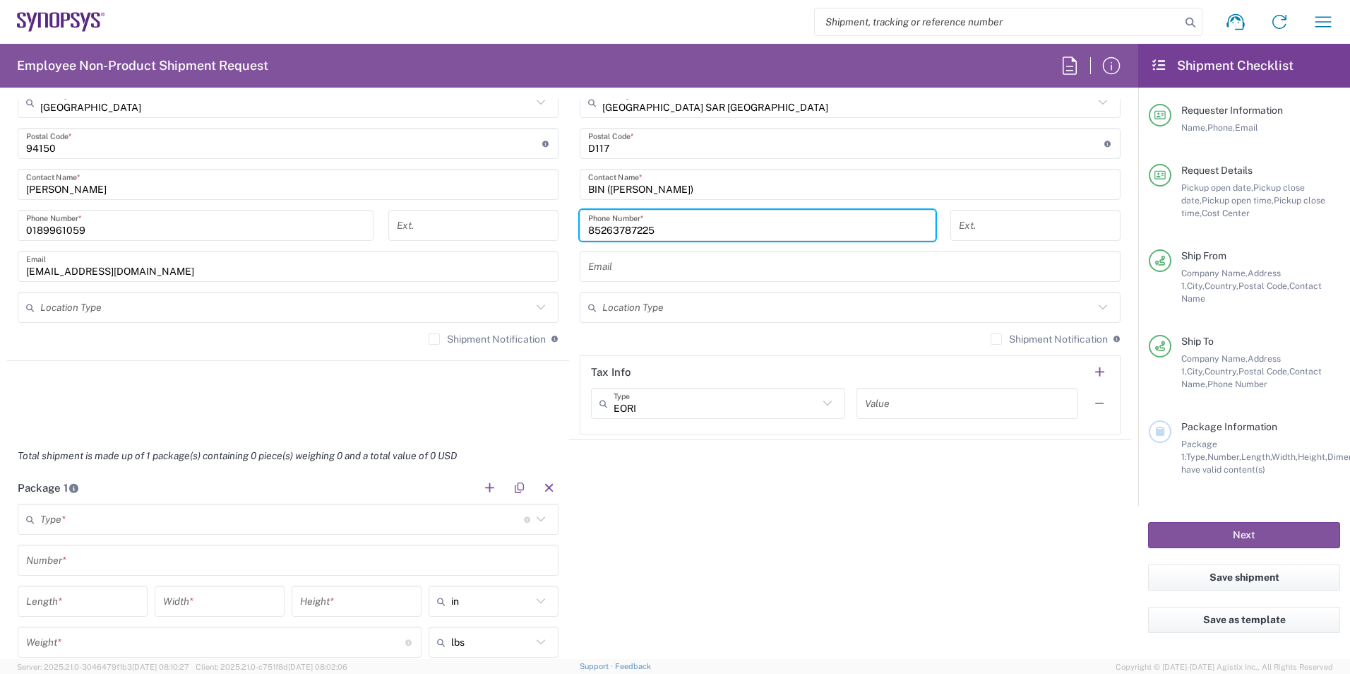
type input "85263787225"
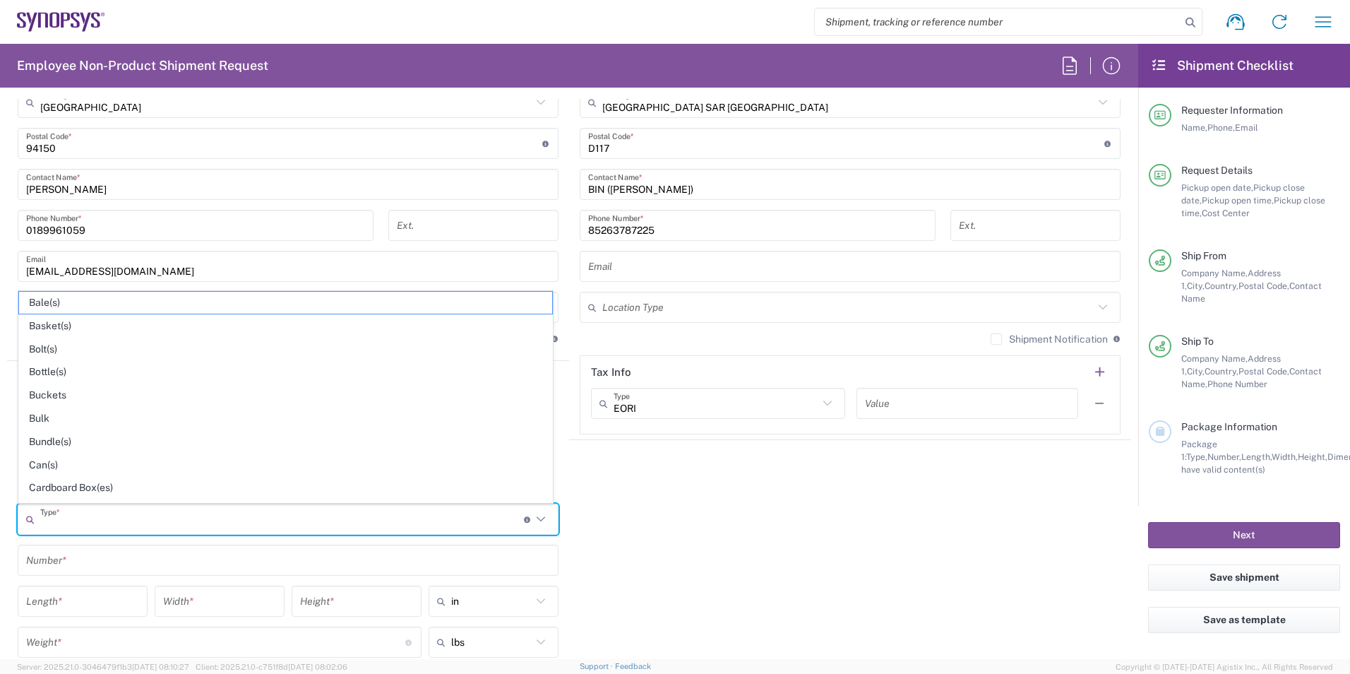
click at [157, 516] on input "text" at bounding box center [282, 519] width 484 height 25
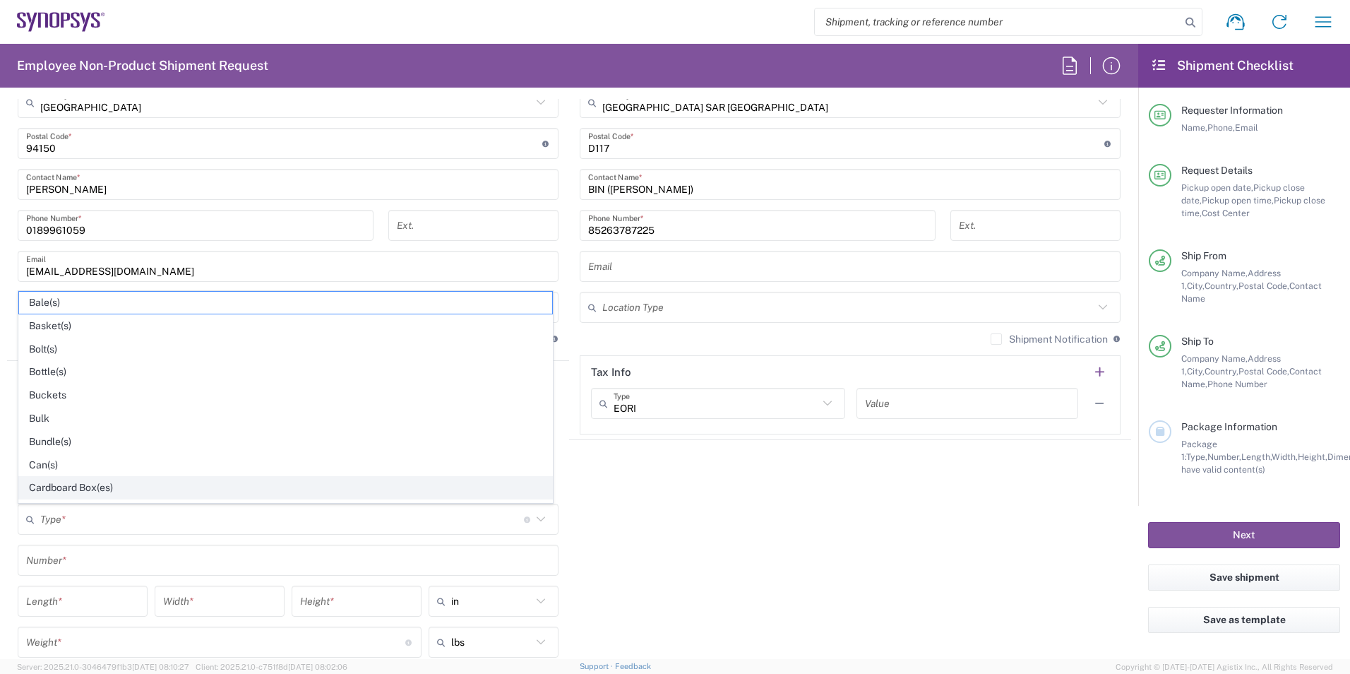
click at [144, 494] on span "Cardboard Box(es)" at bounding box center [285, 488] width 533 height 22
type input "Cardboard Box(es)"
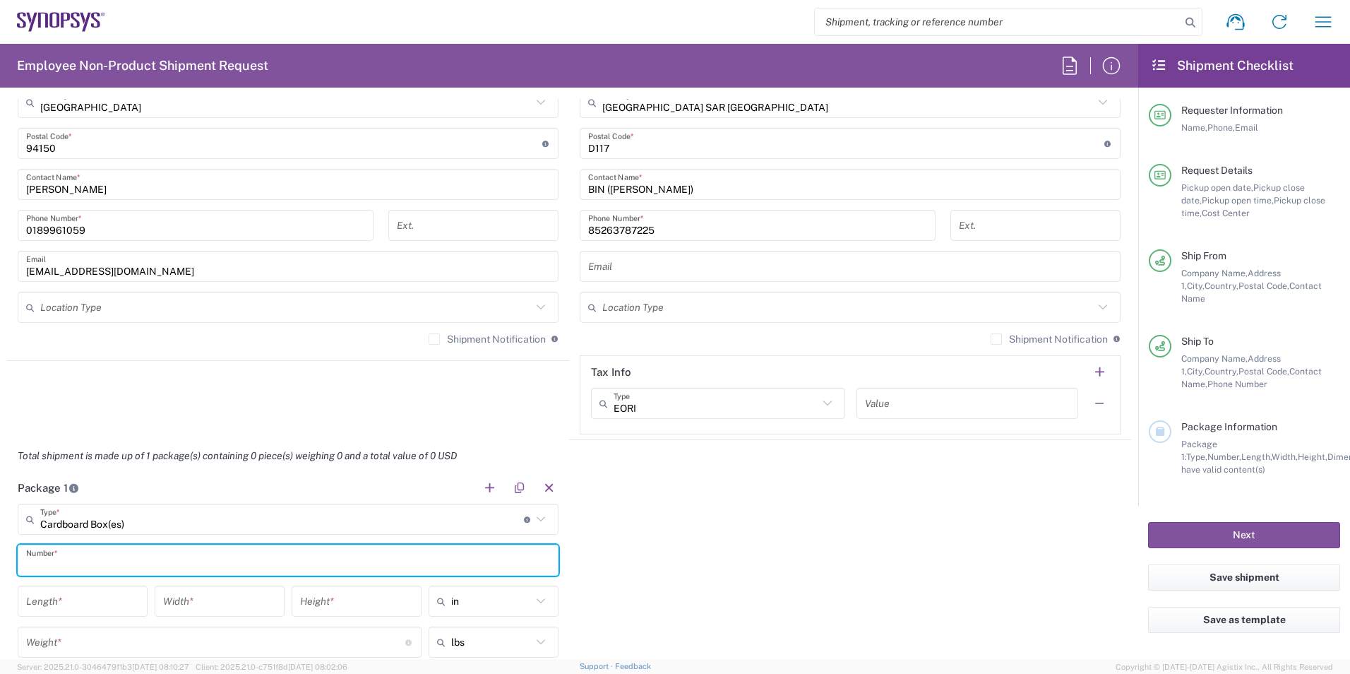
click at [114, 561] on input "text" at bounding box center [288, 560] width 524 height 25
type input "1"
click at [538, 599] on icon at bounding box center [541, 601] width 18 height 18
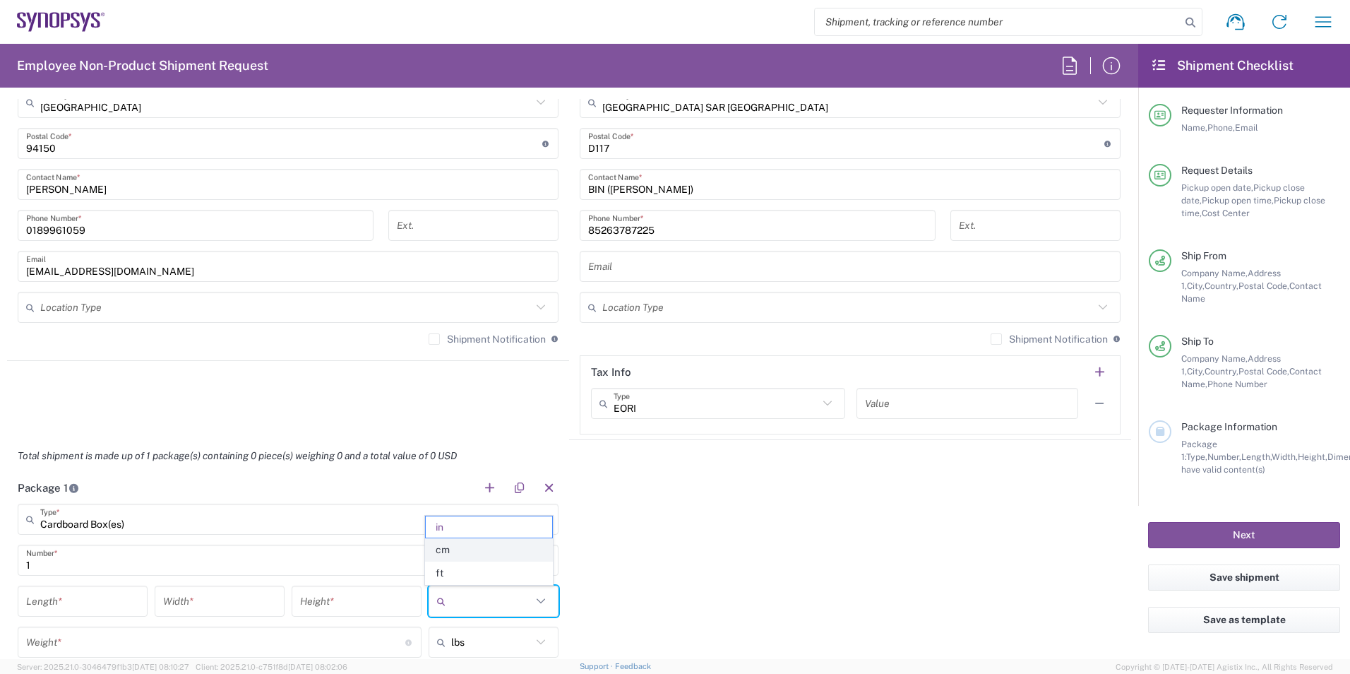
click at [518, 542] on span "cm" at bounding box center [489, 550] width 126 height 22
type input "cm"
click at [94, 610] on input "number" at bounding box center [82, 601] width 113 height 25
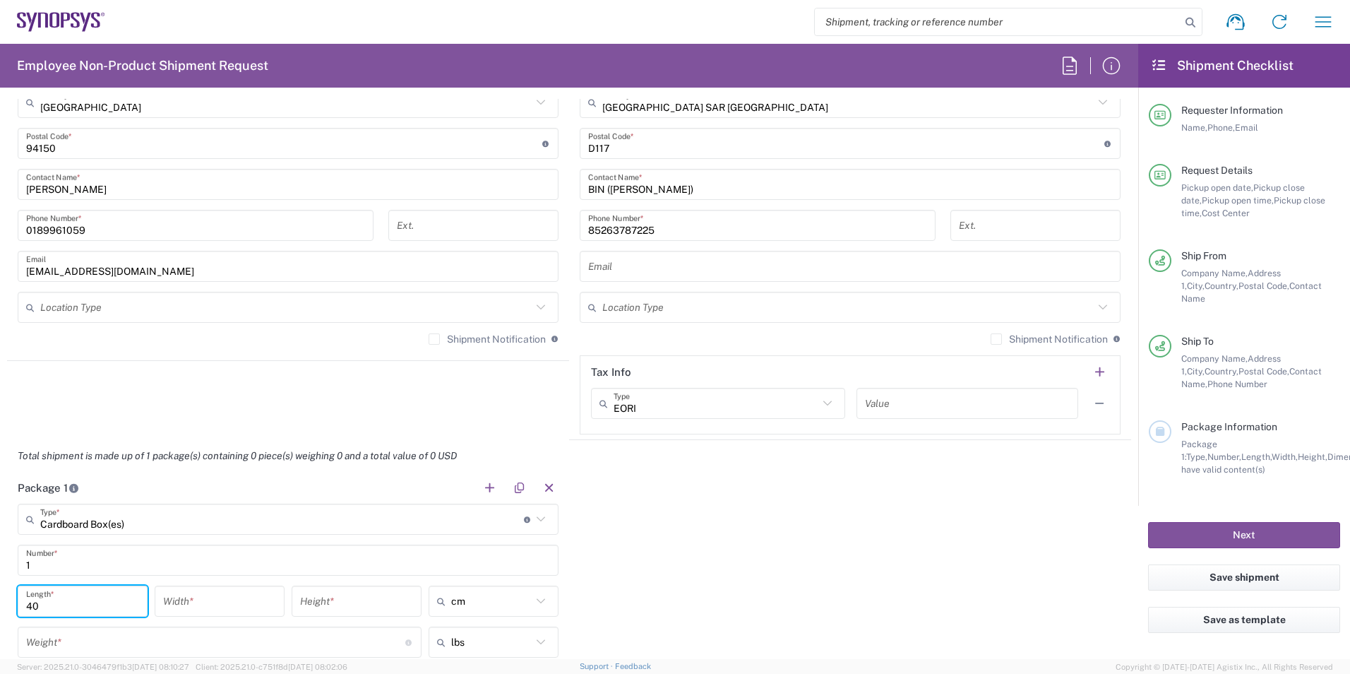
type input "40"
type input "33"
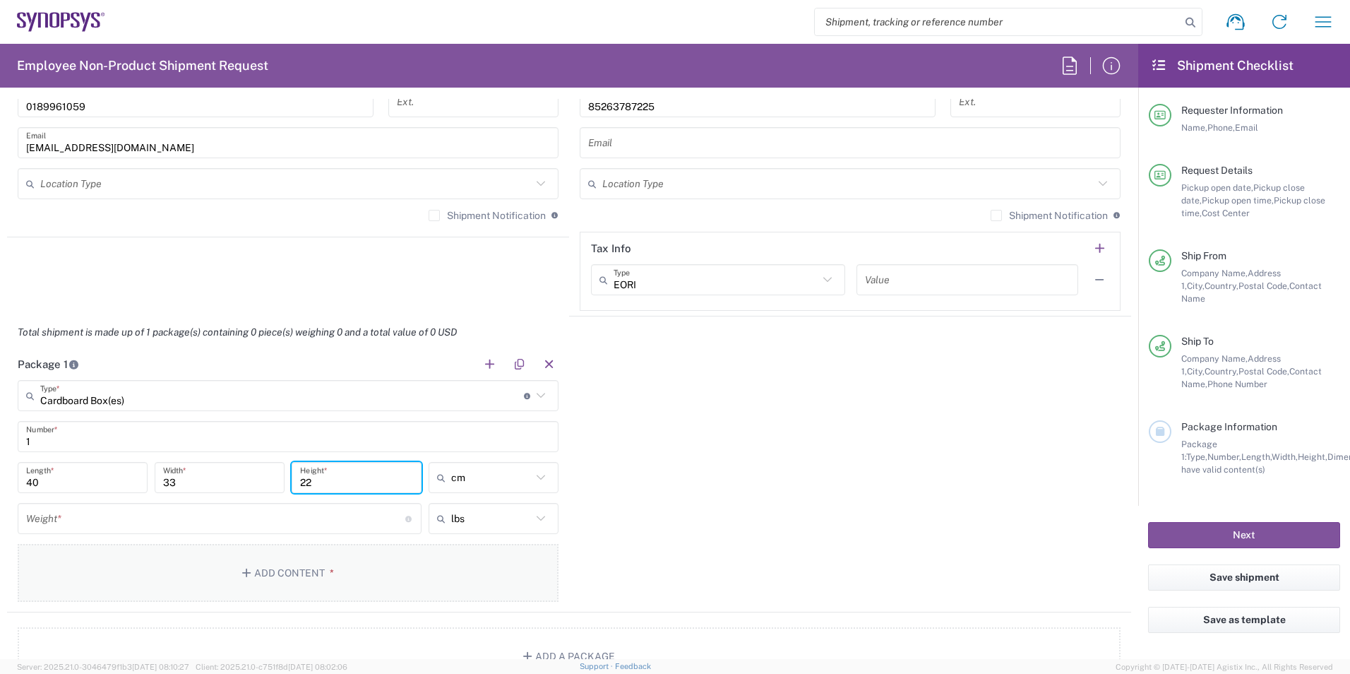
scroll to position [1130, 0]
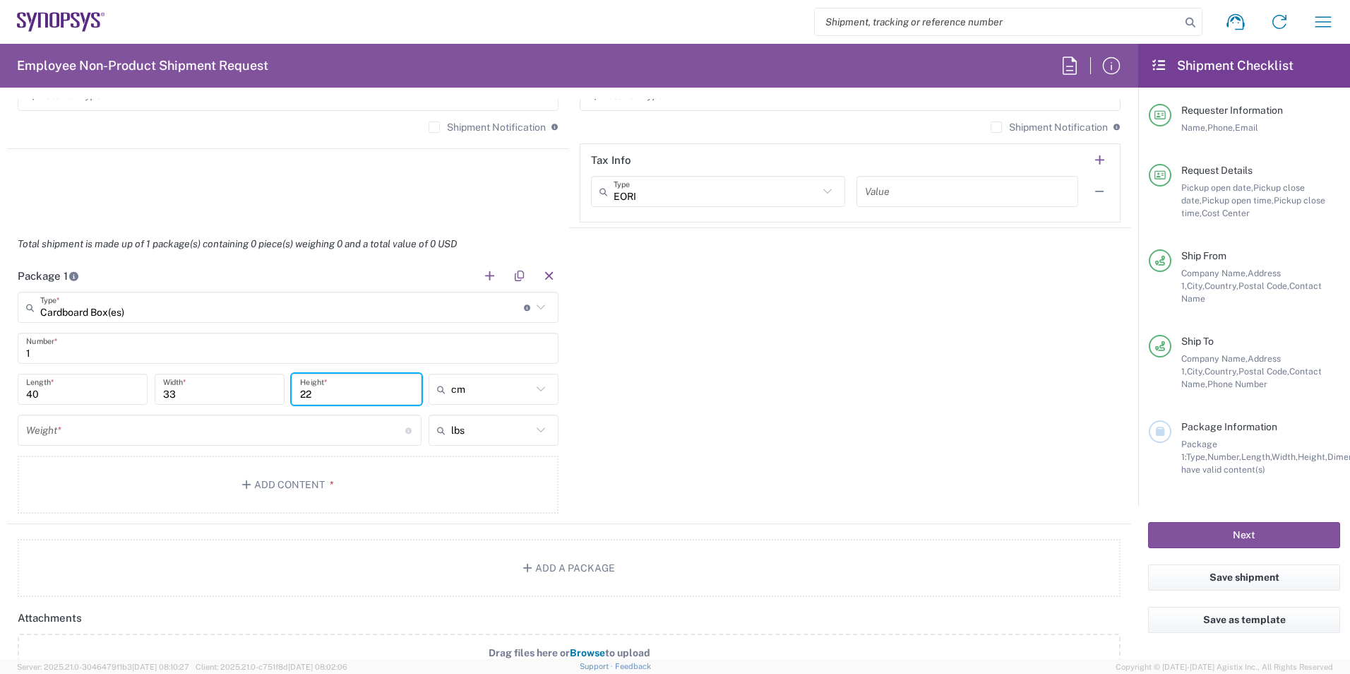
type input "22"
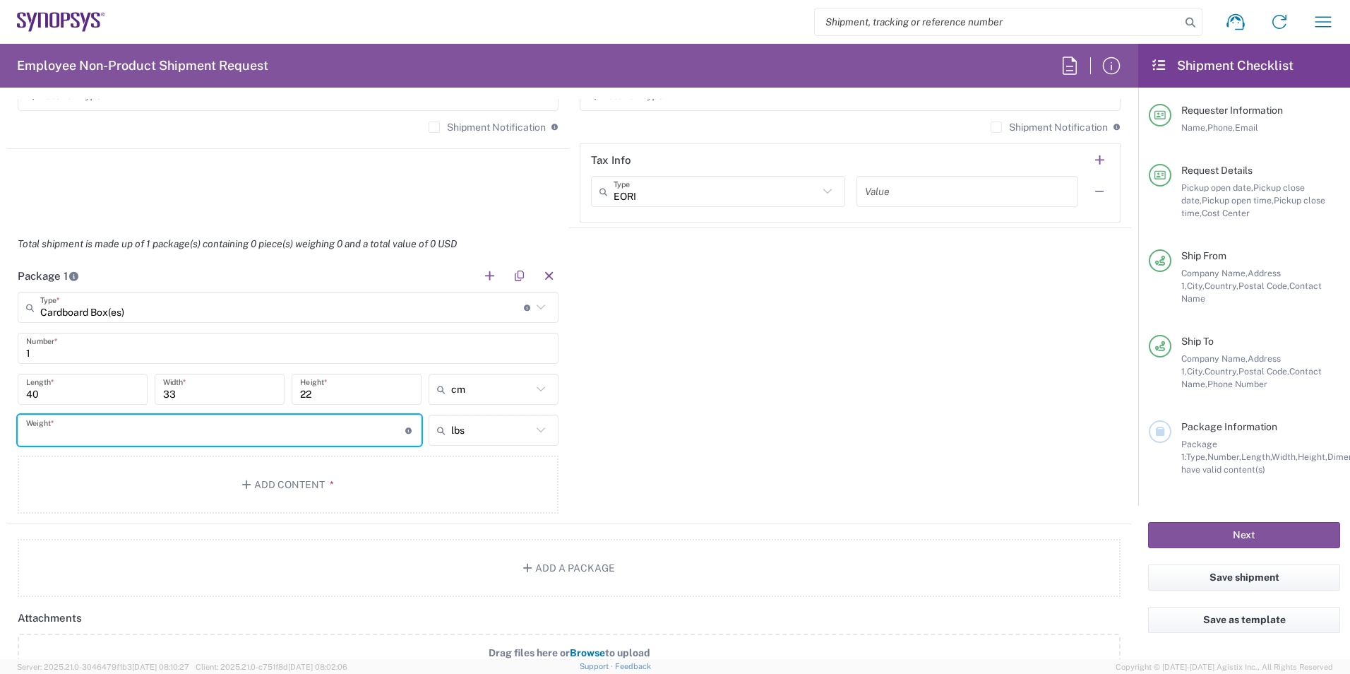
click at [167, 426] on input "number" at bounding box center [215, 430] width 379 height 25
click at [542, 426] on icon at bounding box center [541, 430] width 18 height 18
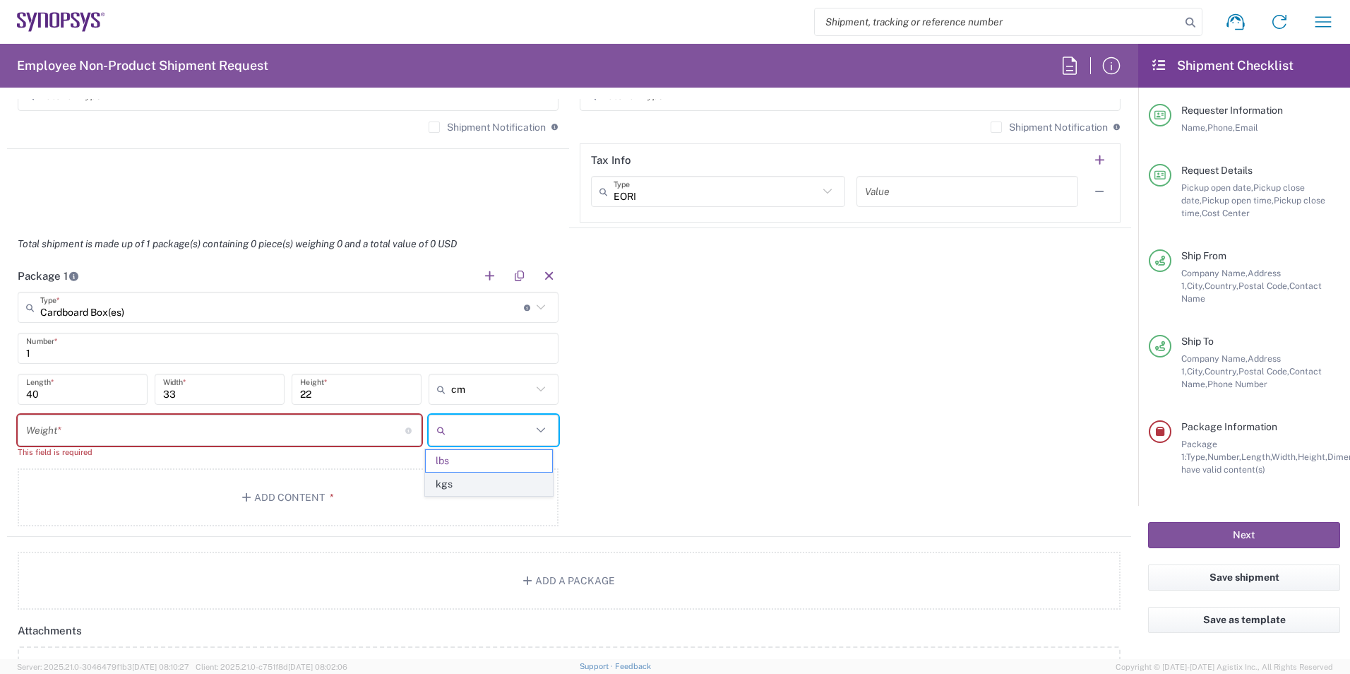
click at [482, 484] on span "kgs" at bounding box center [489, 484] width 126 height 22
type input "kgs"
click at [307, 440] on input "number" at bounding box center [215, 430] width 379 height 25
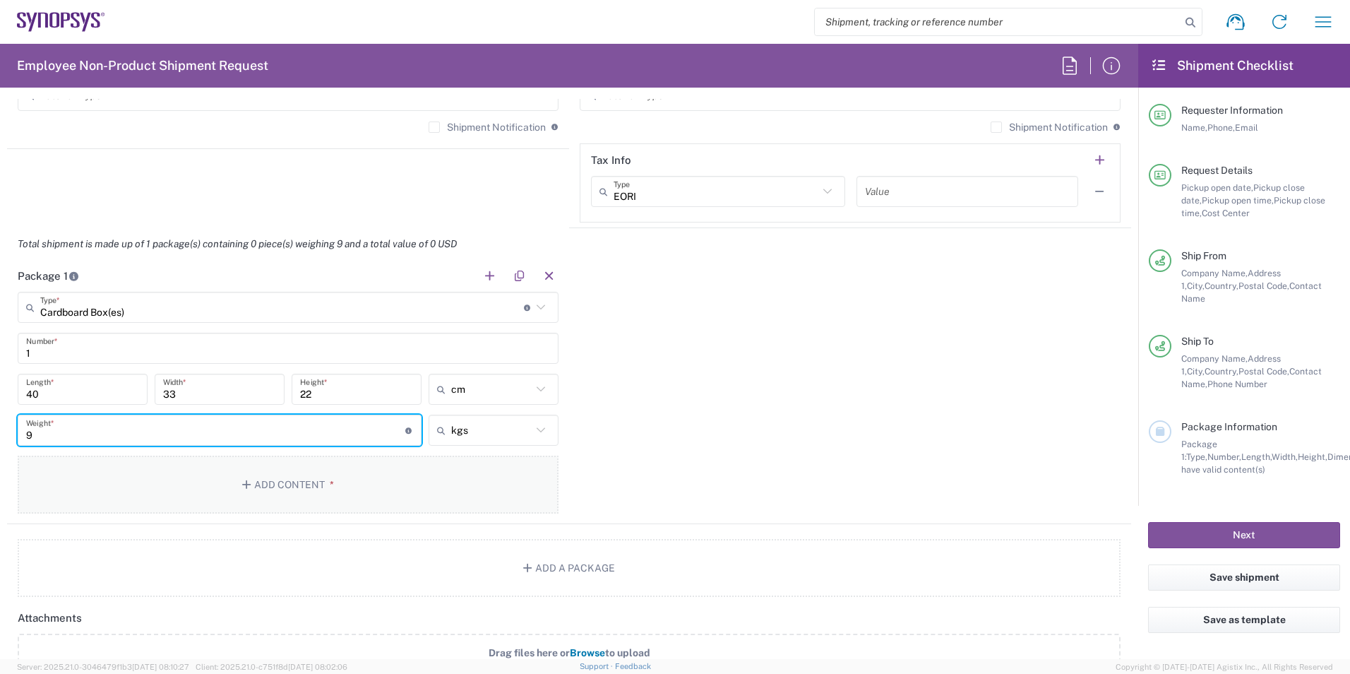
type input "9"
click at [295, 478] on button "Add Content *" at bounding box center [288, 484] width 541 height 58
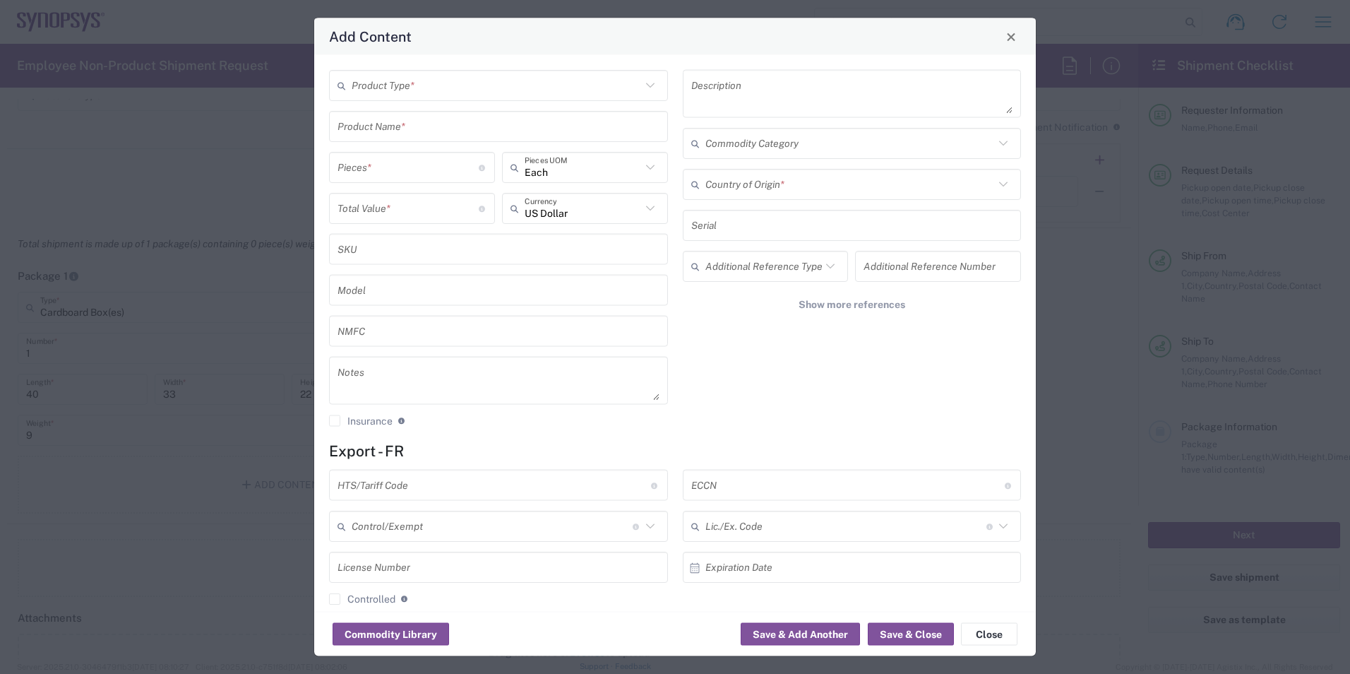
click at [641, 82] on icon at bounding box center [650, 85] width 18 height 18
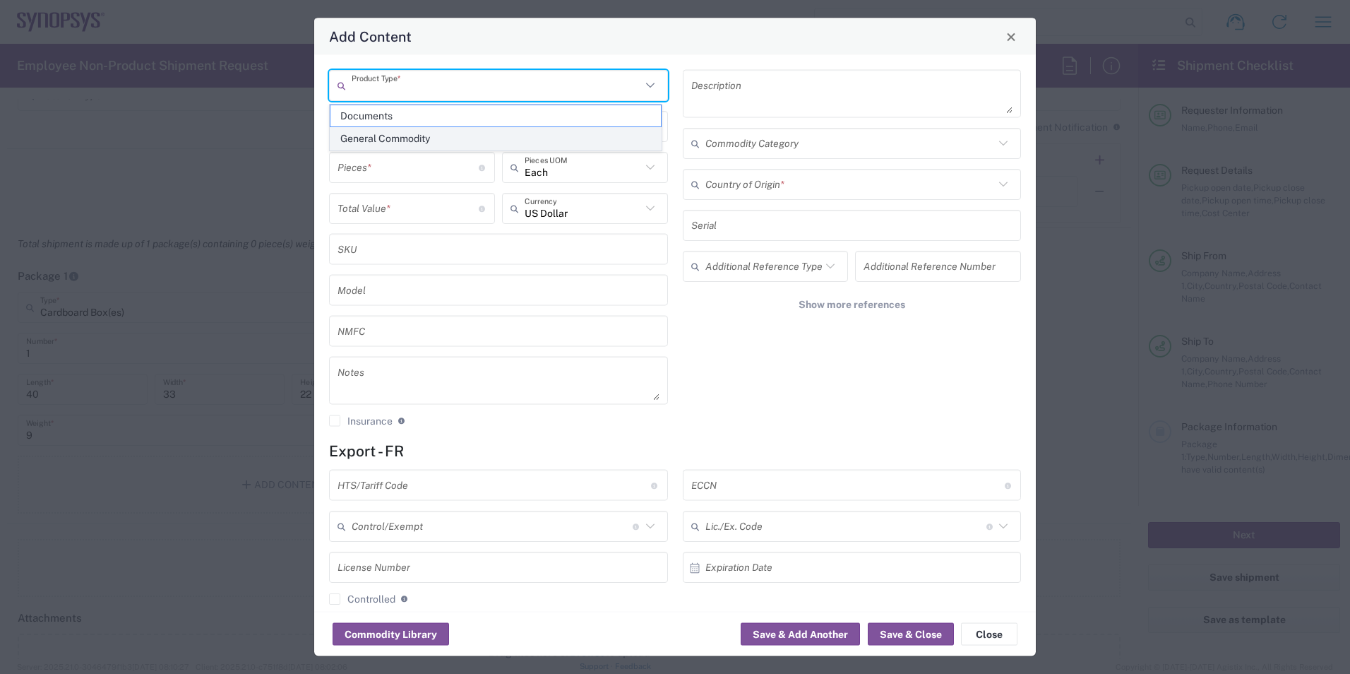
click at [482, 140] on span "General Commodity" at bounding box center [495, 139] width 330 height 22
type input "General Commodity"
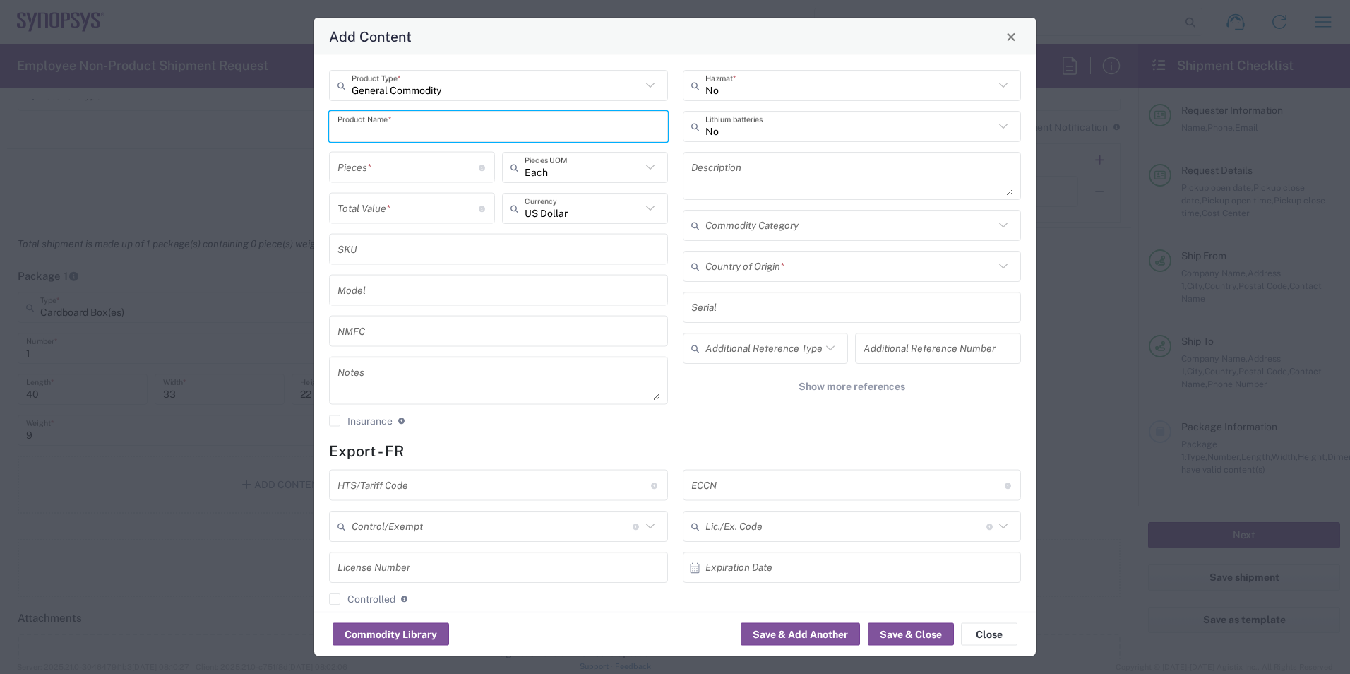
click at [515, 126] on input "text" at bounding box center [498, 126] width 322 height 25
click at [361, 123] on input "text" at bounding box center [498, 126] width 322 height 25
drag, startPoint x: 533, startPoint y: 124, endPoint x: 282, endPoint y: 122, distance: 250.6
click at [282, 122] on div "Add Content General Commodity Product Type * Connector cables P59460FRCAS1-1 Pr…" at bounding box center [675, 337] width 1350 height 674
type input "Connector cables P59460FRCAS1-1"
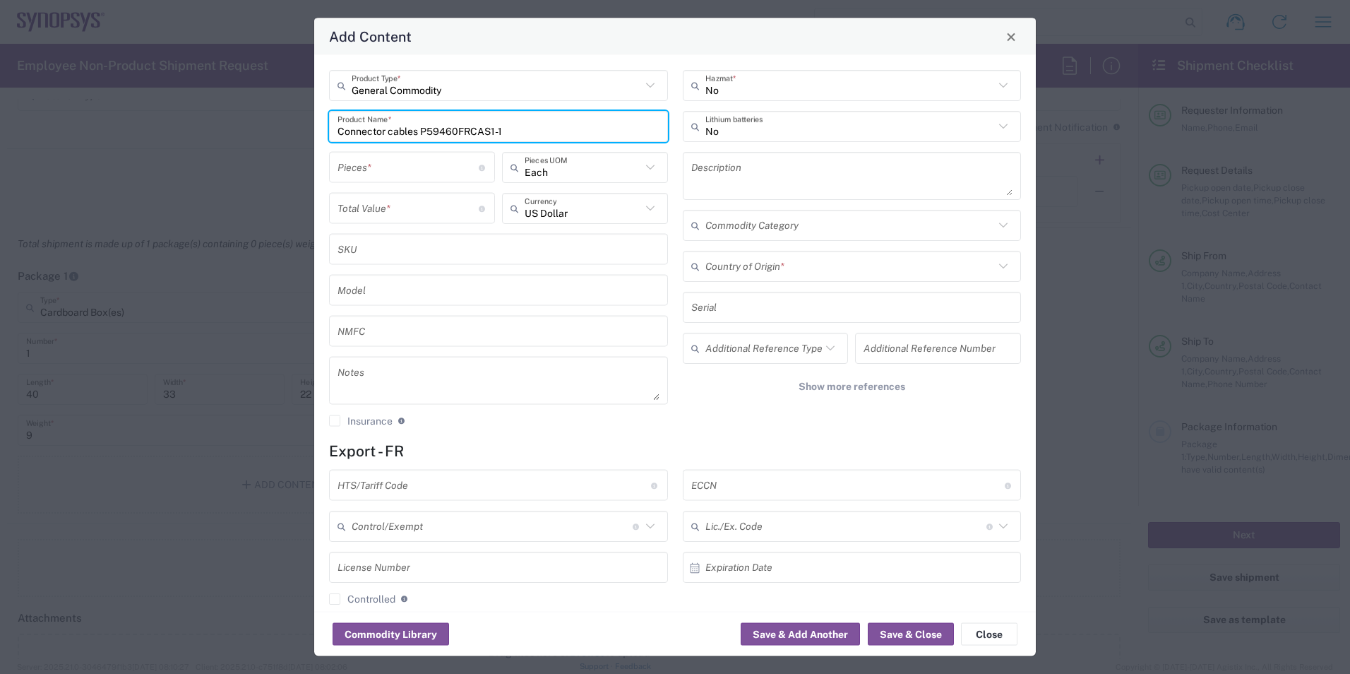
click at [703, 169] on textarea at bounding box center [852, 176] width 322 height 40
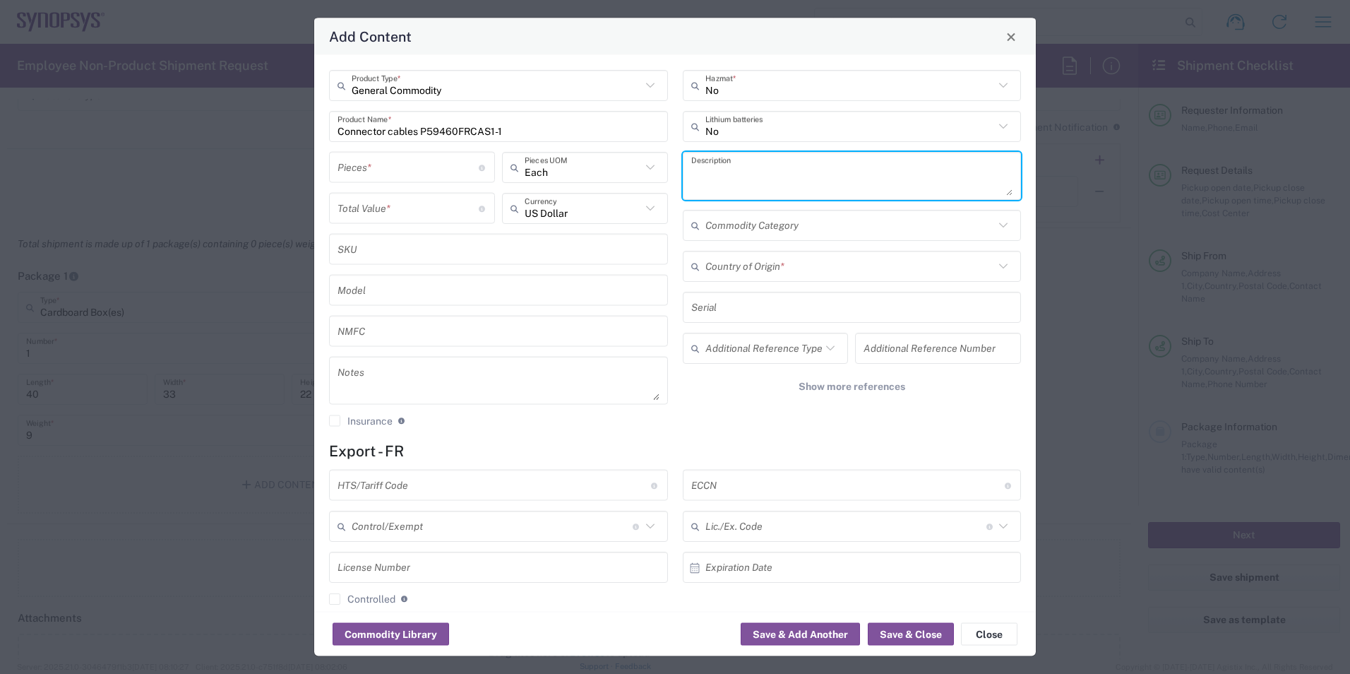
paste textarea "Connector cables P59460FRCAS1-1"
paste textarea "200G 850nm 2SR4 QSFP DD to MPO 24F"
type textarea "Connector cables P59460FRCAS1-1 - SNPS000441 - 200G 850nm 2SR4 QSFP DD to MPO 2…"
click at [998, 227] on icon at bounding box center [1003, 225] width 18 height 18
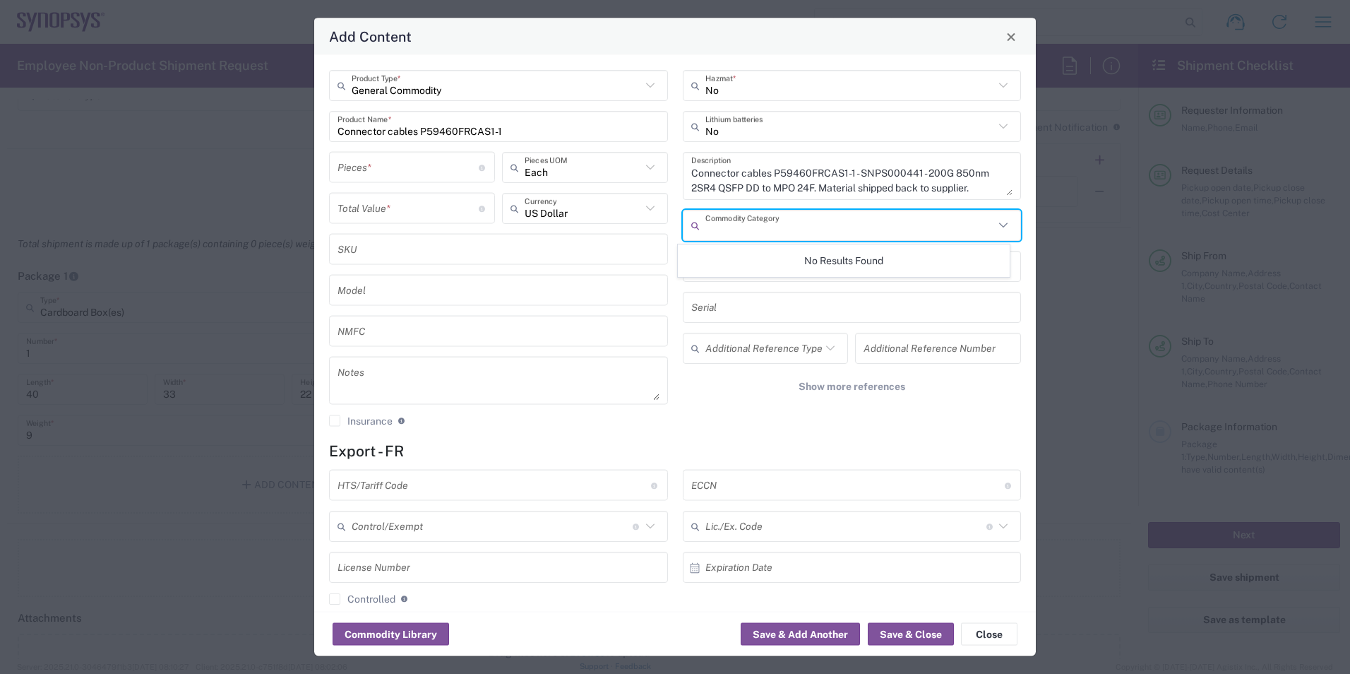
click at [998, 227] on icon at bounding box center [1003, 225] width 18 height 18
click at [907, 467] on form "Export - FR HTS/Tariff Code Obtain HTS from vendor if product is purchased. 10-…" at bounding box center [675, 574] width 692 height 264
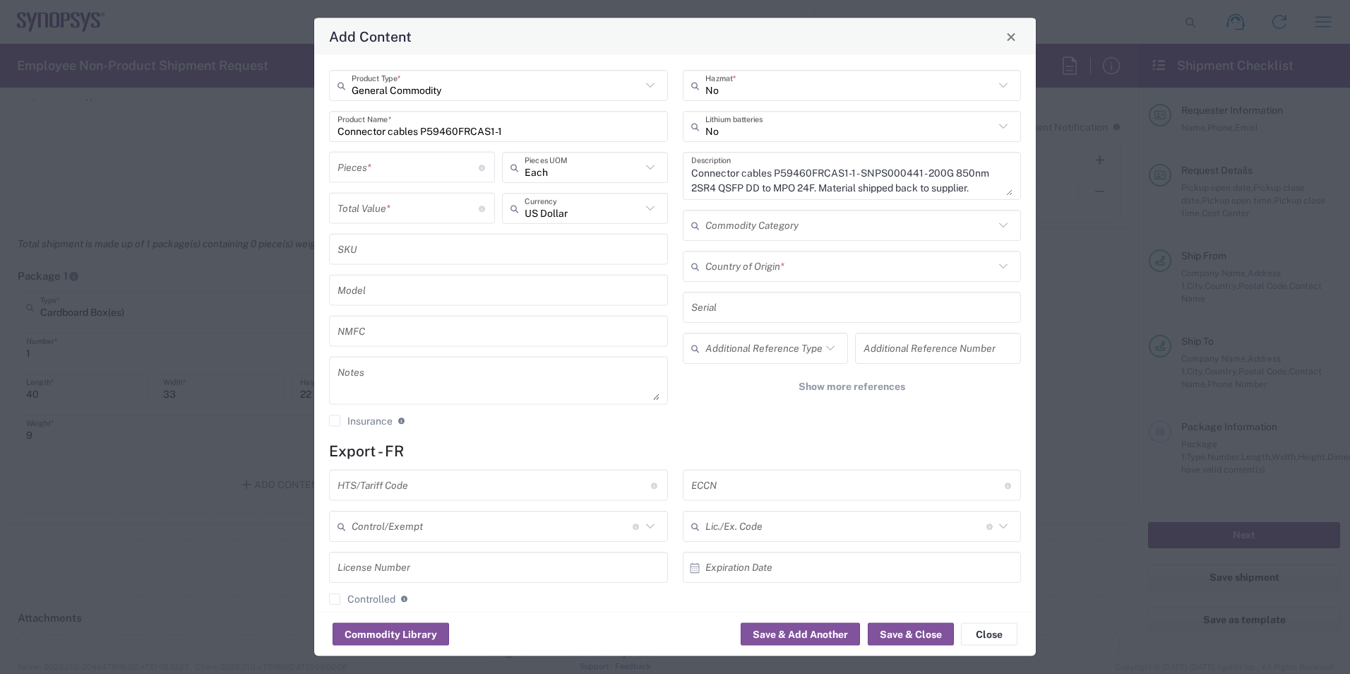
click at [803, 275] on input "text" at bounding box center [849, 265] width 289 height 25
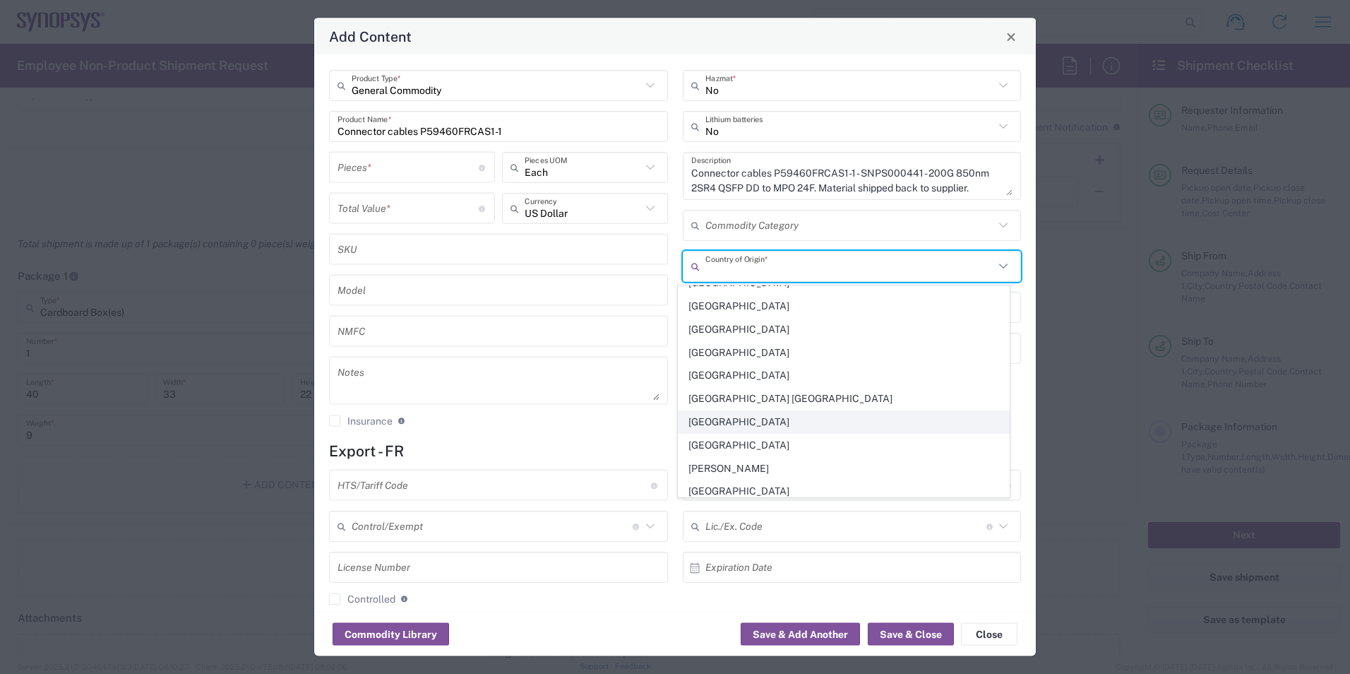
scroll to position [988, 0]
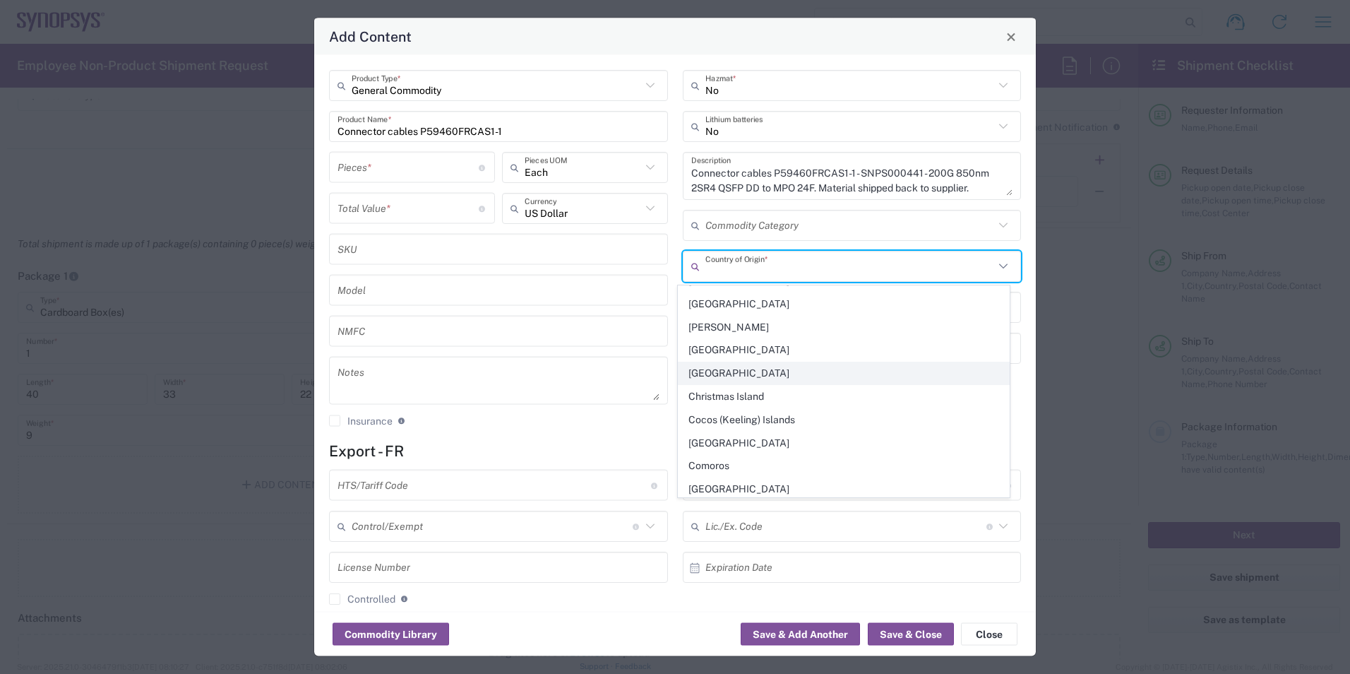
click at [716, 375] on span "[GEOGRAPHIC_DATA]" at bounding box center [843, 373] width 330 height 22
type input "[GEOGRAPHIC_DATA]"
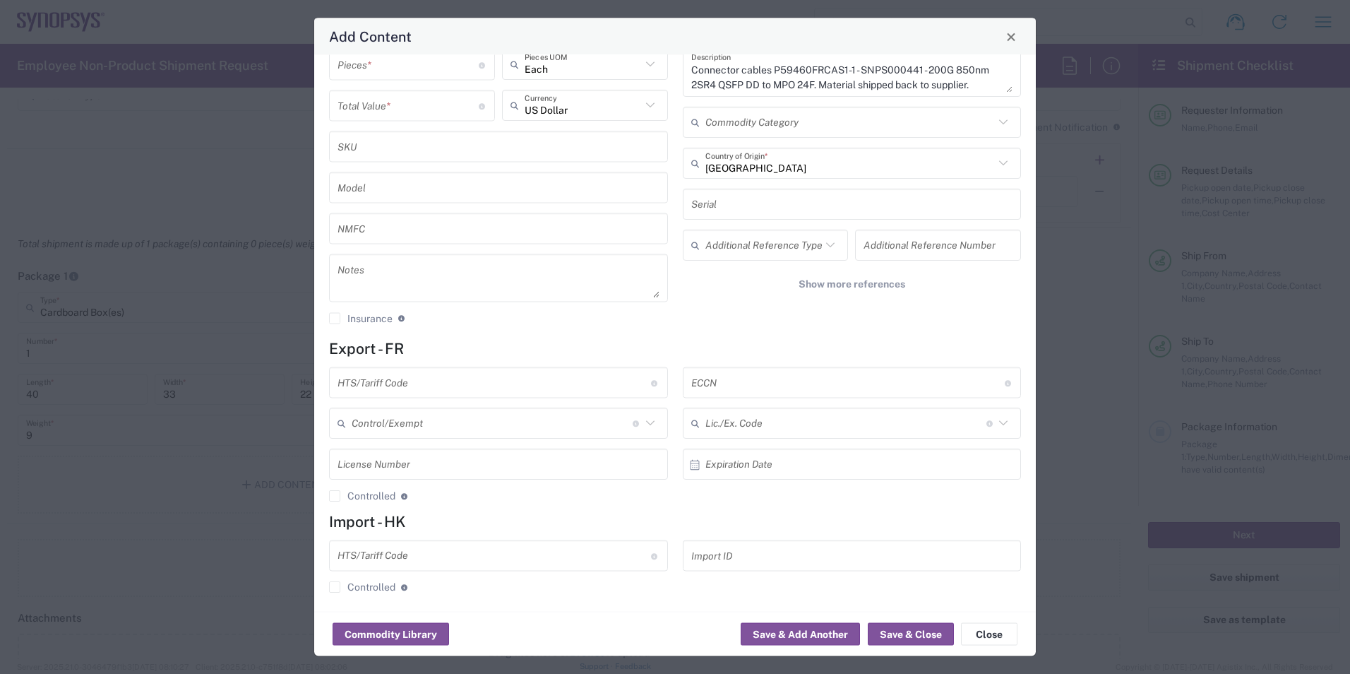
scroll to position [109, 0]
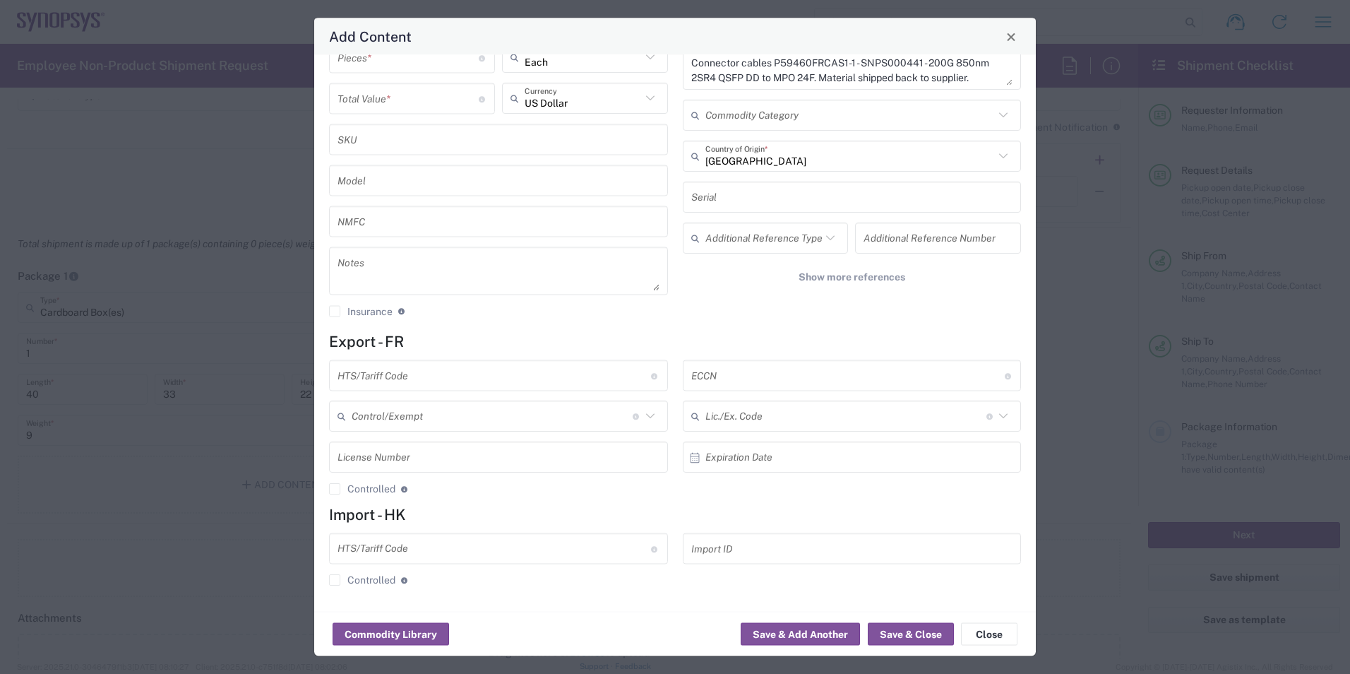
click at [706, 306] on div "No Hazmat * No Lithium batteries Connector cables P59460FRCAS1-1 - SNPS000441 -…" at bounding box center [852, 143] width 354 height 367
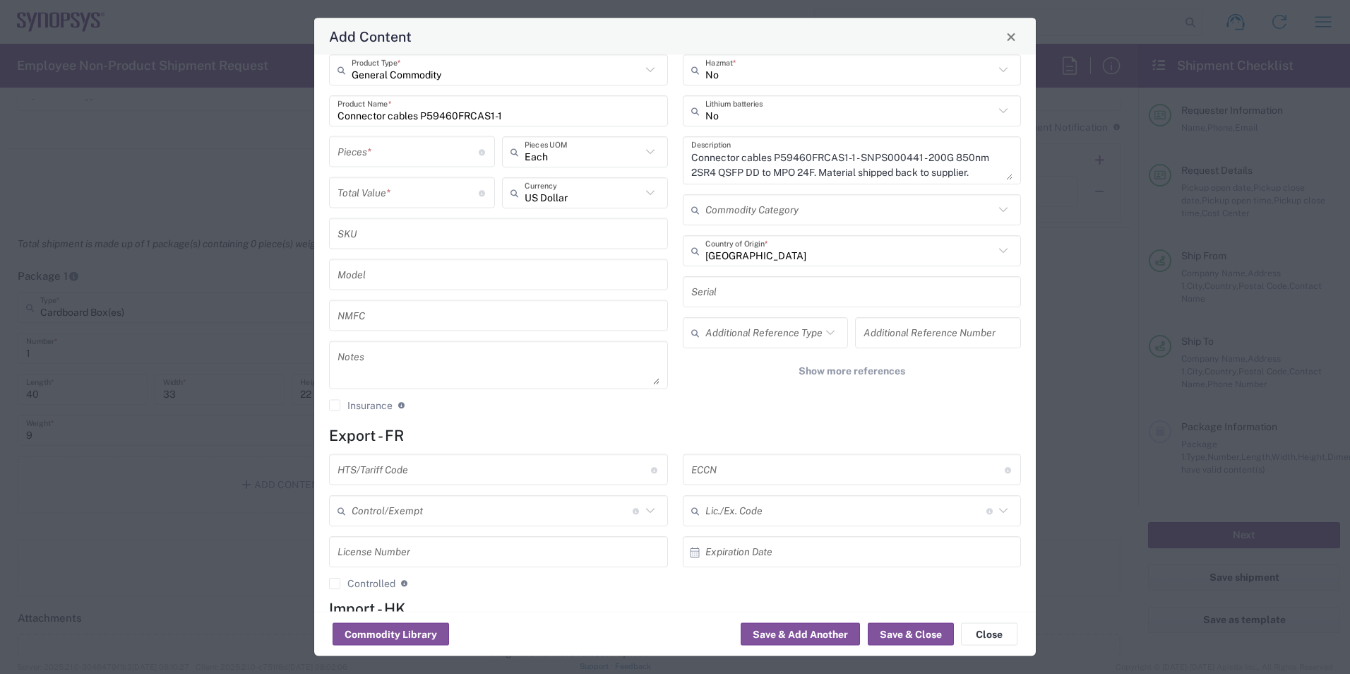
scroll to position [0, 0]
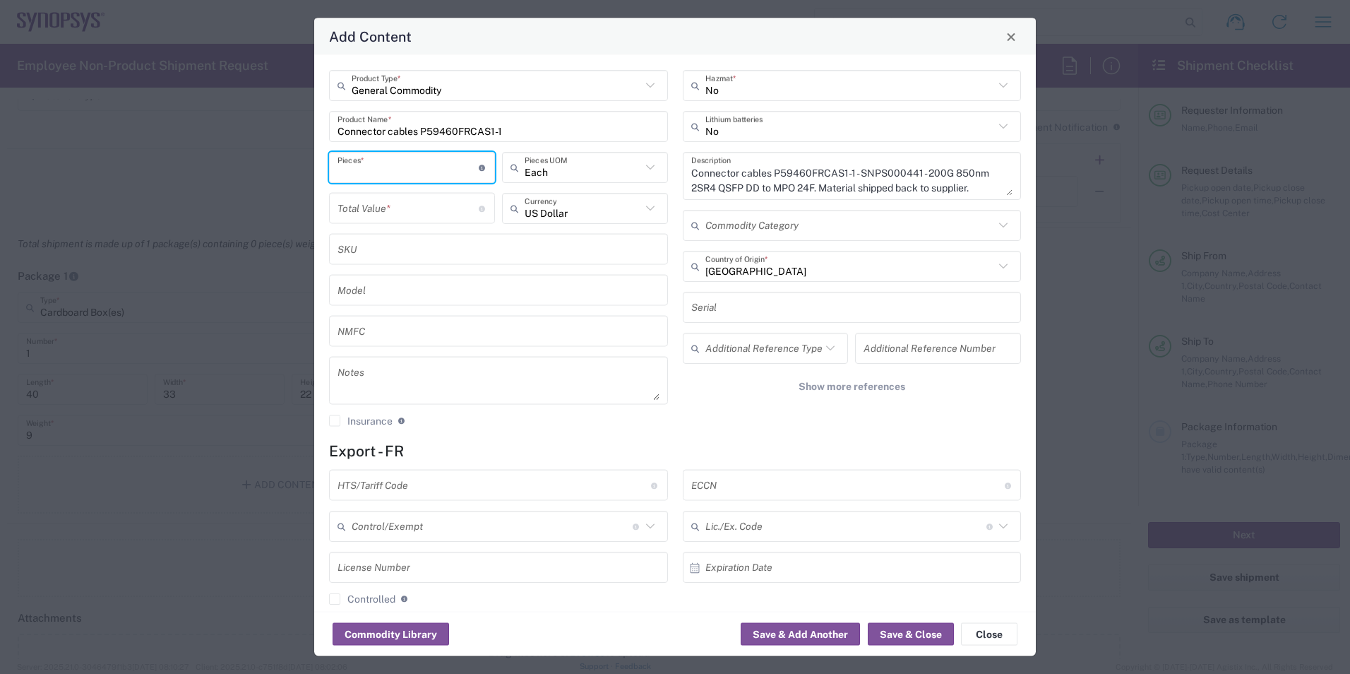
click at [428, 174] on input "number" at bounding box center [407, 167] width 141 height 25
type input "98"
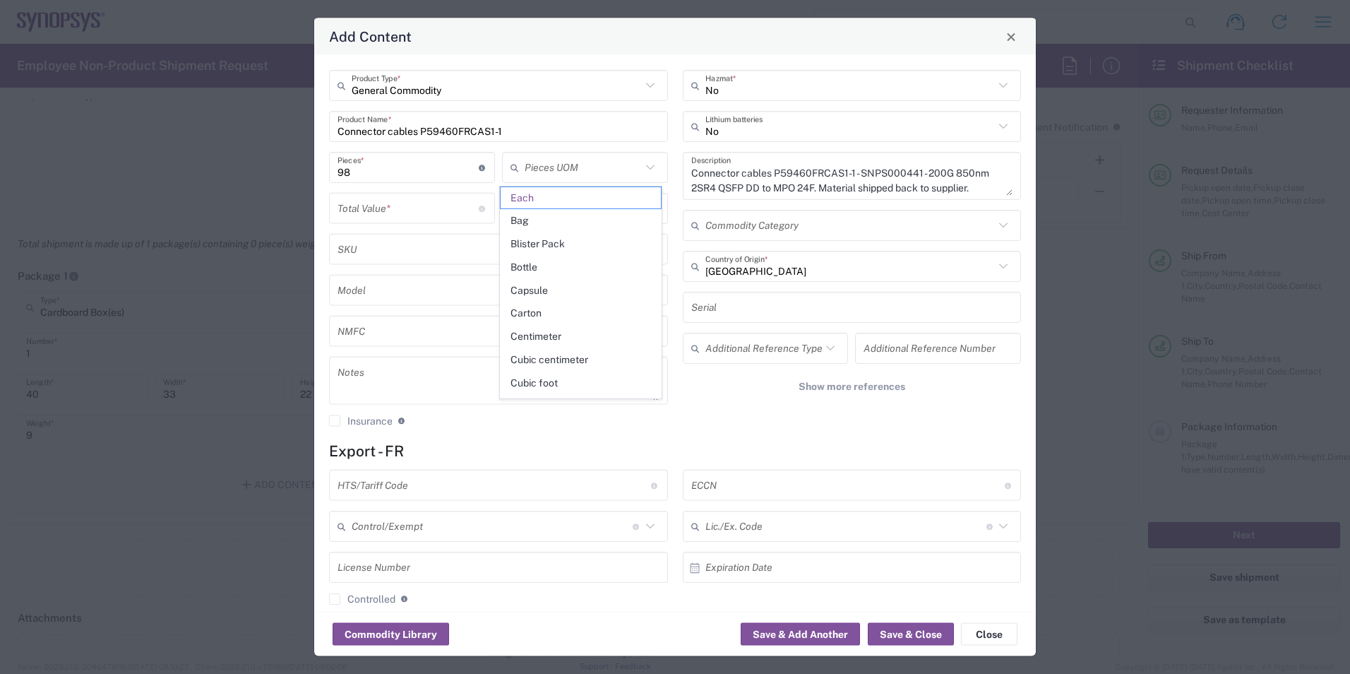
click at [533, 205] on span "Each" at bounding box center [581, 198] width 160 height 22
click at [387, 201] on input "number" at bounding box center [407, 208] width 141 height 25
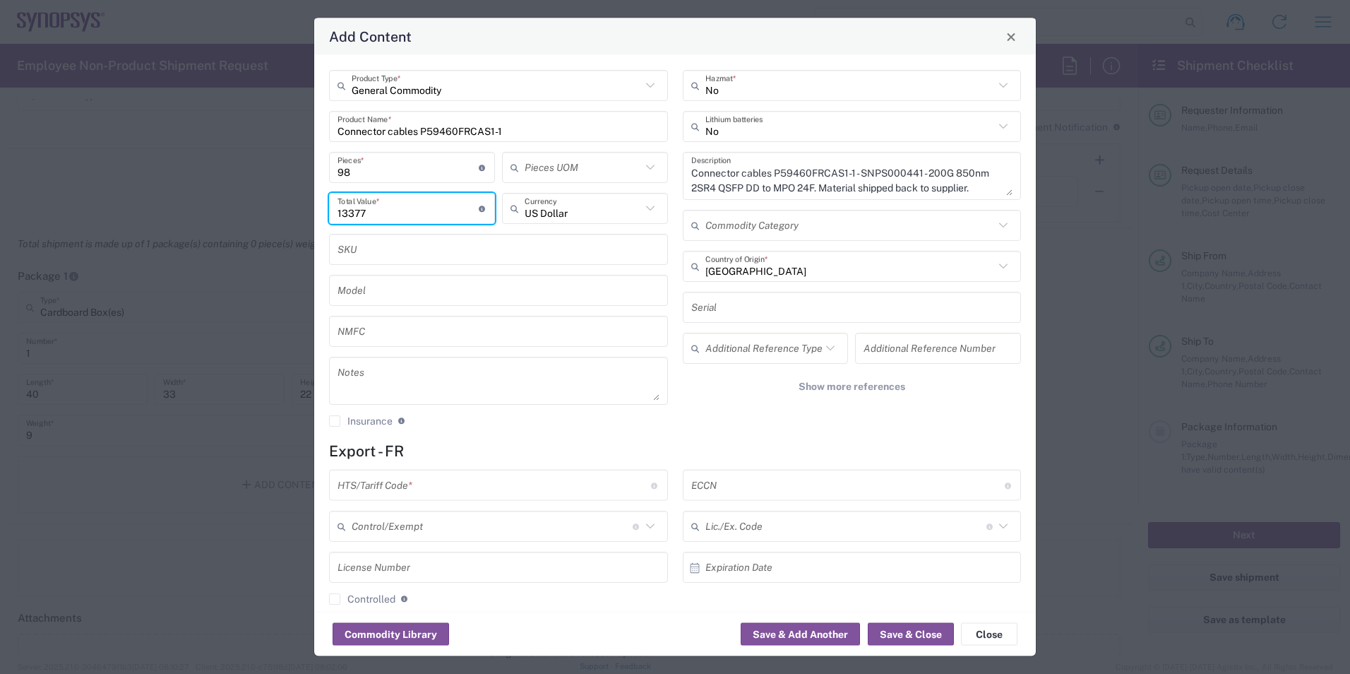
type input "13377"
click at [741, 431] on div "No Hazmat * No Lithium batteries Connector cables P59460FRCAS1-1 - SNPS000441 -…" at bounding box center [852, 253] width 354 height 367
click at [887, 632] on button "Save & Close" at bounding box center [911, 634] width 86 height 23
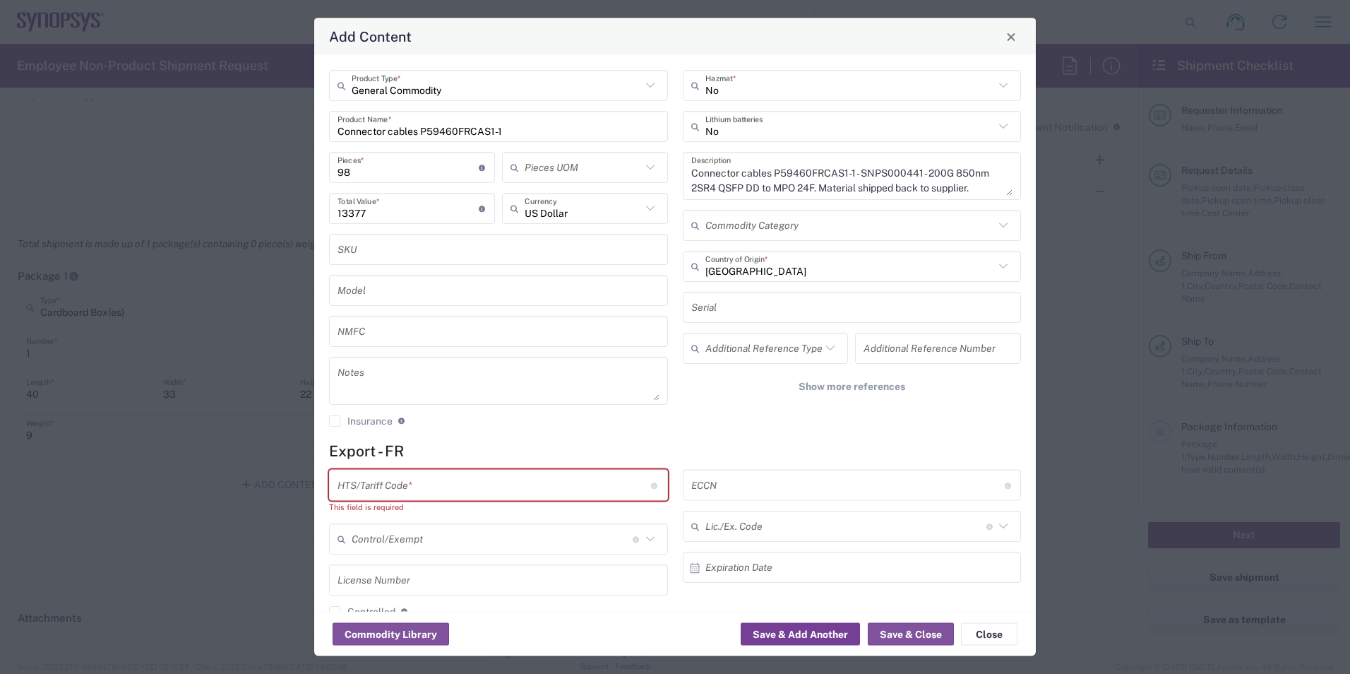
click at [832, 631] on button "Save & Add Another" at bounding box center [800, 634] width 119 height 23
click at [414, 634] on button "Commodity Library" at bounding box center [391, 634] width 116 height 23
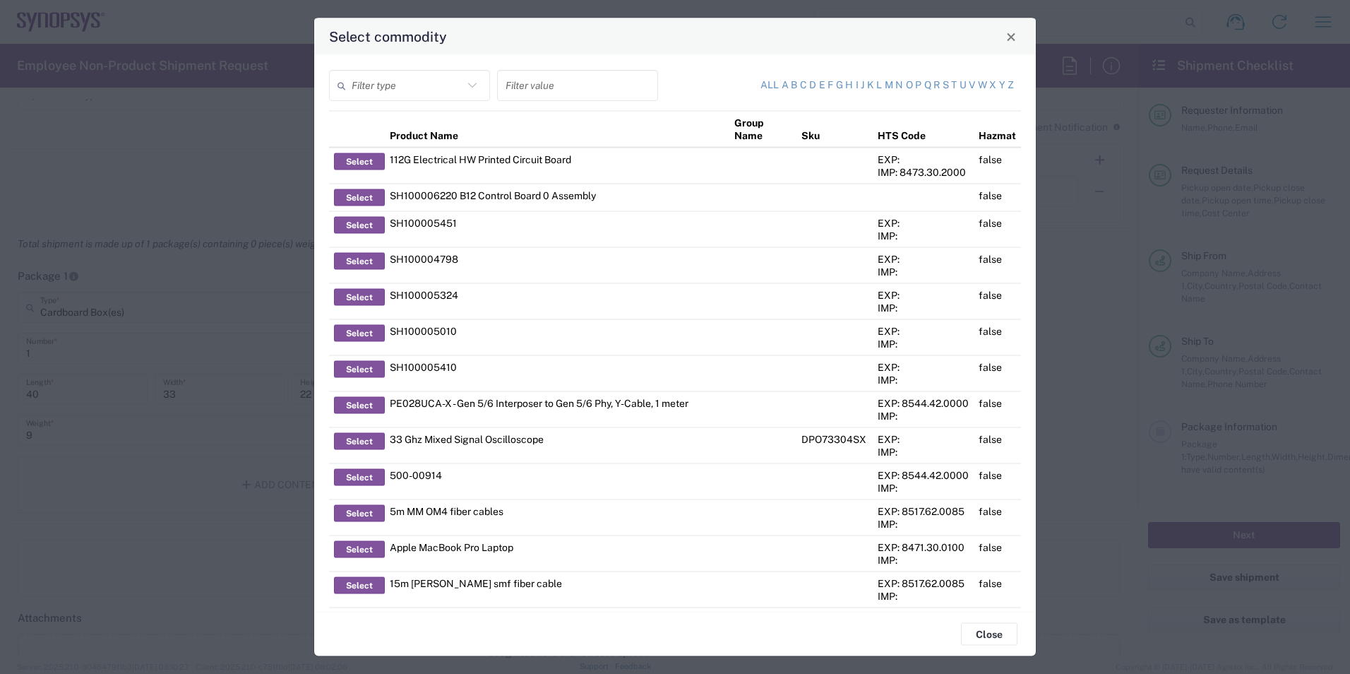
click at [476, 86] on icon at bounding box center [472, 85] width 18 height 18
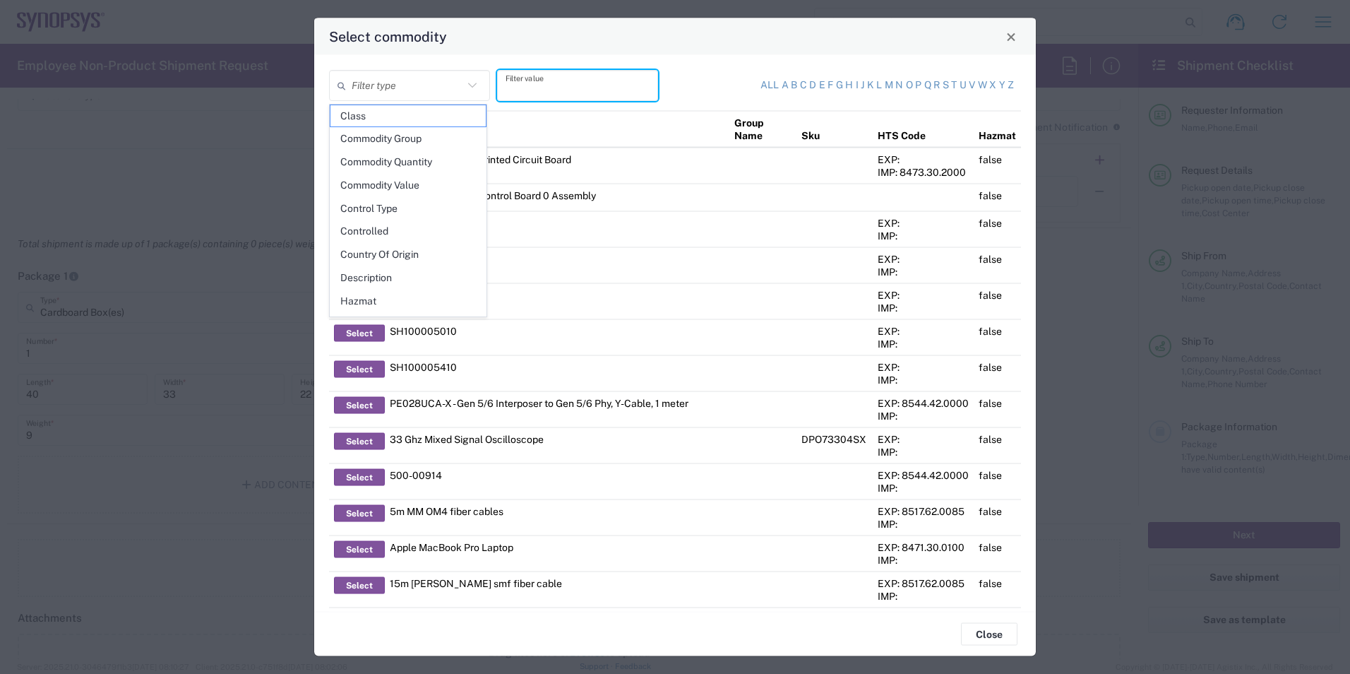
click at [537, 78] on input "text" at bounding box center [578, 85] width 144 height 25
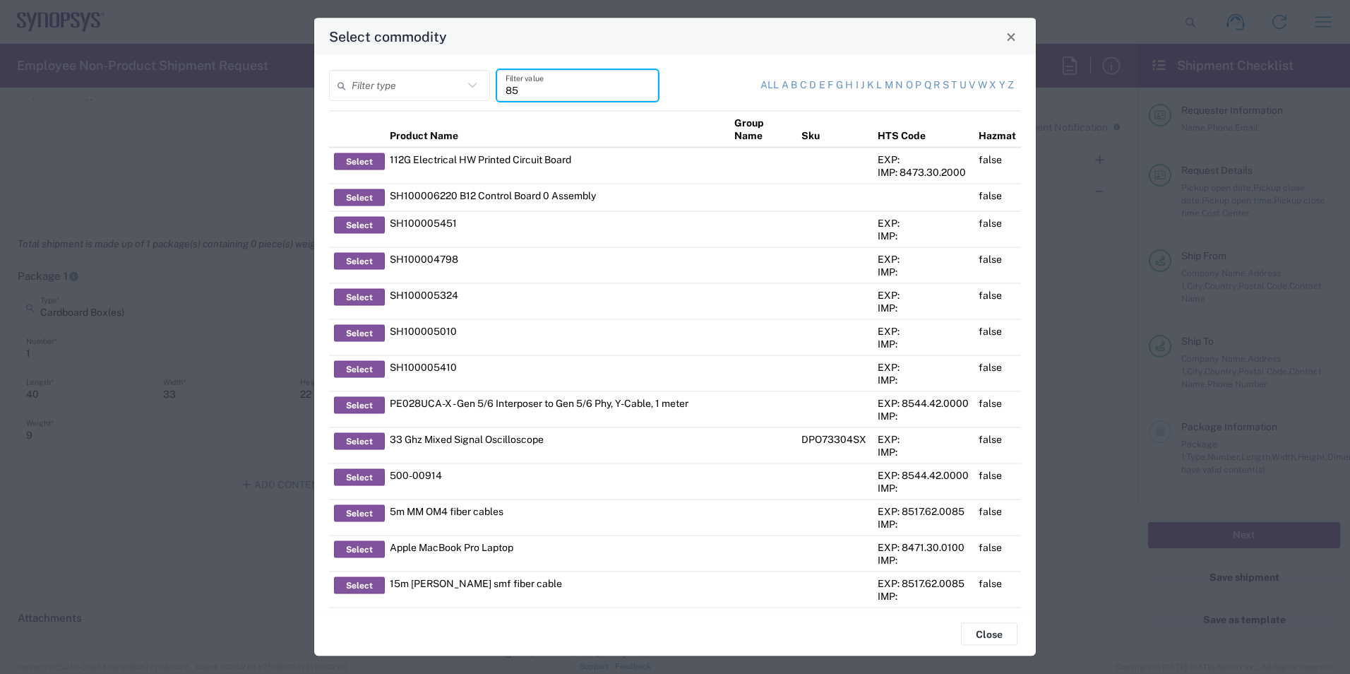
drag, startPoint x: 549, startPoint y: 86, endPoint x: 434, endPoint y: 88, distance: 114.4
click at [437, 88] on div "Filter type 85 Filter value" at bounding box center [498, 90] width 346 height 41
type input "snps000441"
click at [468, 83] on icon at bounding box center [472, 85] width 18 height 18
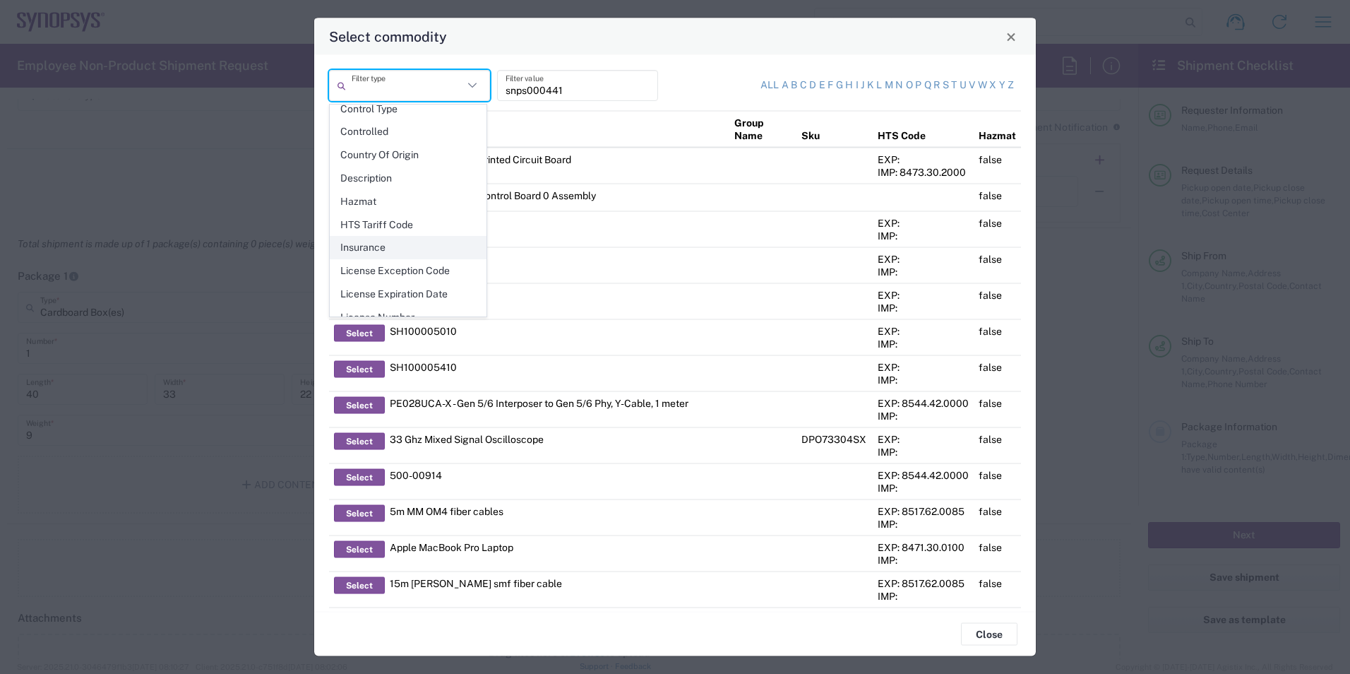
scroll to position [205, 0]
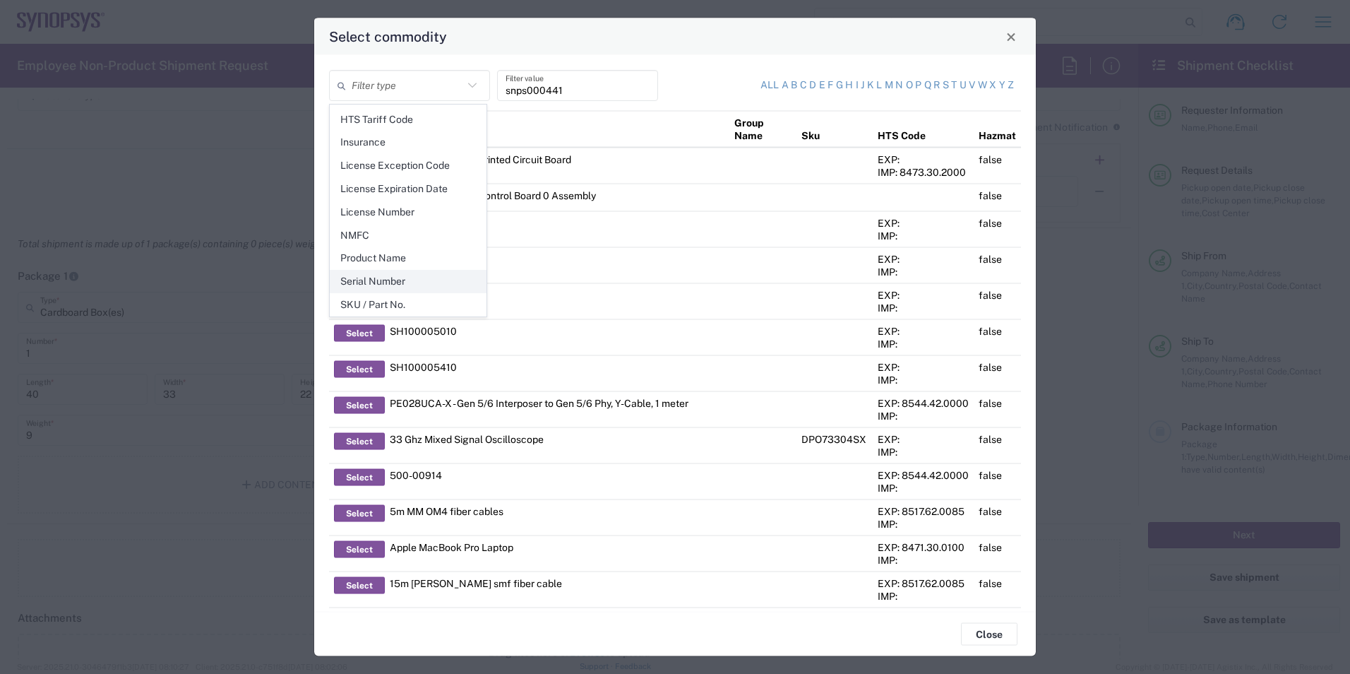
click at [406, 275] on span "Serial Number" at bounding box center [407, 281] width 155 height 22
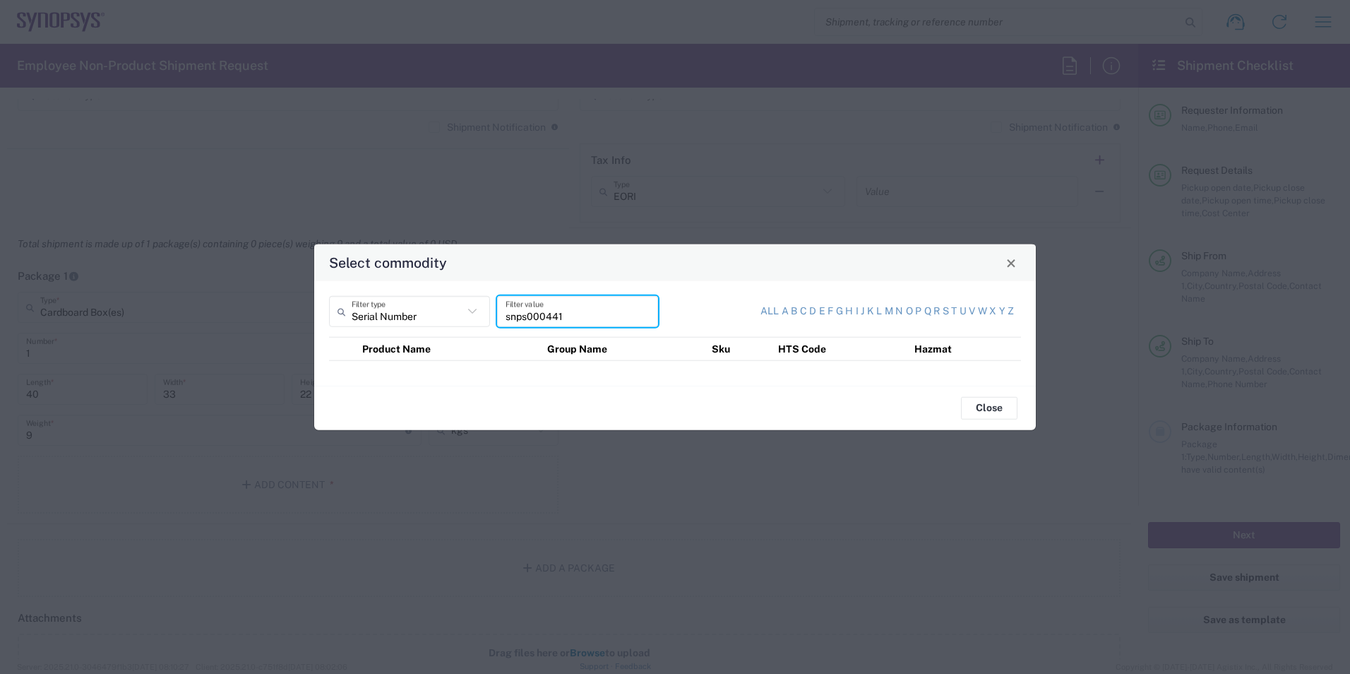
drag, startPoint x: 585, startPoint y: 314, endPoint x: 458, endPoint y: 307, distance: 126.6
click at [458, 307] on div "Serial Number Filter type snps000441 Filter value" at bounding box center [498, 316] width 346 height 41
click at [472, 313] on icon at bounding box center [472, 311] width 8 height 5
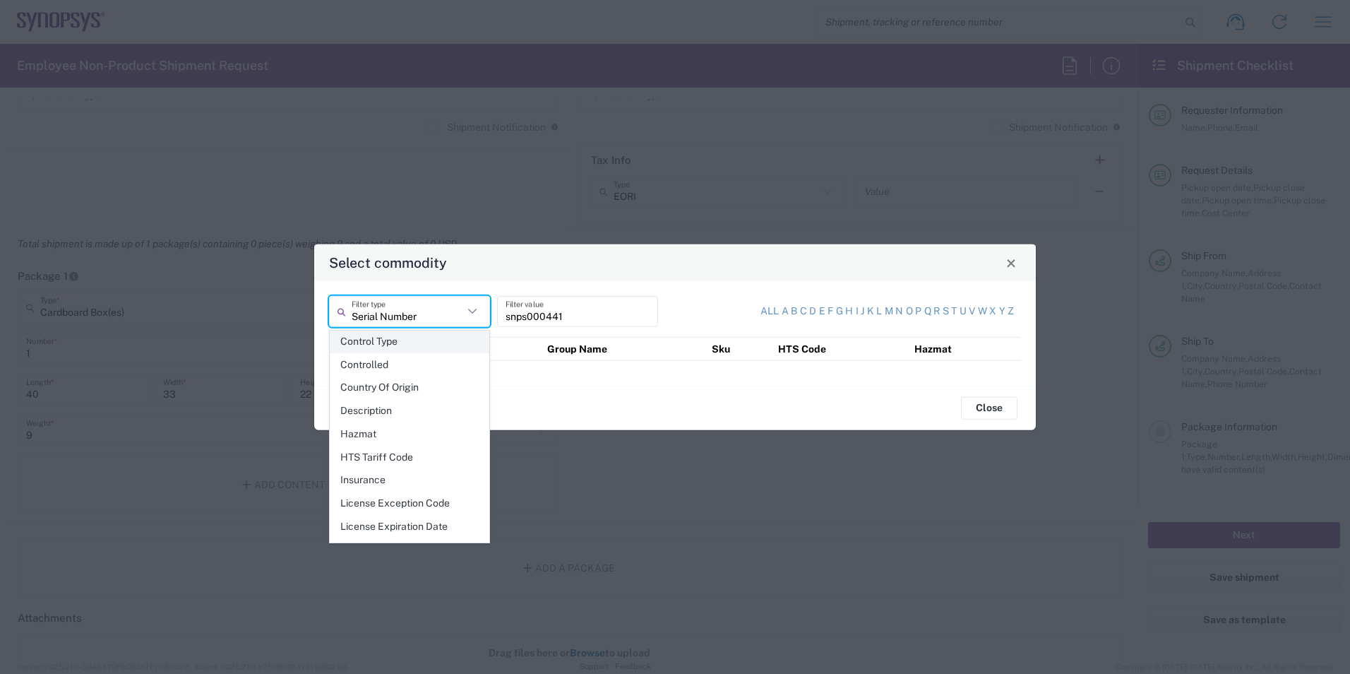
scroll to position [141, 0]
click at [420, 429] on span "HTS Tariff Code" at bounding box center [409, 432] width 158 height 22
type input "HTS Tariff Code"
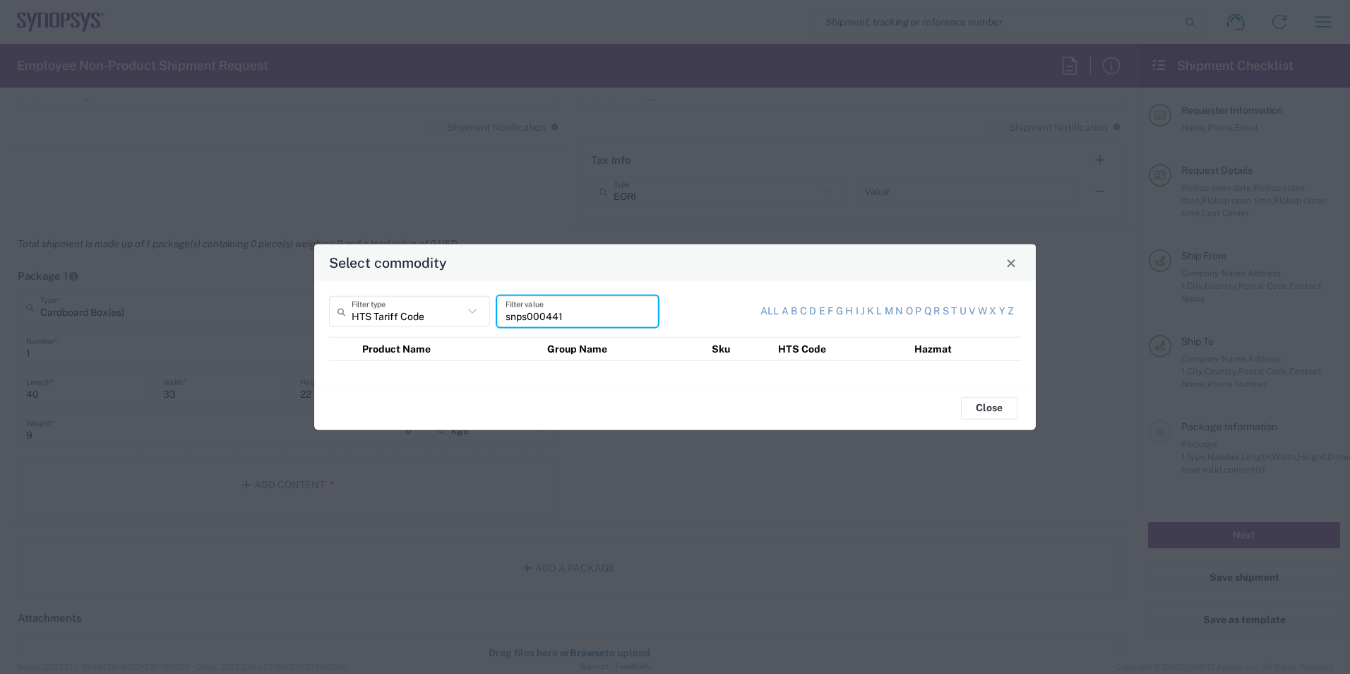
drag, startPoint x: 568, startPoint y: 316, endPoint x: 363, endPoint y: 295, distance: 205.8
click at [365, 296] on div "HTS Tariff Code Filter type snps000441 Filter value" at bounding box center [498, 316] width 346 height 41
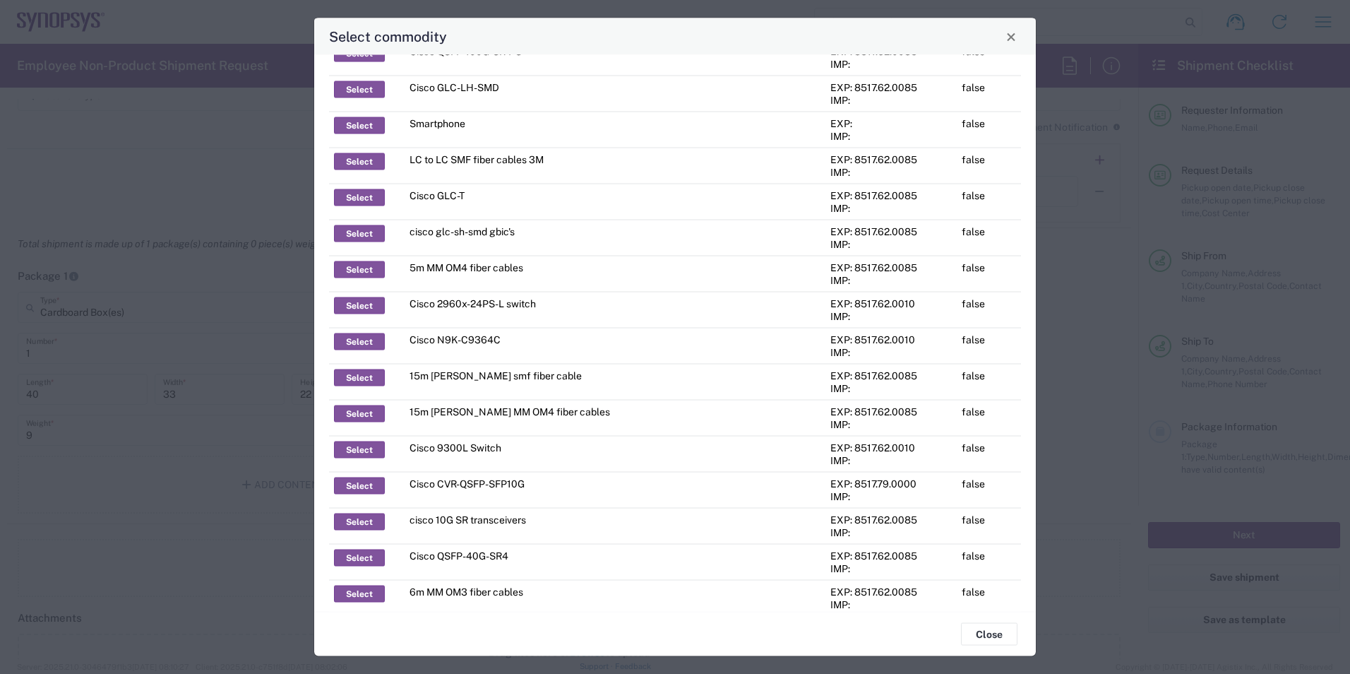
scroll to position [0, 0]
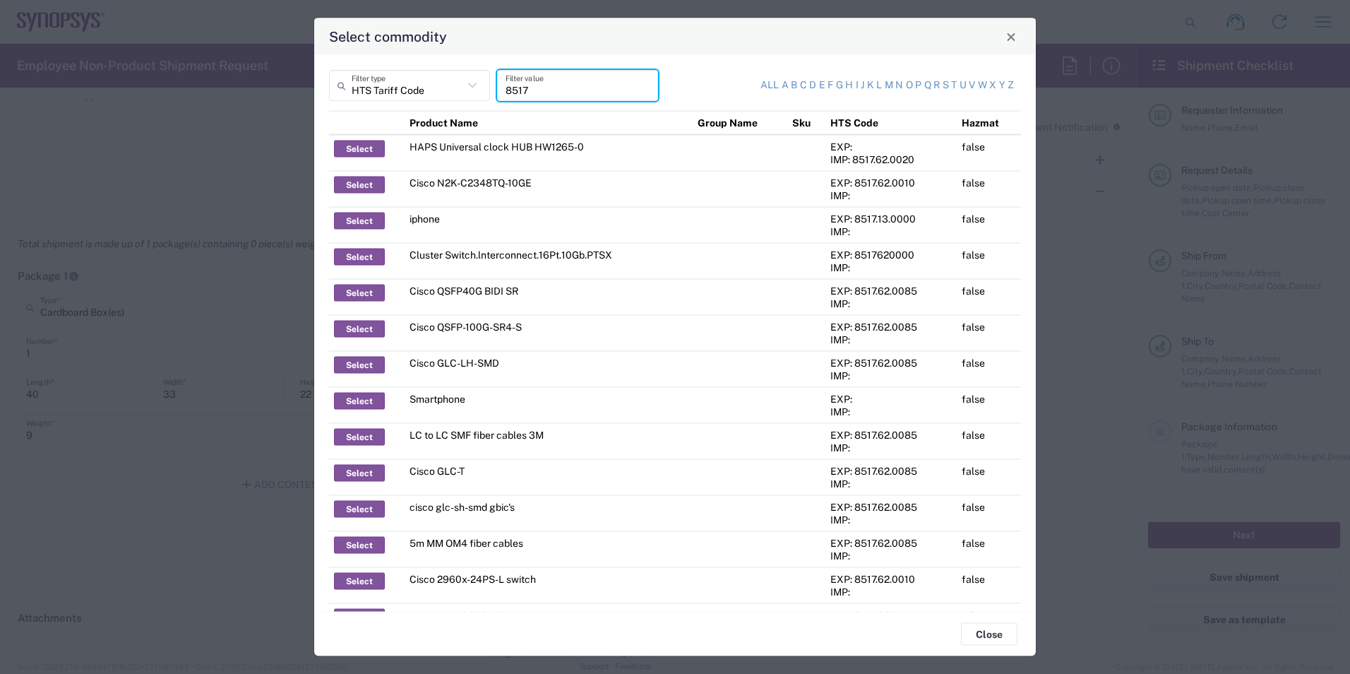
type input "8517"
click at [463, 76] on icon at bounding box center [472, 85] width 18 height 18
type input "HTS Tariff Code"
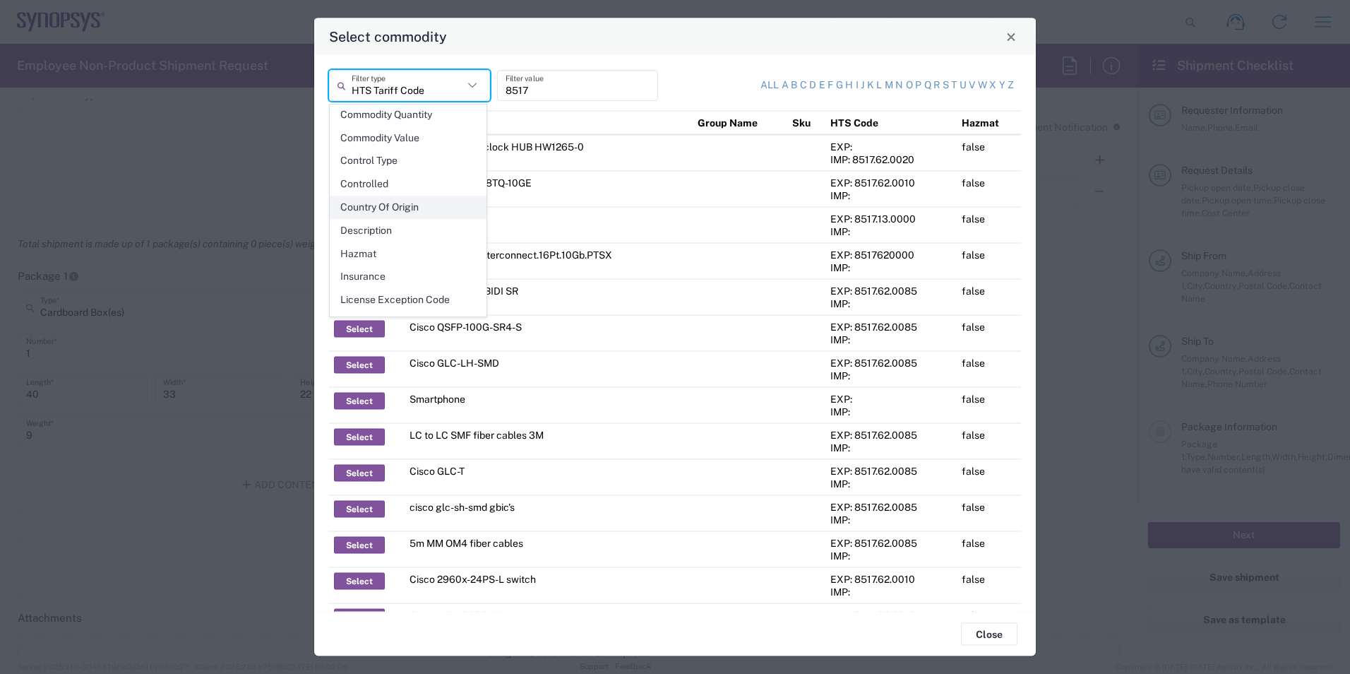
scroll to position [141, 0]
click at [1012, 40] on span "Close" at bounding box center [1011, 37] width 10 height 10
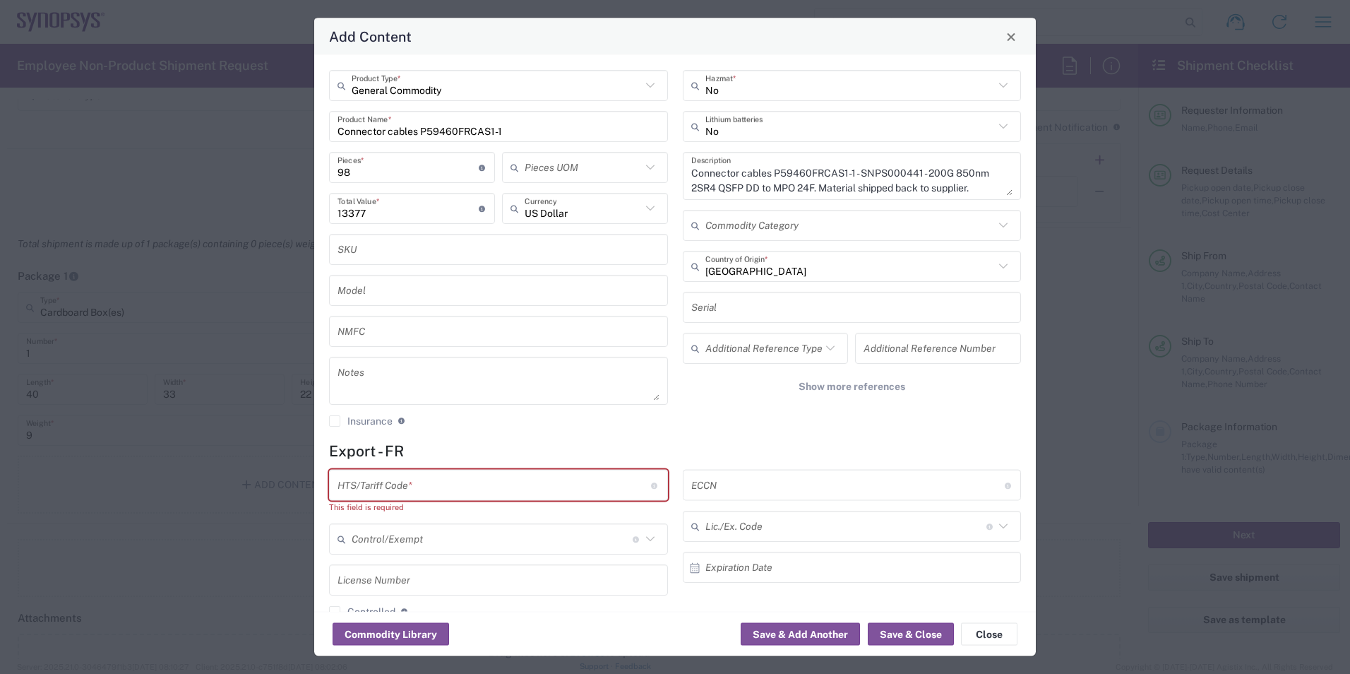
click at [456, 429] on div "General Commodity Product Type * Connector cables P59460FRCAS1-1 Product Name *…" at bounding box center [499, 253] width 354 height 367
click at [424, 495] on input "text" at bounding box center [493, 484] width 313 height 25
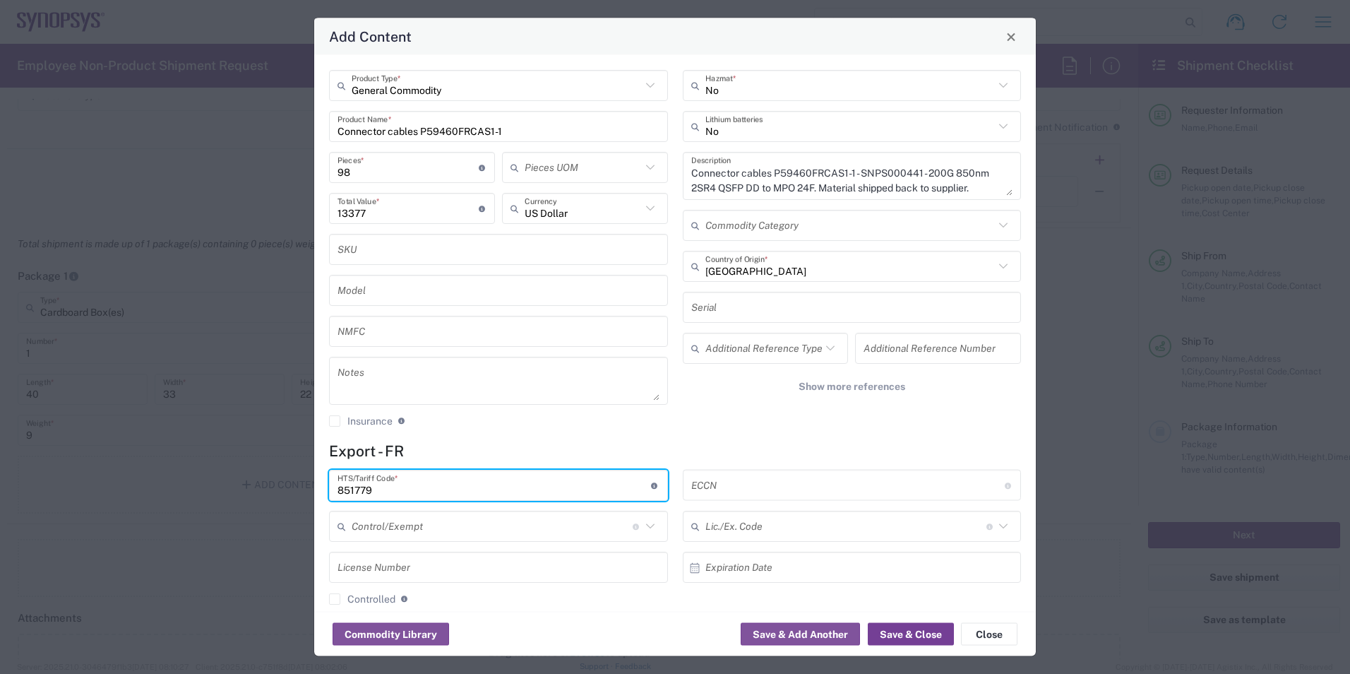
type input "851779"
click at [918, 635] on button "Save & Close" at bounding box center [911, 634] width 86 height 23
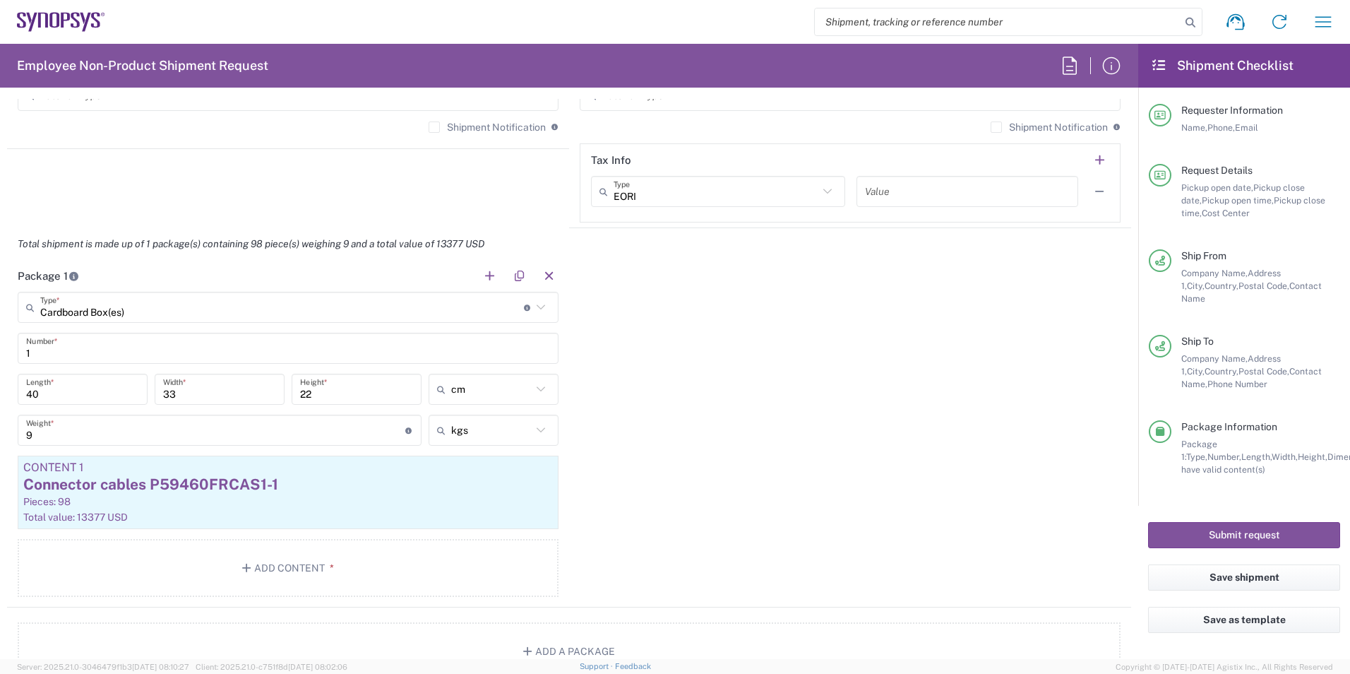
click at [691, 467] on div "Package 1 Cardboard Box(es) Type * Material used to package goods Bale(s) Baske…" at bounding box center [569, 433] width 1124 height 347
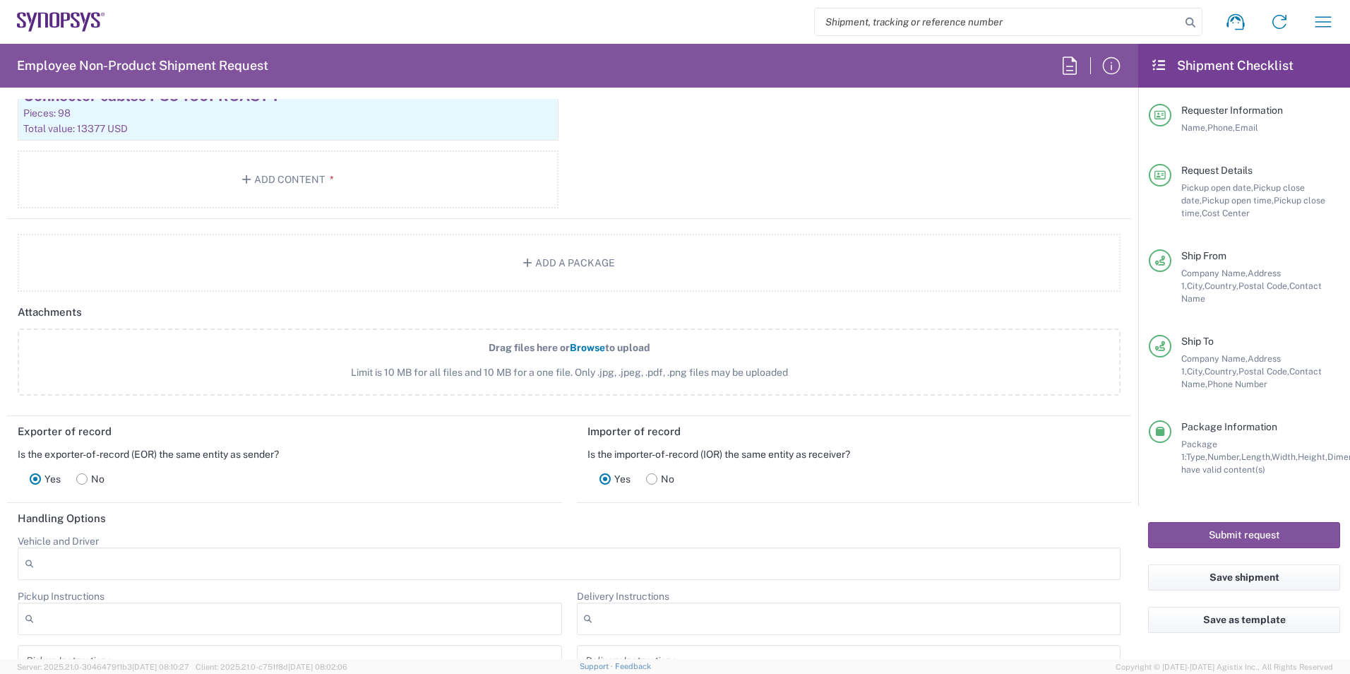
scroll to position [1516, 0]
click at [1239, 525] on button "Submit request" at bounding box center [1244, 535] width 192 height 26
